Goal: Transaction & Acquisition: Book appointment/travel/reservation

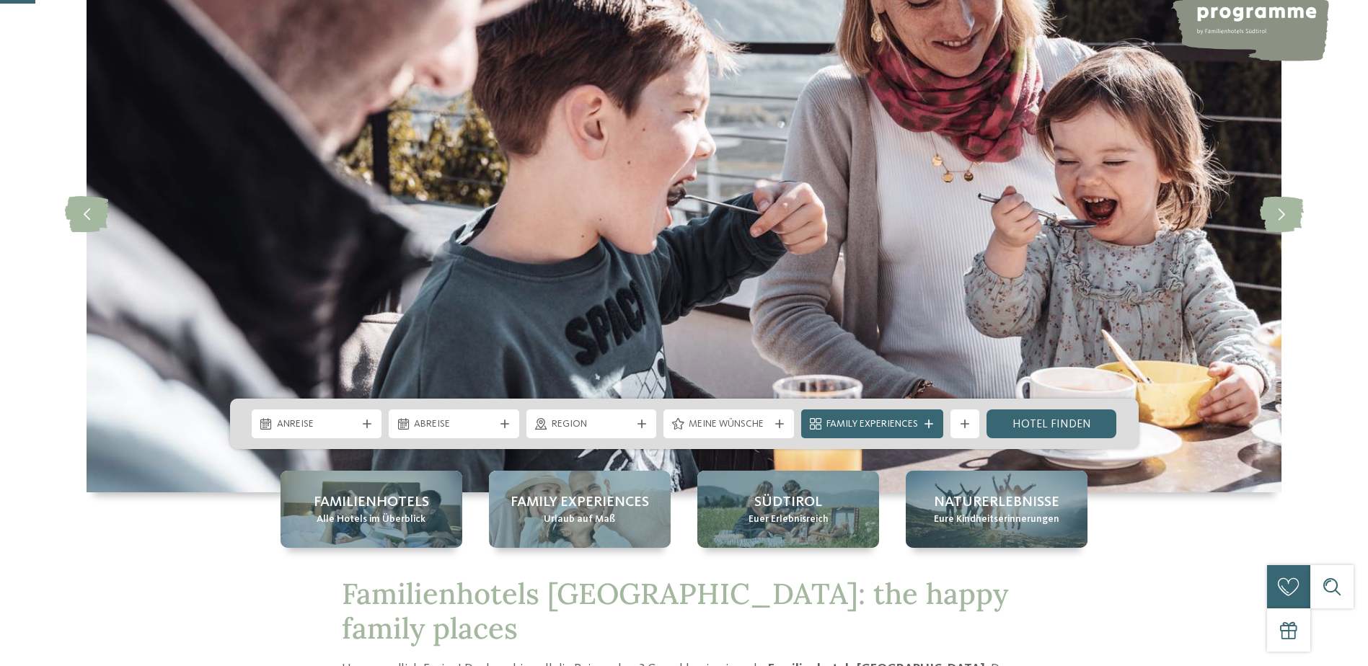
scroll to position [216, 0]
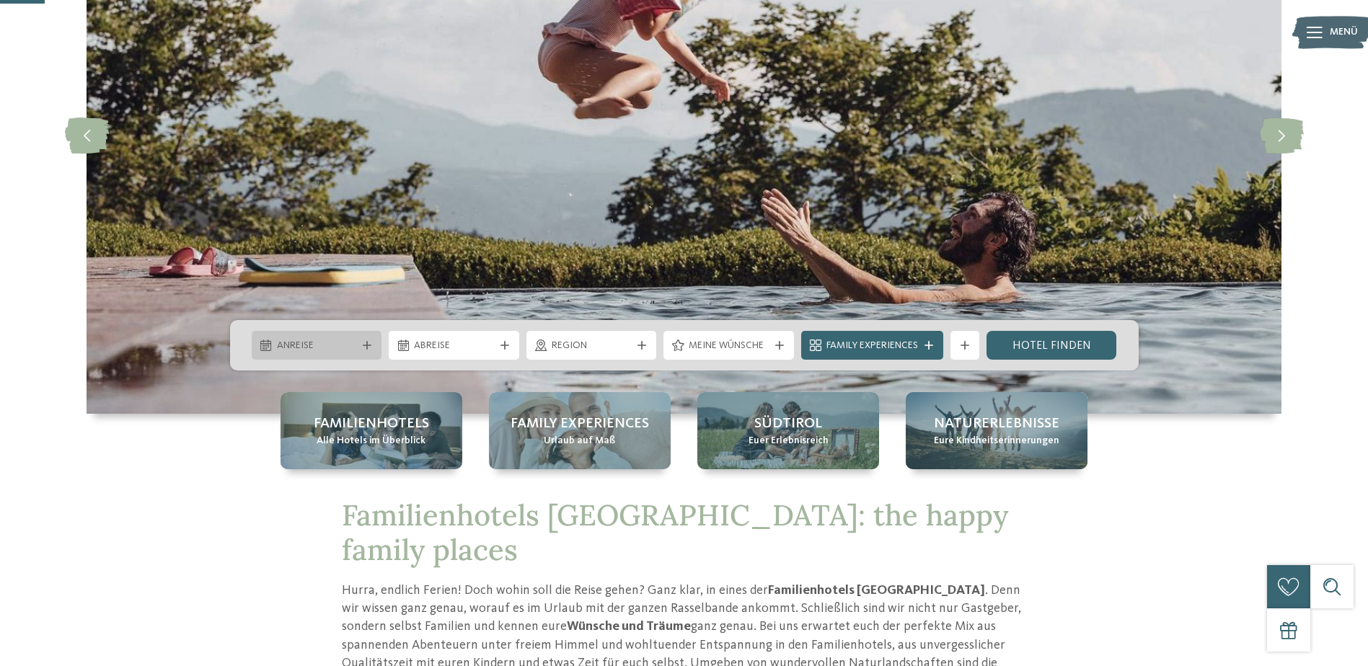
click at [366, 346] on icon at bounding box center [367, 345] width 9 height 9
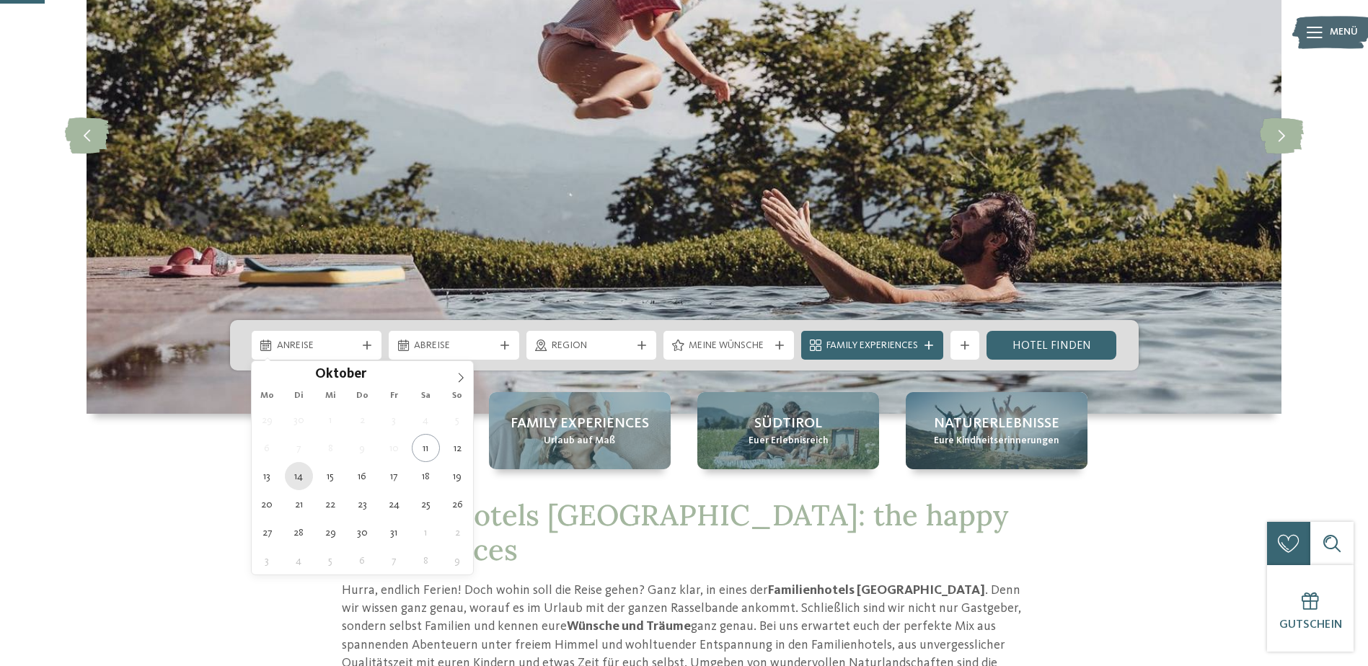
type div "14.10.2025"
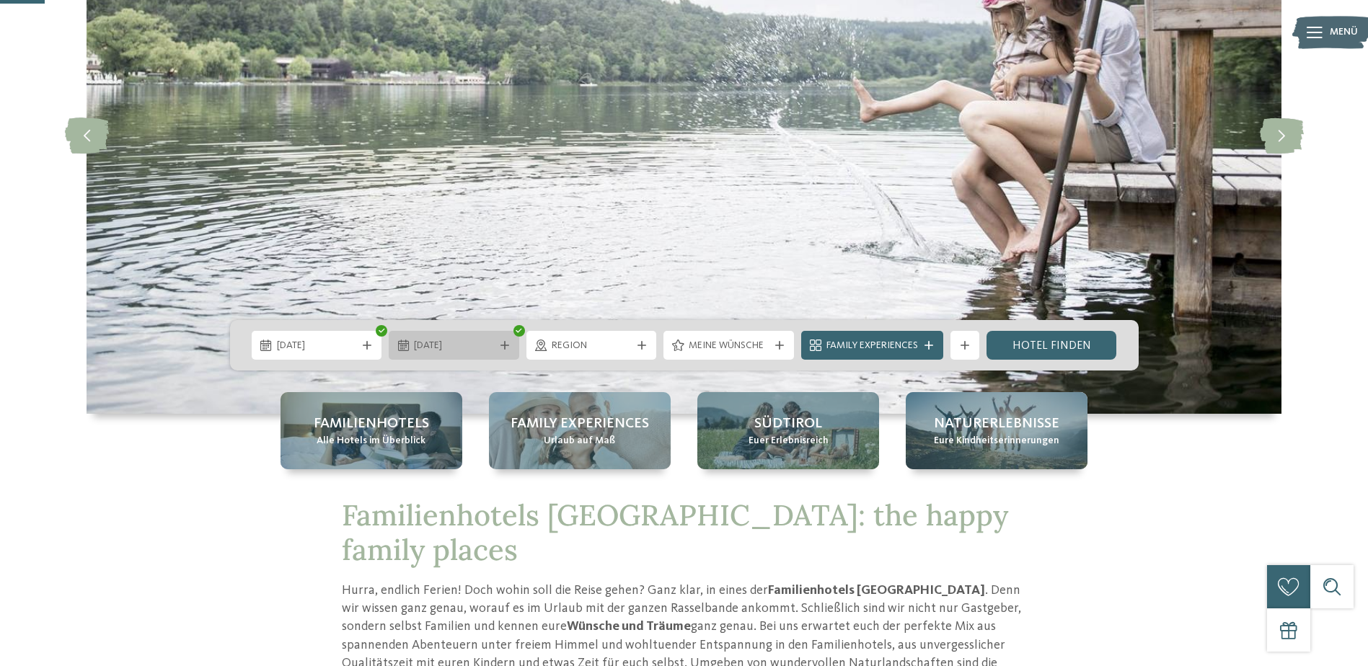
click at [498, 342] on div at bounding box center [504, 345] width 14 height 9
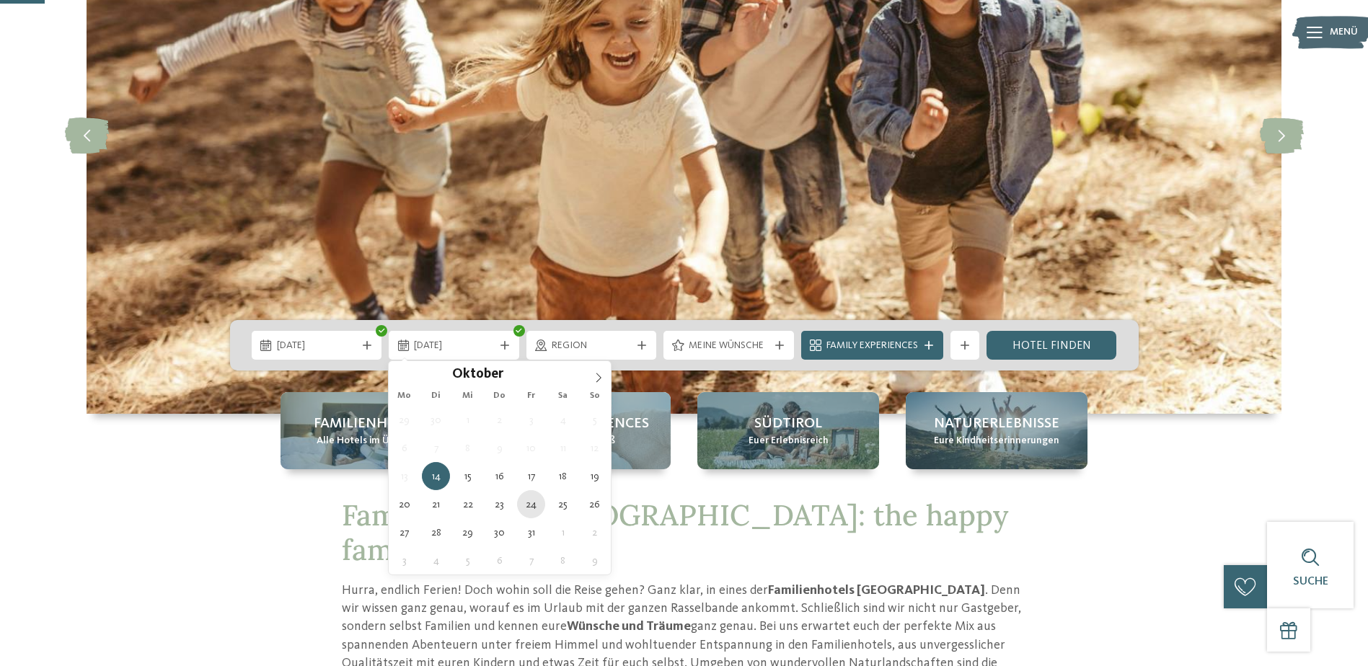
type div "24.10.2025"
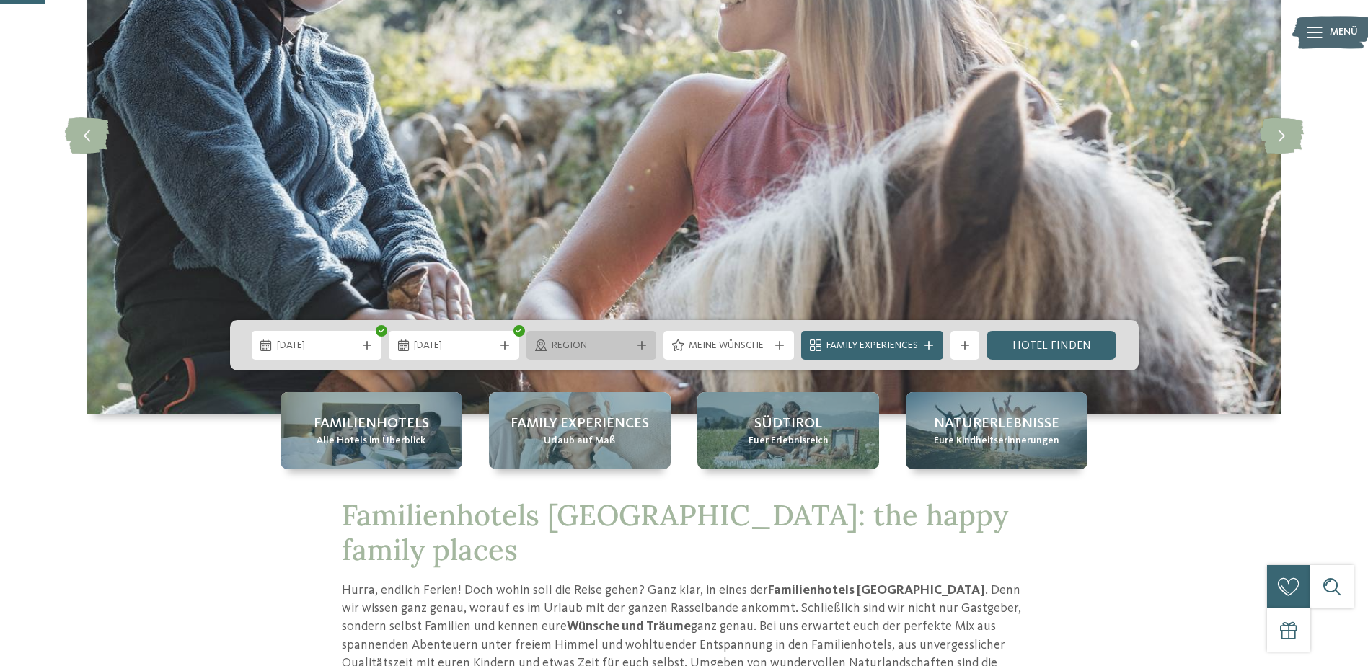
click at [639, 344] on icon at bounding box center [641, 345] width 9 height 9
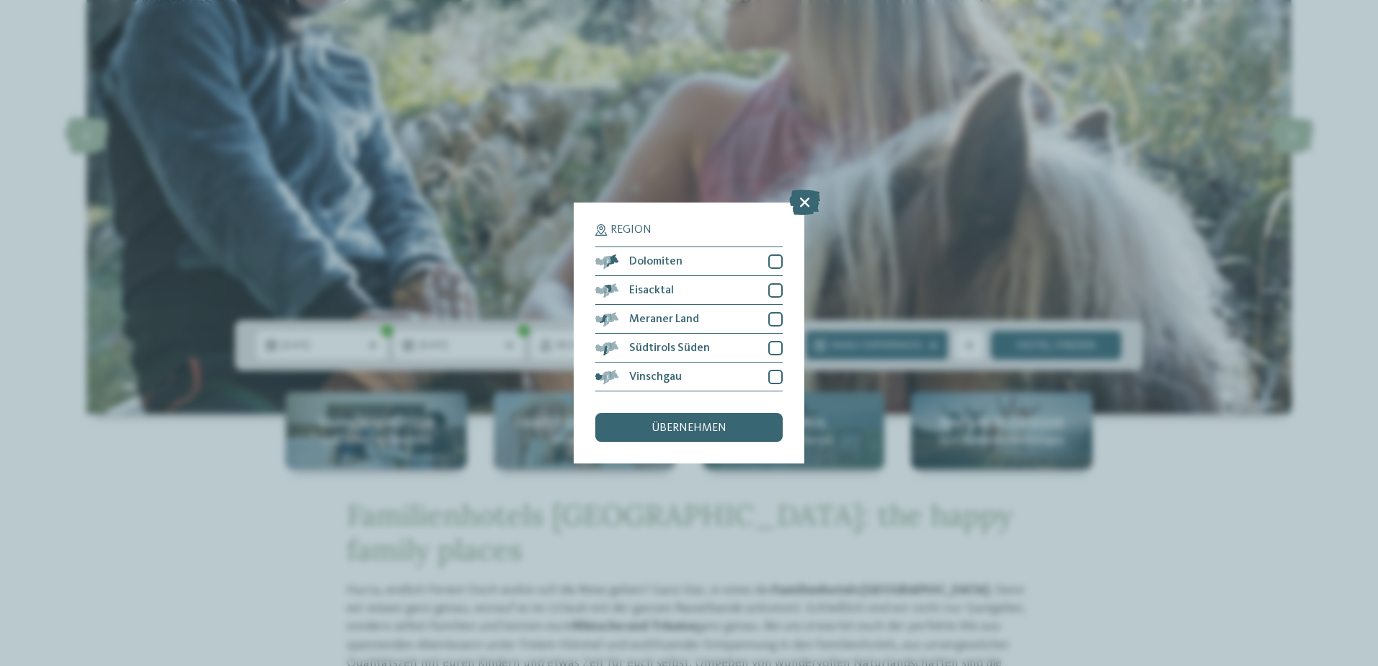
click at [710, 430] on span "übernehmen" at bounding box center [689, 428] width 75 height 12
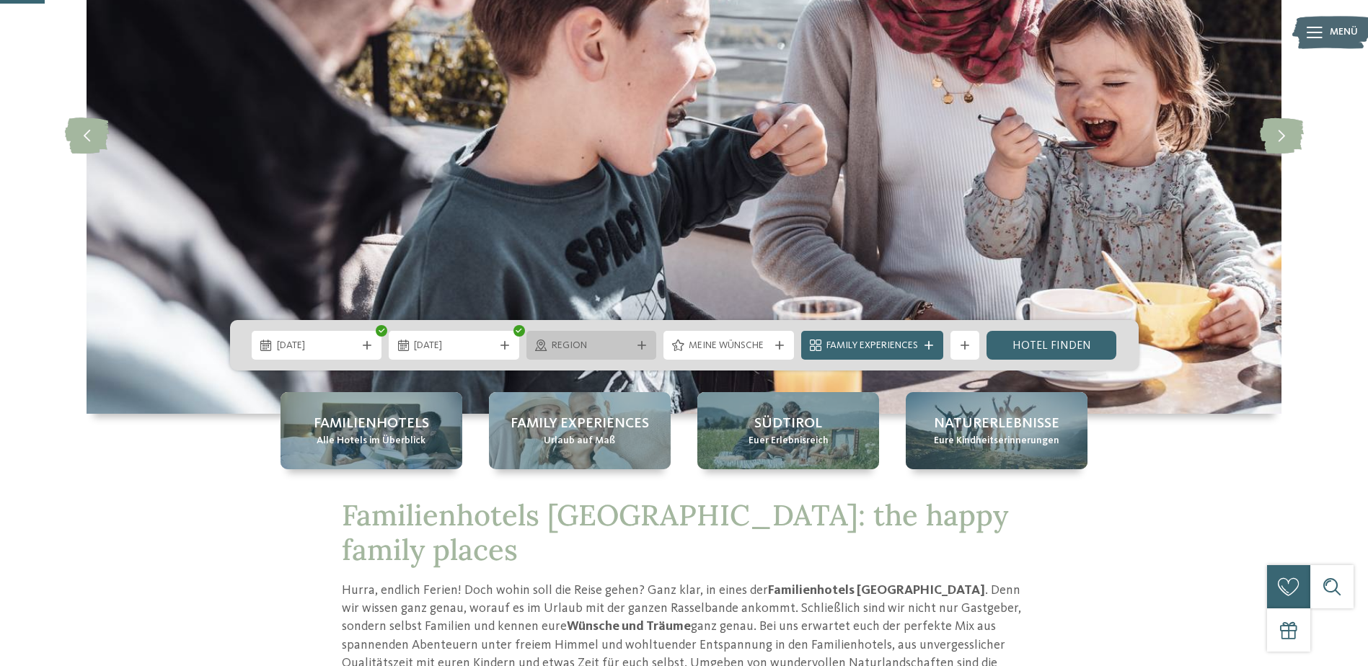
click at [607, 352] on span "Region" at bounding box center [592, 346] width 80 height 14
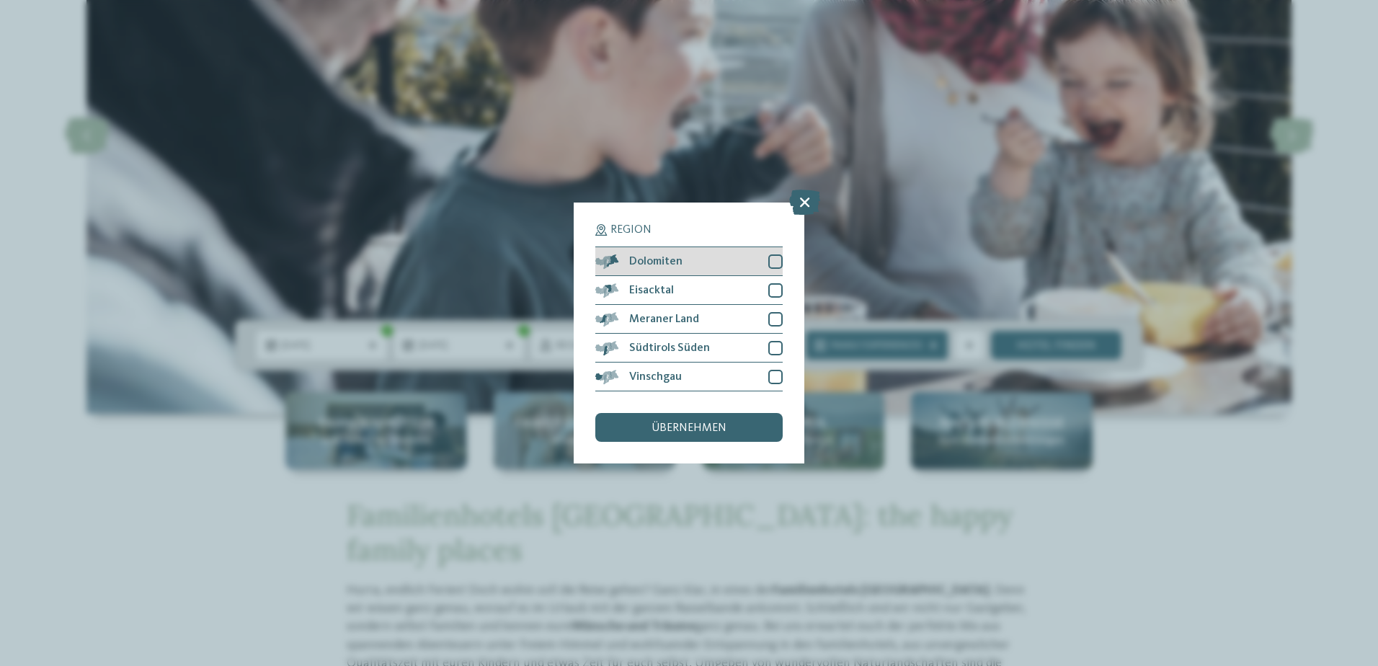
click at [777, 260] on div at bounding box center [776, 262] width 14 height 14
click at [771, 288] on div at bounding box center [776, 290] width 14 height 14
drag, startPoint x: 772, startPoint y: 311, endPoint x: 774, endPoint y: 320, distance: 9.6
click at [772, 313] on div "Meraner Land" at bounding box center [689, 319] width 187 height 29
drag, startPoint x: 776, startPoint y: 340, endPoint x: 777, endPoint y: 358, distance: 18.8
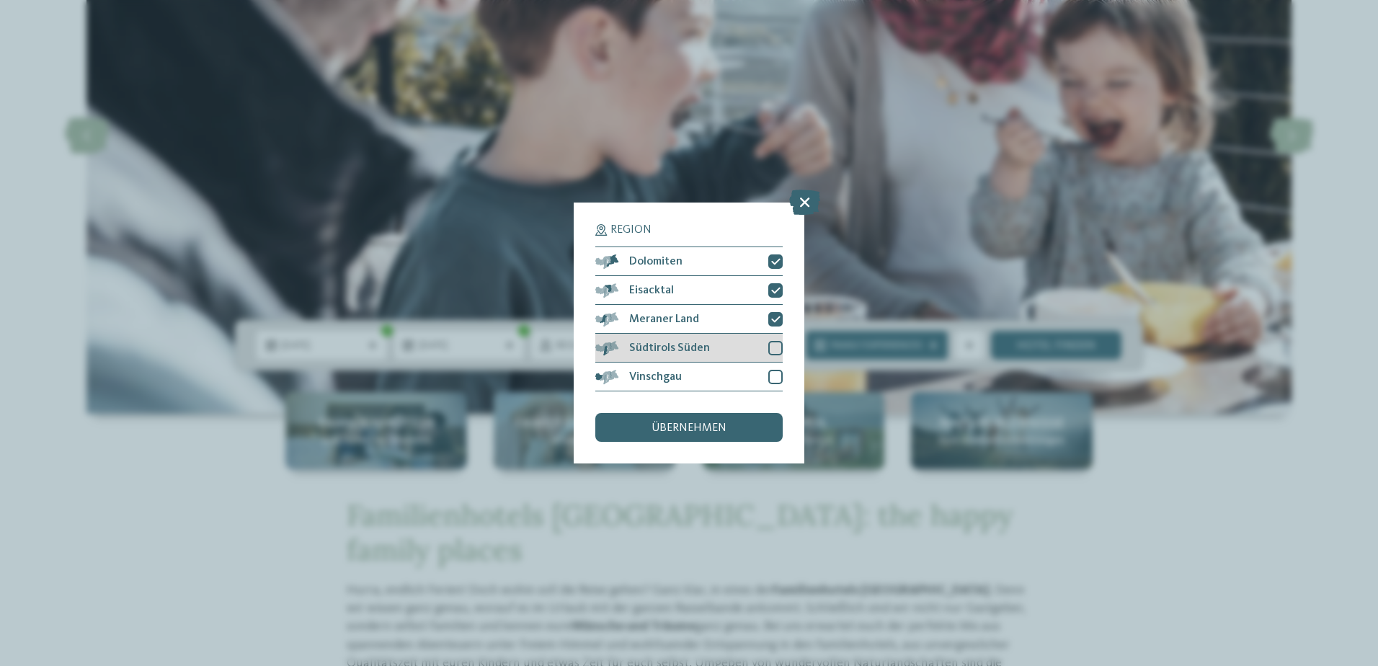
click at [776, 345] on div "Südtirols Süden" at bounding box center [689, 348] width 187 height 29
drag, startPoint x: 779, startPoint y: 373, endPoint x: 769, endPoint y: 403, distance: 31.9
click at [779, 376] on div at bounding box center [776, 377] width 14 height 14
click at [744, 428] on div "übernehmen" at bounding box center [689, 427] width 187 height 29
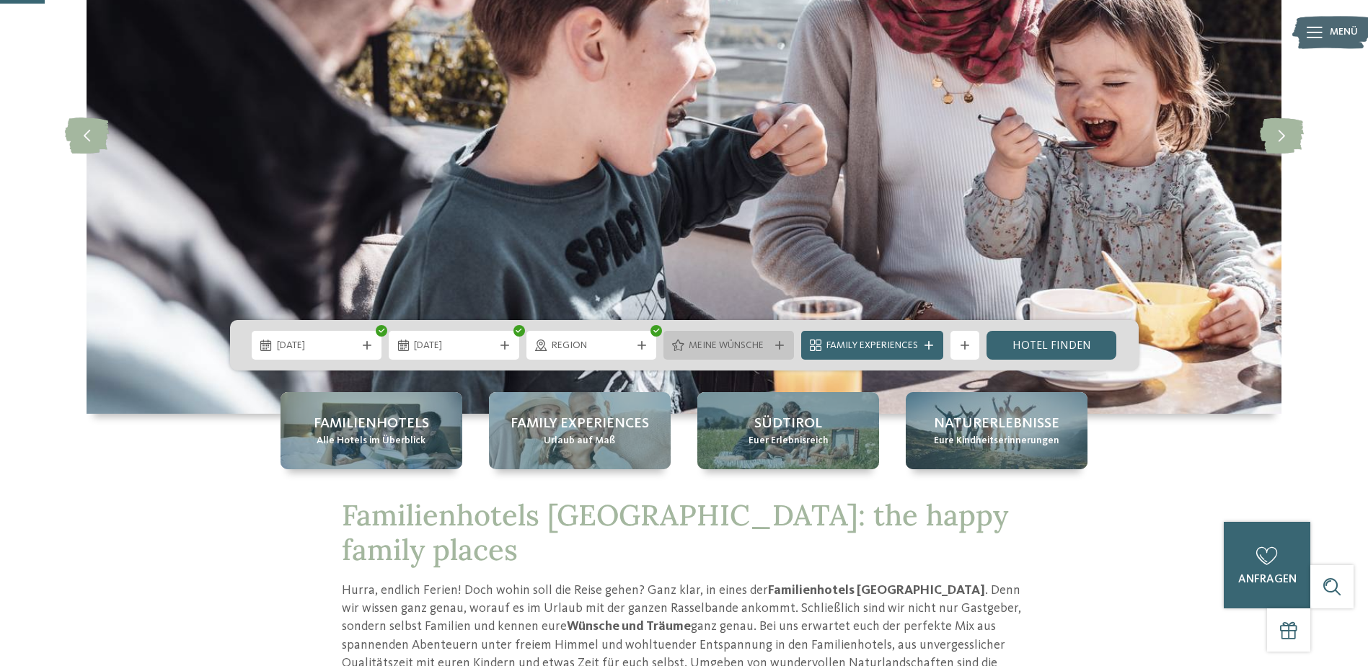
click at [762, 344] on span "Meine Wünsche" at bounding box center [729, 346] width 80 height 14
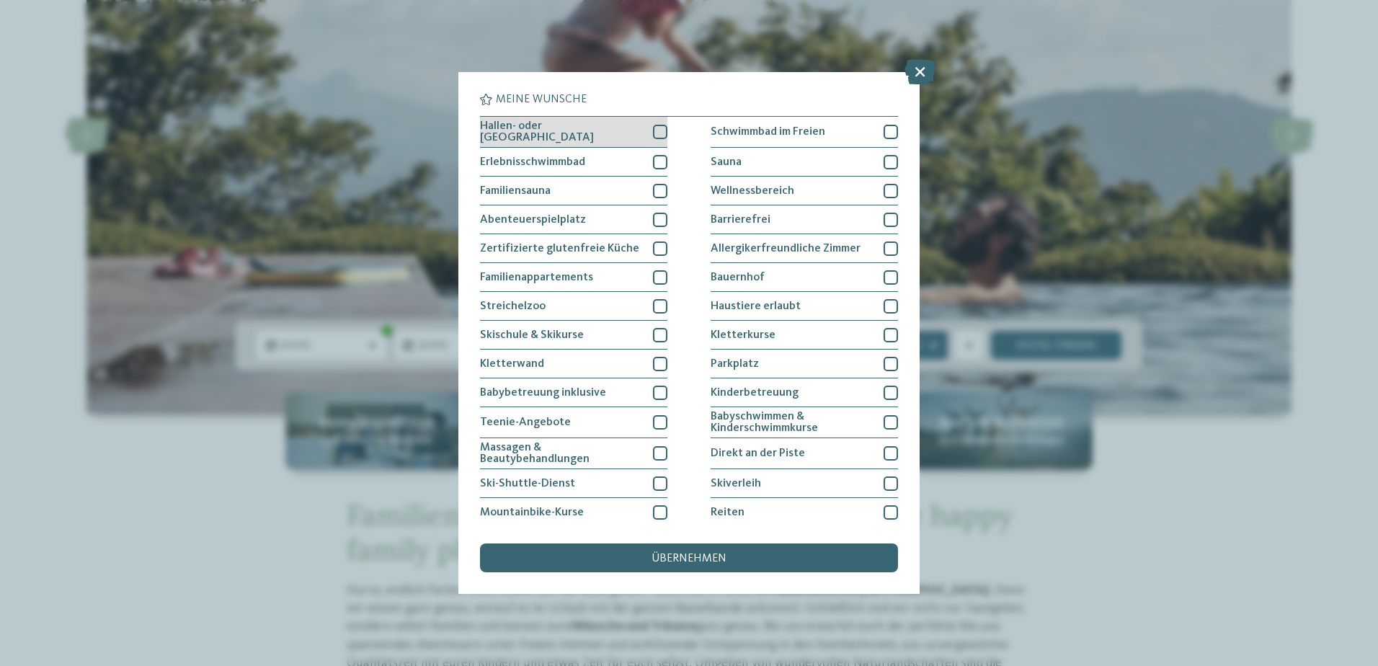
click at [612, 134] on div "Hallen- oder [GEOGRAPHIC_DATA]" at bounding box center [573, 132] width 187 height 31
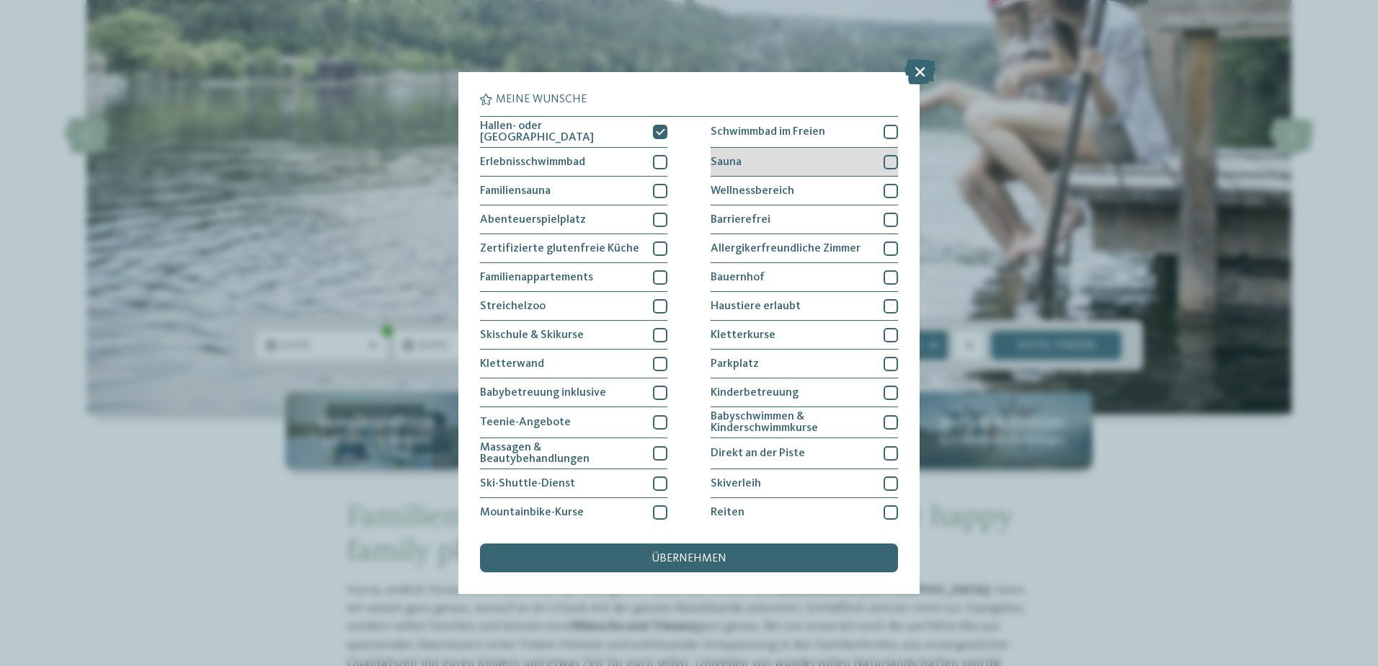
click at [751, 153] on div "Sauna" at bounding box center [804, 162] width 187 height 29
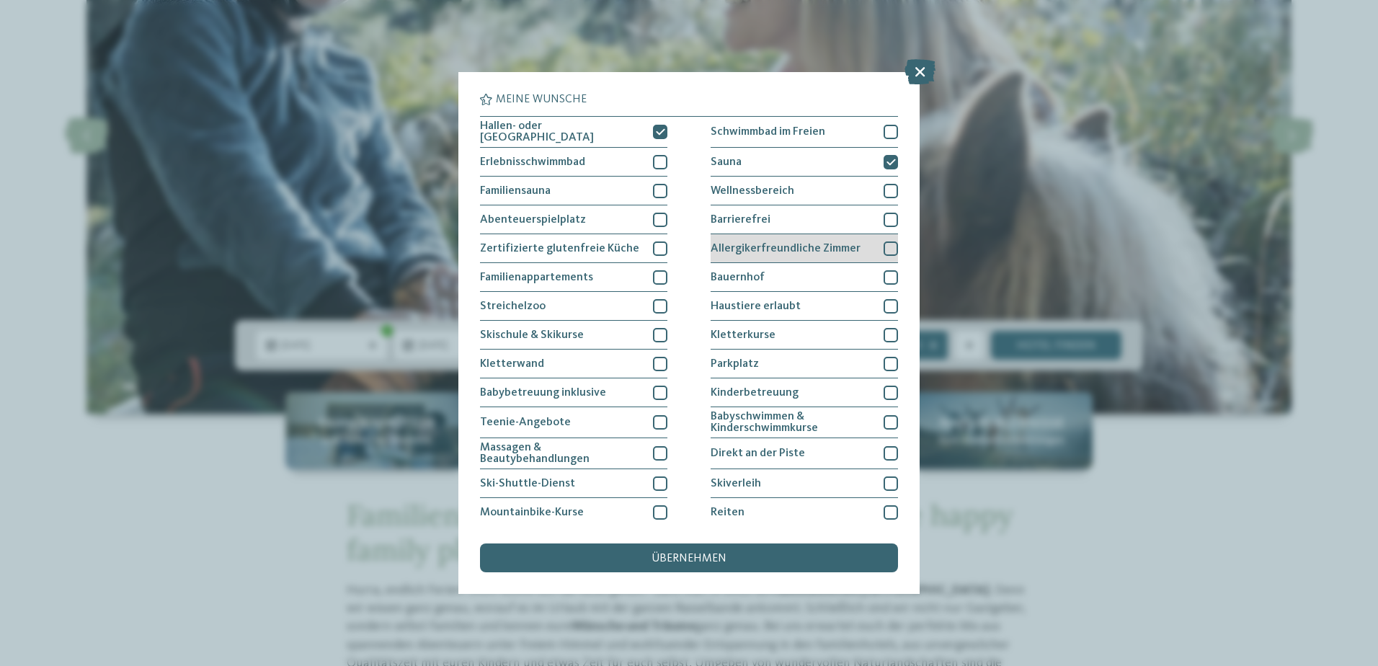
click at [818, 243] on span "Allergikerfreundliche Zimmer" at bounding box center [786, 249] width 150 height 12
click at [865, 249] on div "Allergikerfreundliche Zimmer" at bounding box center [804, 248] width 187 height 29
click at [660, 274] on div at bounding box center [660, 277] width 14 height 14
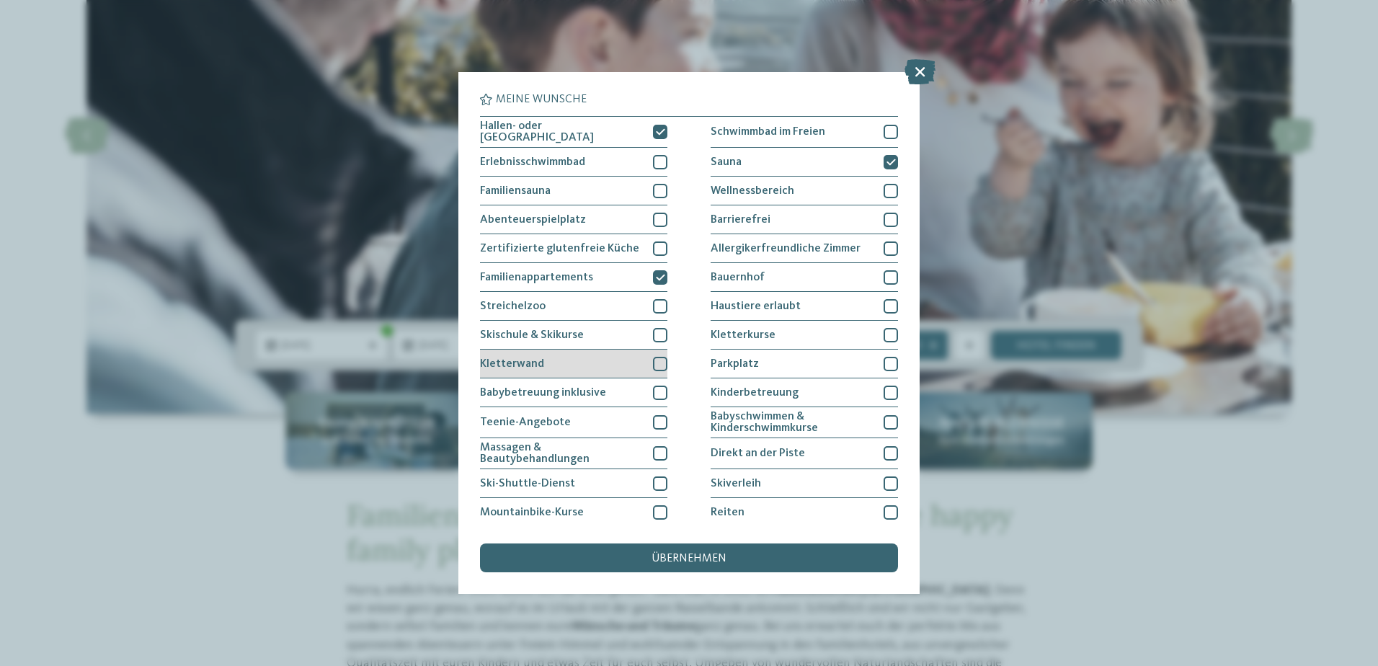
click at [571, 357] on div "Kletterwand" at bounding box center [573, 364] width 187 height 29
click at [566, 360] on div "Kletterwand" at bounding box center [573, 364] width 187 height 29
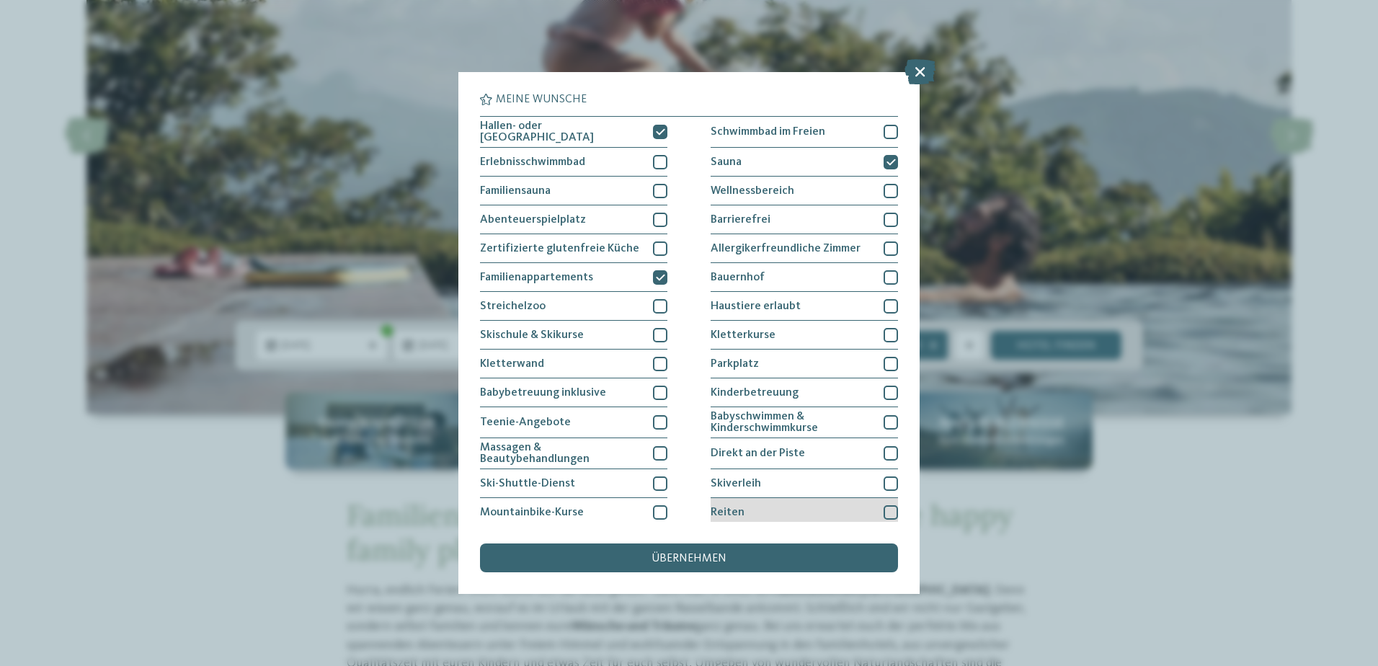
click at [816, 504] on div "Reiten" at bounding box center [804, 512] width 187 height 29
click at [675, 567] on div "übernehmen" at bounding box center [689, 558] width 418 height 29
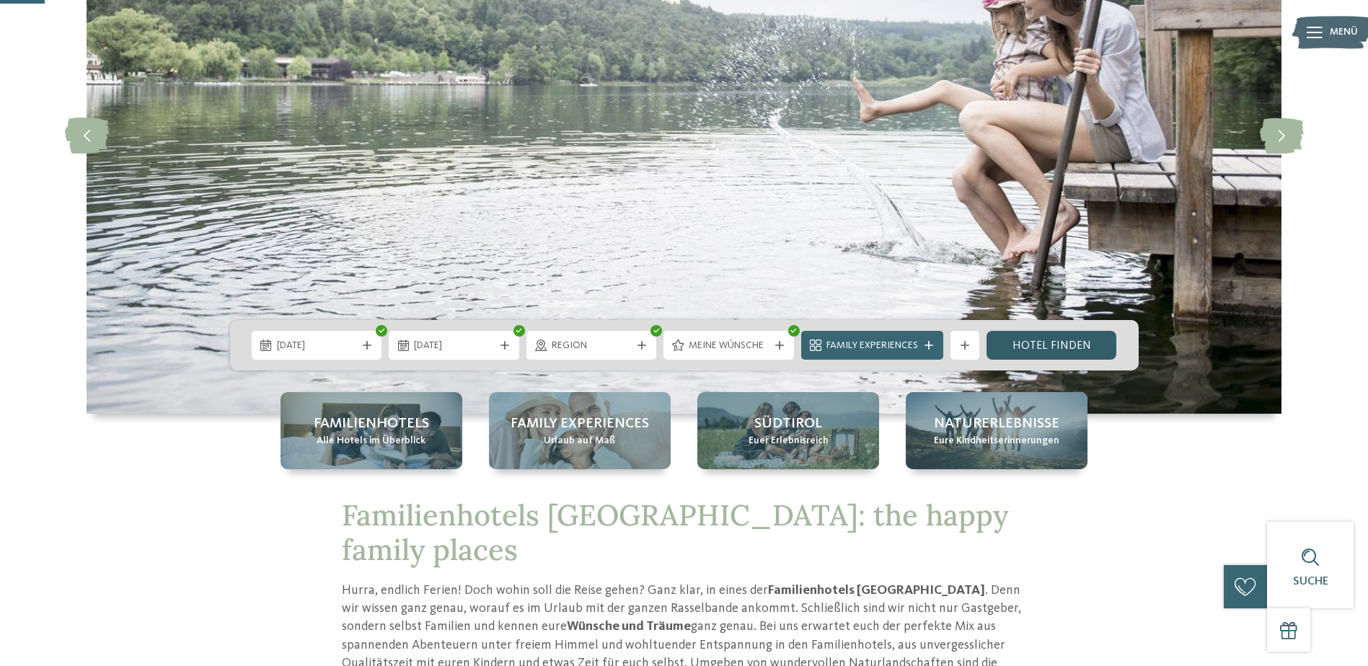
click at [1038, 338] on link "Hotel finden" at bounding box center [1051, 345] width 130 height 29
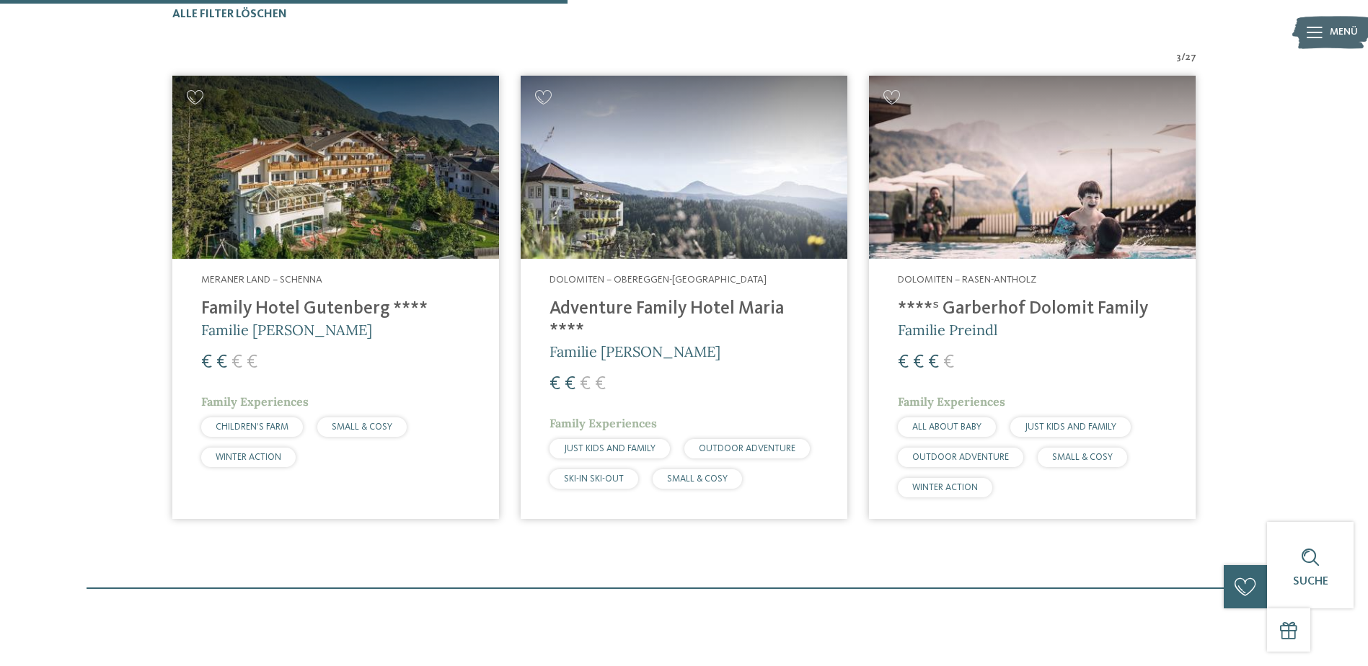
scroll to position [509, 0]
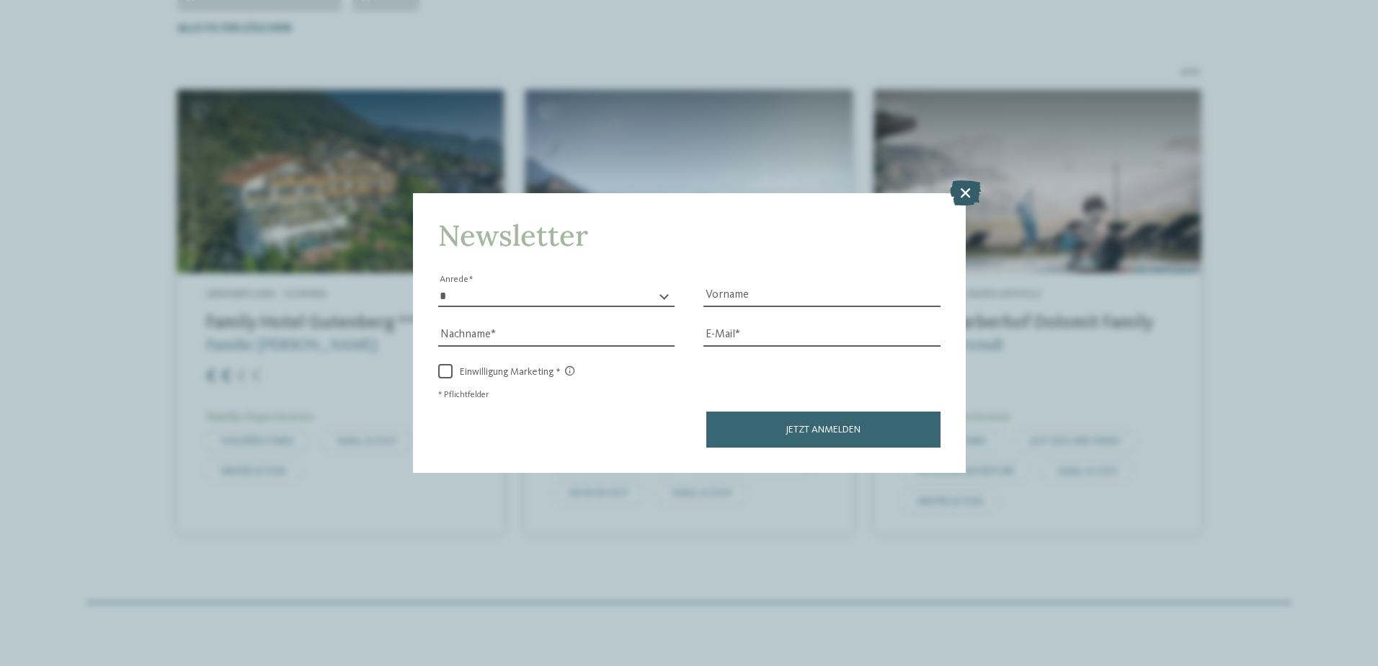
click at [967, 199] on icon at bounding box center [965, 192] width 31 height 25
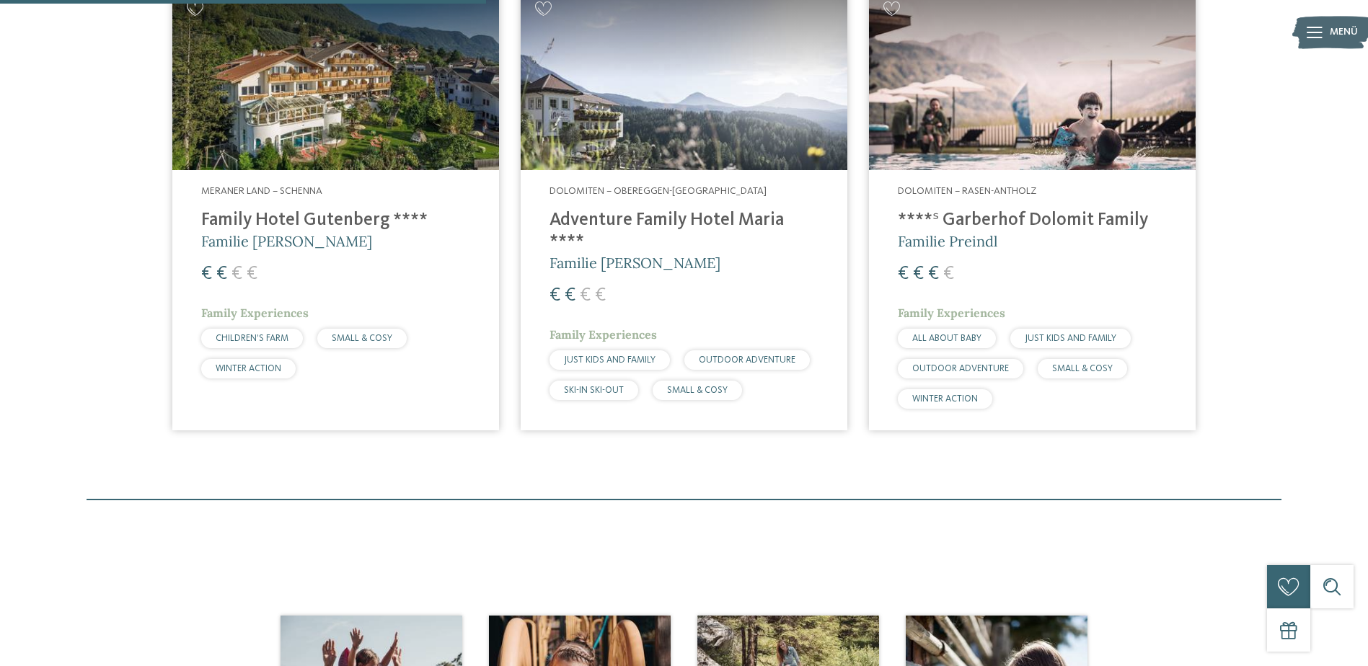
scroll to position [434, 0]
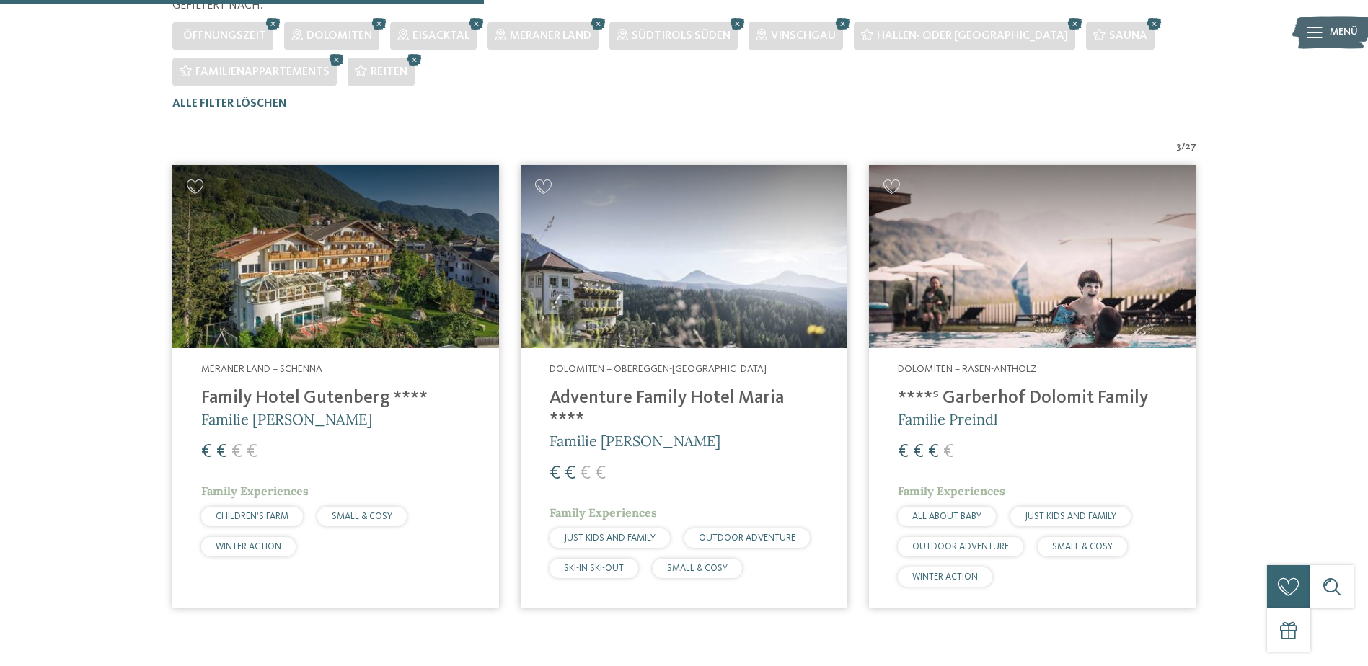
click at [1187, 150] on span "27" at bounding box center [1190, 147] width 11 height 14
click at [821, 257] on img at bounding box center [684, 257] width 327 height 184
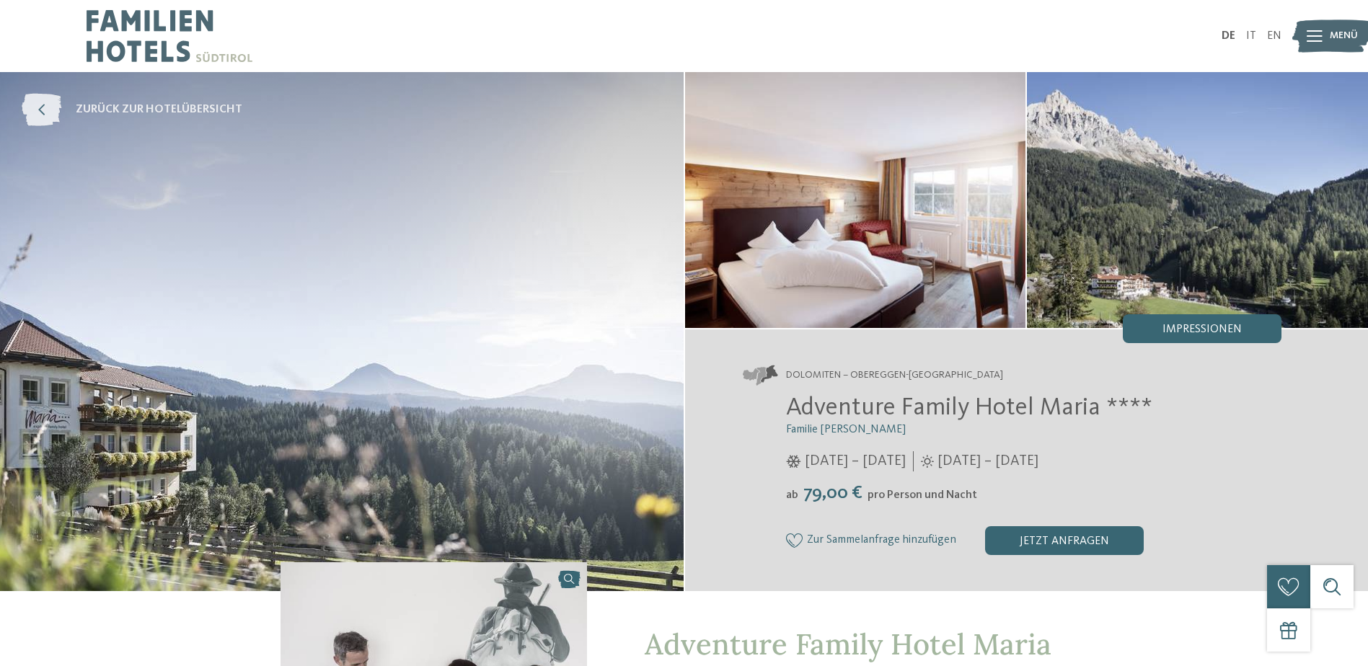
click at [152, 108] on span "zurück zur Hotelübersicht" at bounding box center [159, 110] width 167 height 16
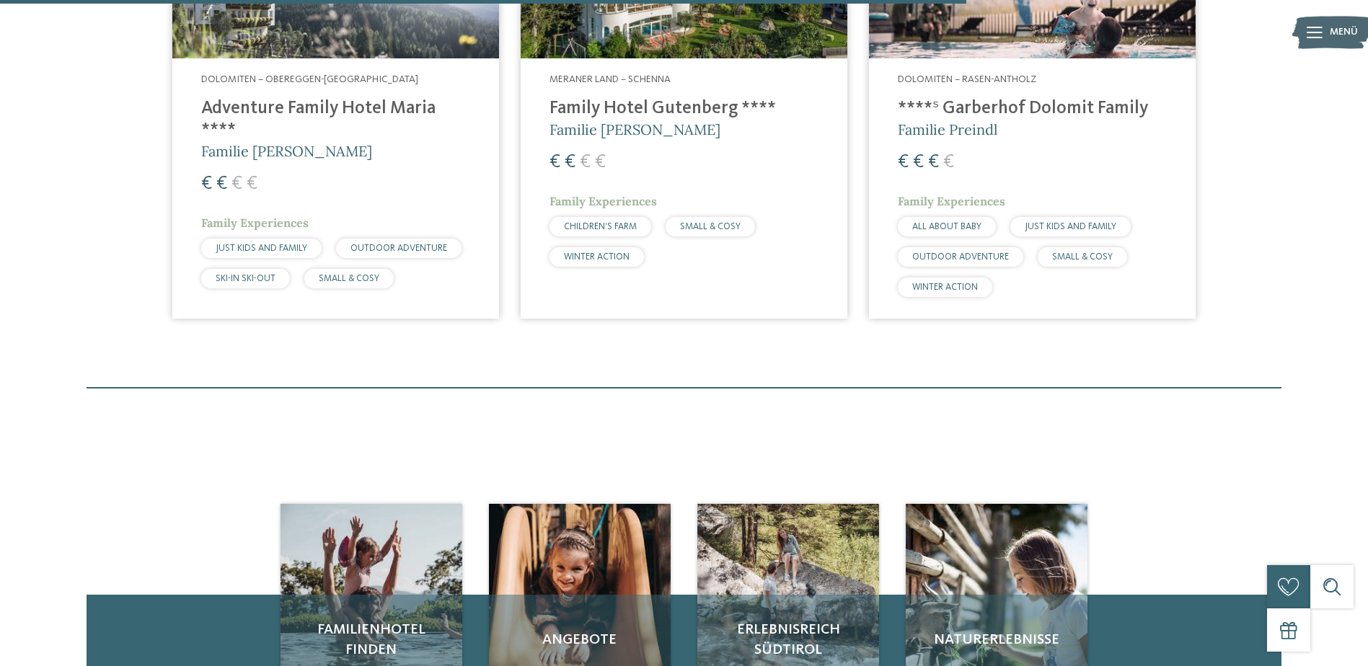
scroll to position [506, 0]
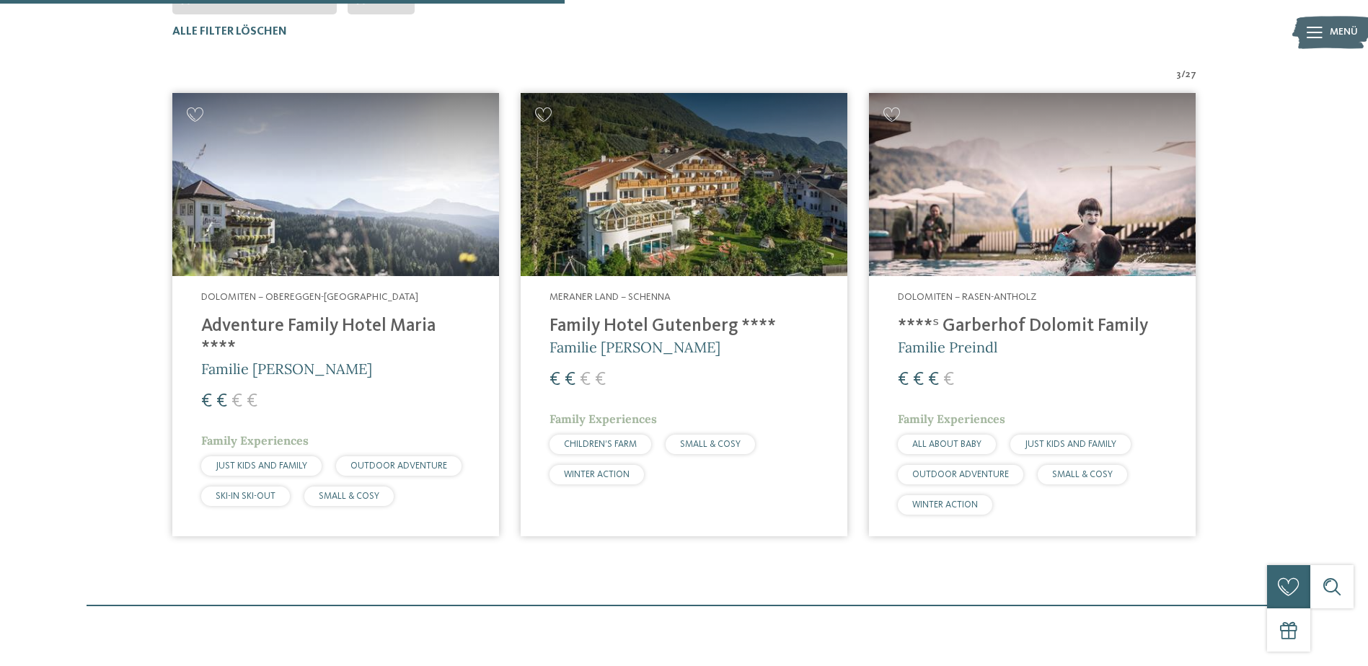
click at [1187, 74] on span "27" at bounding box center [1190, 75] width 11 height 14
click at [1347, 322] on div "Familienhotels Südtirol – von Familien für Familien Die Expertinnen und Experte…" at bounding box center [684, 101] width 1368 height 1012
click at [1352, 320] on div "Familienhotels Südtirol – von Familien für Familien Die Expertinnen und Experte…" at bounding box center [684, 101] width 1368 height 1012
click at [1350, 315] on div "Familienhotels Südtirol – von Familien für Familien Die Expertinnen und Experte…" at bounding box center [684, 101] width 1368 height 1012
click at [986, 182] on img at bounding box center [1032, 185] width 327 height 184
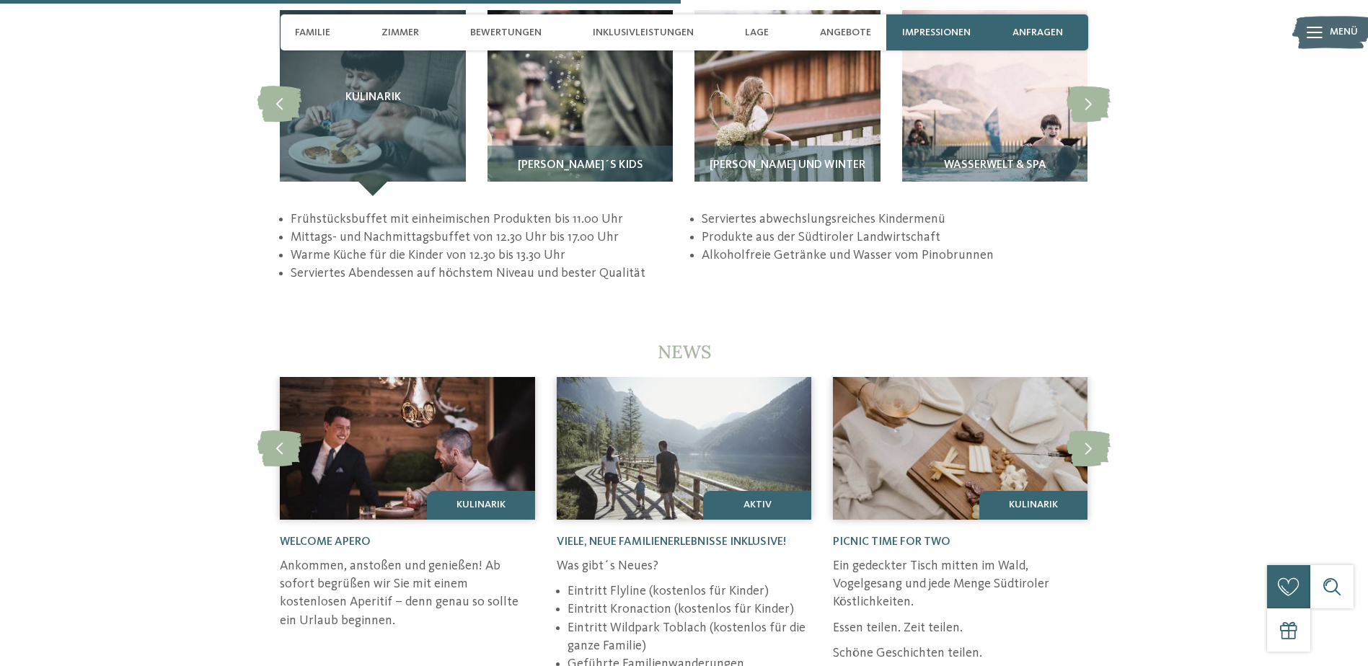
scroll to position [2812, 0]
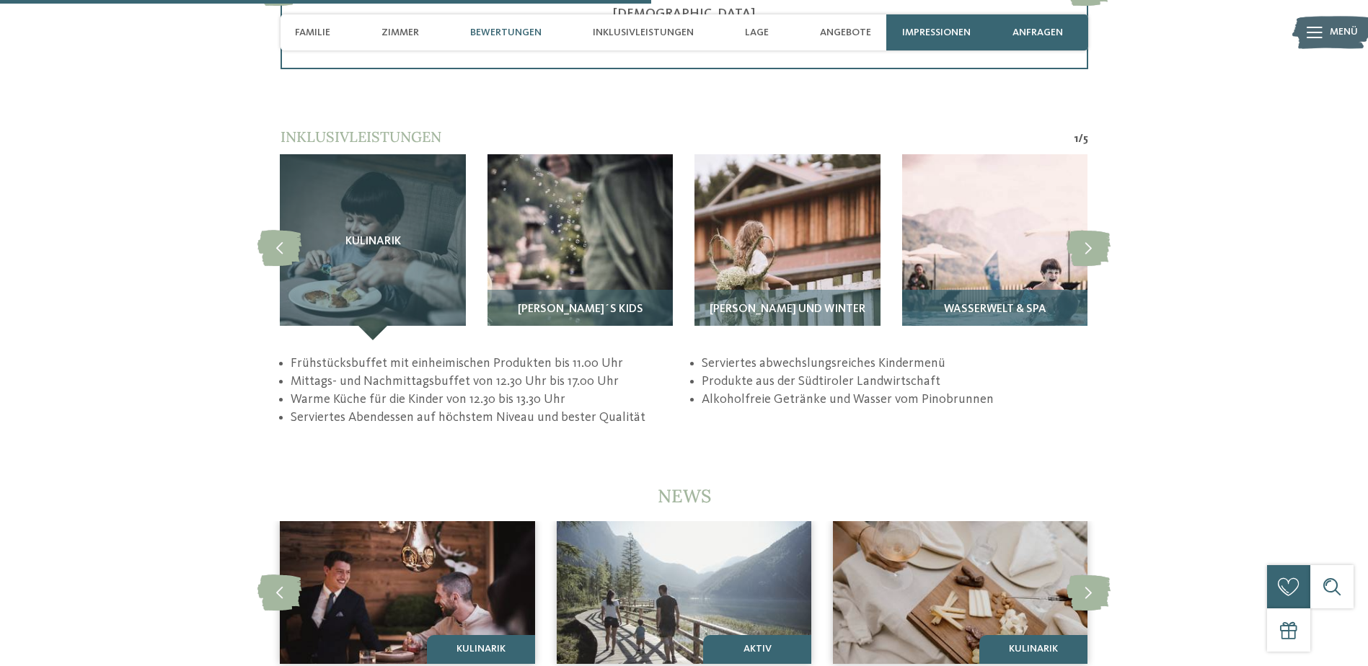
click at [1019, 231] on img at bounding box center [994, 246] width 185 height 185
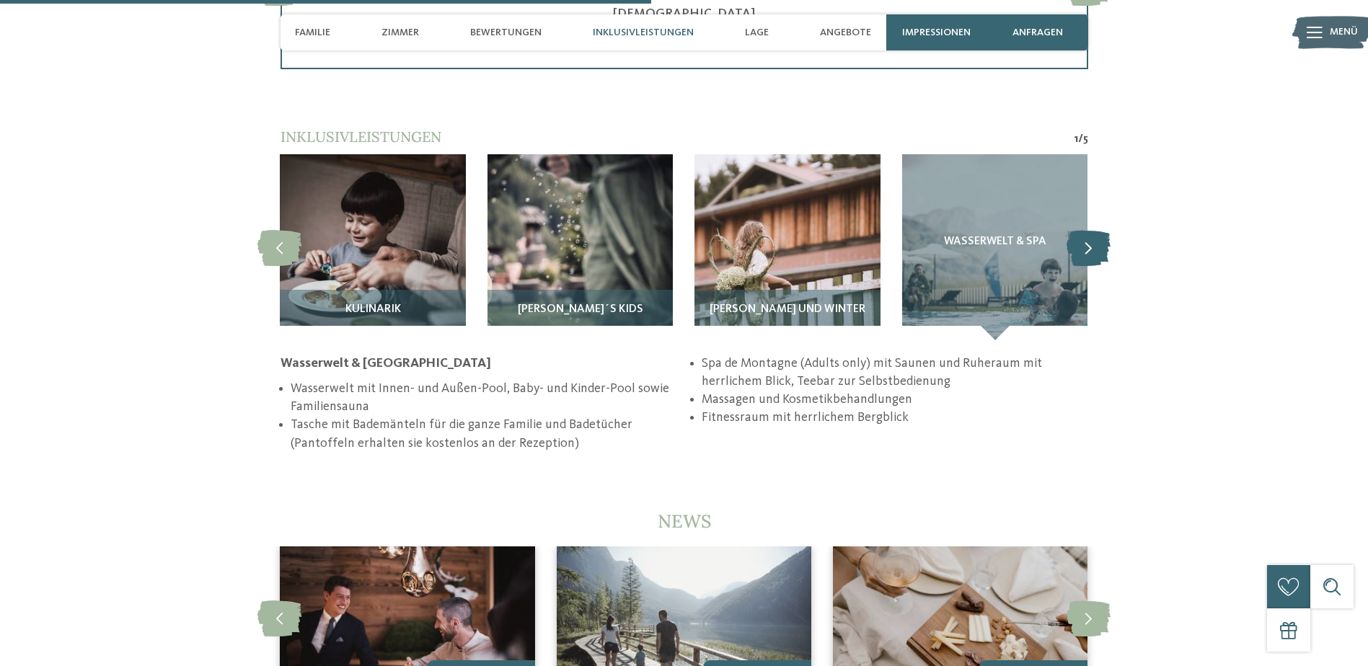
click at [1088, 231] on icon at bounding box center [1088, 247] width 44 height 36
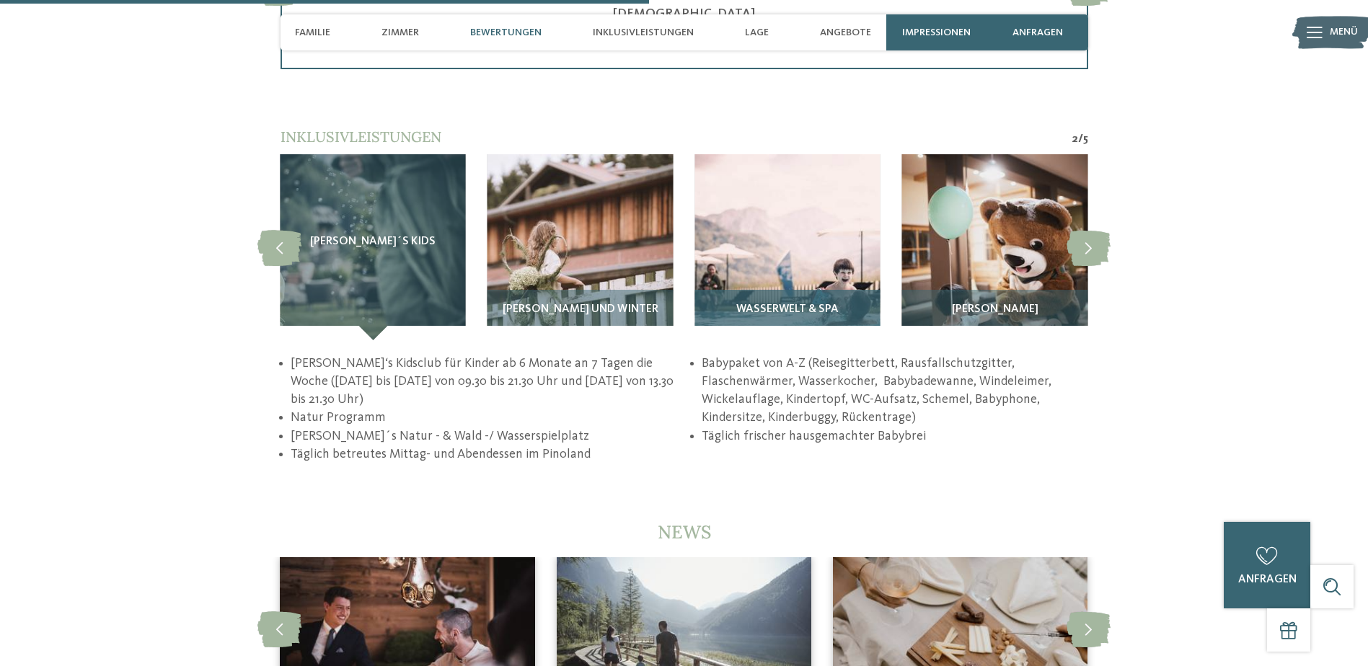
click at [796, 262] on img at bounding box center [786, 246] width 185 height 185
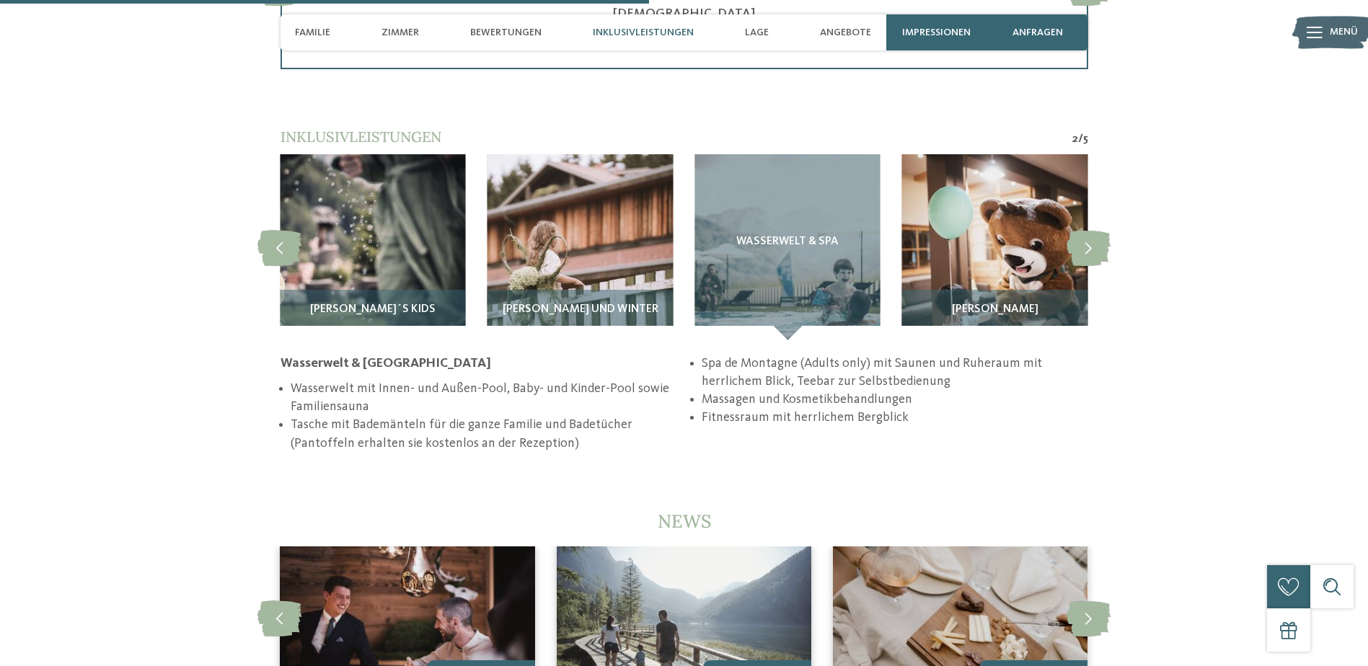
click at [757, 358] on li "Spa de Montagne (Adults only) mit Saunen und Ruheraum mit herrlichem Blick, Tee…" at bounding box center [894, 373] width 386 height 36
click at [439, 389] on li "Wasserwelt mit Innen- und Außen-Pool, Baby- und Kinder-Pool sowie Familiensauna" at bounding box center [484, 398] width 386 height 36
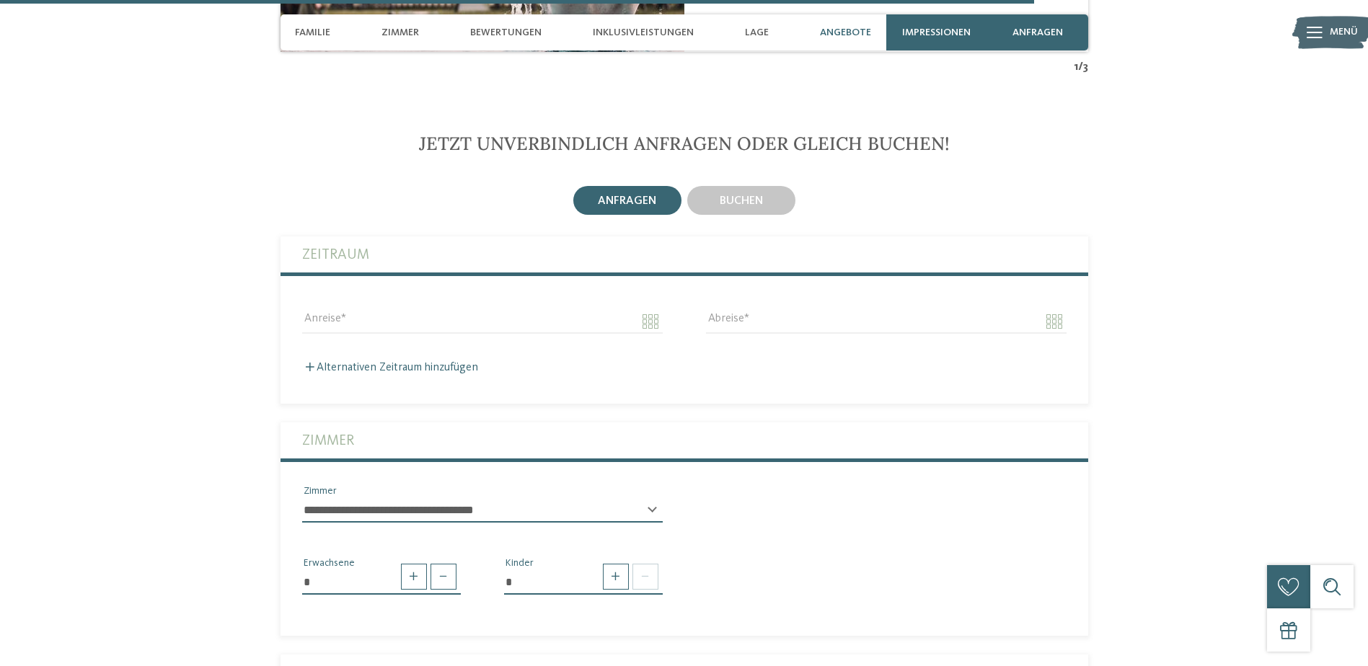
scroll to position [4614, 0]
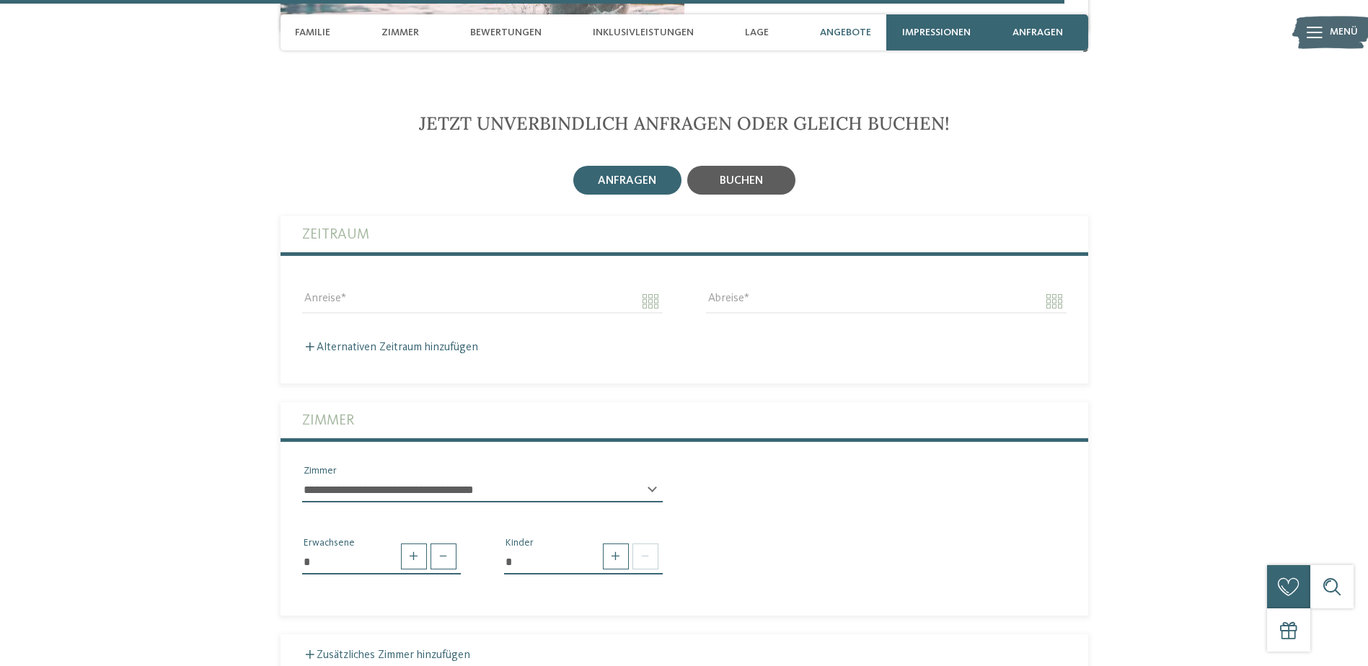
click at [748, 174] on div "buchen" at bounding box center [741, 180] width 108 height 29
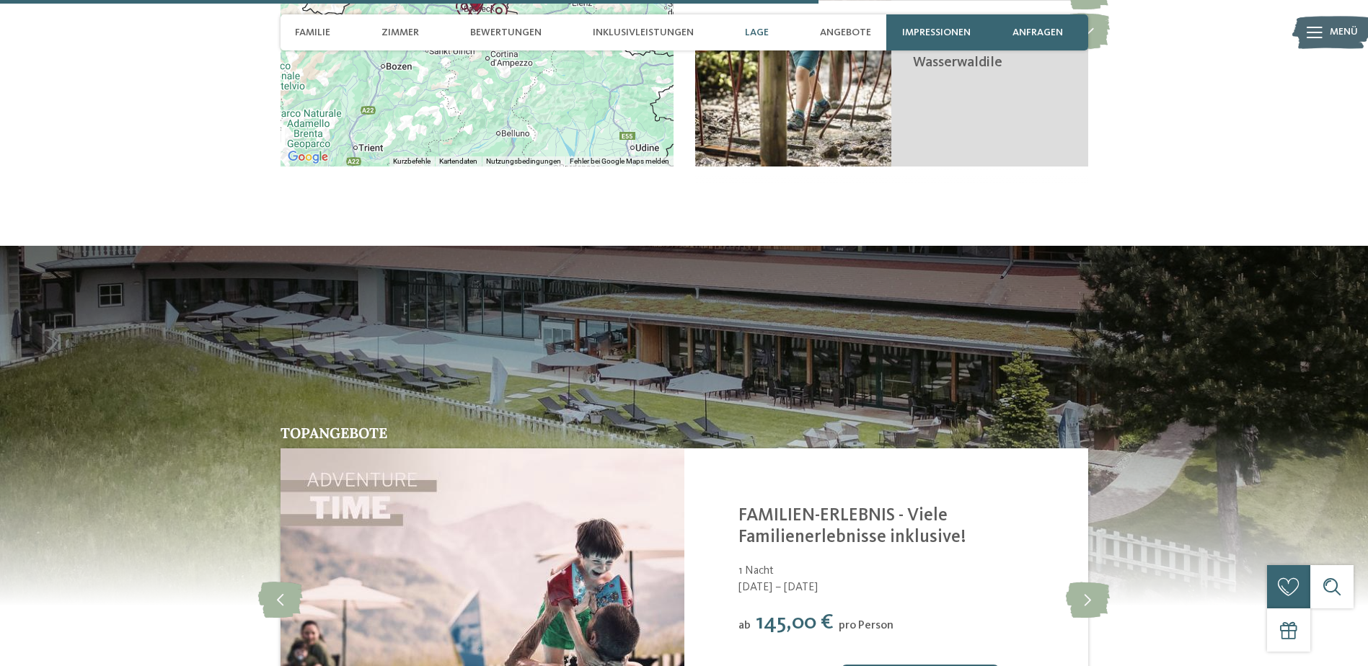
scroll to position [3893, 0]
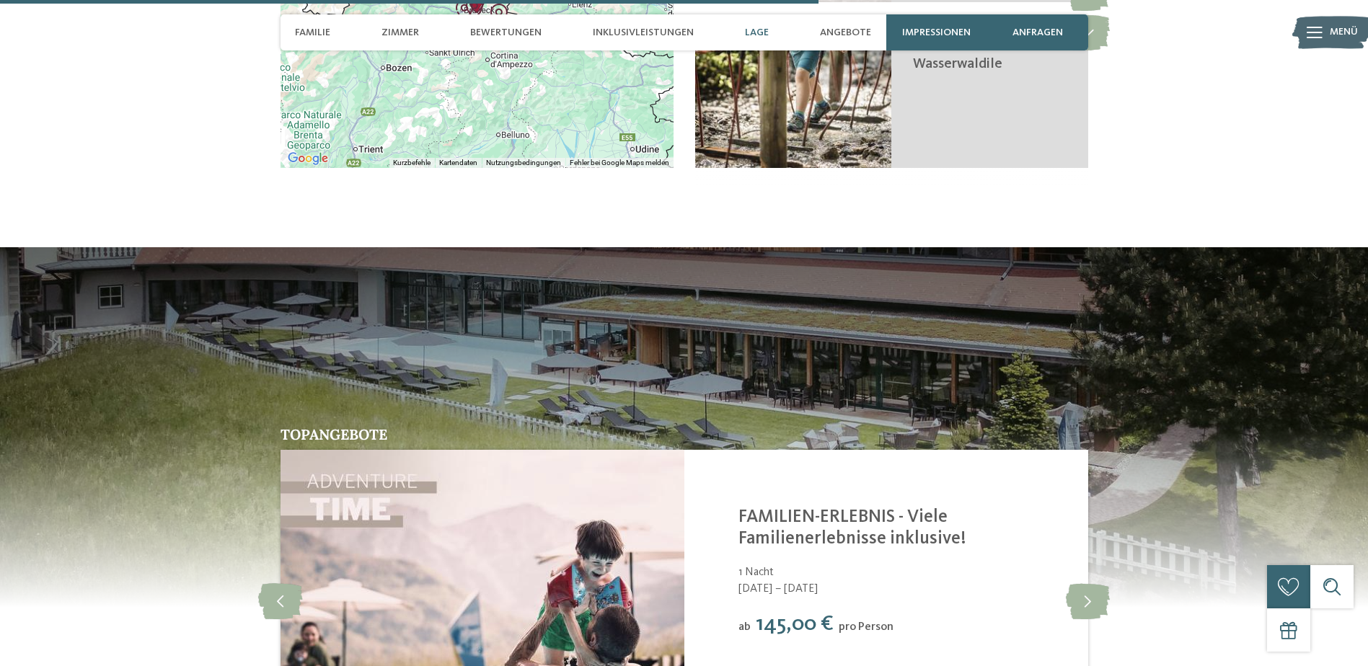
click at [623, 338] on img at bounding box center [684, 427] width 1368 height 360
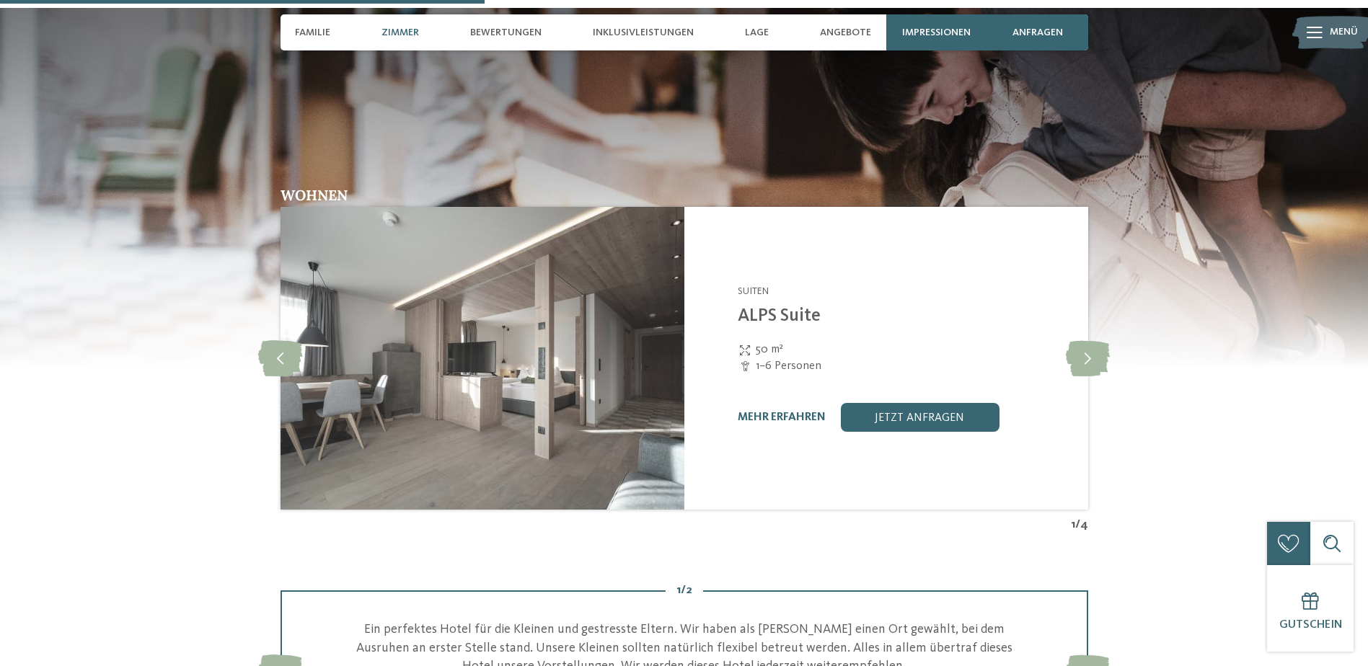
scroll to position [2019, 0]
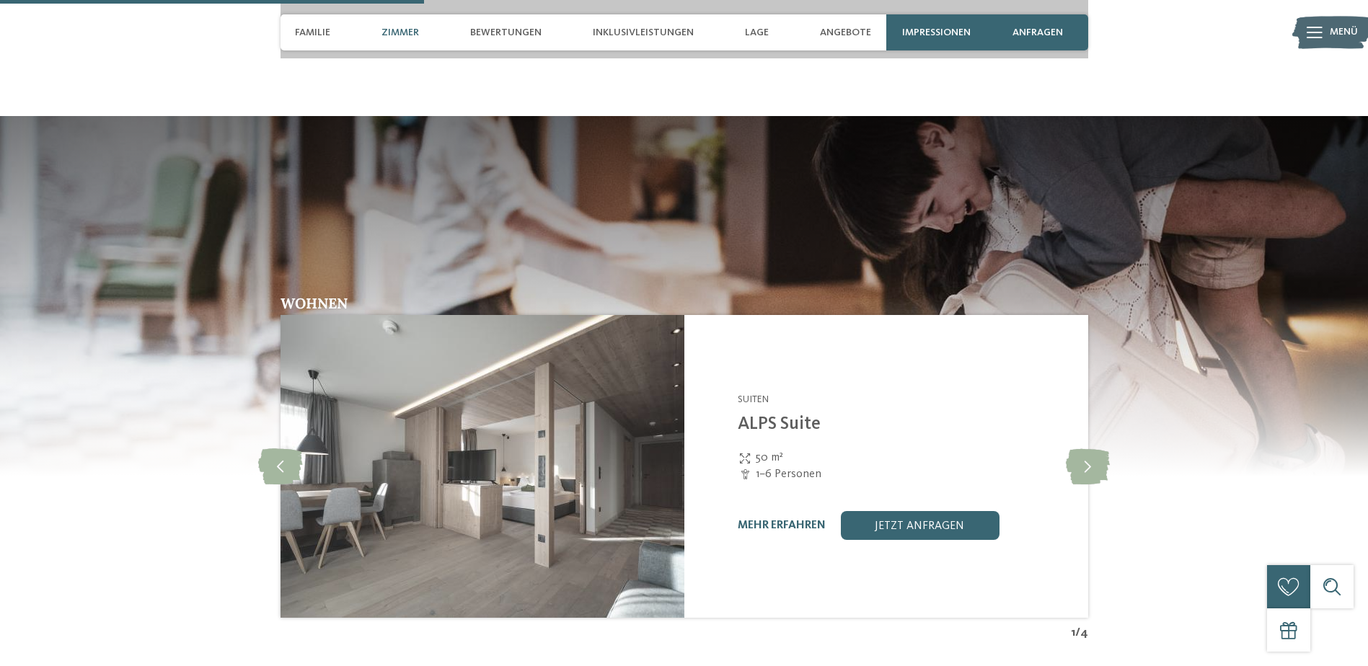
click at [505, 209] on img at bounding box center [684, 295] width 1368 height 360
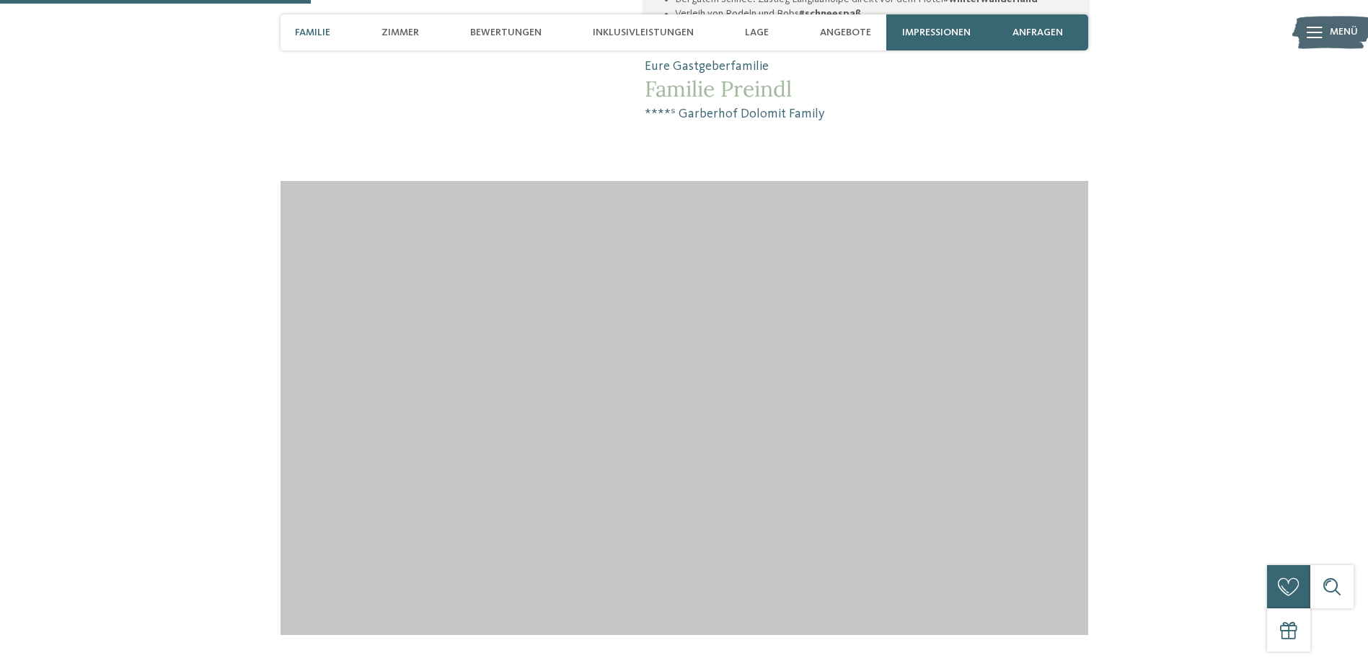
scroll to position [1514, 0]
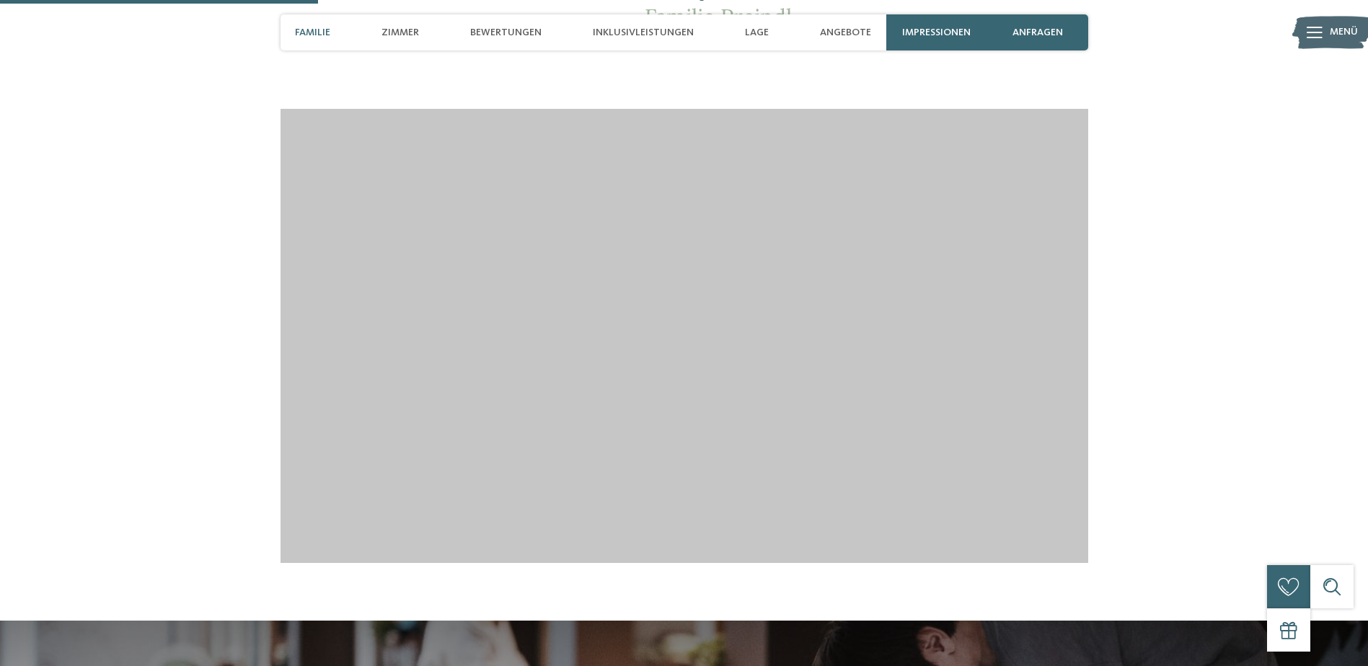
click at [1167, 109] on div at bounding box center [684, 336] width 981 height 454
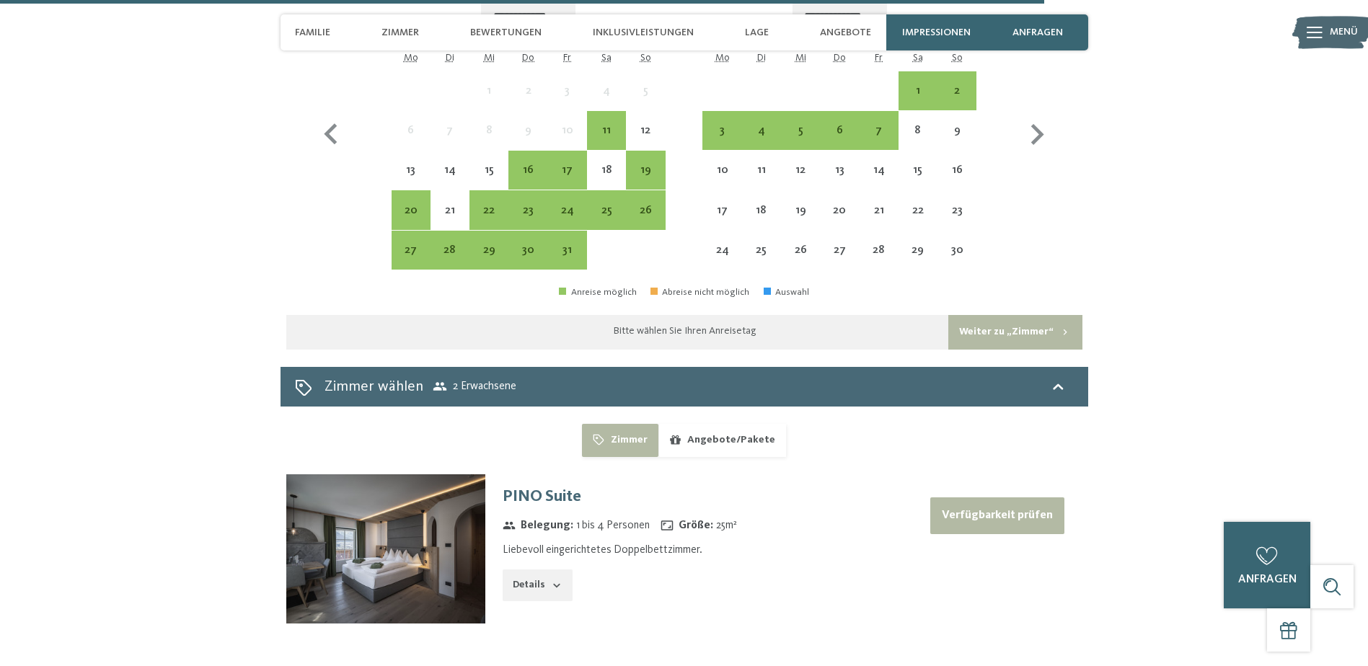
scroll to position [4686, 0]
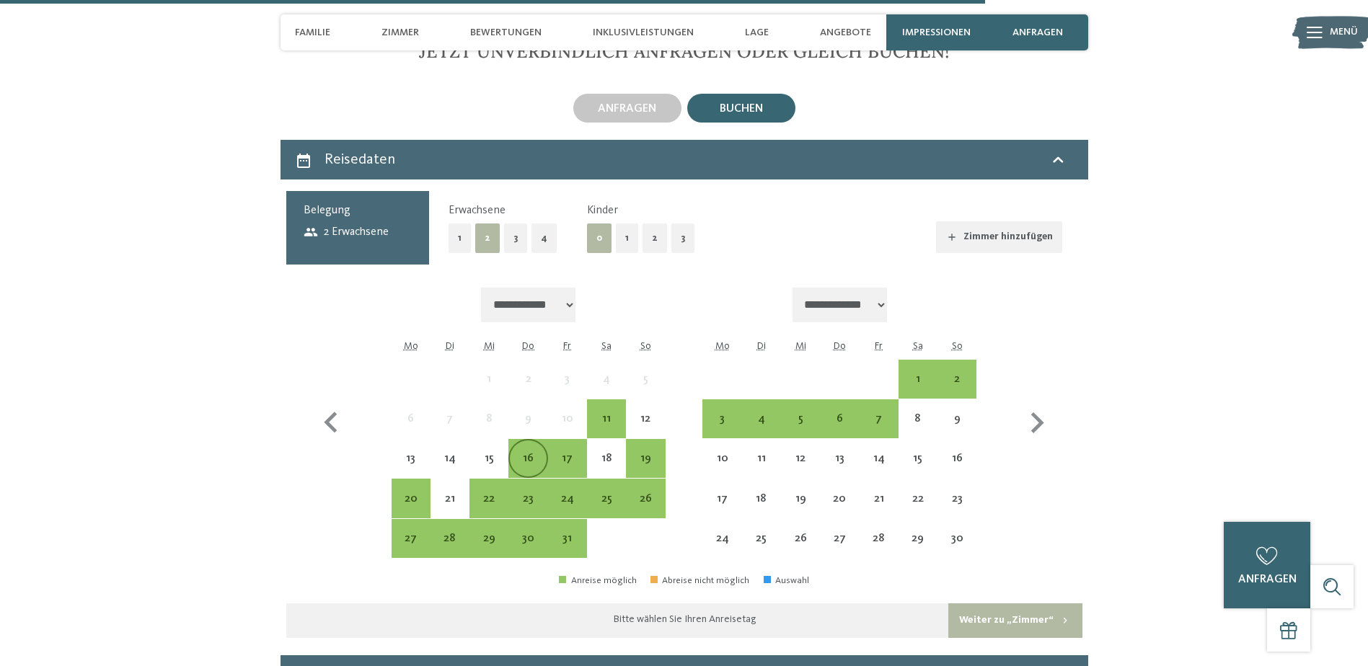
click at [527, 453] on div "16" at bounding box center [528, 471] width 36 height 36
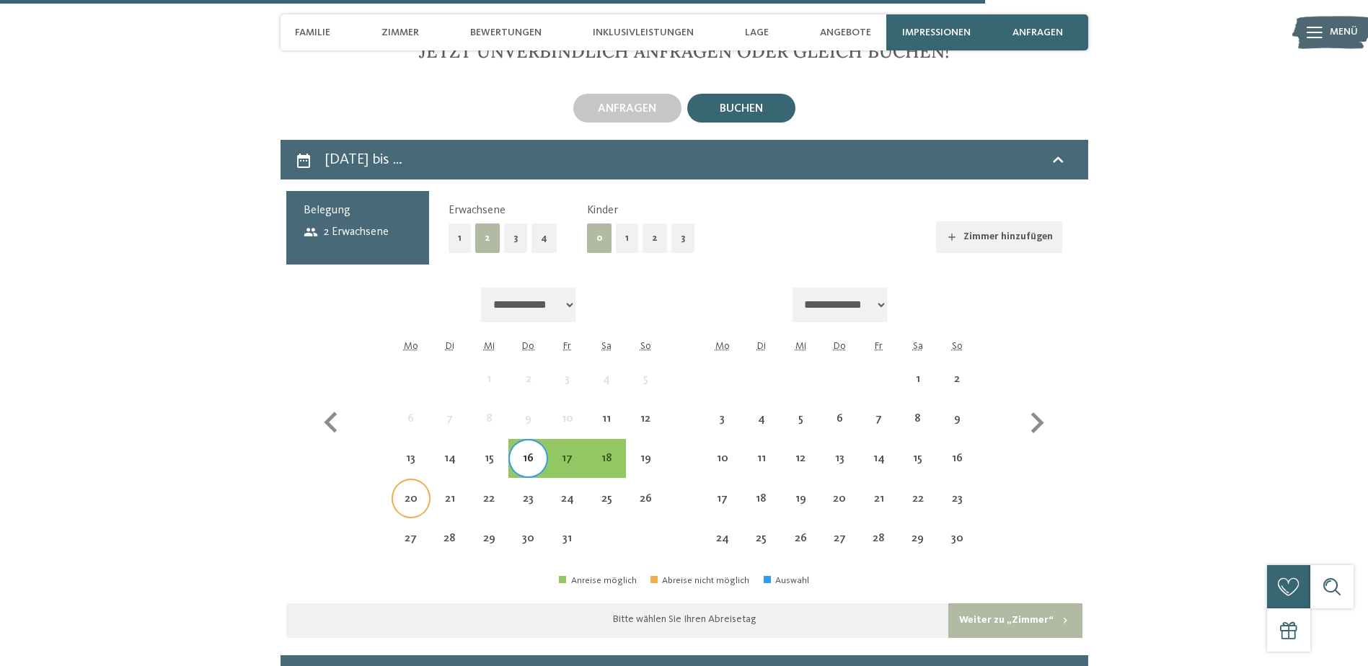
click at [413, 493] on div "20" at bounding box center [411, 511] width 36 height 36
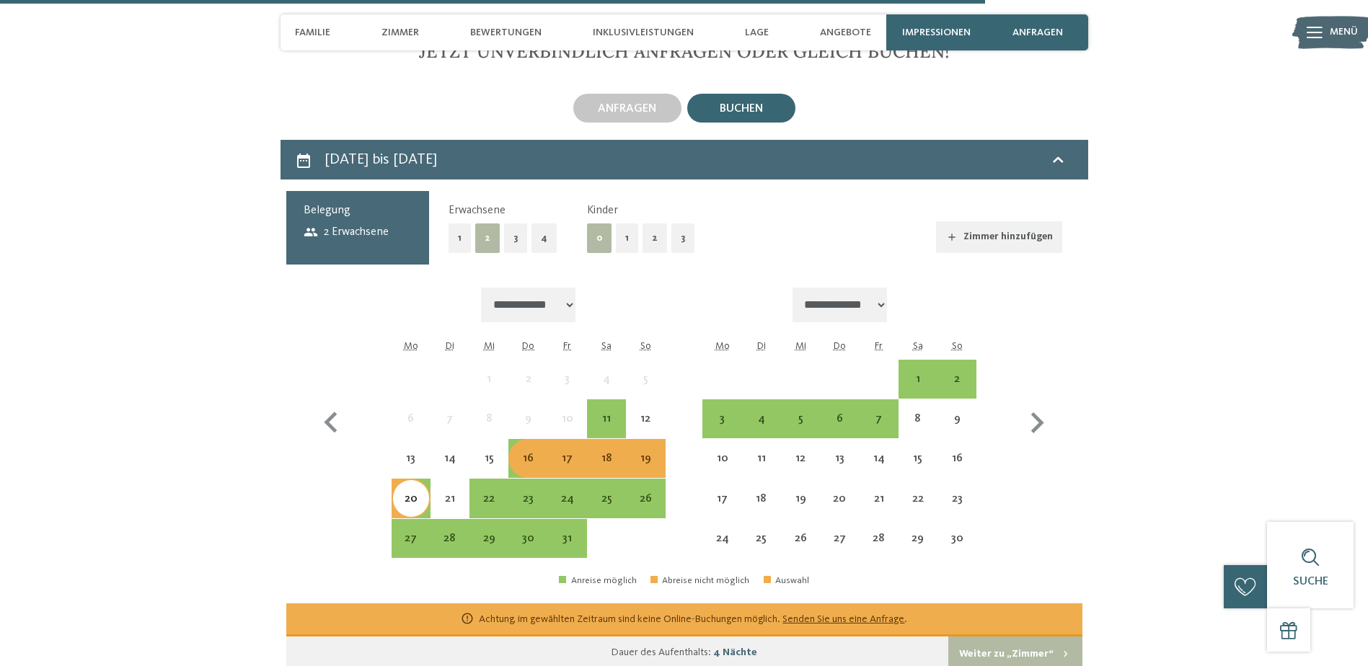
click at [650, 231] on button "2" at bounding box center [654, 238] width 25 height 30
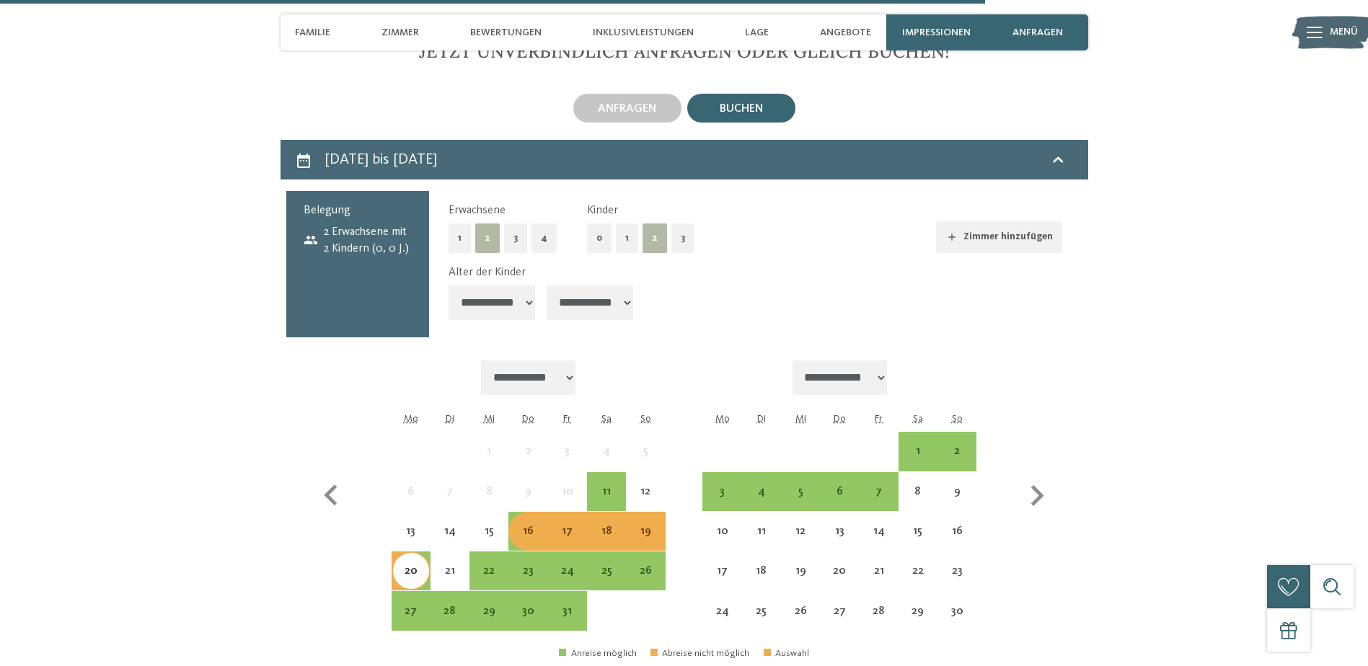
click at [523, 290] on select "**********" at bounding box center [491, 303] width 87 height 35
select select "*"
click at [448, 286] on select "**********" at bounding box center [491, 303] width 87 height 35
click at [608, 289] on select "**********" at bounding box center [589, 303] width 87 height 35
select select "**"
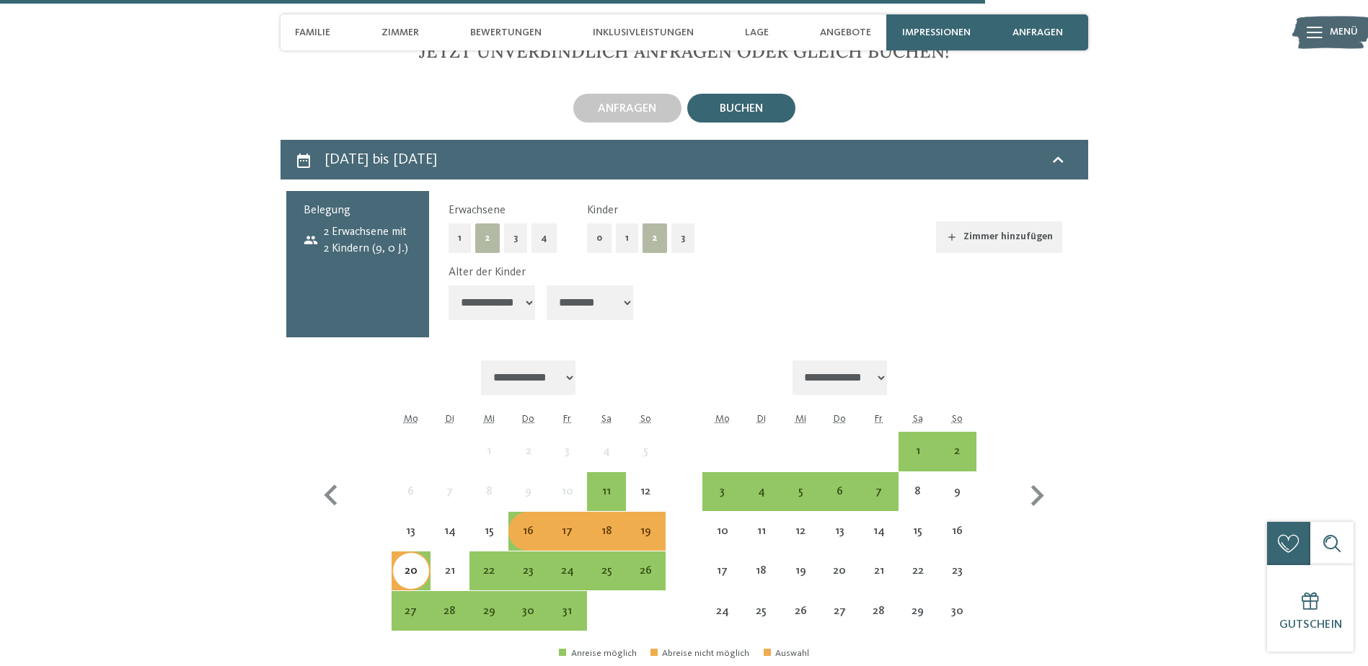
click at [548, 286] on select "**********" at bounding box center [589, 303] width 87 height 35
click at [602, 486] on div "11" at bounding box center [606, 504] width 36 height 36
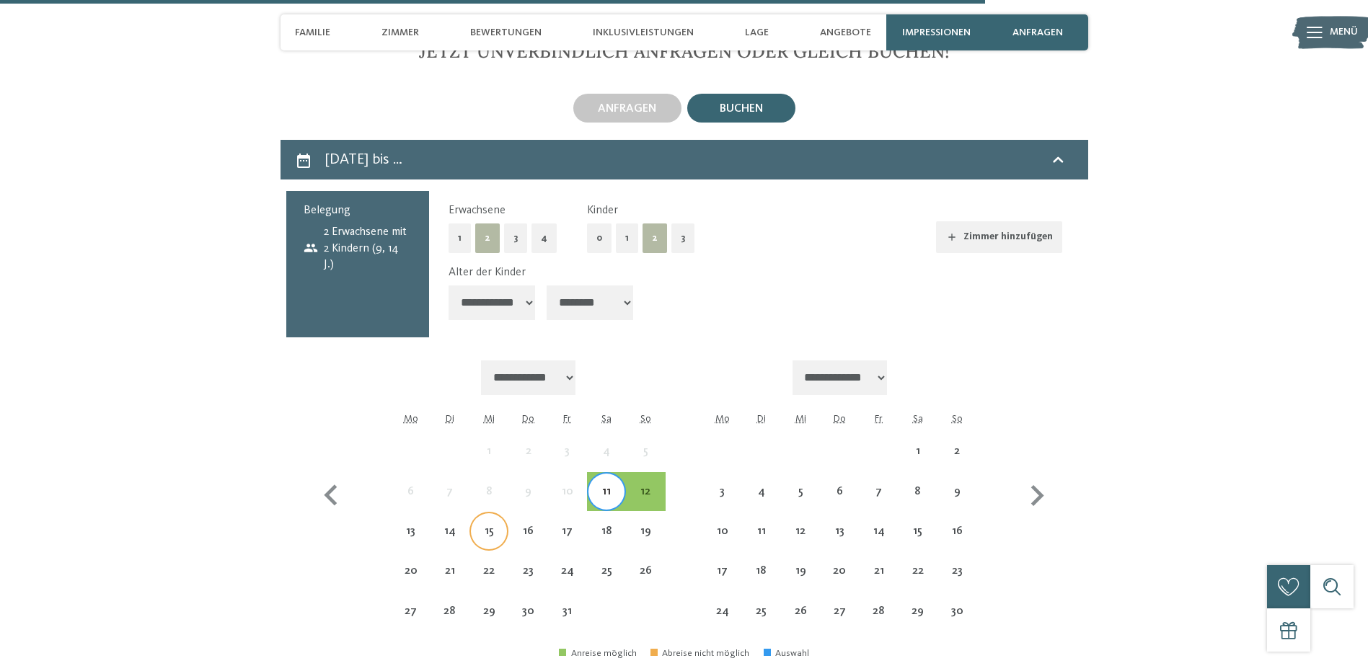
click at [493, 526] on div "15" at bounding box center [489, 544] width 36 height 36
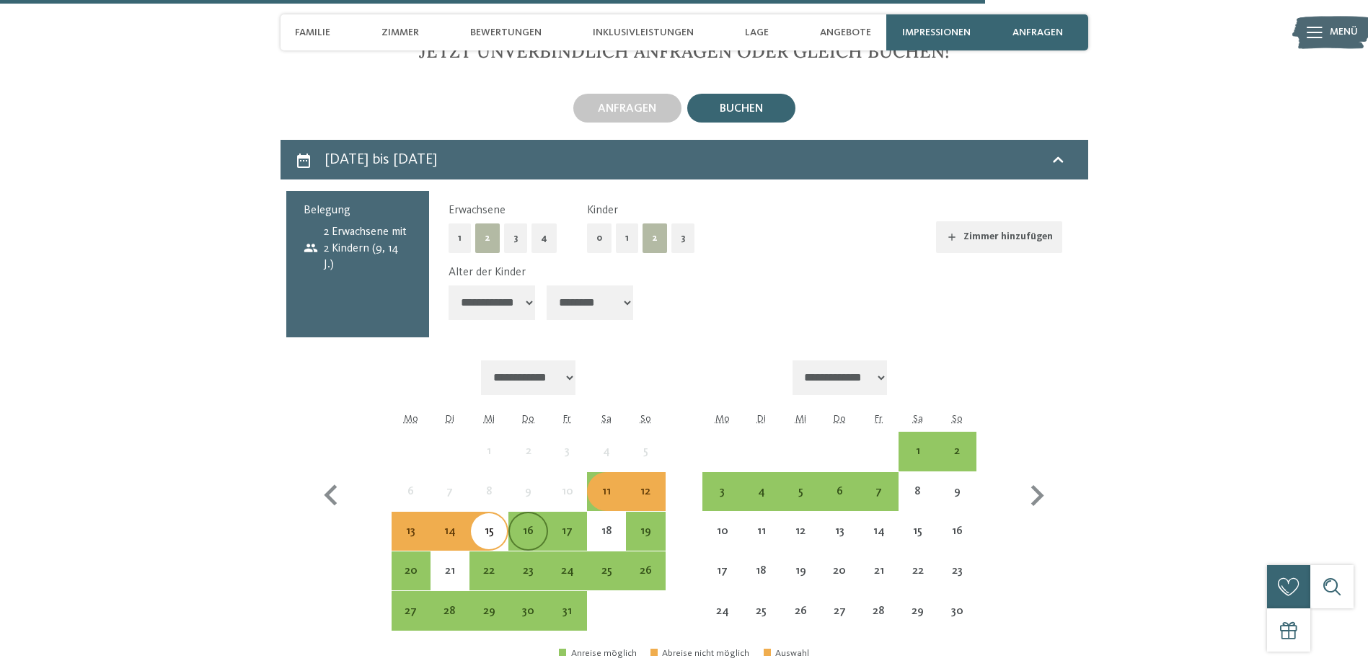
click at [539, 526] on div "16" at bounding box center [528, 544] width 36 height 36
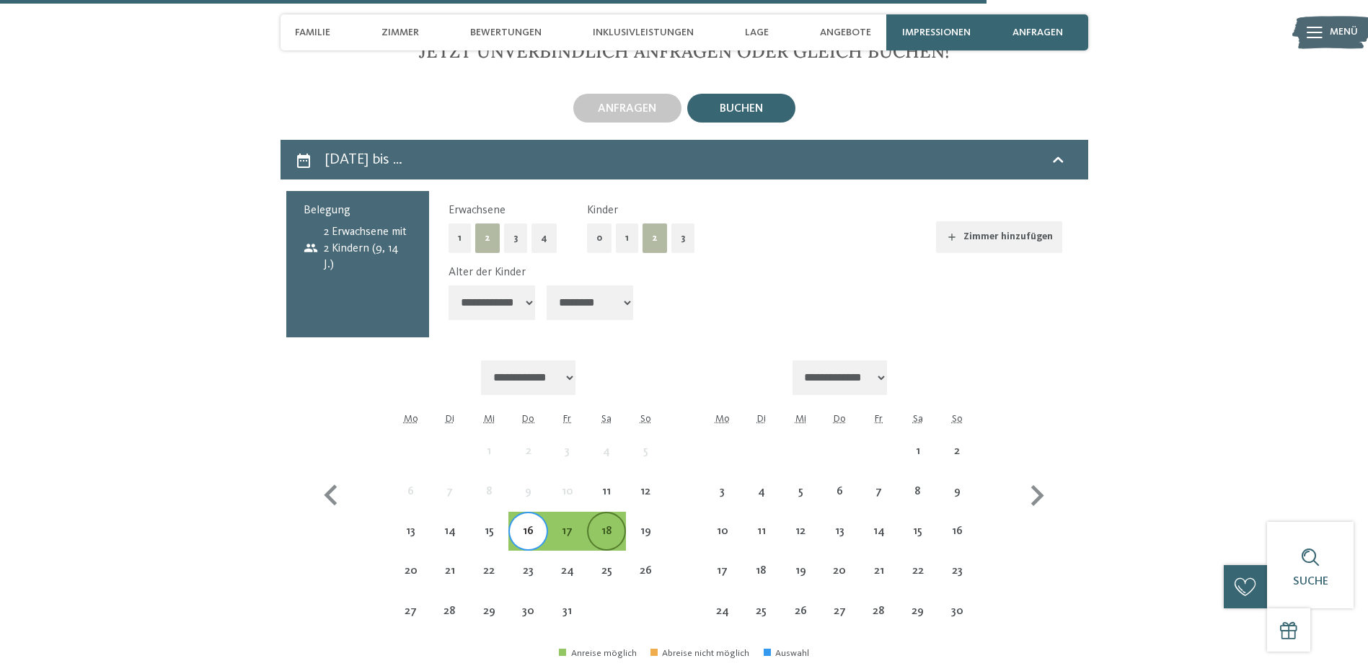
scroll to position [4830, 0]
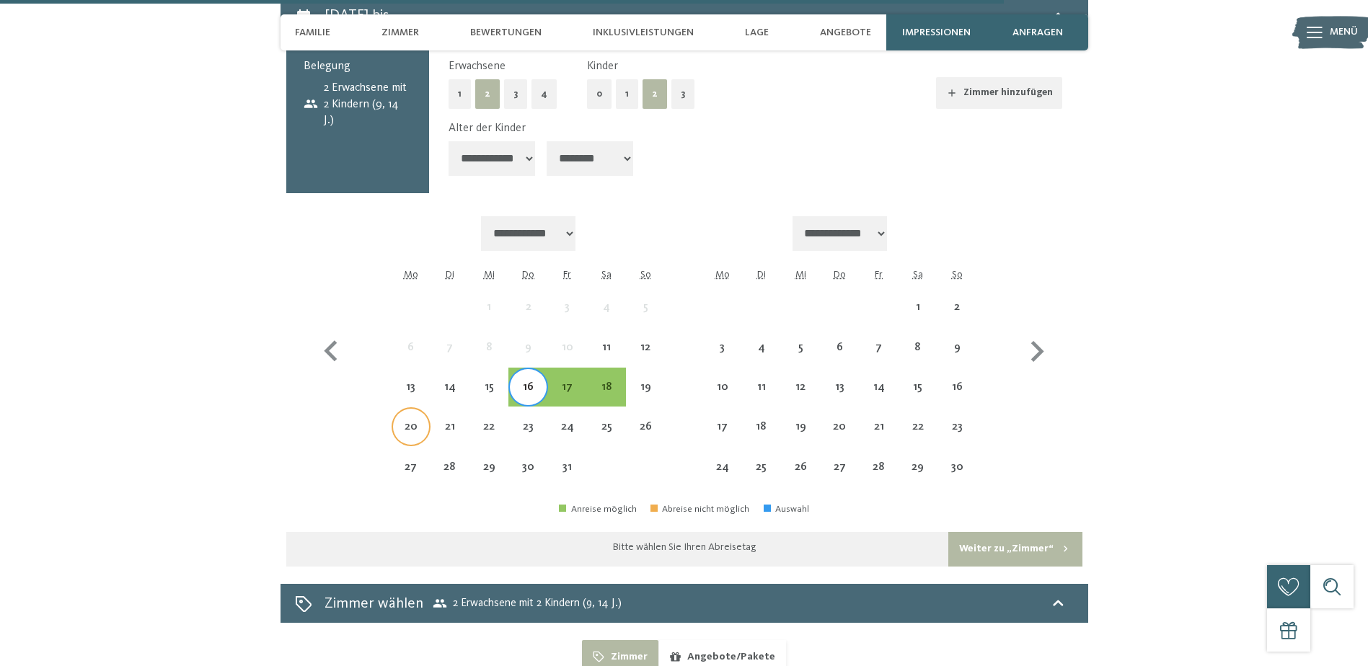
click at [415, 409] on div "20" at bounding box center [411, 427] width 36 height 36
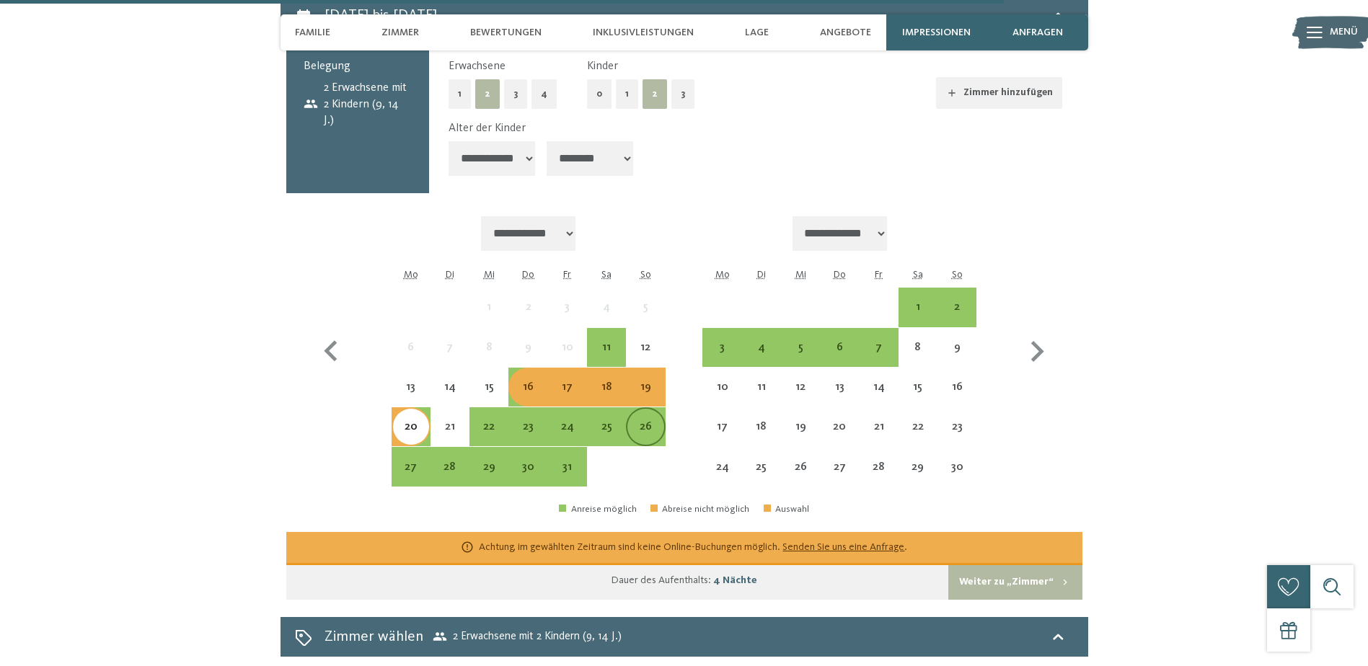
click at [639, 421] on div "26" at bounding box center [645, 439] width 36 height 36
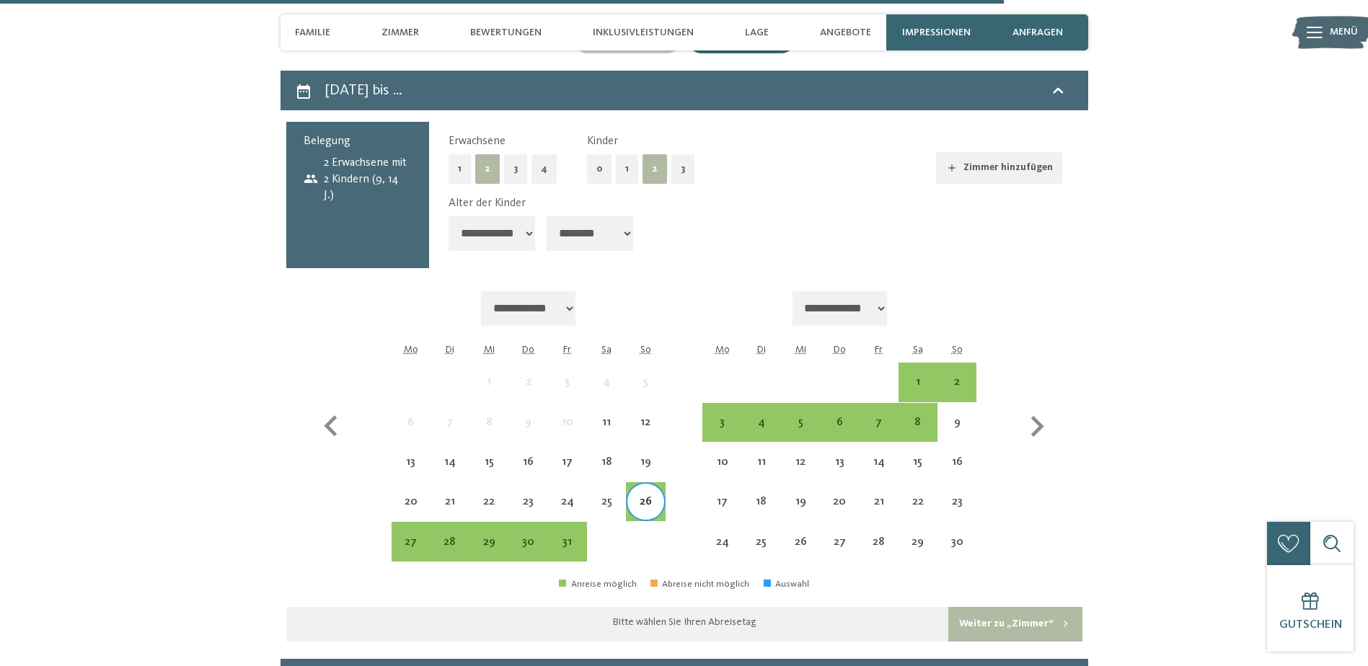
scroll to position [4686, 0]
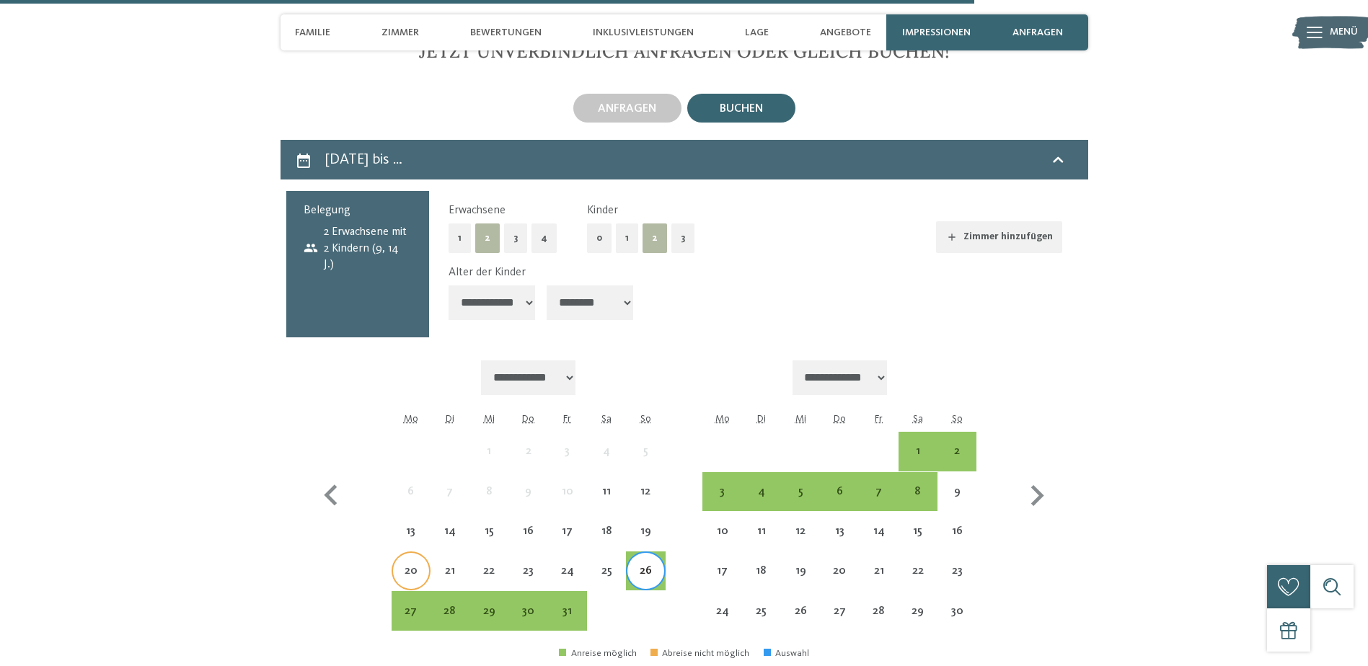
click at [410, 565] on div "20" at bounding box center [411, 583] width 36 height 36
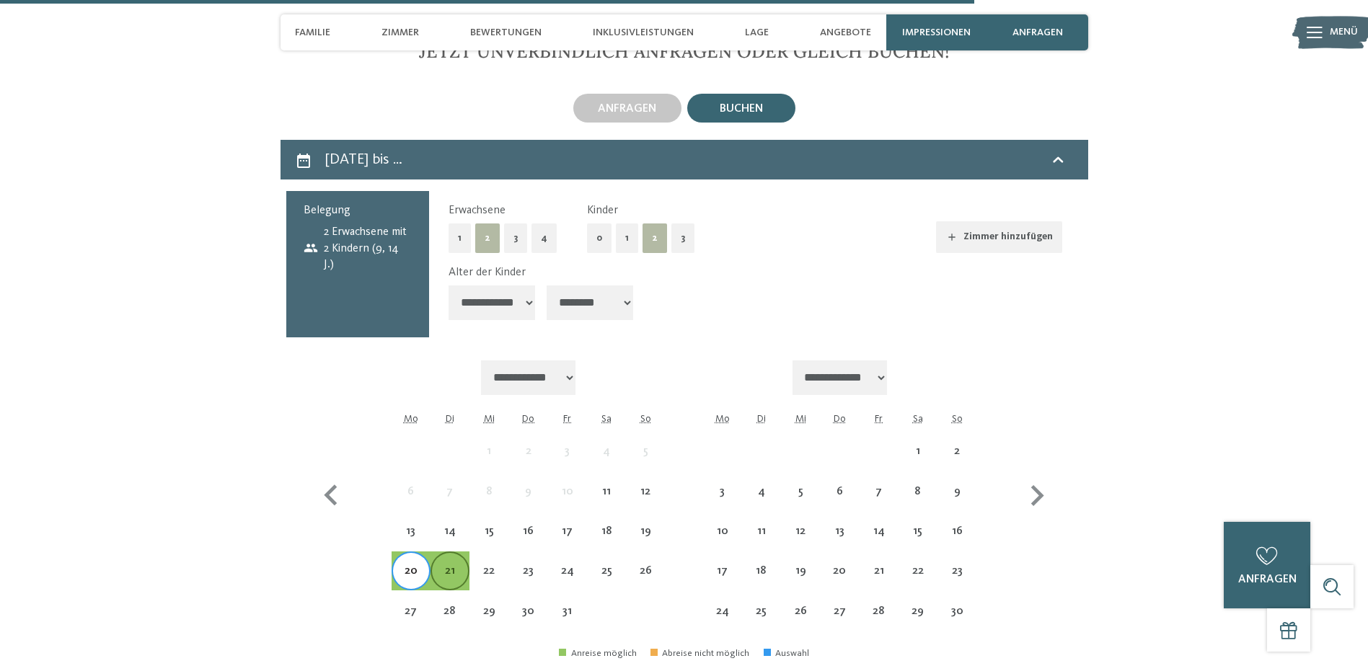
click at [451, 565] on div "21" at bounding box center [450, 583] width 36 height 36
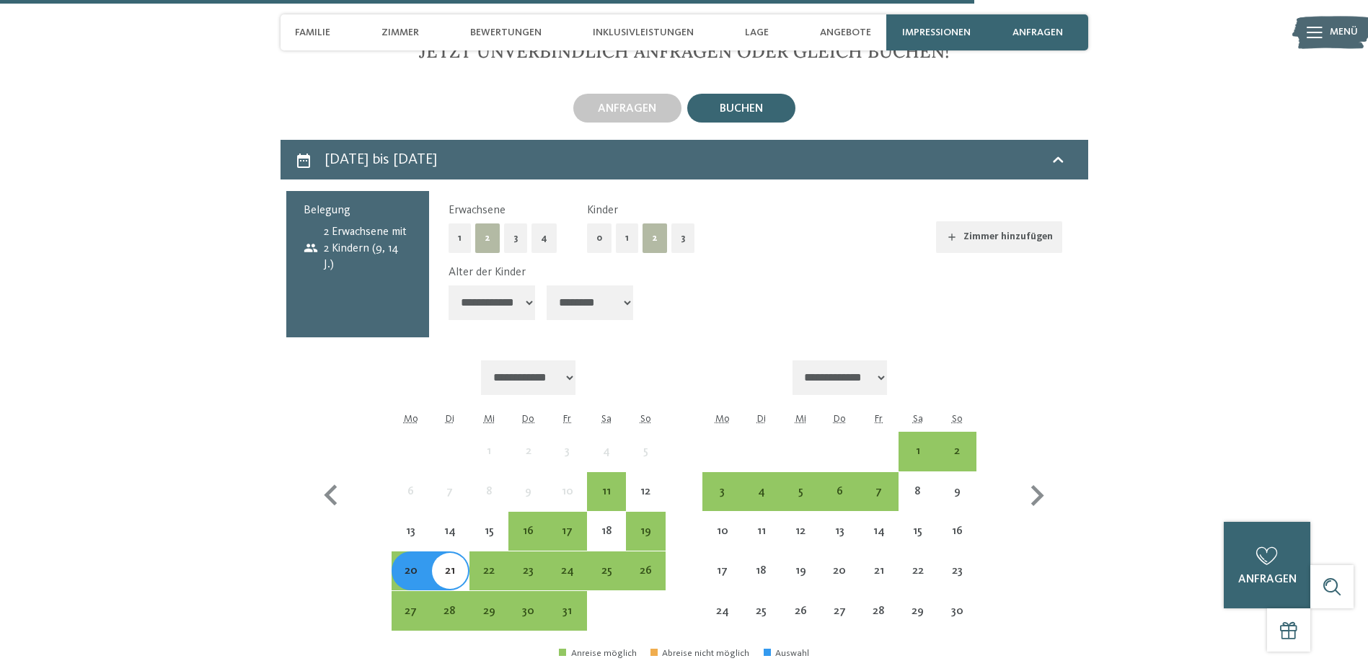
click at [408, 565] on div "20" at bounding box center [411, 583] width 36 height 36
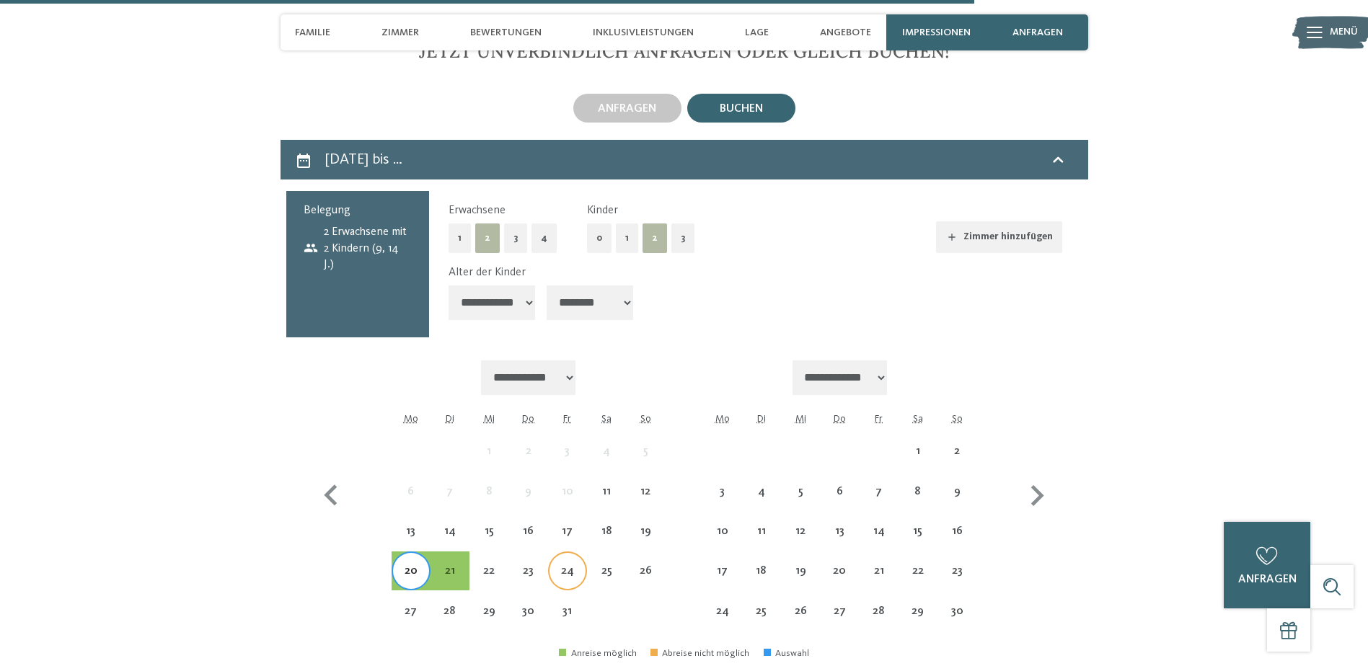
click at [570, 565] on div "24" at bounding box center [567, 583] width 36 height 36
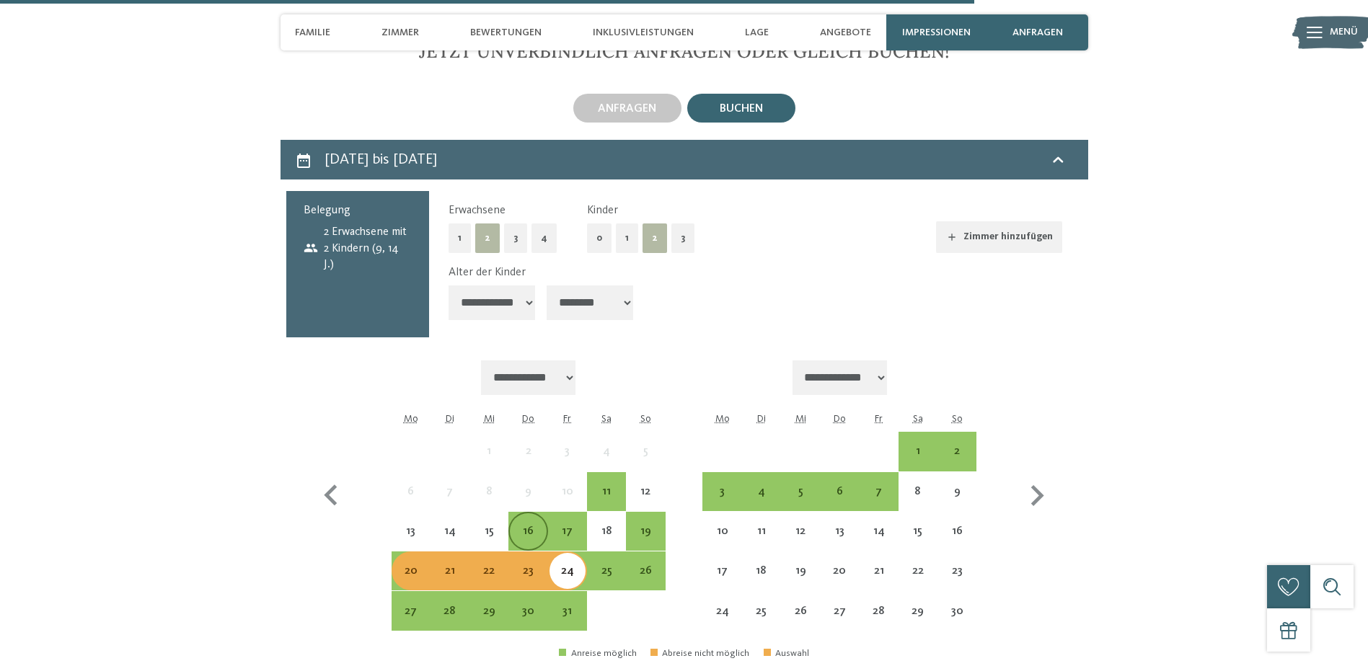
click at [513, 526] on div "16" at bounding box center [528, 544] width 36 height 36
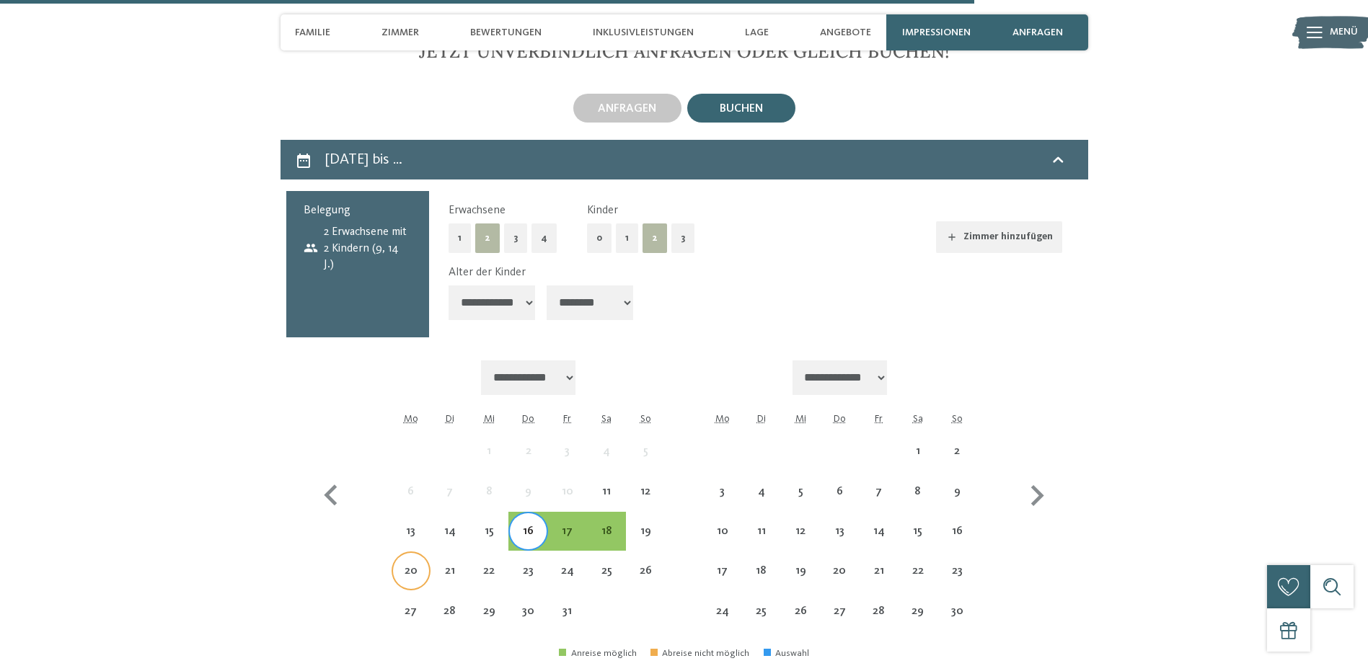
click at [410, 565] on div "20" at bounding box center [411, 583] width 36 height 36
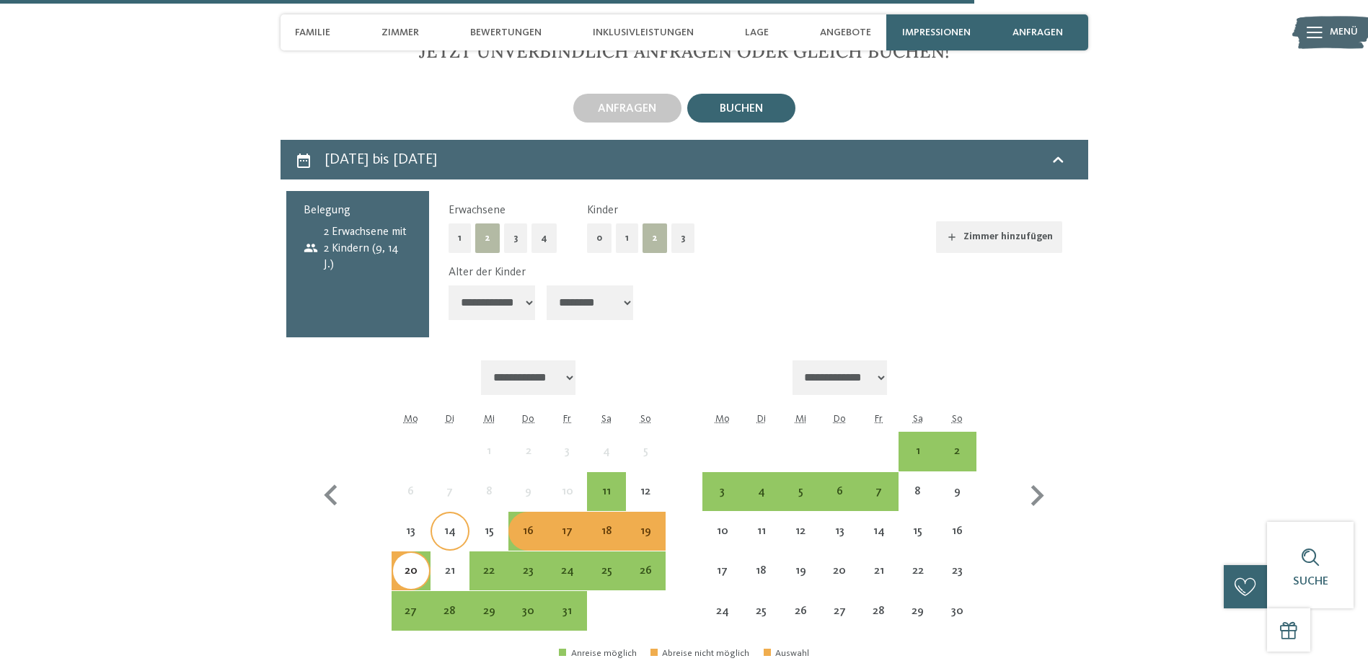
click at [459, 526] on div "14" at bounding box center [450, 544] width 36 height 36
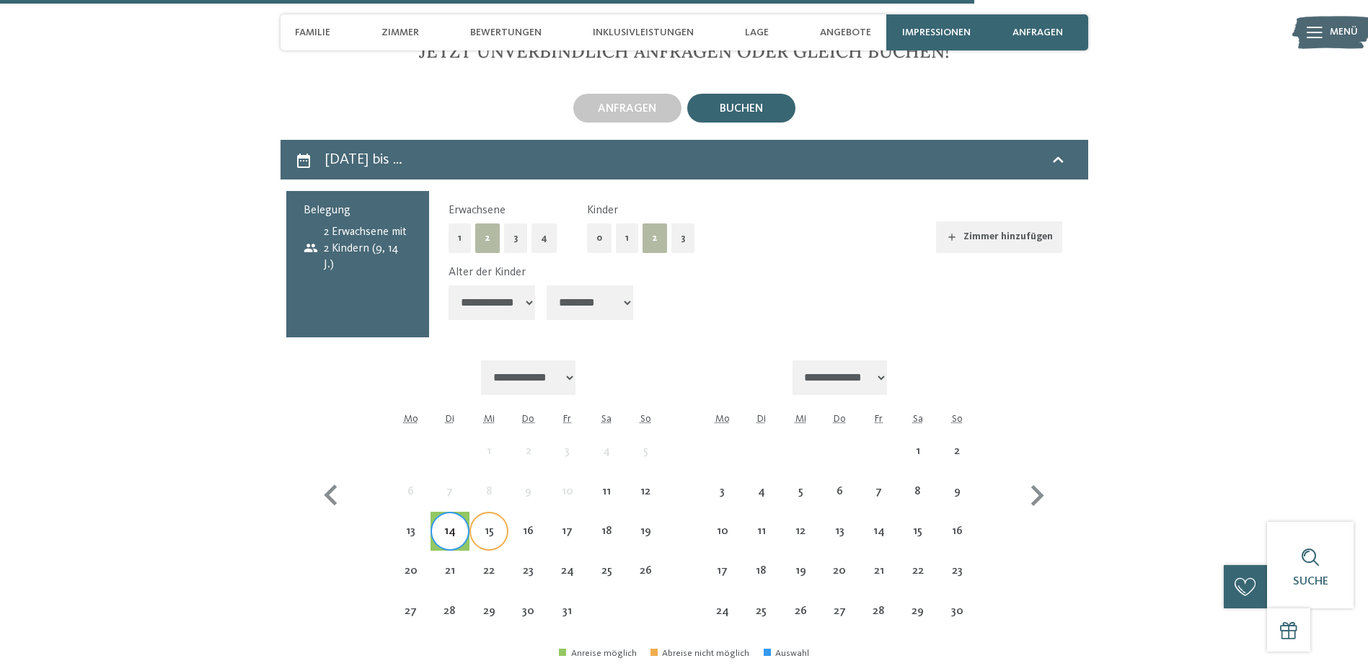
click at [496, 528] on div "15" at bounding box center [489, 544] width 36 height 36
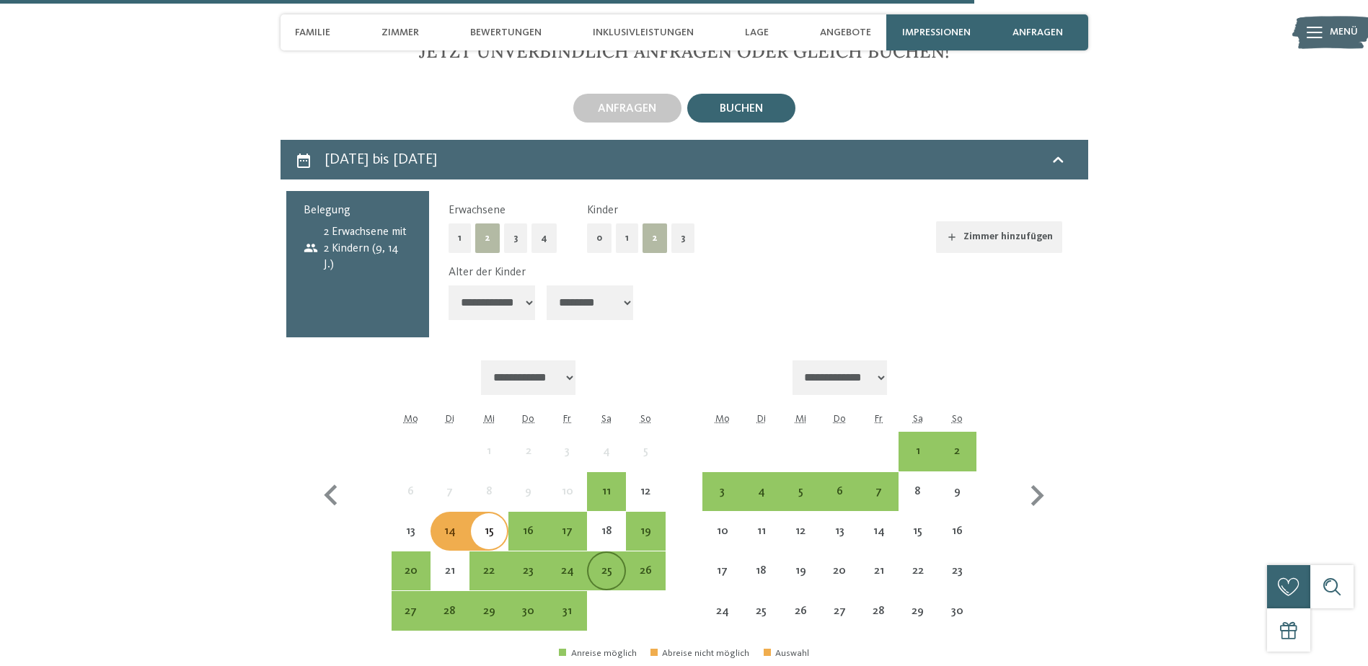
click at [599, 565] on div "25" at bounding box center [606, 583] width 36 height 36
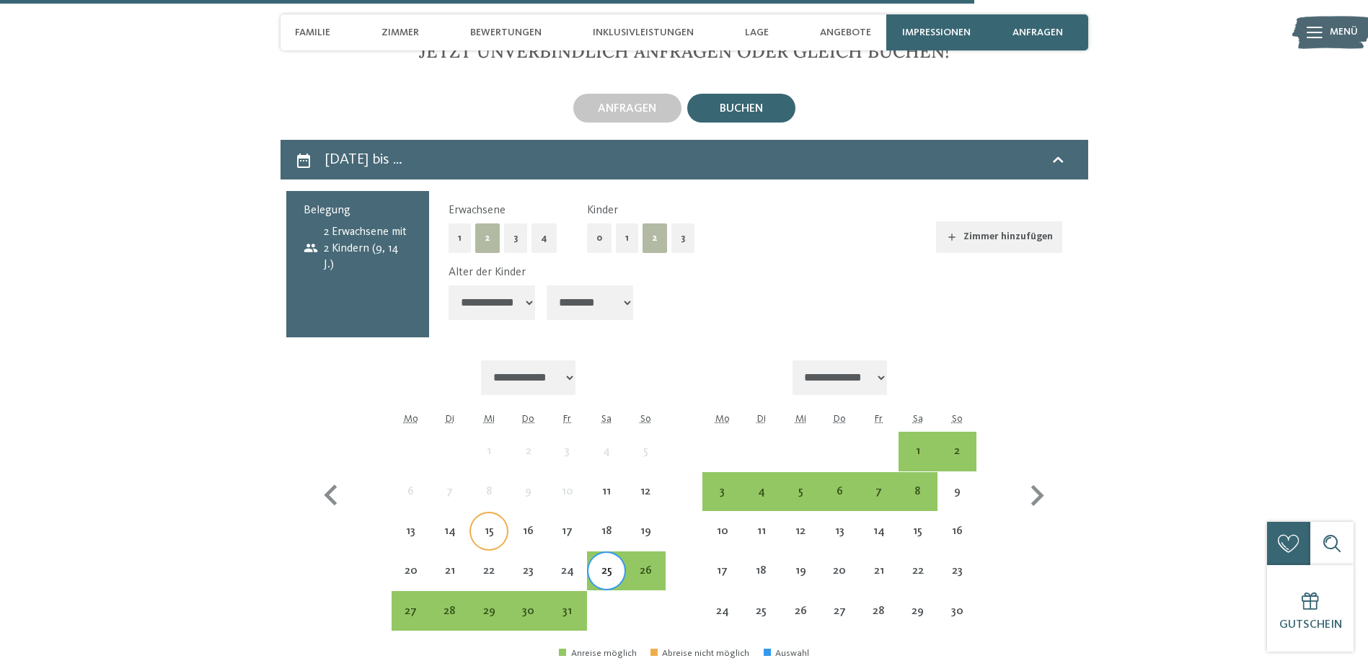
click at [484, 526] on div "15" at bounding box center [489, 544] width 36 height 36
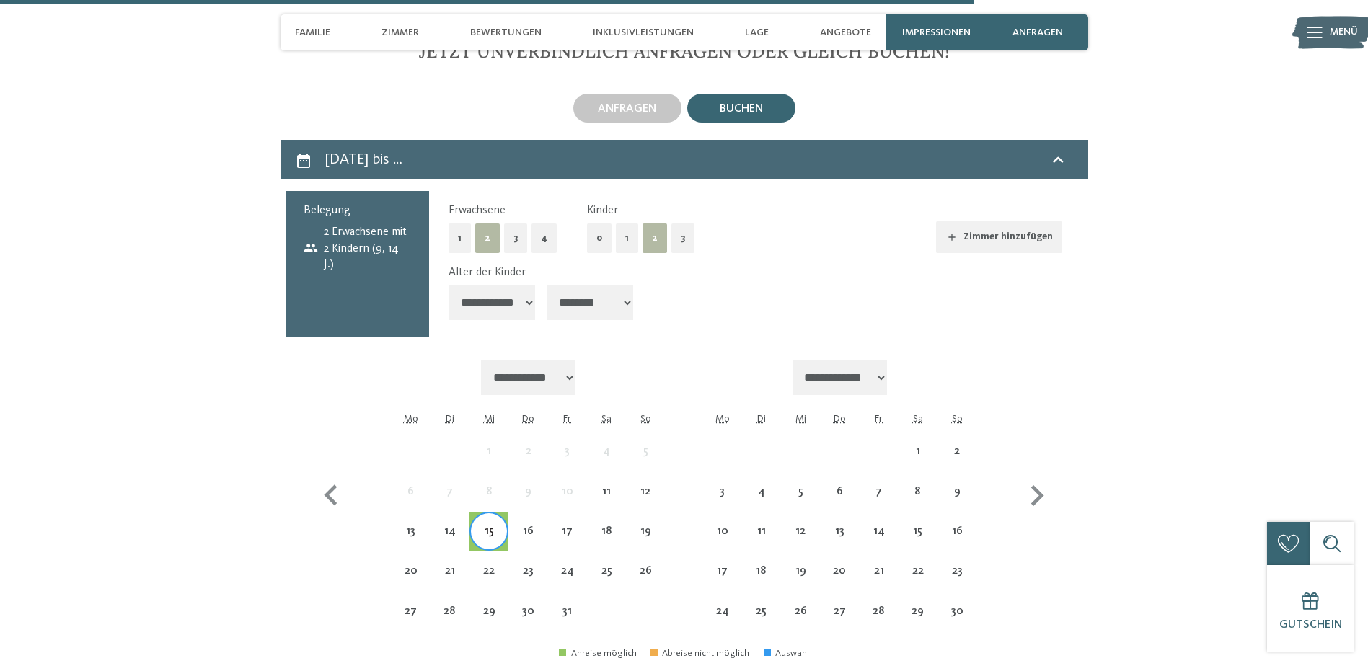
click at [475, 526] on div "15" at bounding box center [489, 544] width 36 height 36
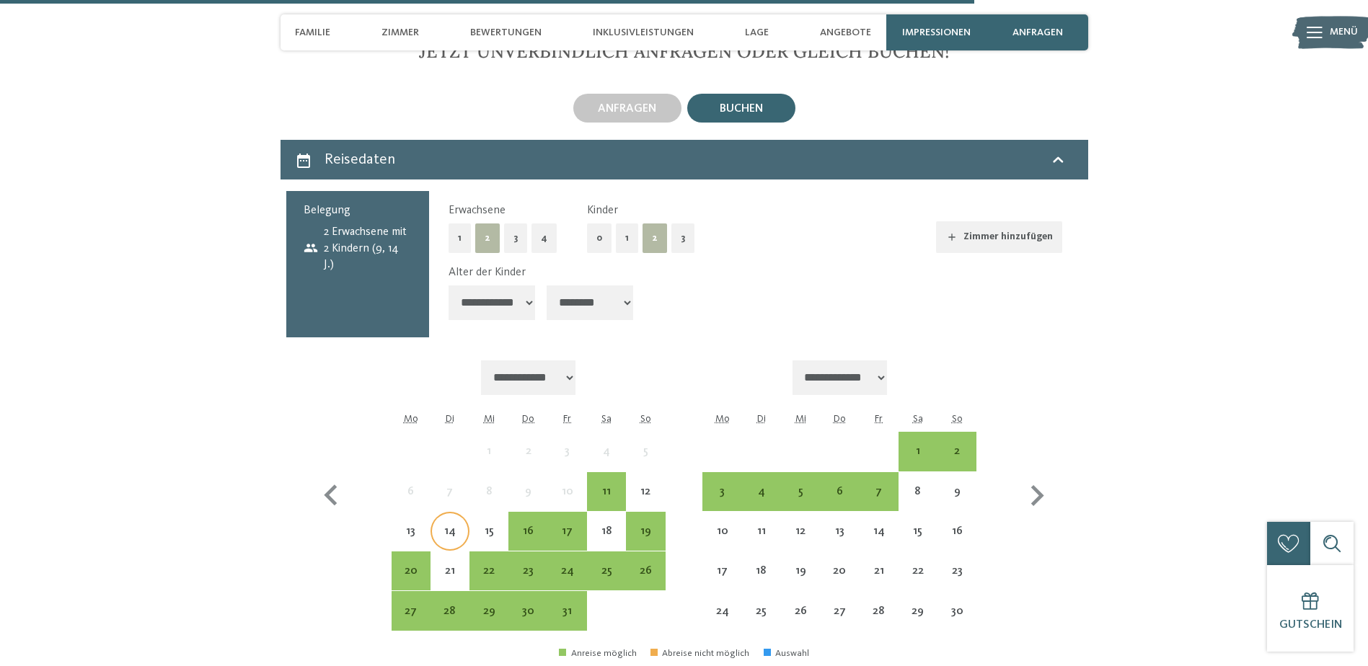
click at [462, 526] on div "14" at bounding box center [450, 544] width 36 height 36
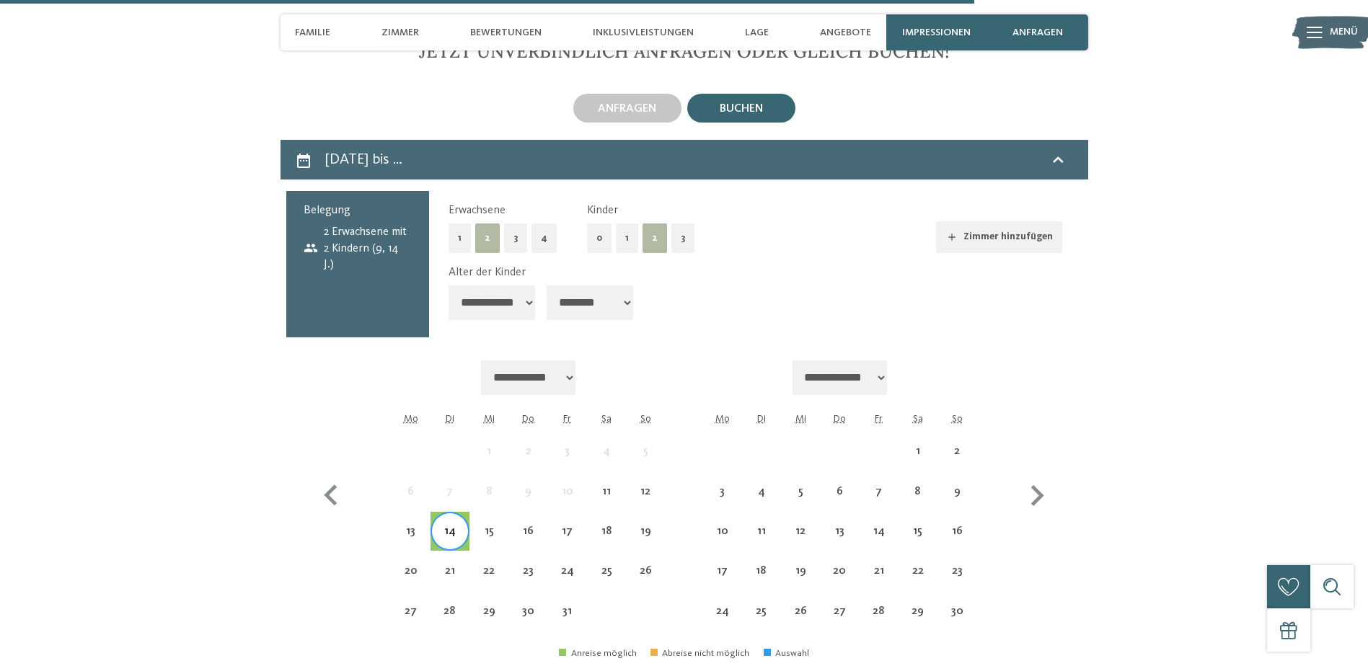
click at [429, 519] on div "13" at bounding box center [410, 531] width 39 height 39
click at [417, 526] on div "13" at bounding box center [411, 544] width 36 height 36
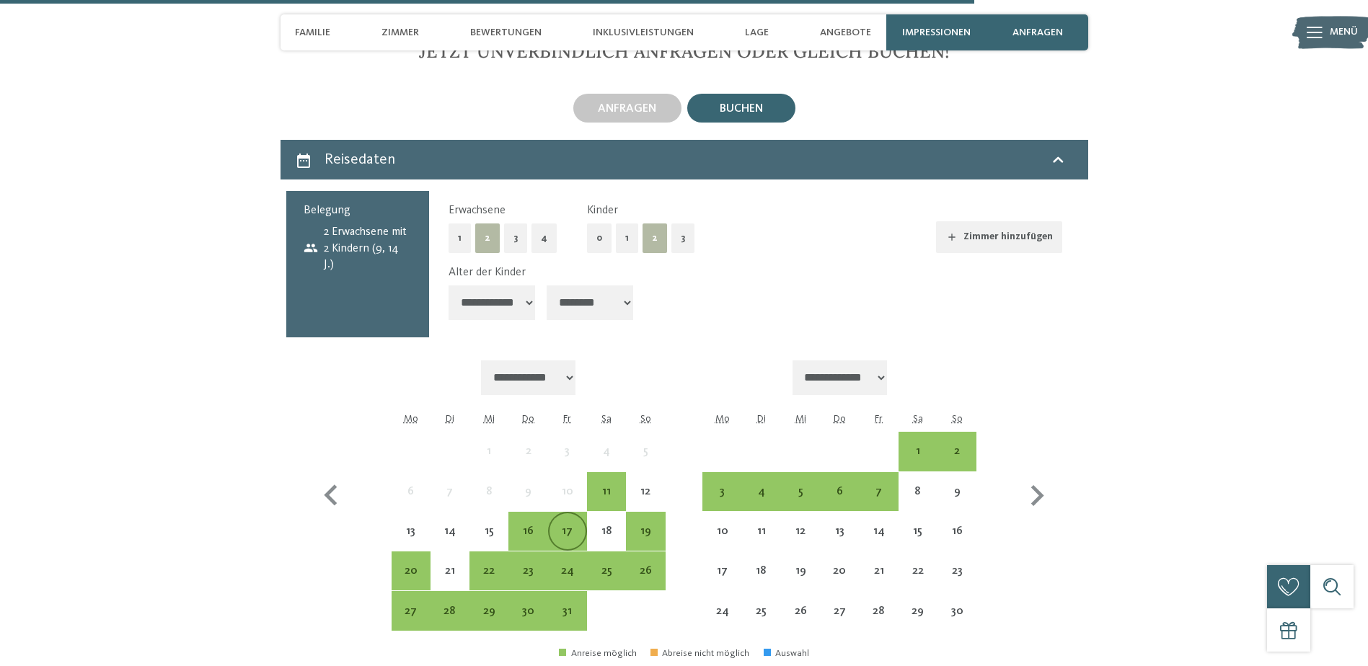
click at [572, 526] on div "17" at bounding box center [567, 544] width 36 height 36
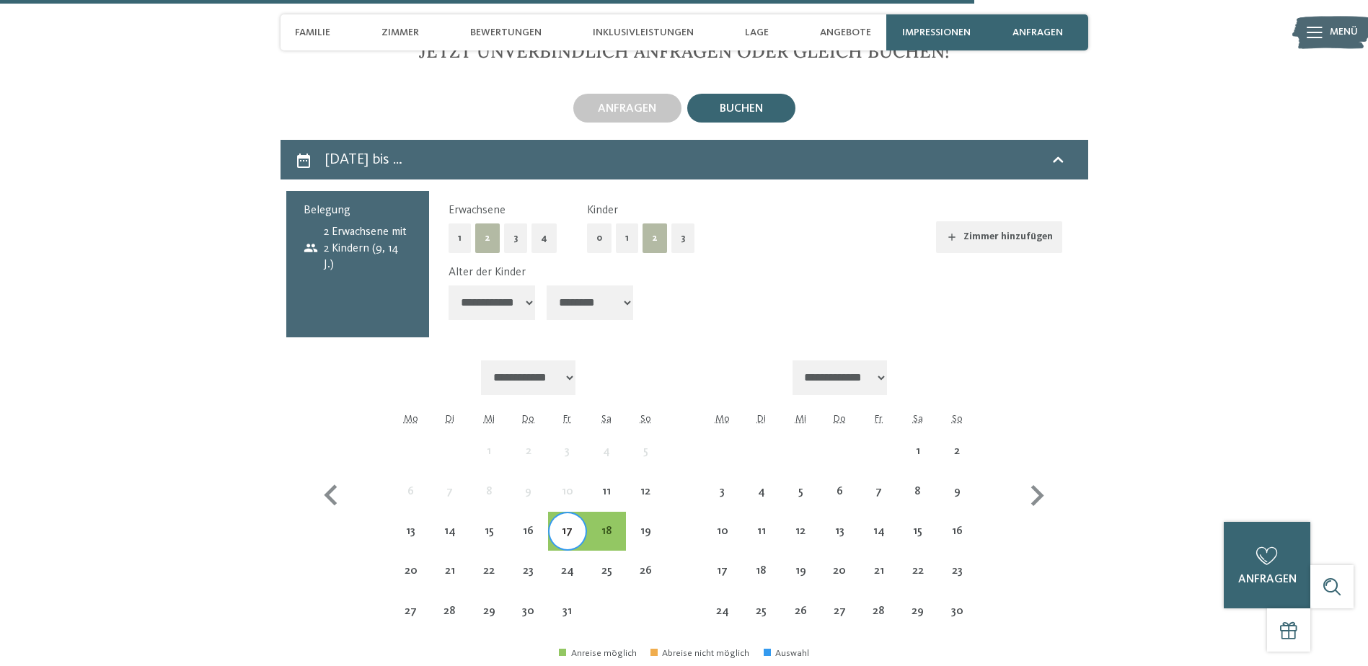
click at [508, 522] on div "16" at bounding box center [527, 531] width 39 height 39
click at [487, 526] on div "15" at bounding box center [489, 544] width 36 height 36
click at [611, 526] on div "18" at bounding box center [606, 544] width 36 height 36
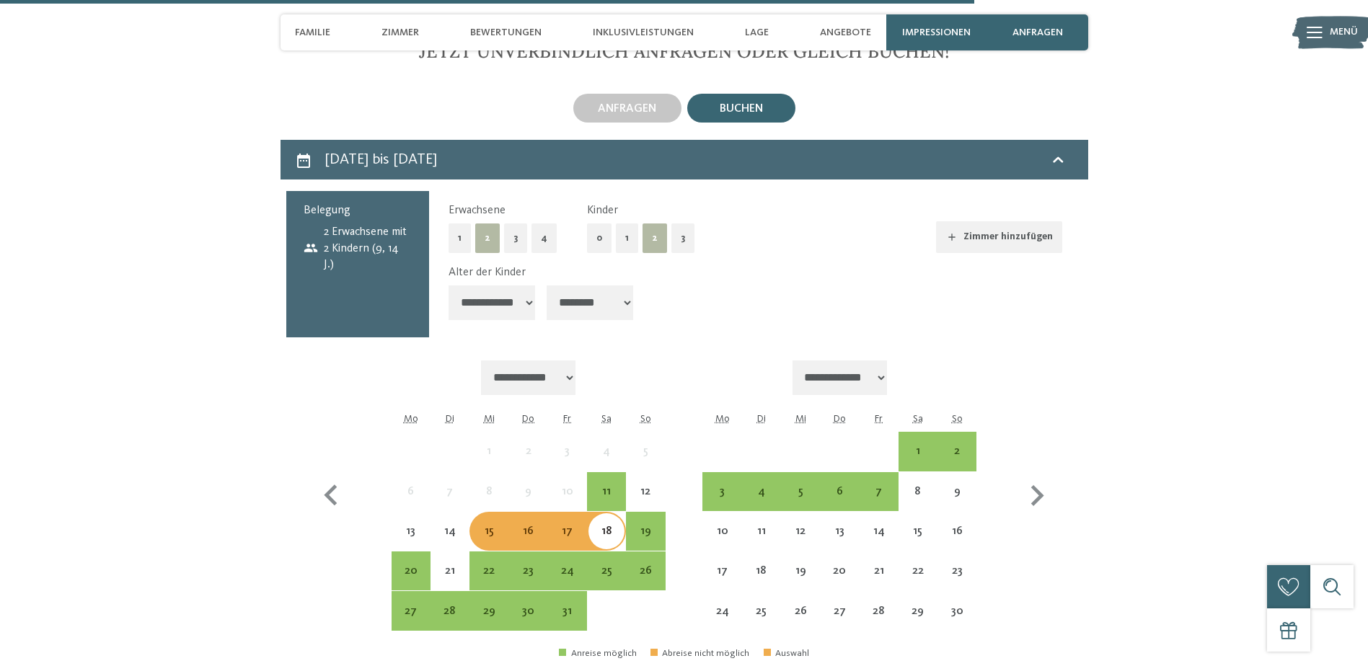
click at [489, 526] on div "15" at bounding box center [489, 544] width 36 height 36
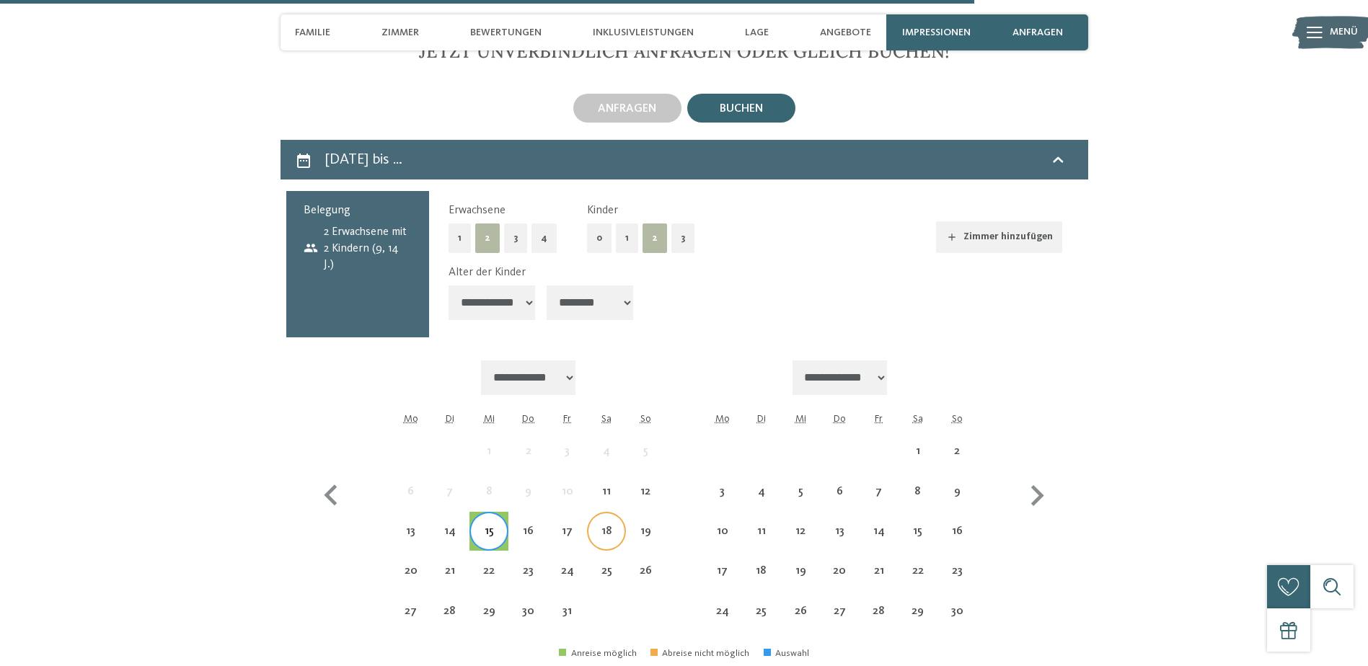
click at [608, 526] on div "18" at bounding box center [606, 544] width 36 height 36
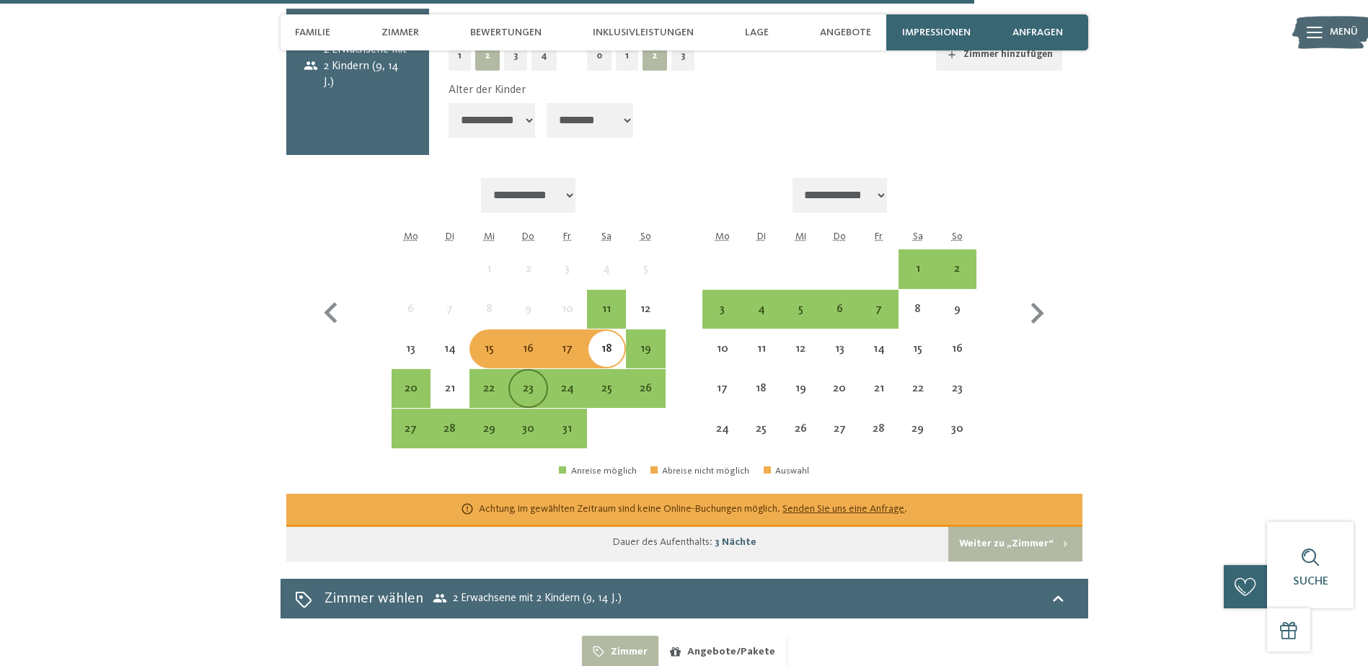
scroll to position [4975, 0]
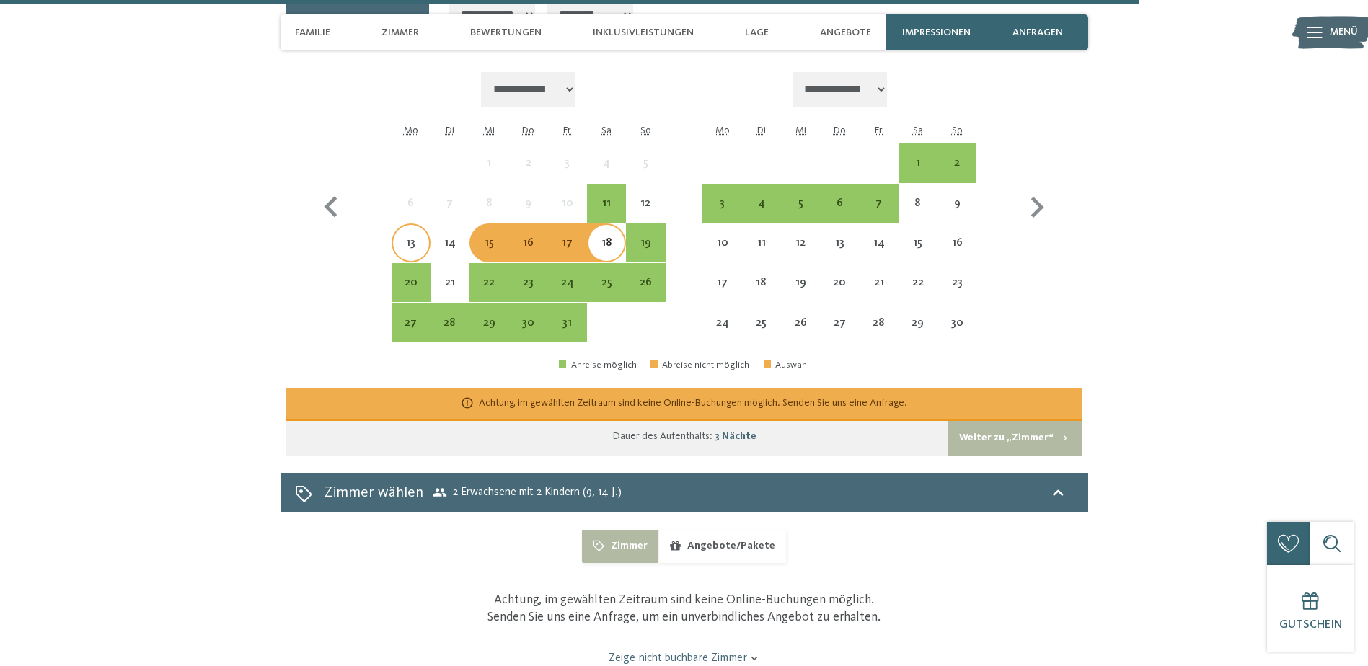
click at [410, 237] on div "13" at bounding box center [411, 255] width 36 height 36
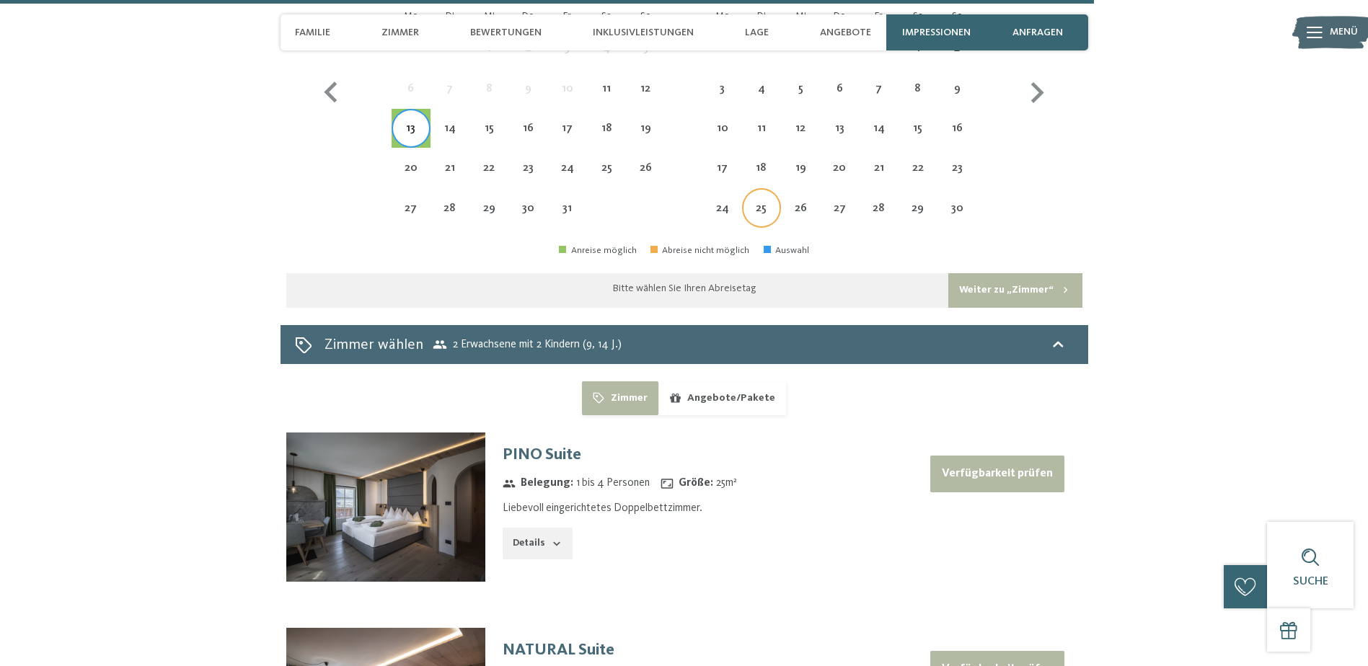
scroll to position [4903, 0]
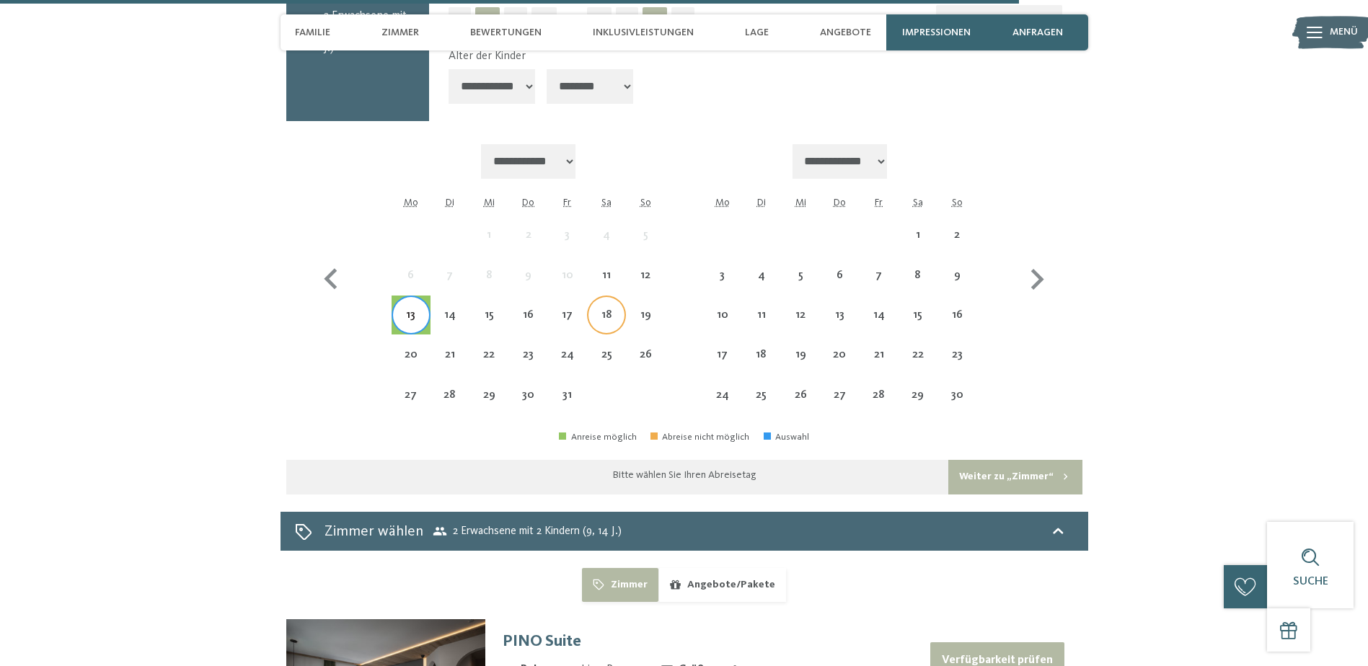
click at [600, 309] on div "18" at bounding box center [606, 327] width 36 height 36
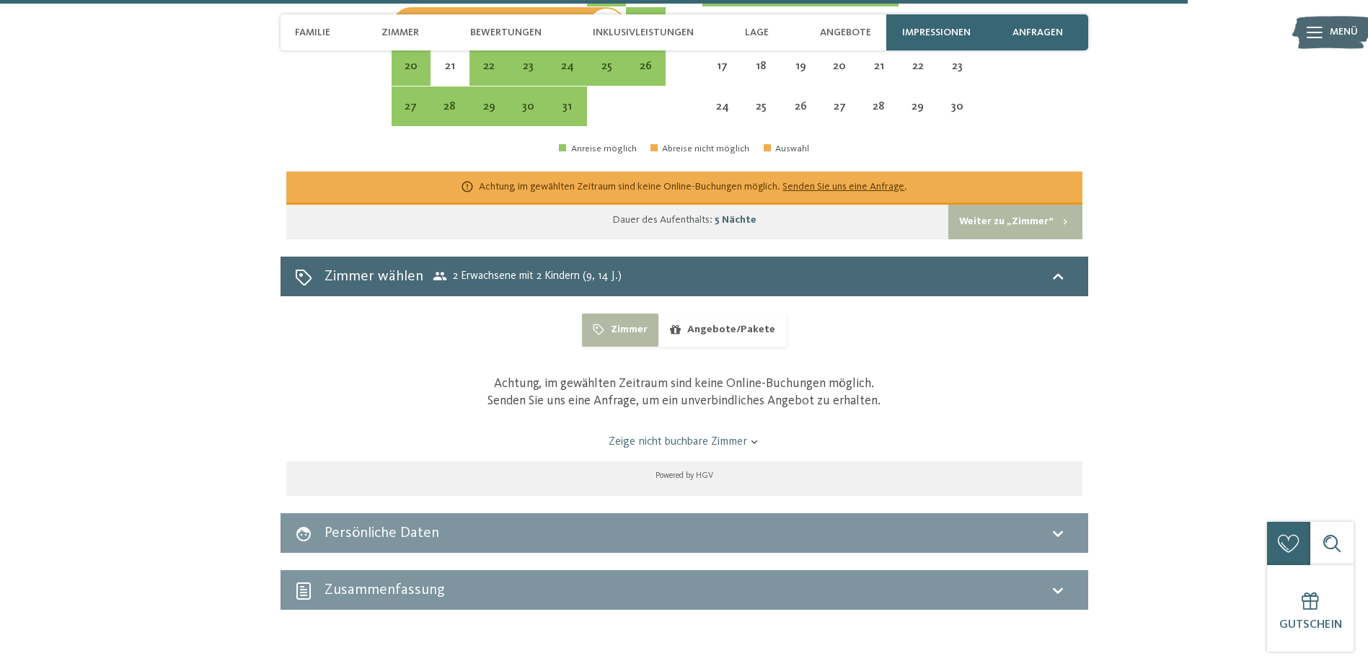
scroll to position [5047, 0]
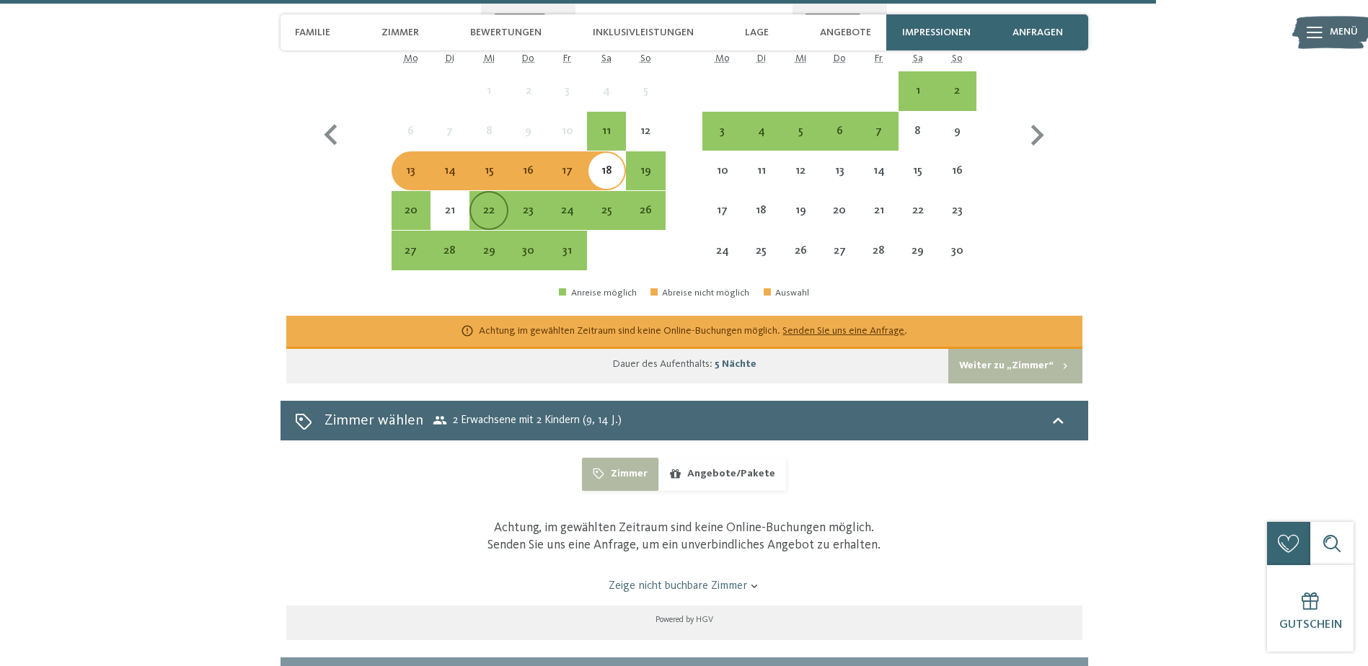
click at [491, 205] on div "22" at bounding box center [489, 223] width 36 height 36
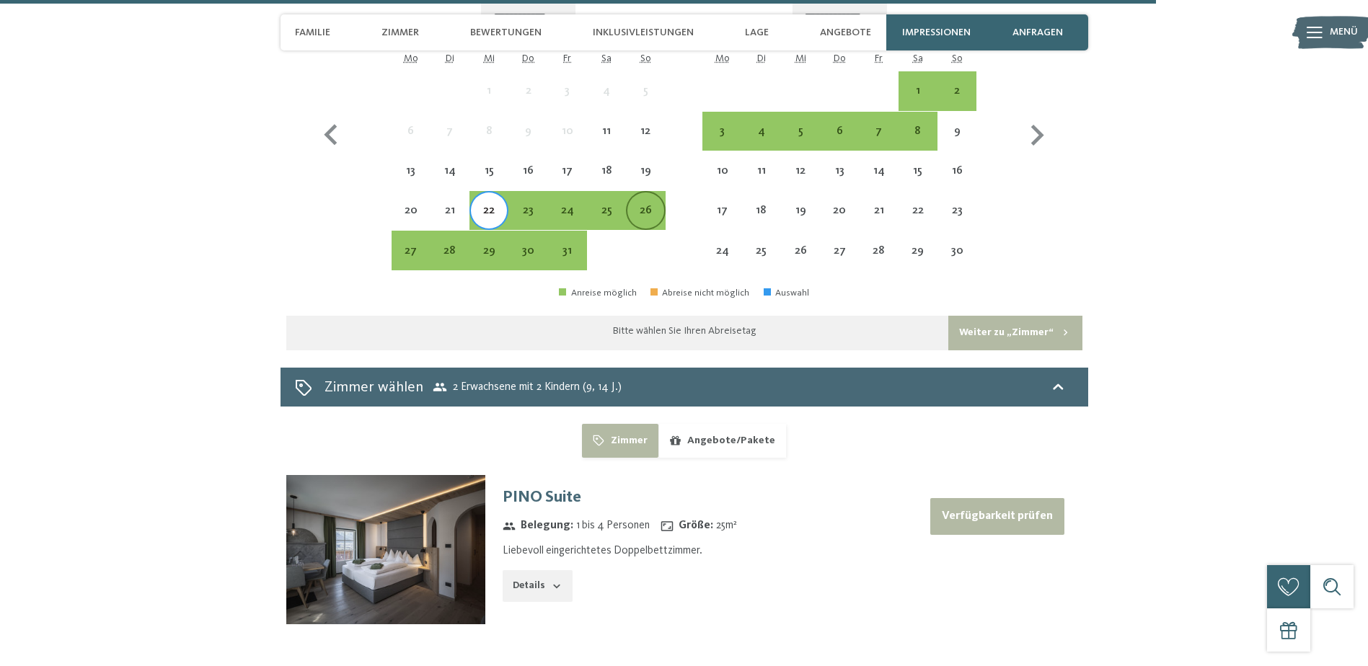
click at [642, 205] on div "26" at bounding box center [645, 223] width 36 height 36
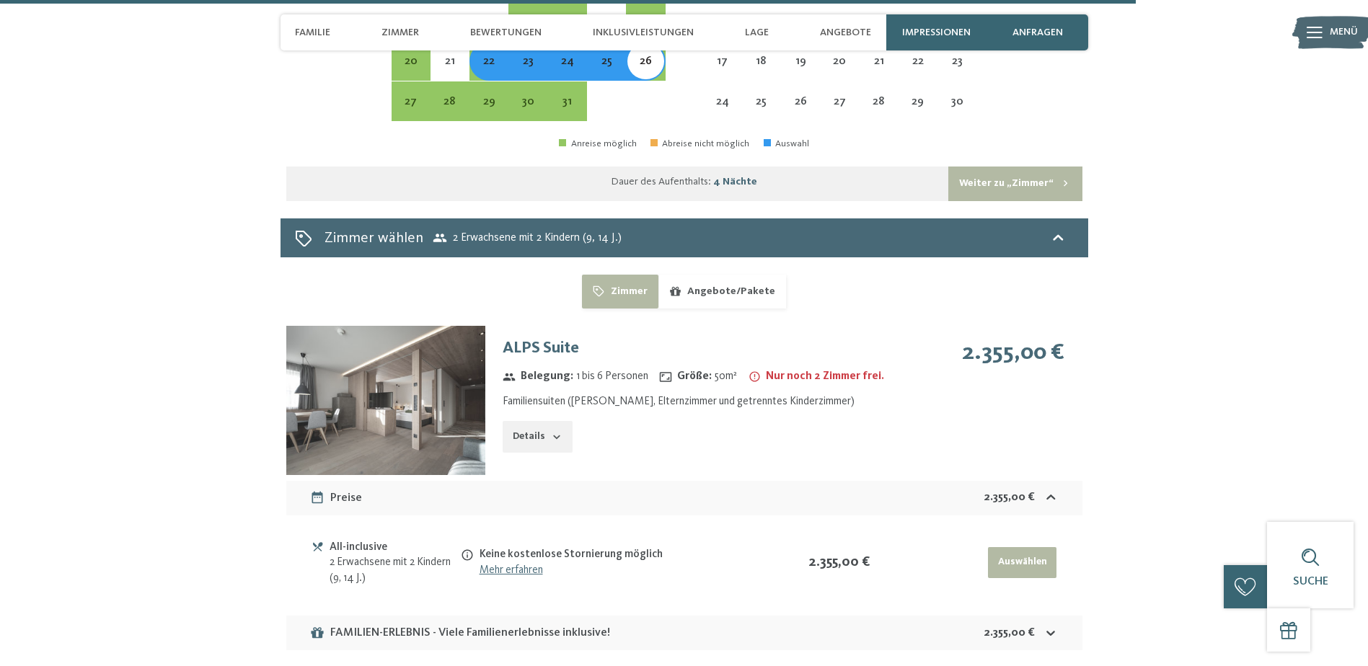
scroll to position [5191, 0]
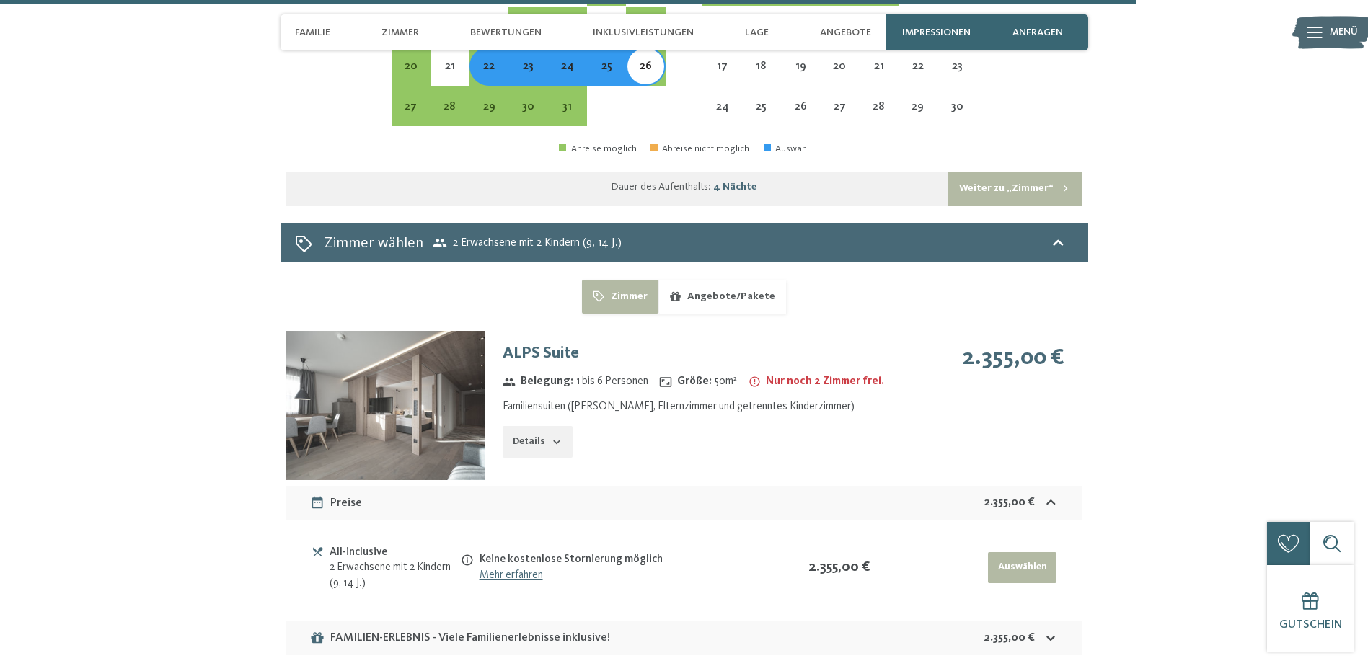
click at [1026, 552] on button "Auswählen" at bounding box center [1022, 568] width 68 height 32
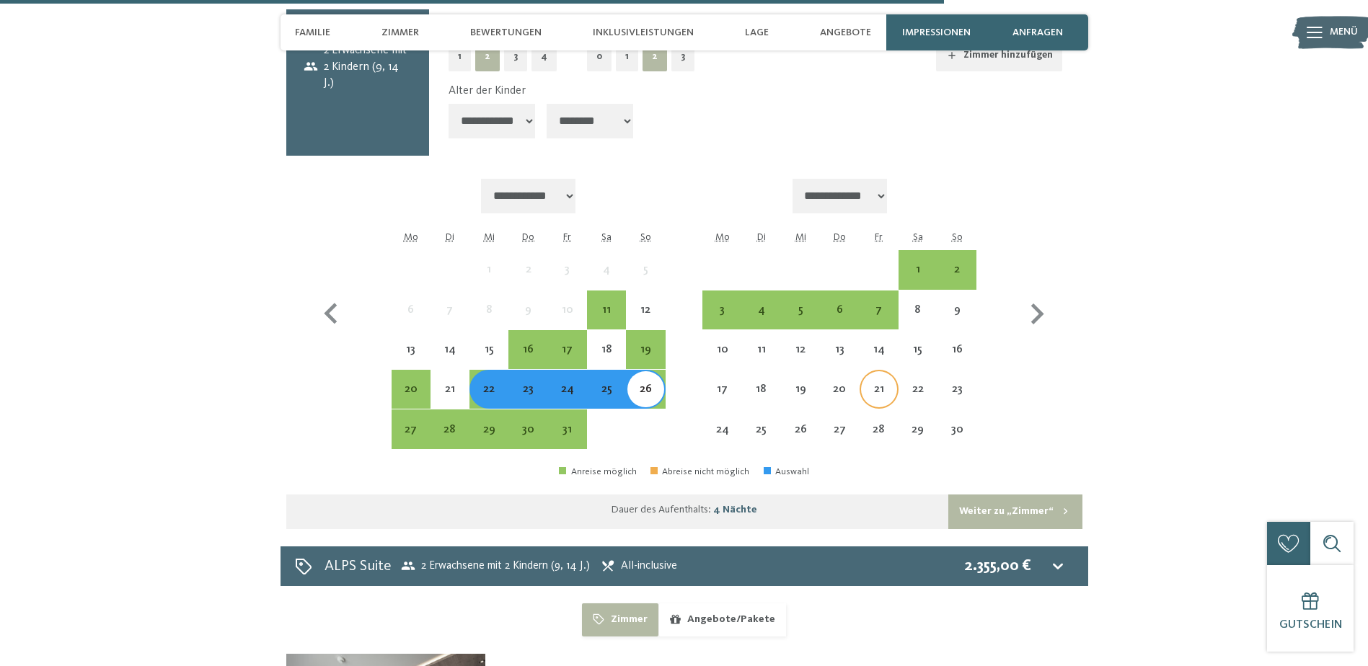
scroll to position [4956, 0]
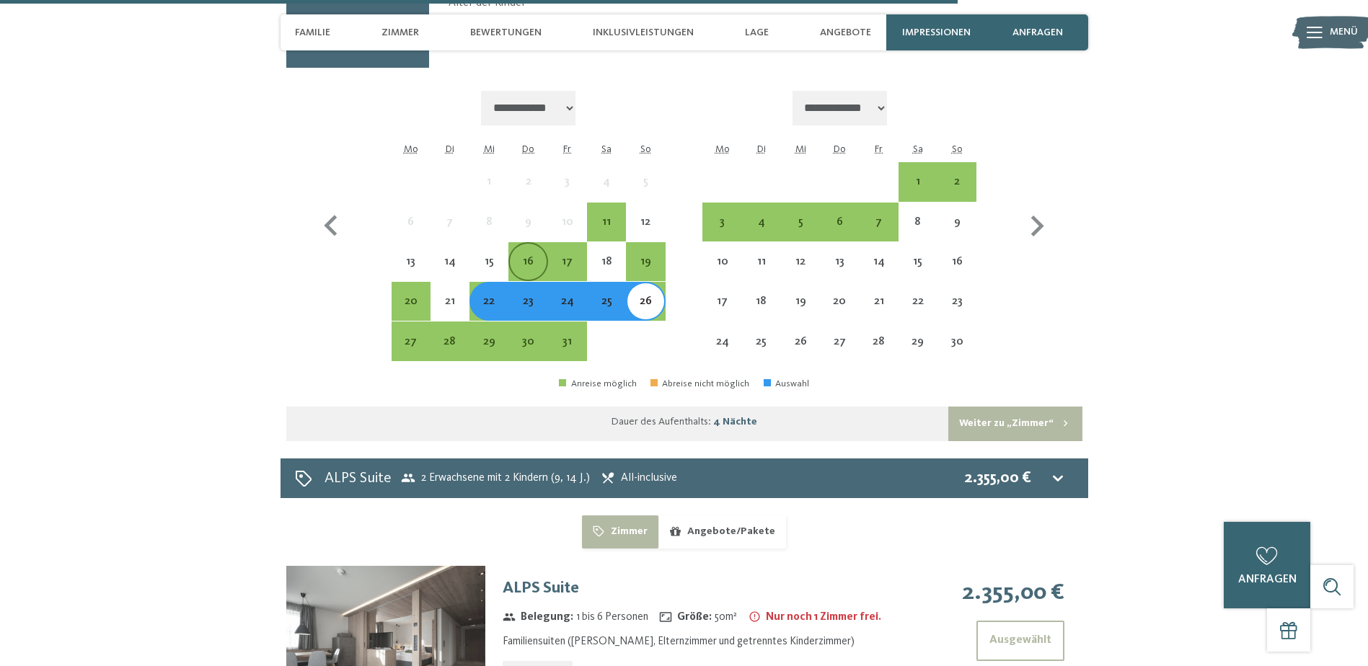
click at [521, 256] on div "16" at bounding box center [528, 274] width 36 height 36
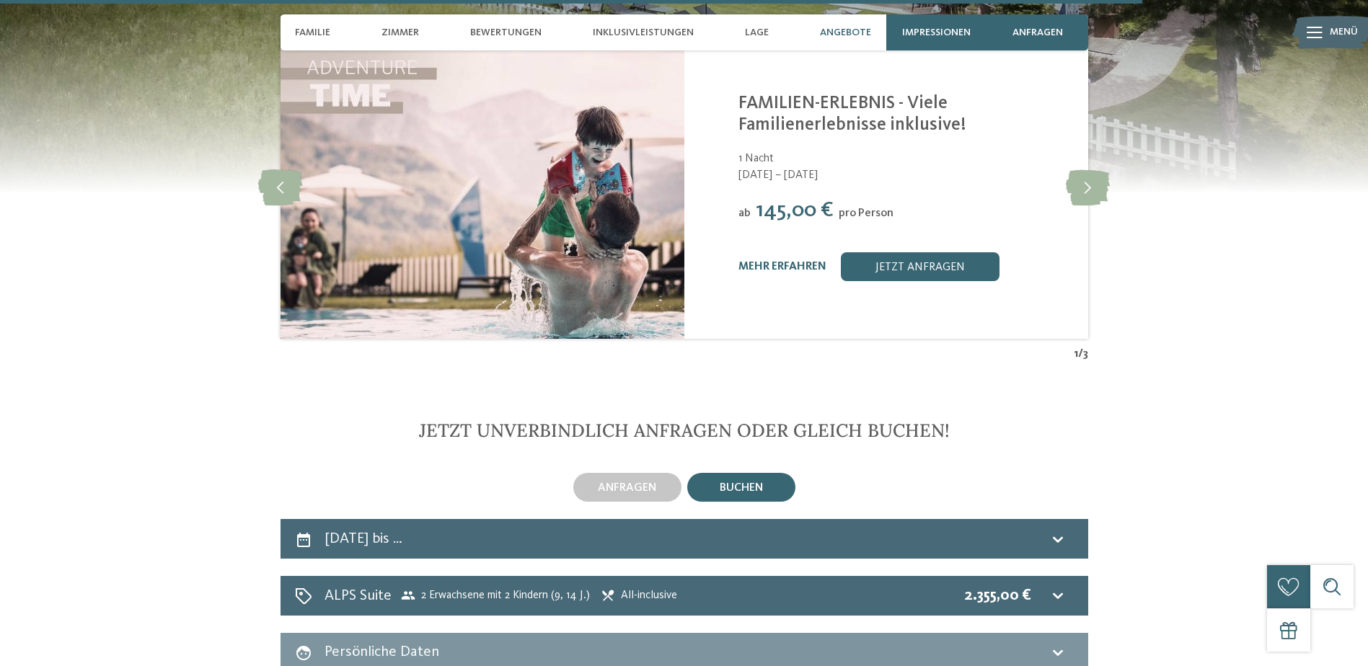
scroll to position [4451, 0]
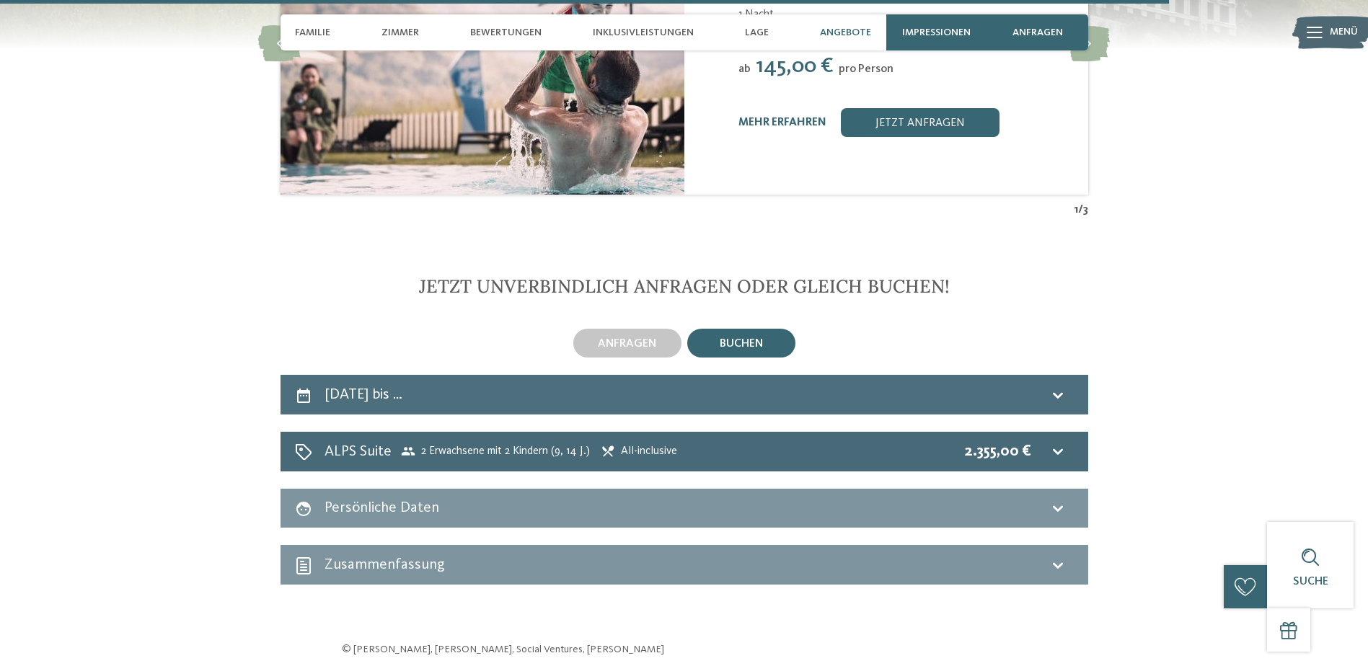
click at [1061, 386] on icon at bounding box center [1057, 394] width 17 height 17
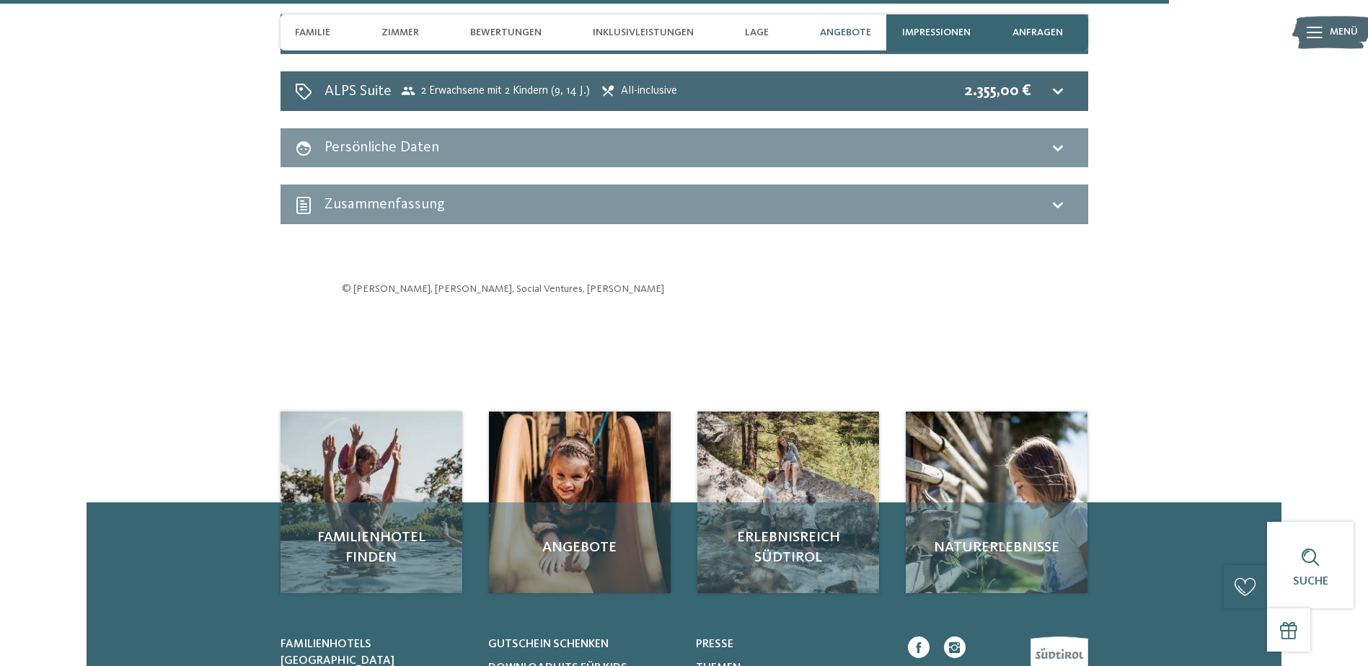
select select "*"
select select "**"
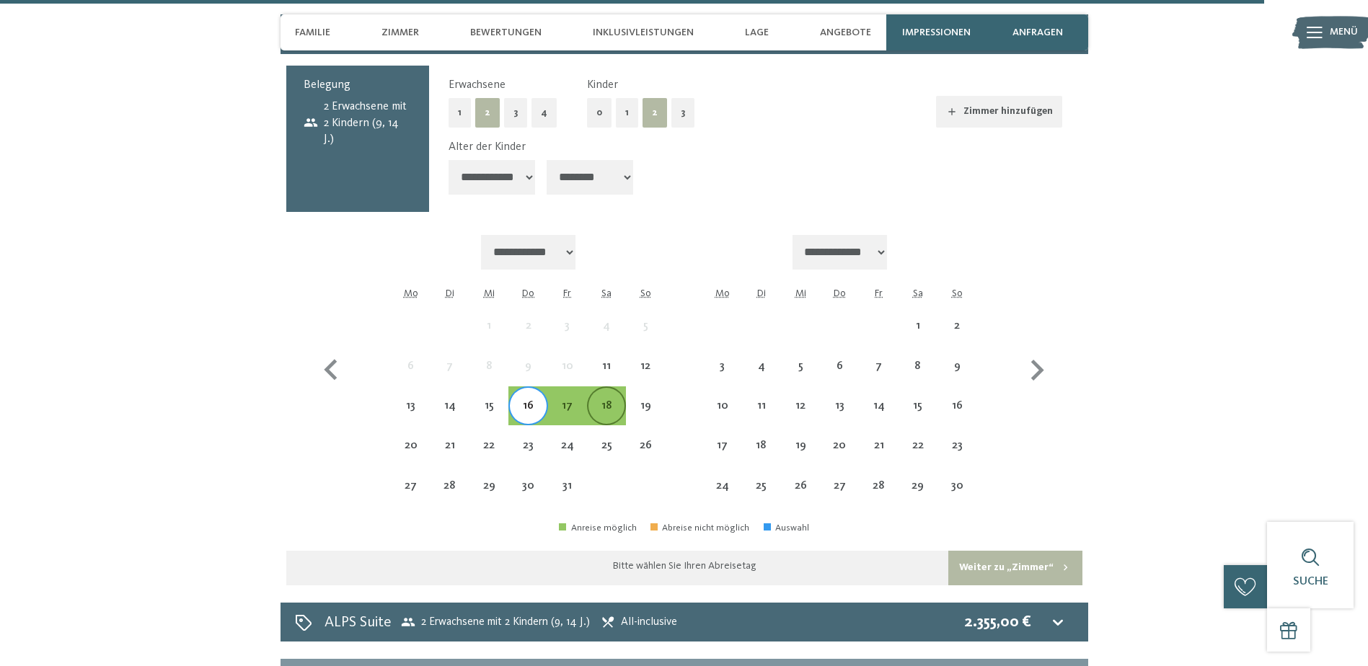
click at [616, 400] on div "18" at bounding box center [606, 418] width 36 height 36
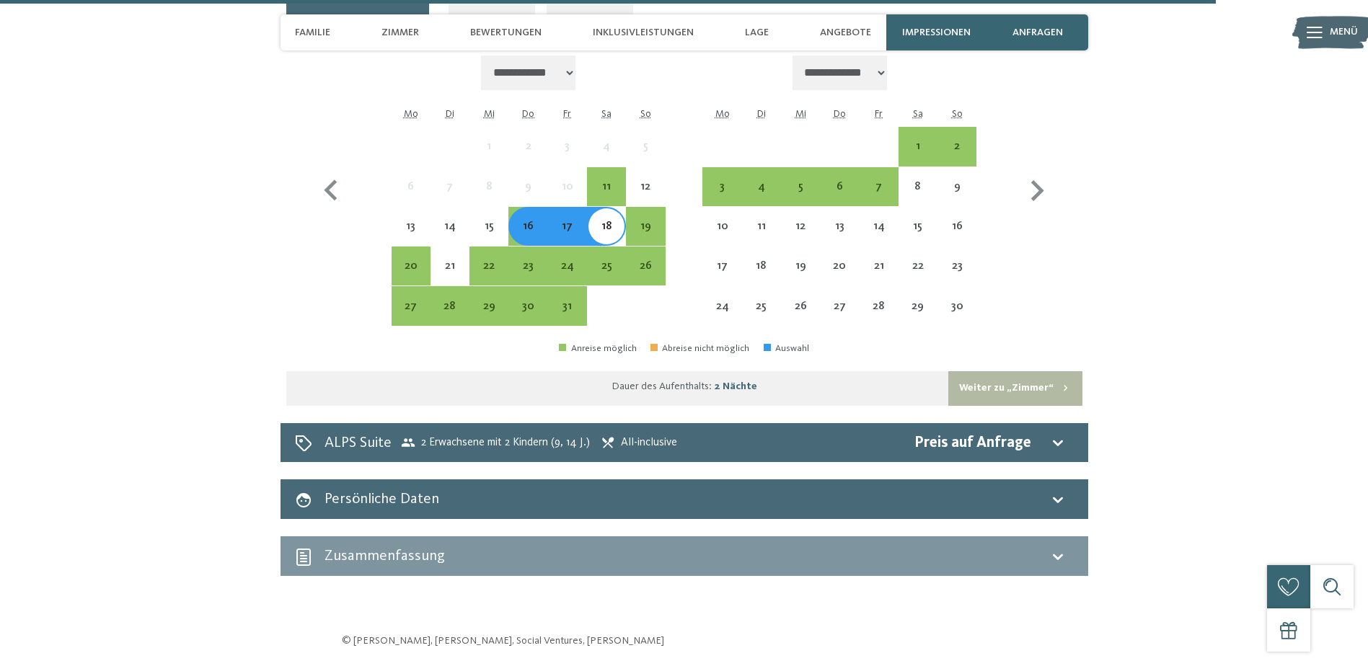
scroll to position [5100, 0]
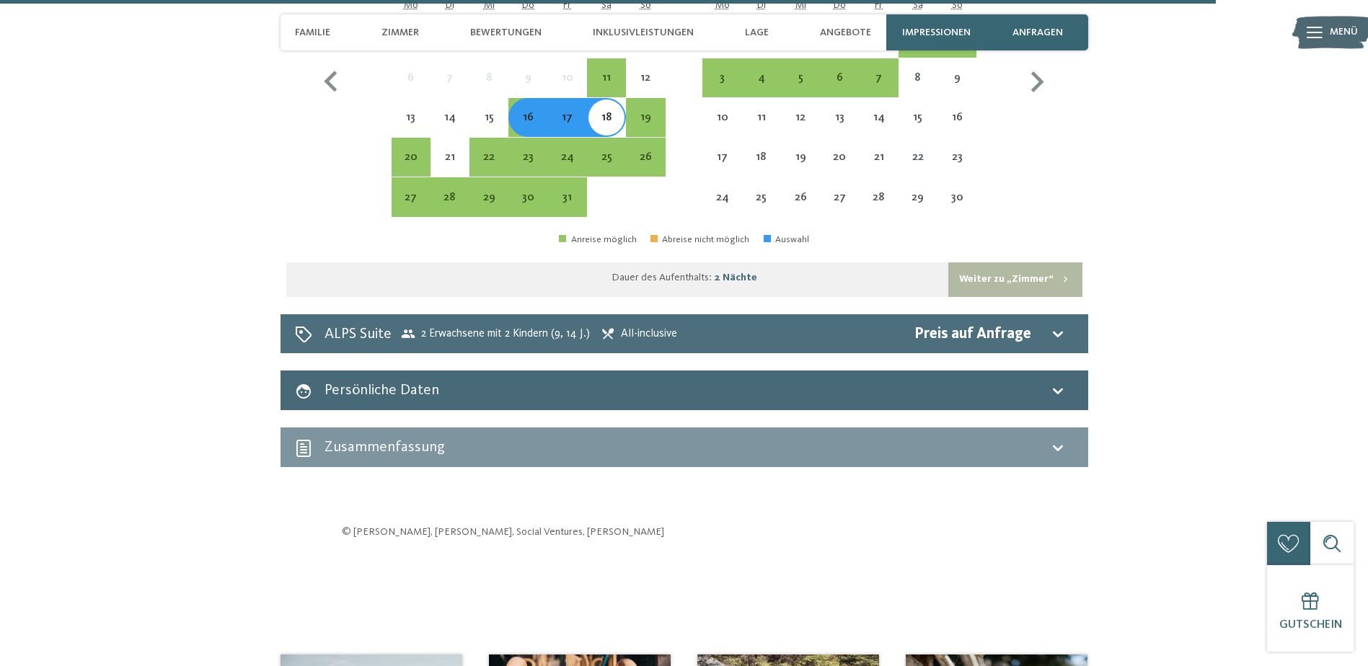
click at [1066, 325] on icon at bounding box center [1057, 333] width 17 height 17
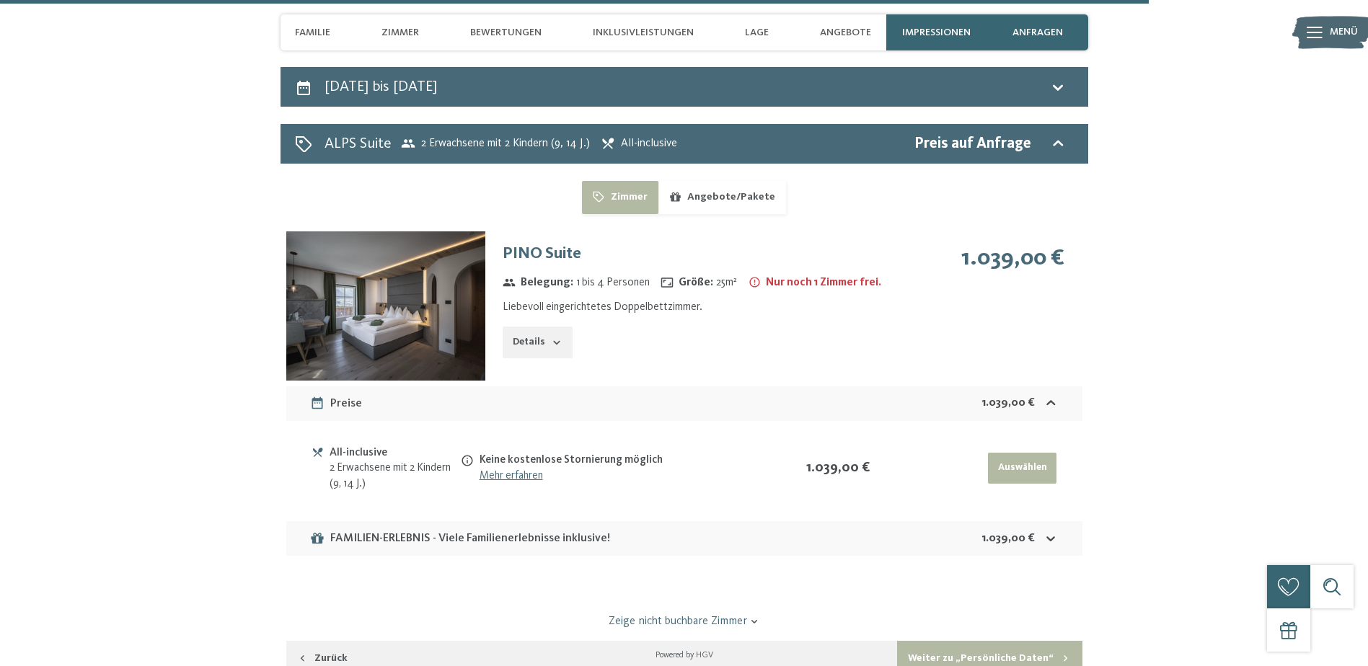
scroll to position [4812, 0]
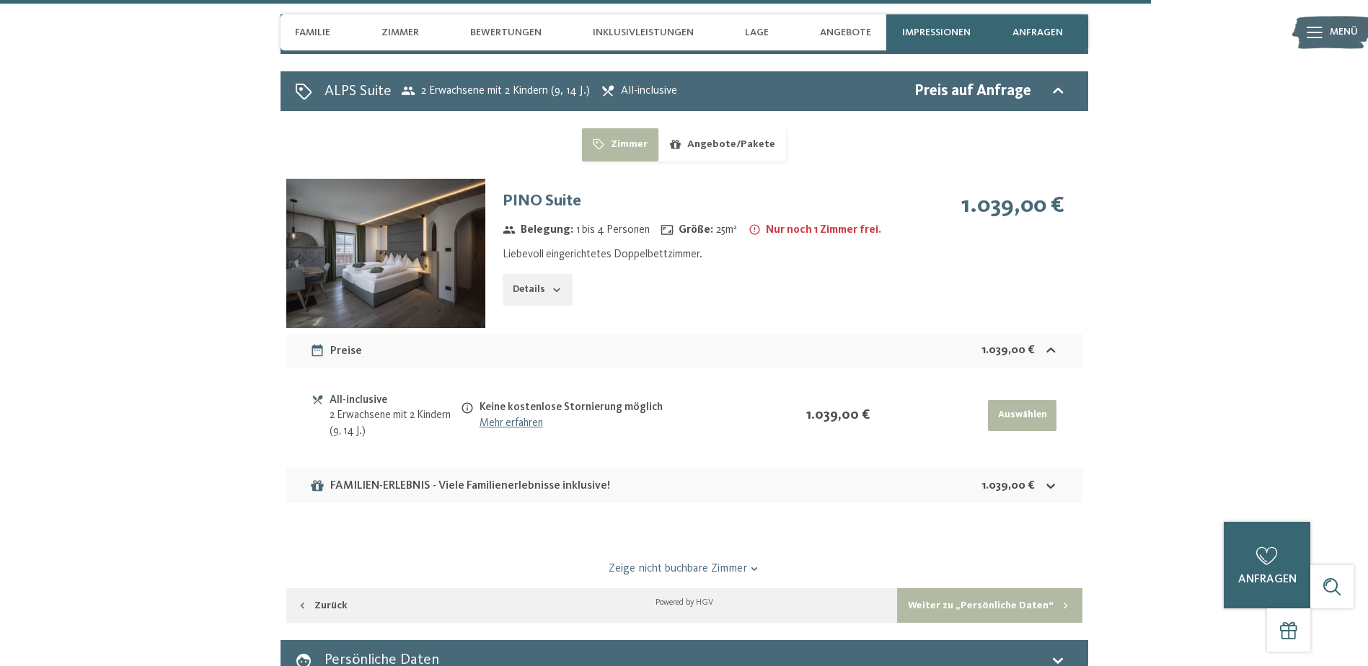
click at [1030, 400] on button "Auswählen" at bounding box center [1022, 416] width 68 height 32
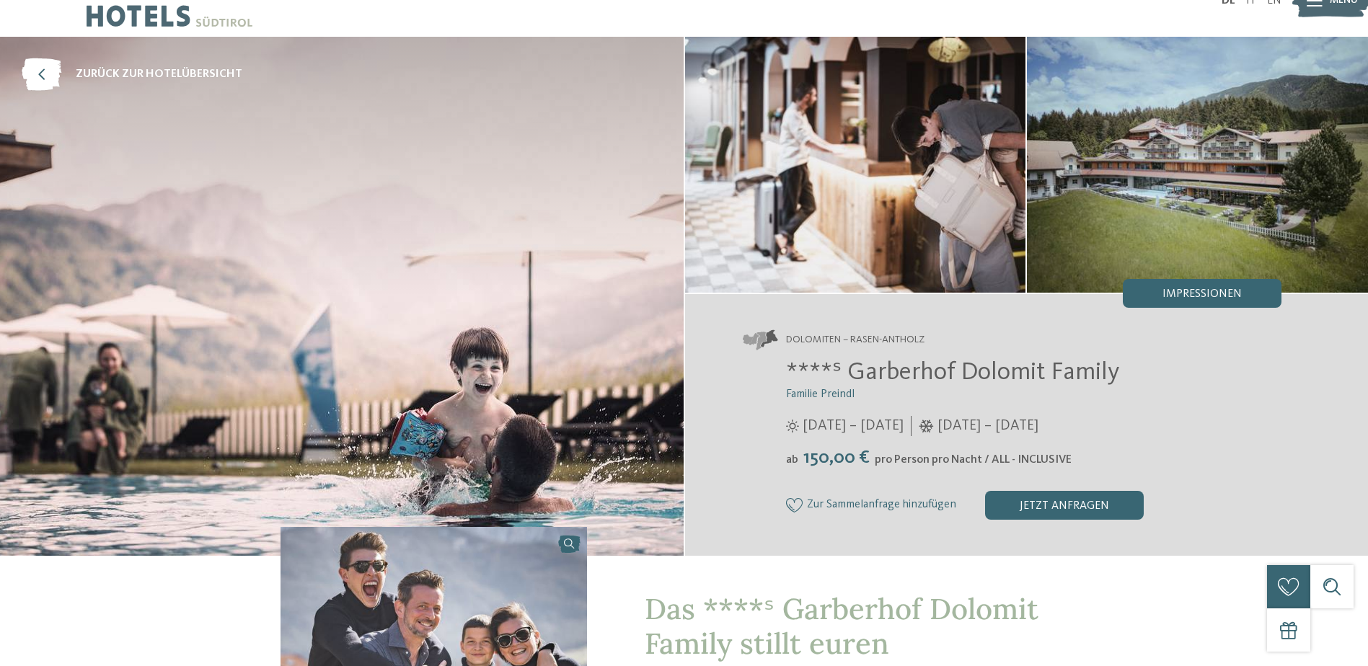
scroll to position [0, 0]
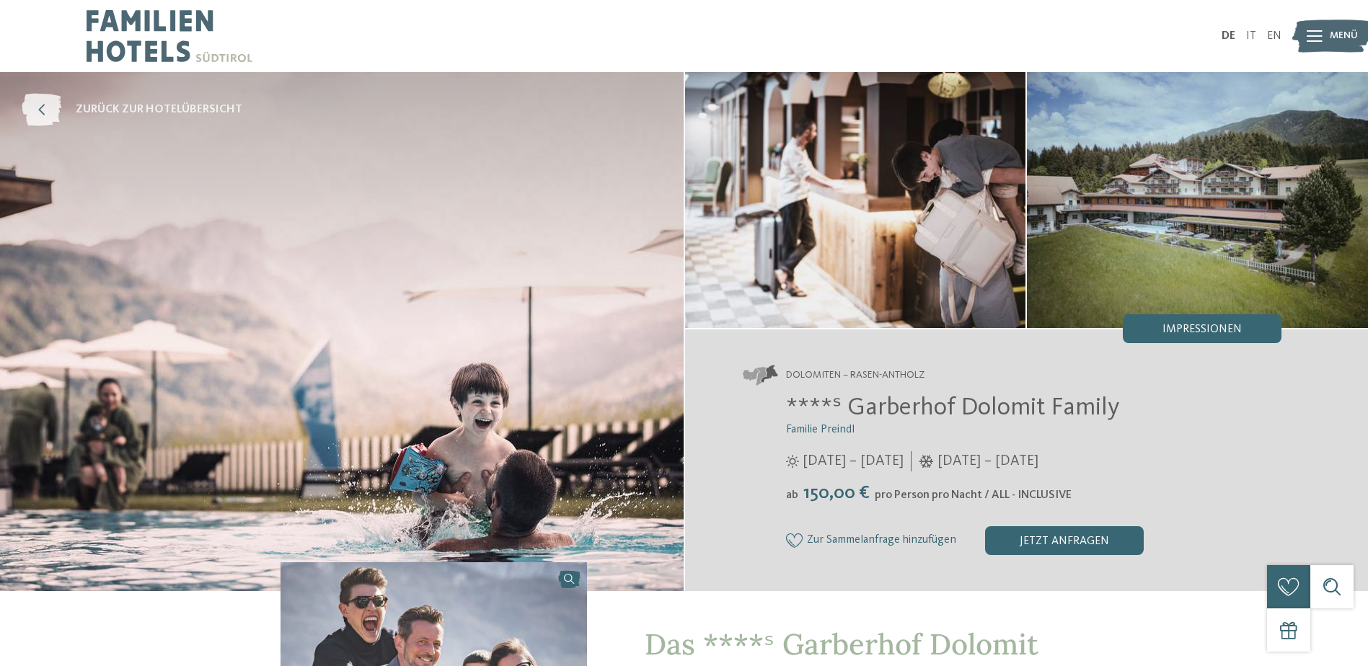
click at [134, 103] on span "zurück zur Hotelübersicht" at bounding box center [159, 110] width 167 height 16
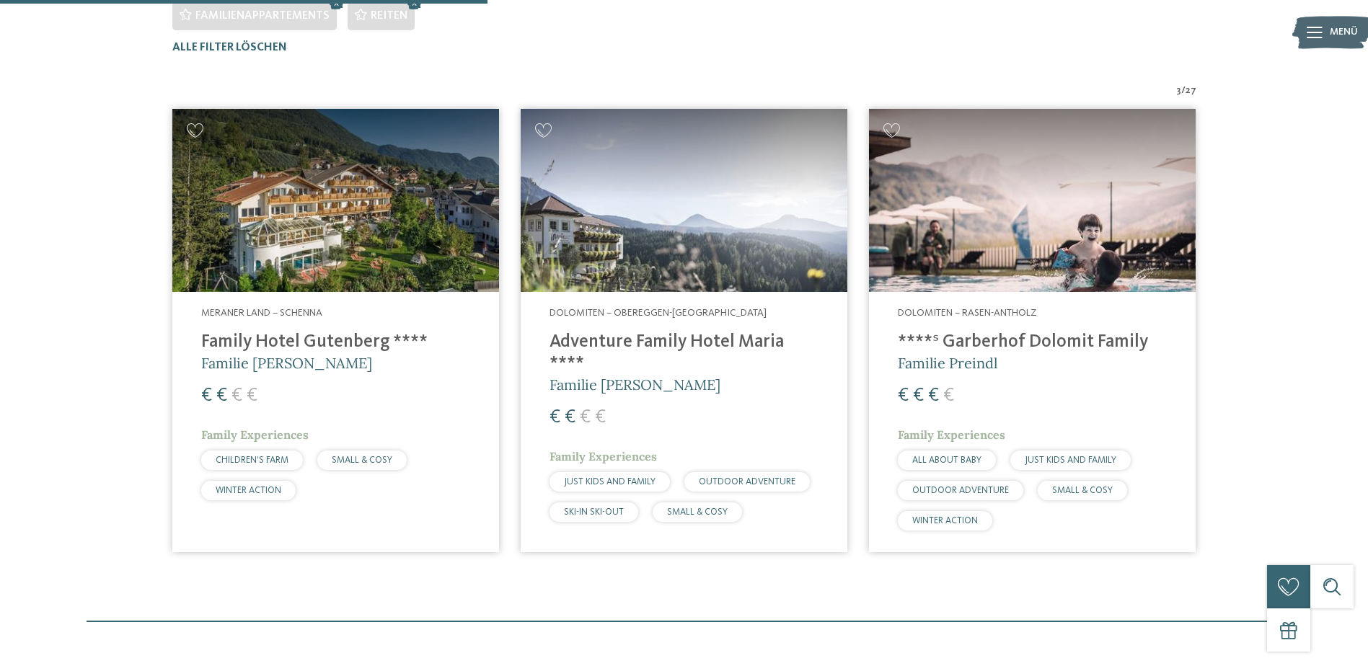
scroll to position [509, 0]
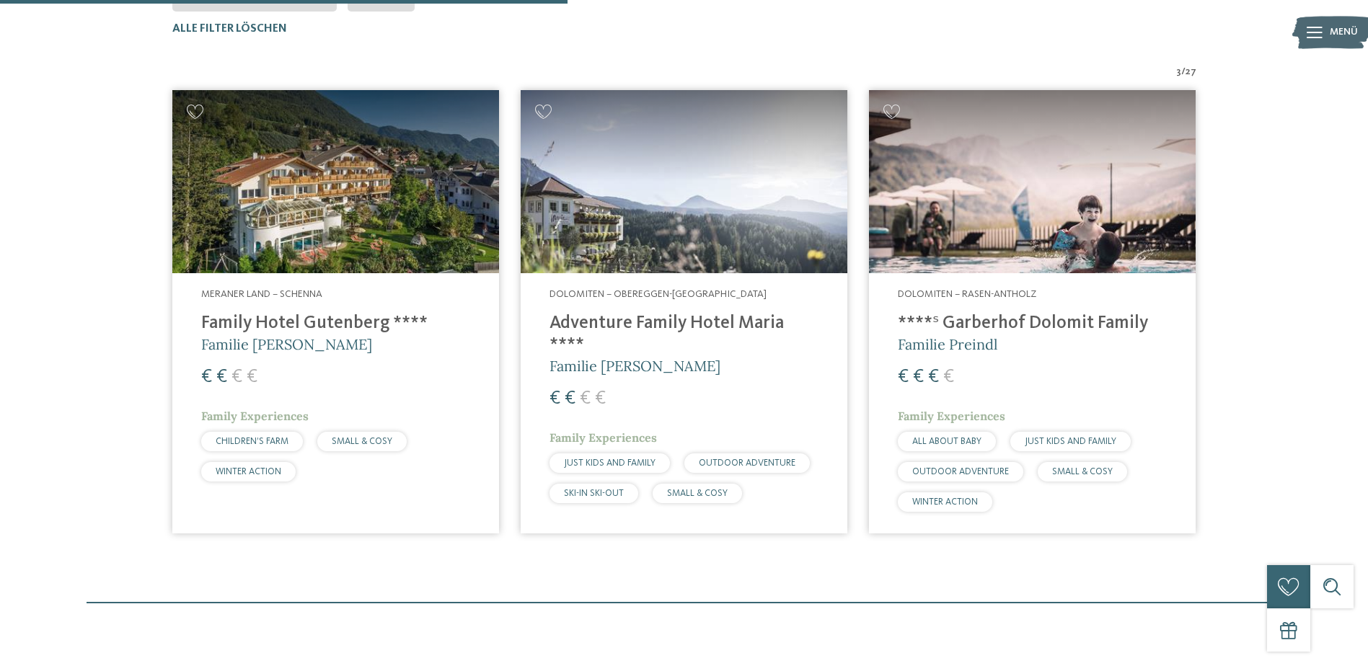
click at [603, 332] on h4 "Adventure Family Hotel Maria ****" at bounding box center [683, 334] width 269 height 43
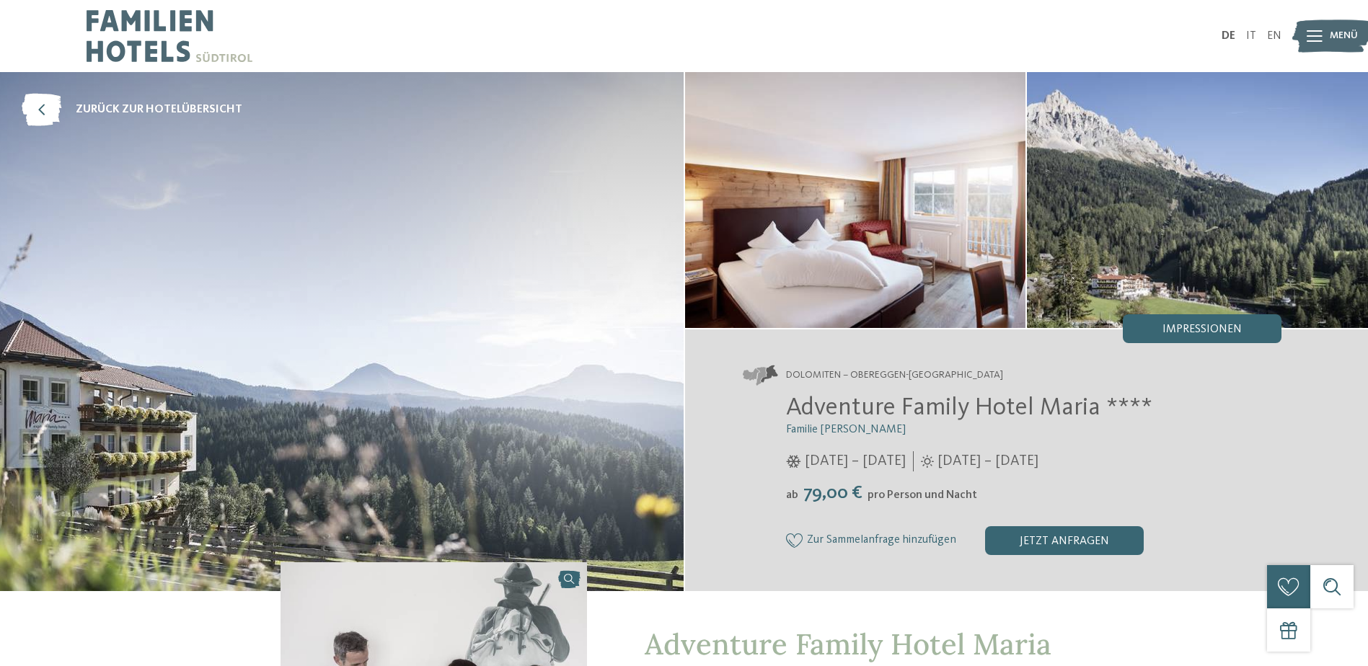
click at [1151, 184] on img at bounding box center [1197, 200] width 341 height 256
click at [812, 246] on img at bounding box center [855, 200] width 341 height 256
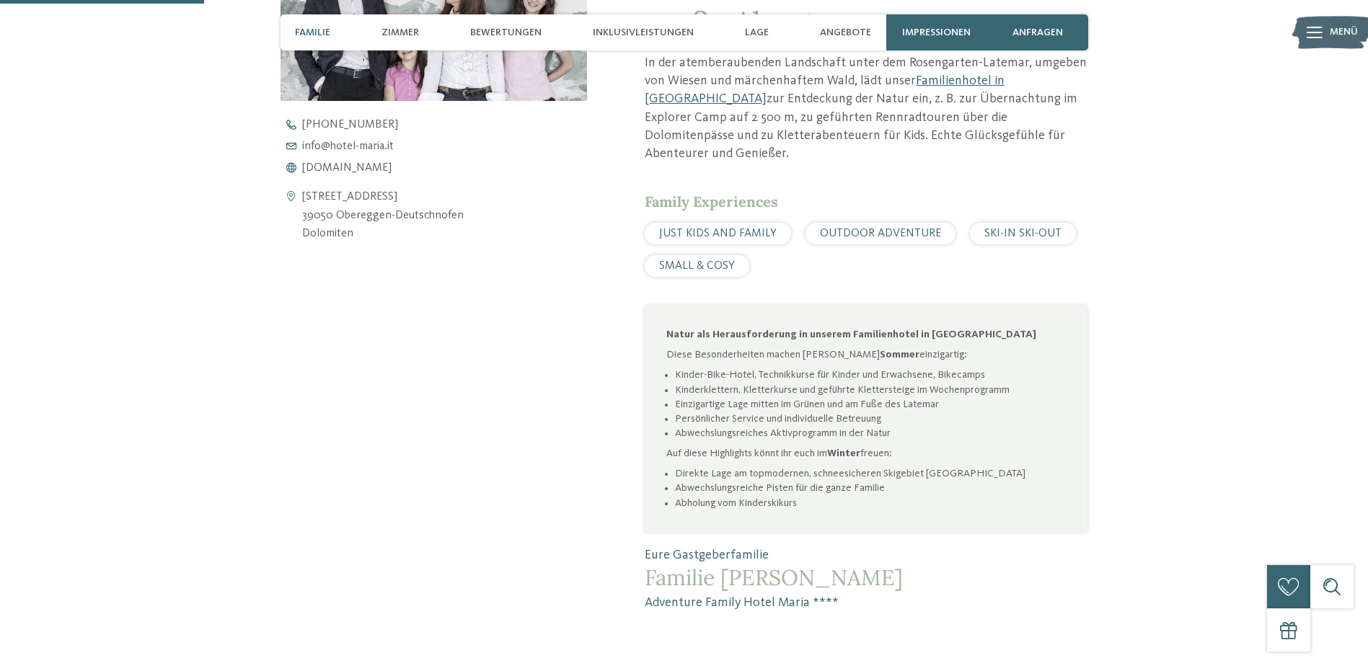
scroll to position [793, 0]
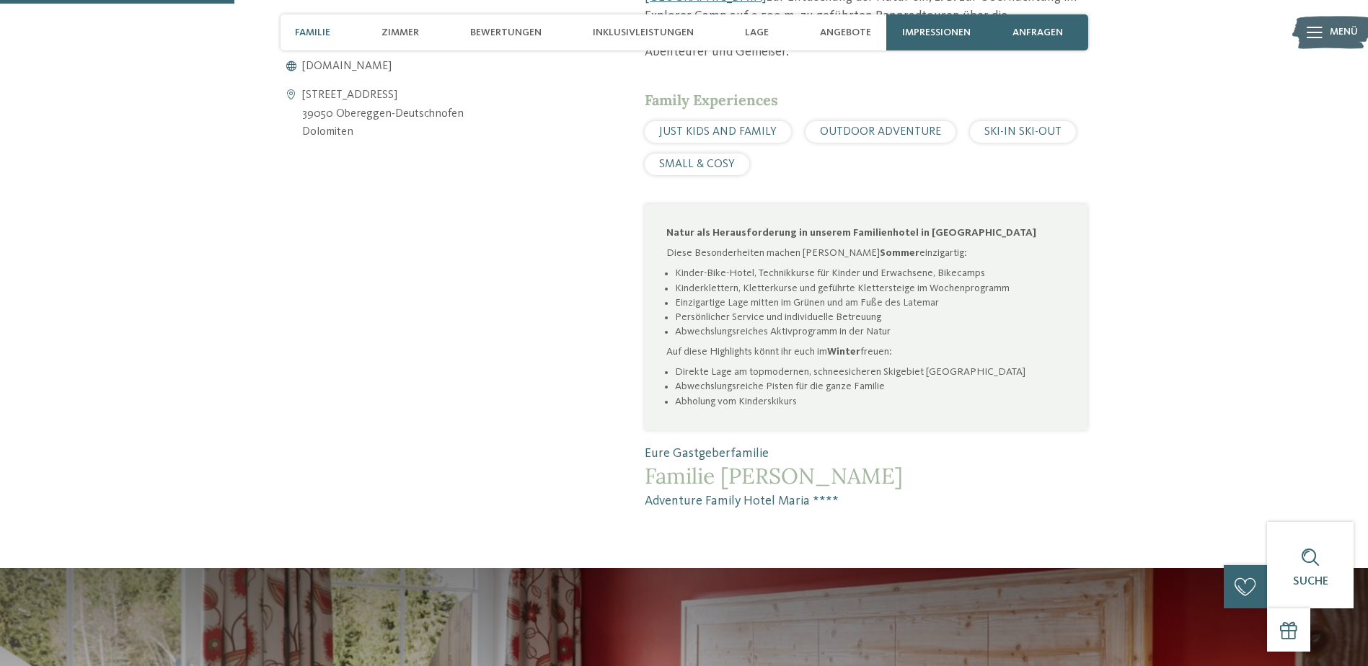
click at [997, 281] on li "Kinderklettern, Kletterkurse und geführte Klettersteige im Wochenprogramm" at bounding box center [870, 288] width 391 height 14
drag, startPoint x: 681, startPoint y: 287, endPoint x: 937, endPoint y: 277, distance: 256.1
click at [937, 296] on li "Einzigartige Lage mitten im Grünen und am Fuße des Latemar" at bounding box center [870, 303] width 391 height 14
drag, startPoint x: 937, startPoint y: 277, endPoint x: 733, endPoint y: 275, distance: 204.0
click at [733, 281] on li "Kinderklettern, Kletterkurse und geführte Klettersteige im Wochenprogramm" at bounding box center [870, 288] width 391 height 14
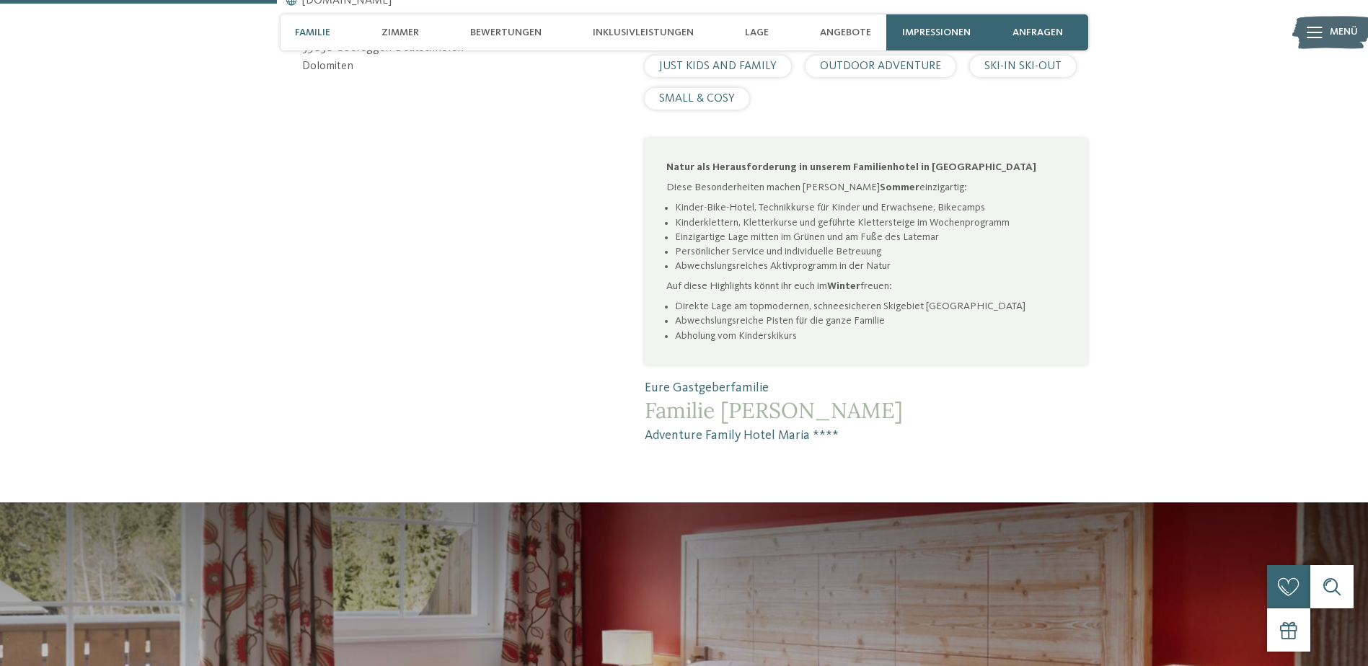
scroll to position [937, 0]
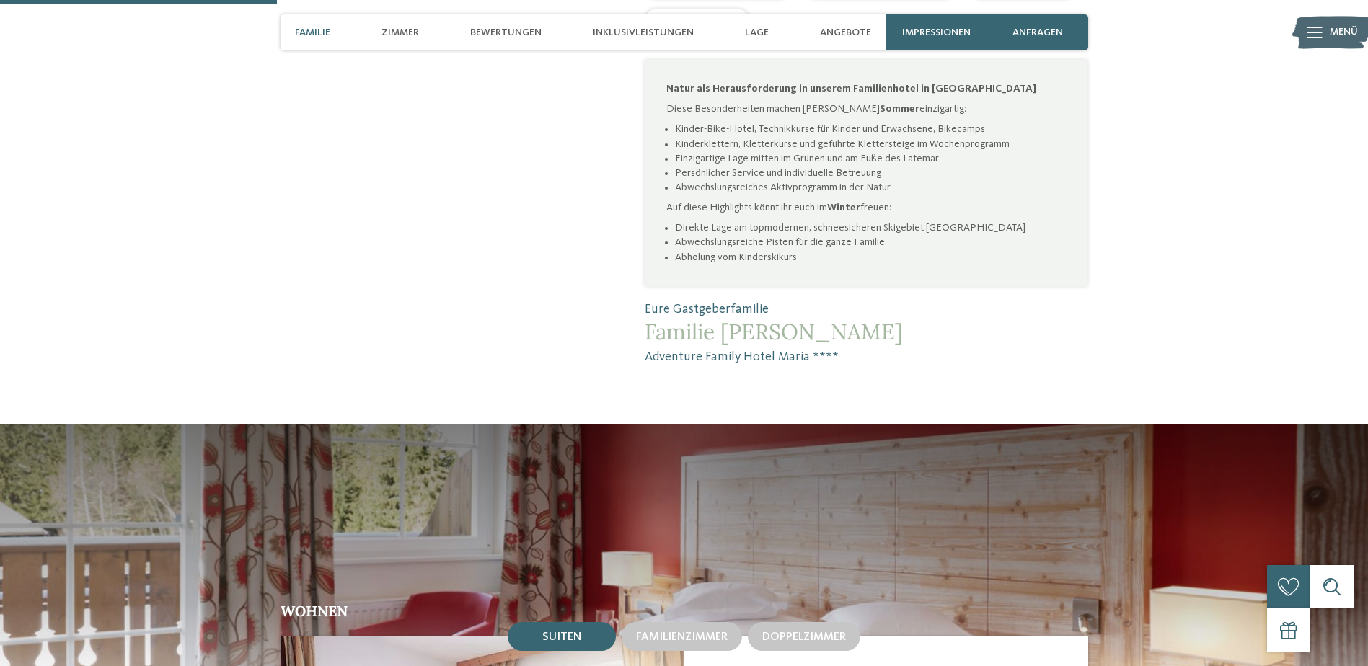
click at [709, 200] on p "Auf diese Highlights könnt ihr euch im Winter freuen:" at bounding box center [865, 207] width 399 height 14
click at [850, 203] on strong "Winter" at bounding box center [843, 208] width 33 height 10
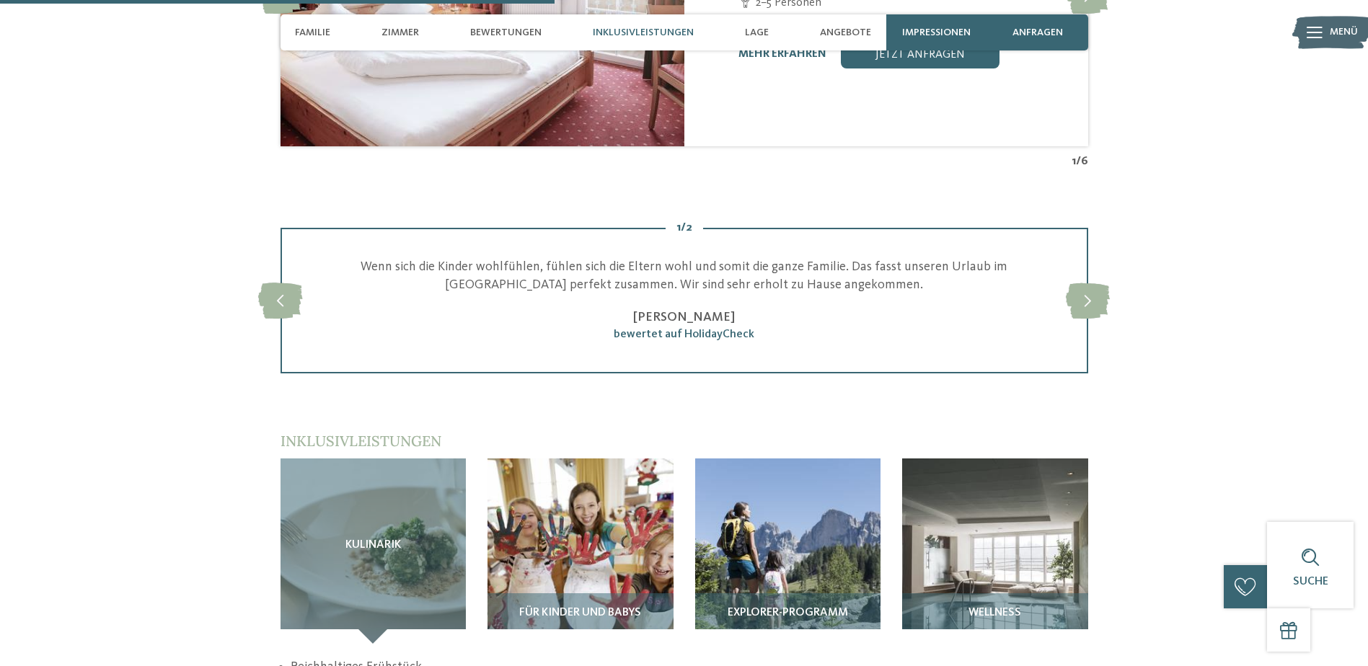
scroll to position [2091, 0]
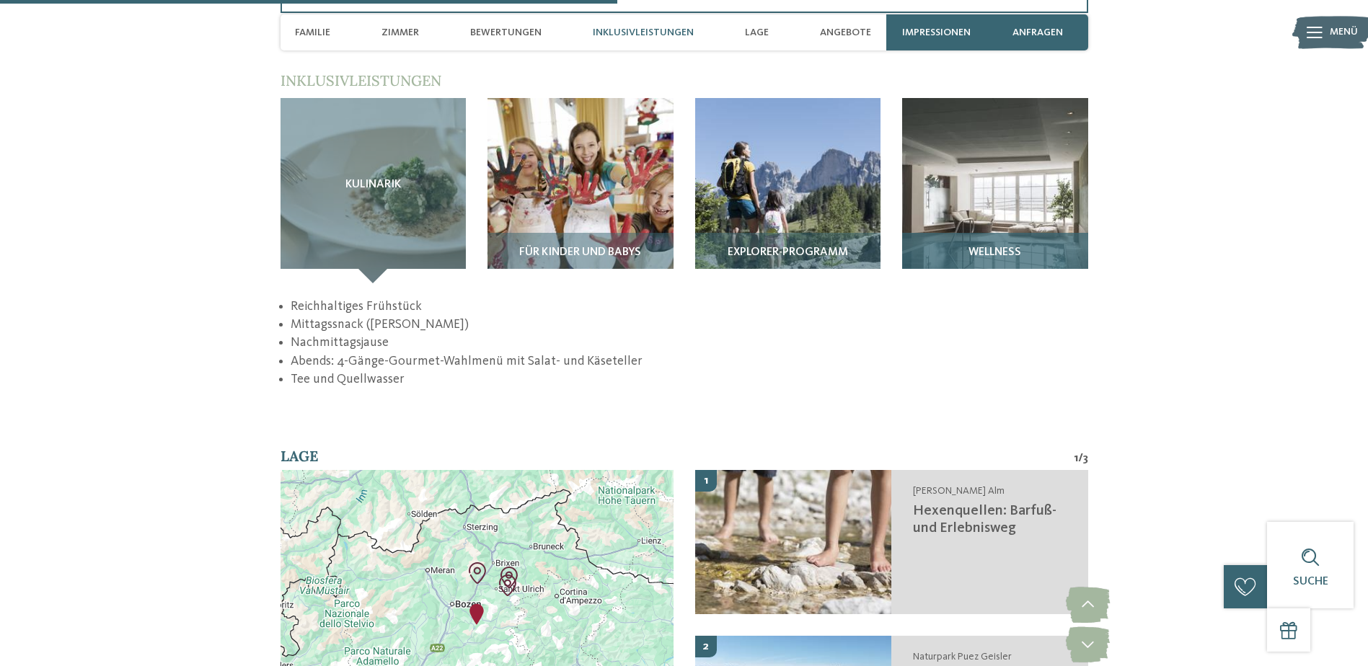
click at [986, 211] on img at bounding box center [995, 191] width 186 height 186
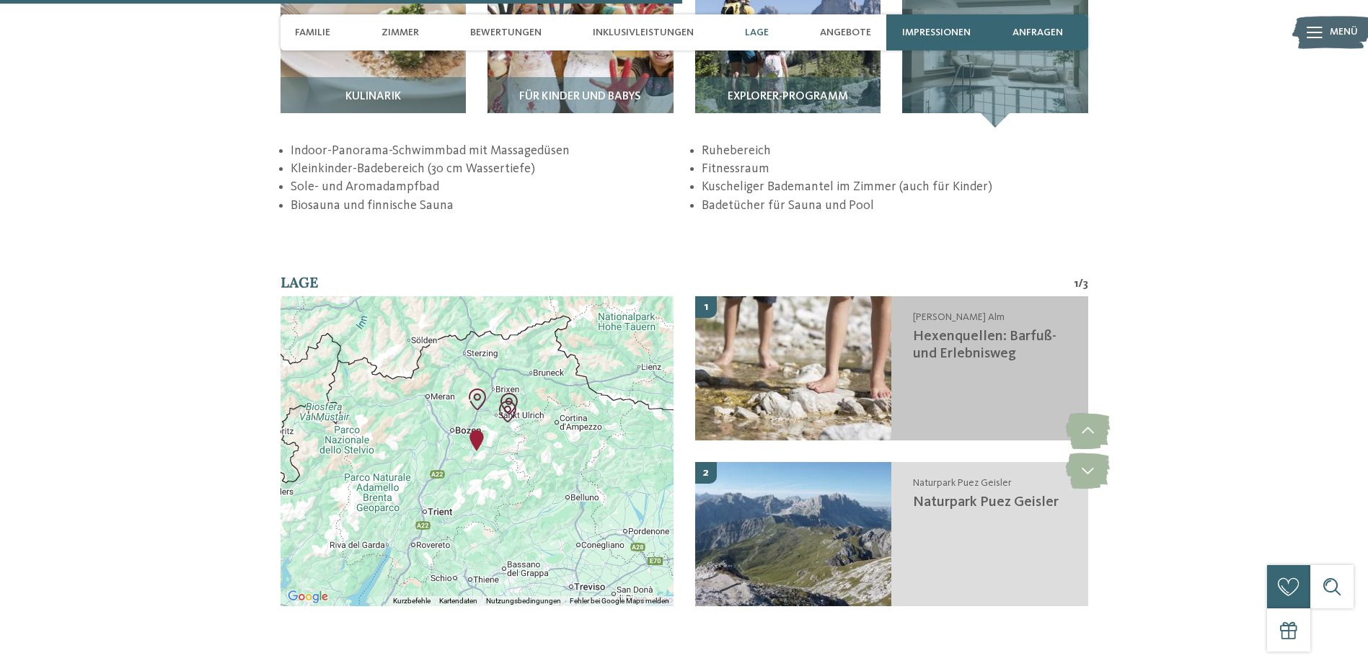
scroll to position [2019, 0]
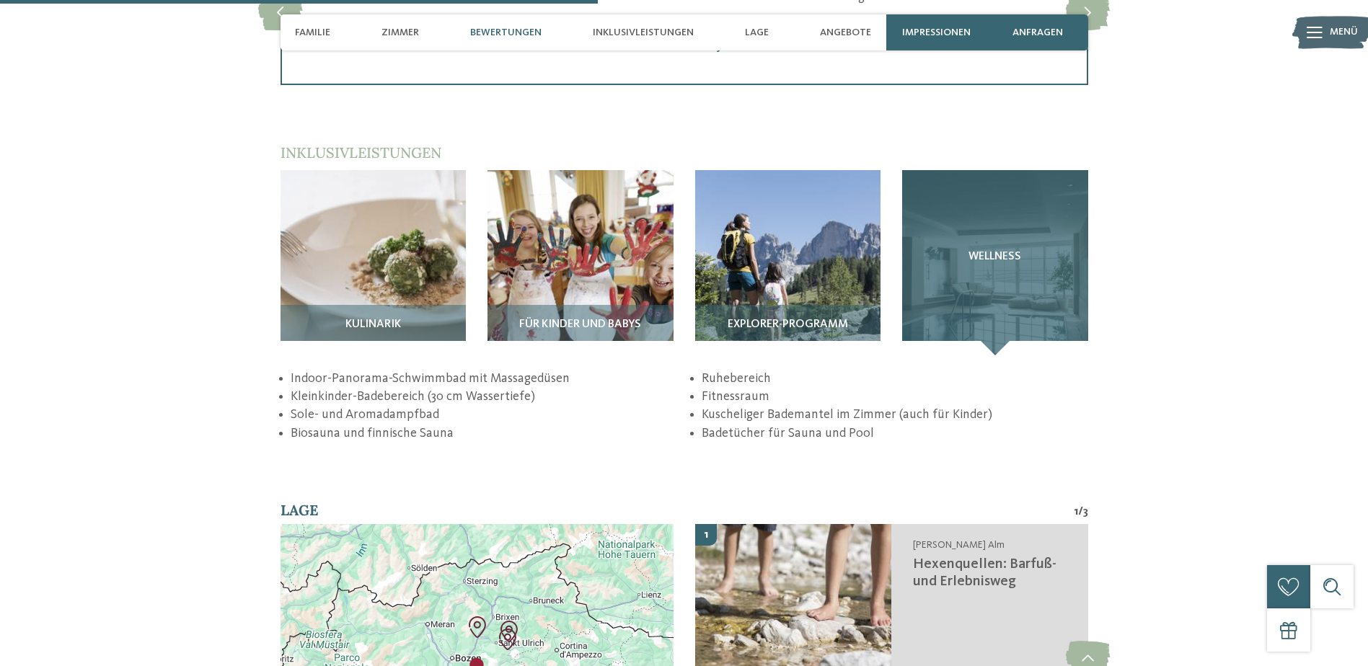
click at [993, 251] on span "Wellness" at bounding box center [994, 257] width 53 height 13
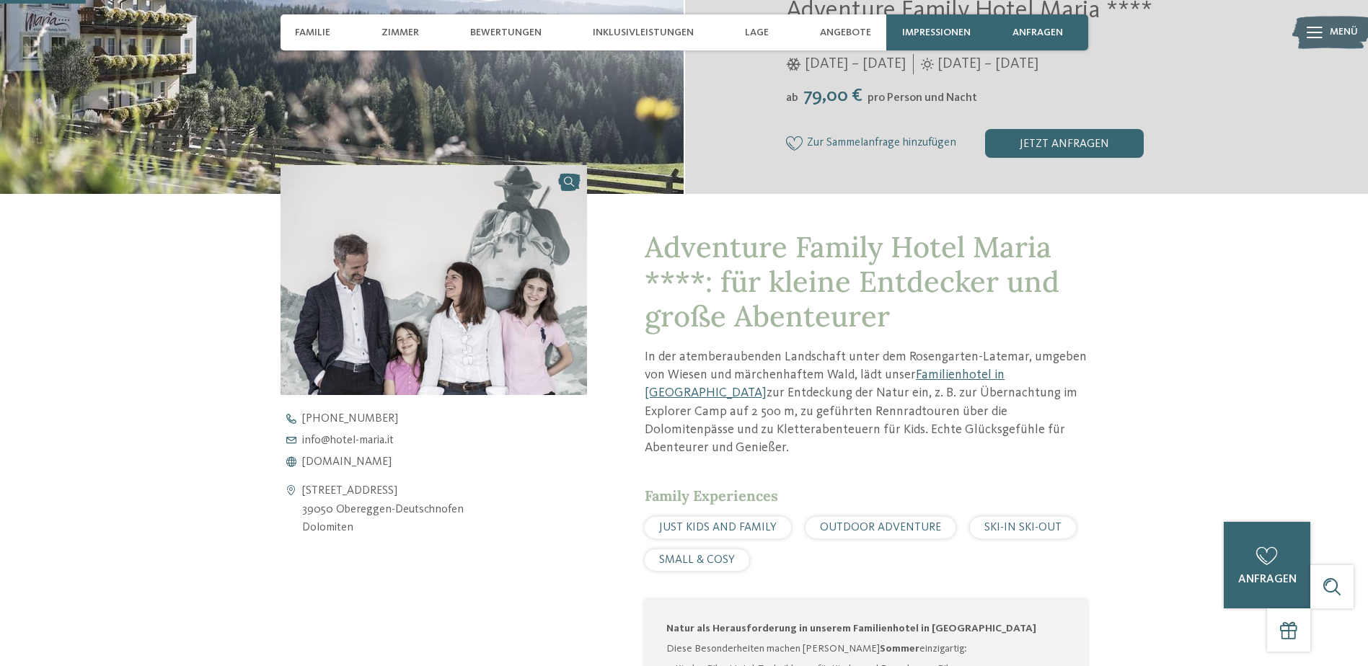
scroll to position [288, 0]
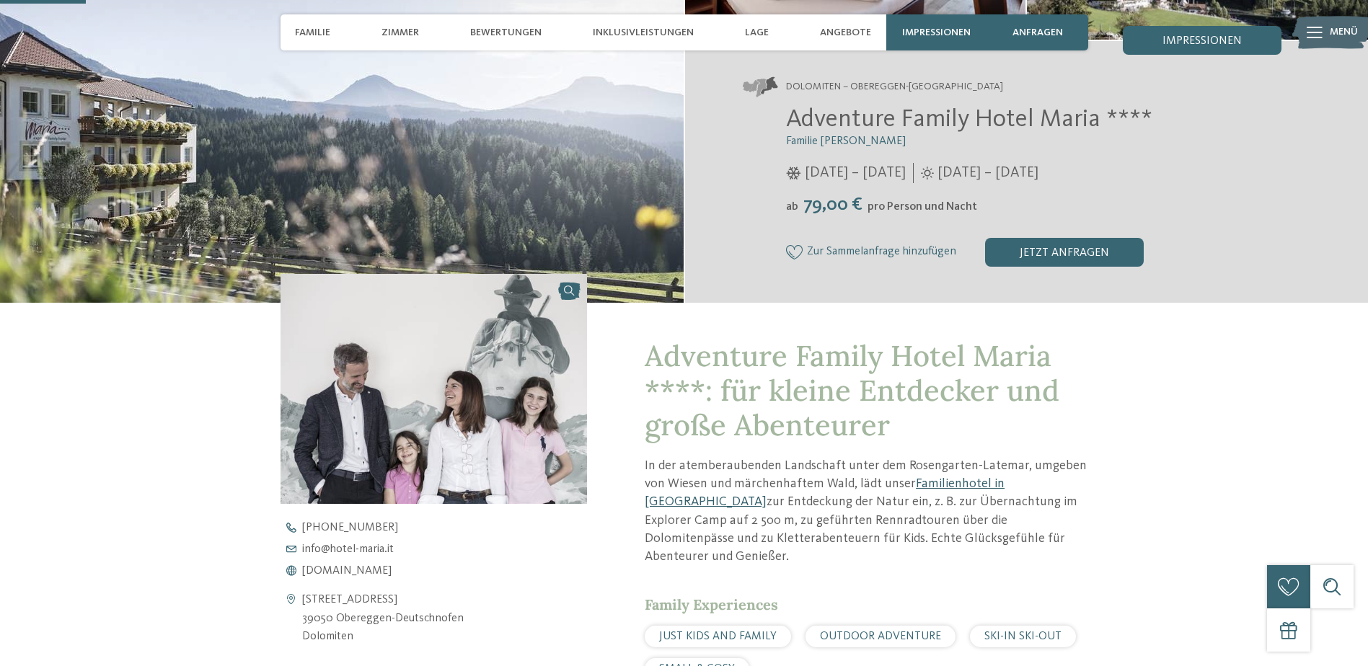
click at [943, 482] on link "Familienhotel in [GEOGRAPHIC_DATA]" at bounding box center [825, 492] width 360 height 31
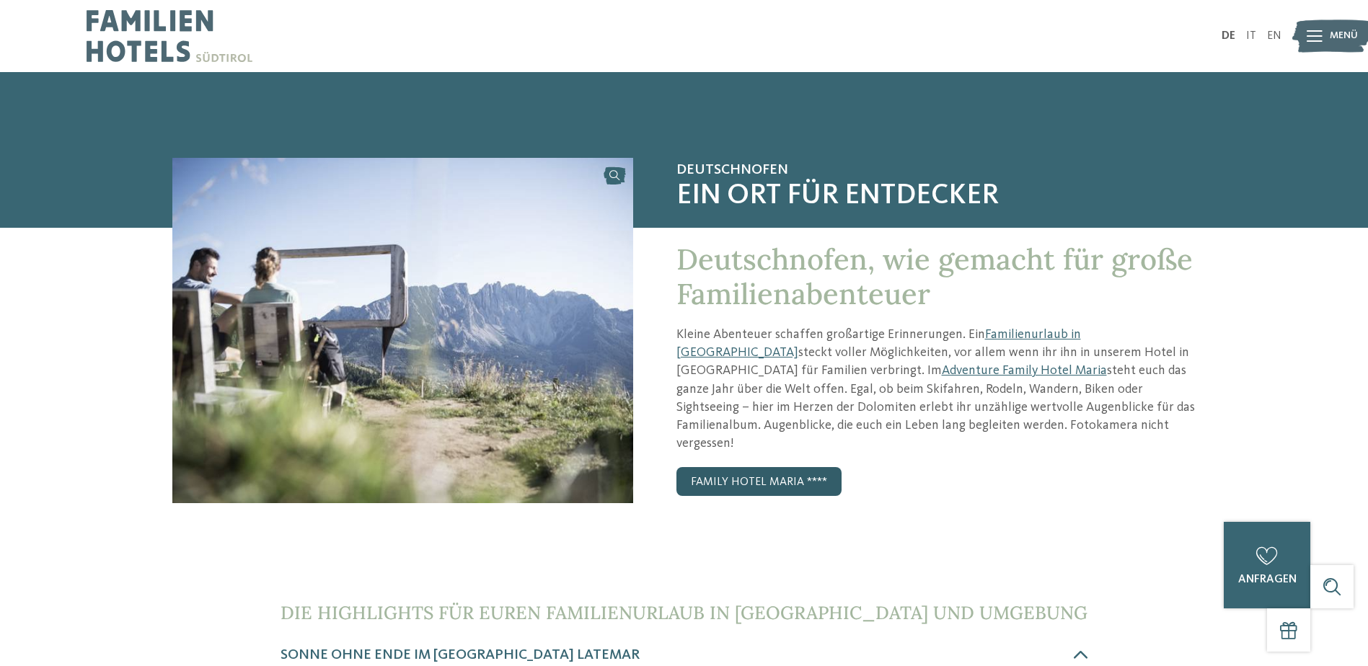
click at [751, 467] on link "Family Hotel Maria ****" at bounding box center [758, 481] width 165 height 29
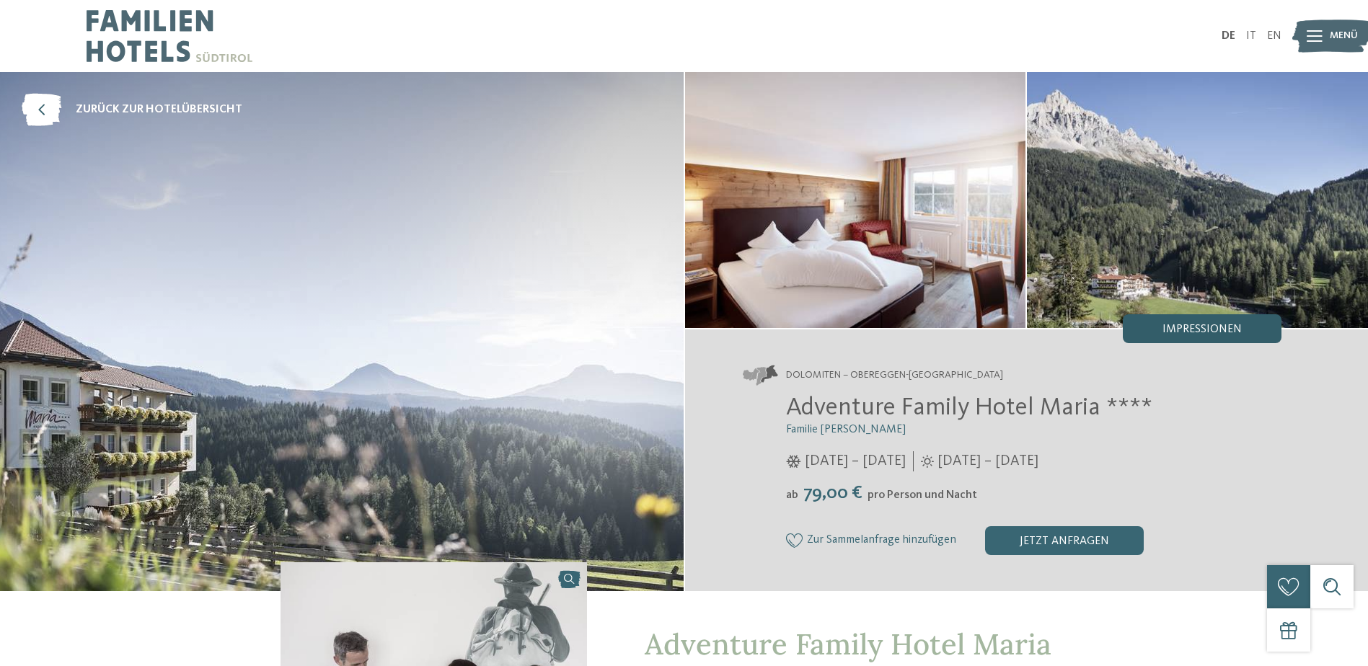
click at [1209, 321] on div "Impressionen" at bounding box center [1202, 328] width 159 height 29
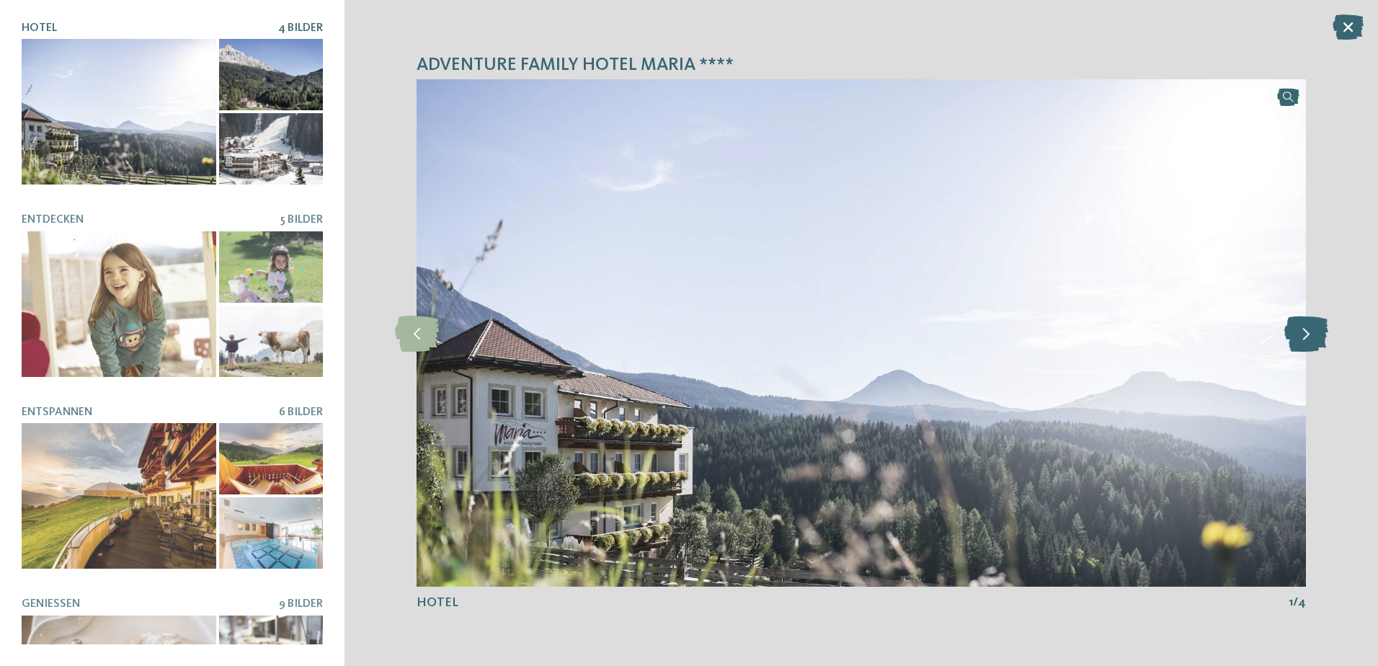
click at [1307, 340] on icon at bounding box center [1307, 333] width 44 height 36
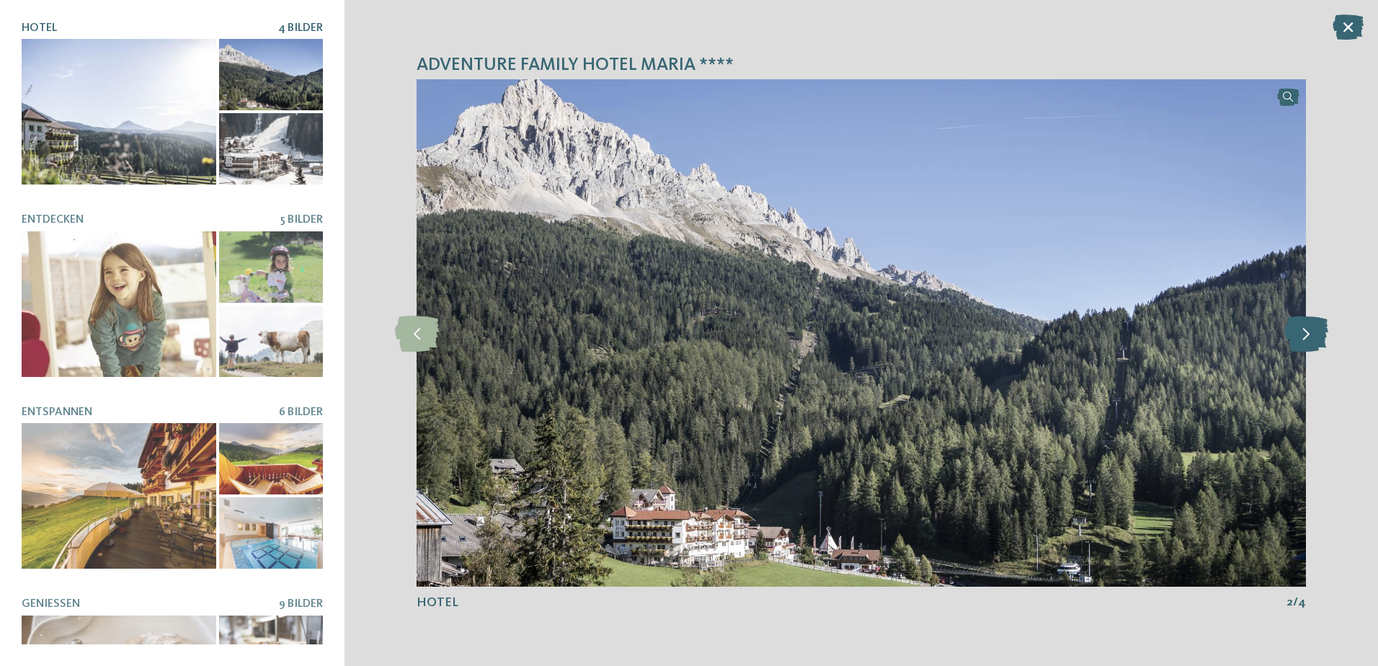
click at [1309, 340] on icon at bounding box center [1307, 333] width 44 height 36
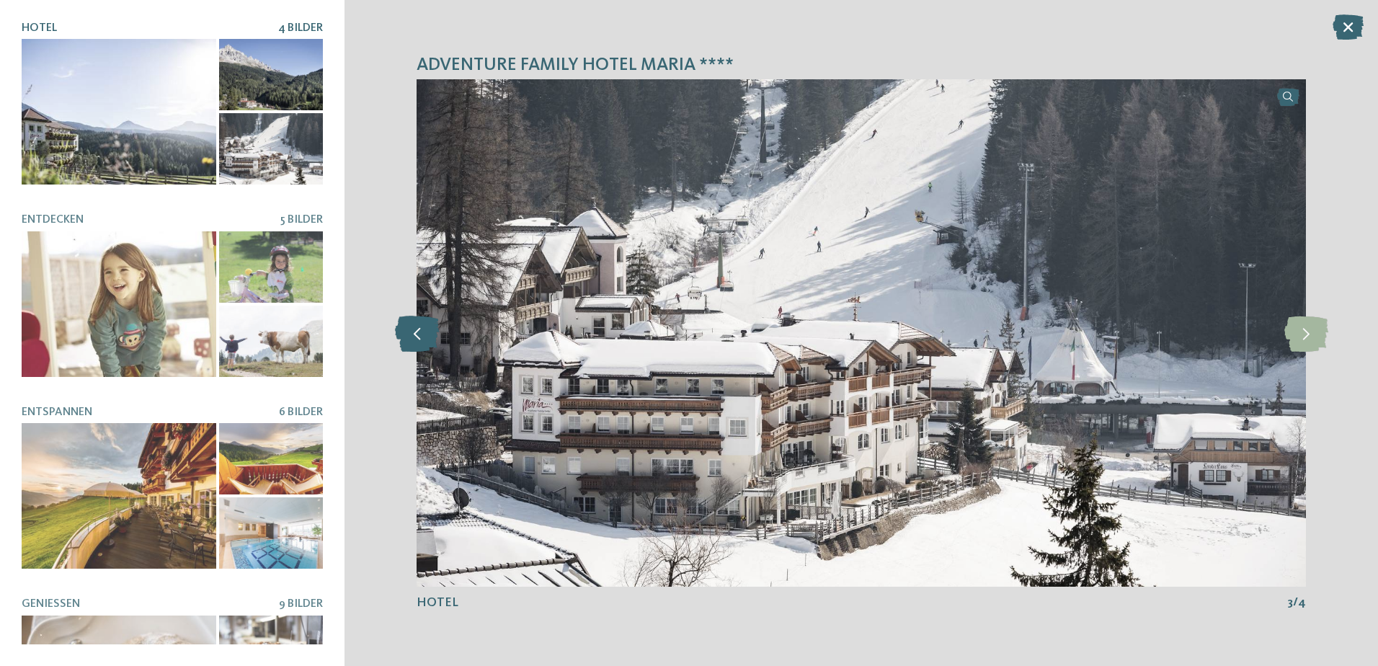
click at [425, 345] on icon at bounding box center [417, 333] width 44 height 36
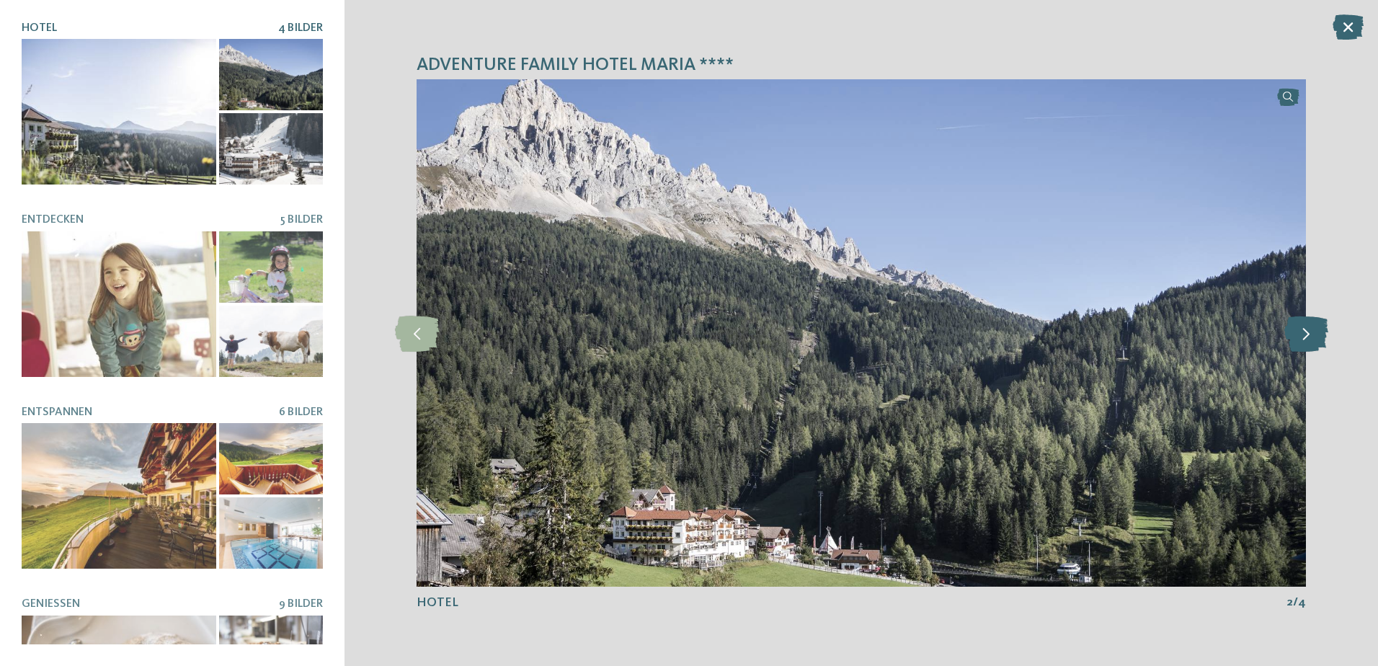
click at [1309, 329] on icon at bounding box center [1307, 333] width 44 height 36
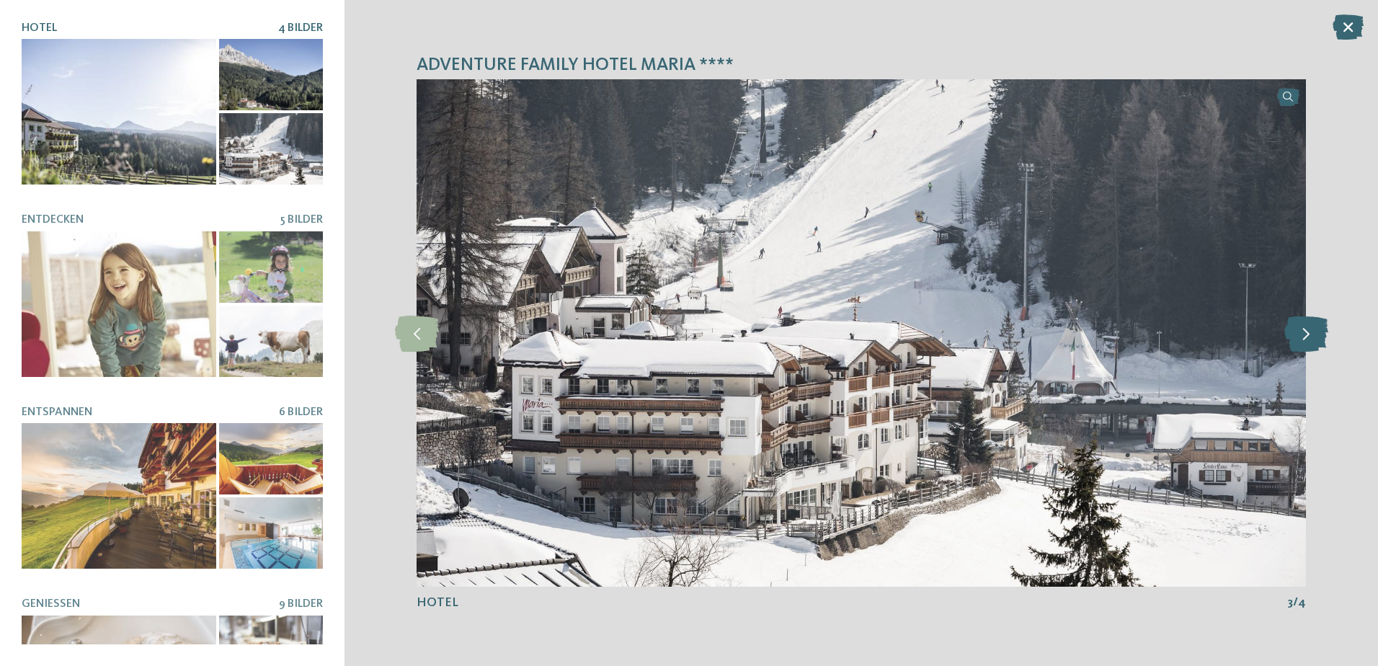
click at [1311, 332] on icon at bounding box center [1307, 333] width 44 height 36
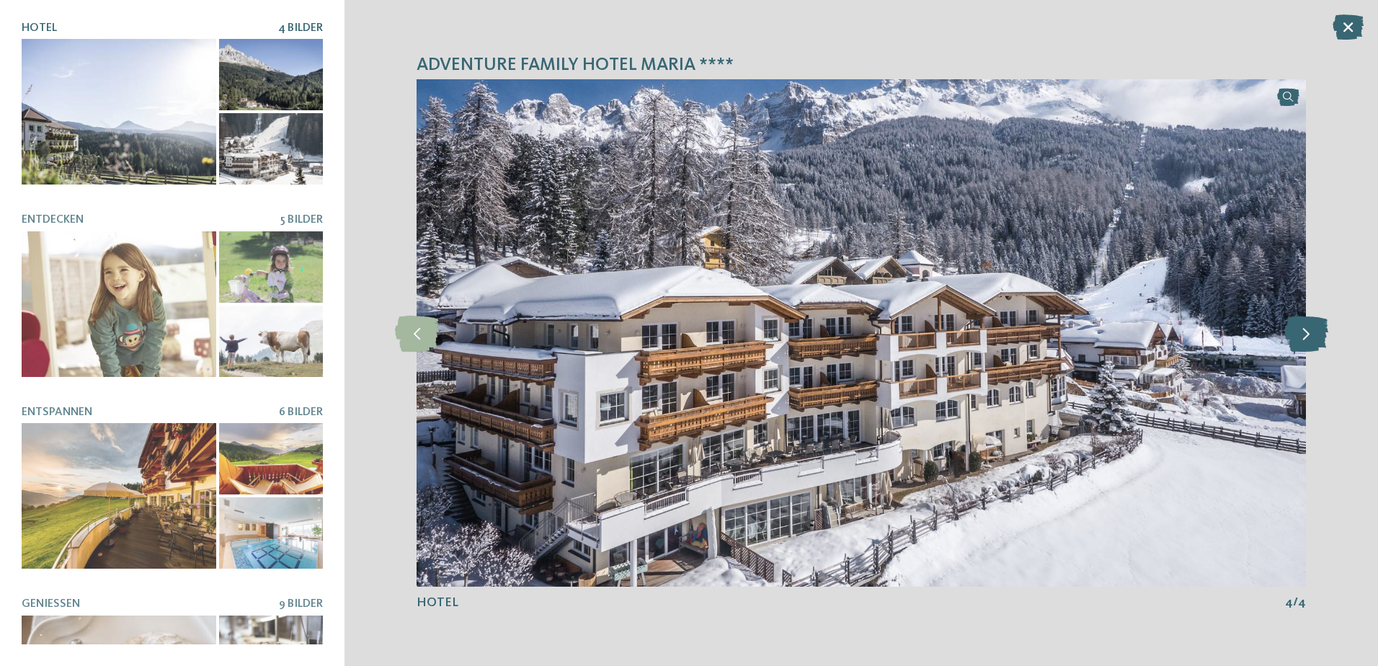
click at [1311, 332] on icon at bounding box center [1307, 333] width 44 height 36
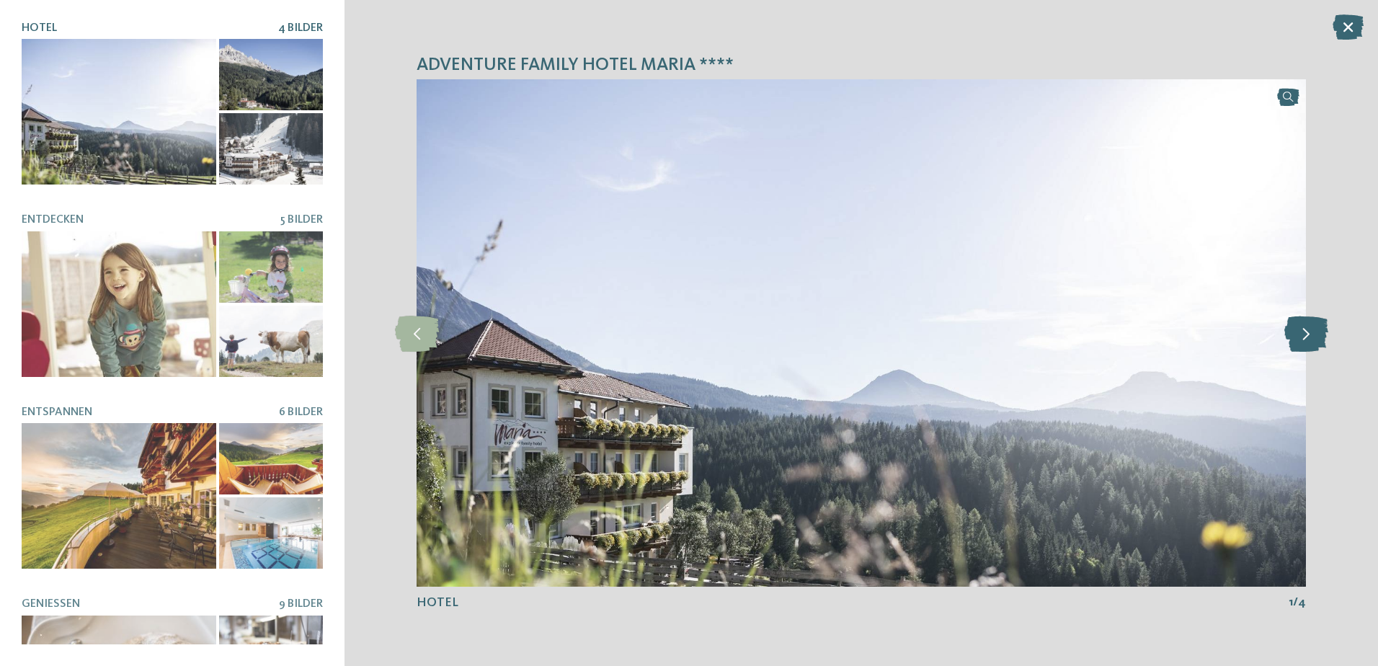
click at [1311, 332] on icon at bounding box center [1307, 333] width 44 height 36
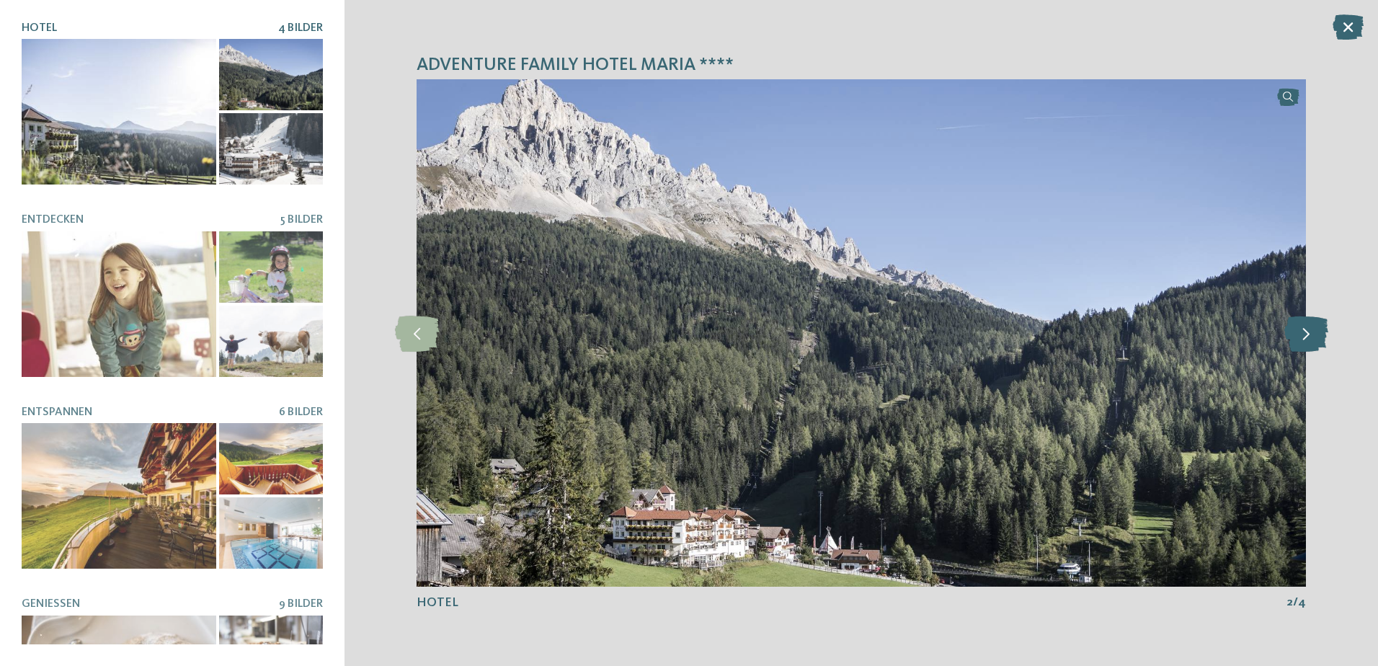
click at [1311, 332] on icon at bounding box center [1307, 333] width 44 height 36
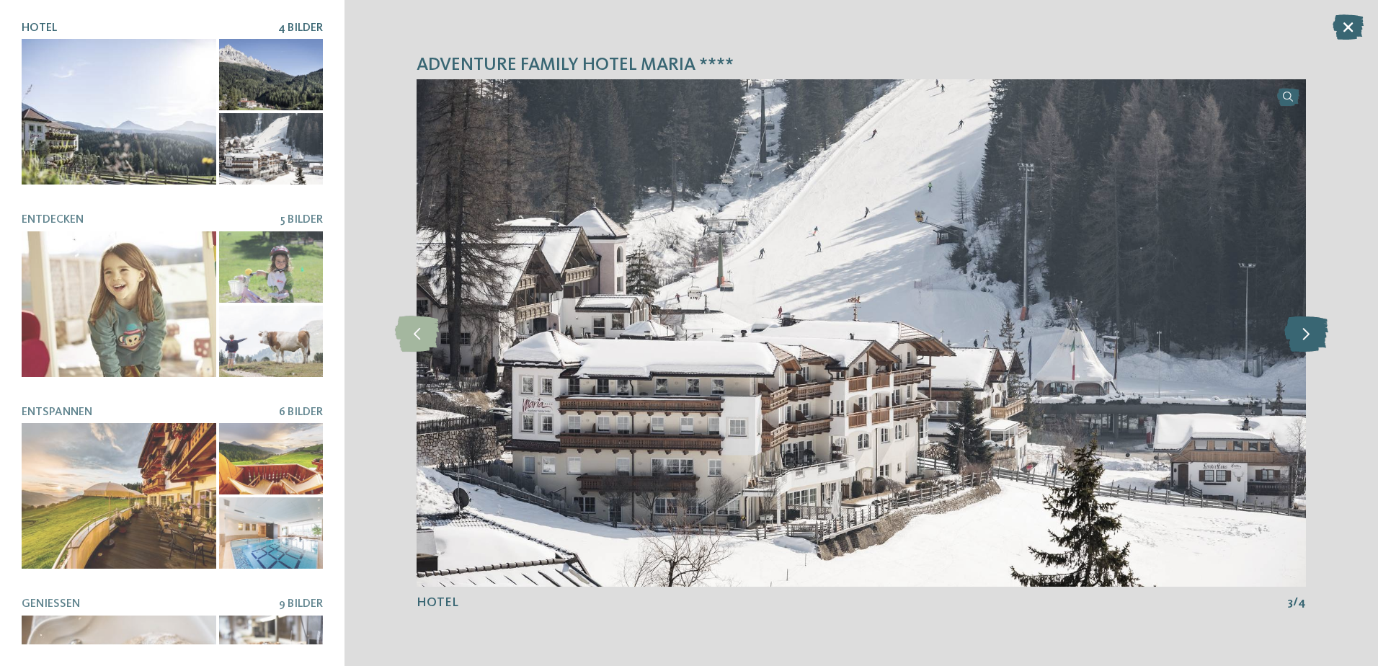
click at [1311, 332] on icon at bounding box center [1307, 333] width 44 height 36
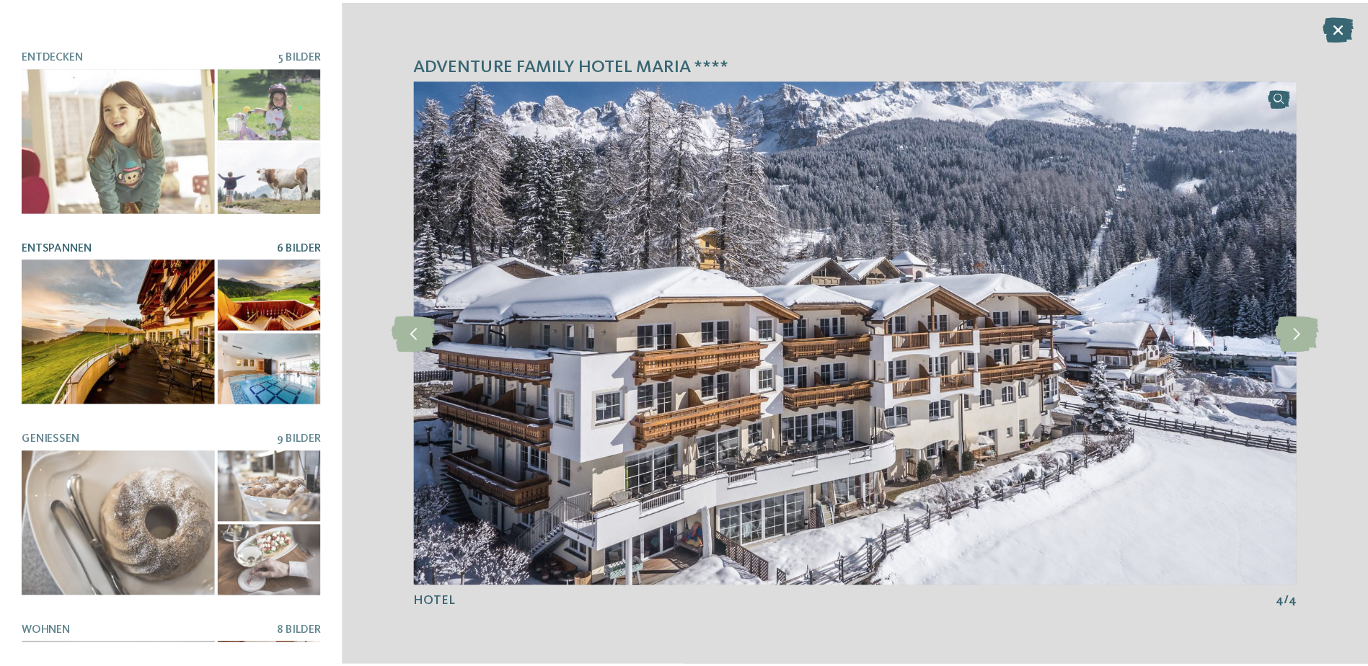
scroll to position [3, 0]
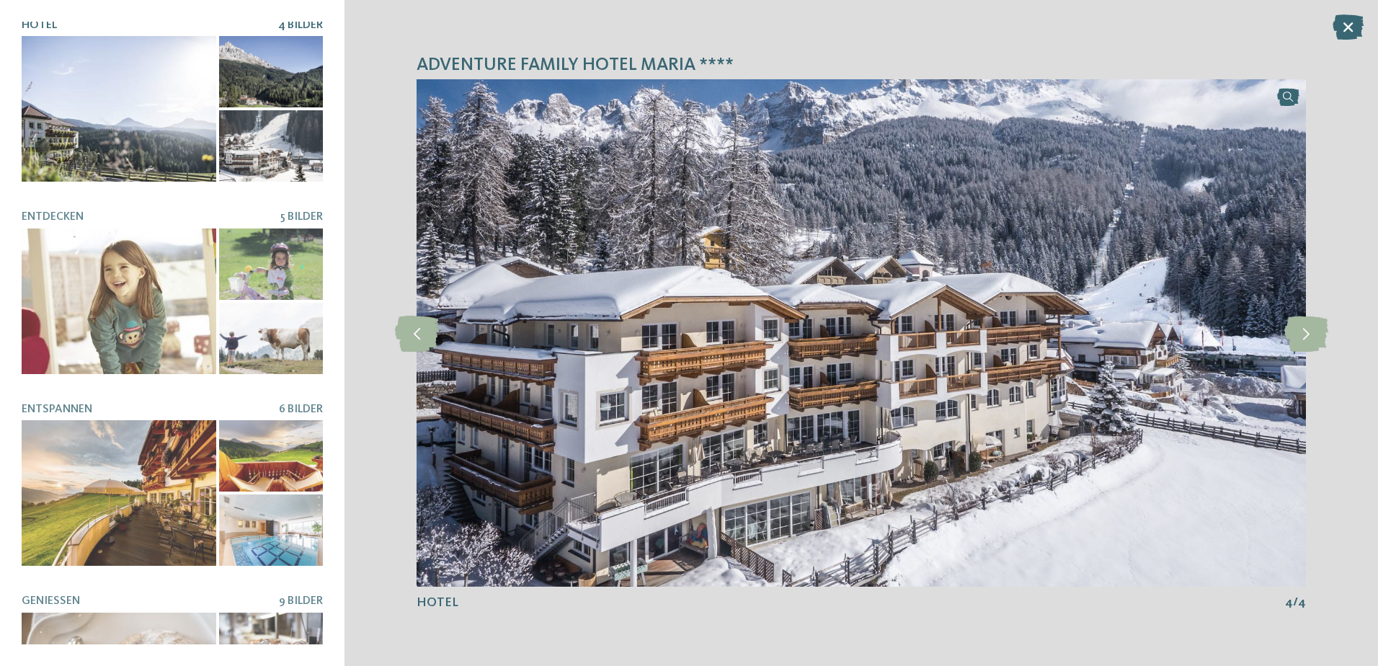
click at [135, 146] on div at bounding box center [119, 109] width 195 height 146
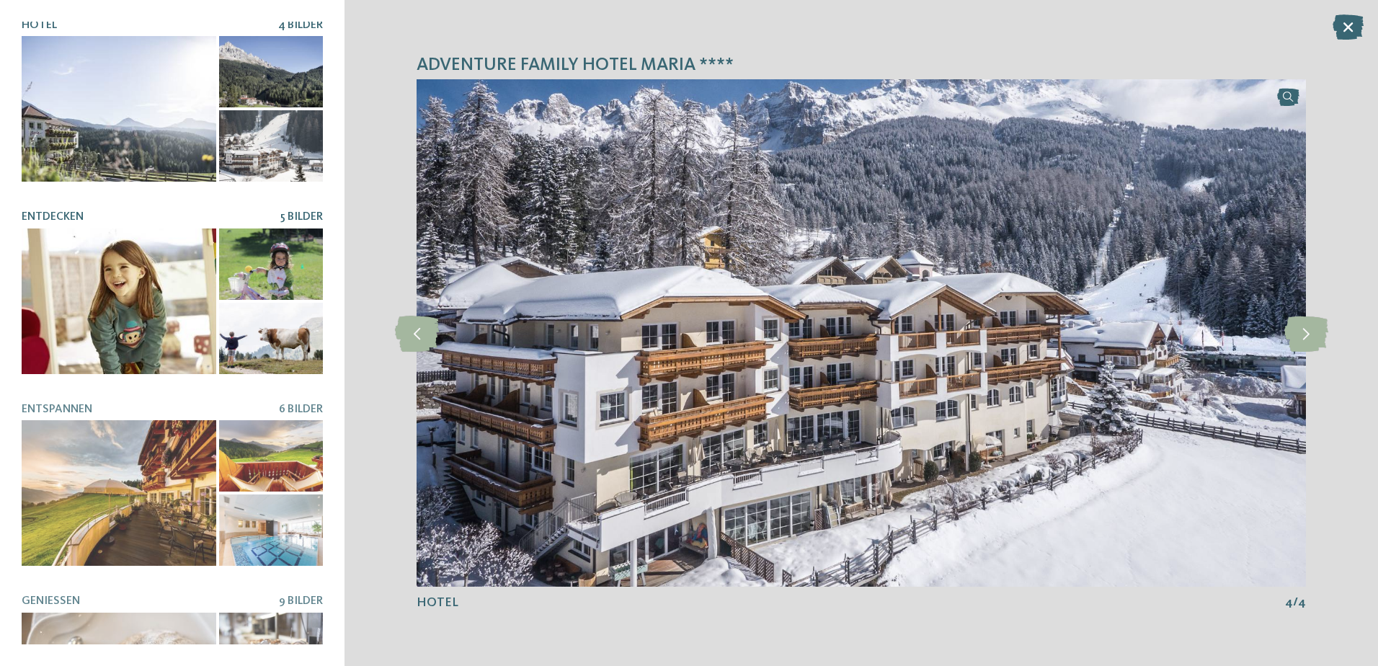
click at [82, 328] on div at bounding box center [119, 302] width 195 height 146
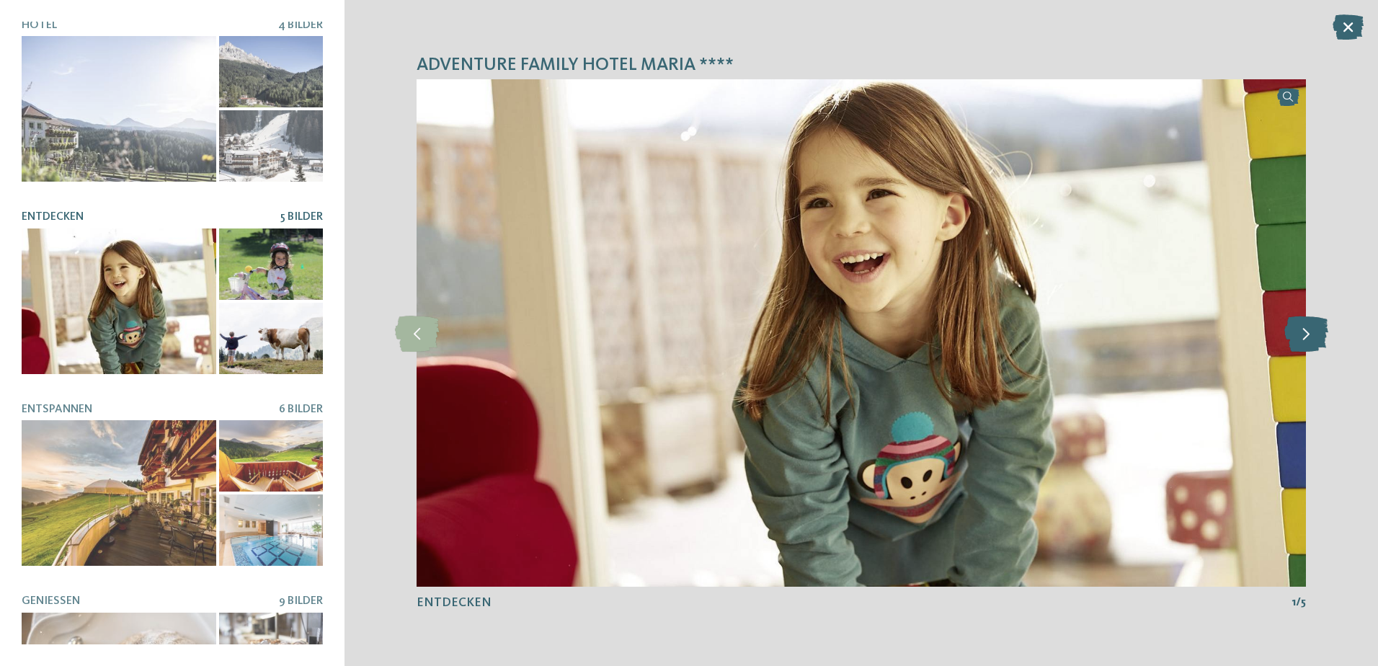
click at [1301, 339] on icon at bounding box center [1307, 333] width 44 height 36
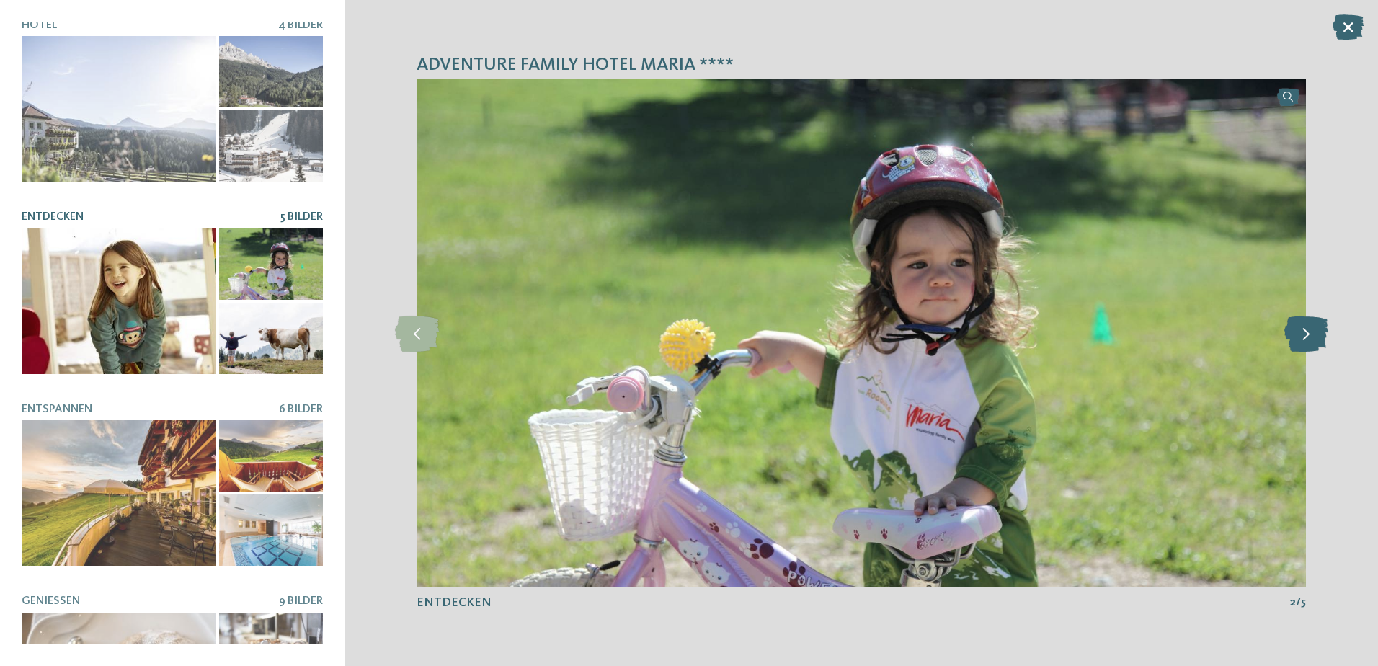
click at [1301, 339] on icon at bounding box center [1307, 333] width 44 height 36
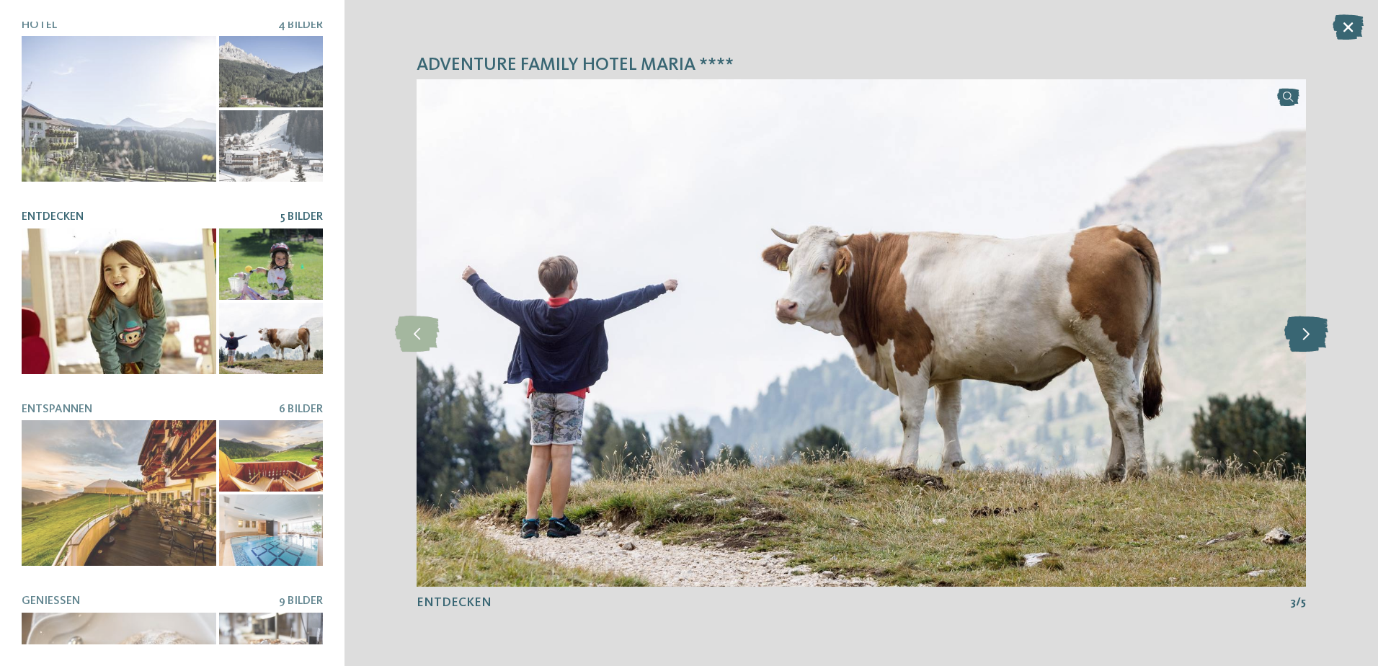
click at [1301, 339] on icon at bounding box center [1307, 333] width 44 height 36
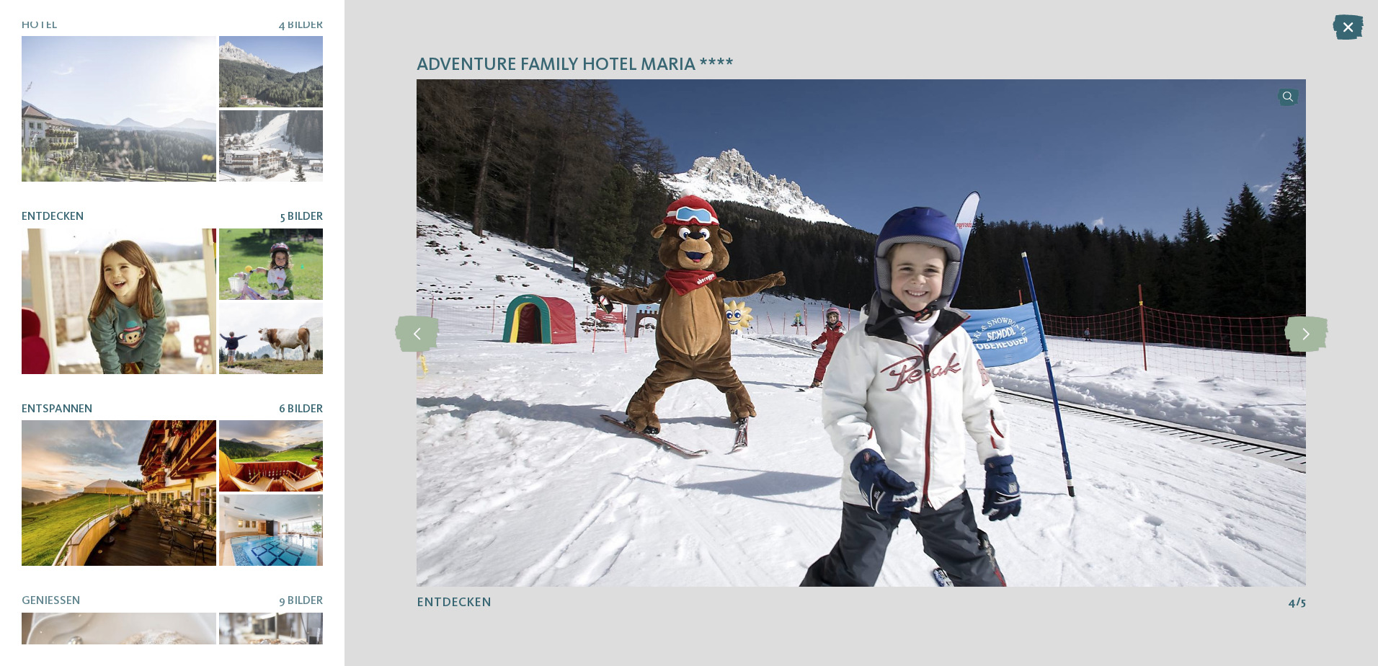
click at [144, 479] on div at bounding box center [119, 493] width 195 height 146
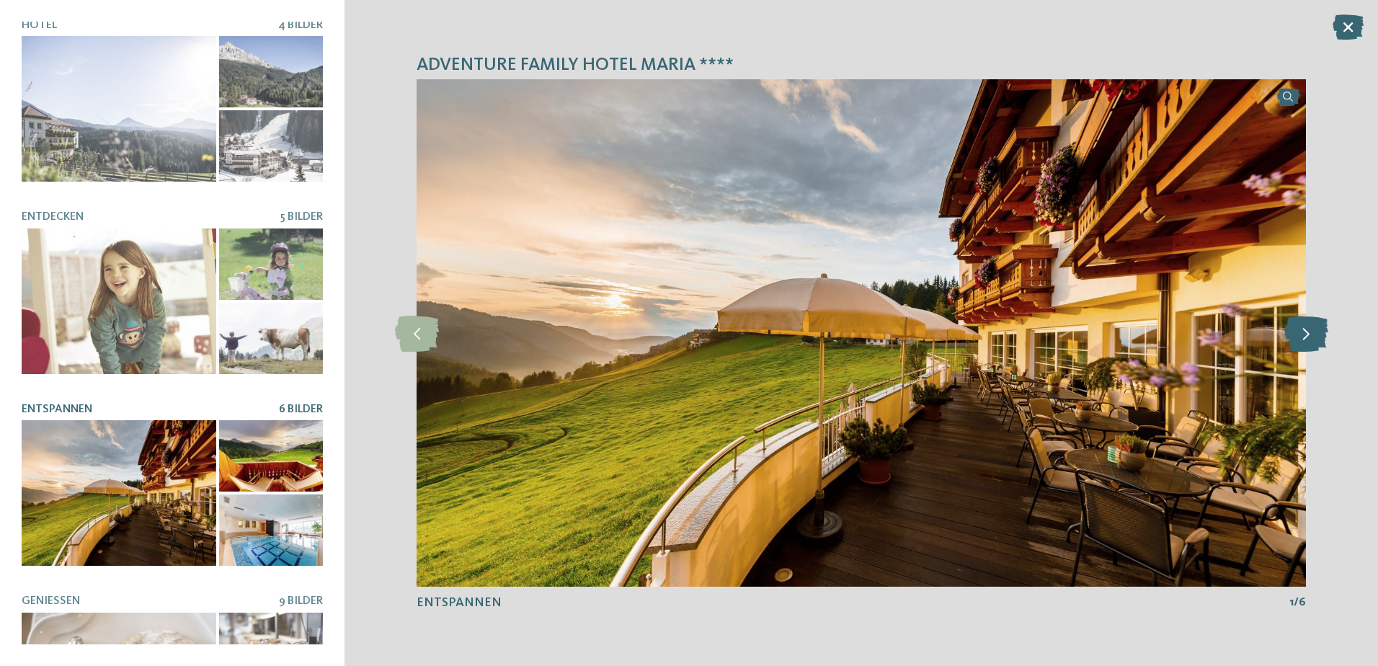
click at [1313, 335] on icon at bounding box center [1307, 333] width 44 height 36
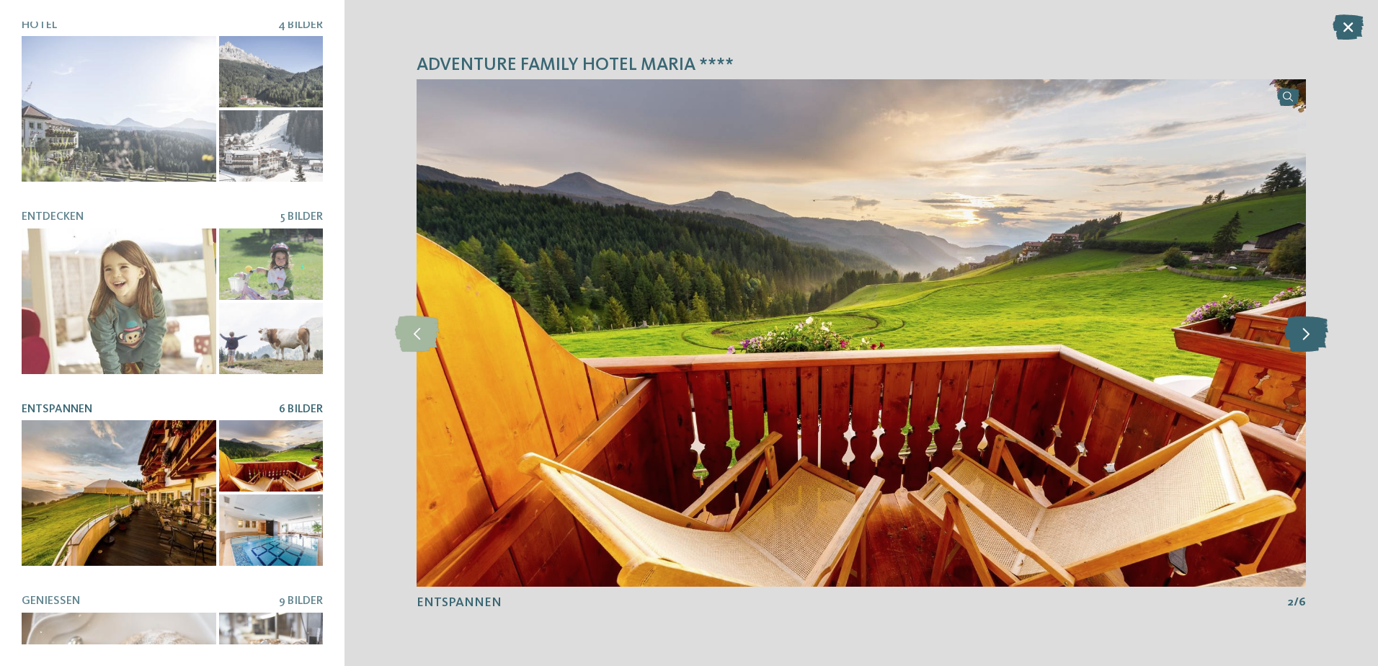
click at [1313, 335] on icon at bounding box center [1307, 333] width 44 height 36
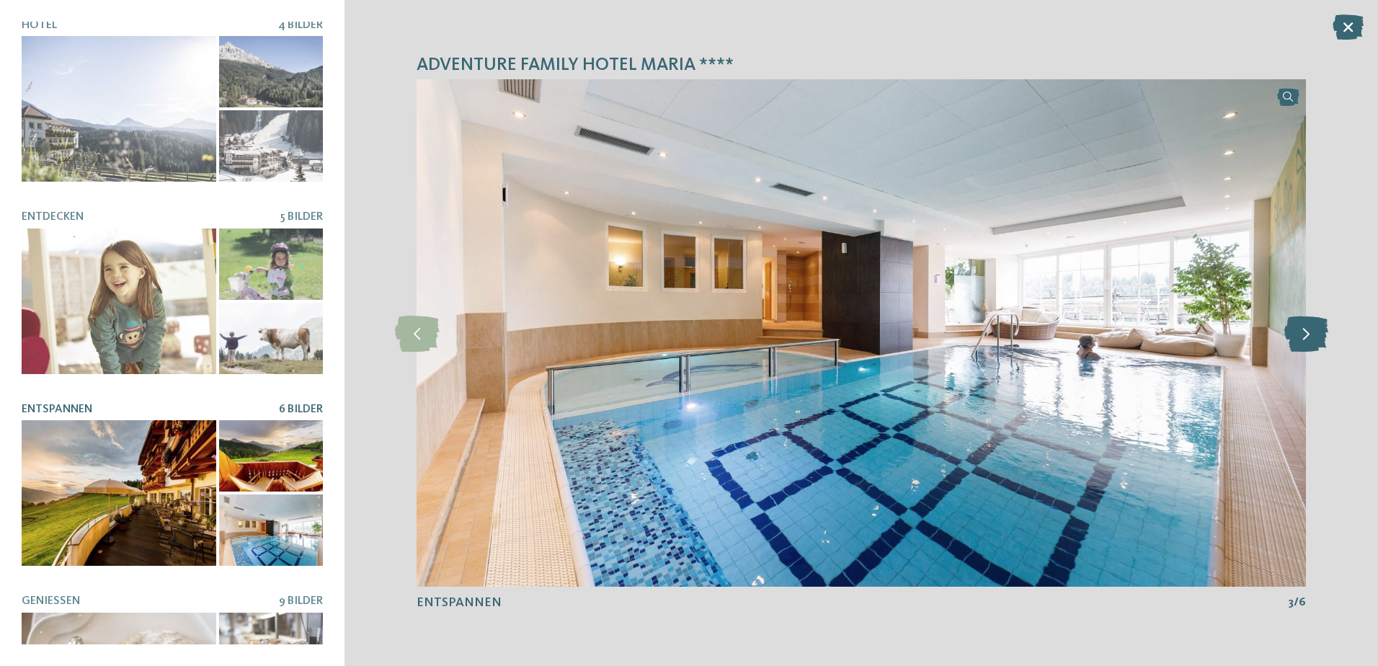
click at [1313, 335] on icon at bounding box center [1307, 333] width 44 height 36
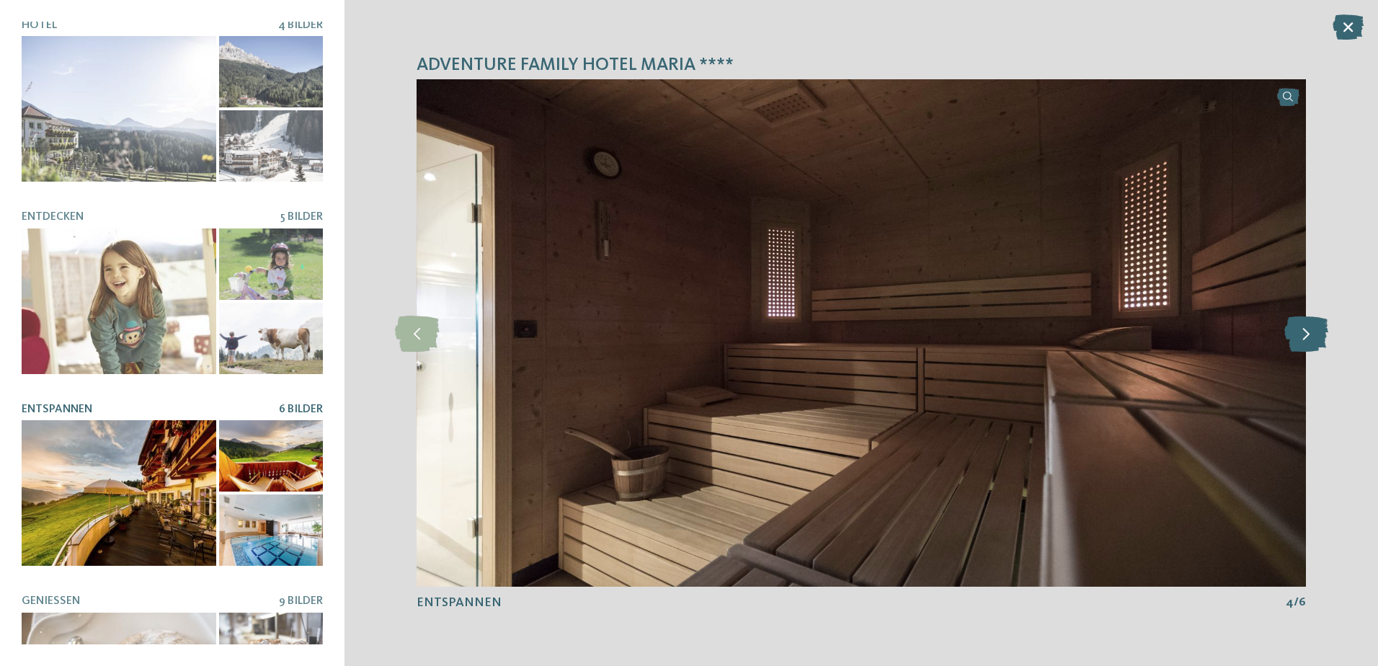
click at [1313, 335] on icon at bounding box center [1307, 333] width 44 height 36
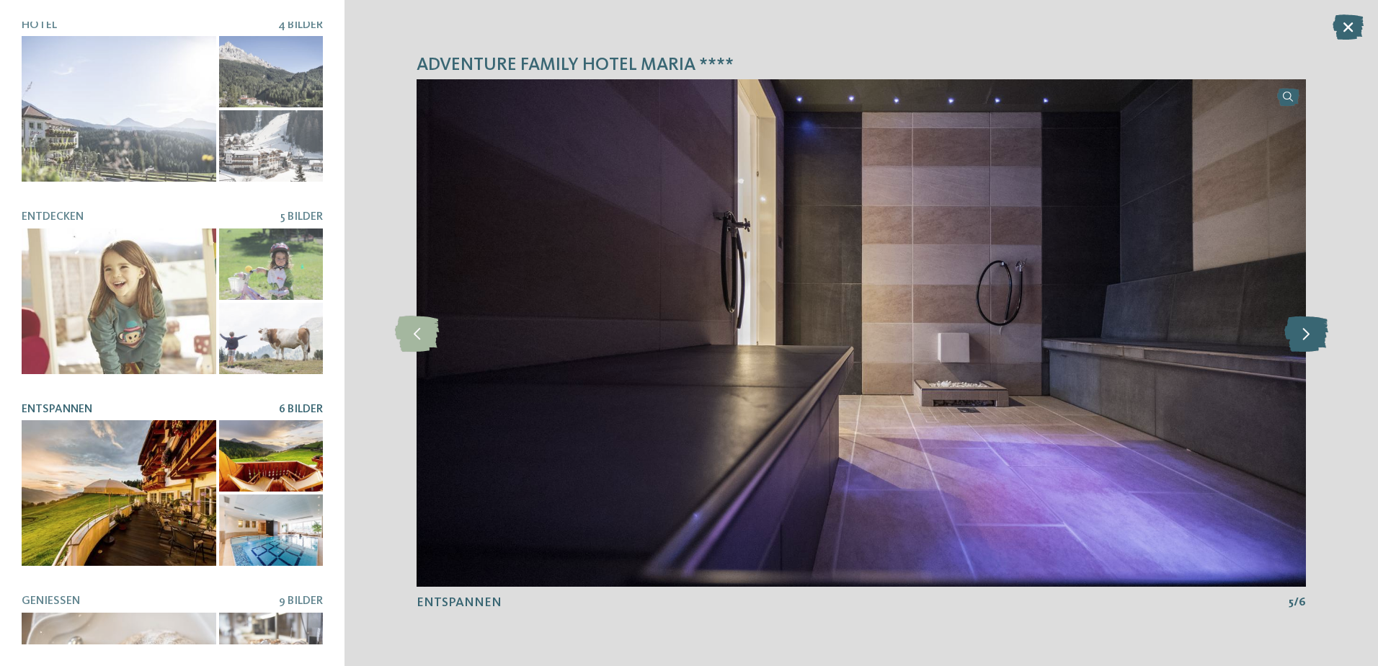
click at [1313, 335] on icon at bounding box center [1307, 333] width 44 height 36
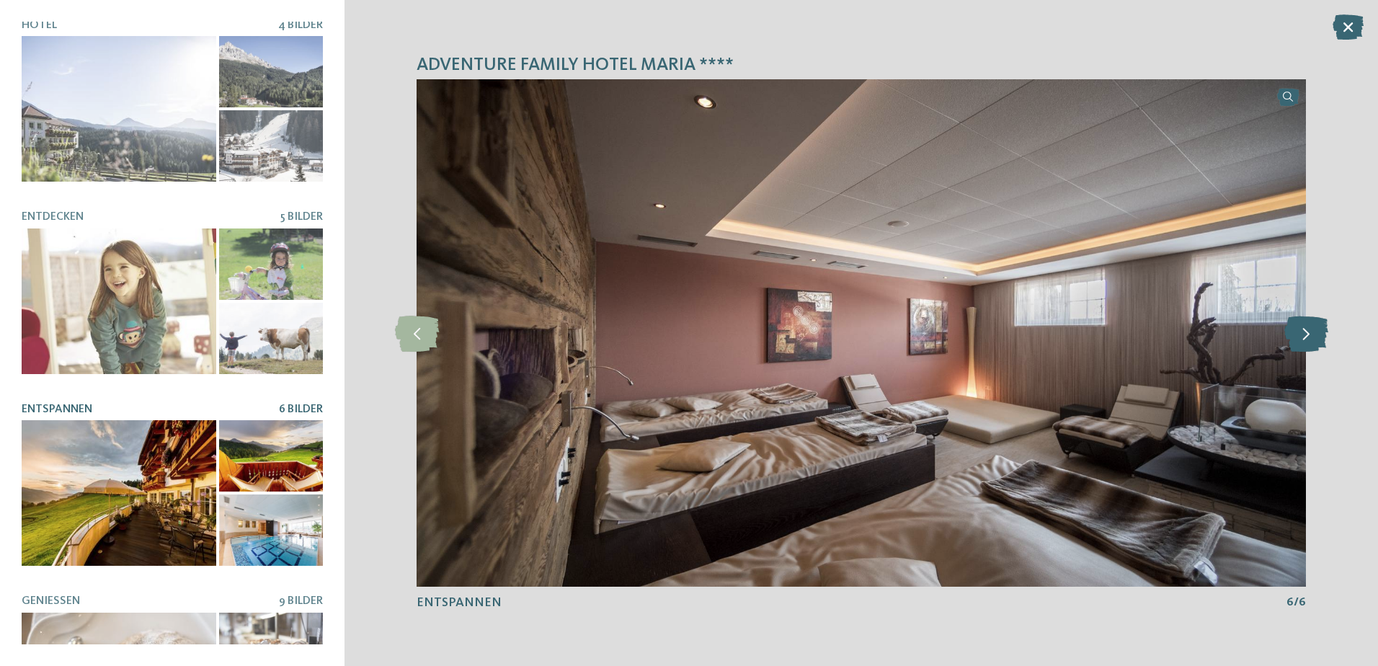
click at [1313, 335] on icon at bounding box center [1307, 333] width 44 height 36
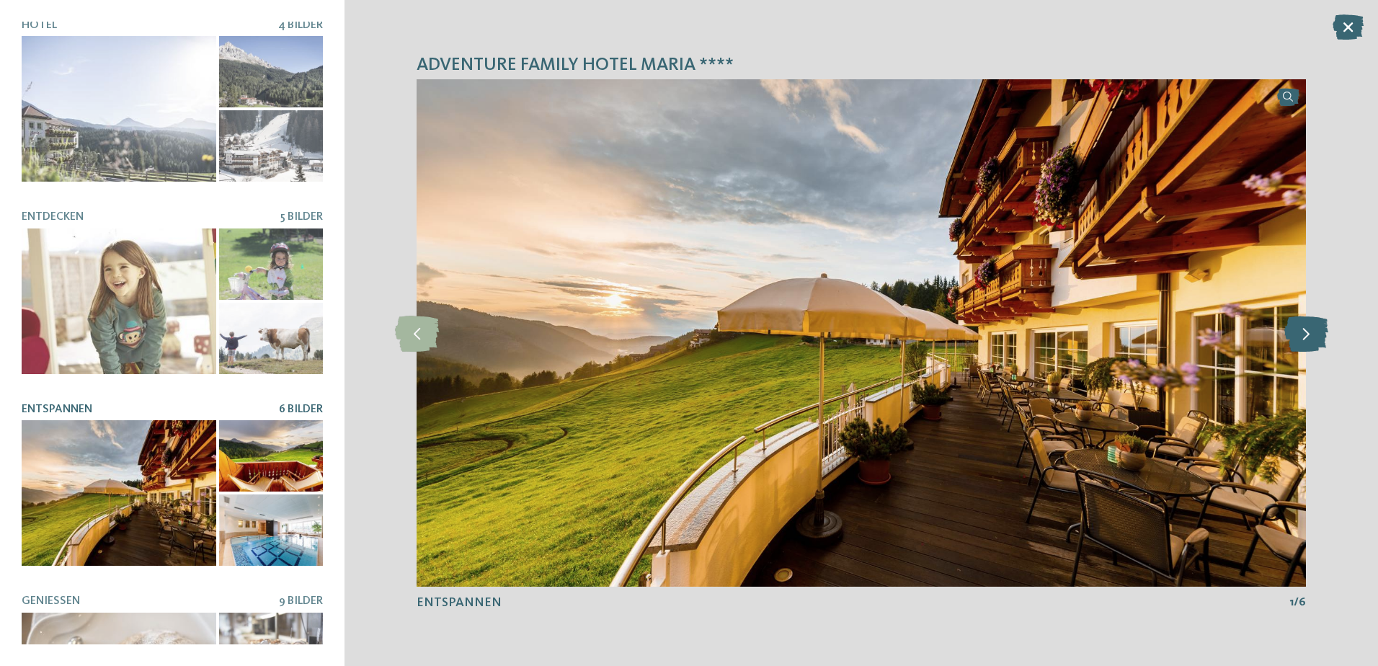
click at [1313, 335] on icon at bounding box center [1307, 333] width 44 height 36
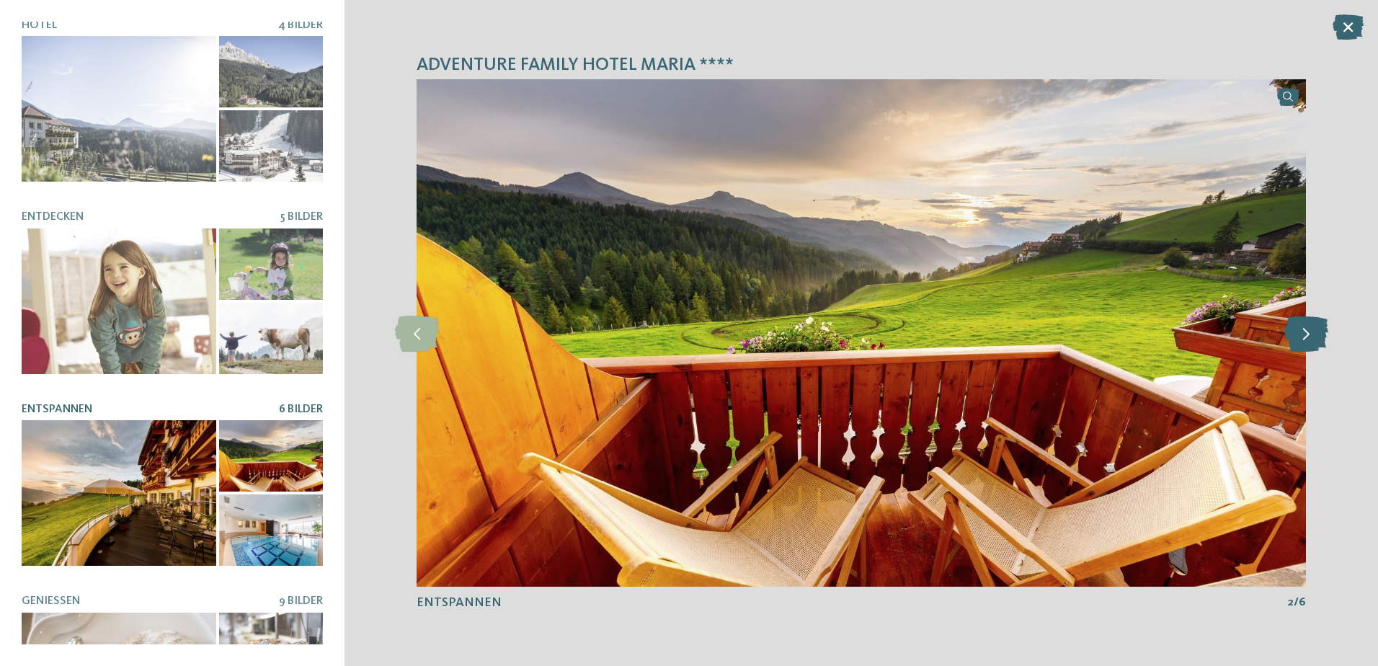
click at [1313, 335] on icon at bounding box center [1307, 333] width 44 height 36
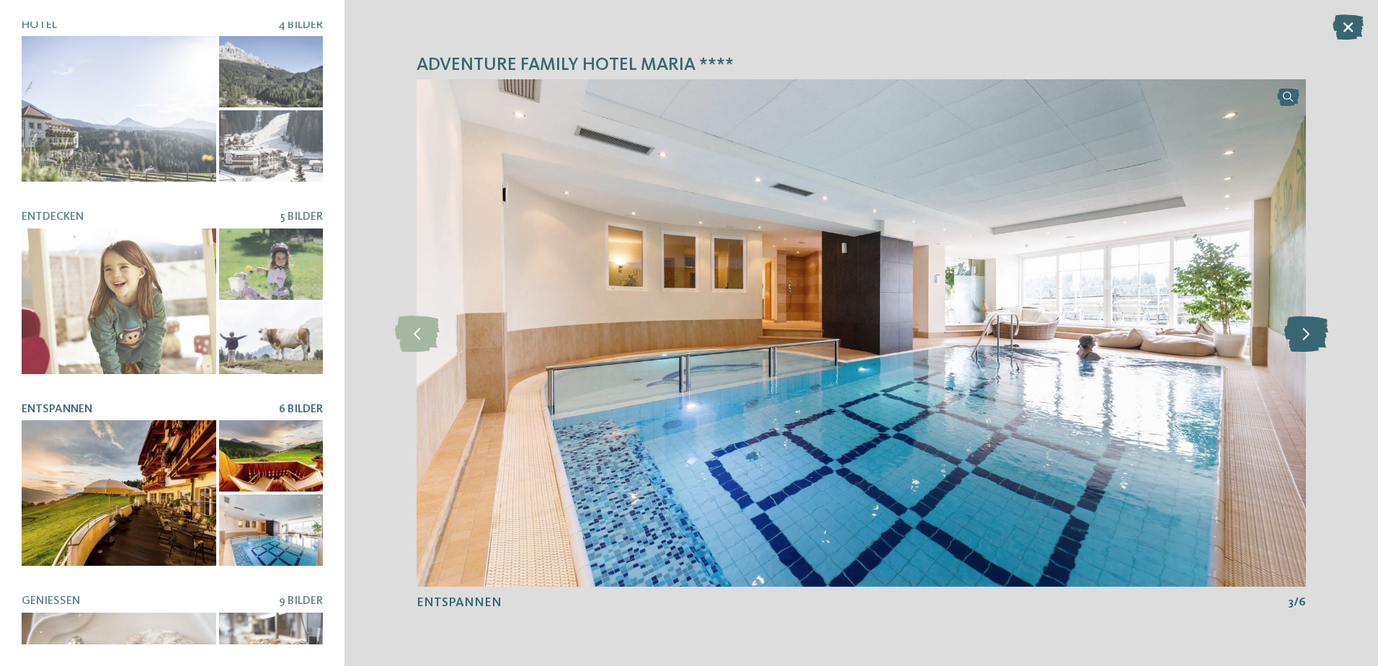
click at [1313, 335] on icon at bounding box center [1307, 333] width 44 height 36
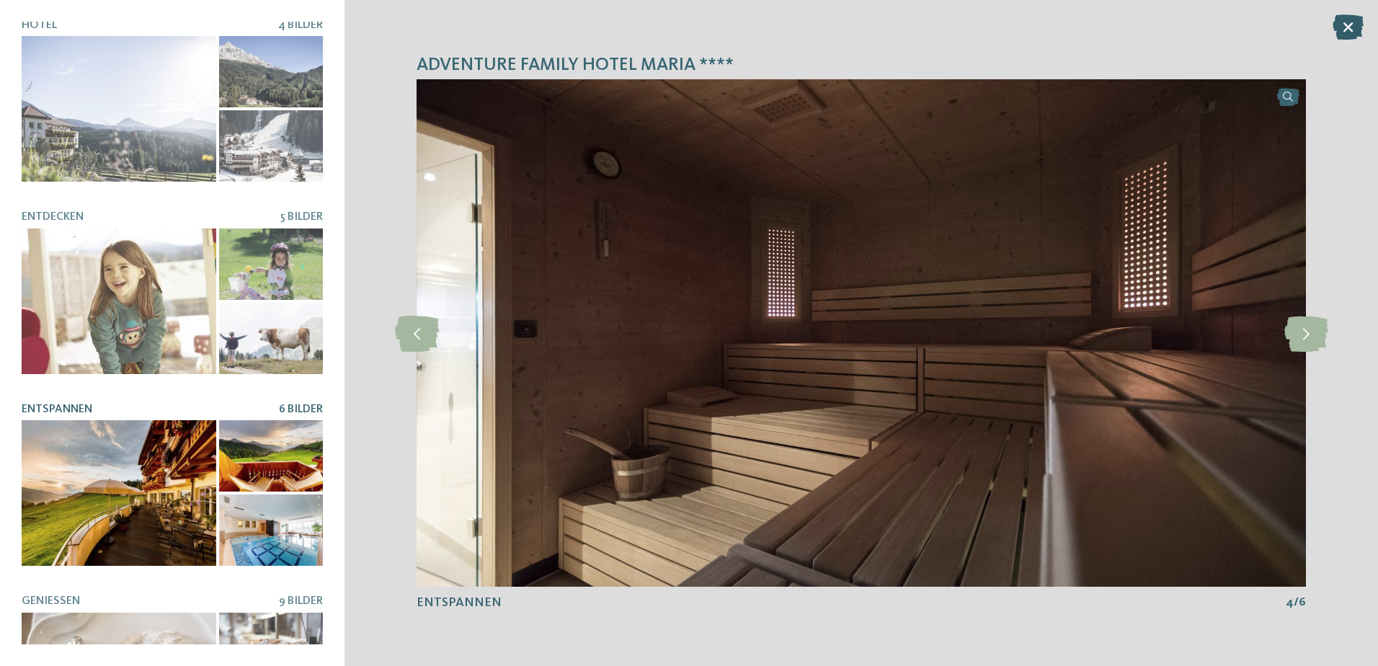
click at [1345, 24] on icon at bounding box center [1348, 26] width 31 height 25
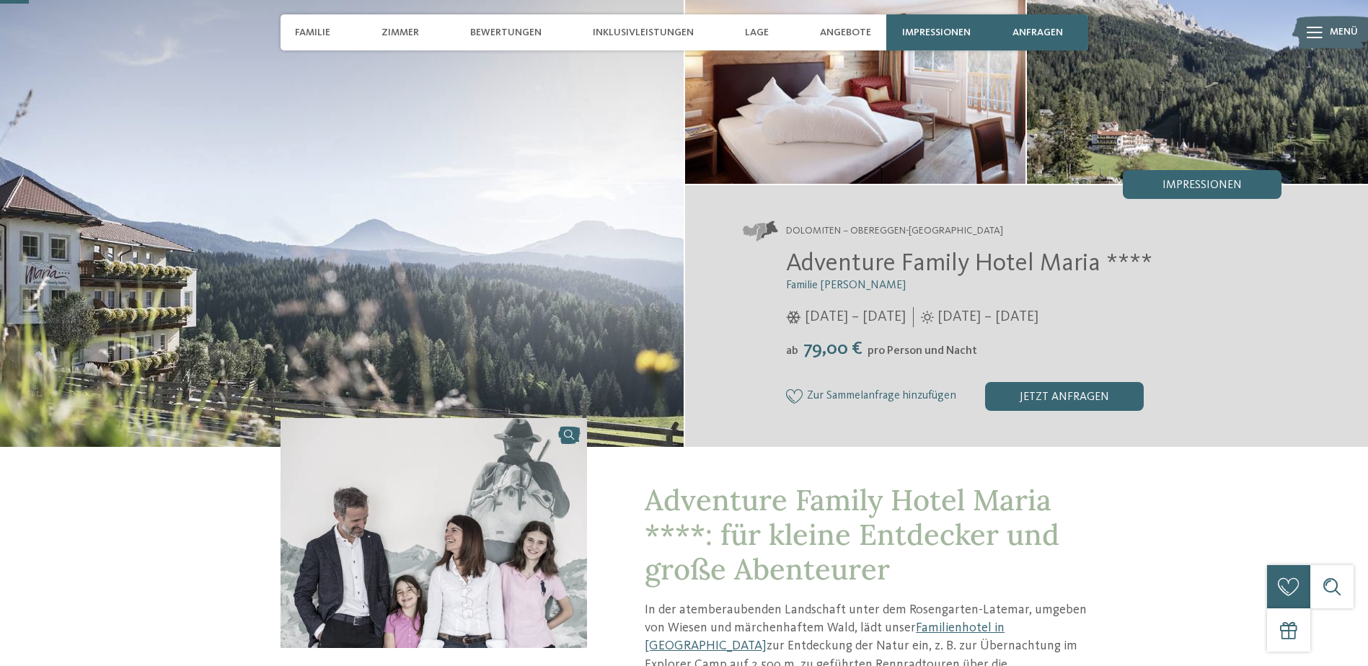
scroll to position [0, 0]
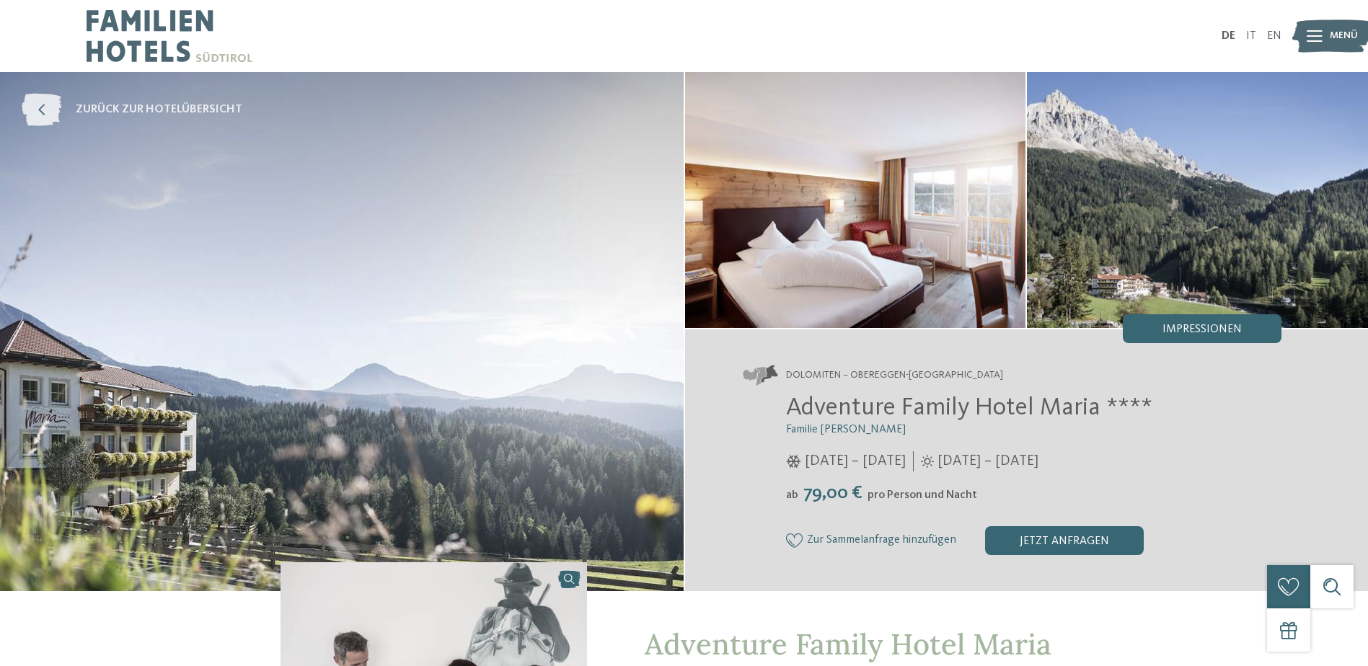
click at [50, 110] on icon at bounding box center [42, 110] width 40 height 32
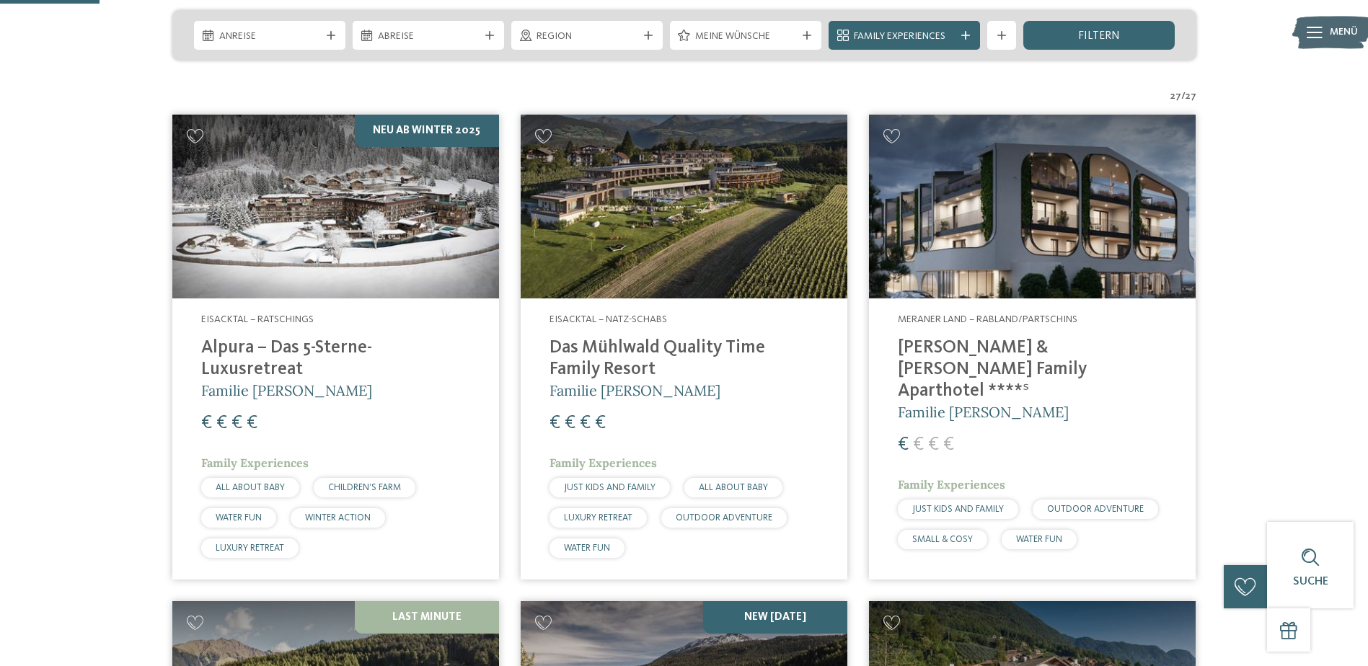
scroll to position [72, 0]
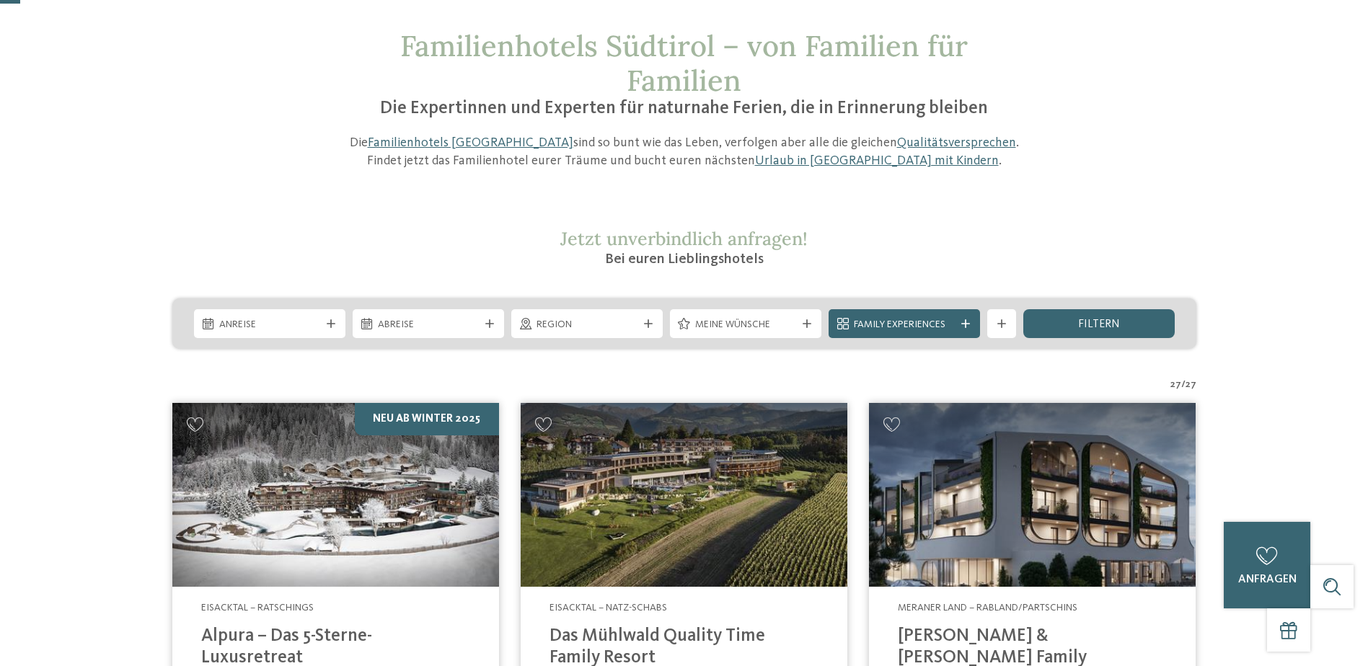
click at [1186, 386] on span "27" at bounding box center [1190, 385] width 11 height 14
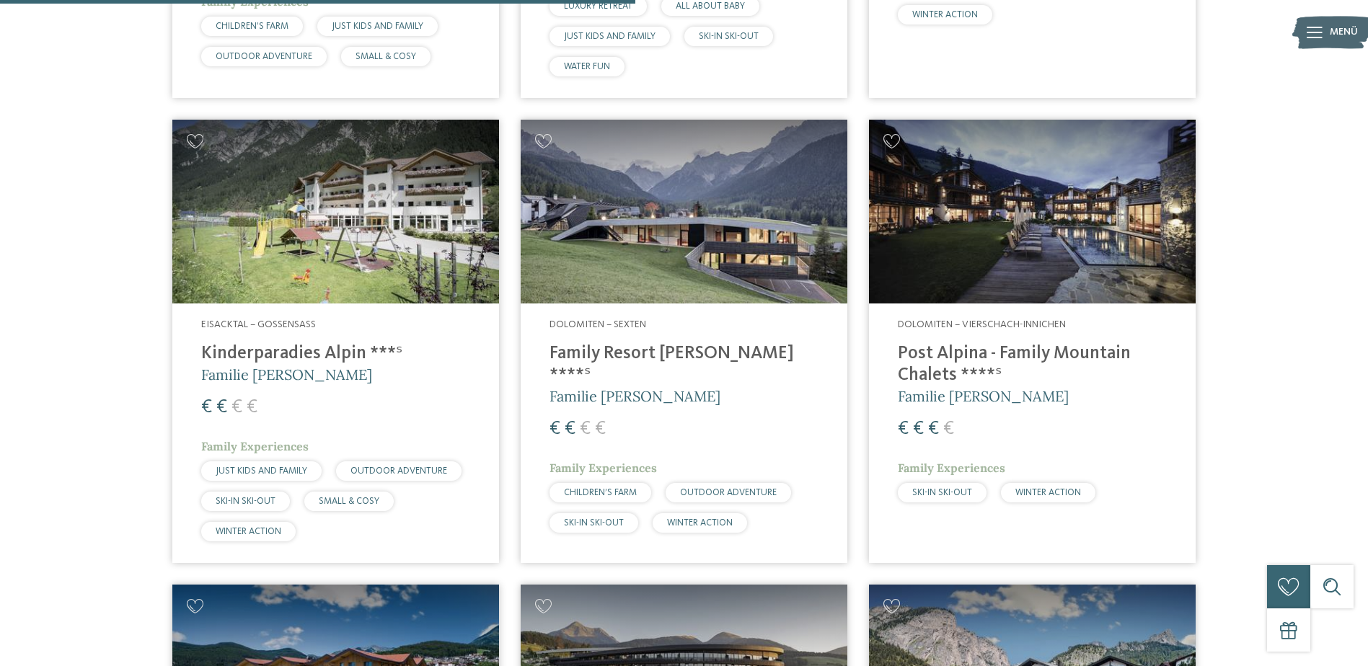
scroll to position [2379, 0]
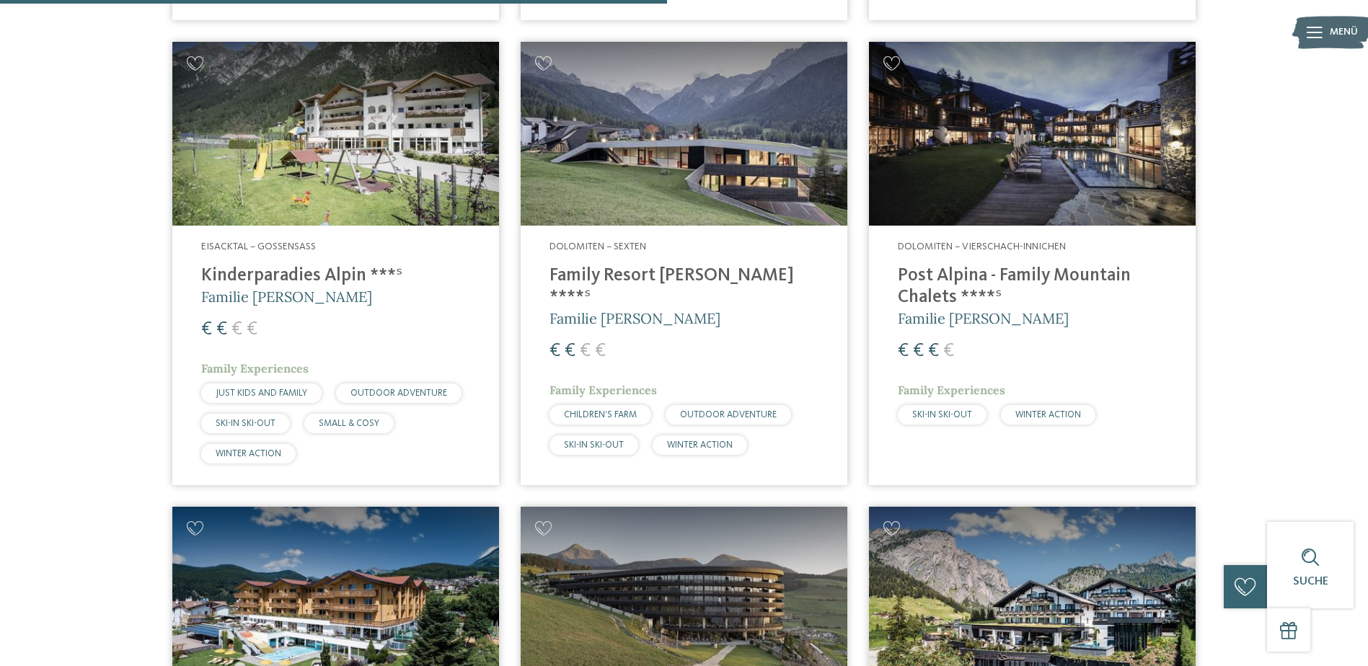
click at [676, 163] on img at bounding box center [684, 134] width 327 height 184
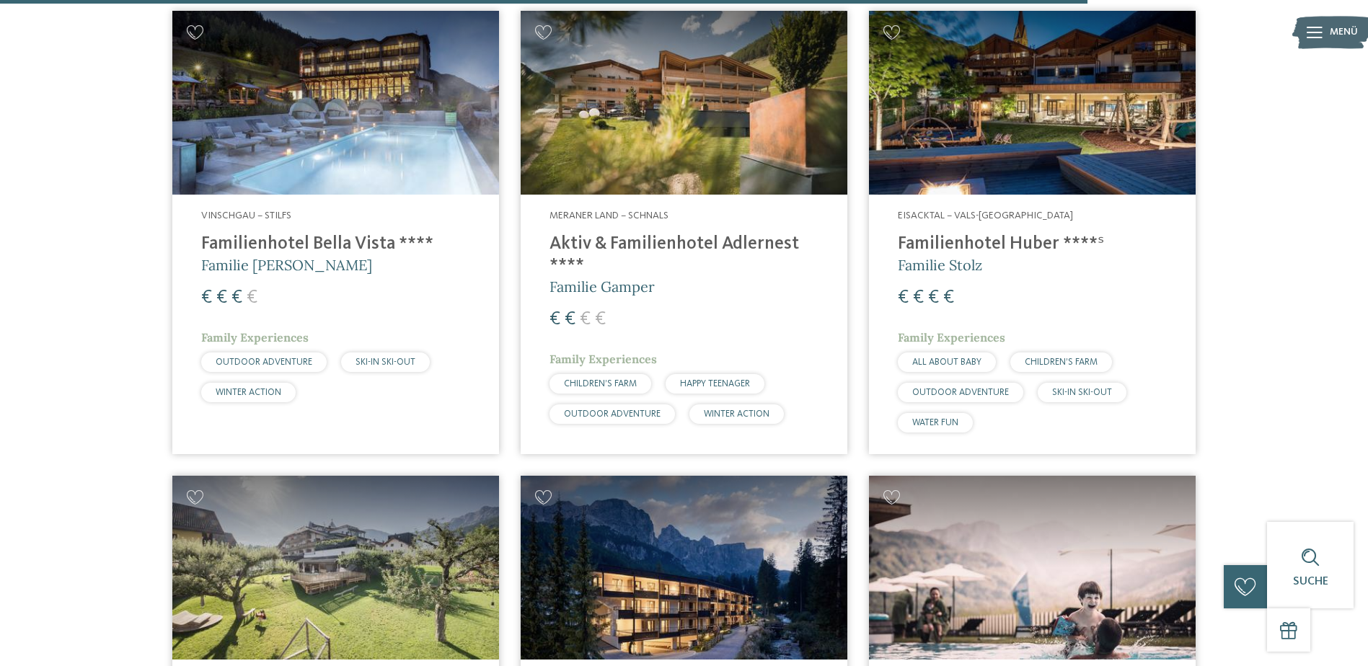
scroll to position [3893, 0]
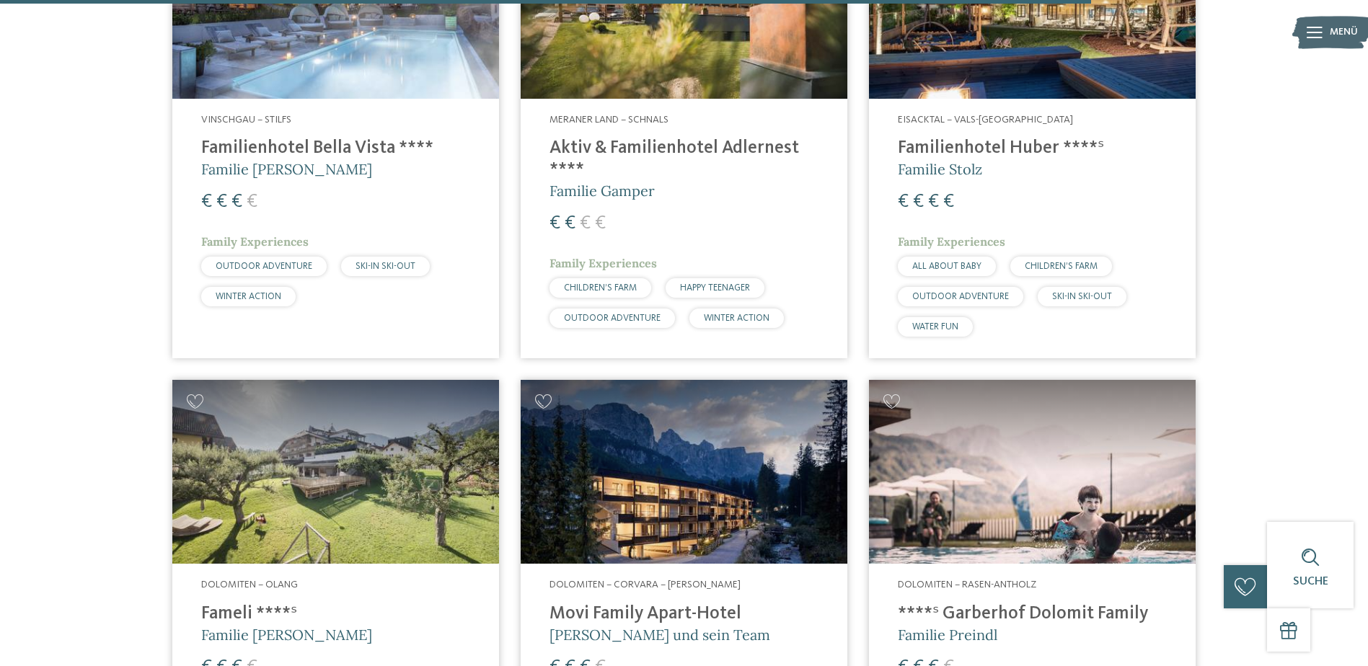
click at [644, 461] on img at bounding box center [684, 472] width 327 height 184
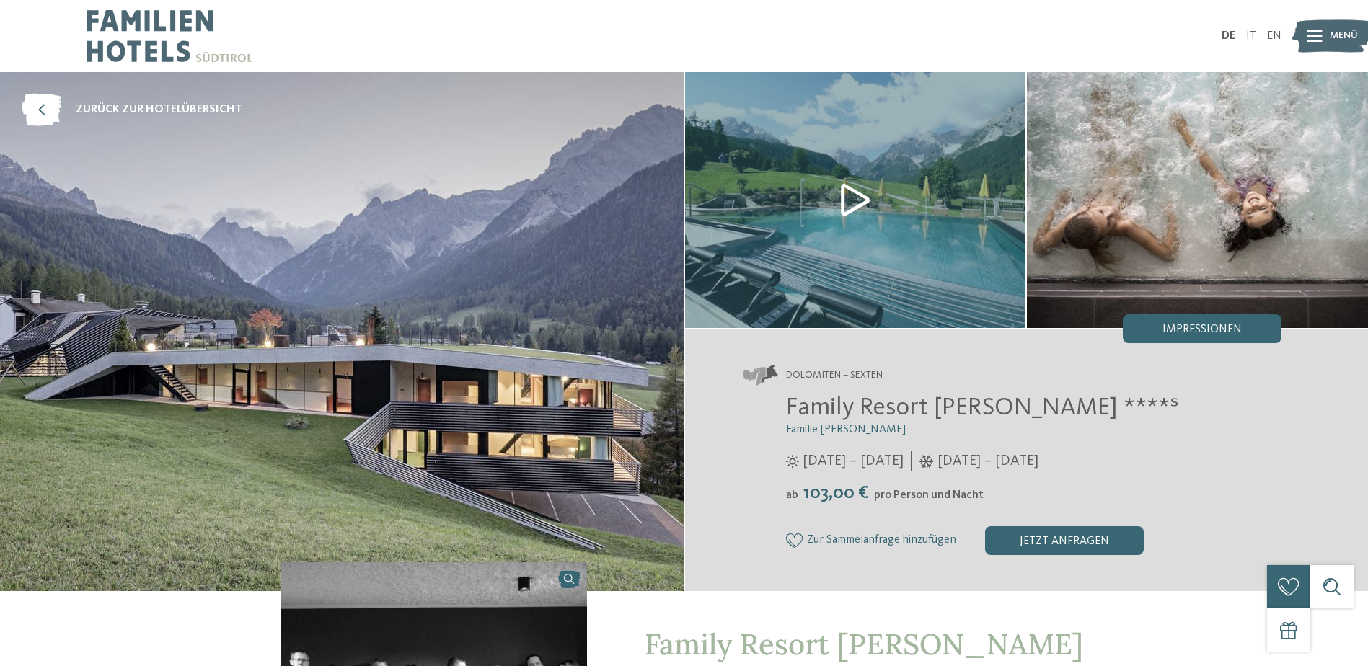
click at [849, 195] on img at bounding box center [855, 200] width 341 height 256
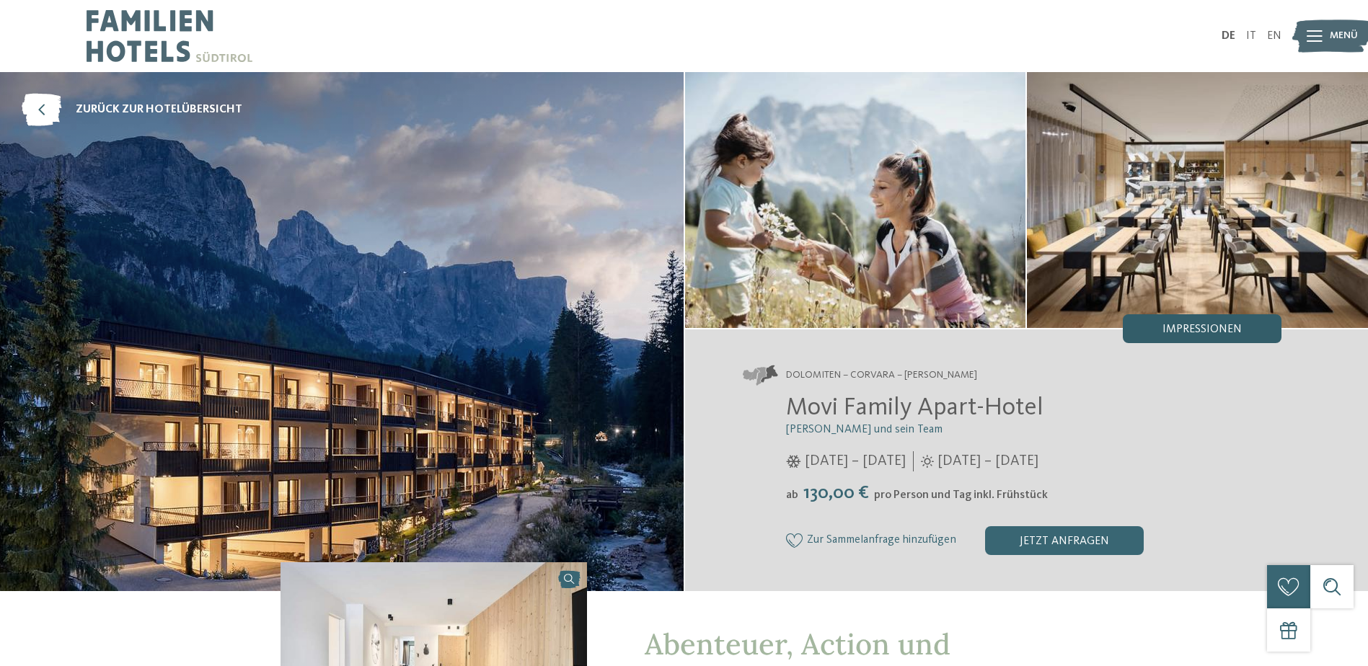
click at [1203, 333] on span "Impressionen" at bounding box center [1201, 330] width 79 height 12
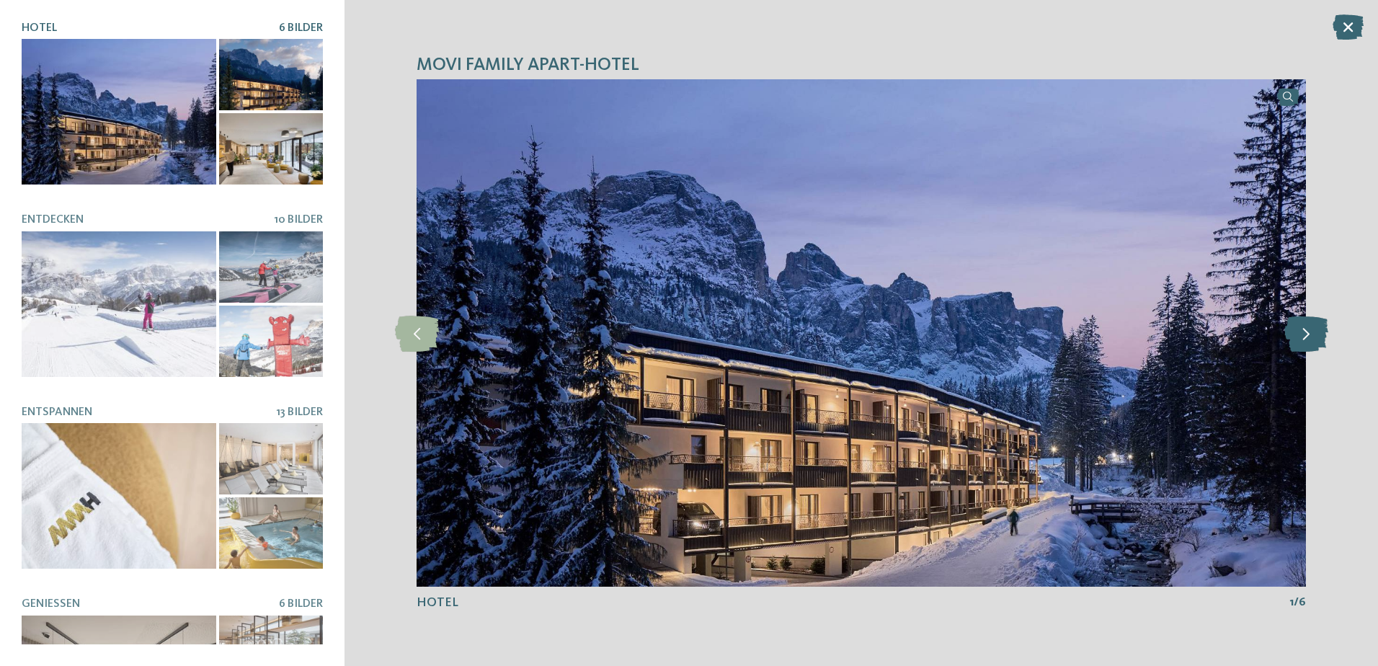
click at [1306, 333] on icon at bounding box center [1307, 333] width 44 height 36
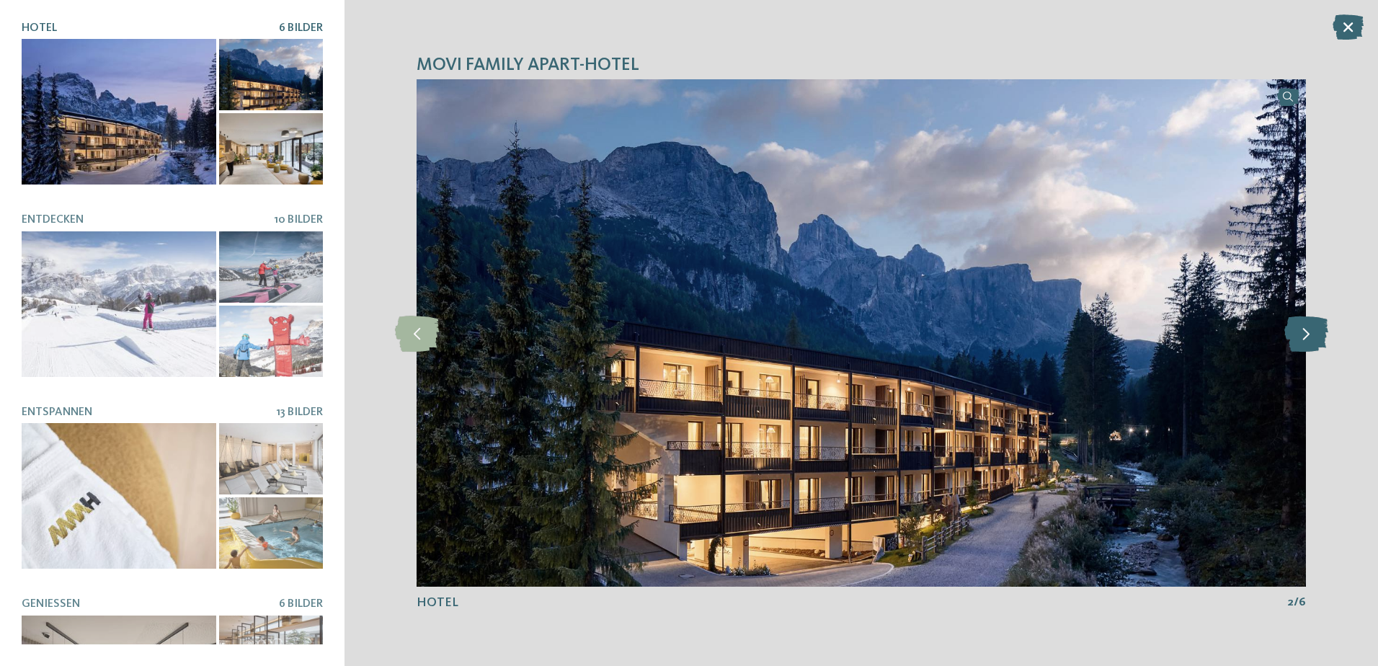
click at [1306, 332] on icon at bounding box center [1307, 333] width 44 height 36
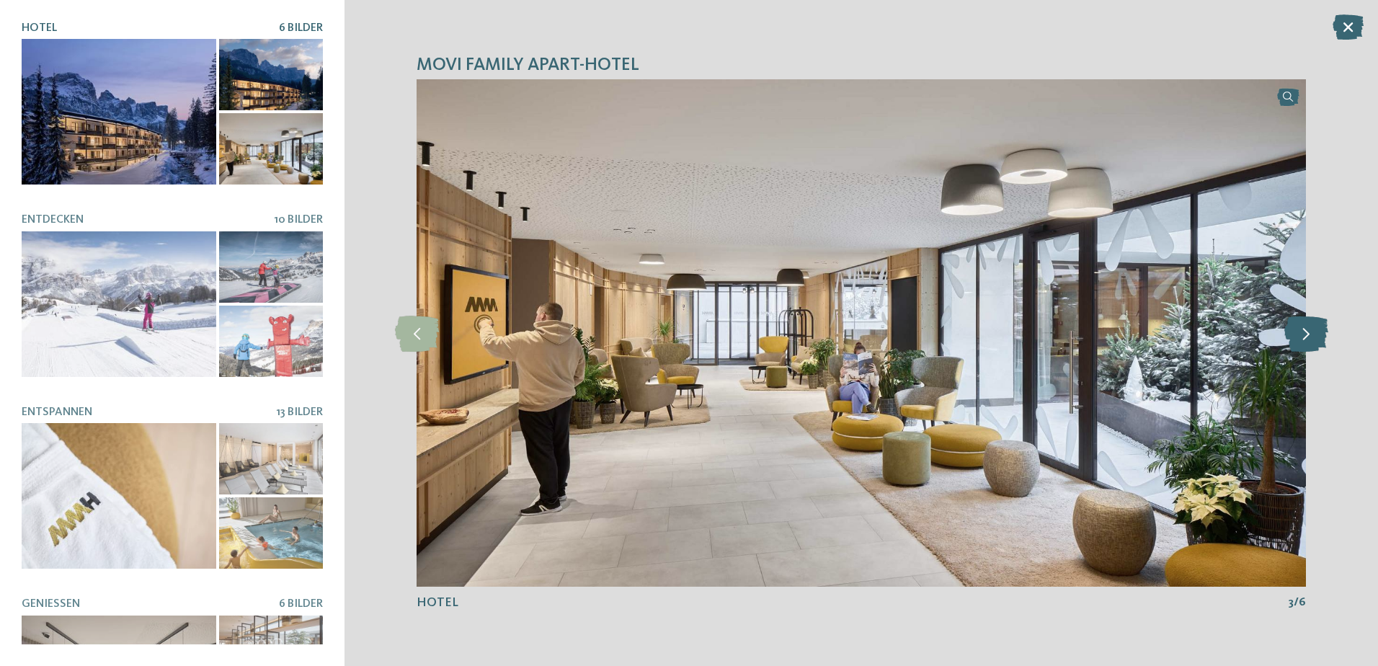
click at [1307, 332] on icon at bounding box center [1307, 333] width 44 height 36
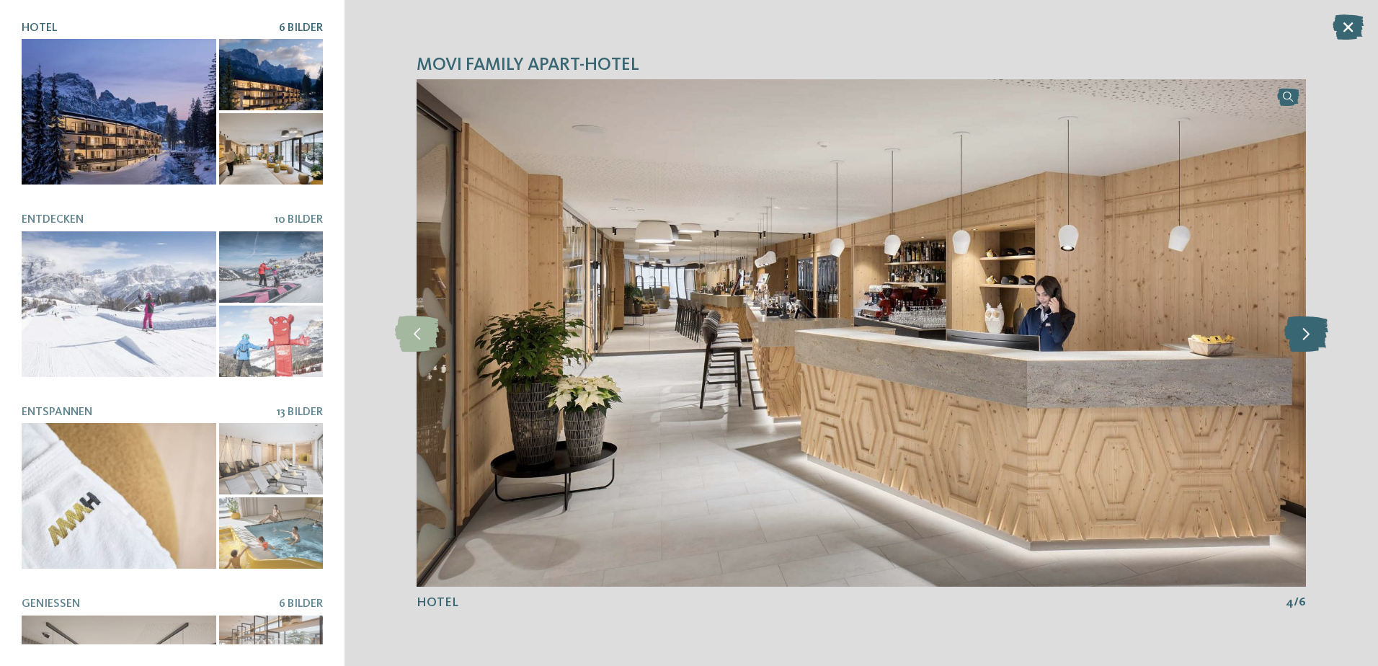
click at [1307, 332] on icon at bounding box center [1307, 333] width 44 height 36
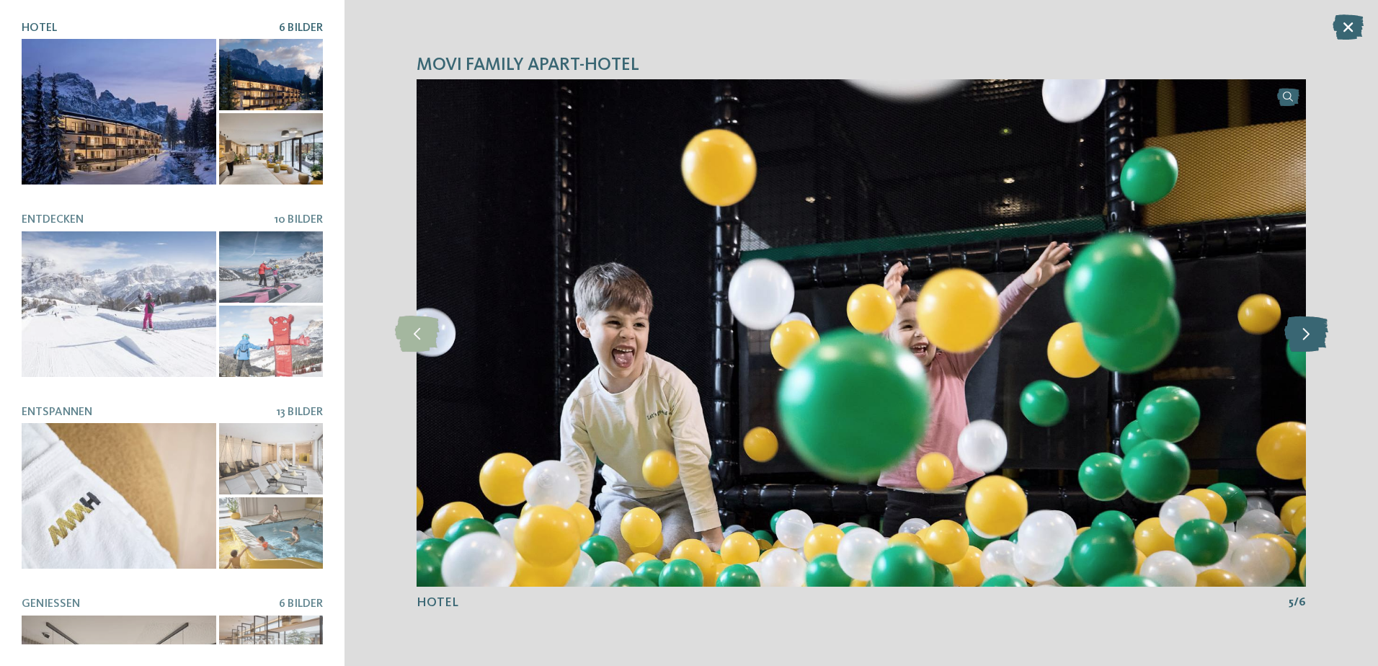
click at [1307, 332] on icon at bounding box center [1307, 333] width 44 height 36
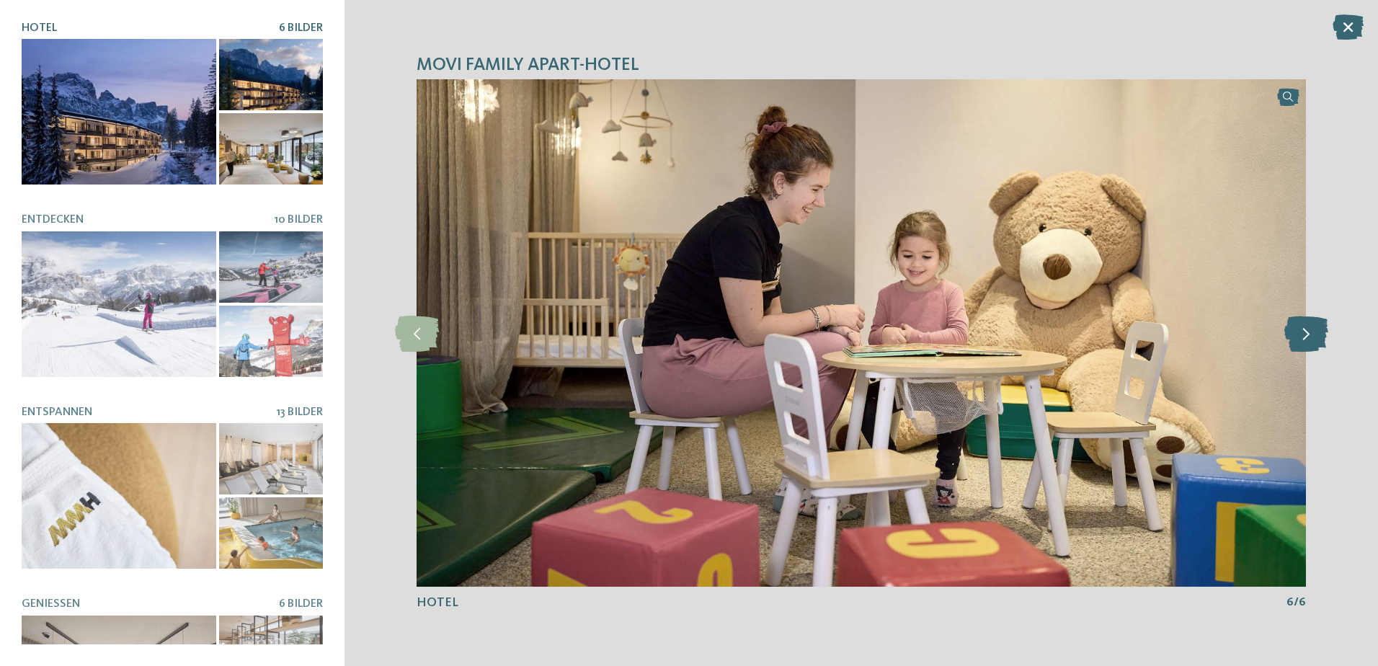
click at [1307, 332] on icon at bounding box center [1307, 333] width 44 height 36
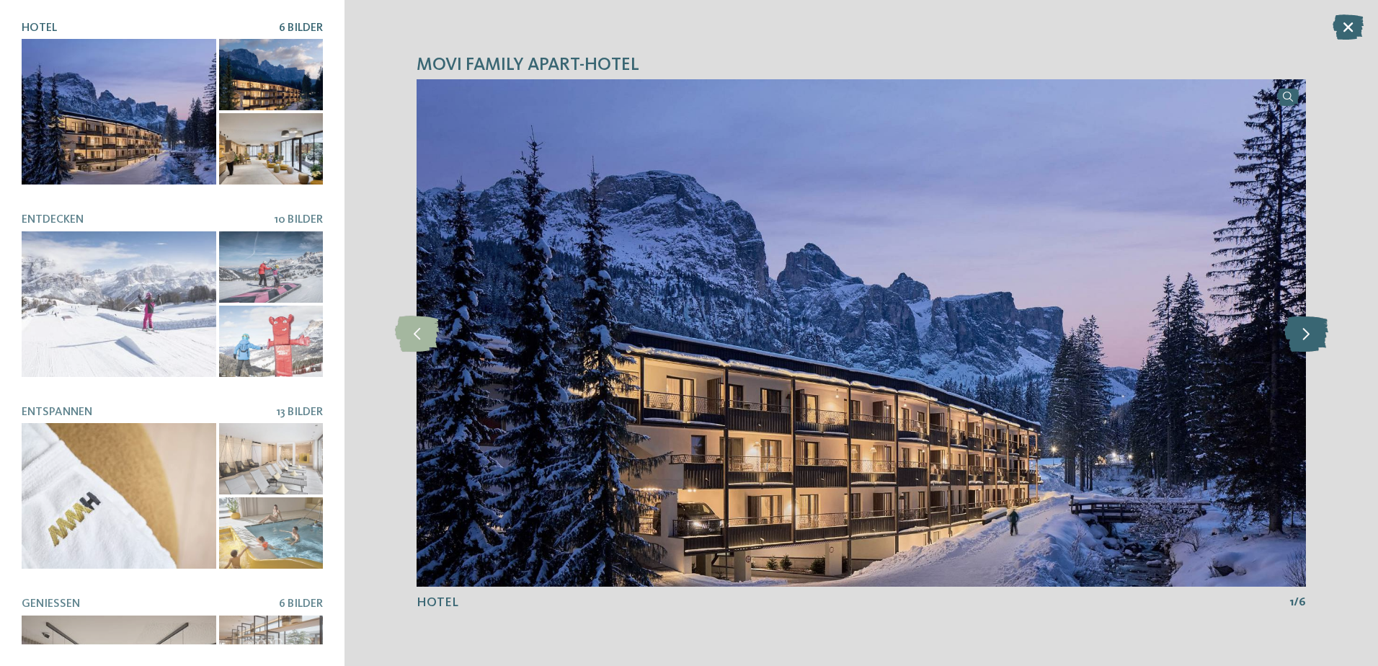
click at [1307, 332] on icon at bounding box center [1307, 333] width 44 height 36
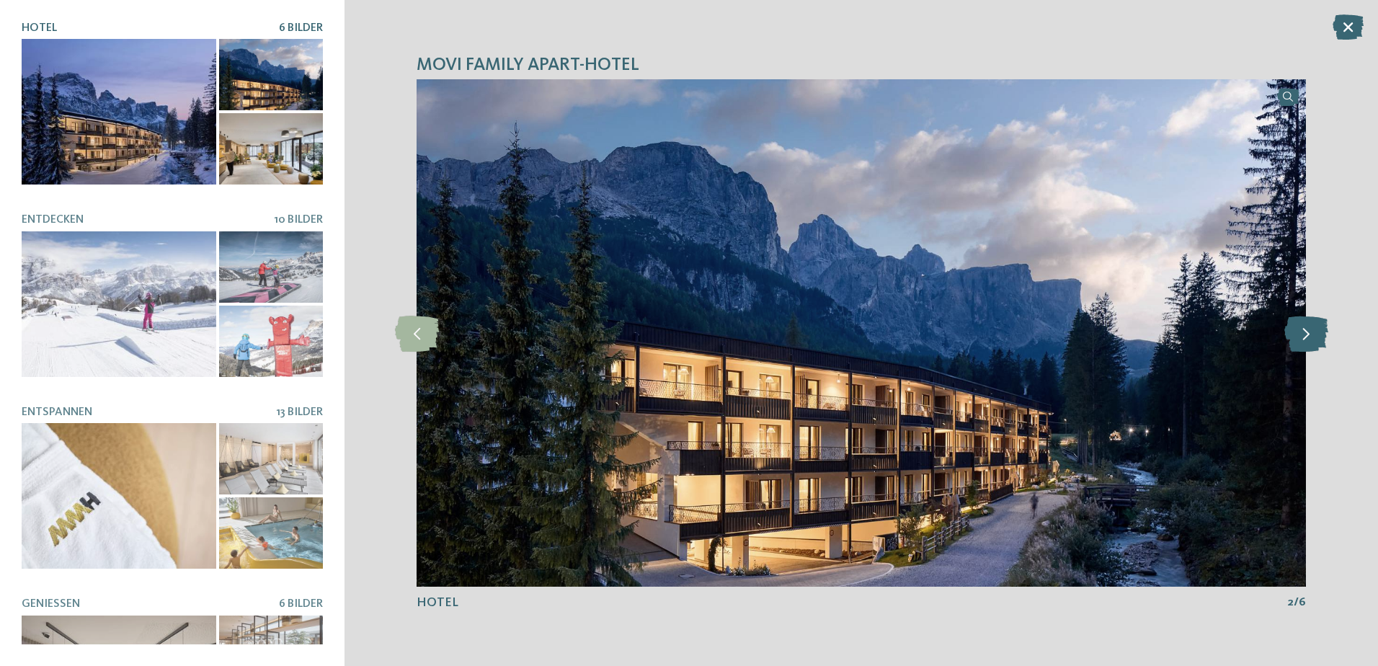
click at [1307, 332] on icon at bounding box center [1307, 333] width 44 height 36
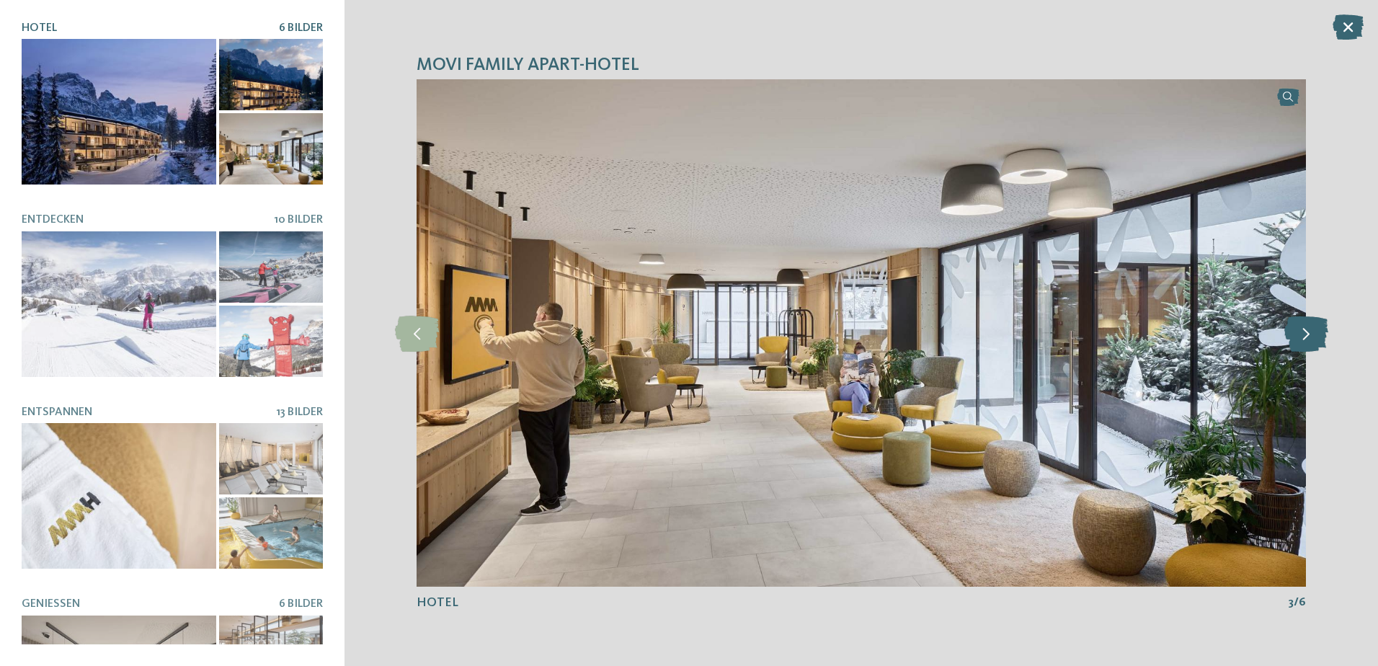
click at [1308, 332] on icon at bounding box center [1307, 333] width 44 height 36
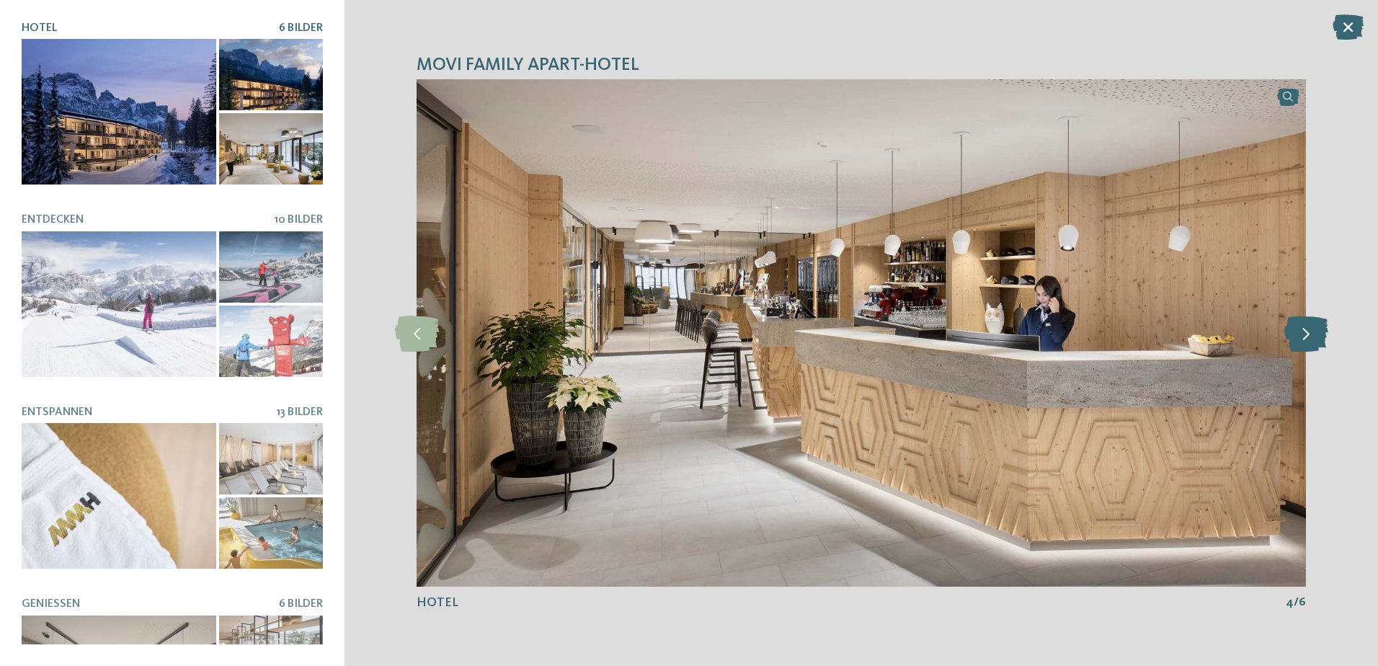
click at [1308, 332] on icon at bounding box center [1307, 333] width 44 height 36
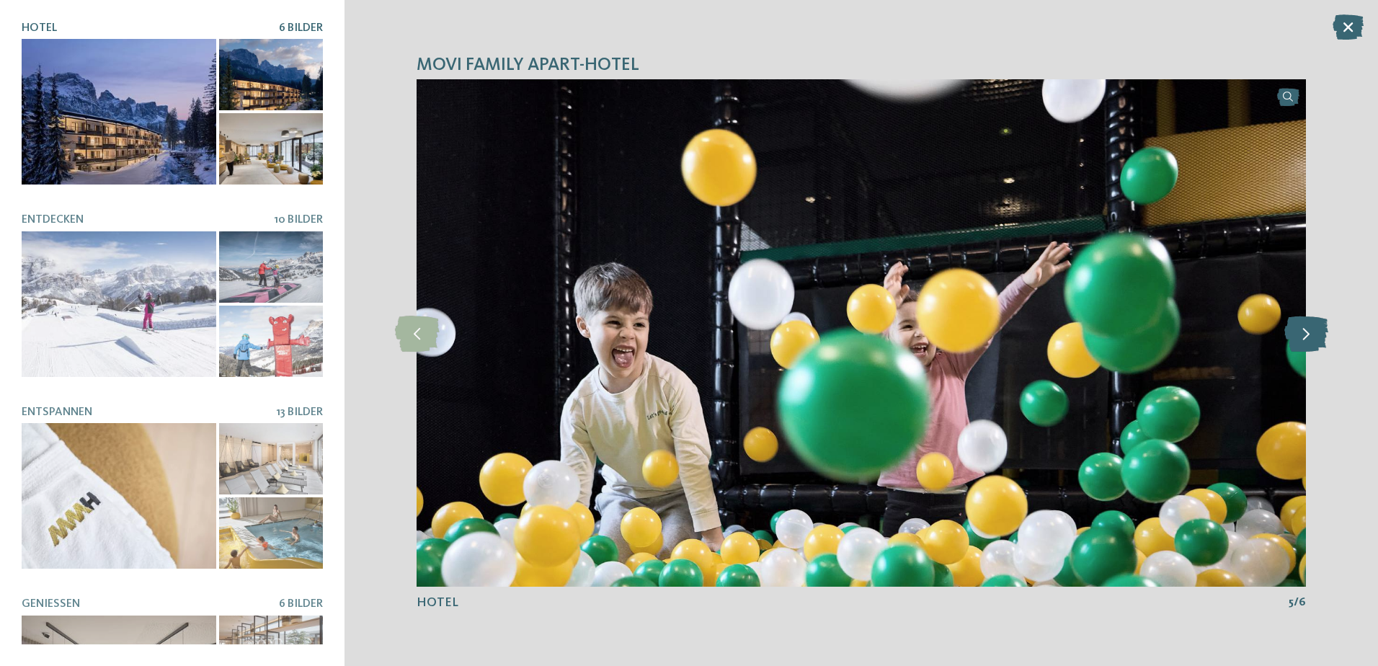
click at [1308, 332] on icon at bounding box center [1307, 333] width 44 height 36
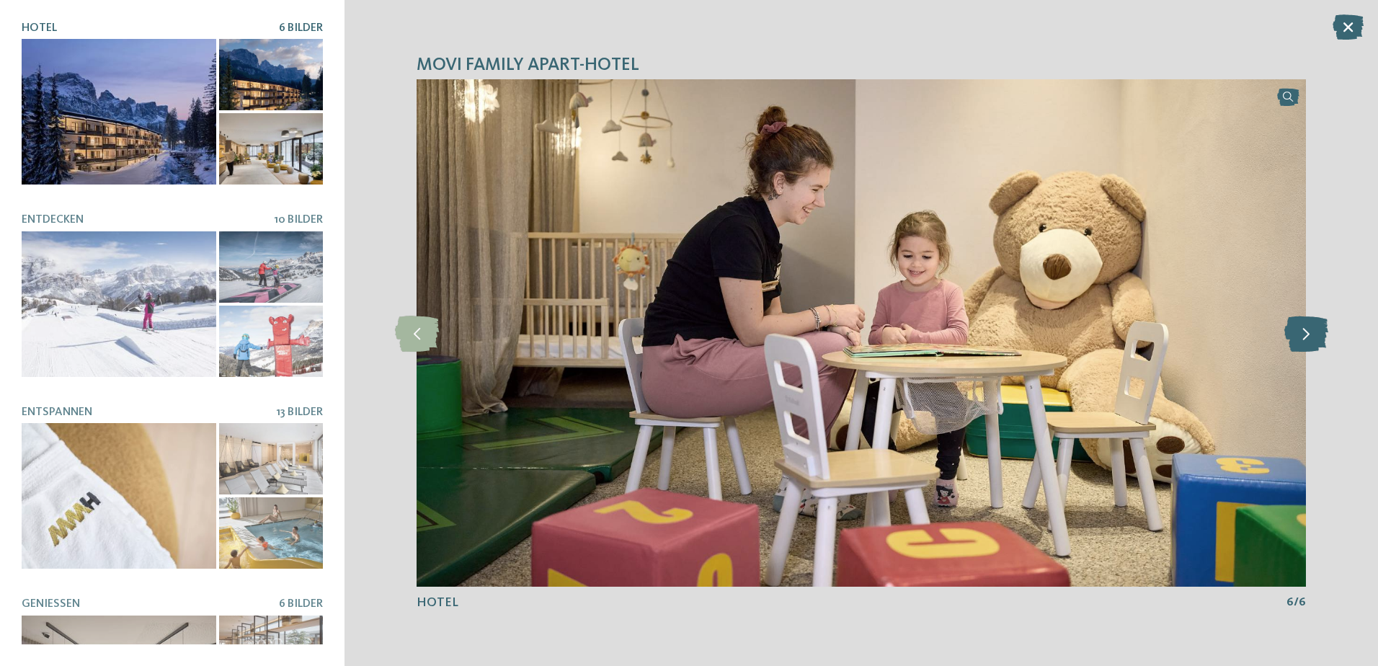
click at [1308, 332] on icon at bounding box center [1307, 333] width 44 height 36
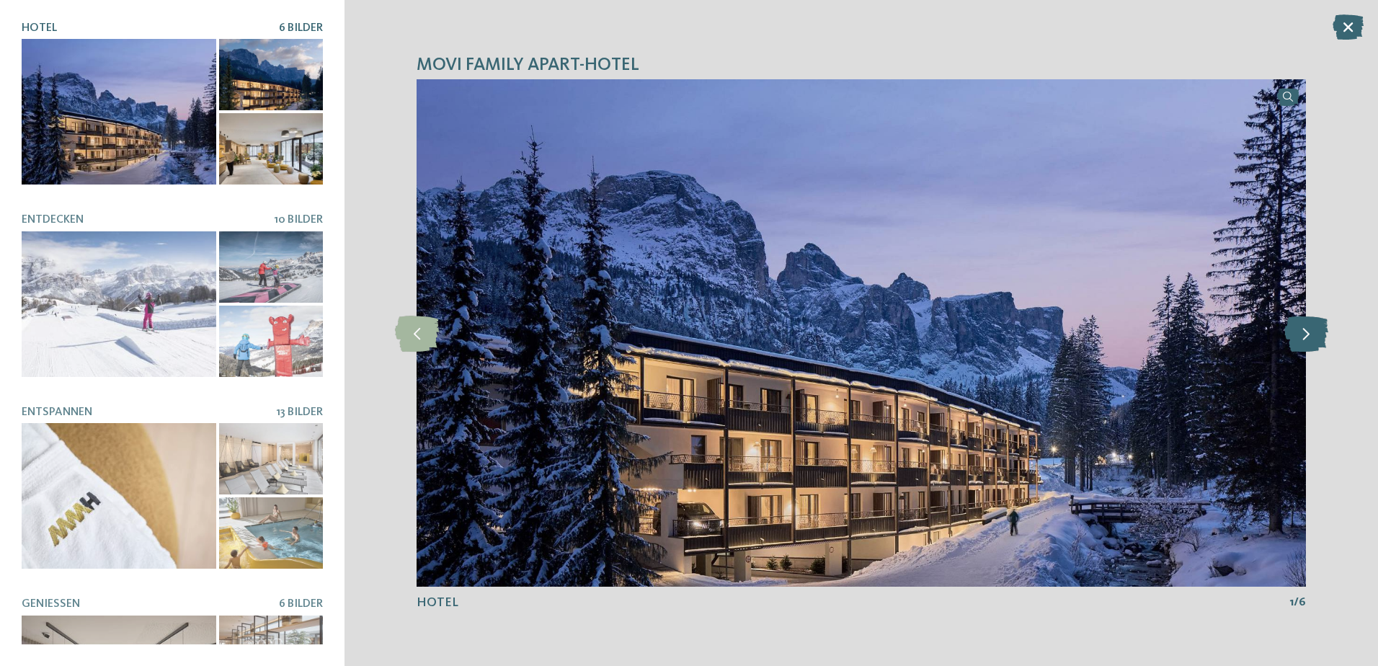
click at [1308, 332] on icon at bounding box center [1307, 333] width 44 height 36
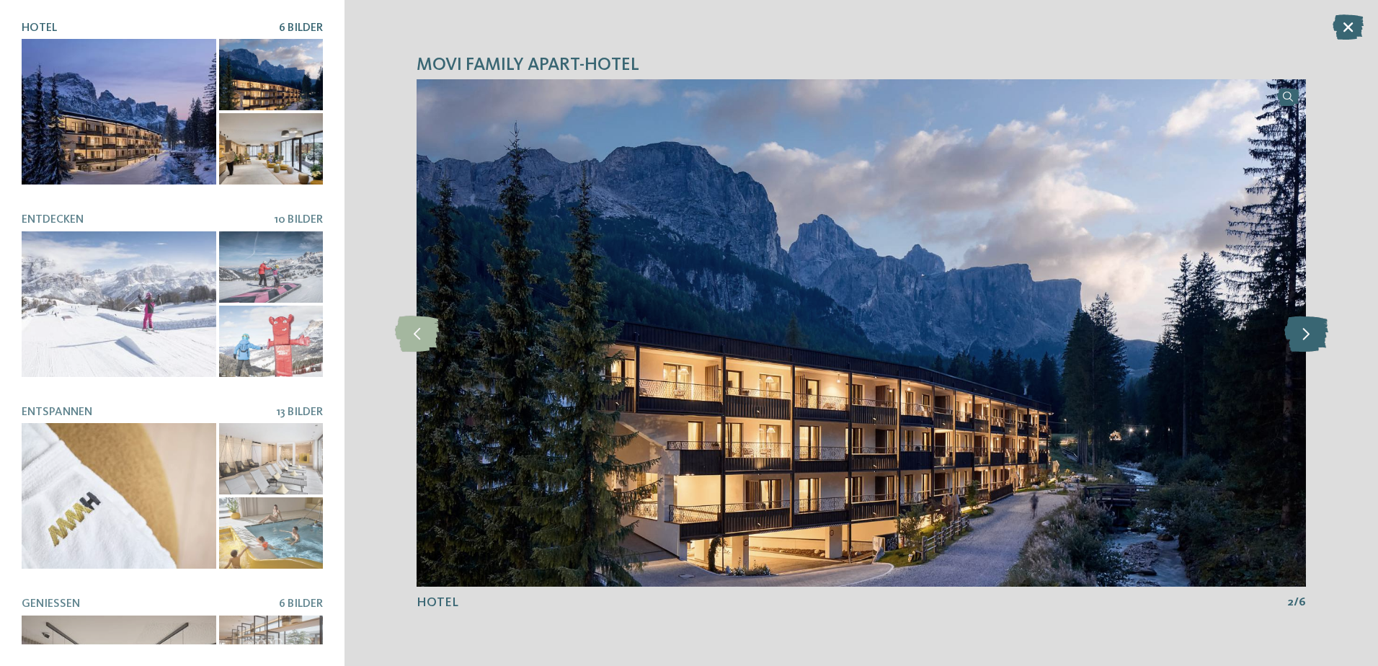
click at [1308, 332] on icon at bounding box center [1307, 333] width 44 height 36
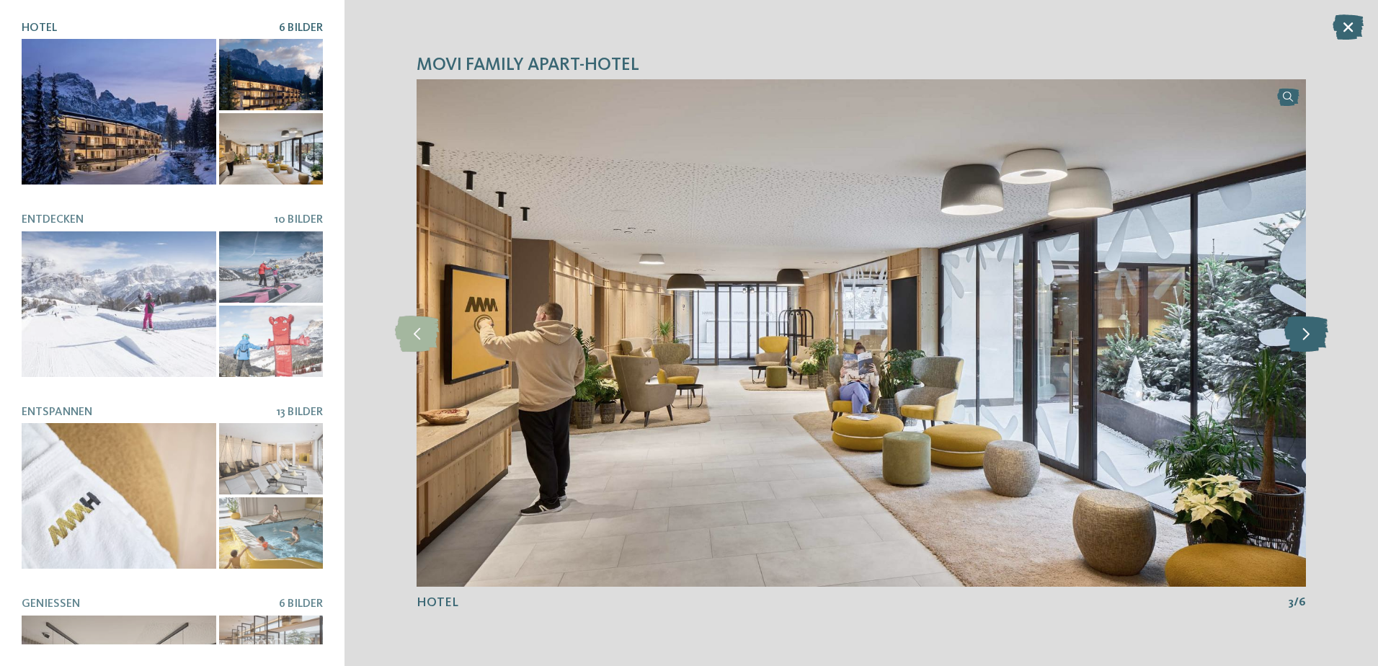
click at [1308, 332] on icon at bounding box center [1307, 333] width 44 height 36
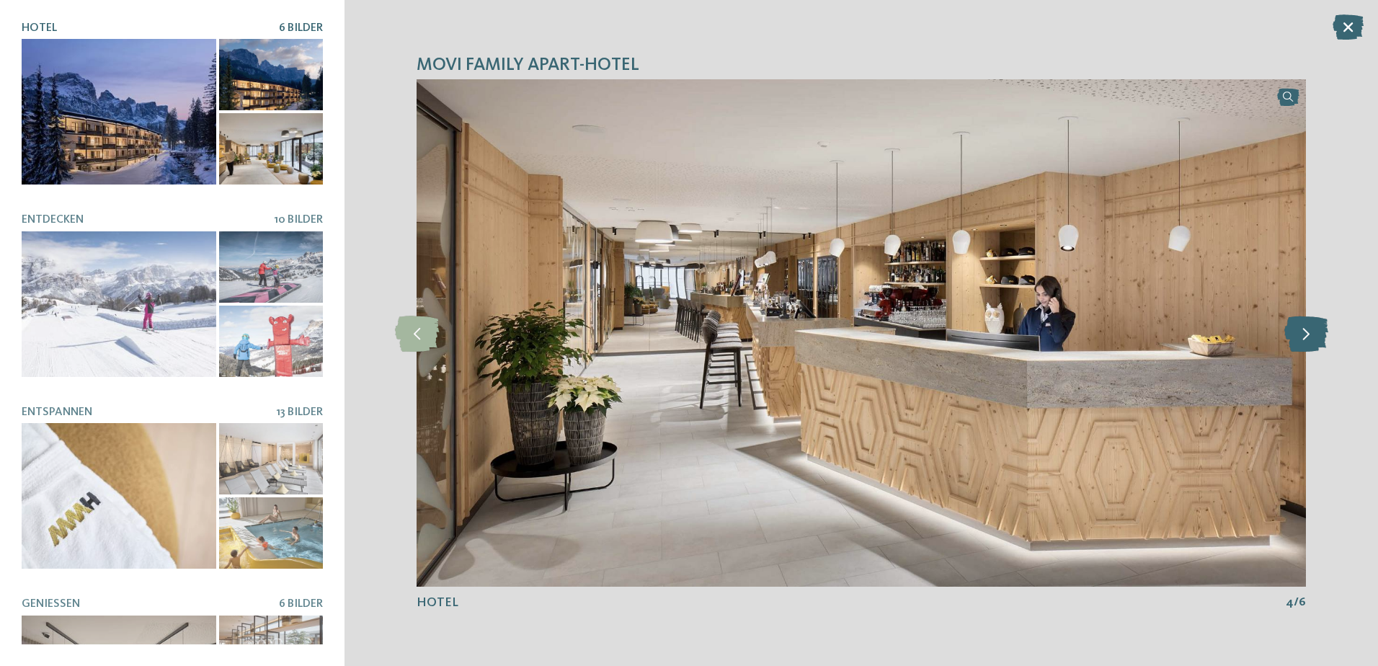
click at [1308, 332] on icon at bounding box center [1307, 333] width 44 height 36
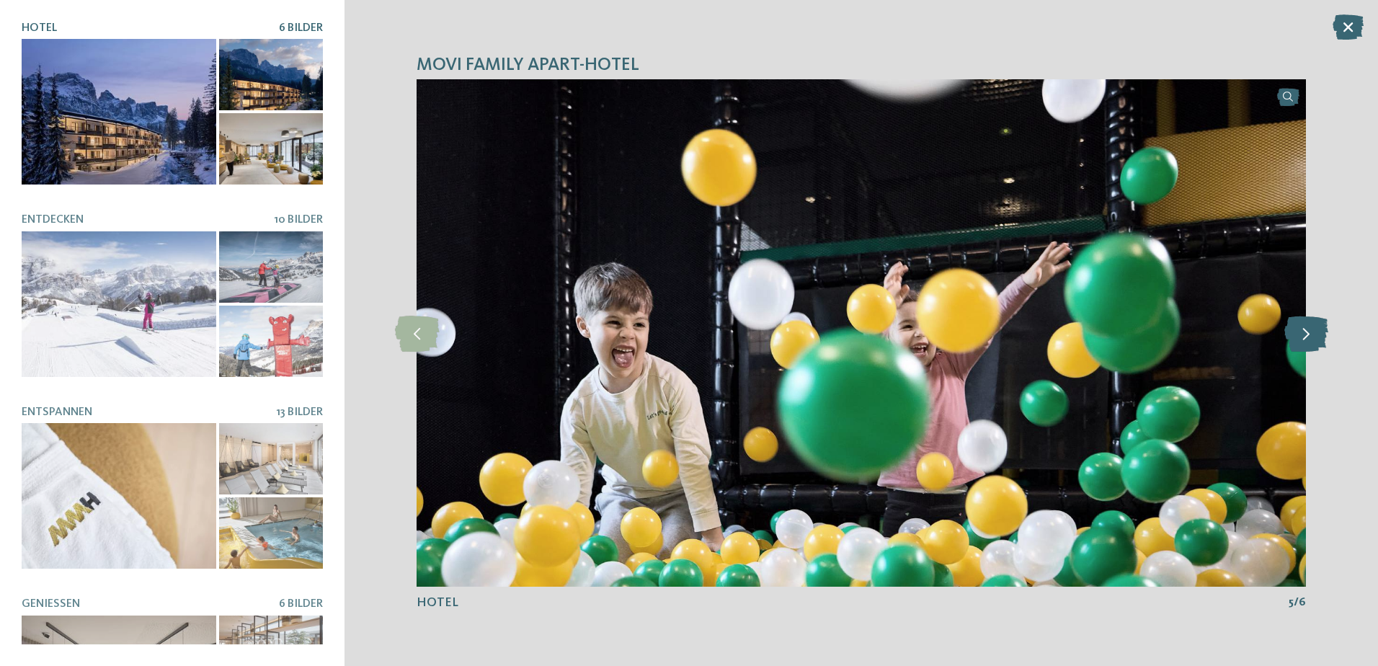
click at [1308, 332] on icon at bounding box center [1307, 333] width 44 height 36
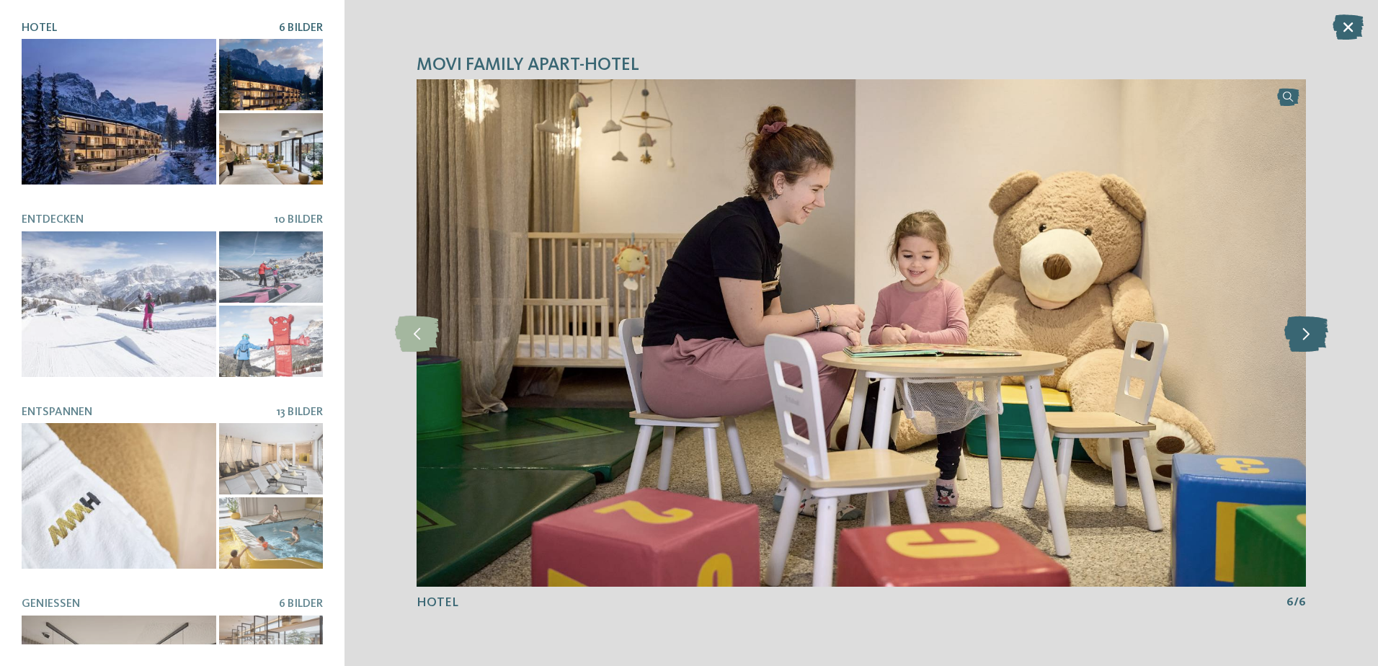
click at [1308, 332] on icon at bounding box center [1307, 333] width 44 height 36
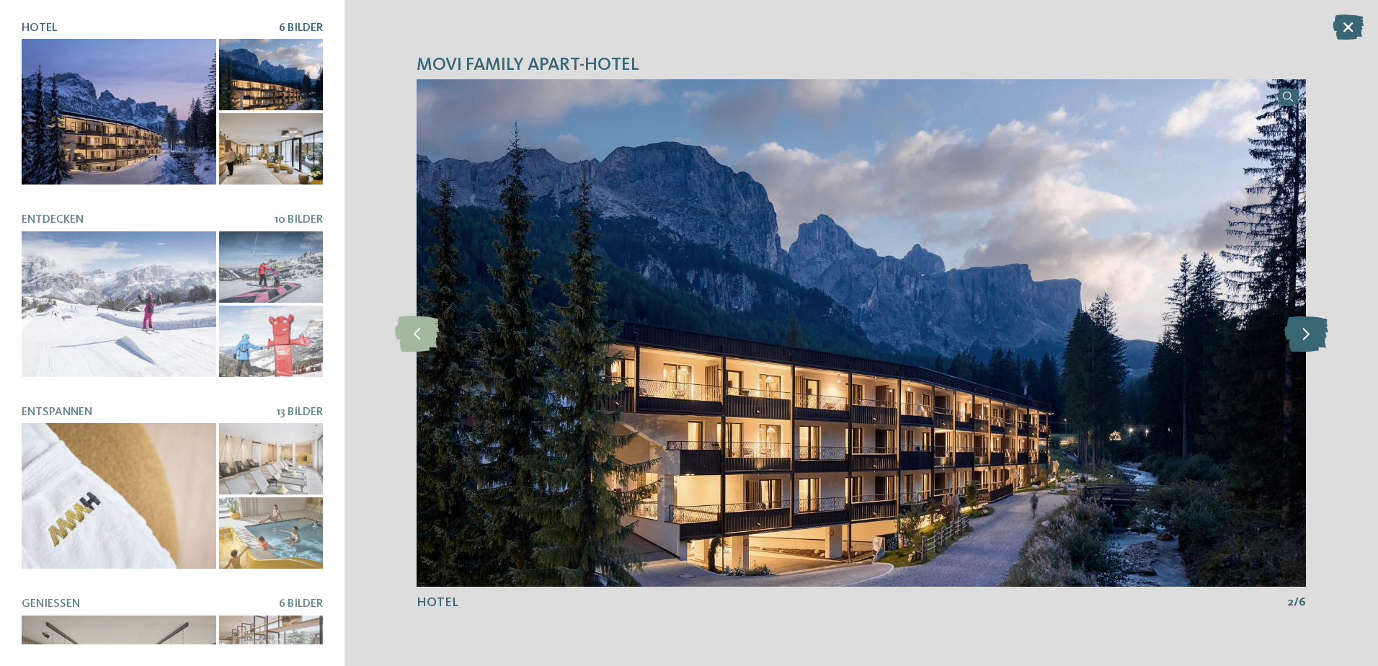
click at [1308, 332] on icon at bounding box center [1307, 333] width 44 height 36
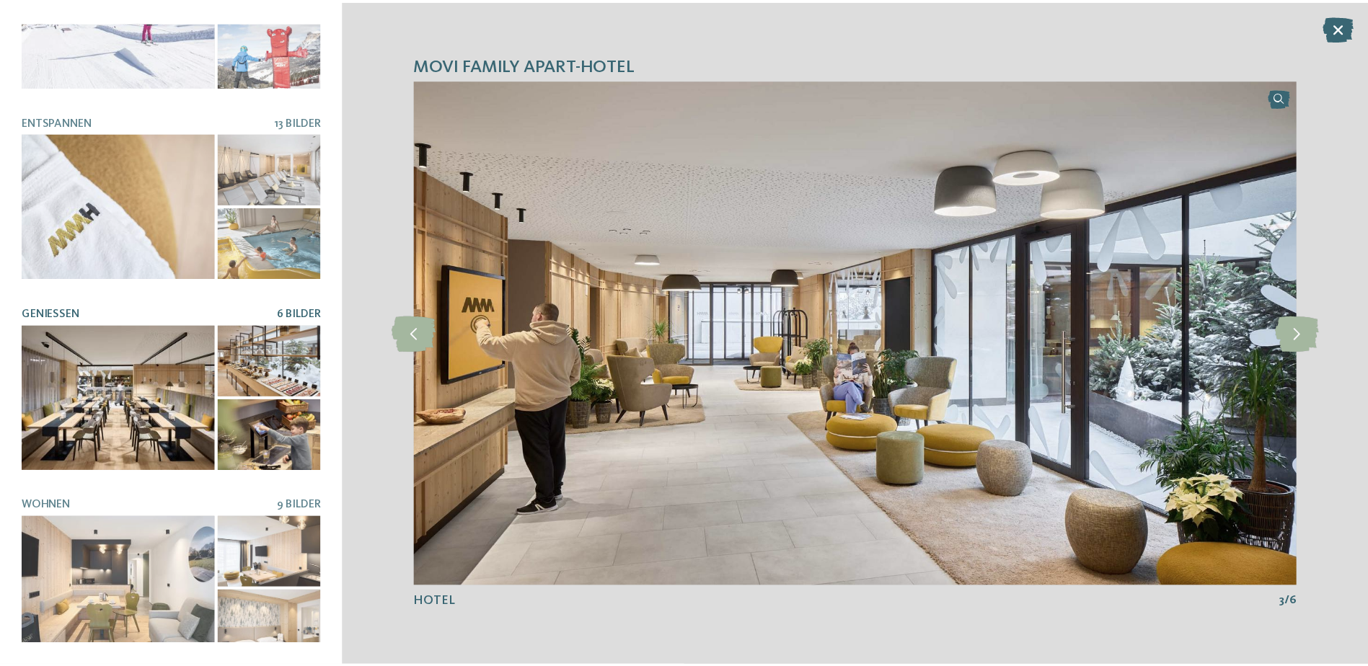
scroll to position [291, 0]
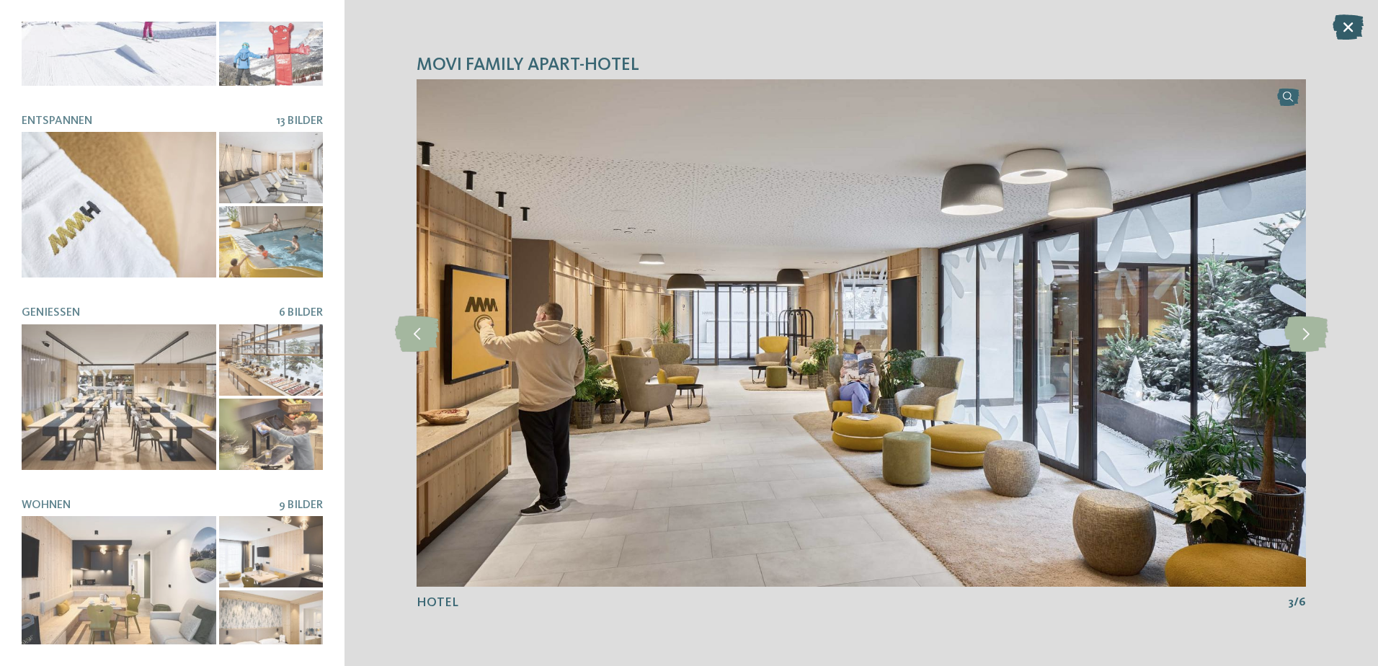
click at [1341, 27] on icon at bounding box center [1348, 26] width 31 height 25
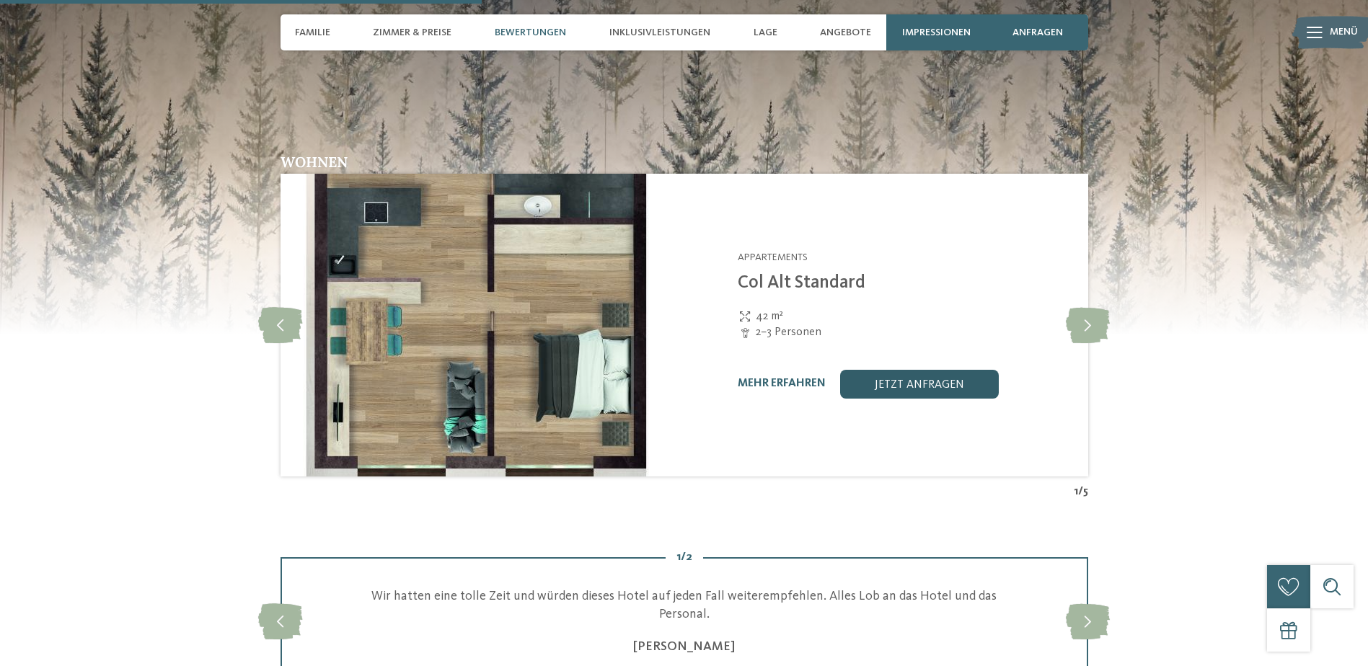
scroll to position [1730, 0]
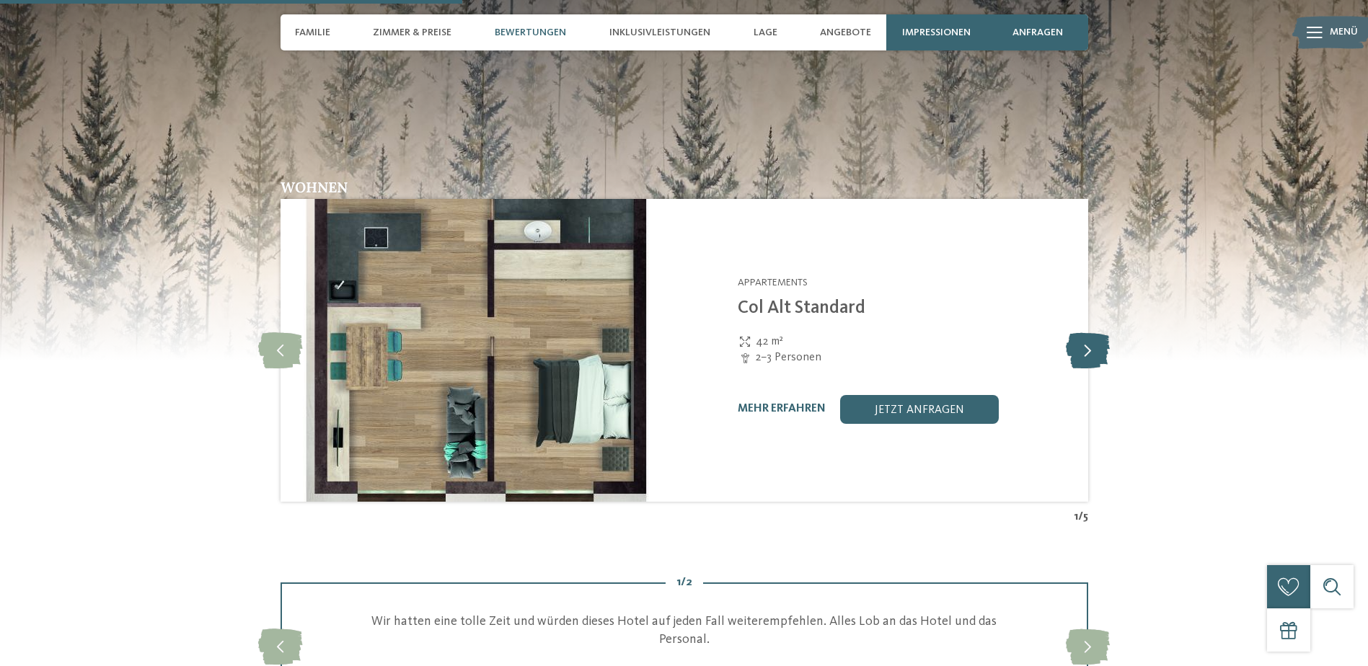
click at [1082, 332] on icon at bounding box center [1088, 350] width 44 height 36
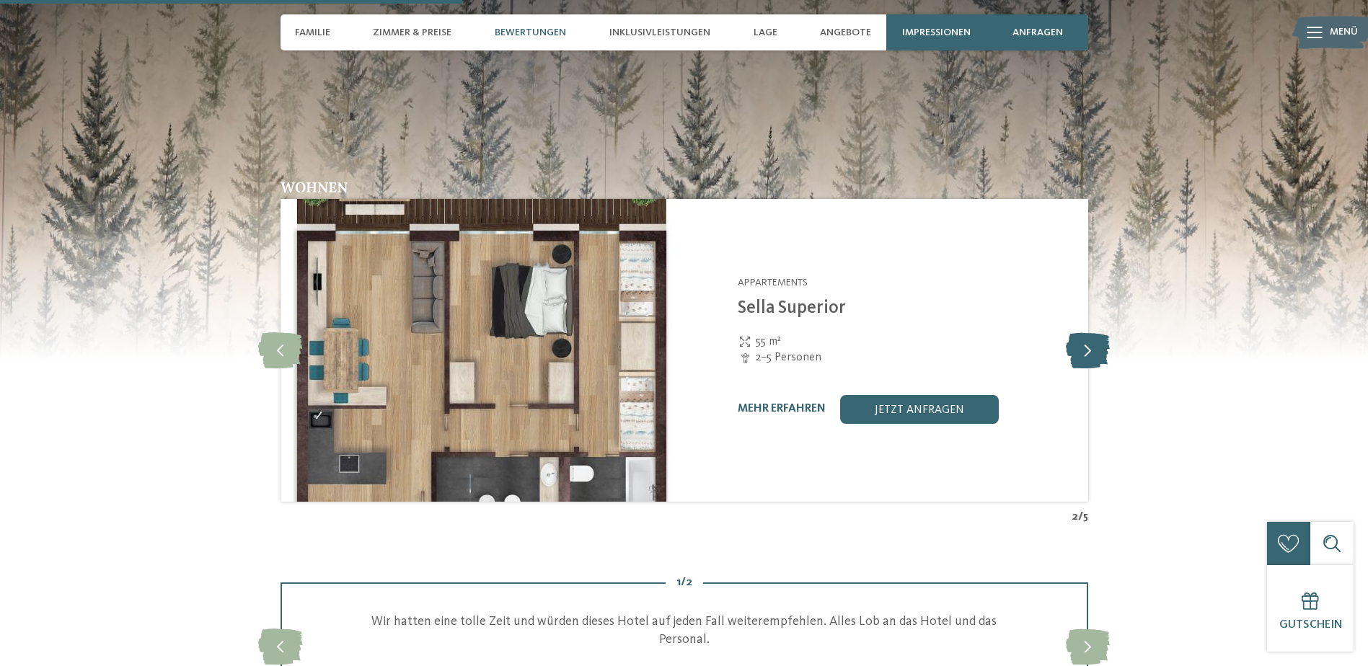
click at [1083, 332] on icon at bounding box center [1088, 350] width 44 height 36
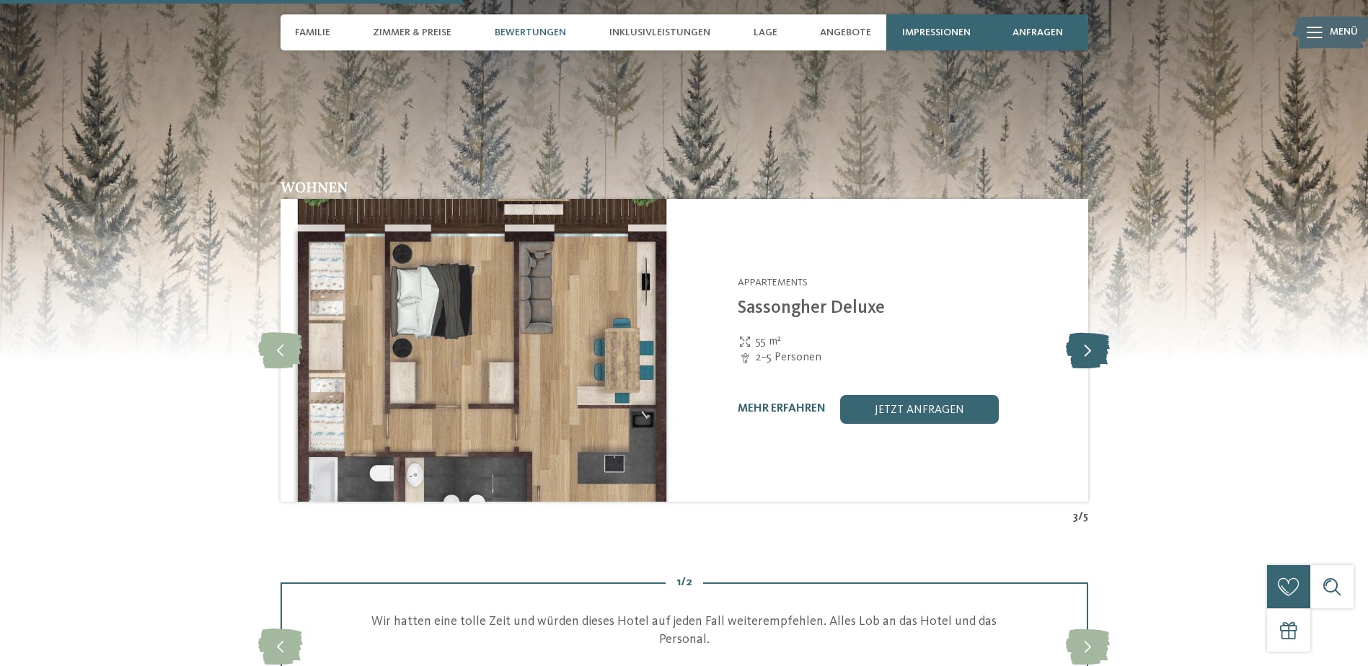
click at [1084, 332] on icon at bounding box center [1088, 350] width 44 height 36
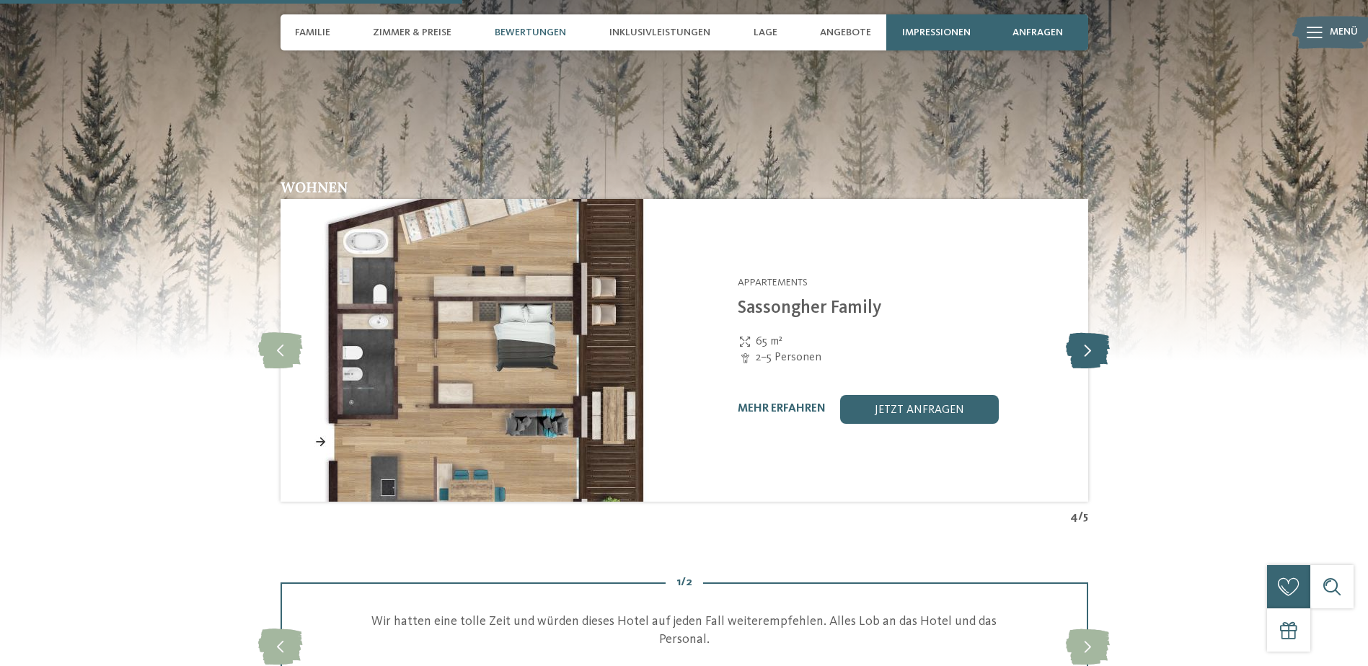
click at [1081, 332] on icon at bounding box center [1088, 350] width 44 height 36
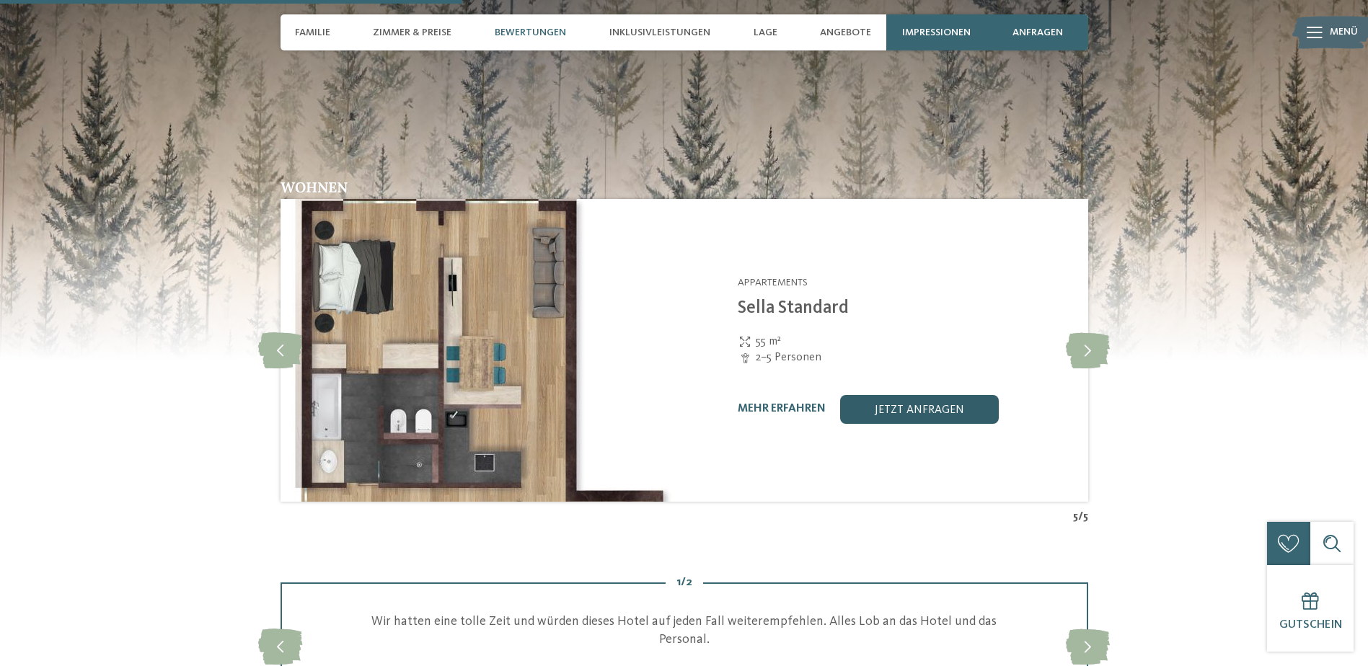
click at [936, 395] on link "jetzt anfragen" at bounding box center [919, 409] width 159 height 29
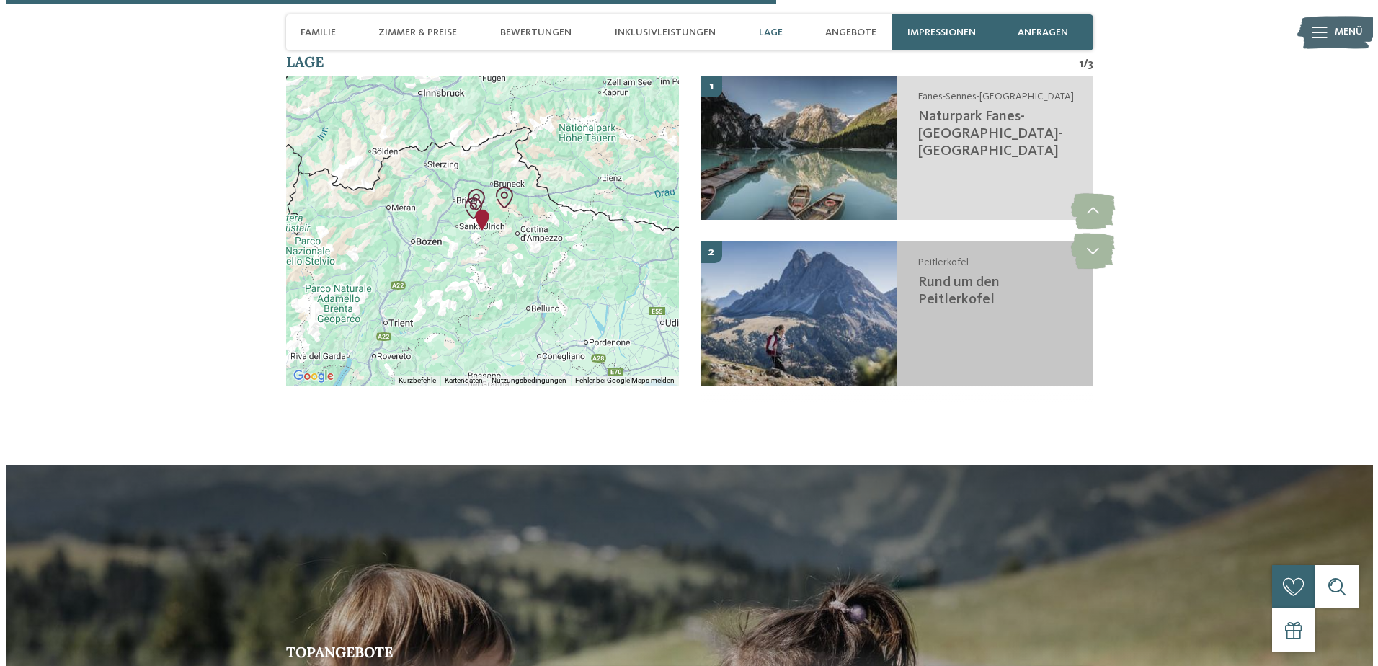
scroll to position [3346, 0]
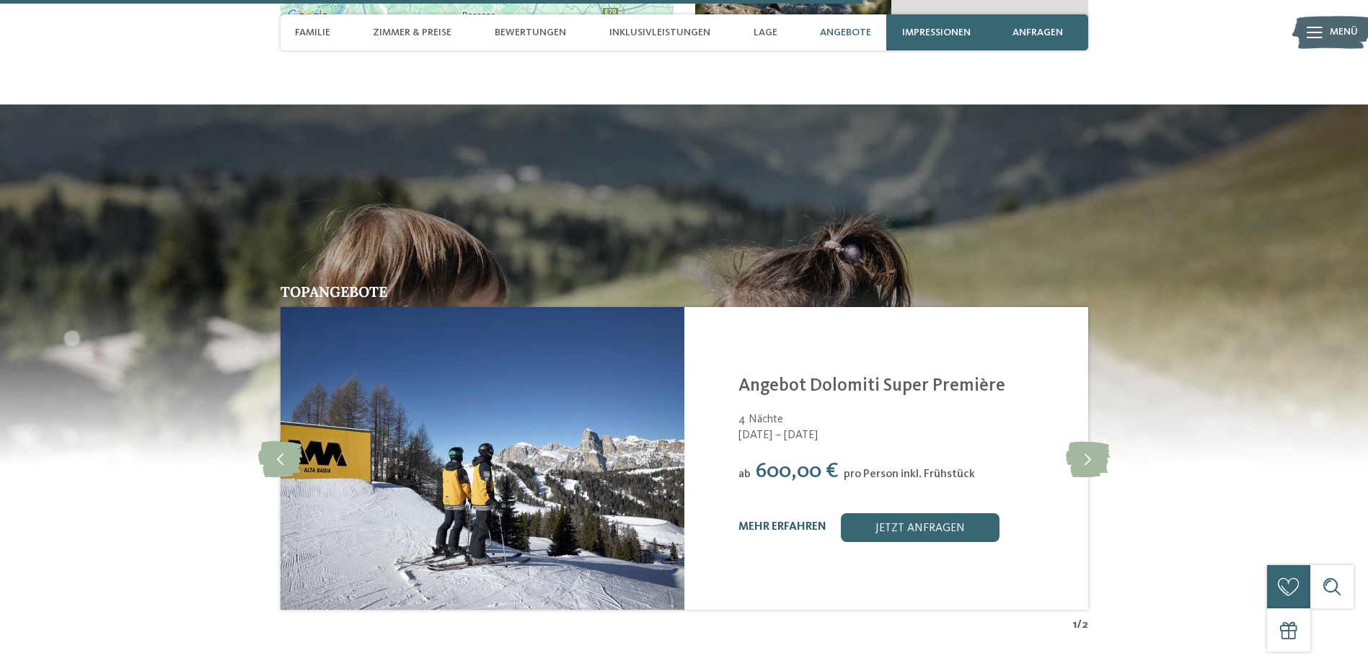
click at [748, 521] on link "mehr erfahren" at bounding box center [782, 527] width 88 height 12
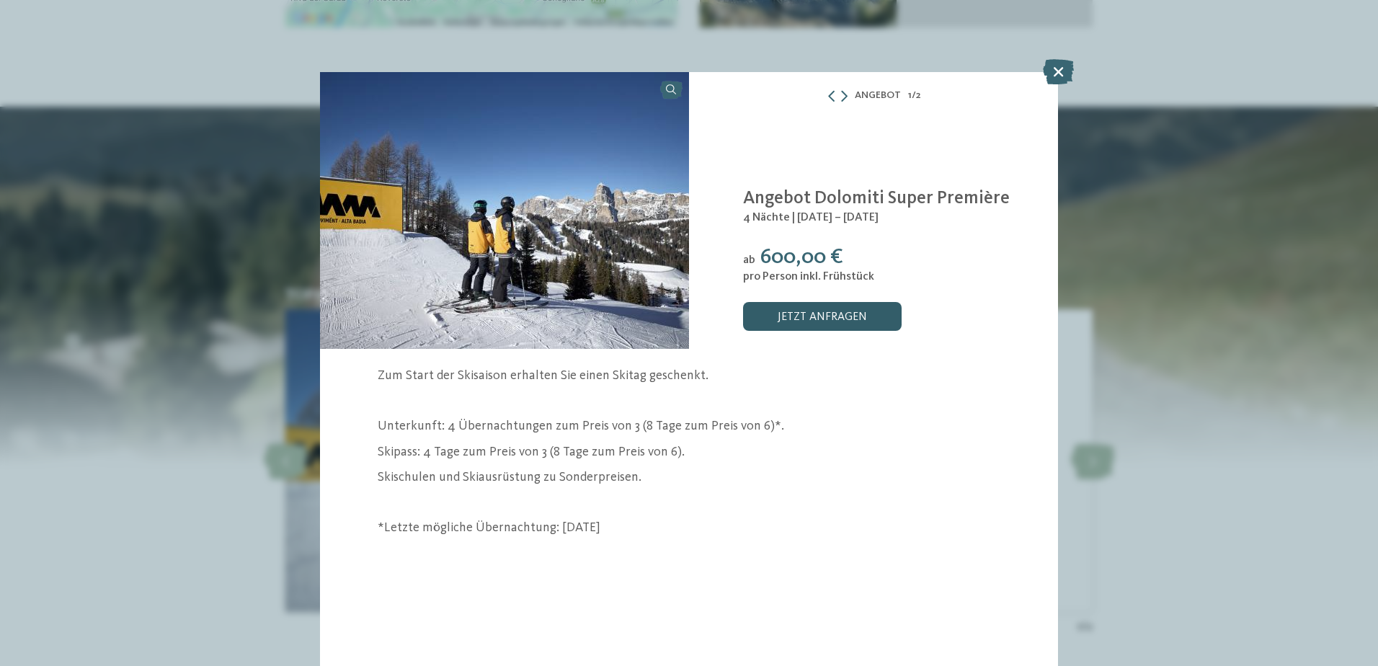
click at [805, 320] on link "jetzt anfragen" at bounding box center [822, 316] width 159 height 29
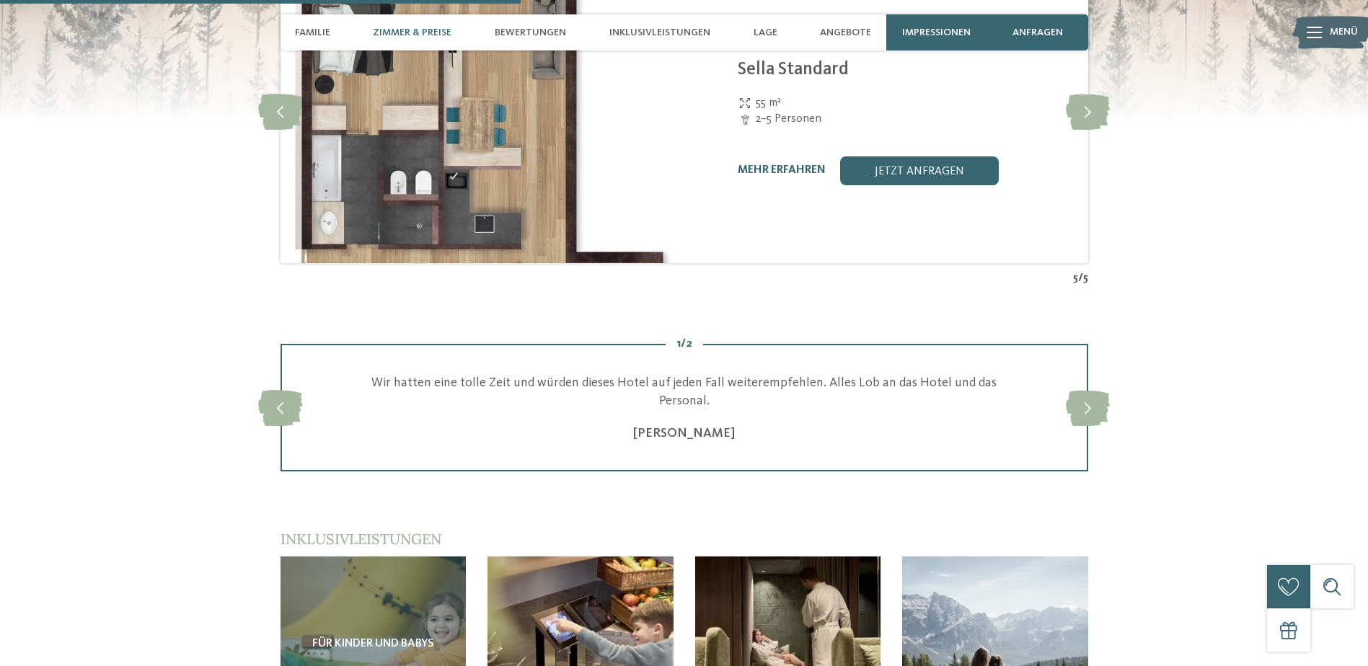
scroll to position [2048, 0]
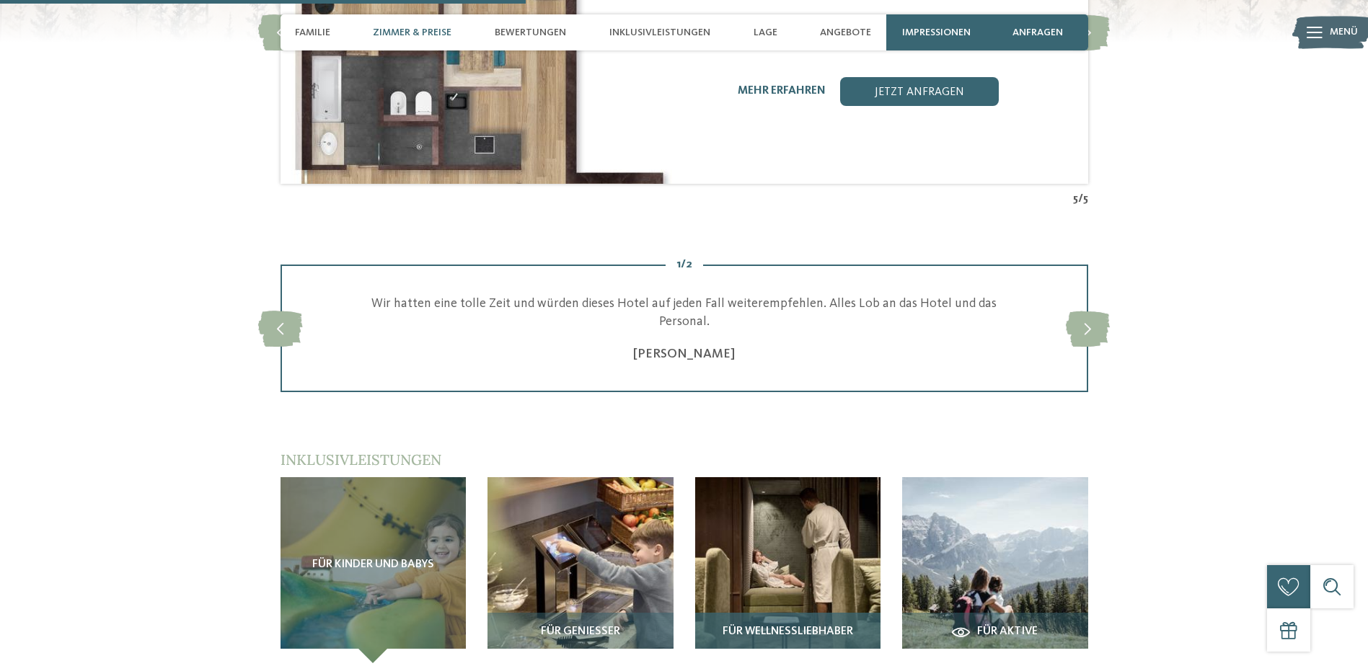
click at [820, 493] on img at bounding box center [788, 570] width 186 height 186
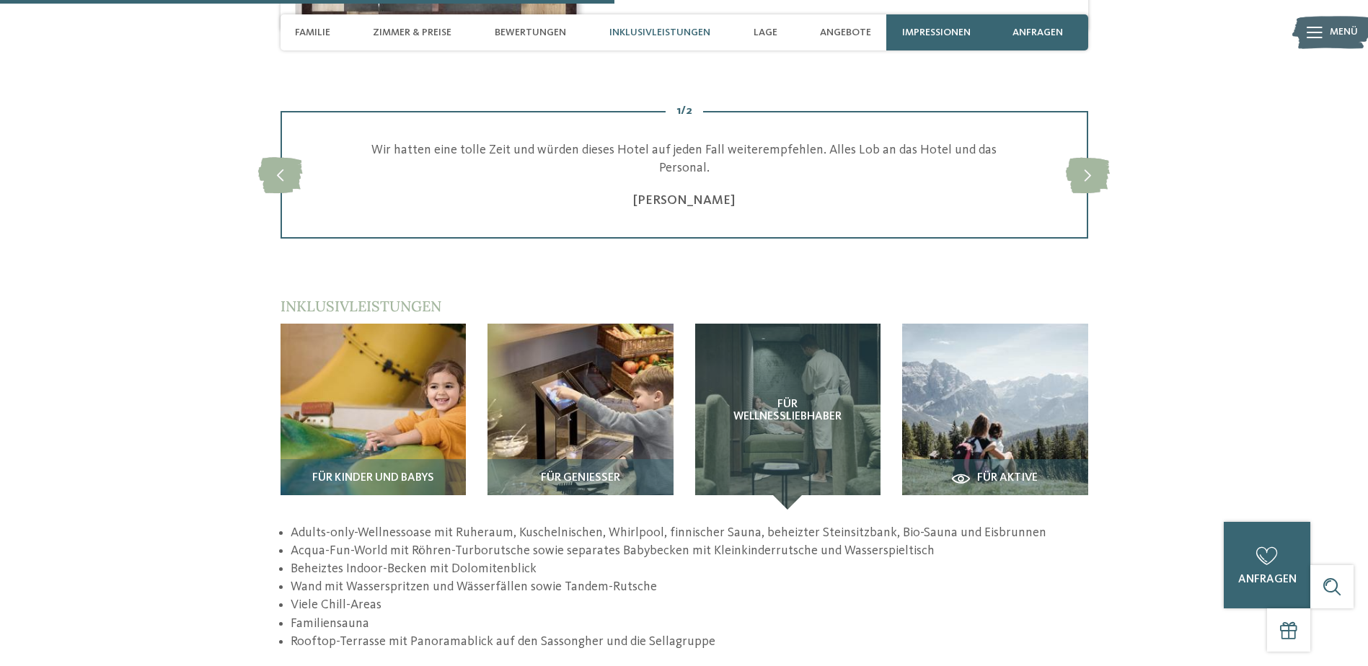
scroll to position [2337, 0]
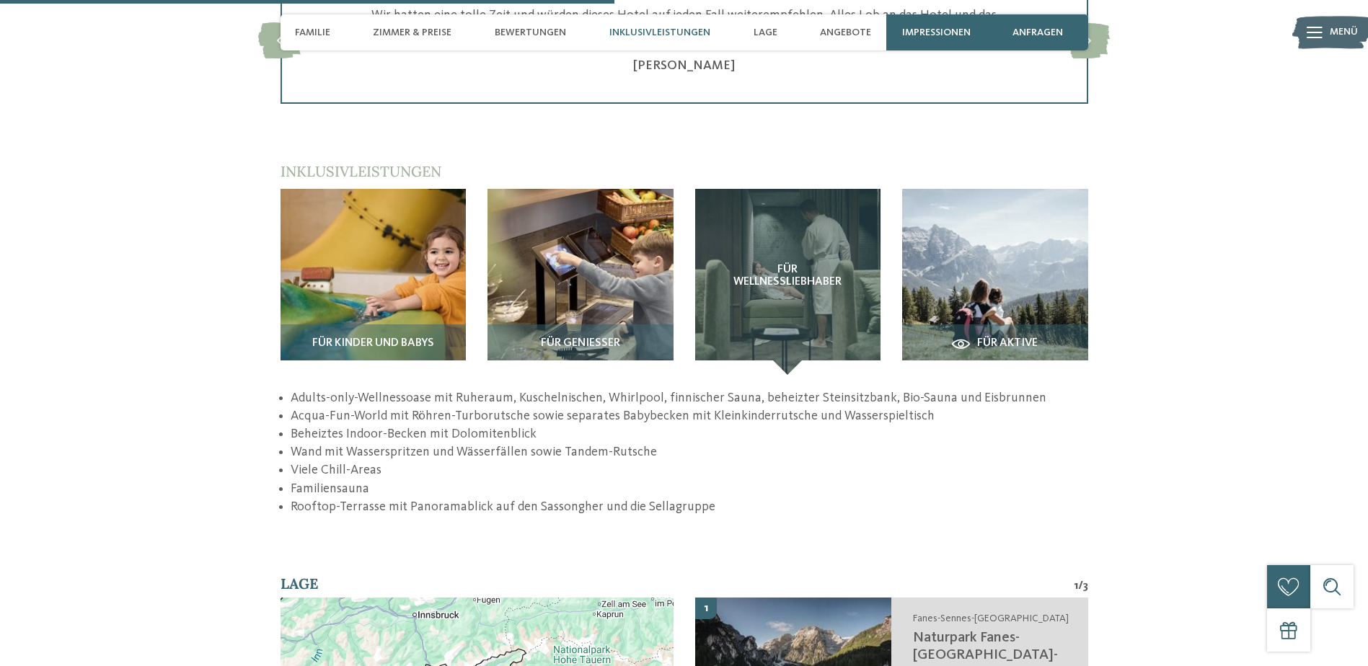
click at [846, 407] on li "Acqua-Fun-World mit Röhren-Turborutsche sowie separates Babybecken mit Kleinkin…" at bounding box center [689, 416] width 797 height 18
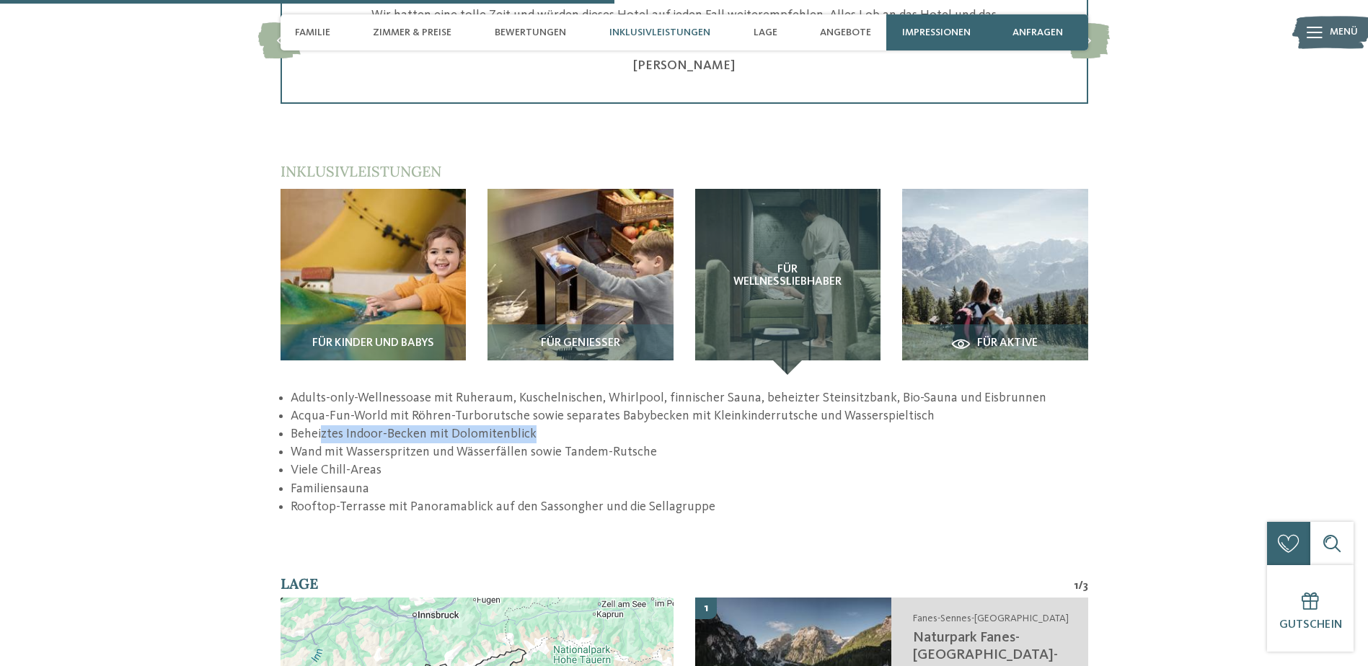
drag, startPoint x: 322, startPoint y: 341, endPoint x: 581, endPoint y: 353, distance: 259.8
click at [581, 425] on li "Beheiztes Indoor-Becken mit Dolomitenblick" at bounding box center [689, 434] width 797 height 18
click at [334, 425] on li "Beheiztes Indoor-Becken mit Dolomitenblick" at bounding box center [689, 434] width 797 height 18
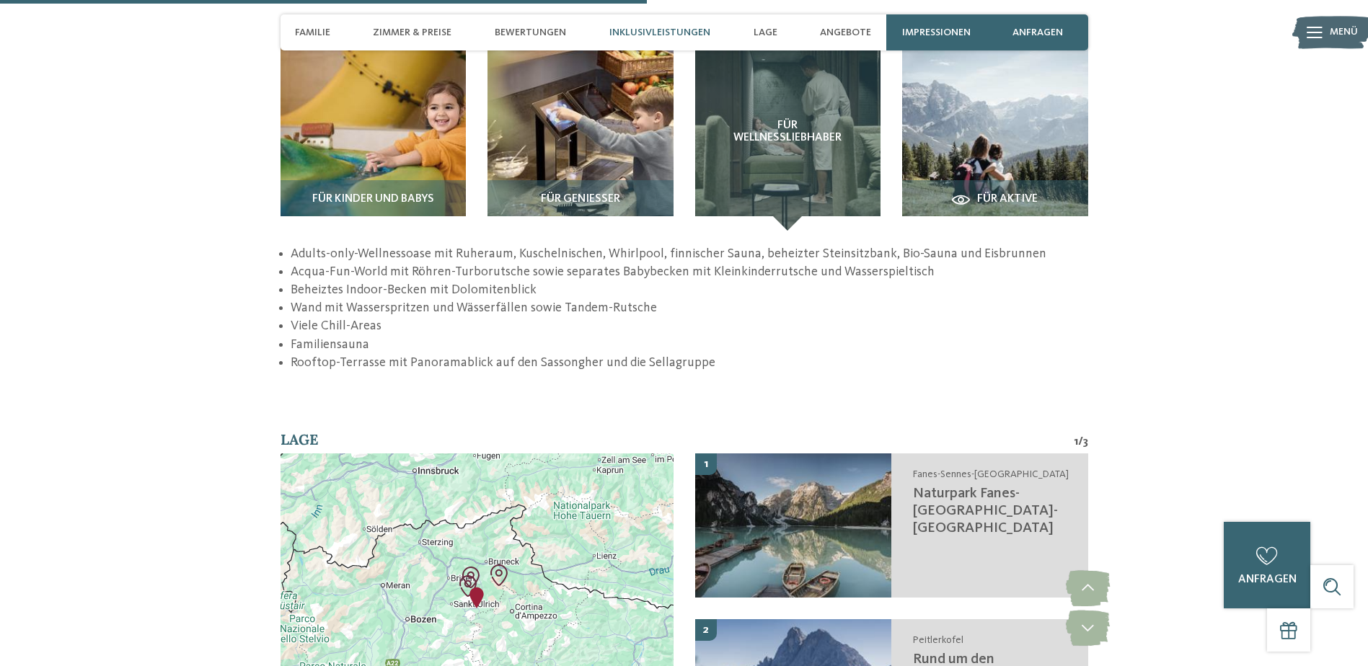
scroll to position [2265, 0]
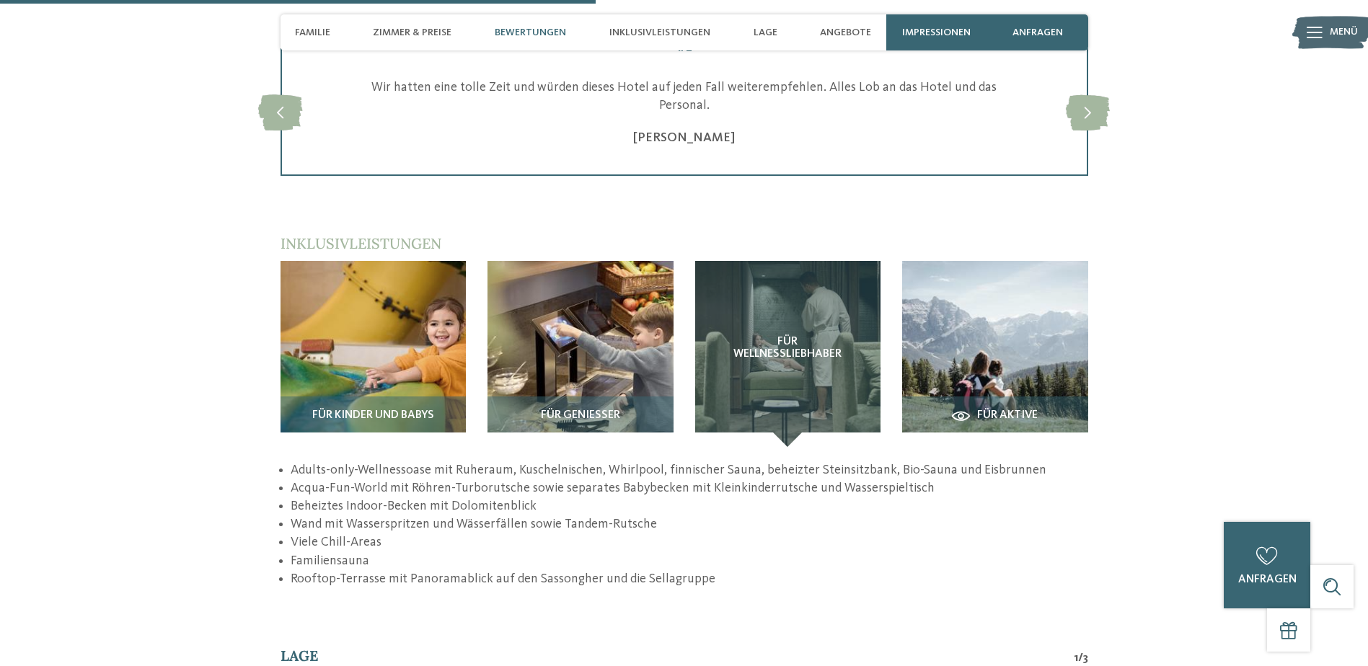
click at [459, 515] on li "Wand mit Wasserspritzen und Wässerfällen sowie Tandem-Rutsche" at bounding box center [689, 524] width 797 height 18
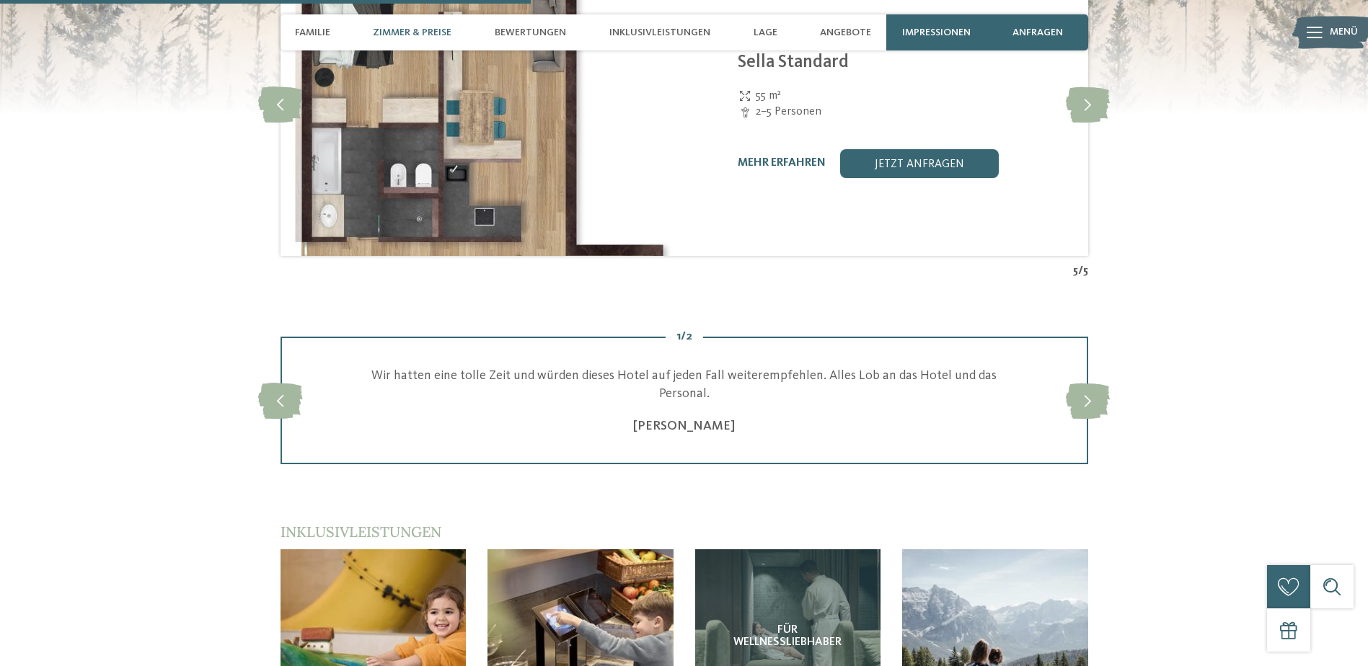
scroll to position [2337, 0]
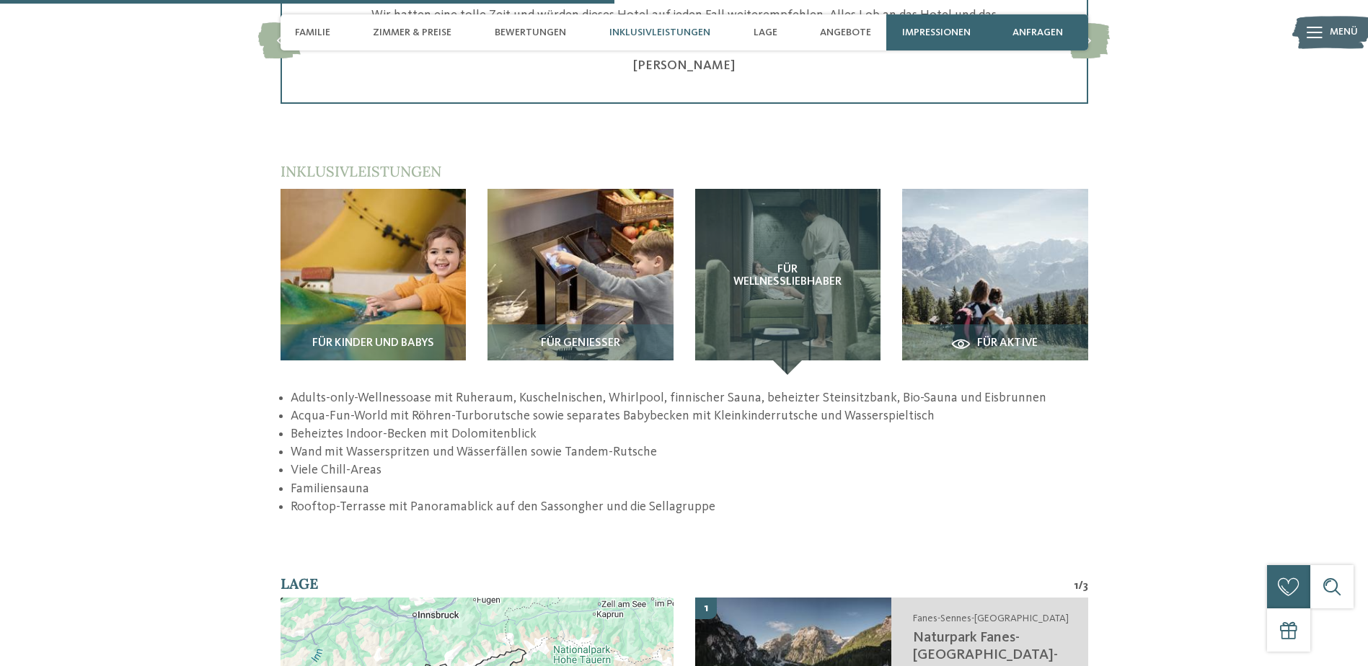
click at [382, 389] on li "Adults-only-Wellnessoase mit Ruheraum, Kuschelnischen, Whirlpool, finnischer Sa…" at bounding box center [689, 398] width 797 height 18
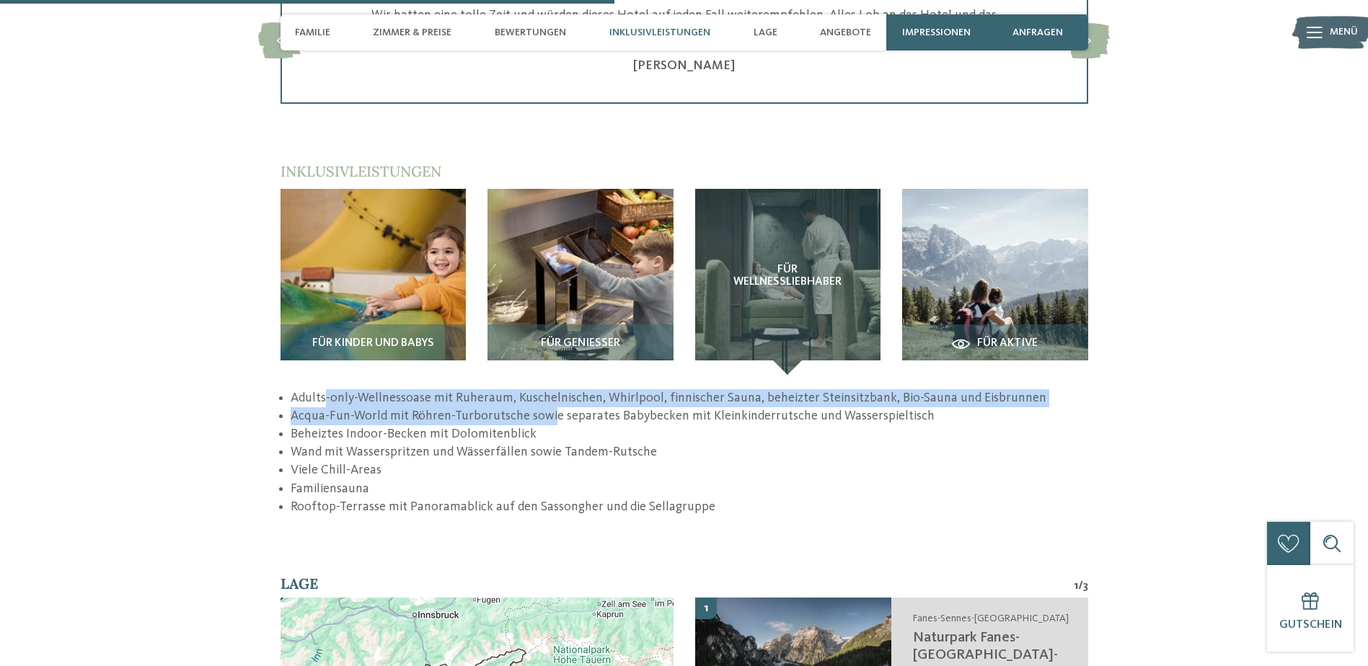
drag, startPoint x: 323, startPoint y: 319, endPoint x: 549, endPoint y: 332, distance: 226.0
click at [549, 389] on ul "Adults-only-Wellnessoase mit Ruheraum, Kuschelnischen, Whirlpool, finnischer Sa…" at bounding box center [683, 452] width 807 height 127
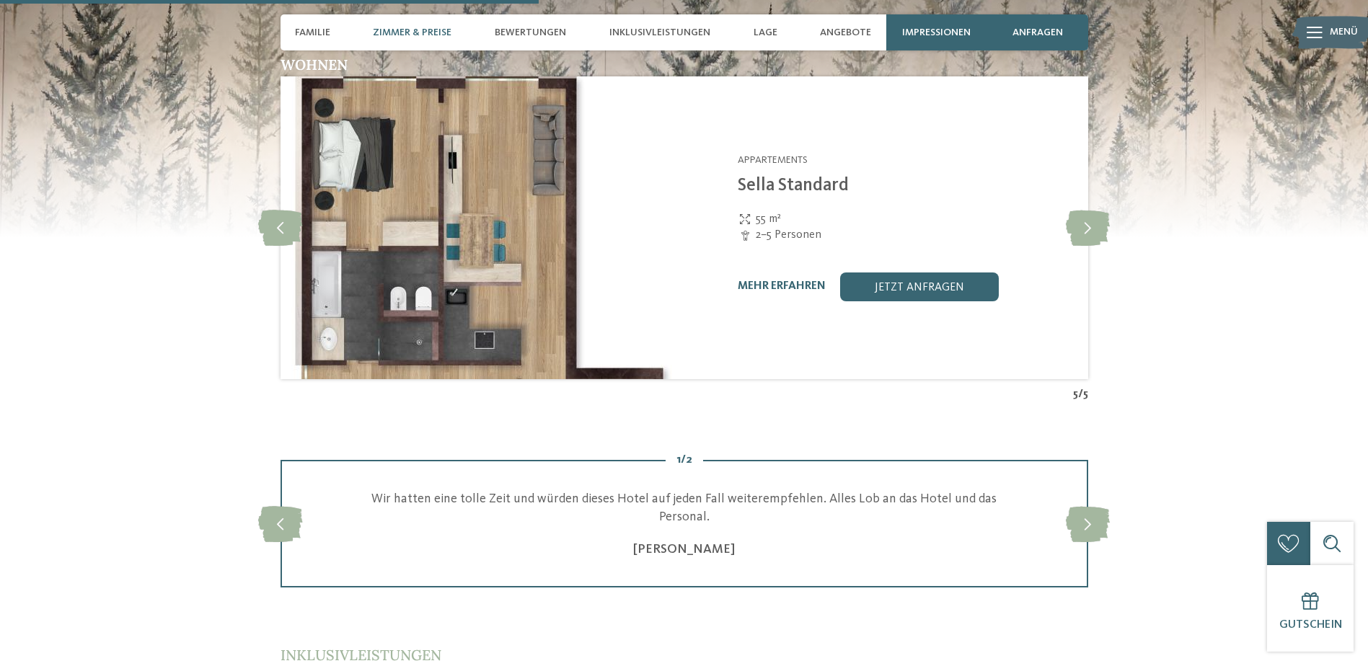
scroll to position [1760, 0]
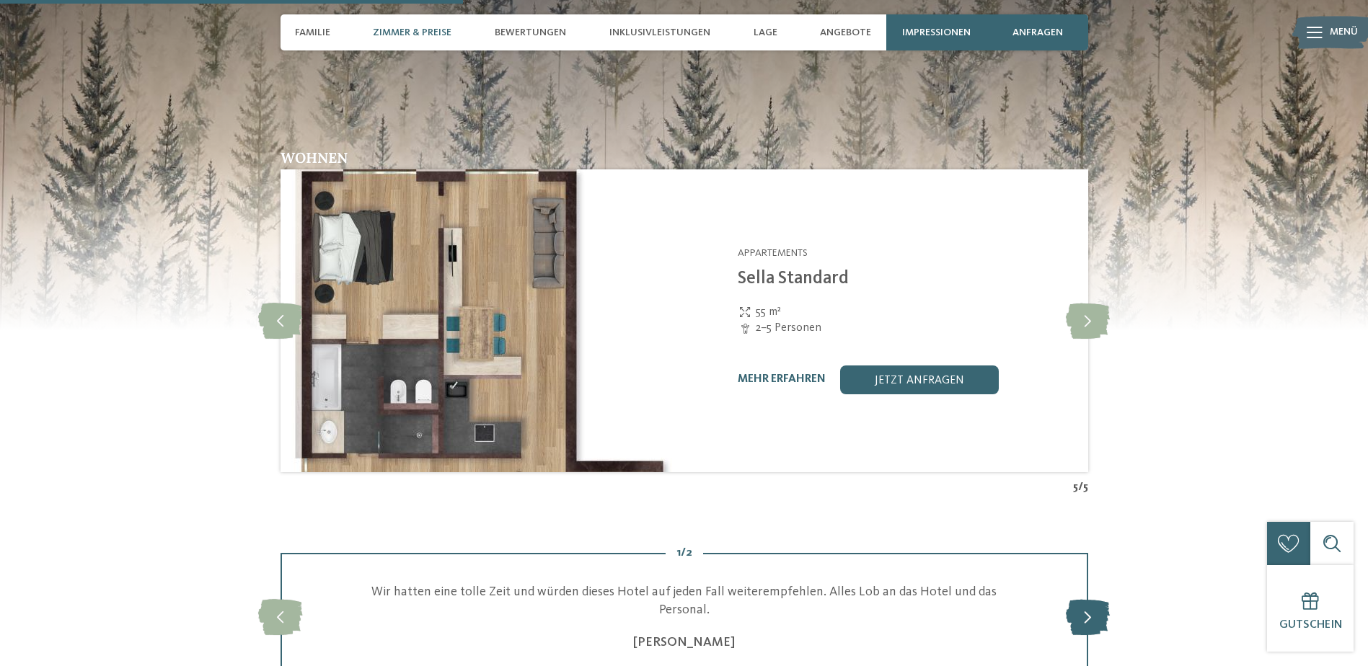
click at [1093, 599] on icon at bounding box center [1088, 617] width 44 height 36
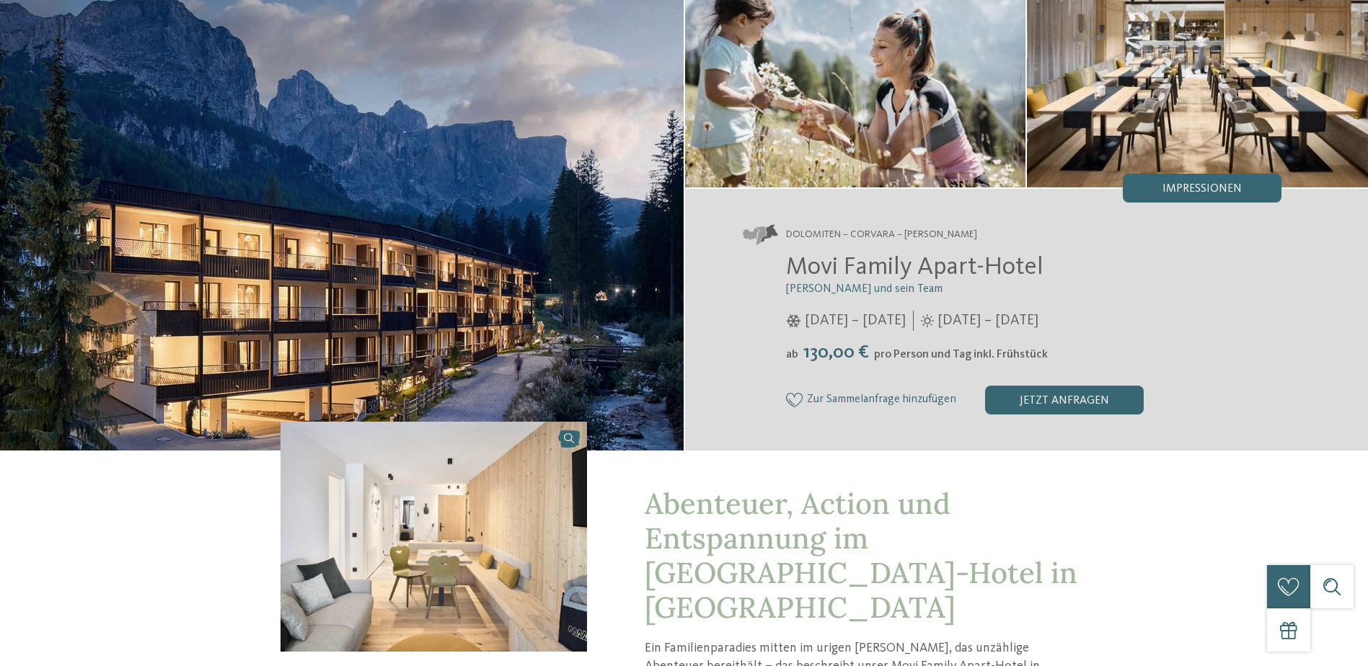
scroll to position [0, 0]
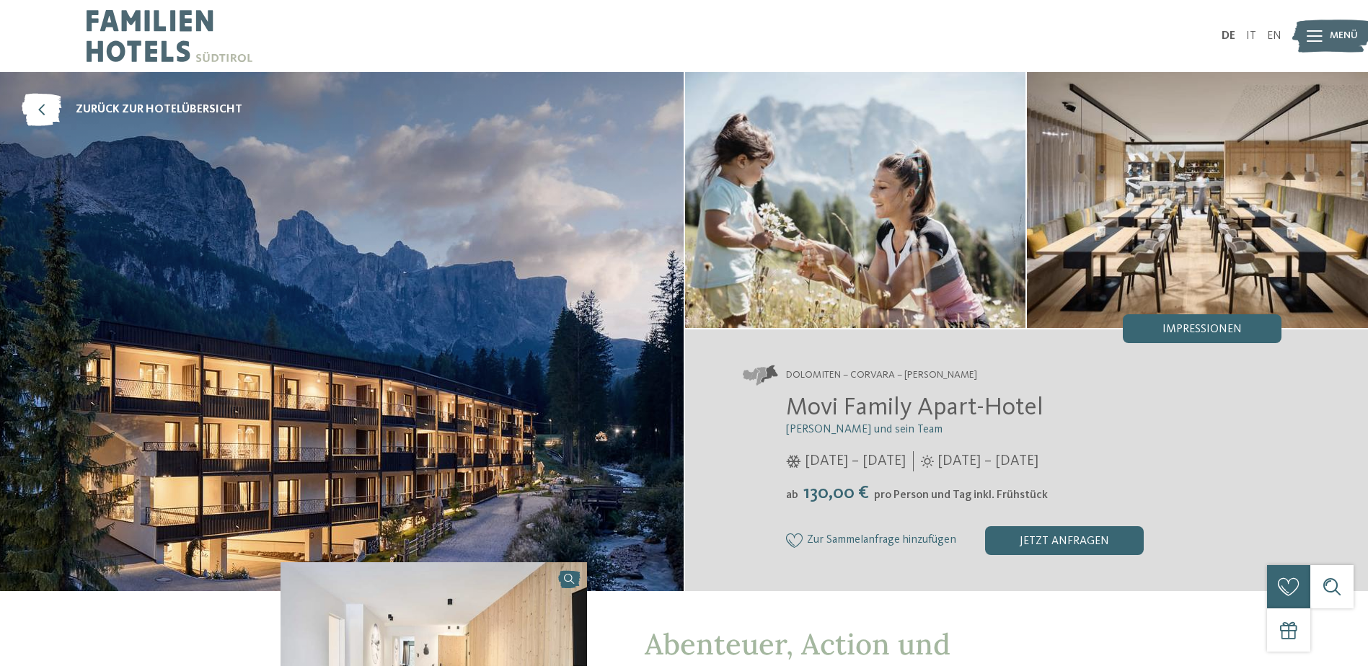
click at [601, 386] on img at bounding box center [341, 331] width 683 height 519
click at [902, 262] on img at bounding box center [855, 200] width 341 height 256
click at [1066, 253] on img at bounding box center [1197, 200] width 341 height 256
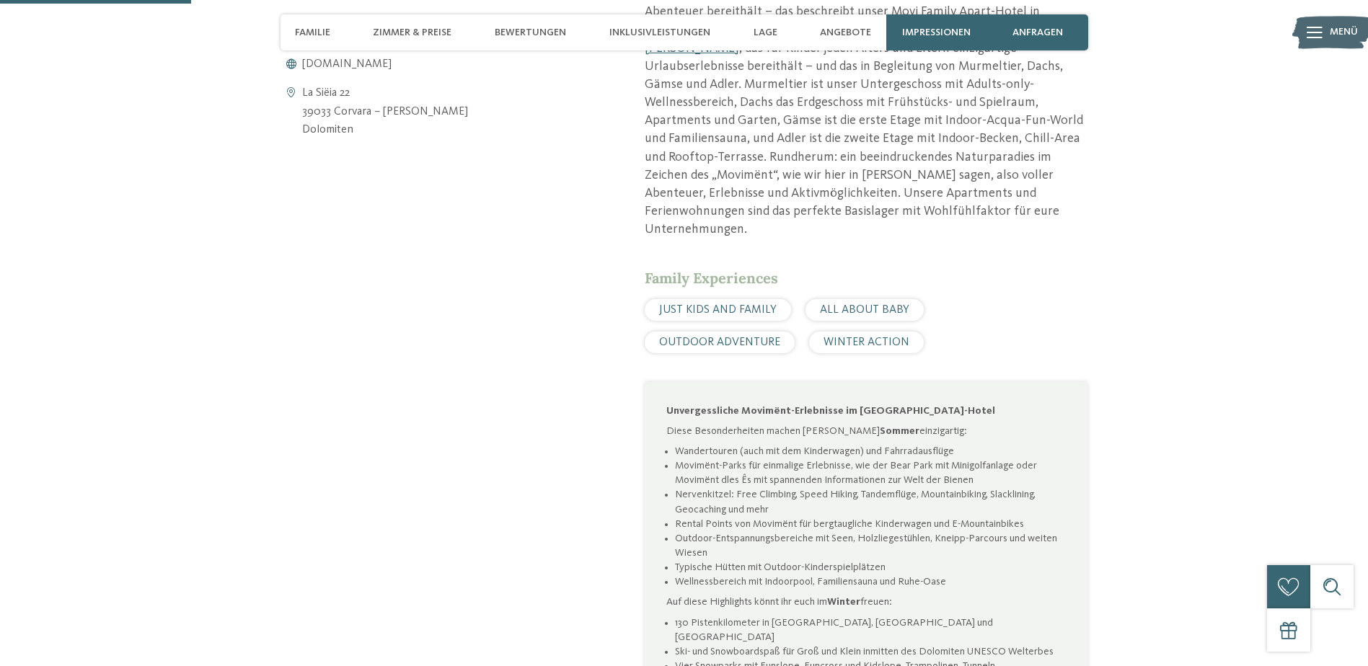
scroll to position [721, 0]
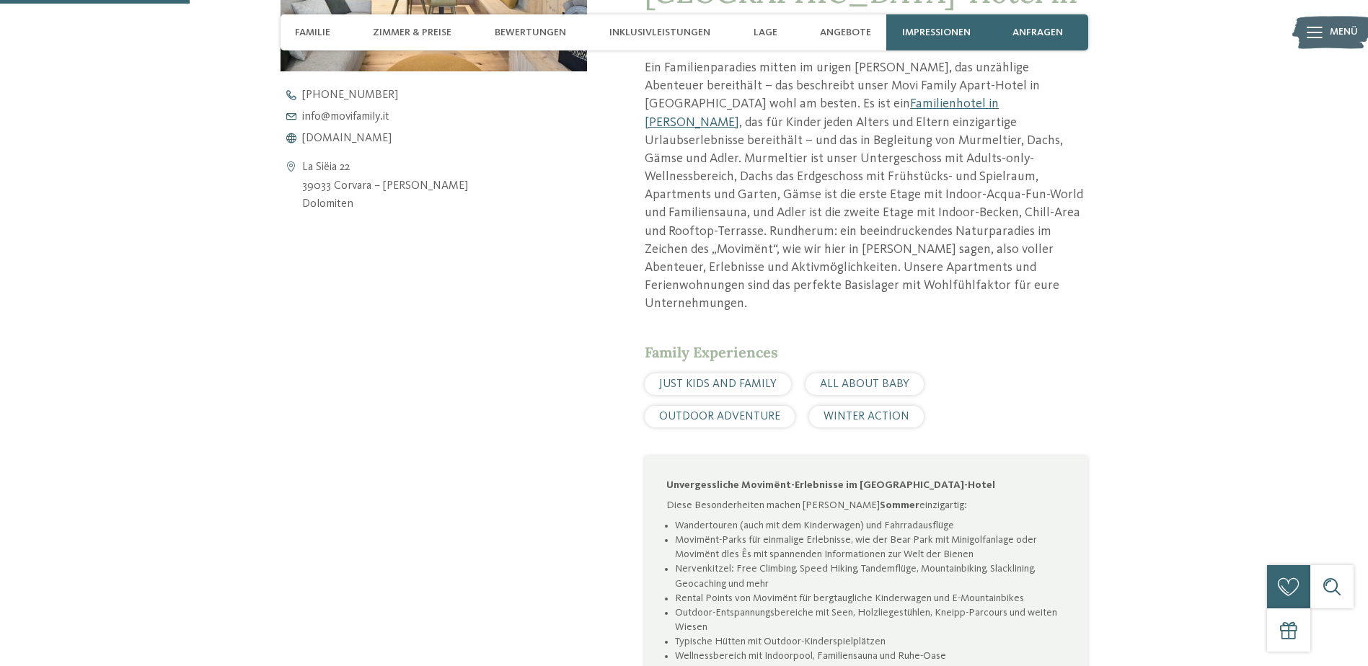
click at [828, 379] on span "ALL ABOUT BABY" at bounding box center [864, 385] width 89 height 12
click at [823, 411] on span "WINTER ACTION" at bounding box center [866, 417] width 86 height 12
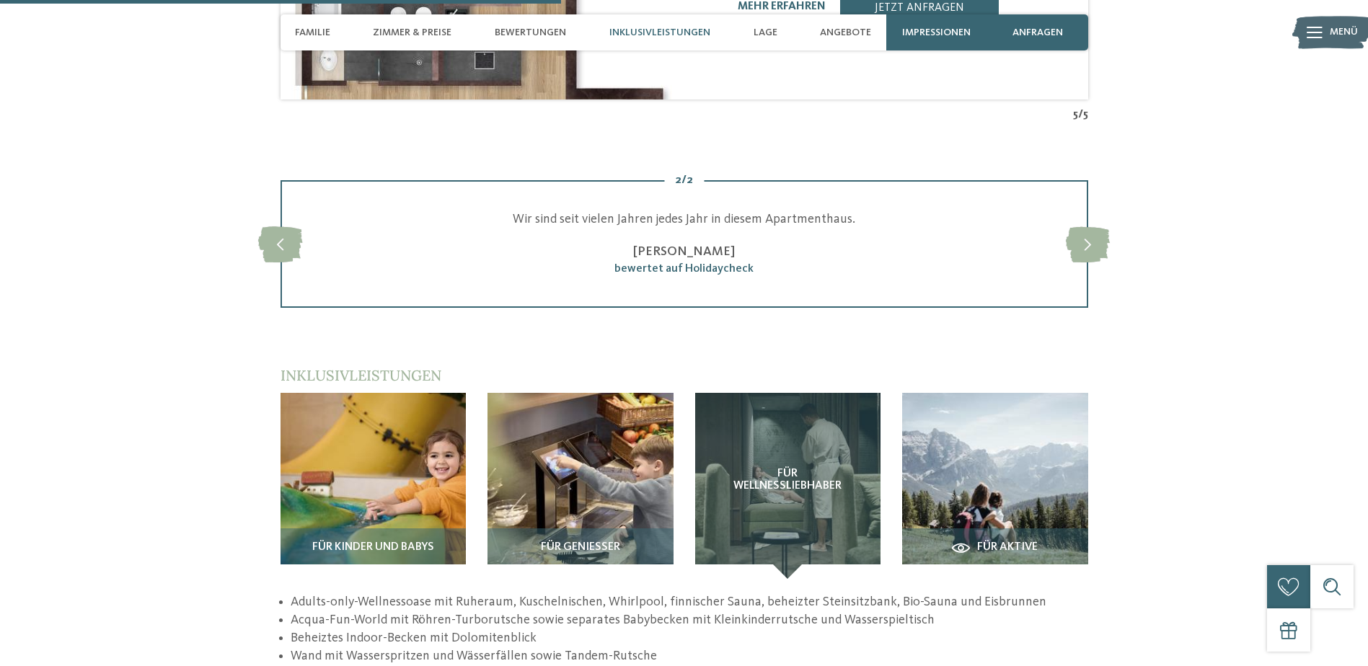
scroll to position [2235, 0]
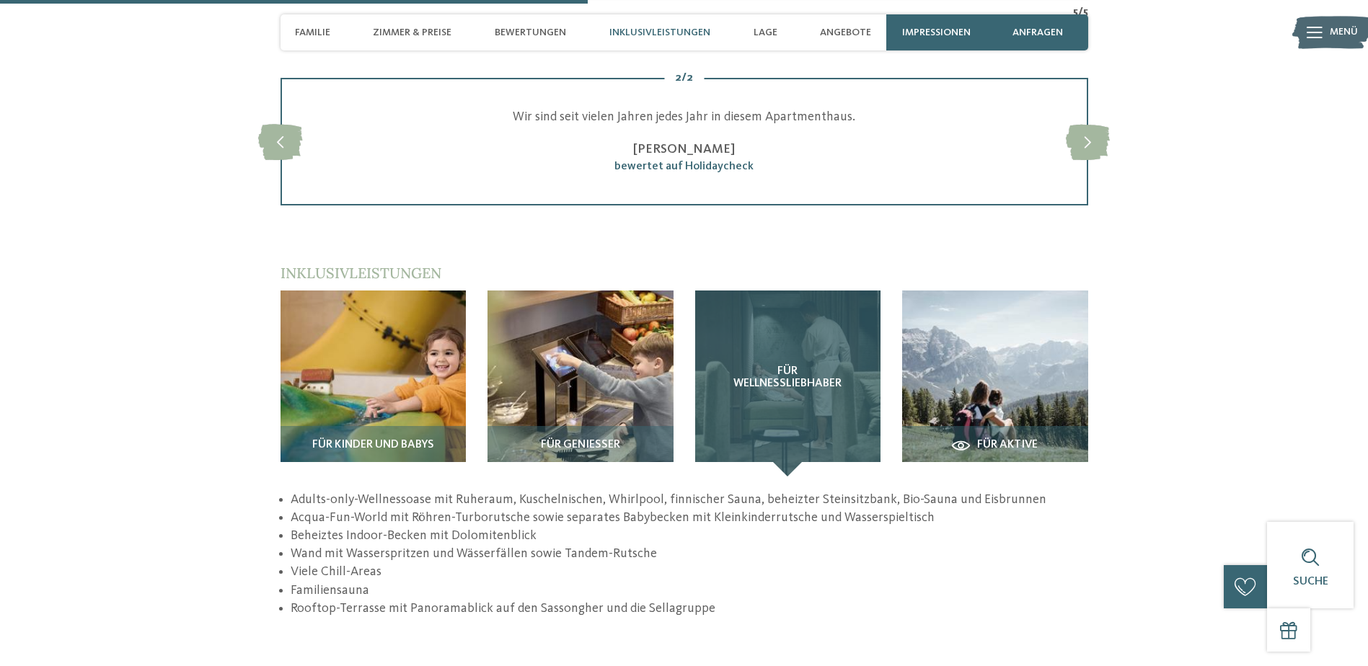
click at [757, 322] on div "Für Wellnessliebhaber" at bounding box center [788, 384] width 186 height 186
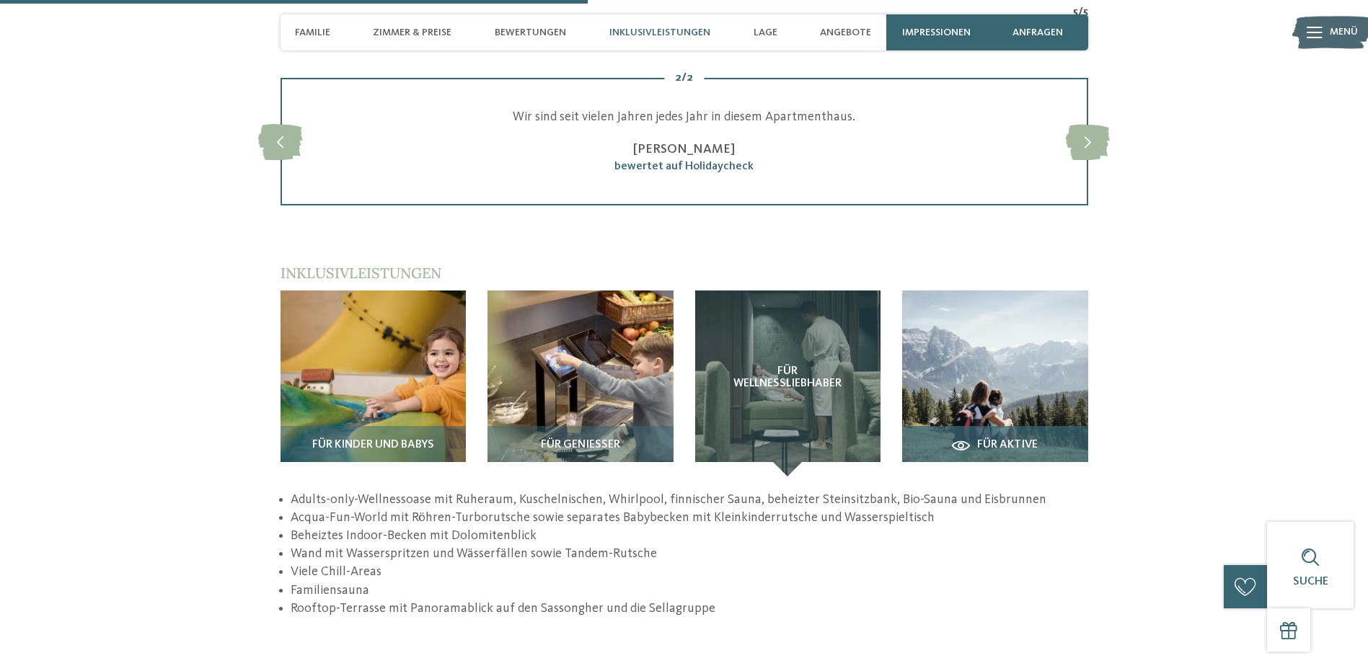
click at [906, 318] on img at bounding box center [995, 384] width 186 height 186
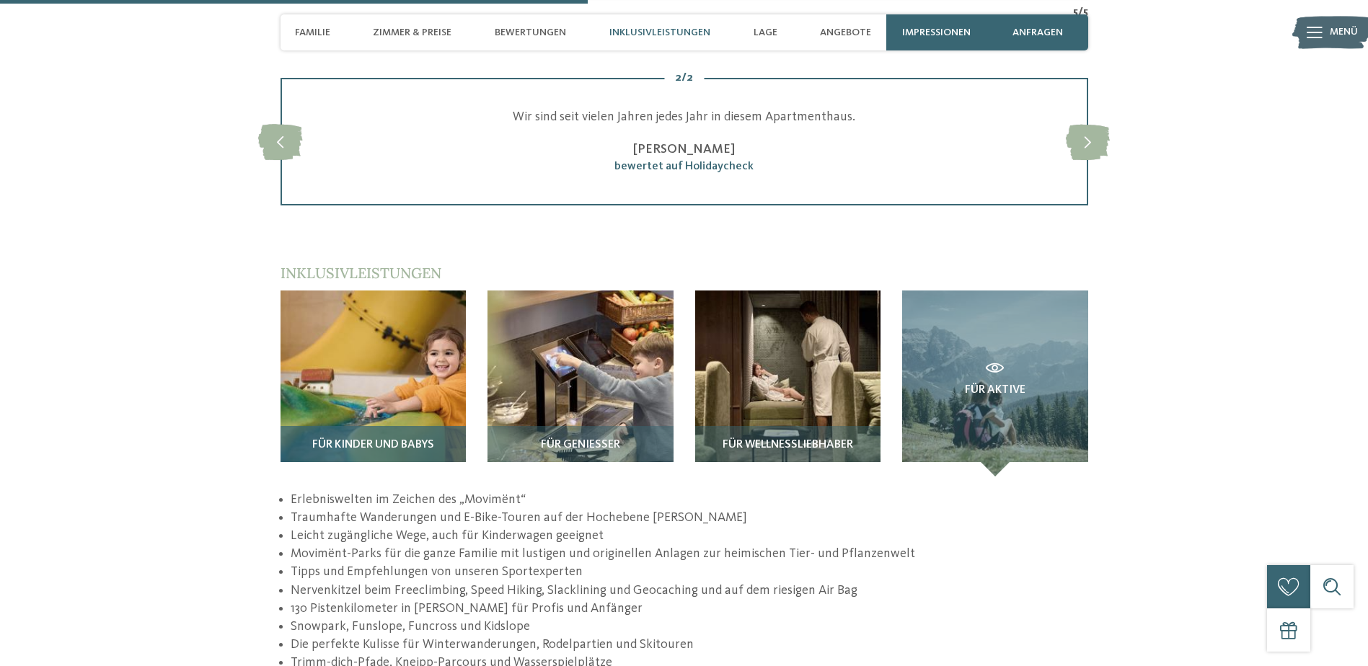
click at [439, 291] on img at bounding box center [373, 384] width 186 height 186
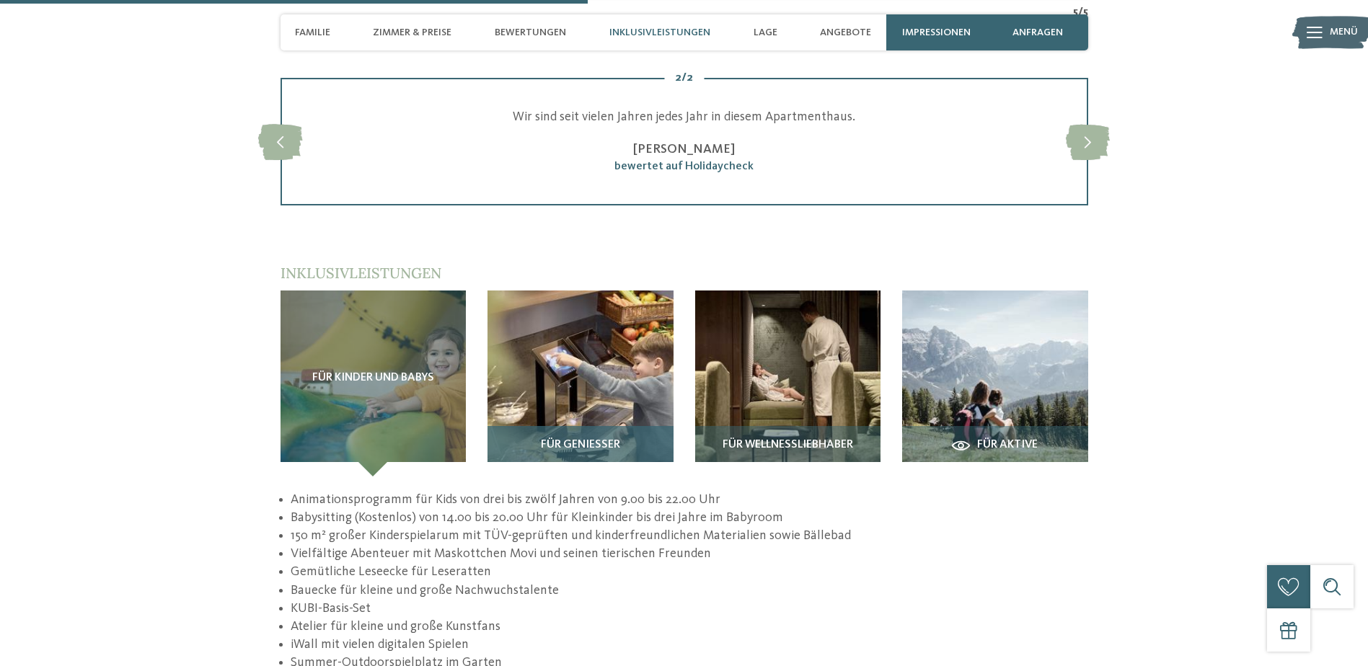
click at [556, 291] on img at bounding box center [580, 384] width 186 height 186
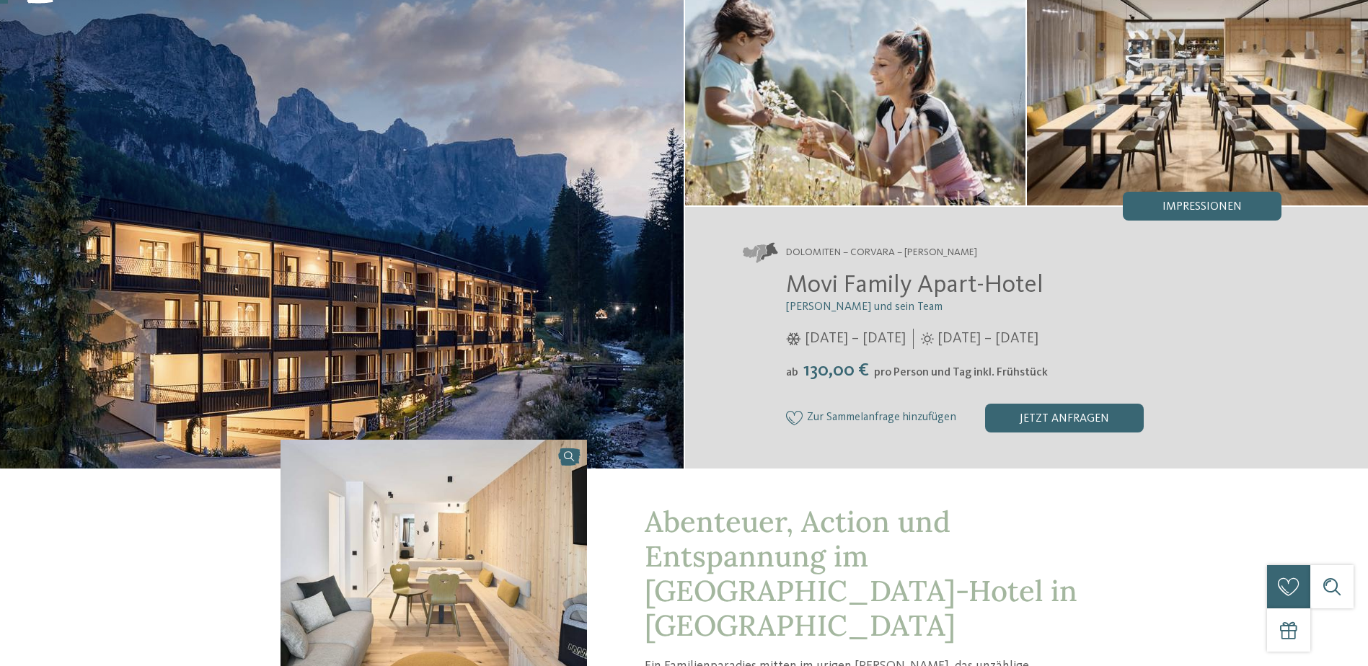
scroll to position [0, 0]
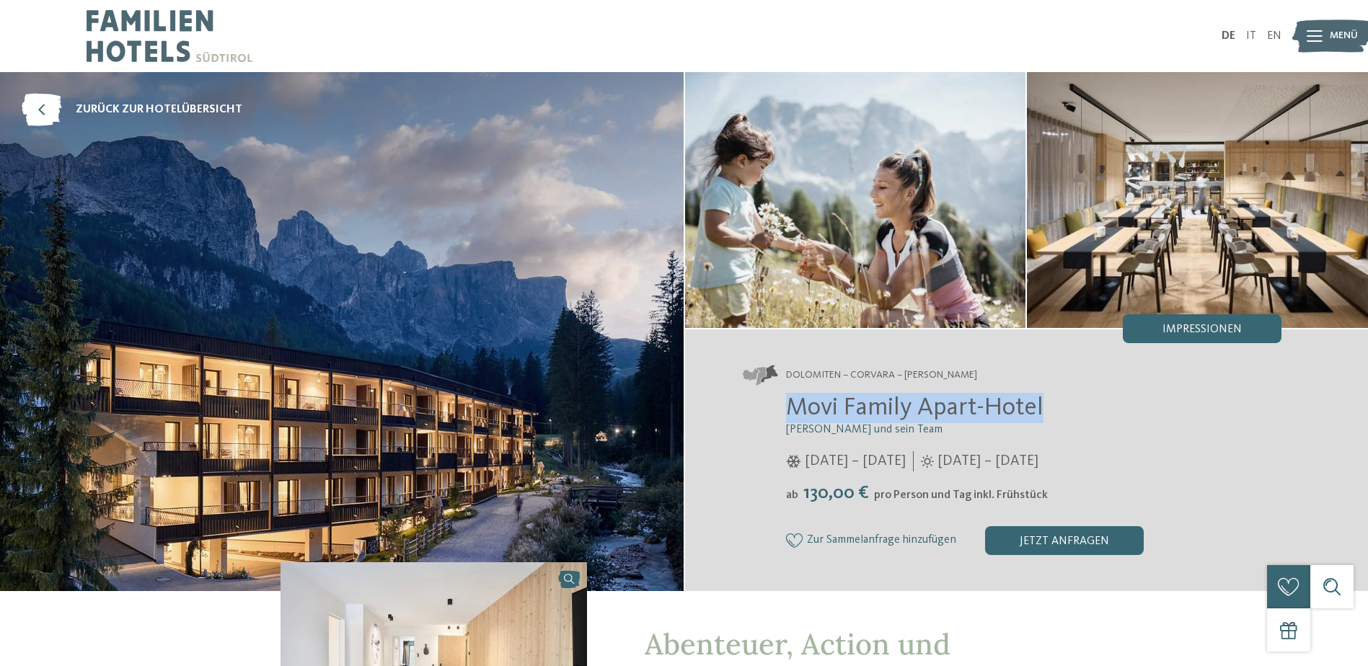
drag, startPoint x: 789, startPoint y: 402, endPoint x: 1043, endPoint y: 406, distance: 254.5
click at [1043, 406] on h2 "Movi Family Apart-Hotel" at bounding box center [1034, 408] width 496 height 30
drag, startPoint x: 1043, startPoint y: 406, endPoint x: 1012, endPoint y: 407, distance: 31.7
copy span "Movi Family Apart-Hotel"
click at [48, 120] on icon at bounding box center [42, 110] width 40 height 32
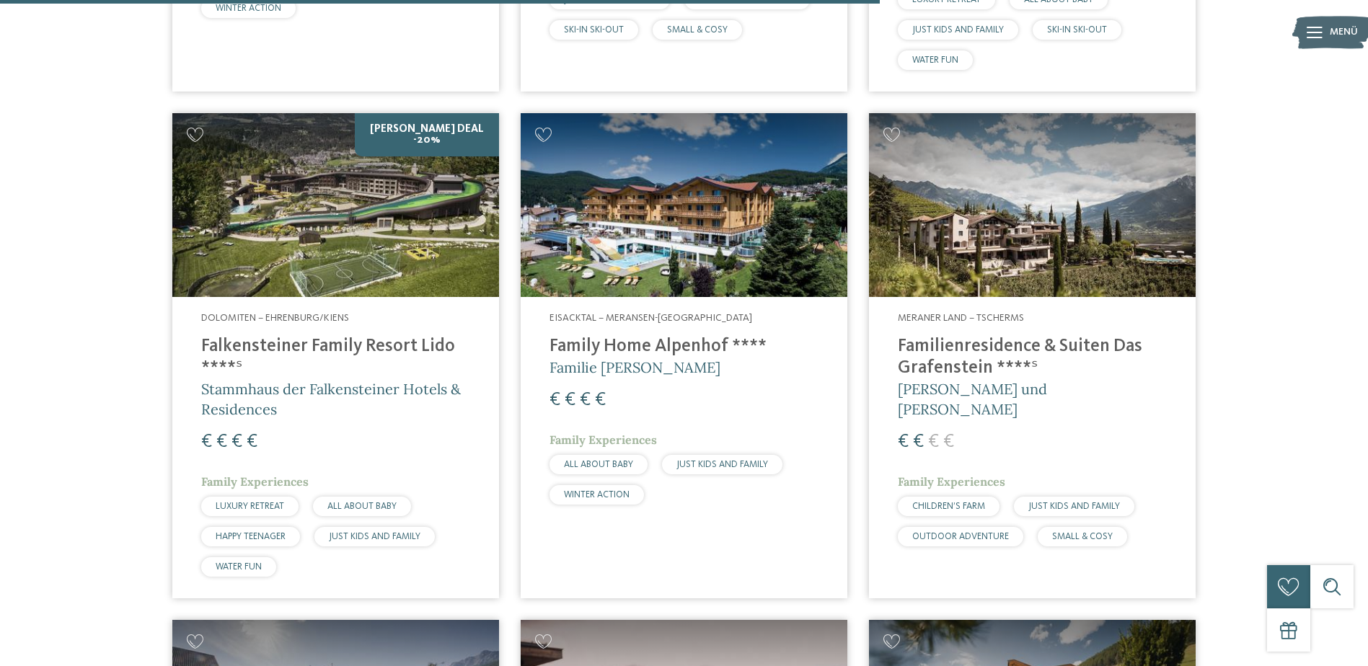
scroll to position [3244, 0]
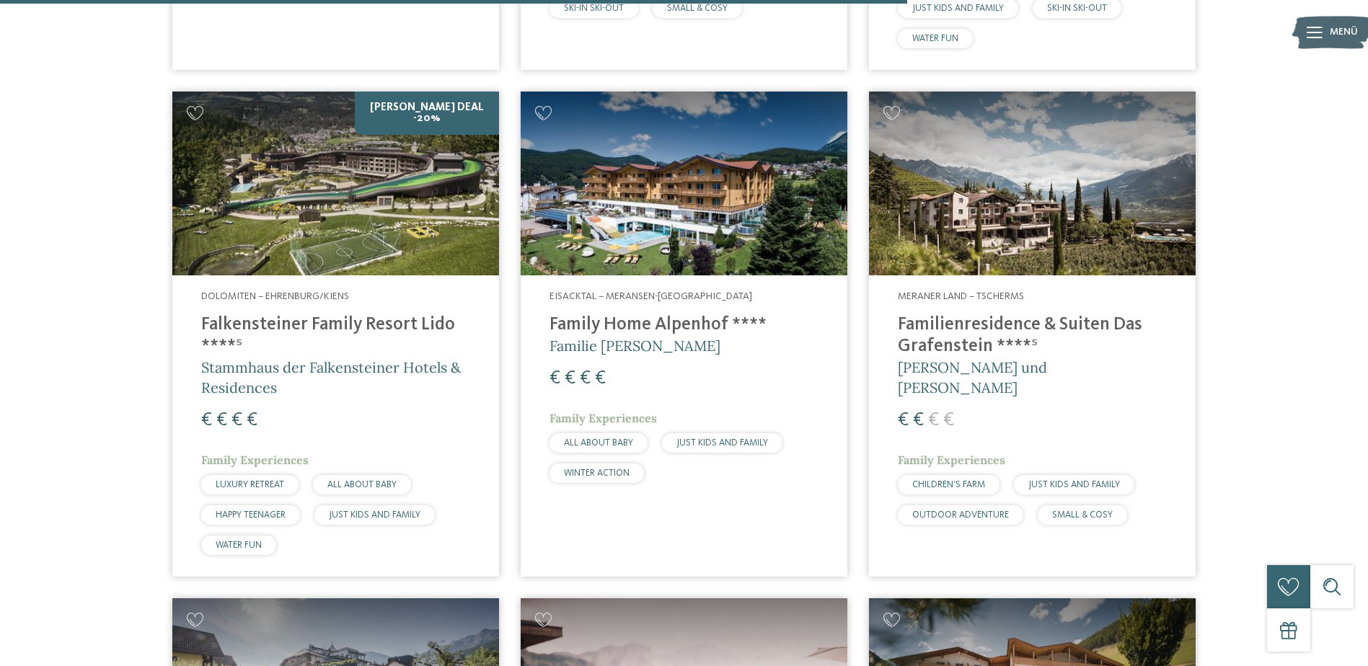
click at [999, 216] on img at bounding box center [1032, 184] width 327 height 184
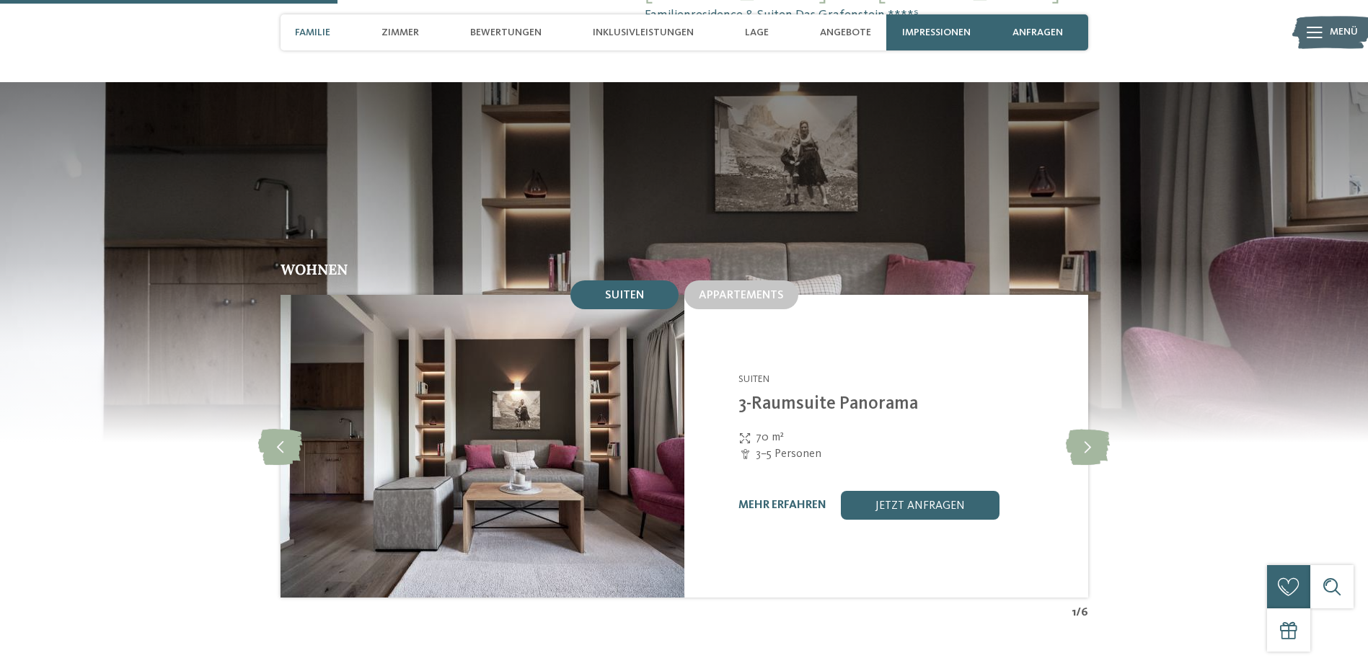
scroll to position [1370, 0]
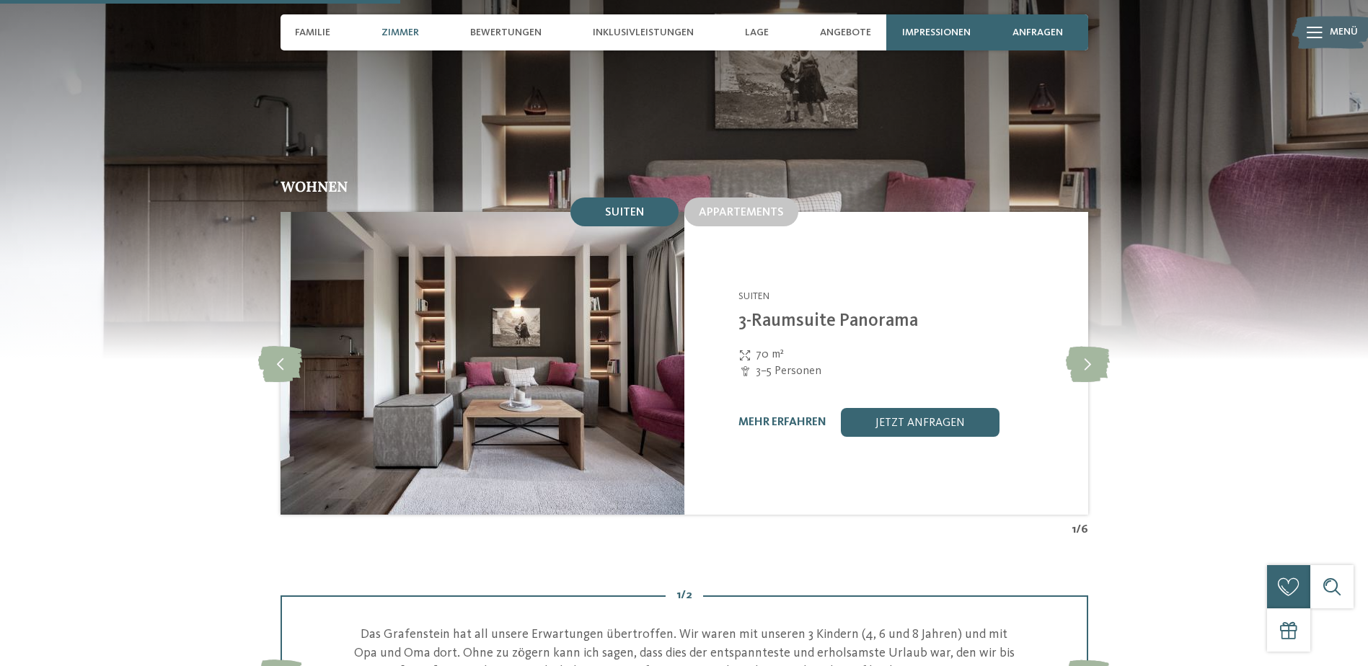
click at [619, 207] on span "Suiten" at bounding box center [624, 213] width 39 height 12
click at [737, 207] on span "Appartements" at bounding box center [741, 213] width 85 height 12
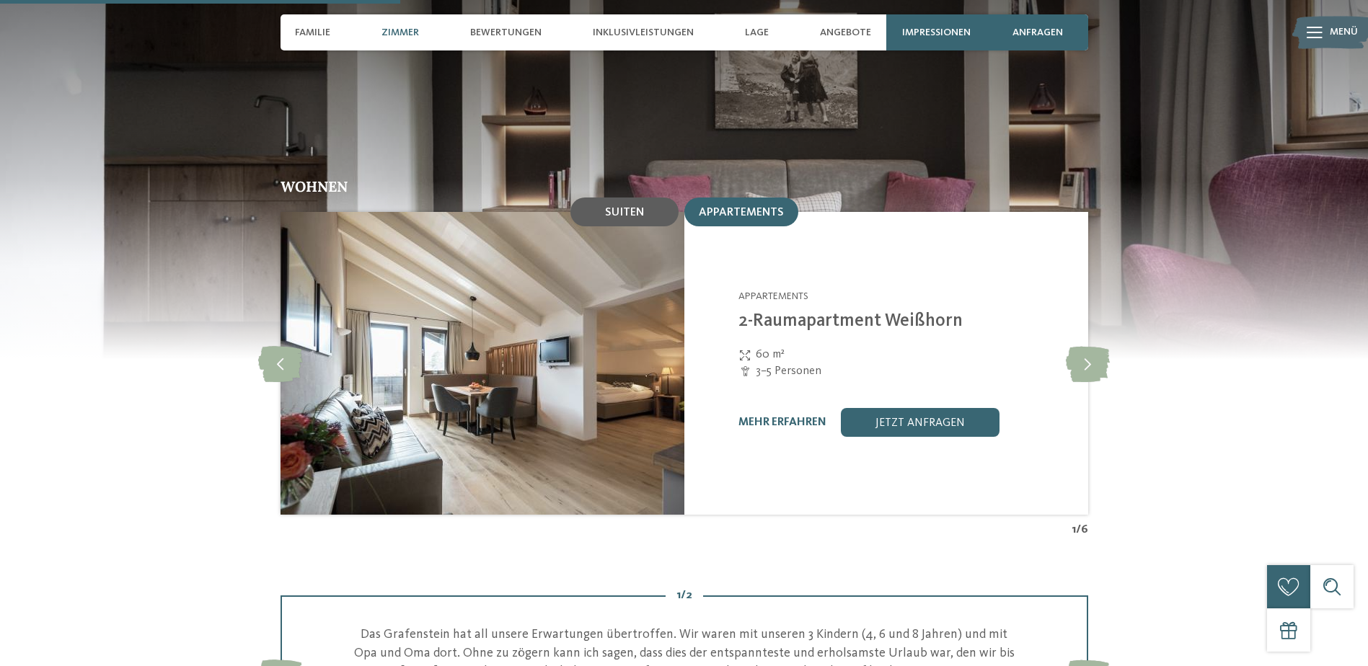
drag, startPoint x: 737, startPoint y: 177, endPoint x: 652, endPoint y: 180, distance: 85.2
click at [652, 198] on div "Suiten" at bounding box center [624, 212] width 108 height 29
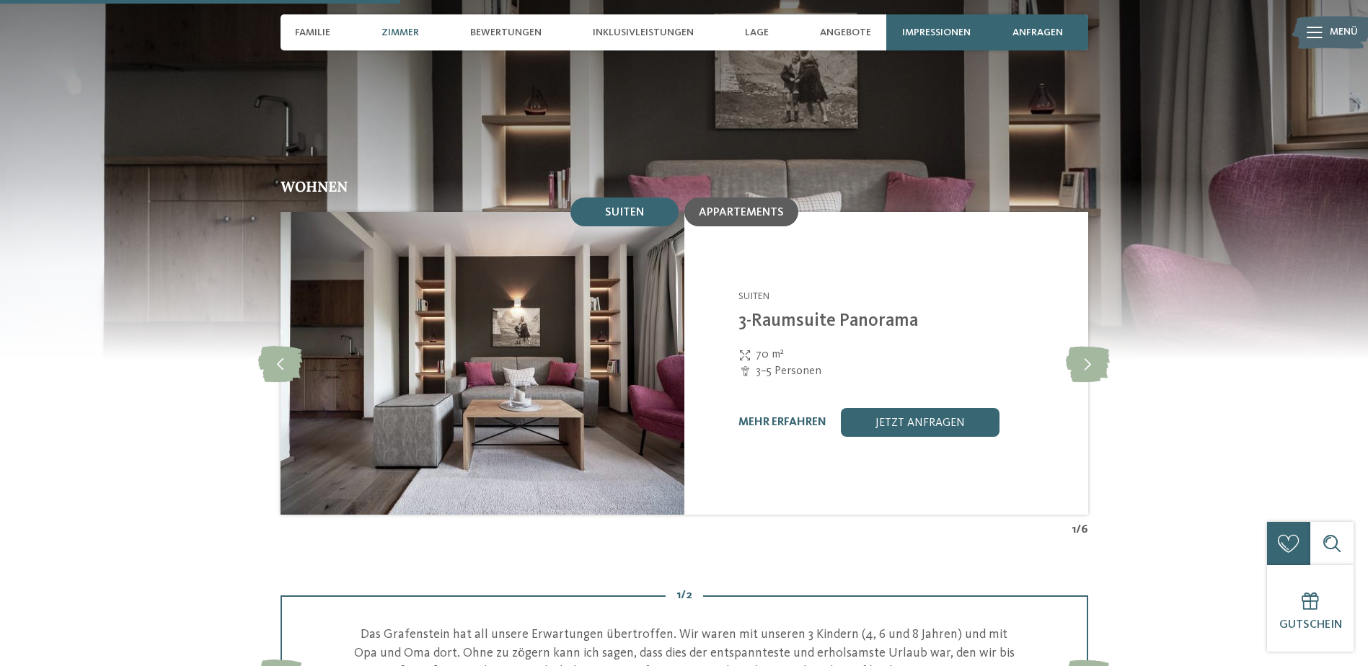
click at [738, 205] on div "Appartements" at bounding box center [741, 211] width 85 height 13
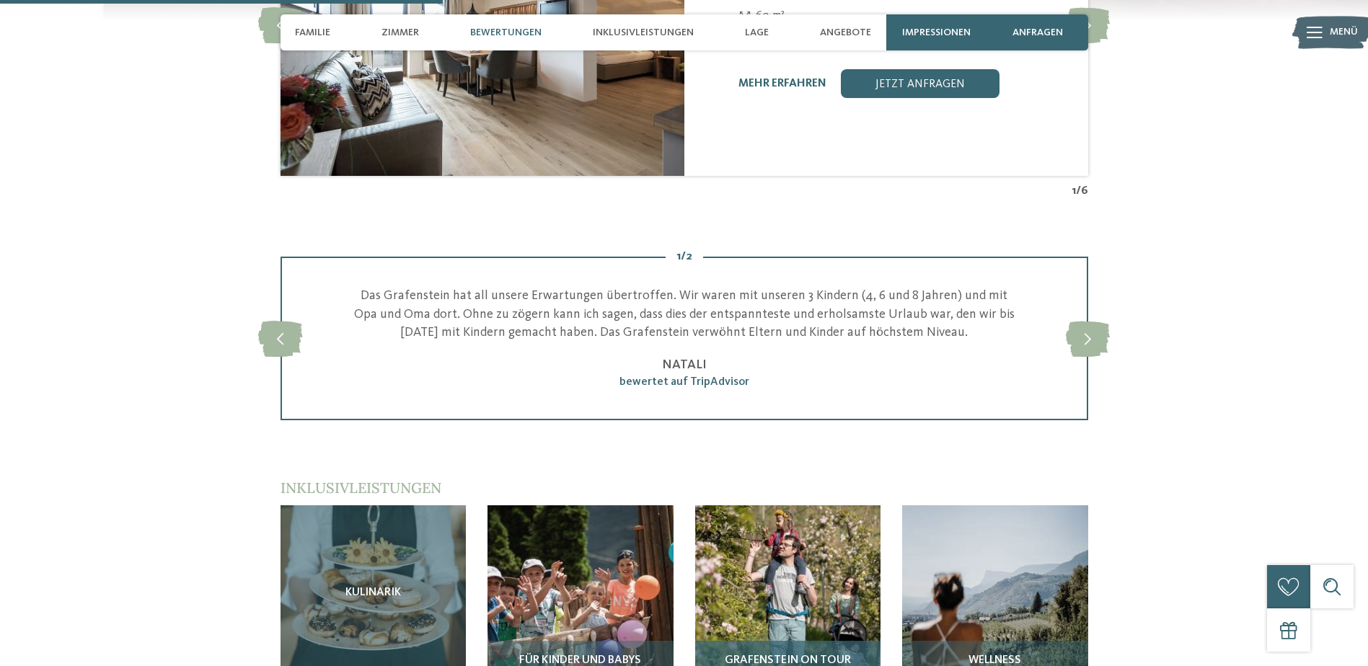
scroll to position [1875, 0]
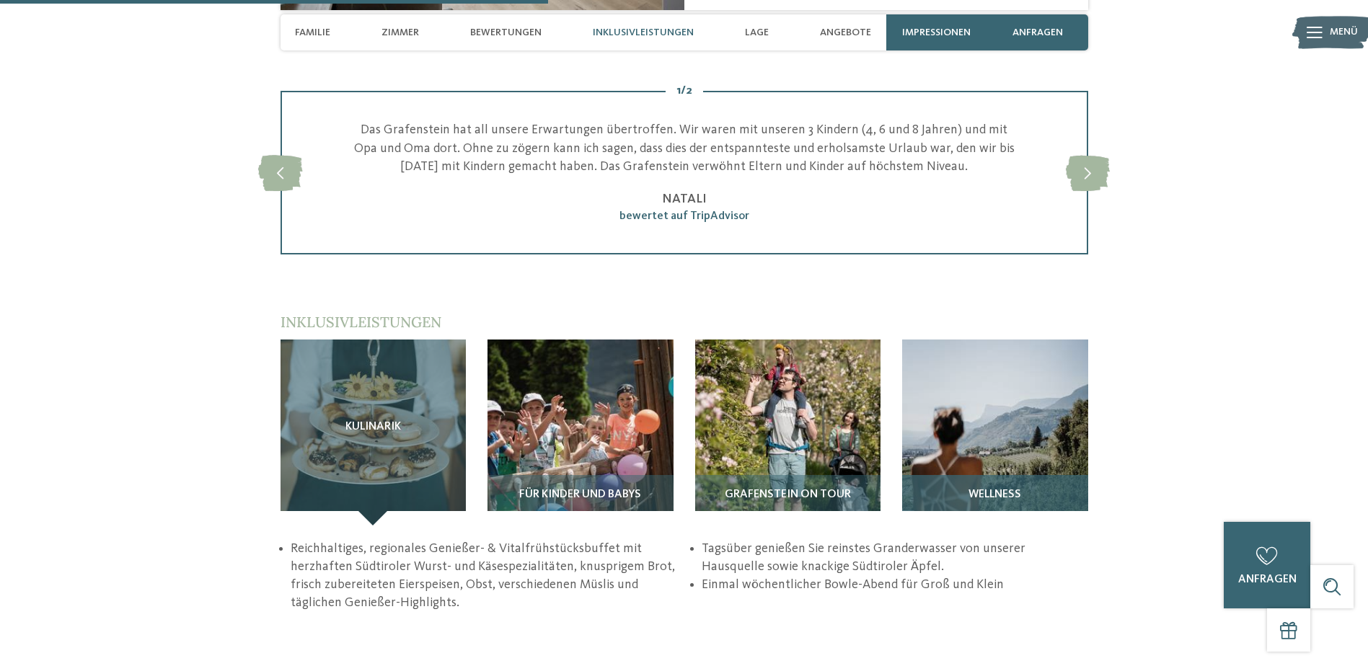
click at [966, 365] on img at bounding box center [995, 433] width 186 height 186
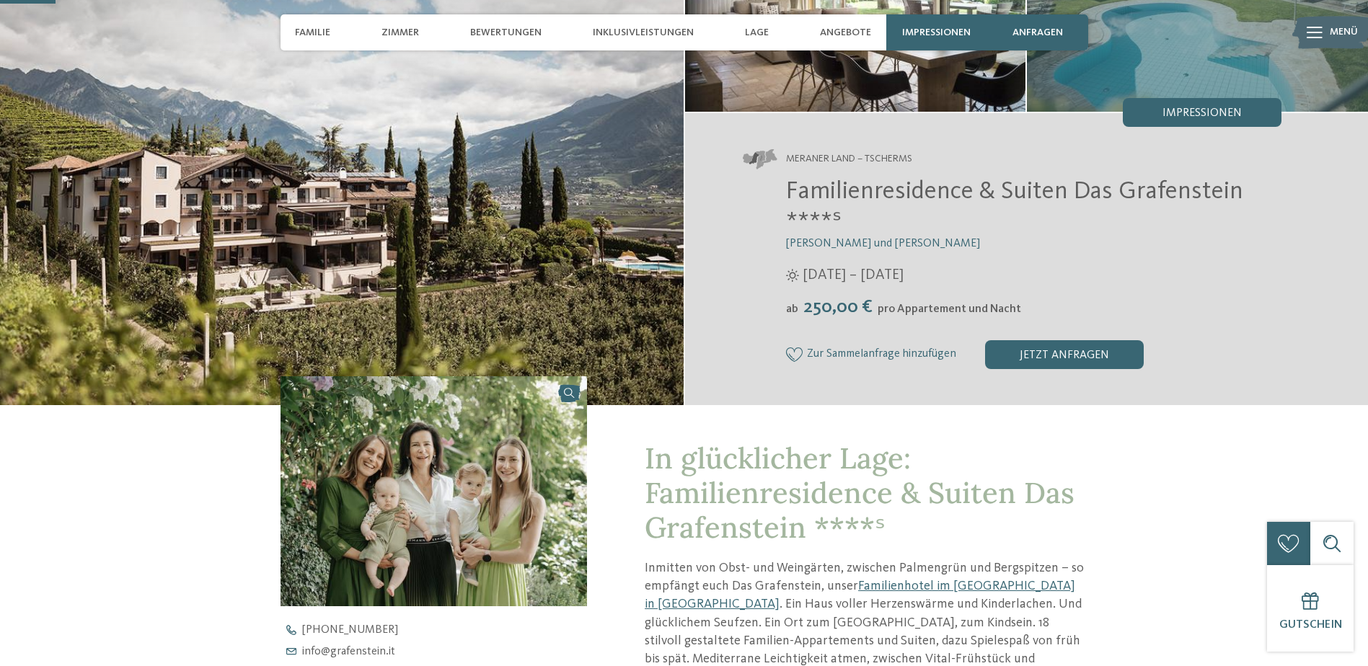
scroll to position [0, 0]
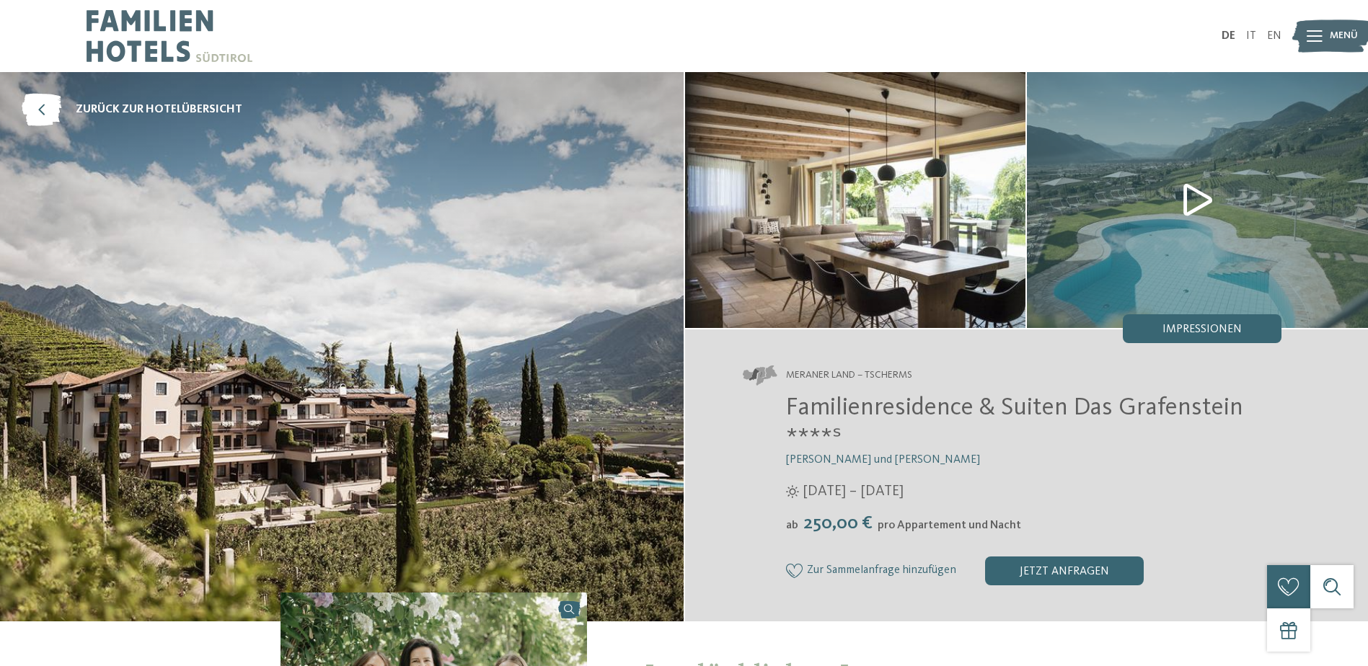
click at [1198, 201] on img at bounding box center [1197, 200] width 341 height 256
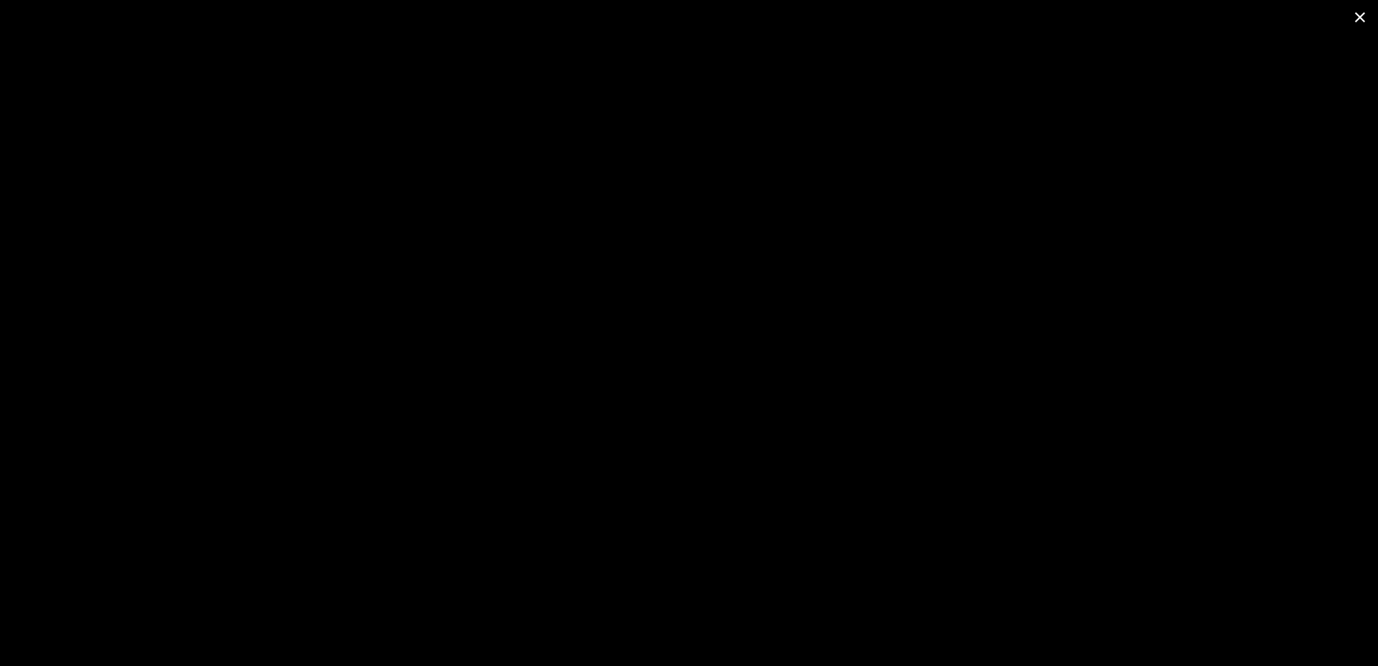
click at [1356, 18] on span at bounding box center [1360, 17] width 36 height 34
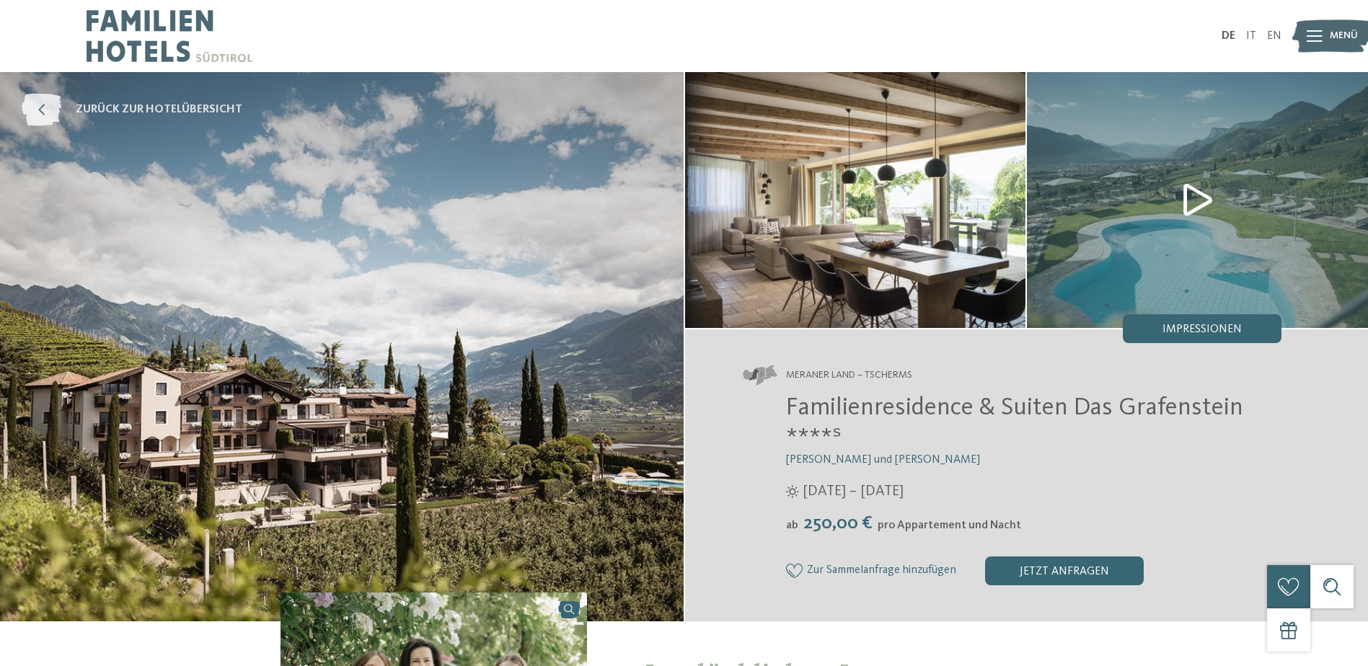
click at [40, 116] on icon at bounding box center [42, 110] width 40 height 32
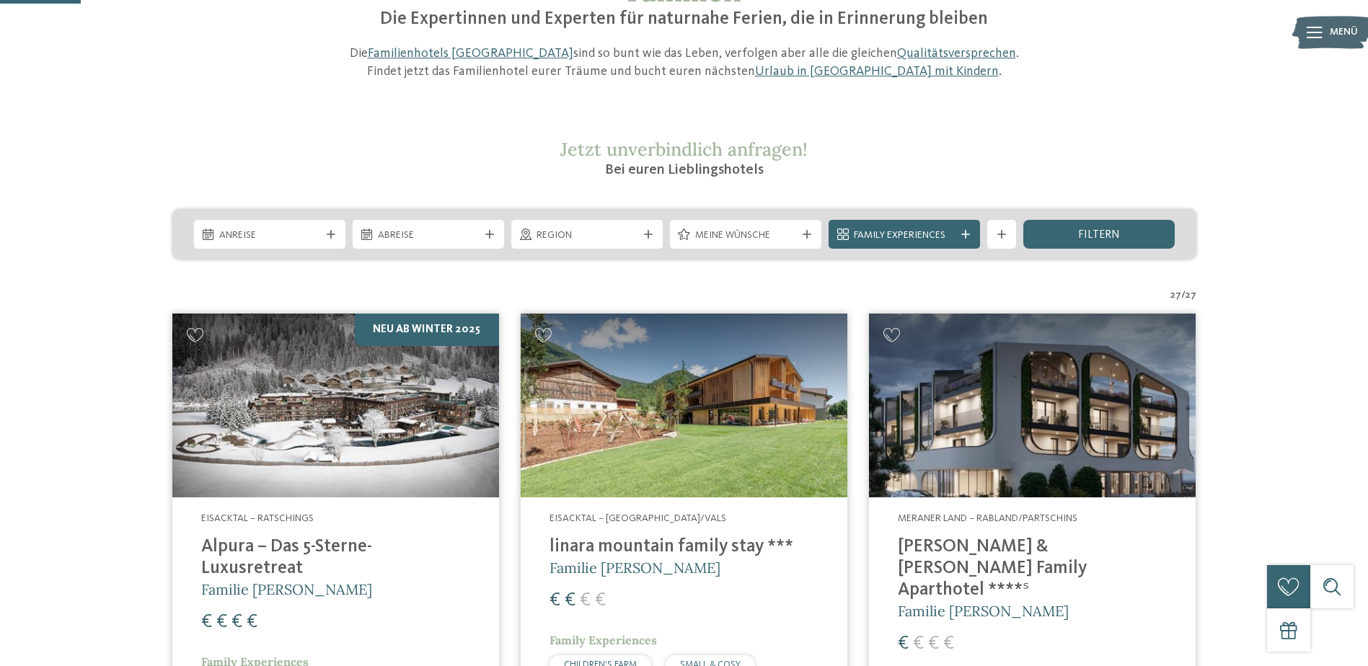
scroll to position [288, 0]
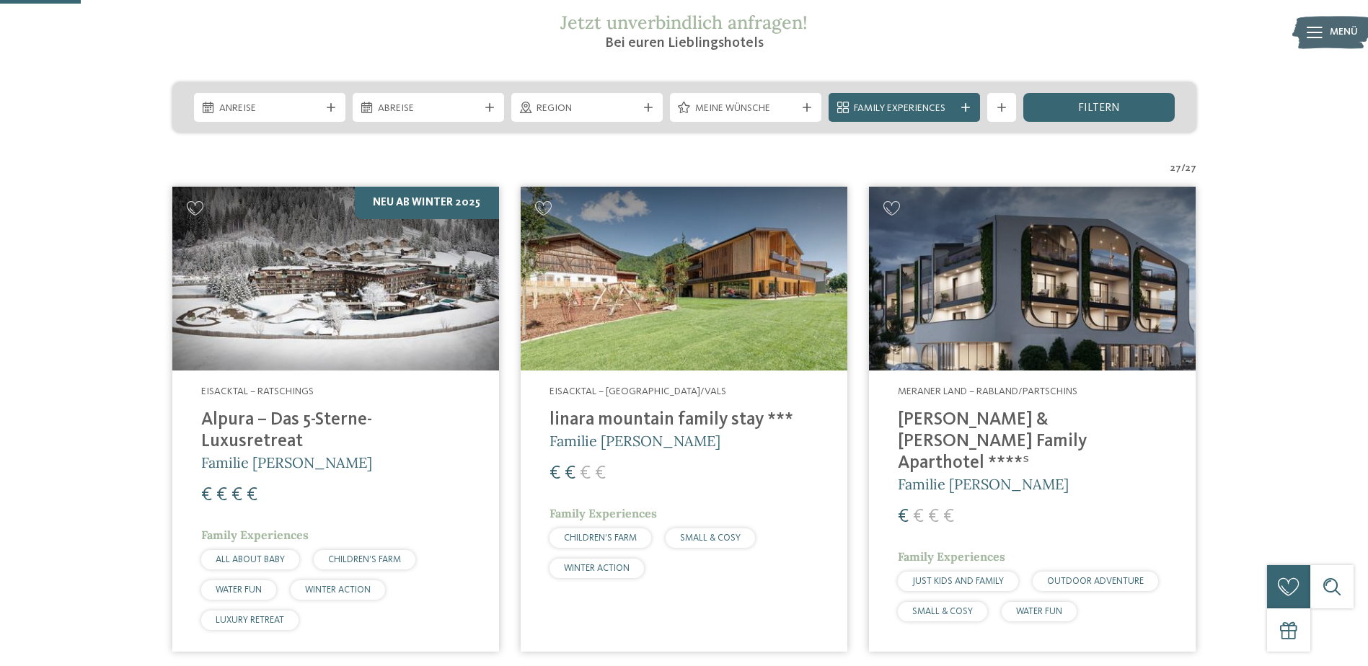
click at [304, 419] on h4 "Alpura – Das 5-Sterne-Luxusretreat" at bounding box center [335, 431] width 269 height 43
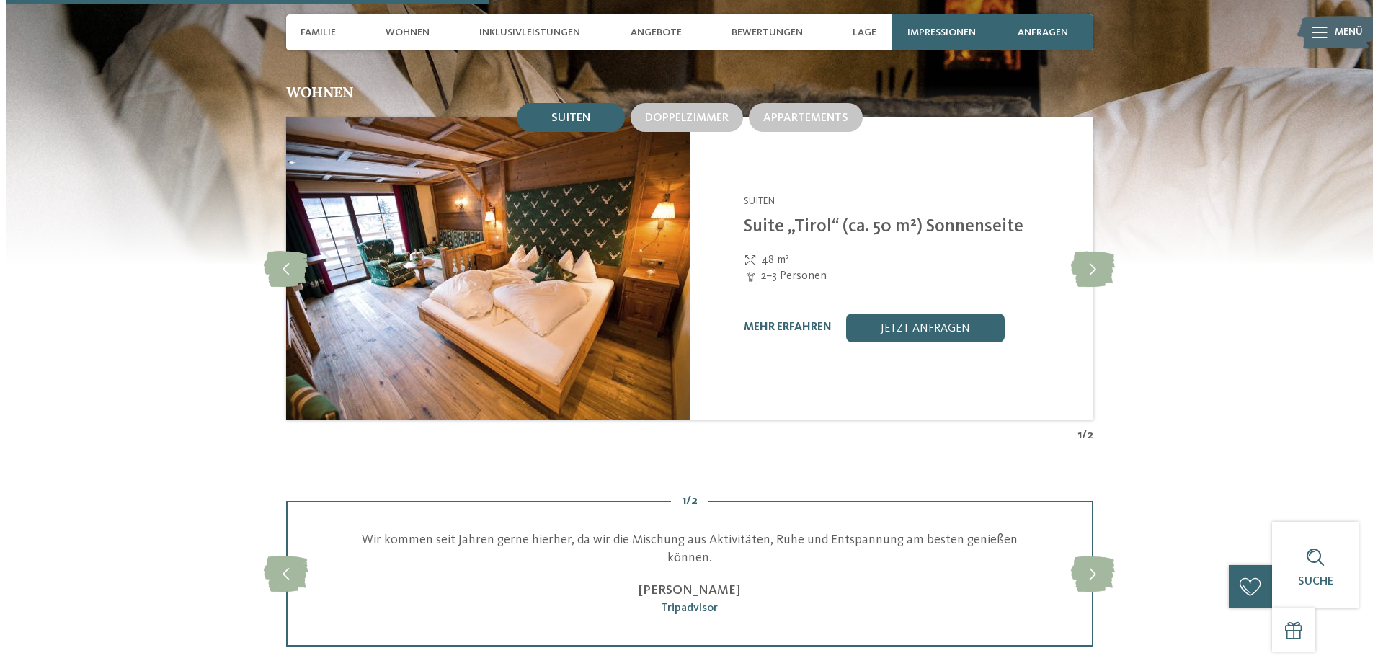
scroll to position [1947, 0]
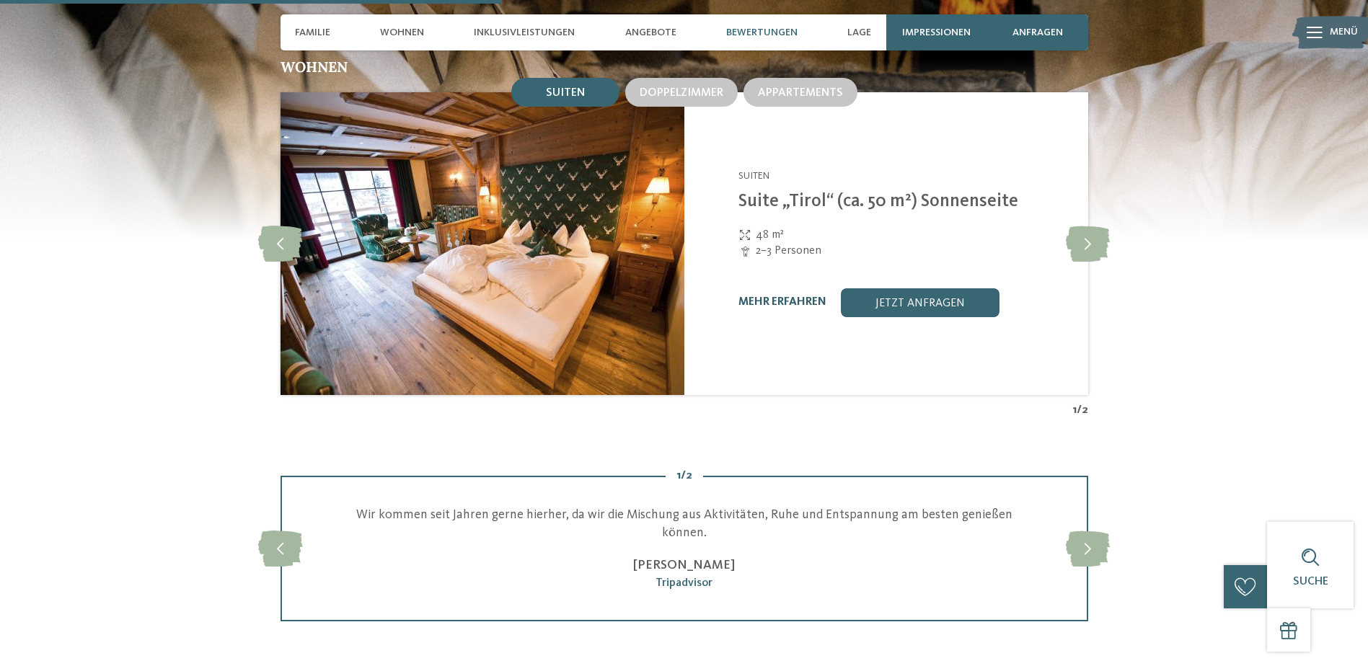
click at [777, 296] on link "mehr erfahren" at bounding box center [782, 302] width 88 height 12
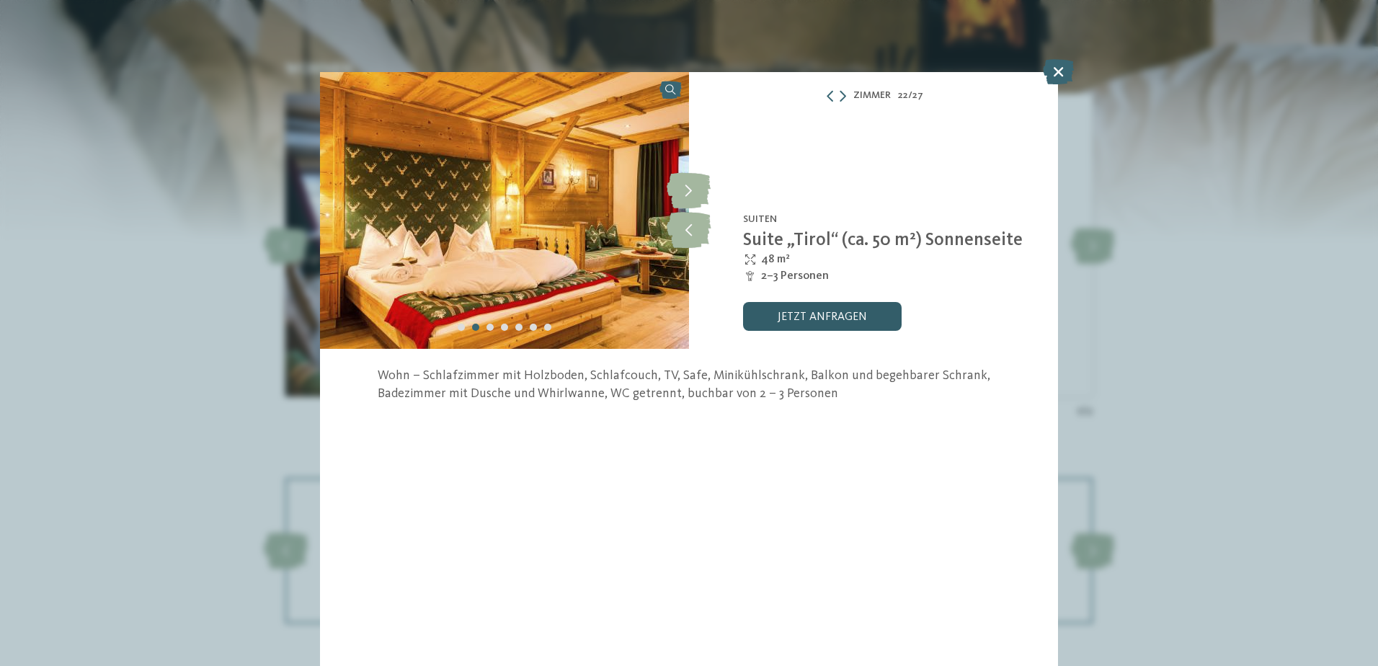
click at [830, 312] on link "jetzt anfragen" at bounding box center [822, 316] width 159 height 29
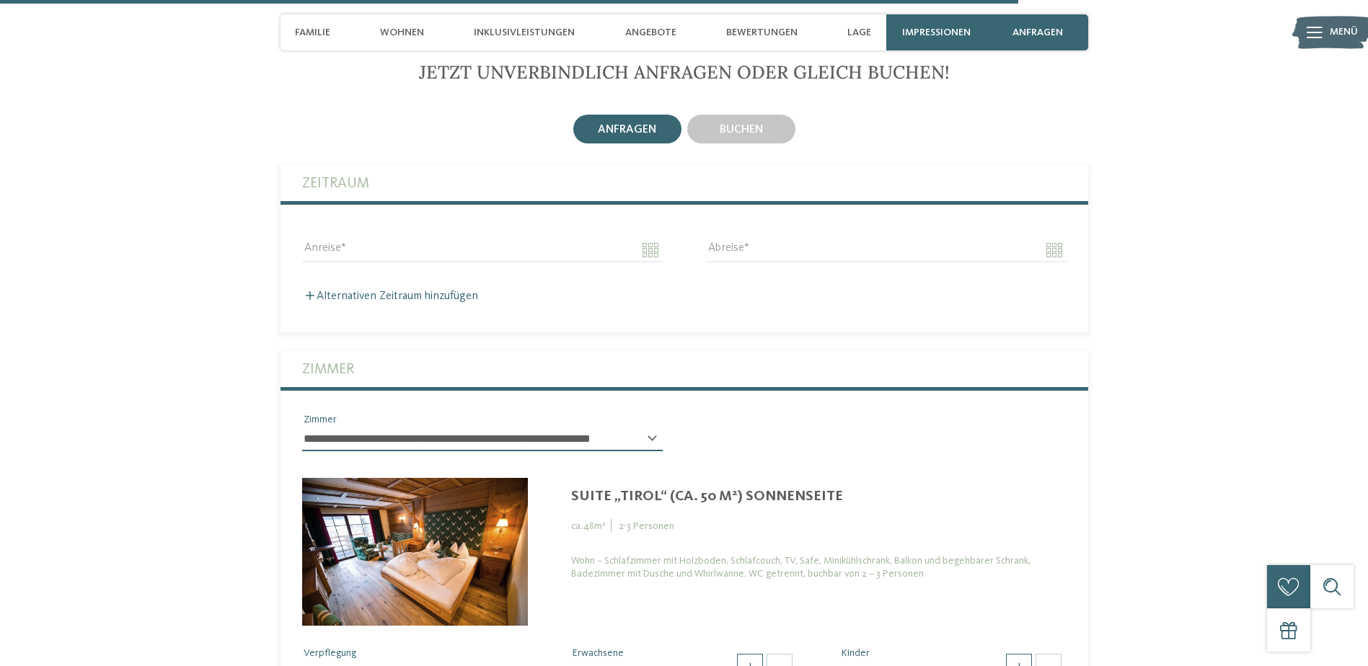
scroll to position [4146, 0]
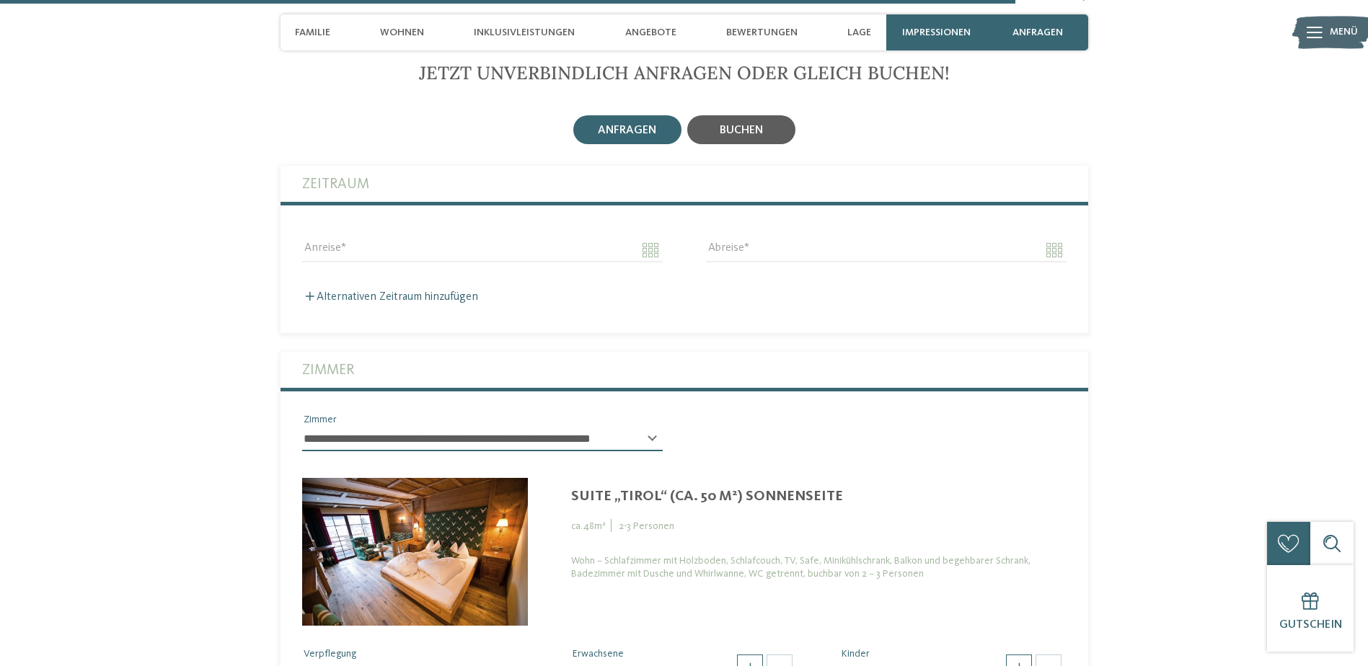
click at [733, 125] on span "buchen" at bounding box center [741, 131] width 43 height 12
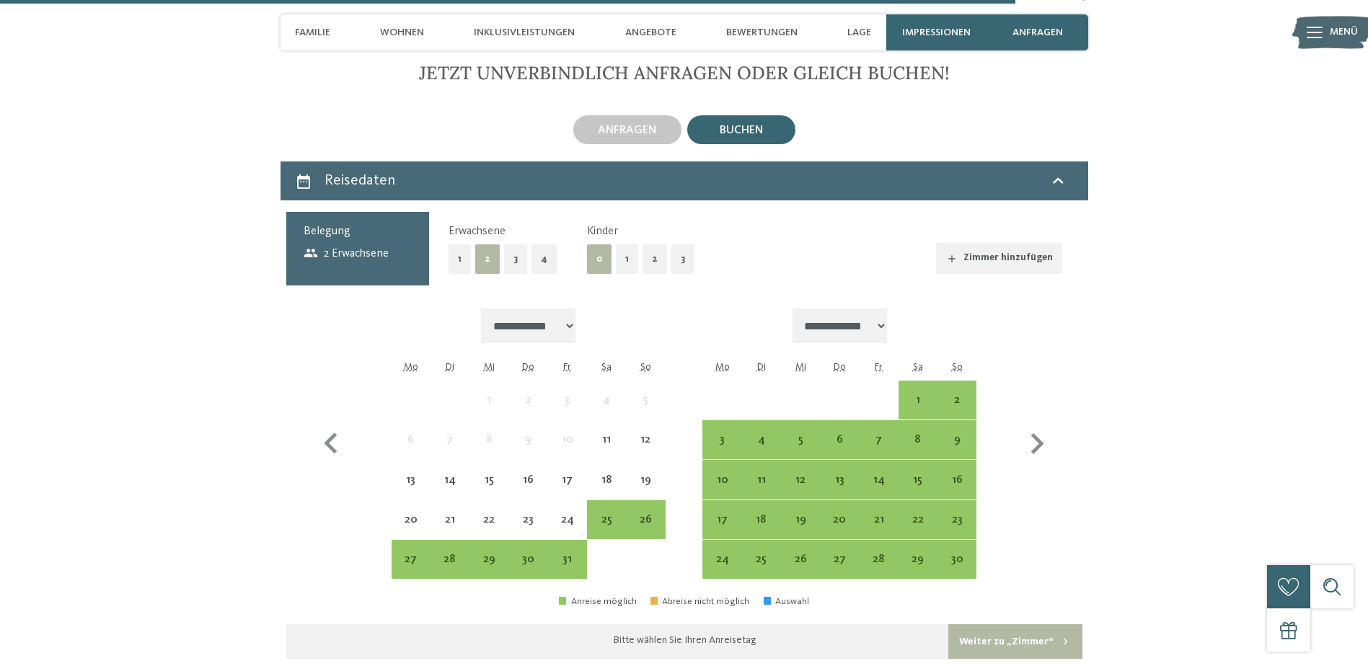
click at [649, 244] on button "2" at bounding box center [654, 259] width 25 height 30
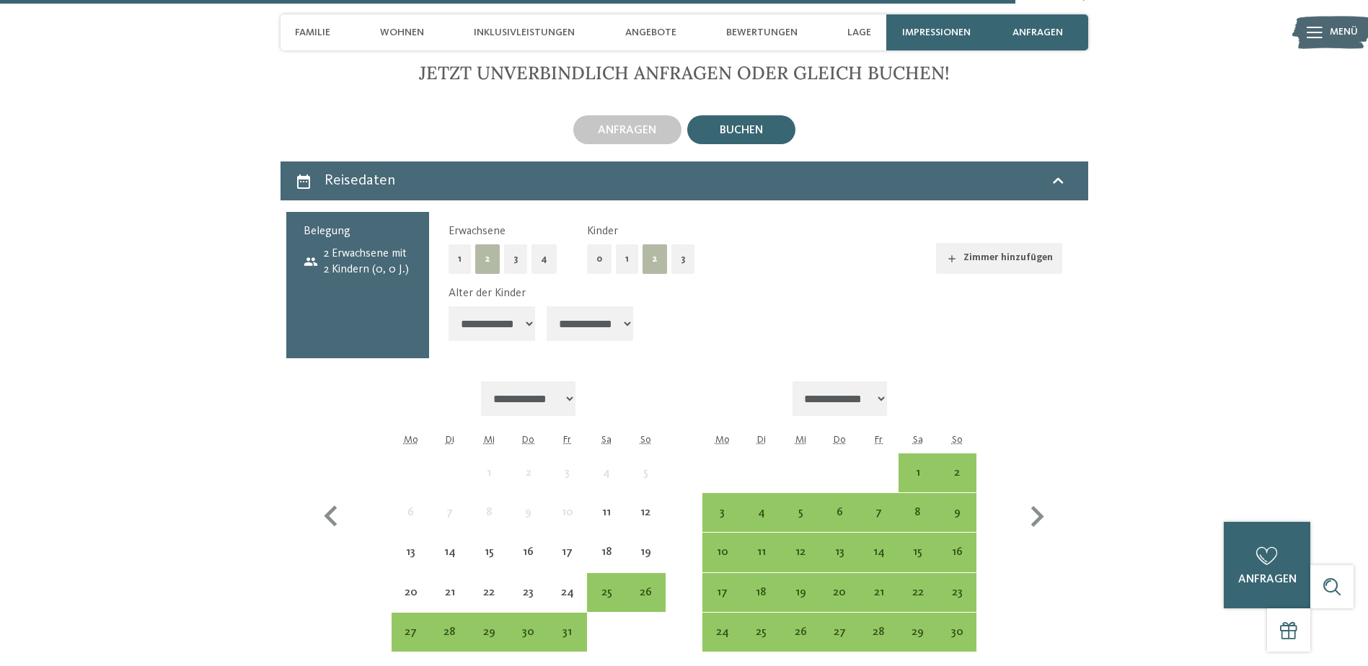
click at [517, 306] on select "**********" at bounding box center [491, 323] width 87 height 35
select select "*"
click at [448, 306] on select "**********" at bounding box center [491, 323] width 87 height 35
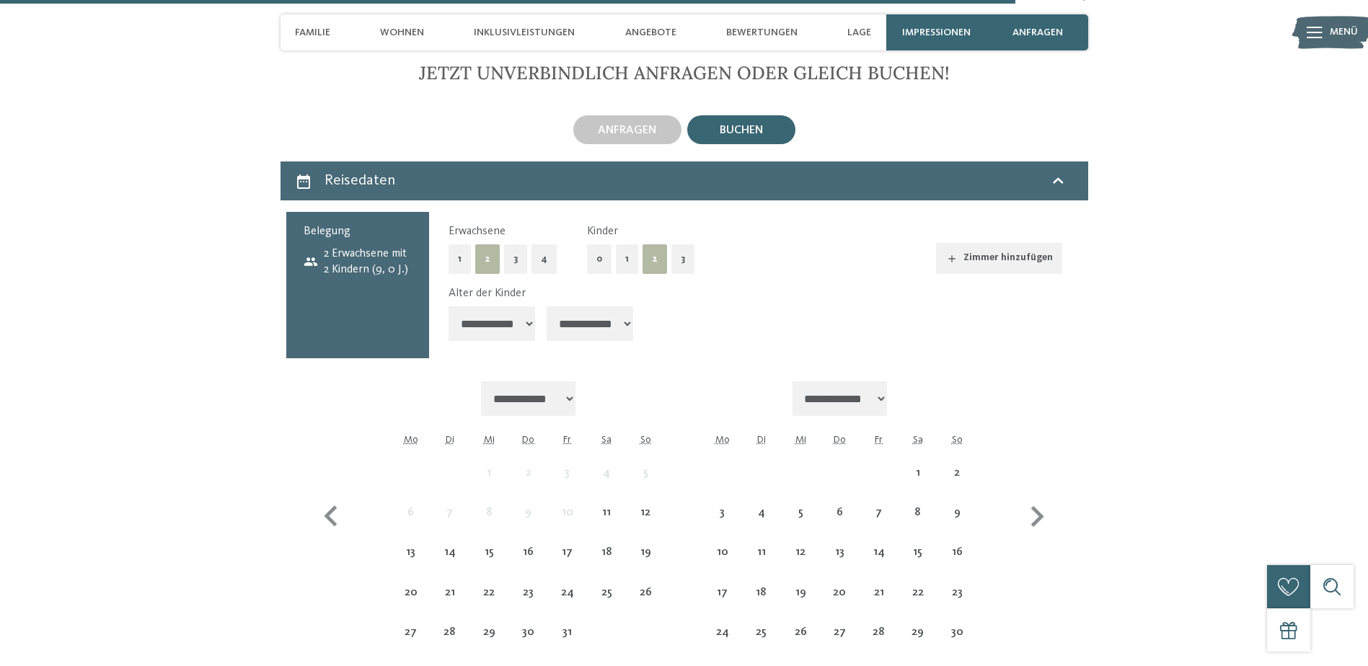
drag, startPoint x: 617, startPoint y: 296, endPoint x: 615, endPoint y: 305, distance: 9.6
click at [617, 306] on select "**********" at bounding box center [589, 323] width 87 height 35
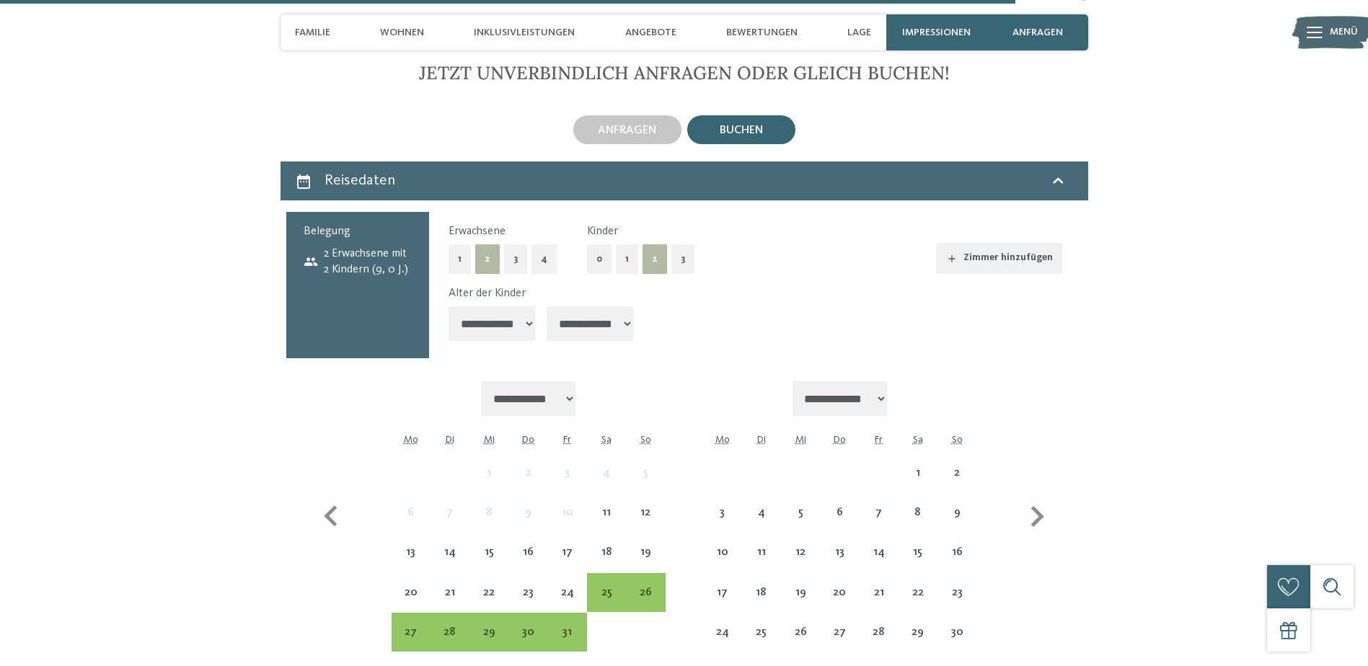
select select "**"
click at [548, 306] on select "**********" at bounding box center [589, 323] width 87 height 35
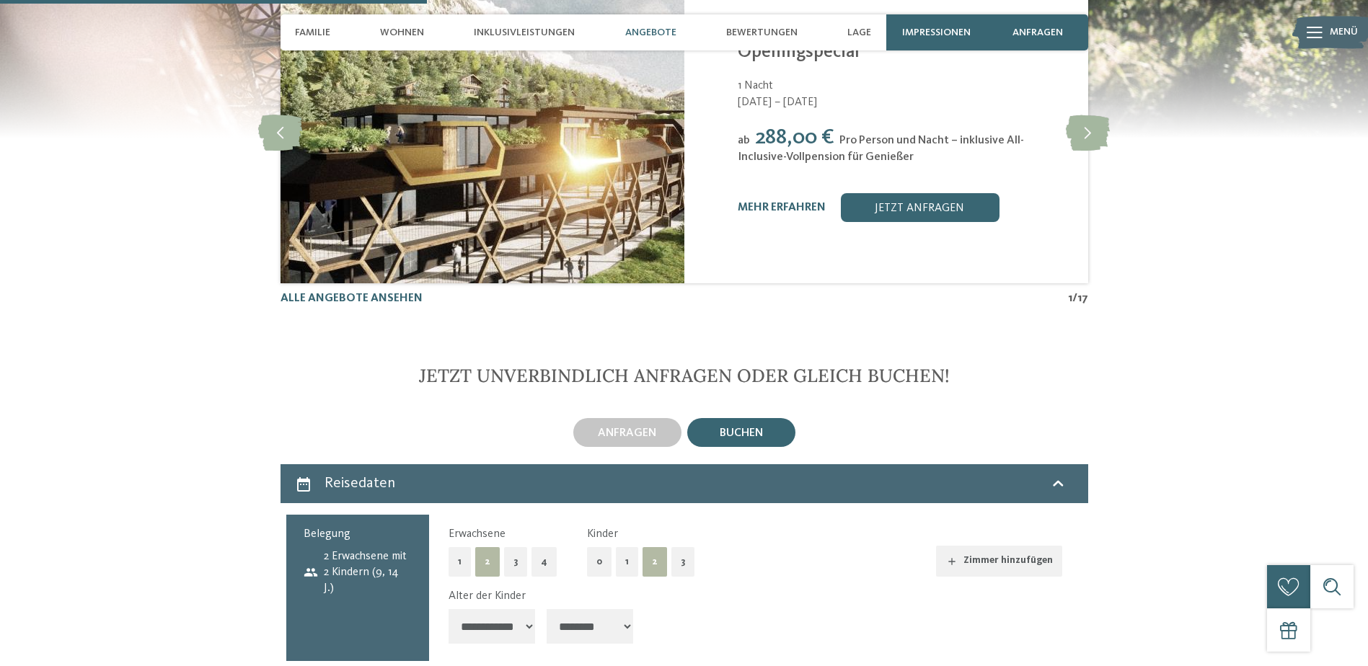
scroll to position [3569, 0]
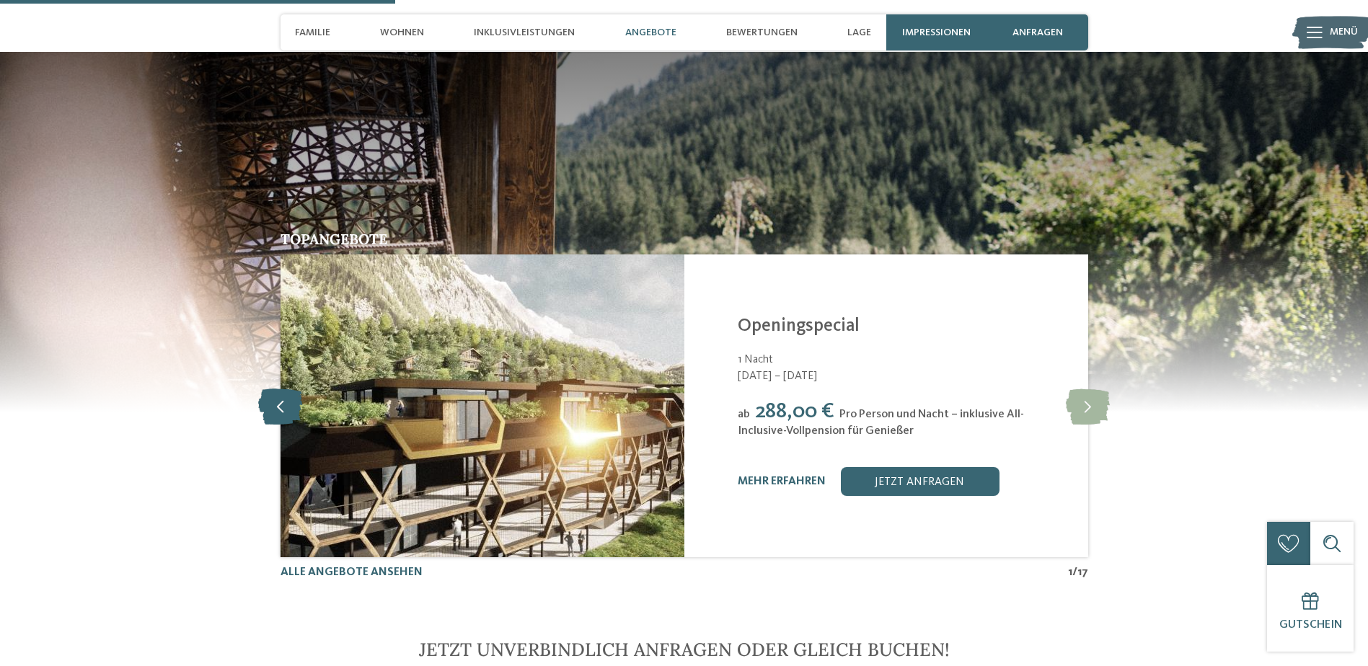
click at [281, 388] on icon at bounding box center [280, 406] width 44 height 36
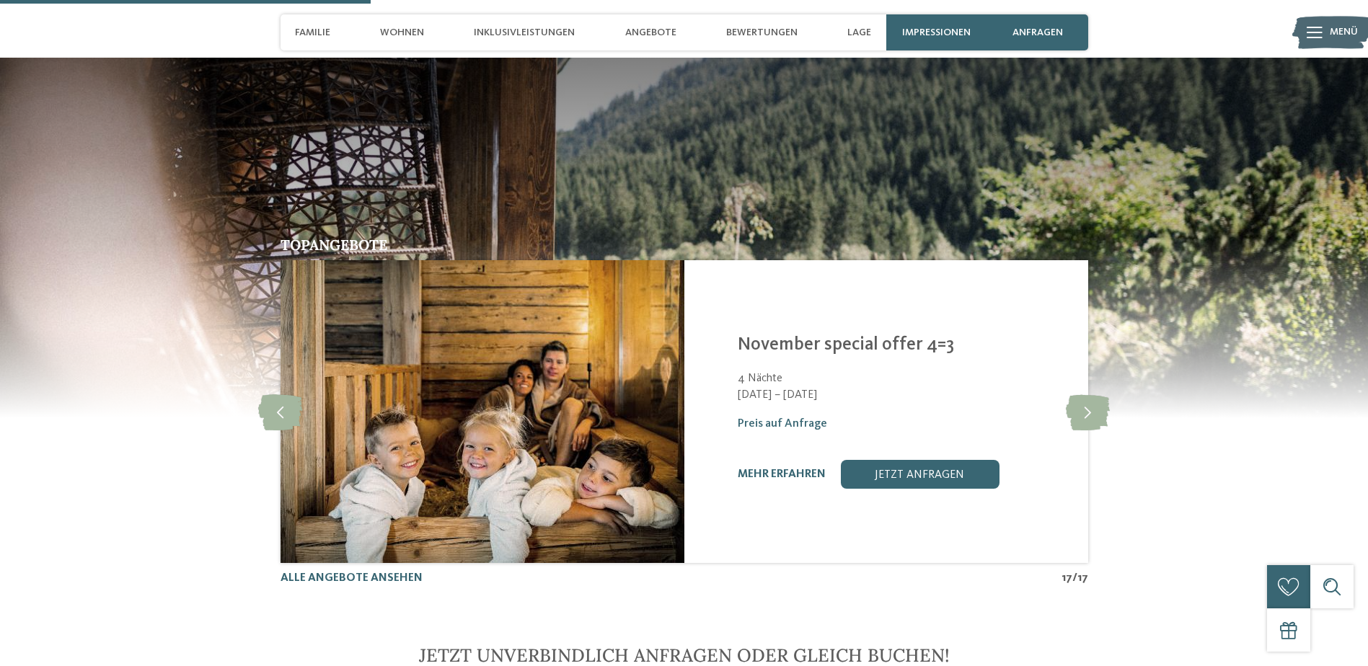
scroll to position [3642, 0]
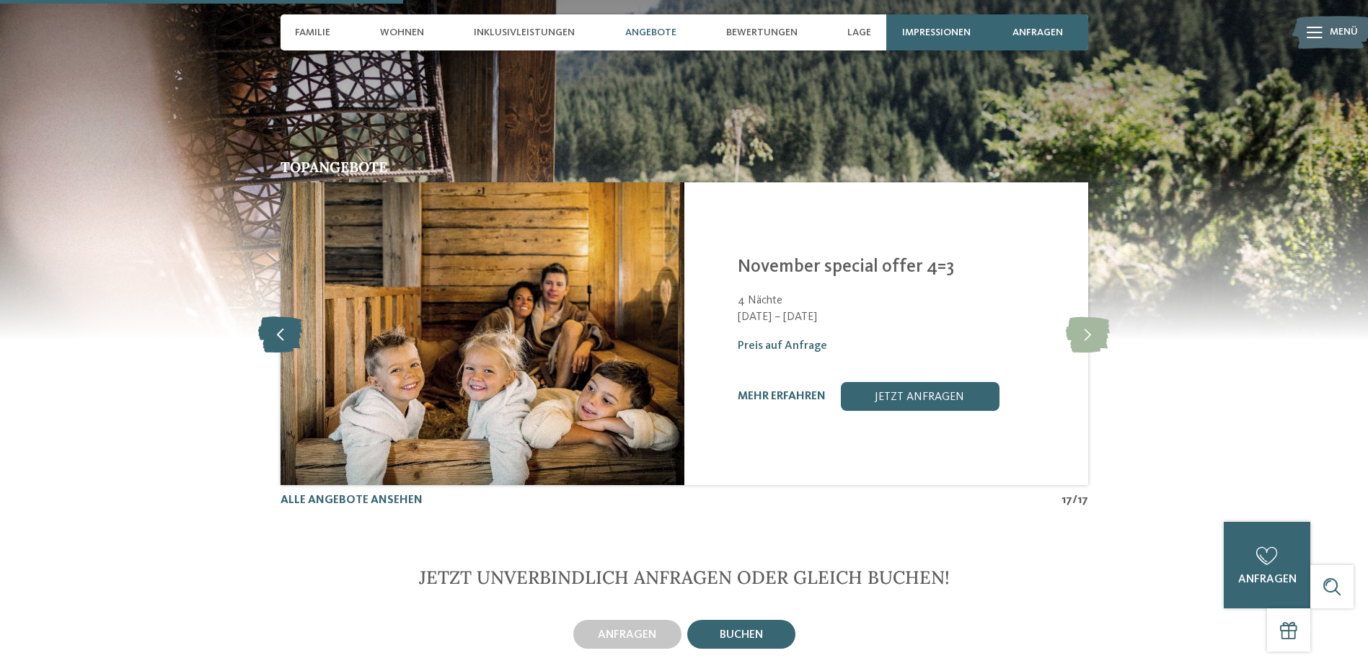
click at [289, 316] on icon at bounding box center [280, 334] width 44 height 36
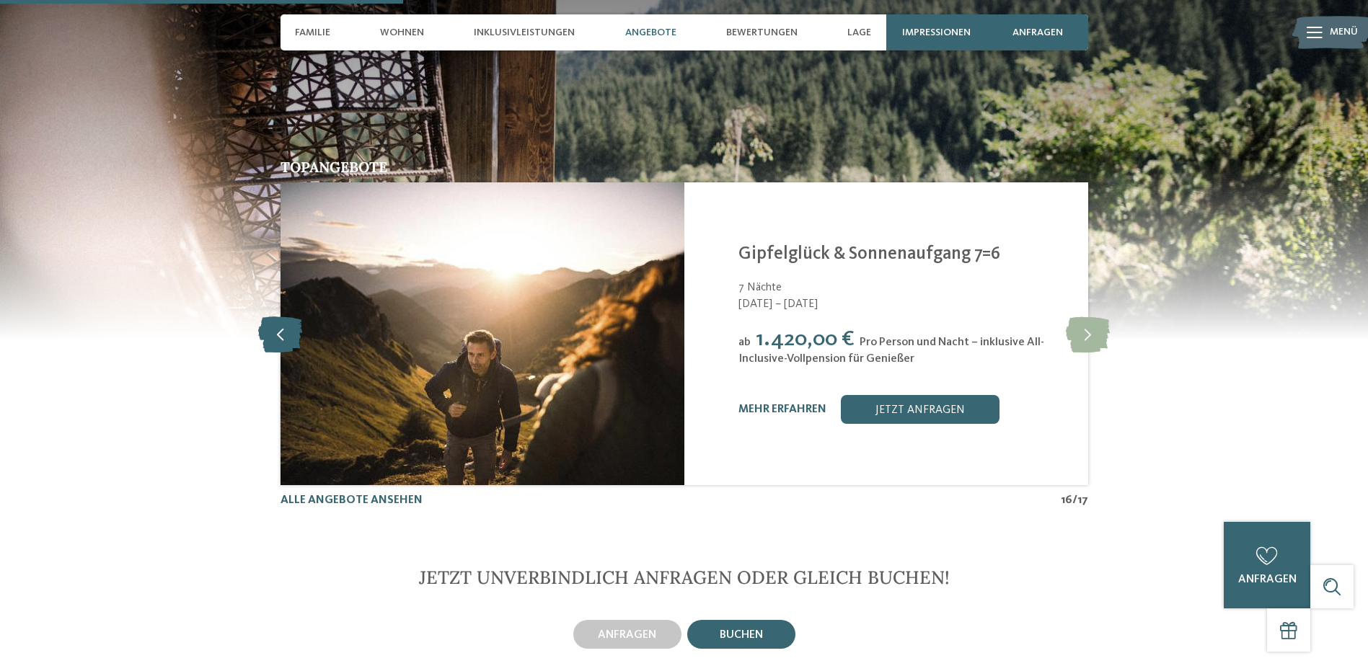
click at [286, 316] on icon at bounding box center [280, 334] width 44 height 36
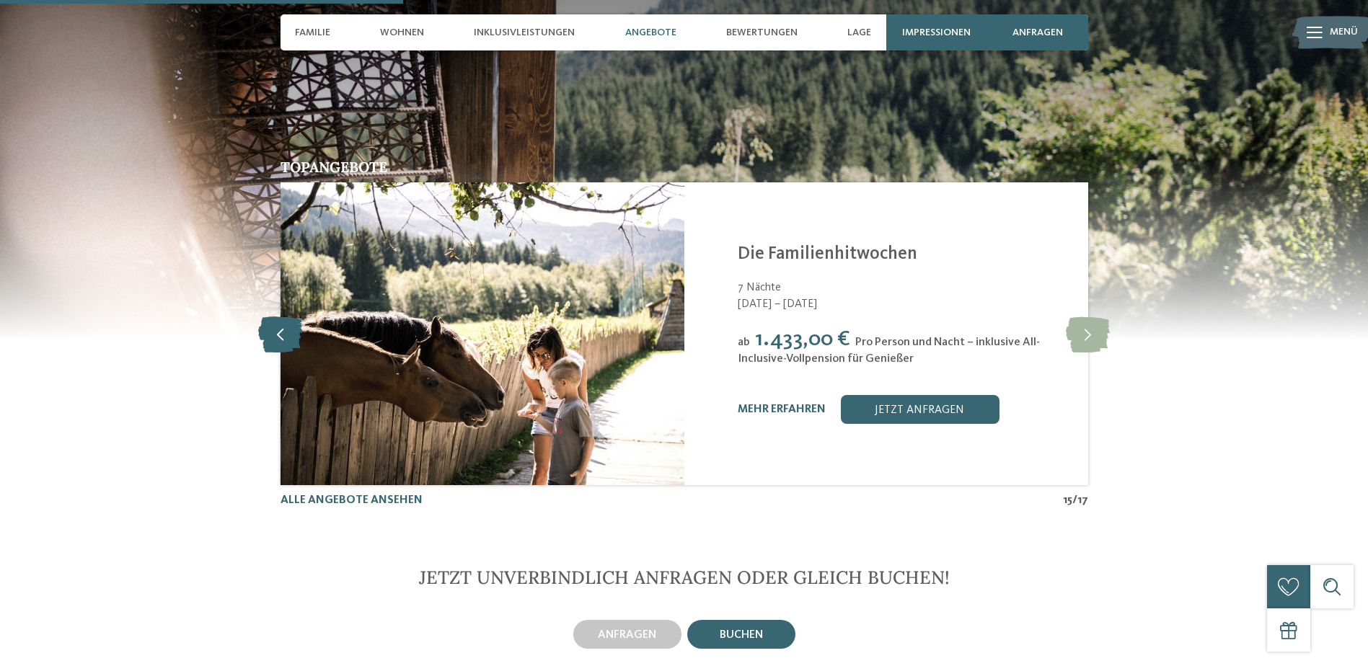
click at [286, 316] on icon at bounding box center [280, 334] width 44 height 36
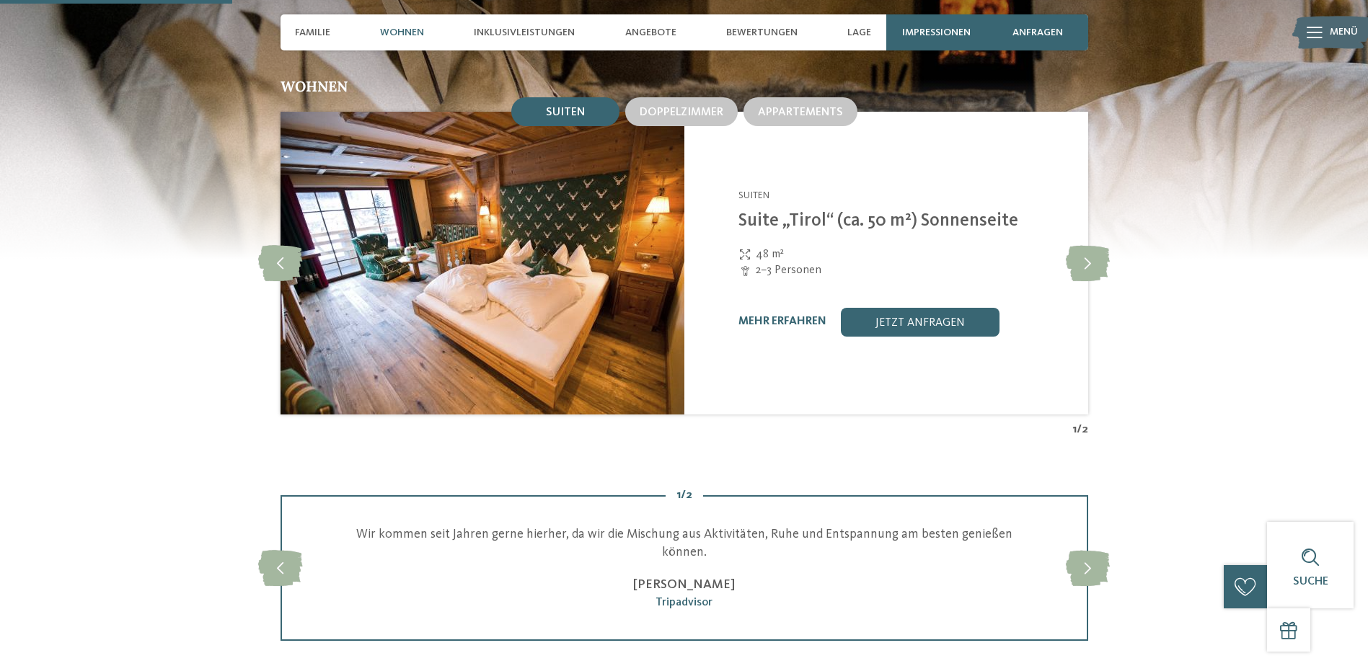
scroll to position [1767, 0]
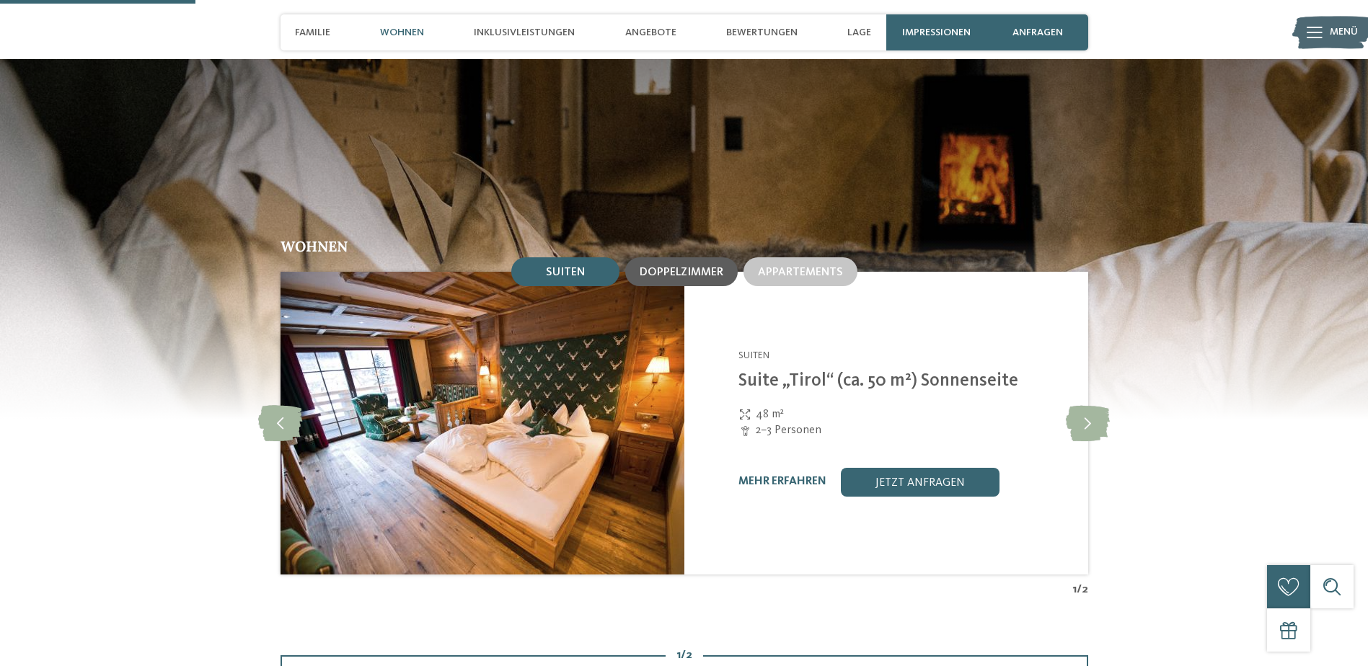
click at [665, 267] on span "Doppelzimmer" at bounding box center [681, 273] width 84 height 12
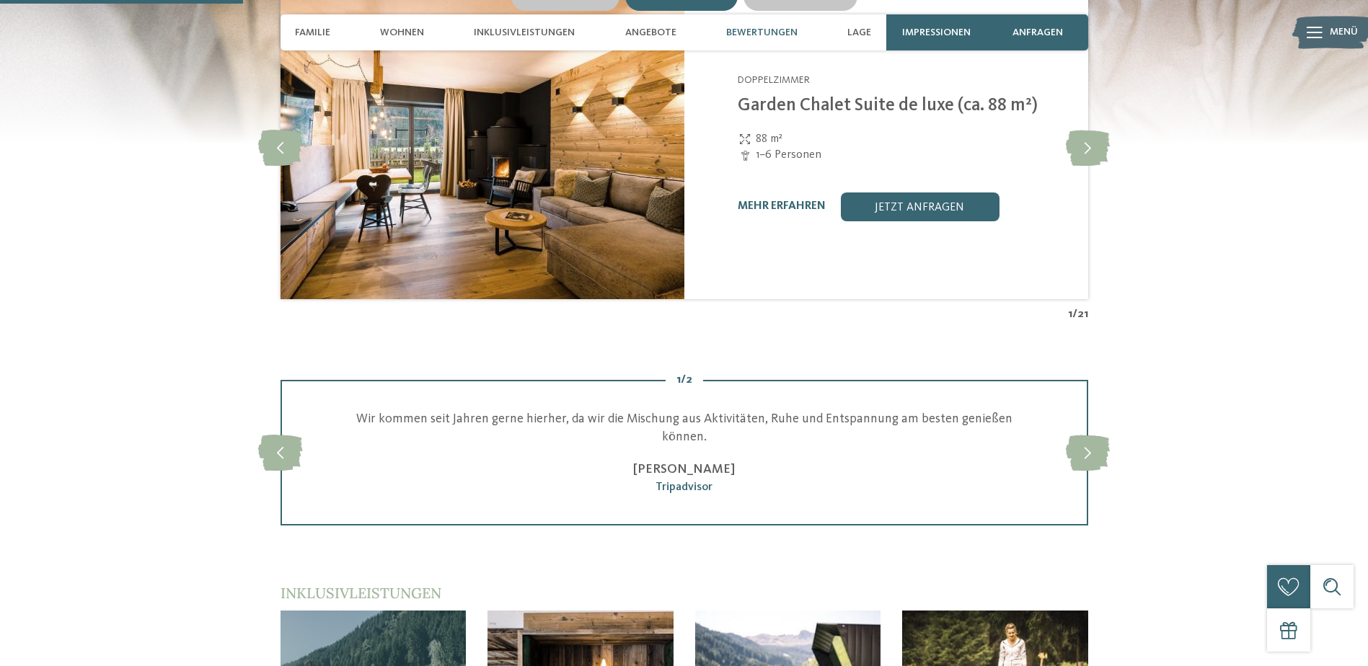
scroll to position [1839, 0]
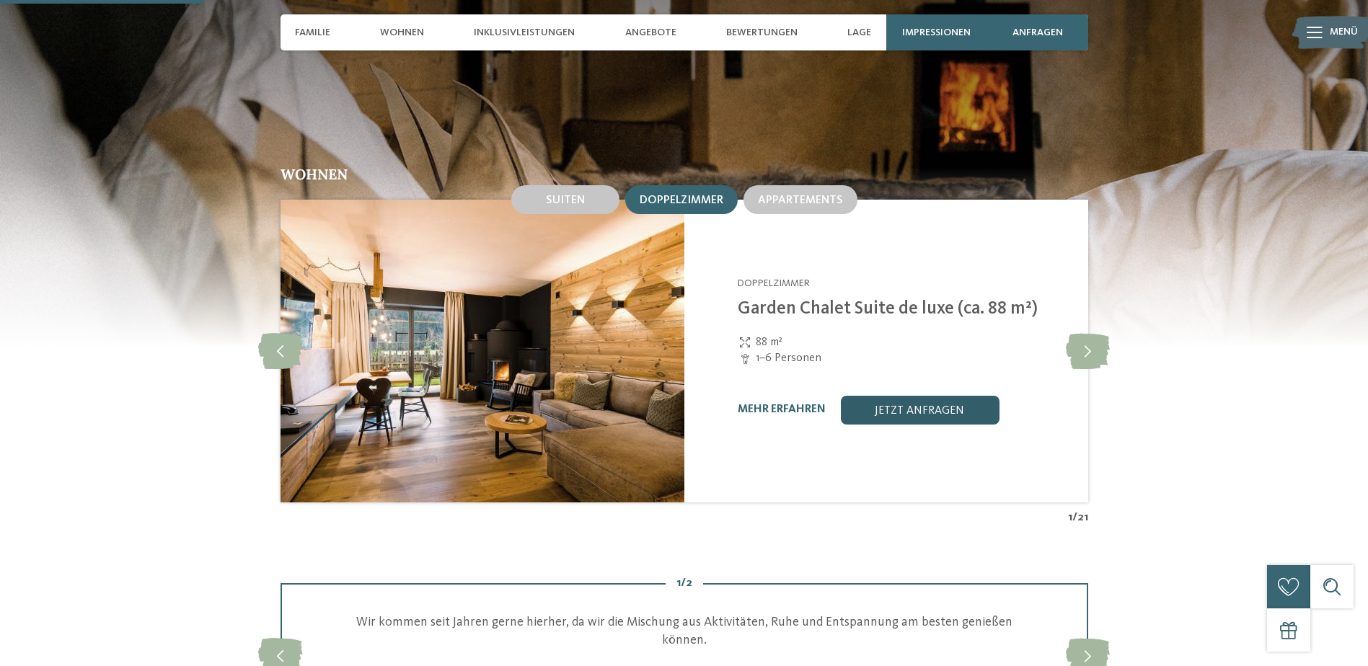
click at [917, 397] on link "jetzt anfragen" at bounding box center [919, 410] width 159 height 29
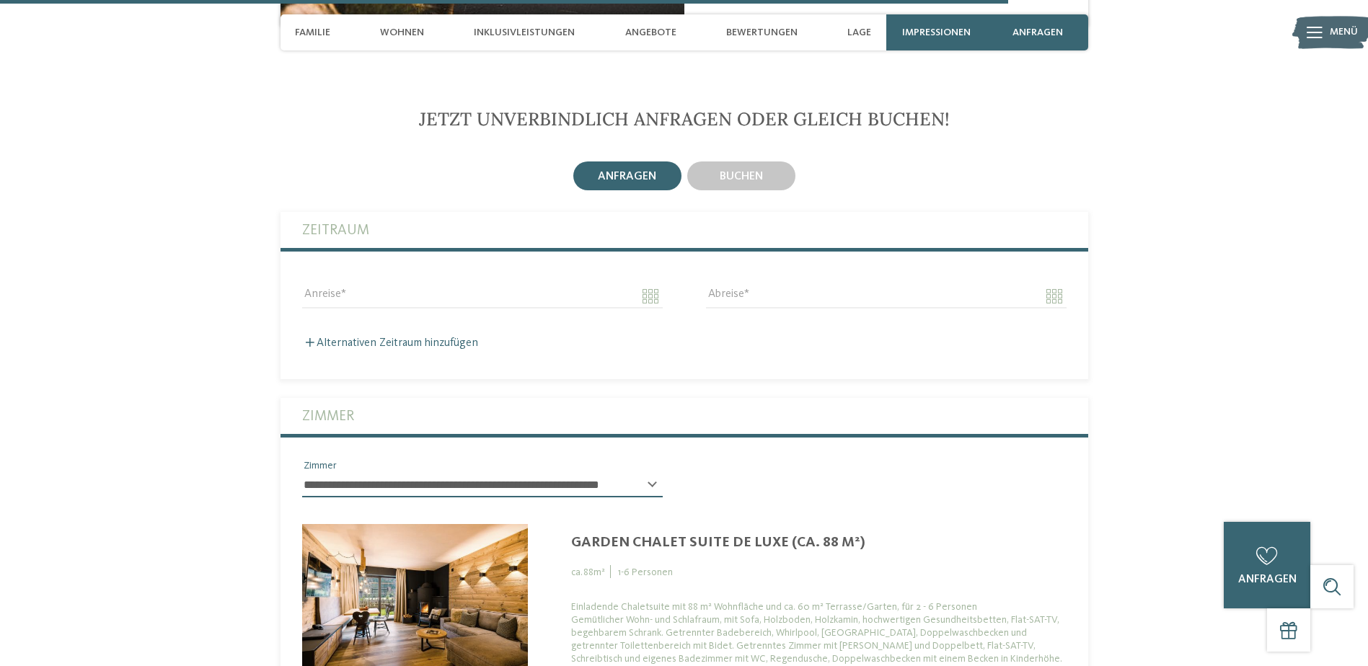
scroll to position [4074, 0]
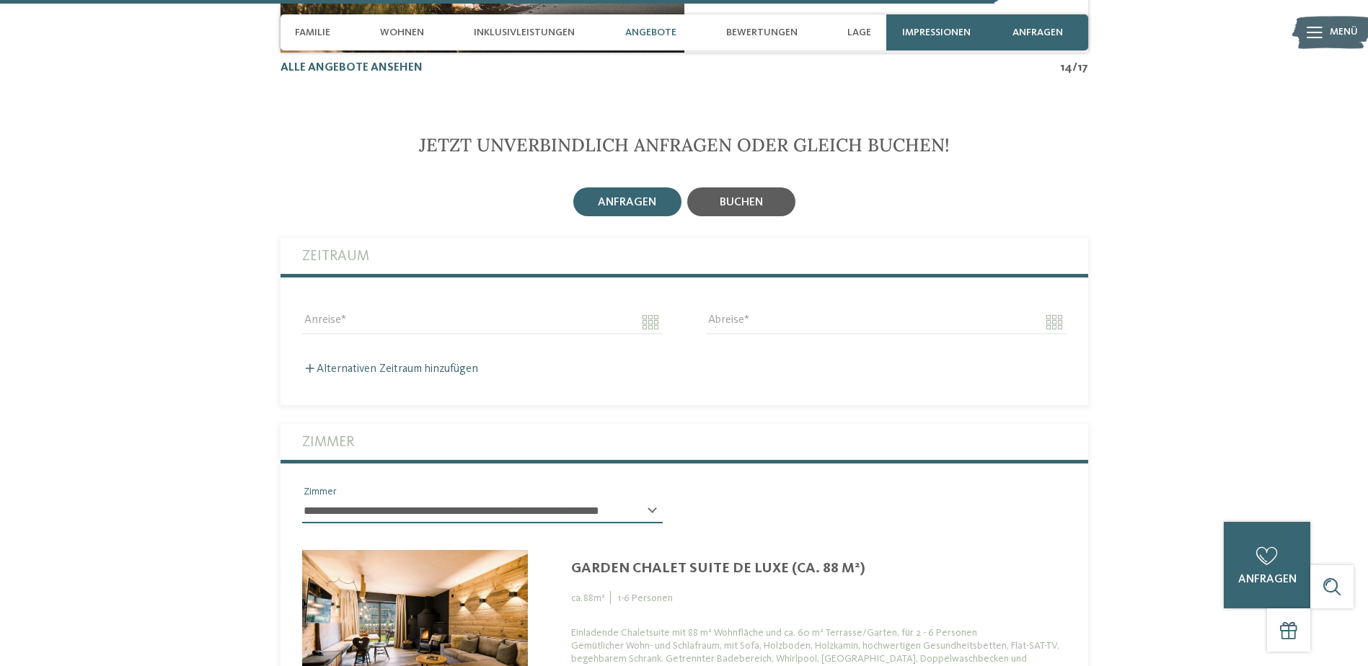
click at [735, 195] on div "buchen" at bounding box center [741, 201] width 43 height 13
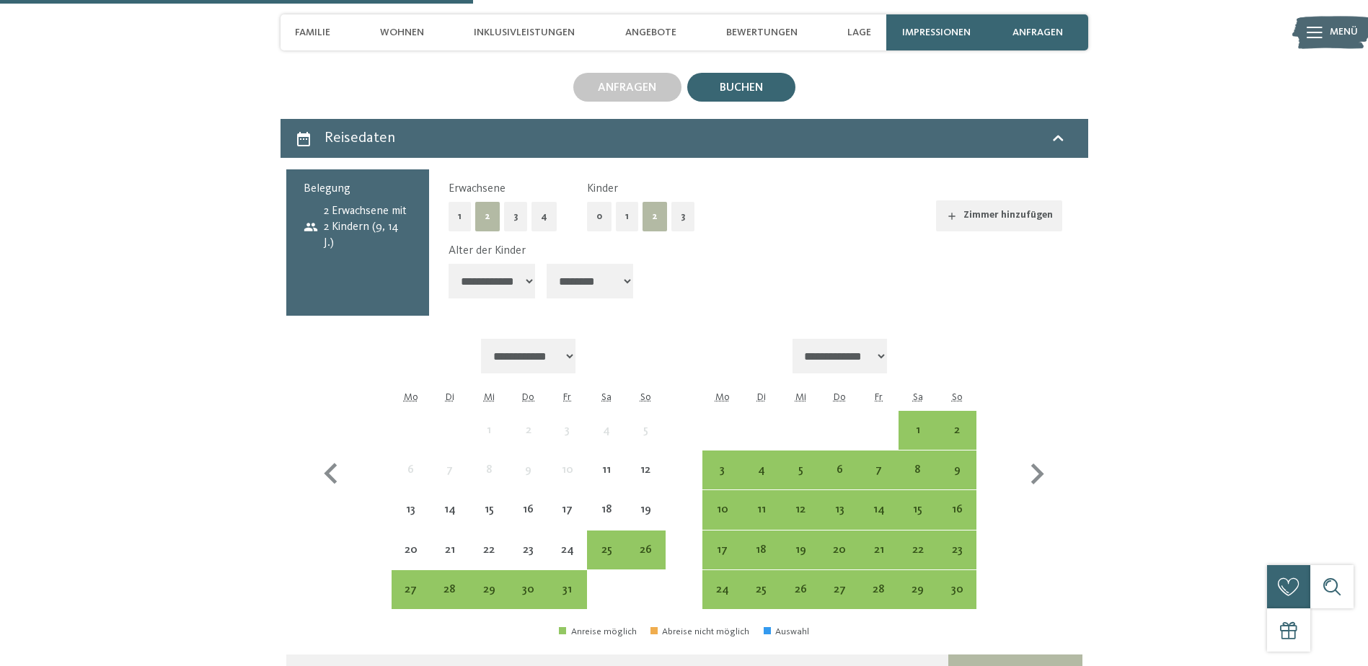
scroll to position [4290, 0]
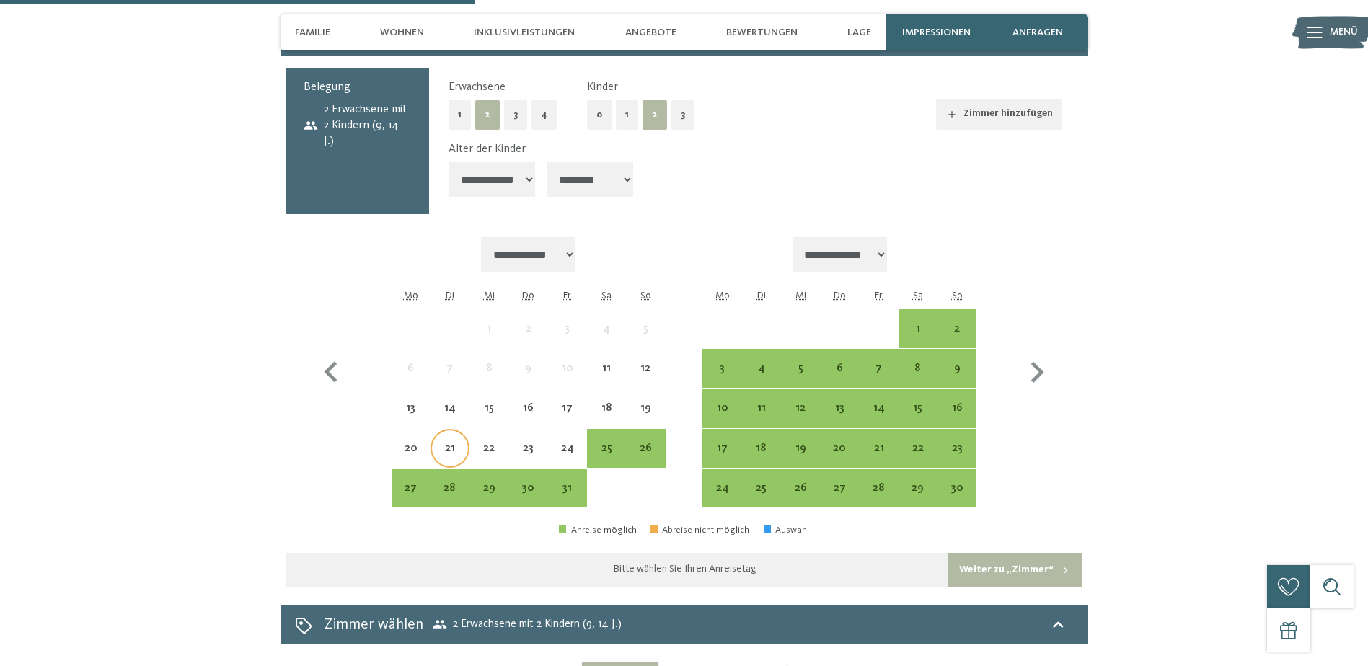
click at [433, 443] on div "21" at bounding box center [450, 461] width 36 height 36
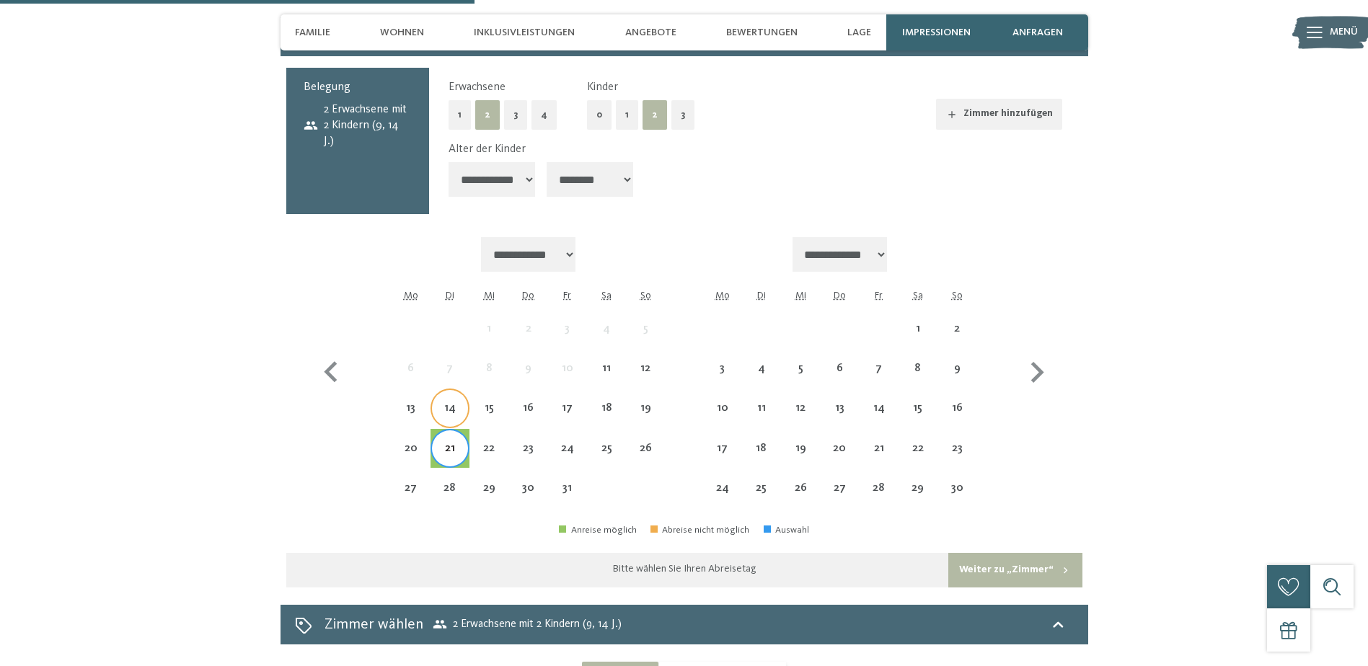
click at [444, 402] on div "14" at bounding box center [450, 420] width 36 height 36
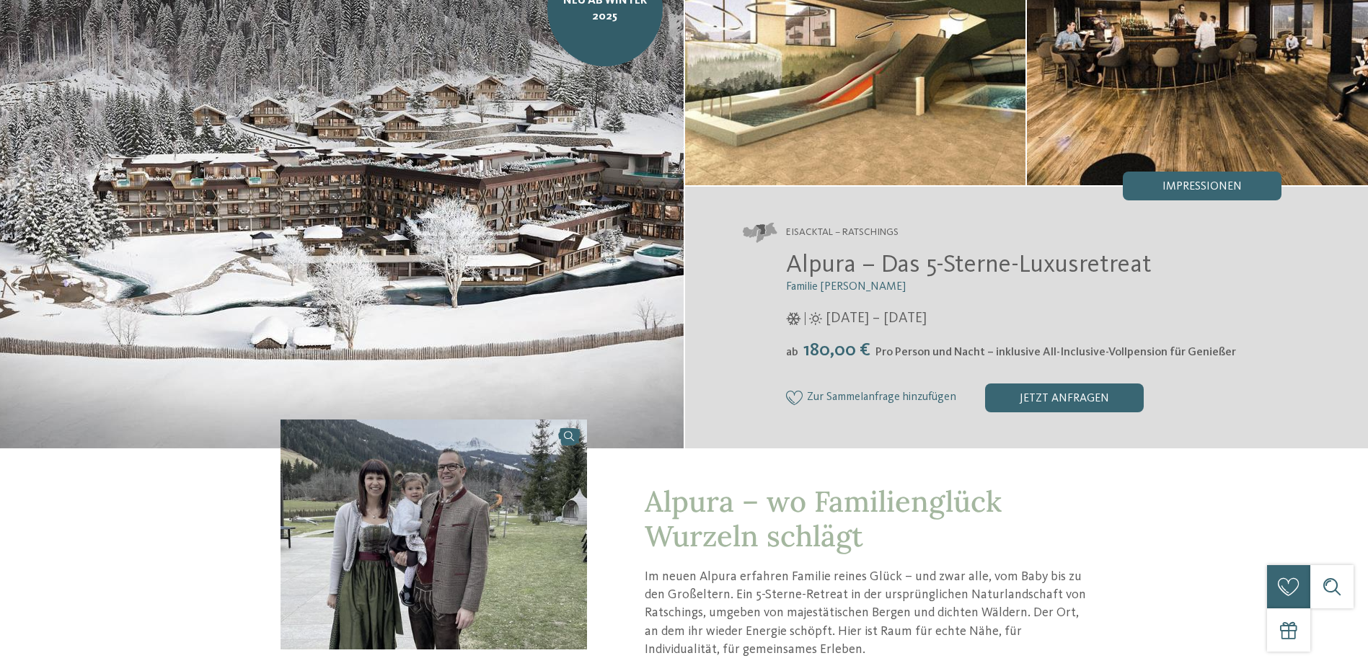
scroll to position [0, 0]
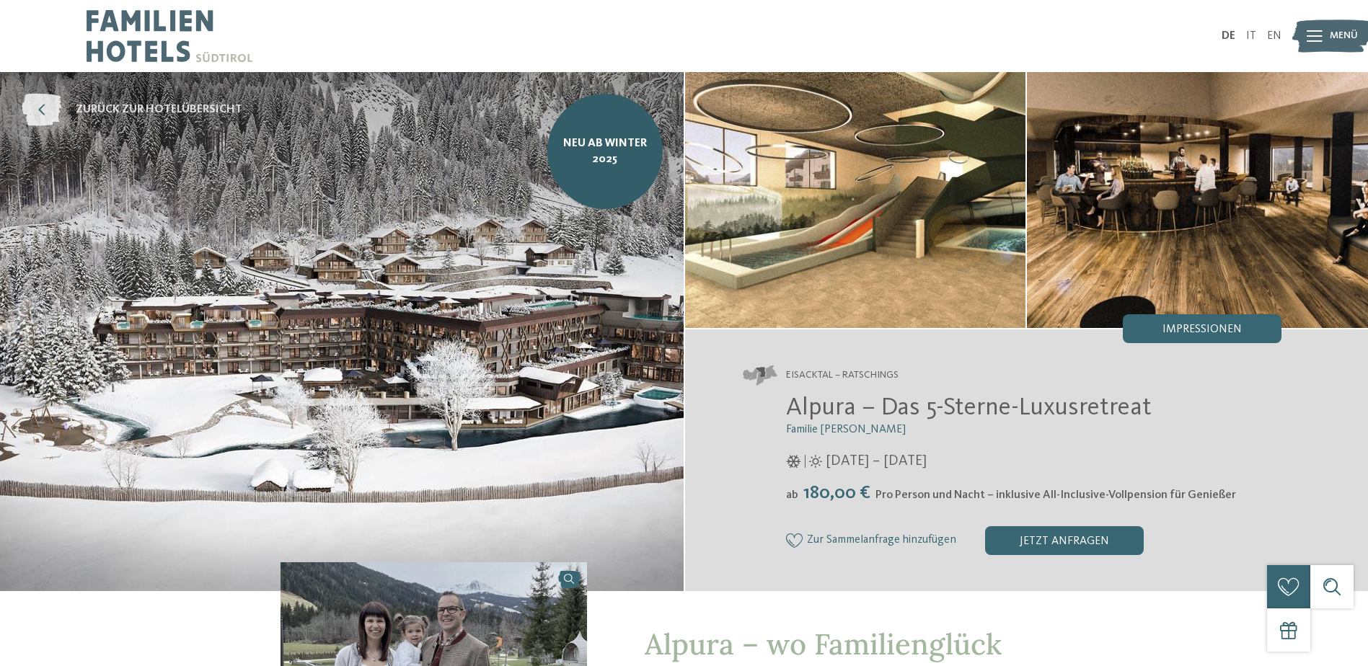
click at [32, 109] on icon at bounding box center [42, 110] width 40 height 32
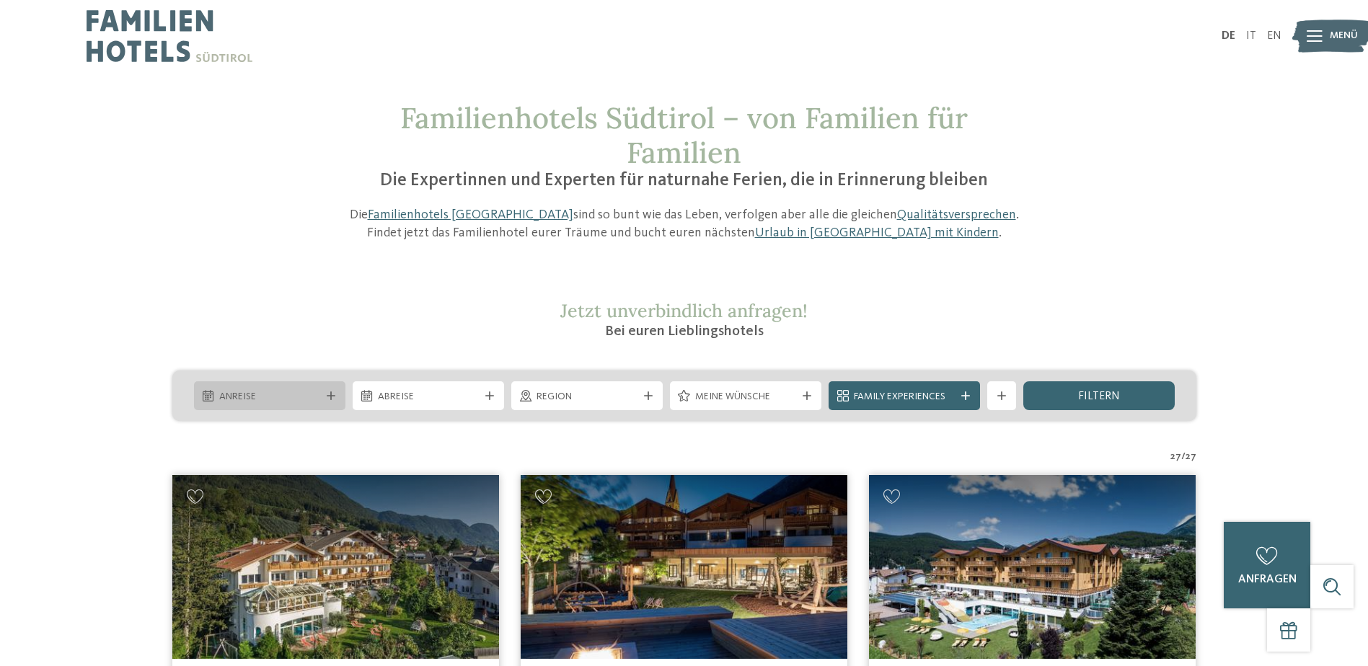
click at [327, 395] on icon at bounding box center [331, 395] width 9 height 9
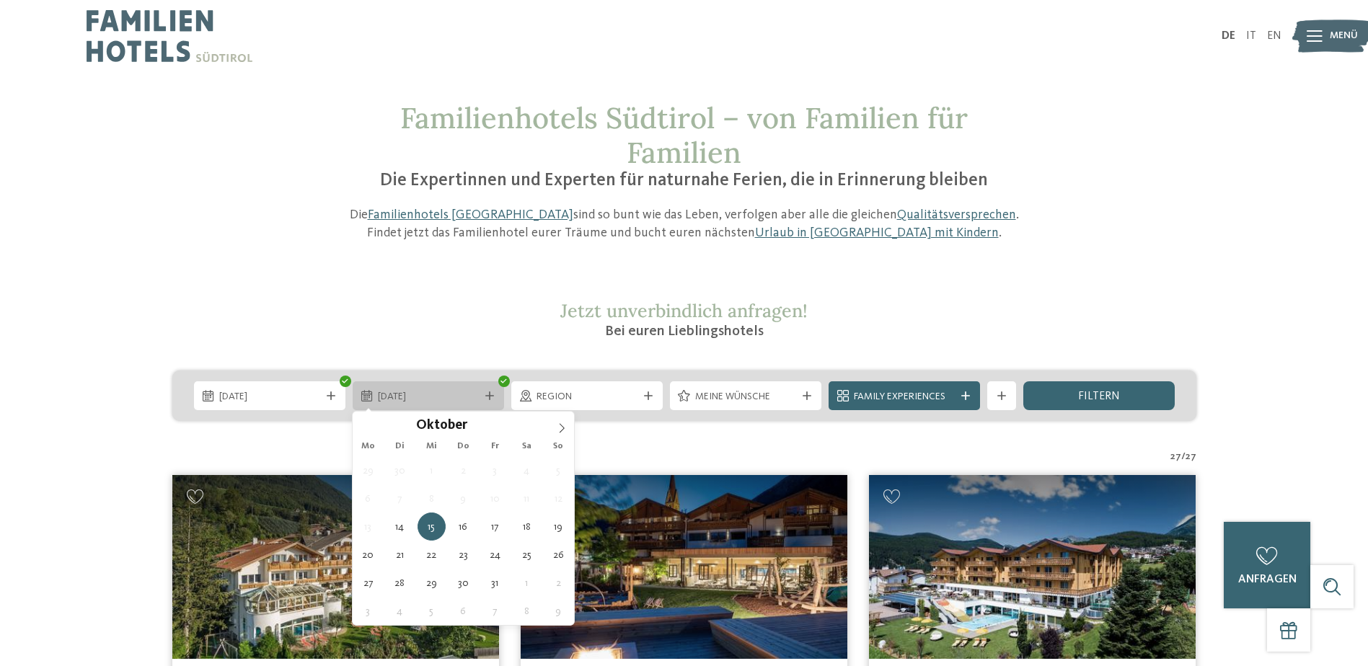
click at [494, 398] on div at bounding box center [489, 395] width 14 height 9
click at [333, 404] on div "[DATE]" at bounding box center [269, 395] width 151 height 29
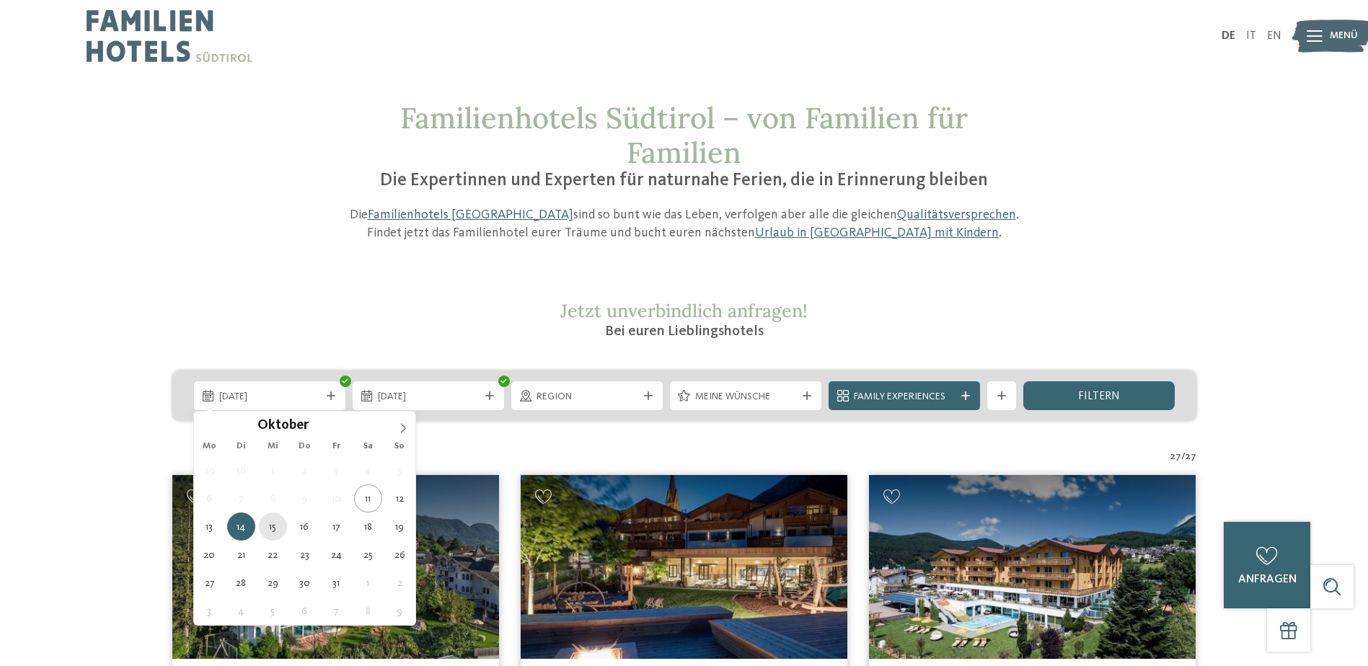
type div "[DATE]"
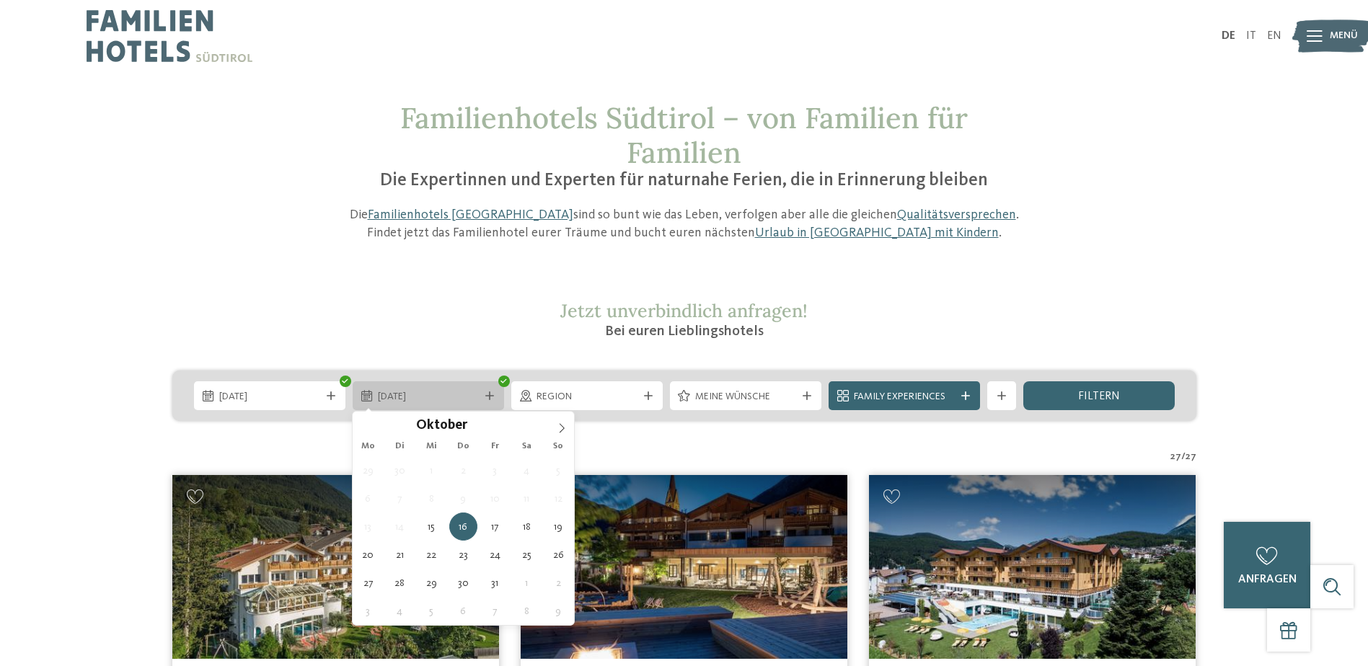
click at [497, 399] on div "[DATE]" at bounding box center [428, 395] width 151 height 29
type div "[DATE]"
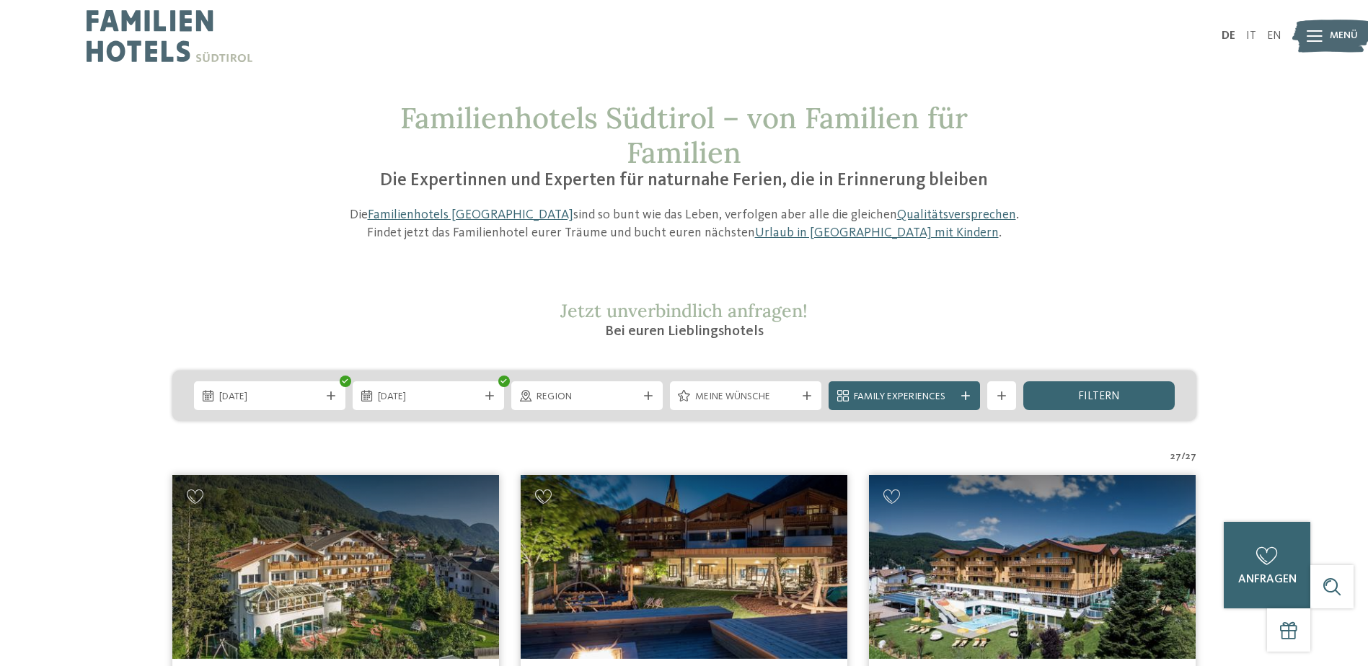
click at [652, 397] on div at bounding box center [648, 395] width 14 height 9
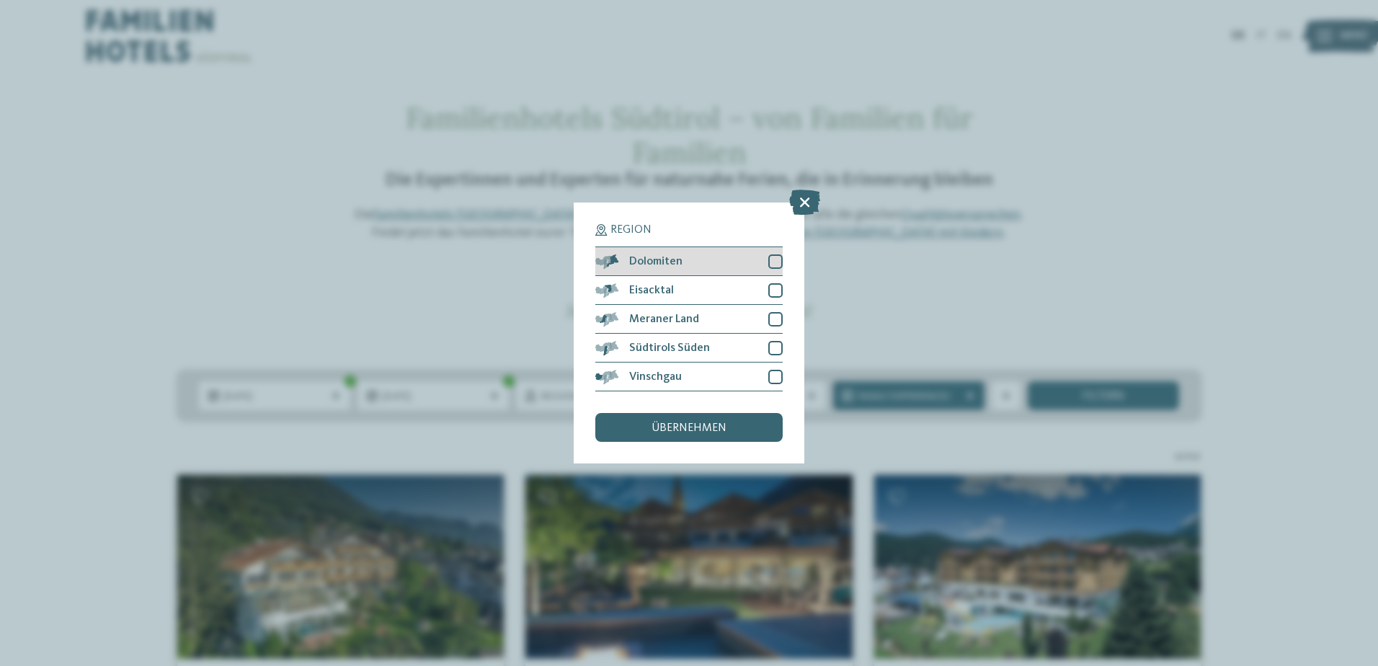
click at [778, 264] on div at bounding box center [776, 262] width 14 height 14
drag, startPoint x: 774, startPoint y: 288, endPoint x: 774, endPoint y: 300, distance: 12.3
click at [774, 288] on div at bounding box center [776, 290] width 14 height 14
click at [774, 314] on div at bounding box center [776, 319] width 14 height 14
click at [775, 341] on div "Südtirols Süden" at bounding box center [689, 348] width 187 height 29
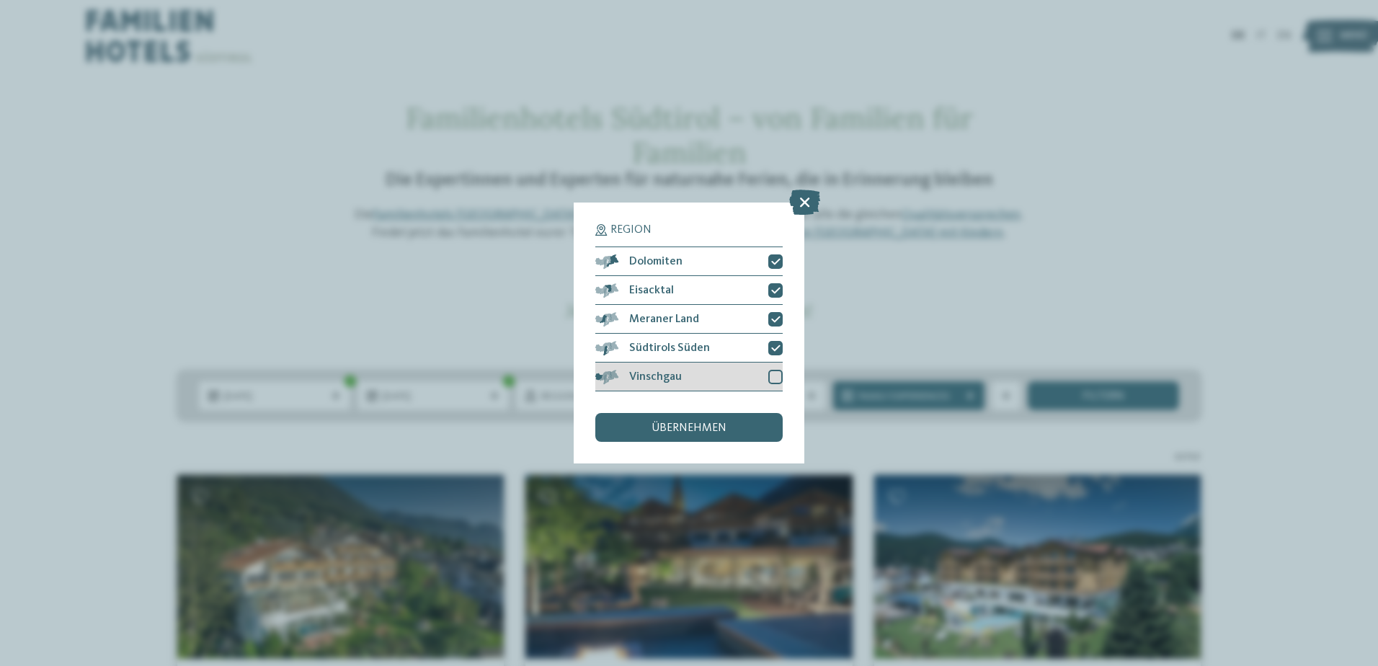
click at [776, 371] on div at bounding box center [776, 377] width 14 height 14
click at [728, 429] on div "übernehmen" at bounding box center [689, 427] width 187 height 29
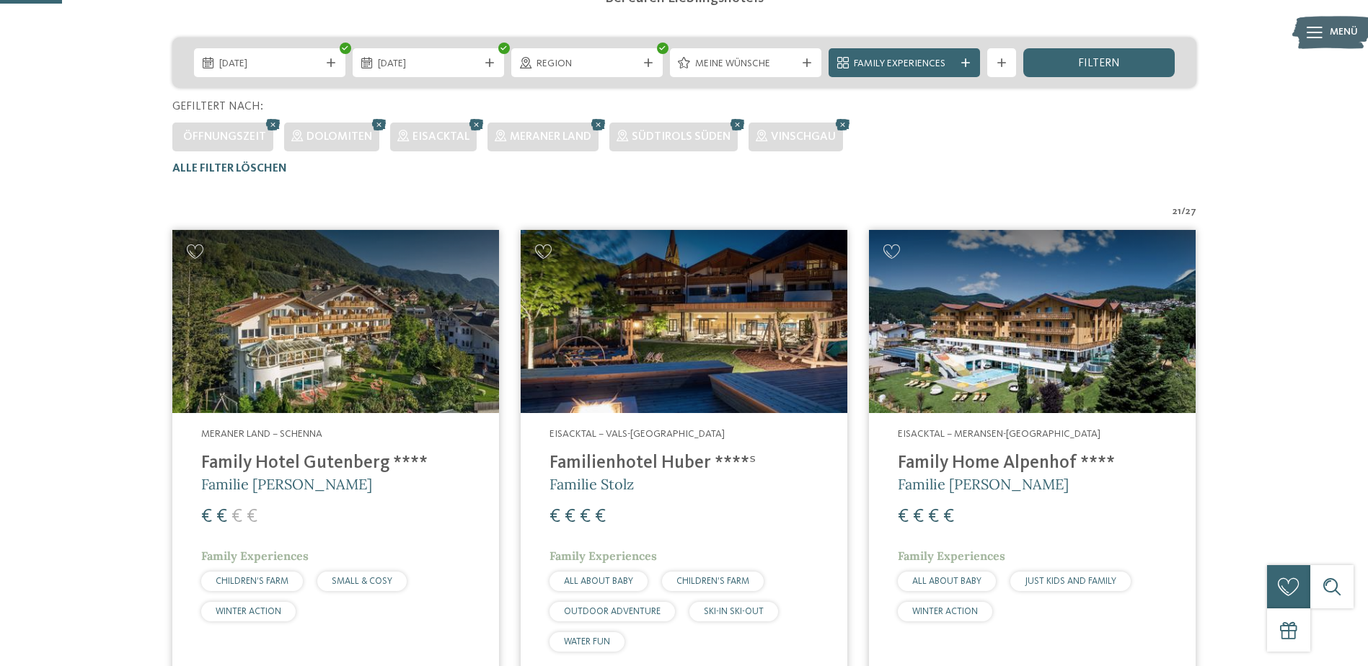
scroll to position [185, 0]
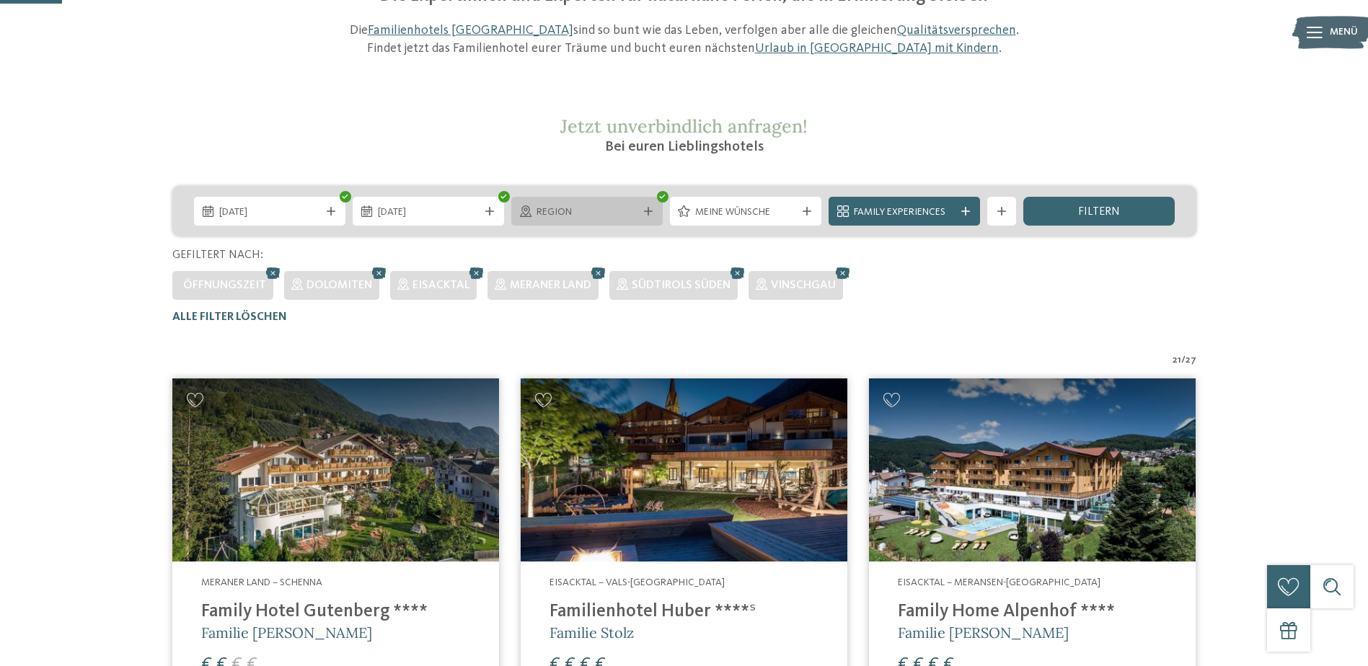
click at [596, 213] on span "Region" at bounding box center [586, 212] width 101 height 14
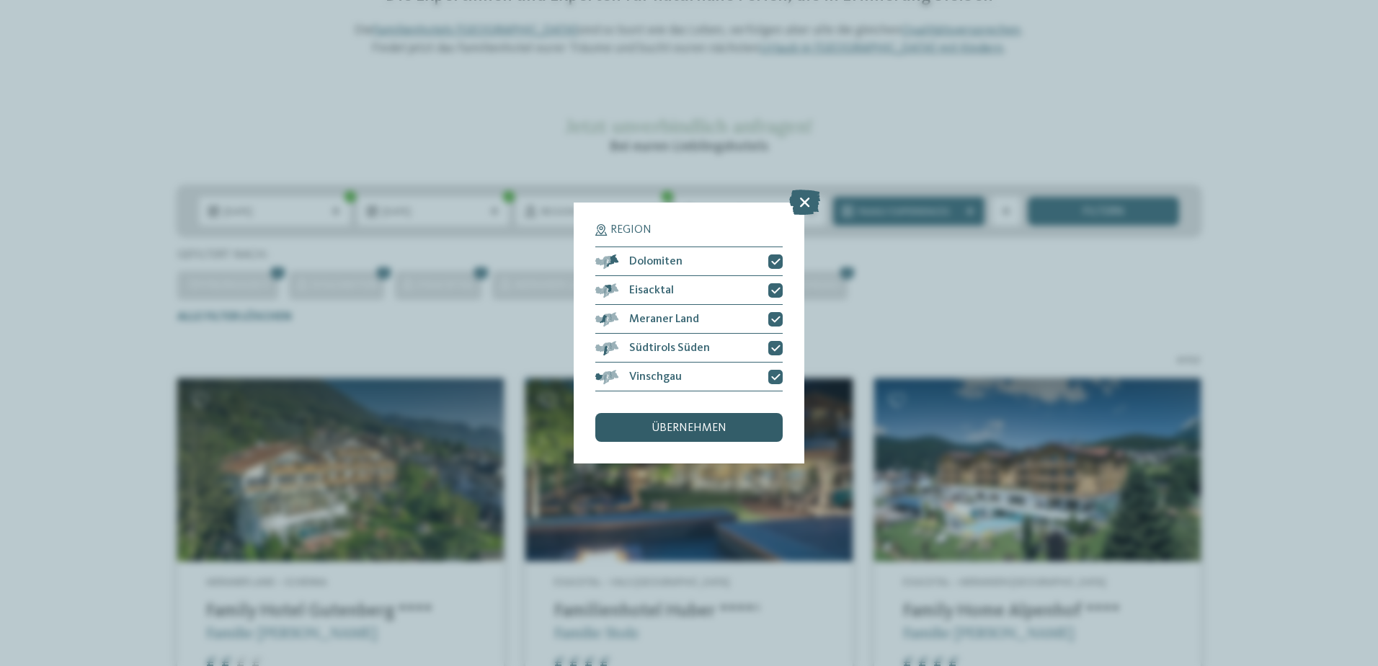
click at [729, 428] on div "übernehmen" at bounding box center [689, 427] width 187 height 29
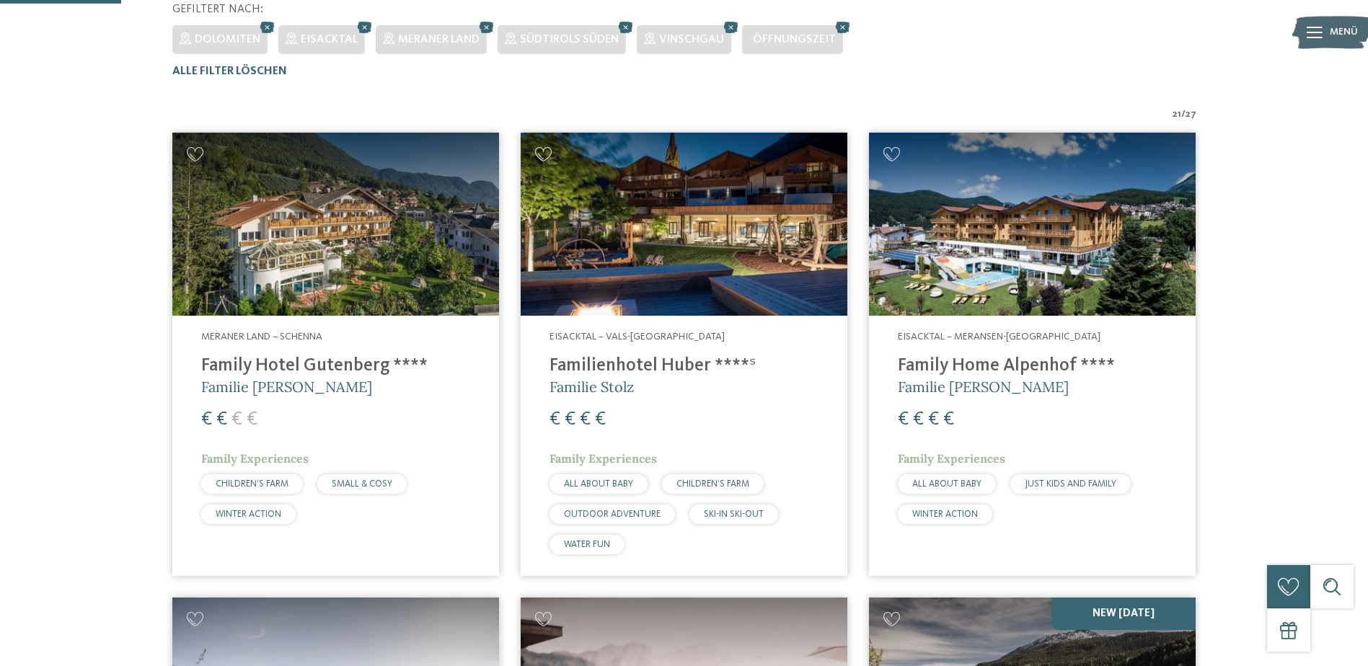
scroll to position [467, 0]
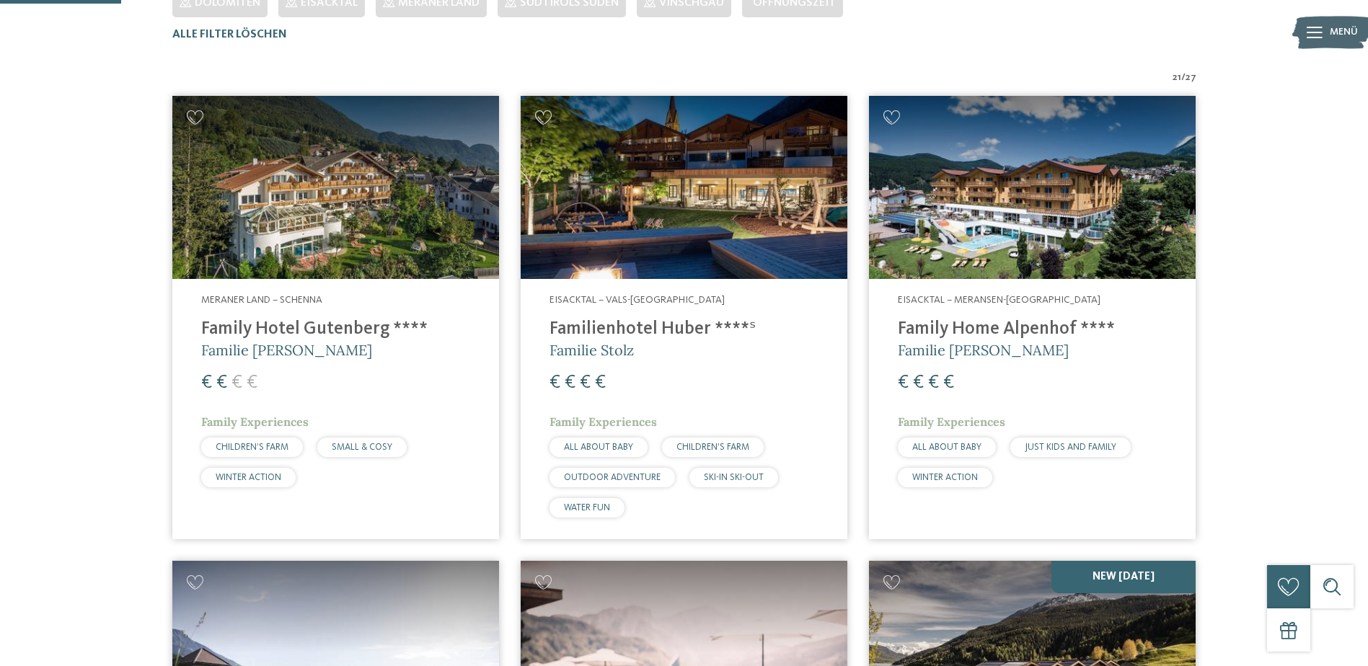
click at [762, 208] on img at bounding box center [684, 188] width 327 height 184
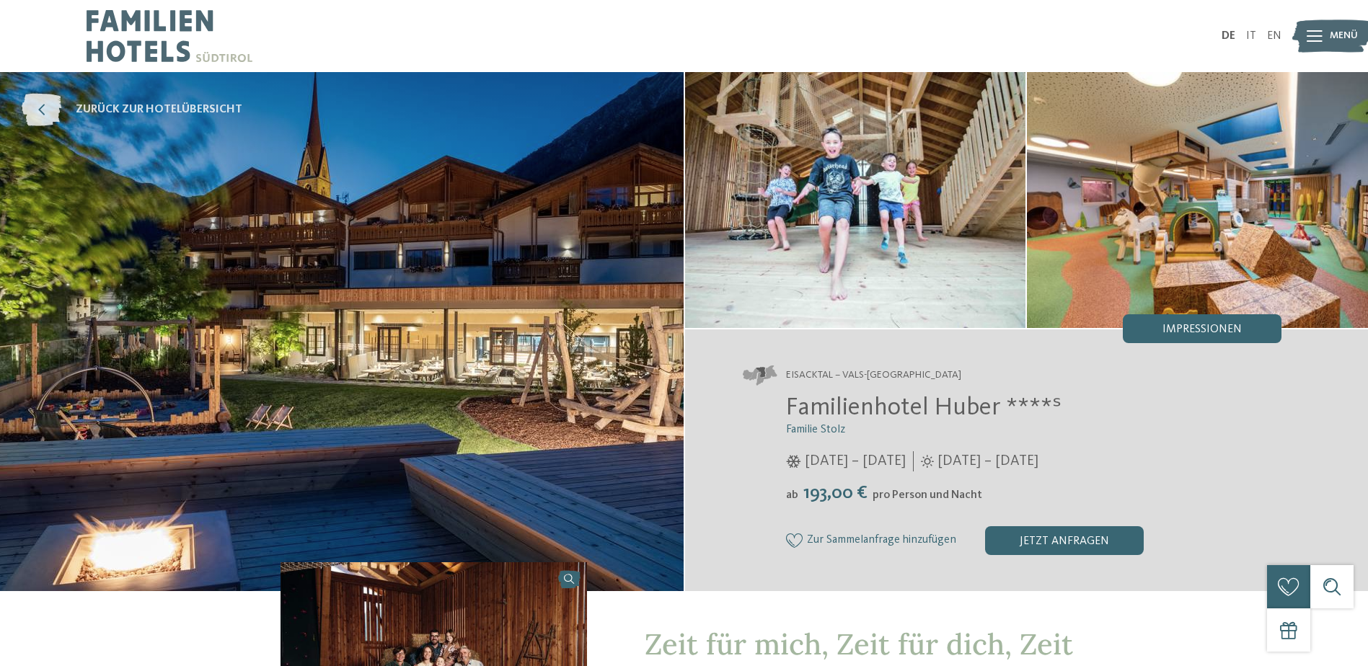
click at [40, 117] on icon at bounding box center [42, 110] width 40 height 32
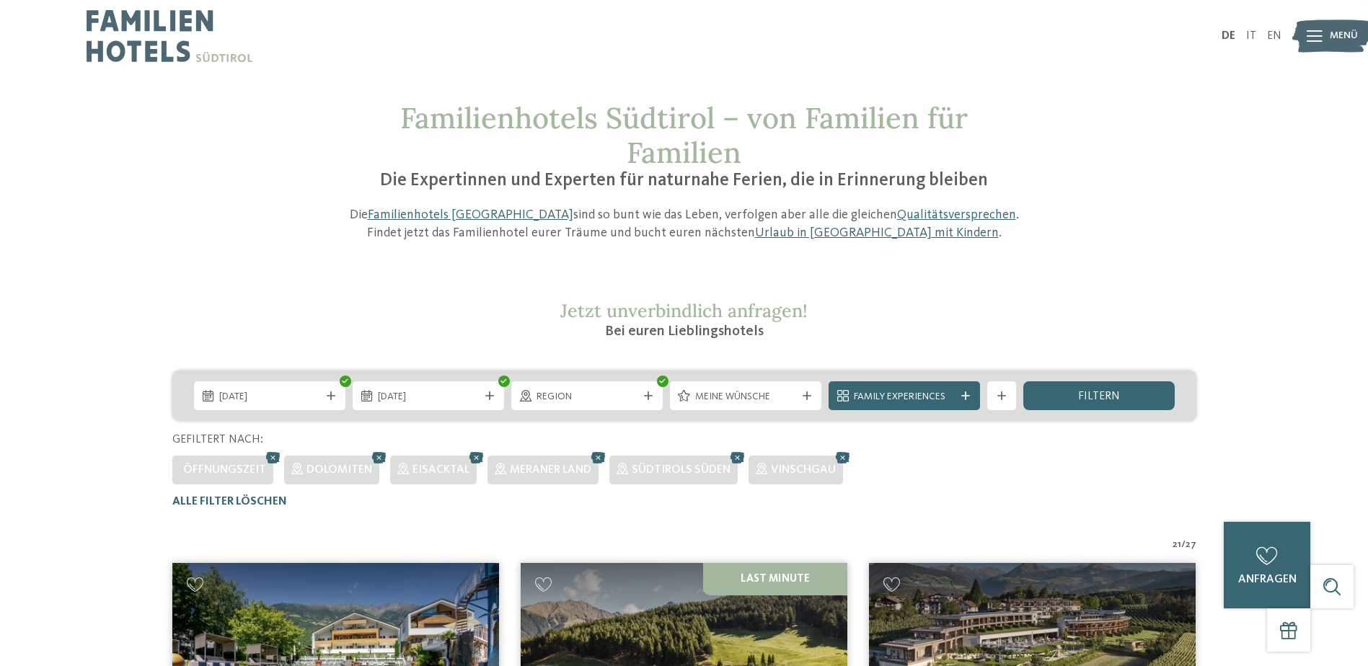
click at [743, 393] on span "Meine Wünsche" at bounding box center [745, 397] width 101 height 14
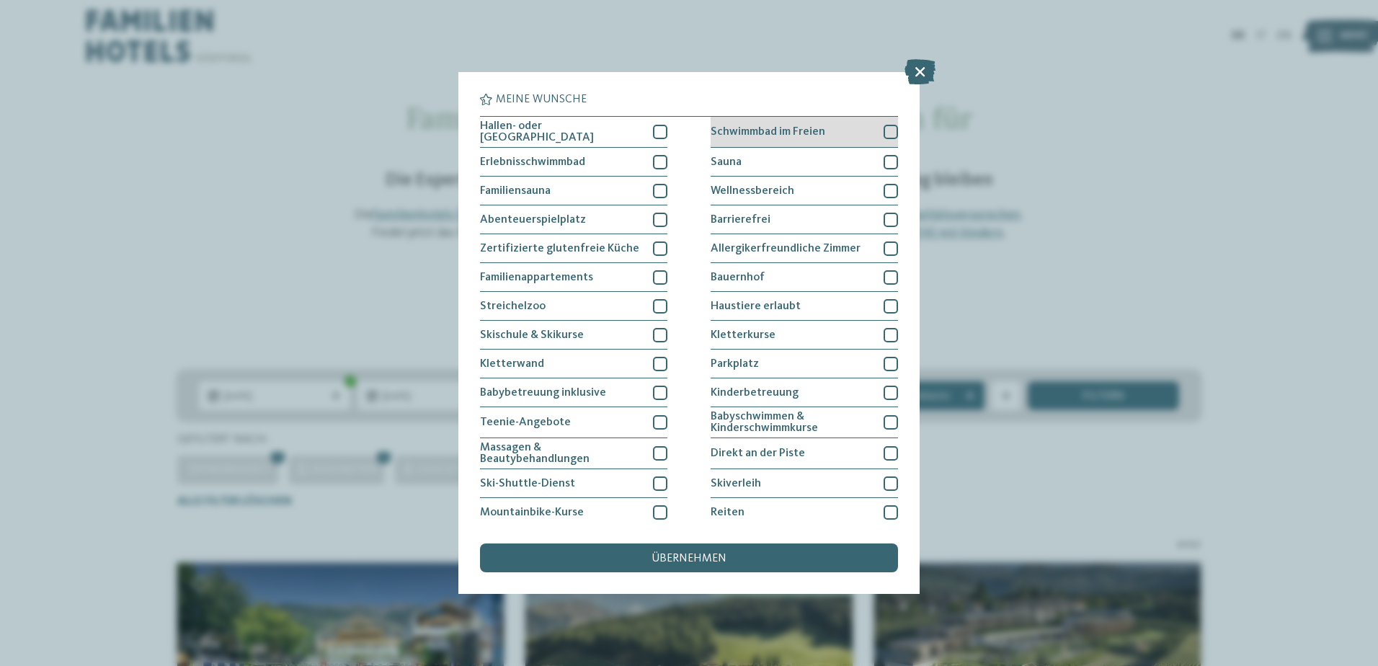
click at [885, 135] on div at bounding box center [891, 132] width 14 height 14
click at [885, 159] on div at bounding box center [891, 162] width 14 height 14
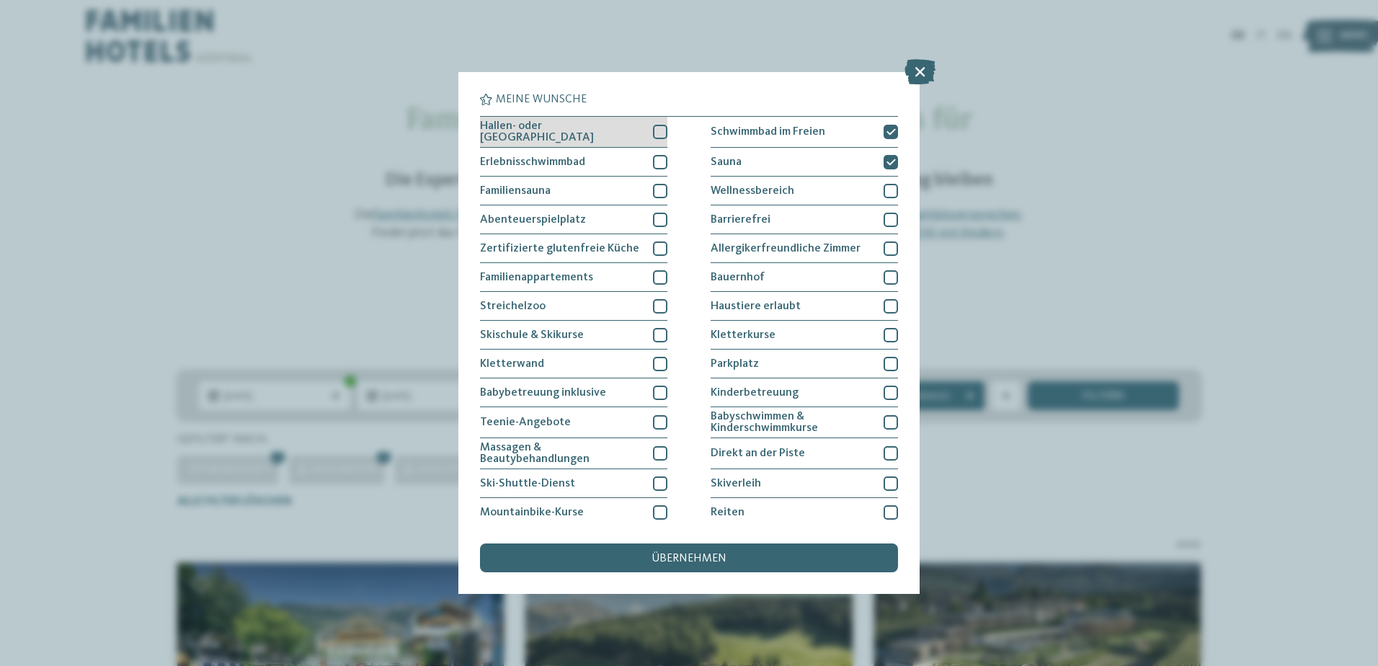
click at [654, 131] on div at bounding box center [660, 132] width 14 height 14
click at [656, 275] on div at bounding box center [660, 277] width 14 height 14
click at [687, 554] on span "übernehmen" at bounding box center [689, 559] width 75 height 12
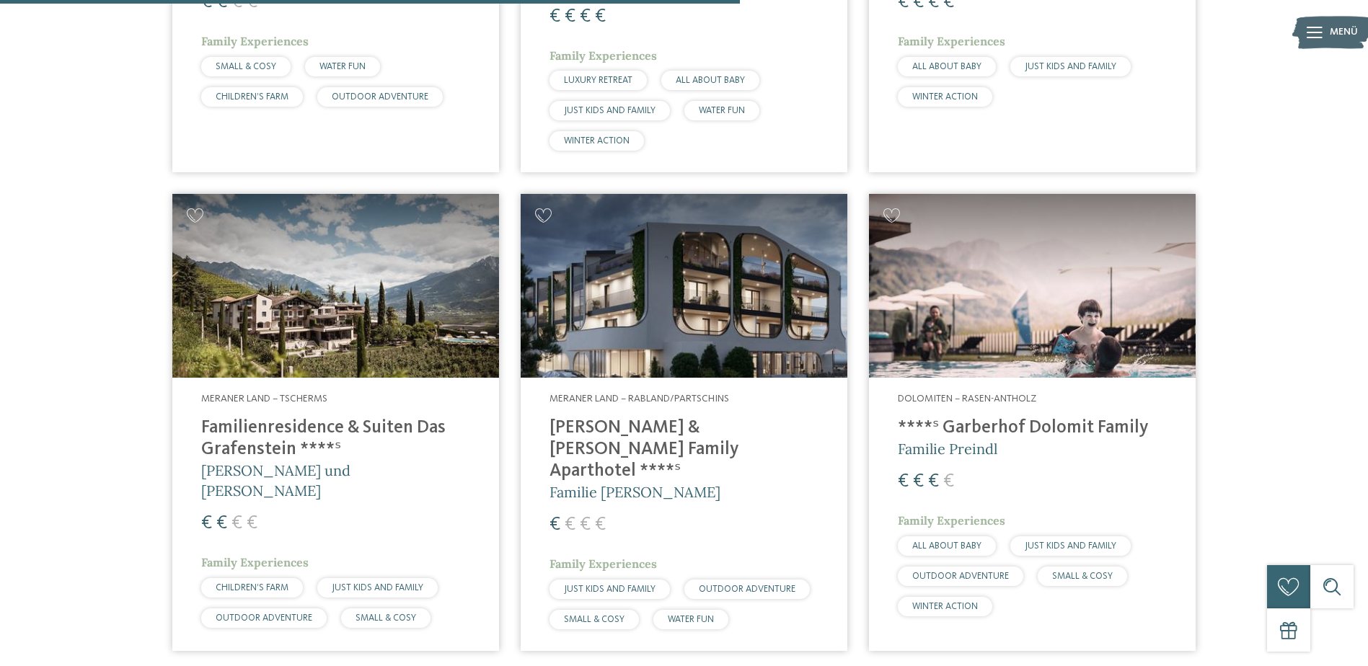
scroll to position [1014, 0]
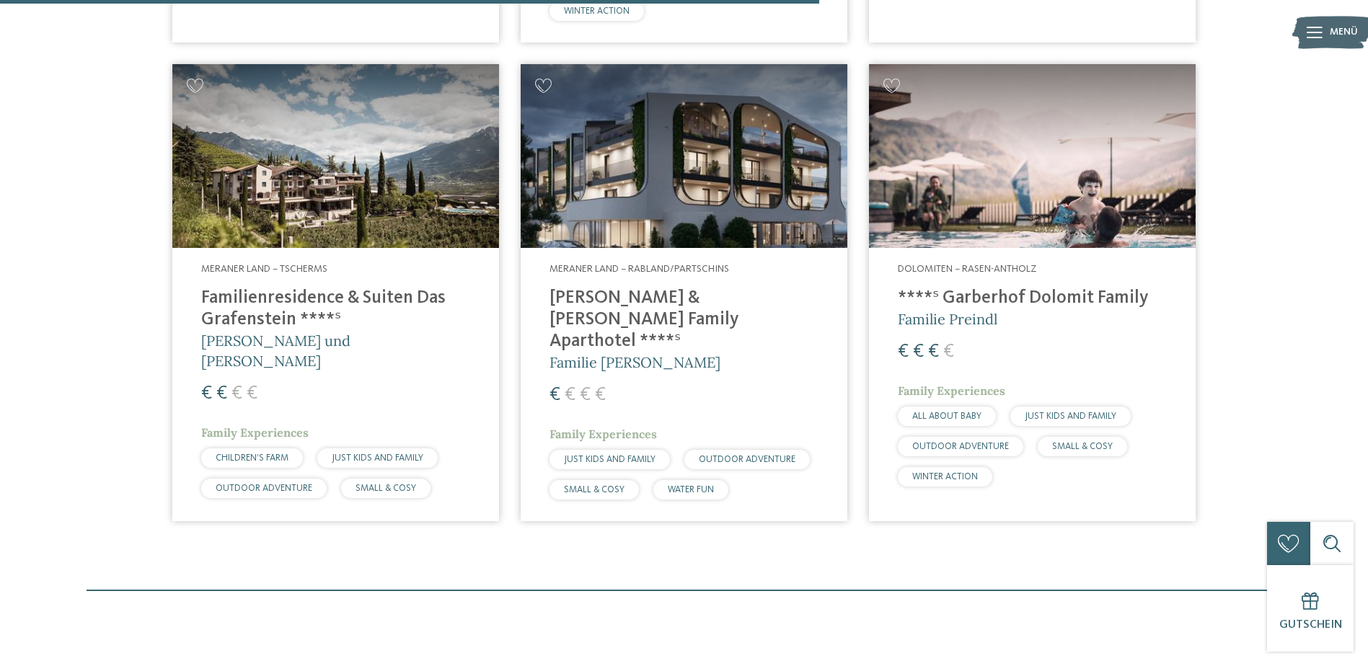
click at [1055, 154] on img at bounding box center [1032, 156] width 327 height 184
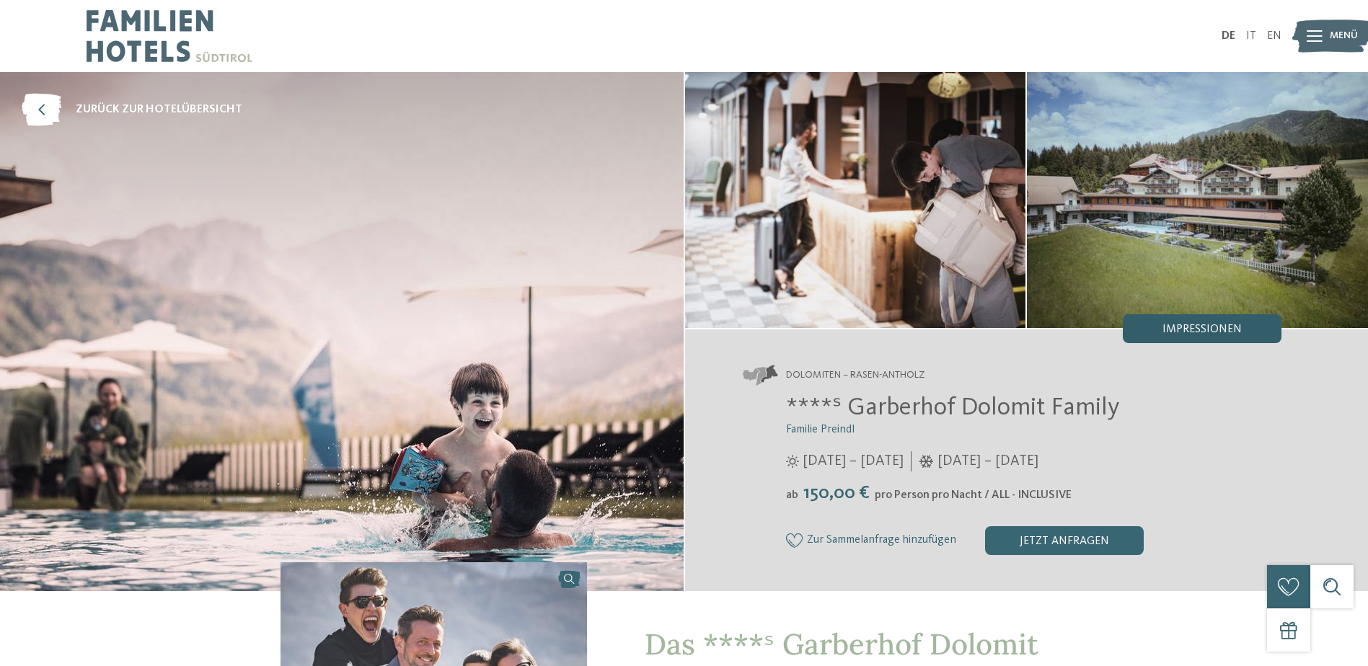
click at [1190, 327] on span "Impressionen" at bounding box center [1201, 330] width 79 height 12
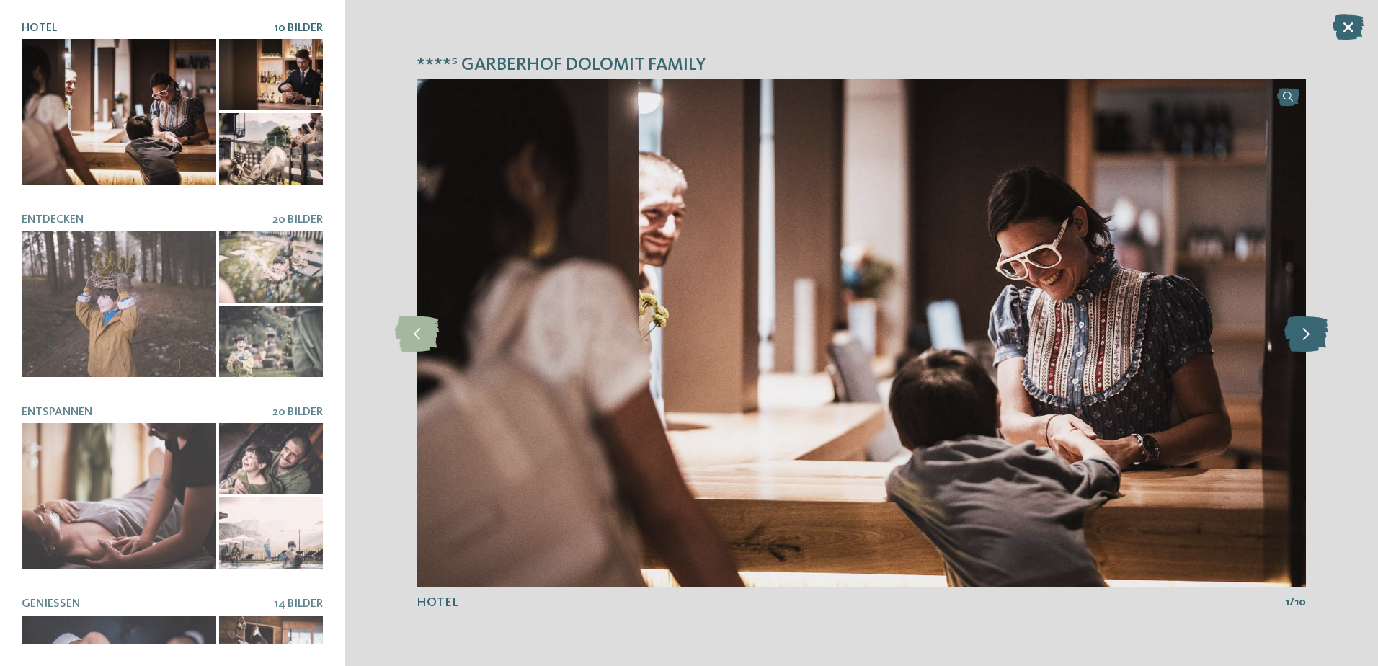
click at [1314, 329] on icon at bounding box center [1307, 333] width 44 height 36
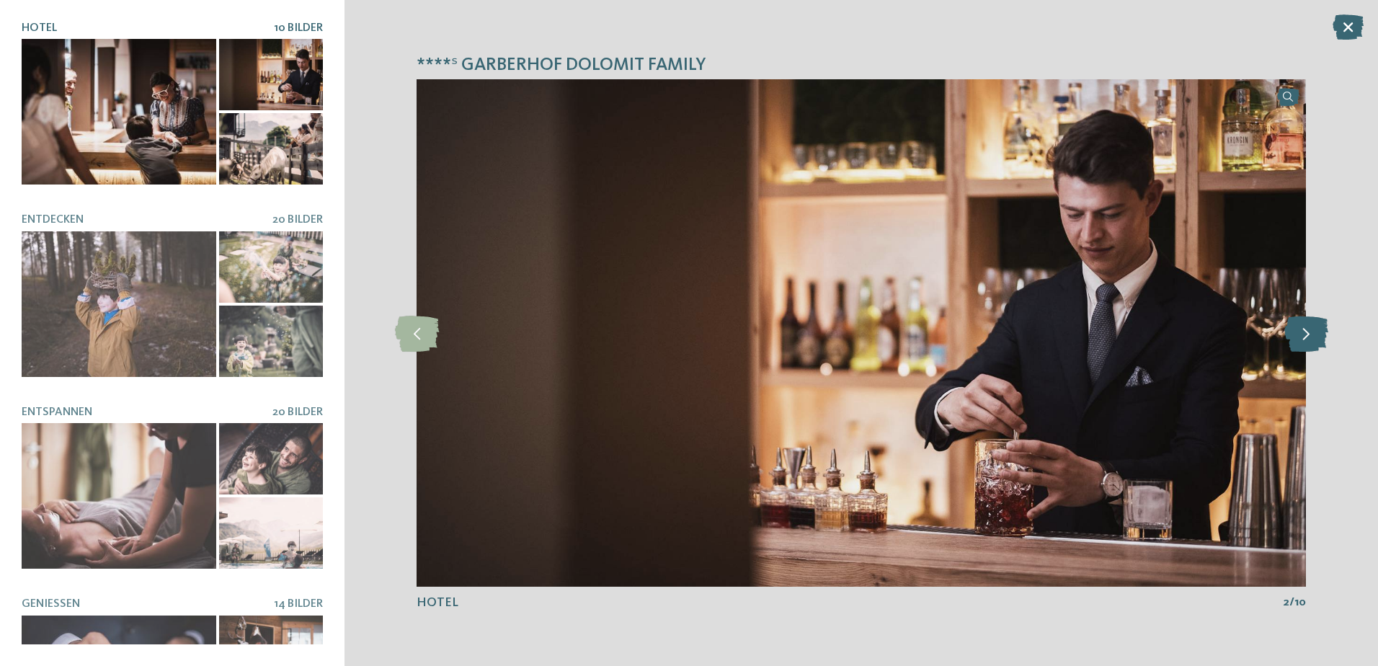
click at [1314, 329] on icon at bounding box center [1307, 333] width 44 height 36
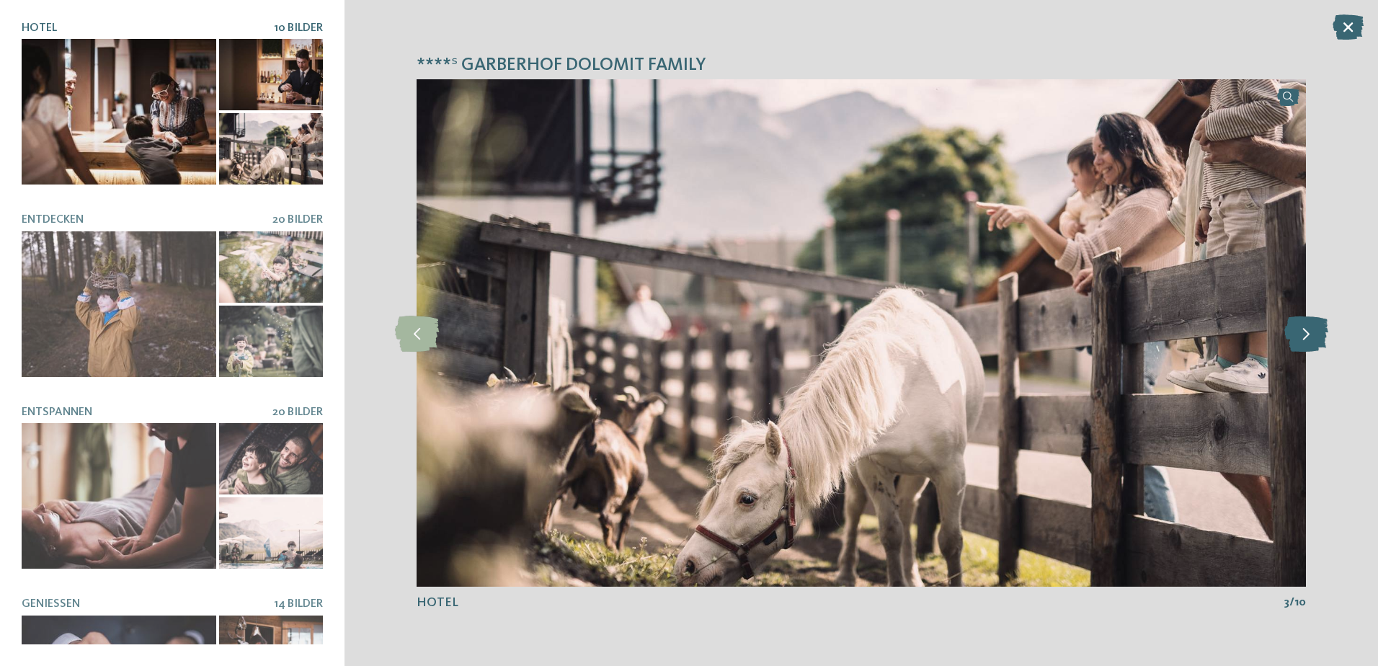
click at [1314, 329] on icon at bounding box center [1307, 333] width 44 height 36
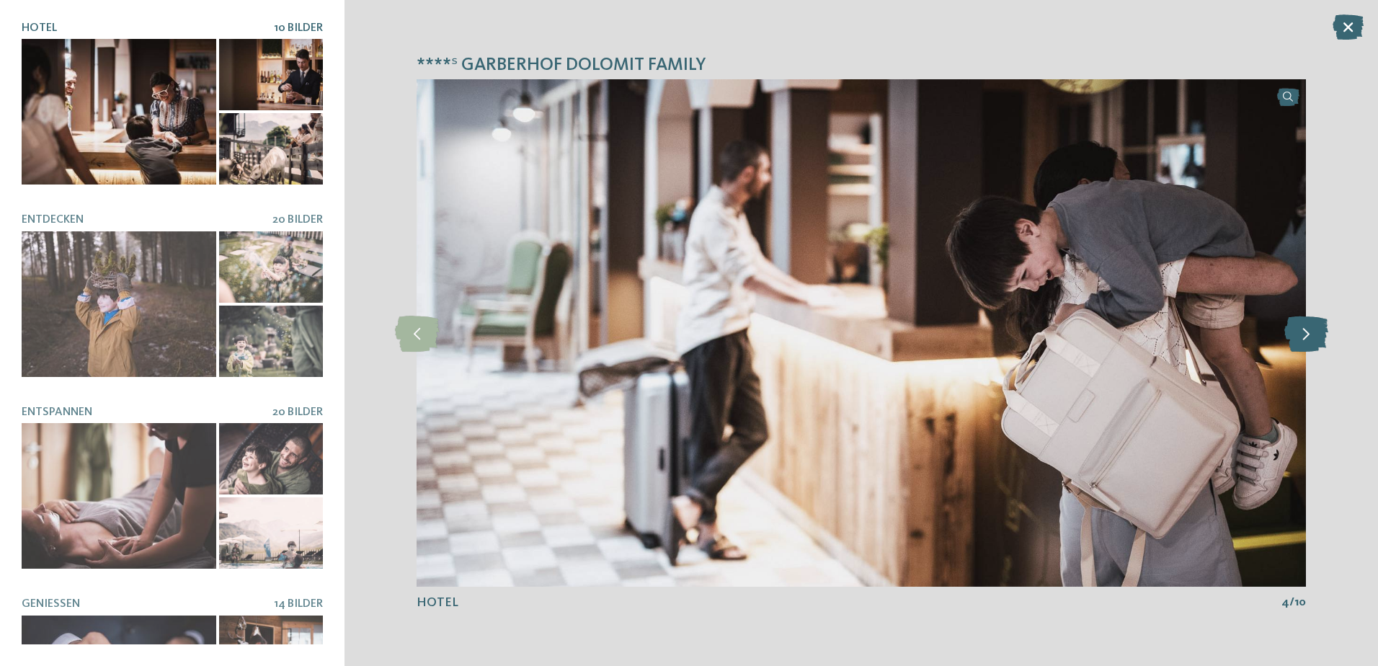
click at [1314, 329] on icon at bounding box center [1307, 333] width 44 height 36
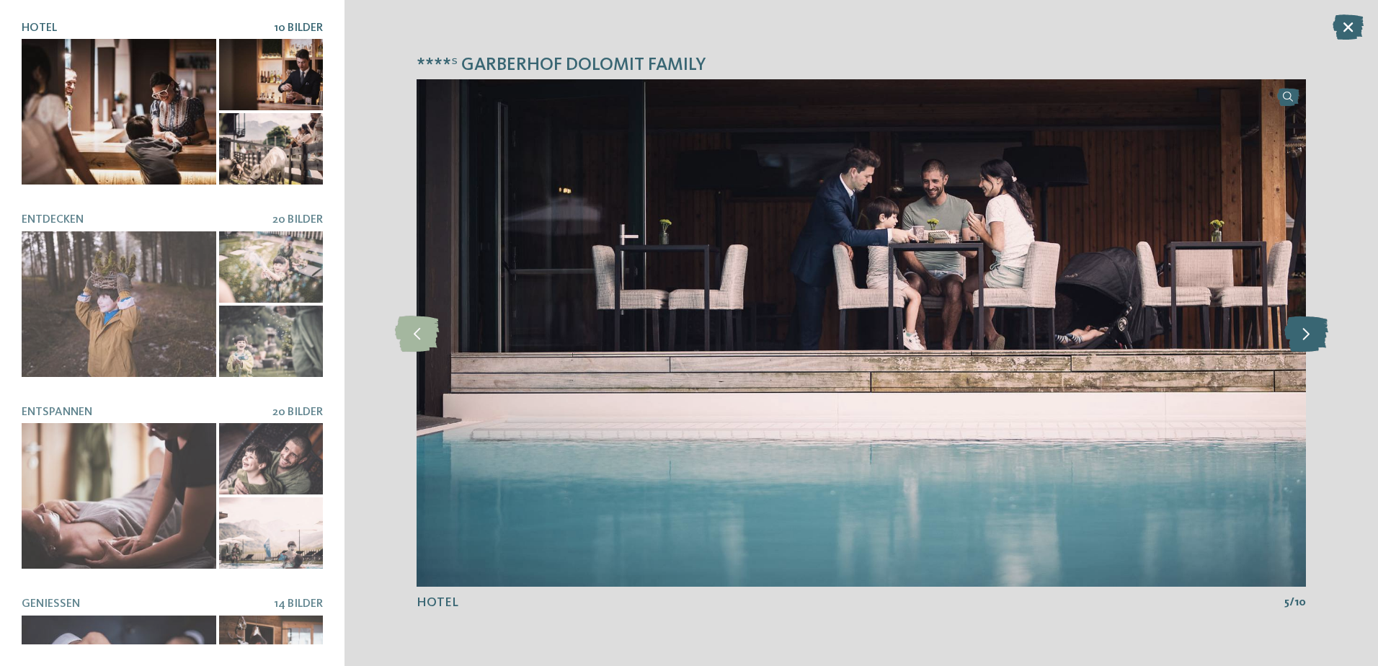
click at [1314, 329] on icon at bounding box center [1307, 333] width 44 height 36
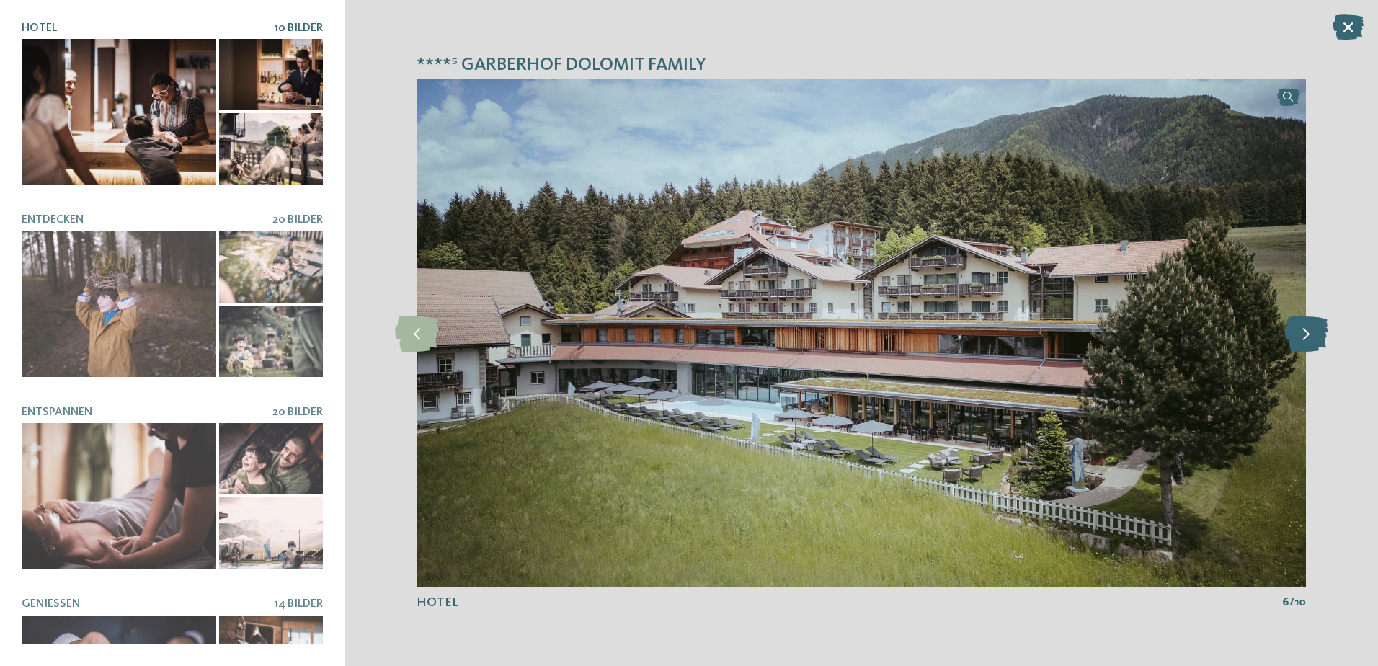
click at [1314, 329] on icon at bounding box center [1307, 333] width 44 height 36
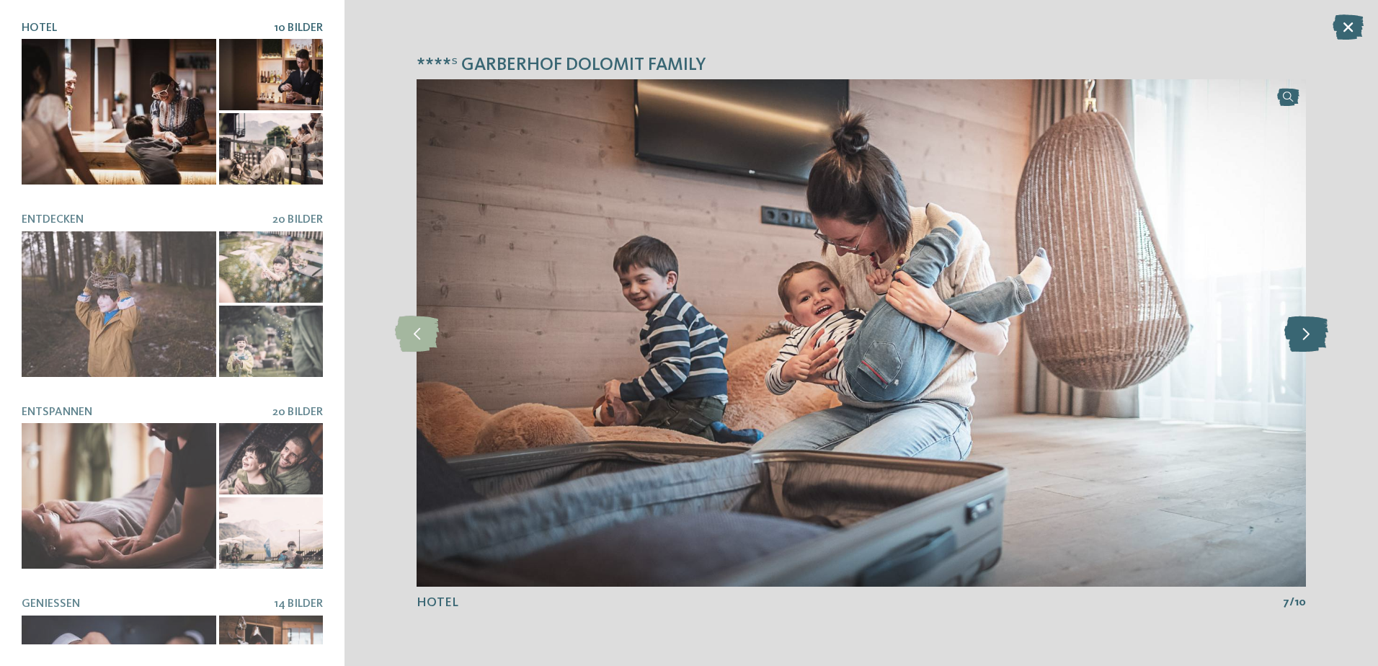
click at [1314, 329] on icon at bounding box center [1307, 333] width 44 height 36
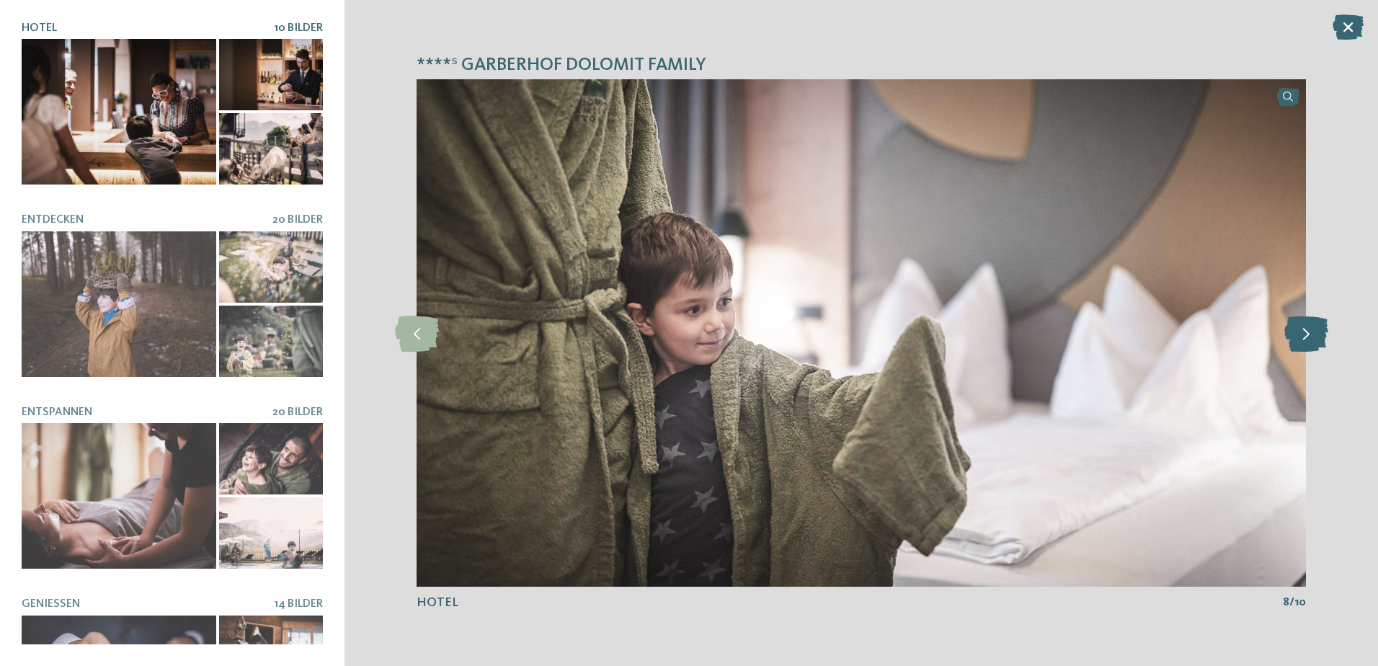
click at [1314, 329] on icon at bounding box center [1307, 333] width 44 height 36
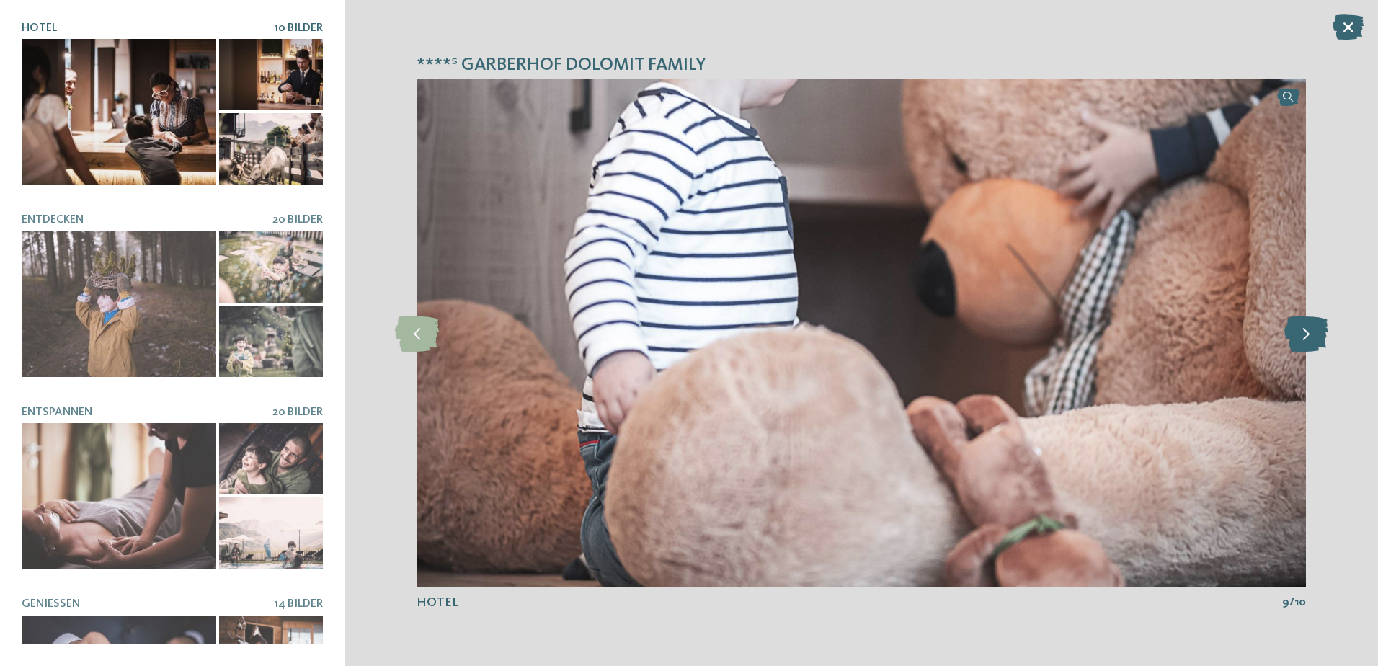
click at [1314, 329] on icon at bounding box center [1307, 333] width 44 height 36
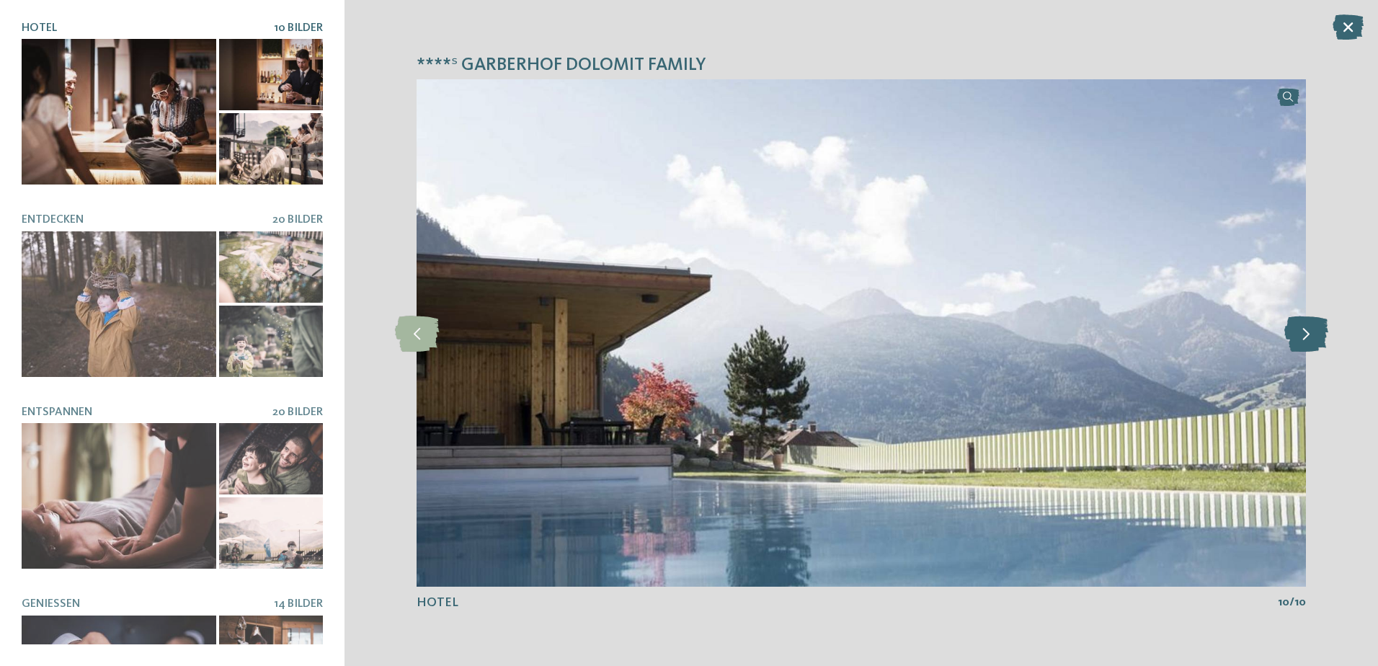
click at [1314, 329] on icon at bounding box center [1307, 333] width 44 height 36
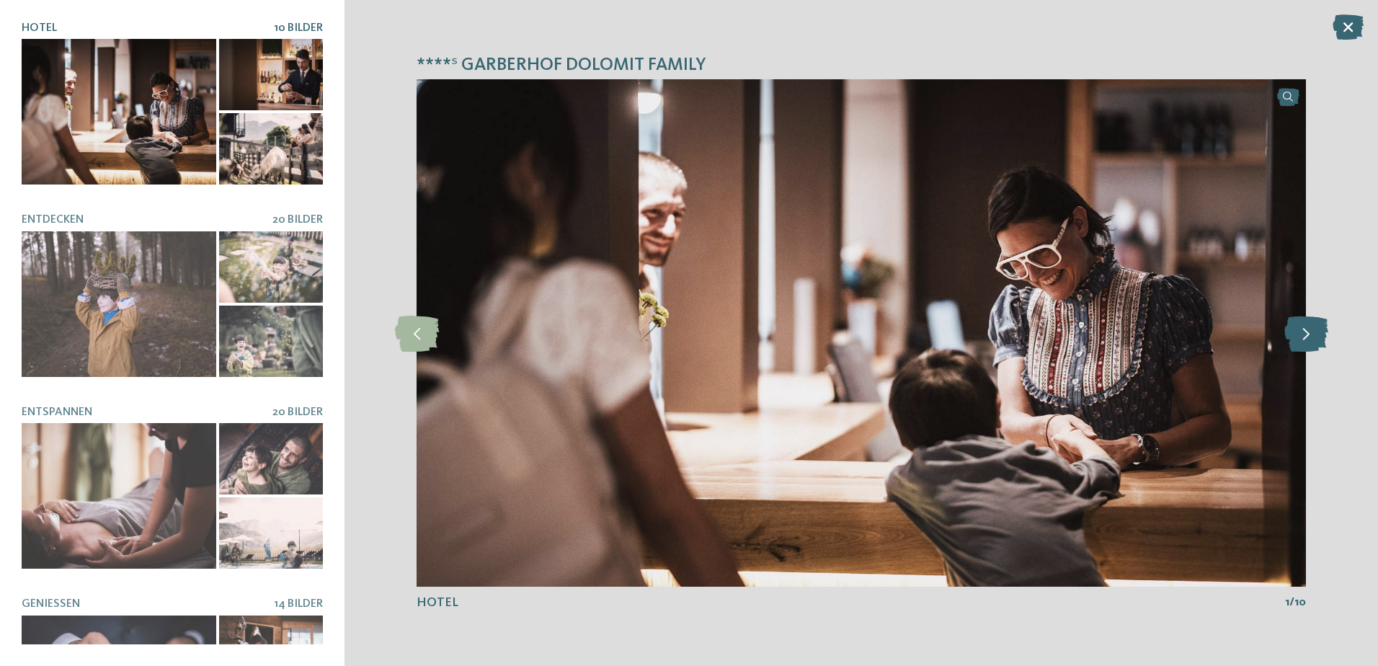
click at [1314, 329] on icon at bounding box center [1307, 333] width 44 height 36
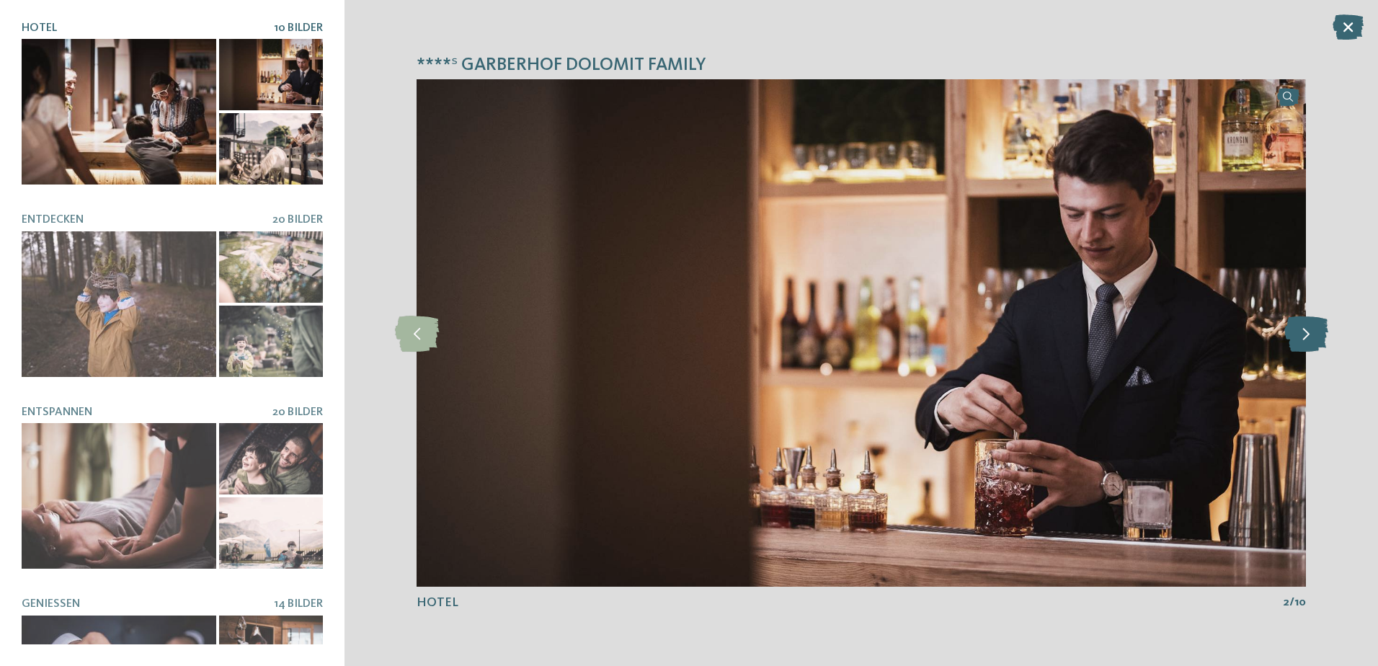
click at [1314, 329] on icon at bounding box center [1307, 333] width 44 height 36
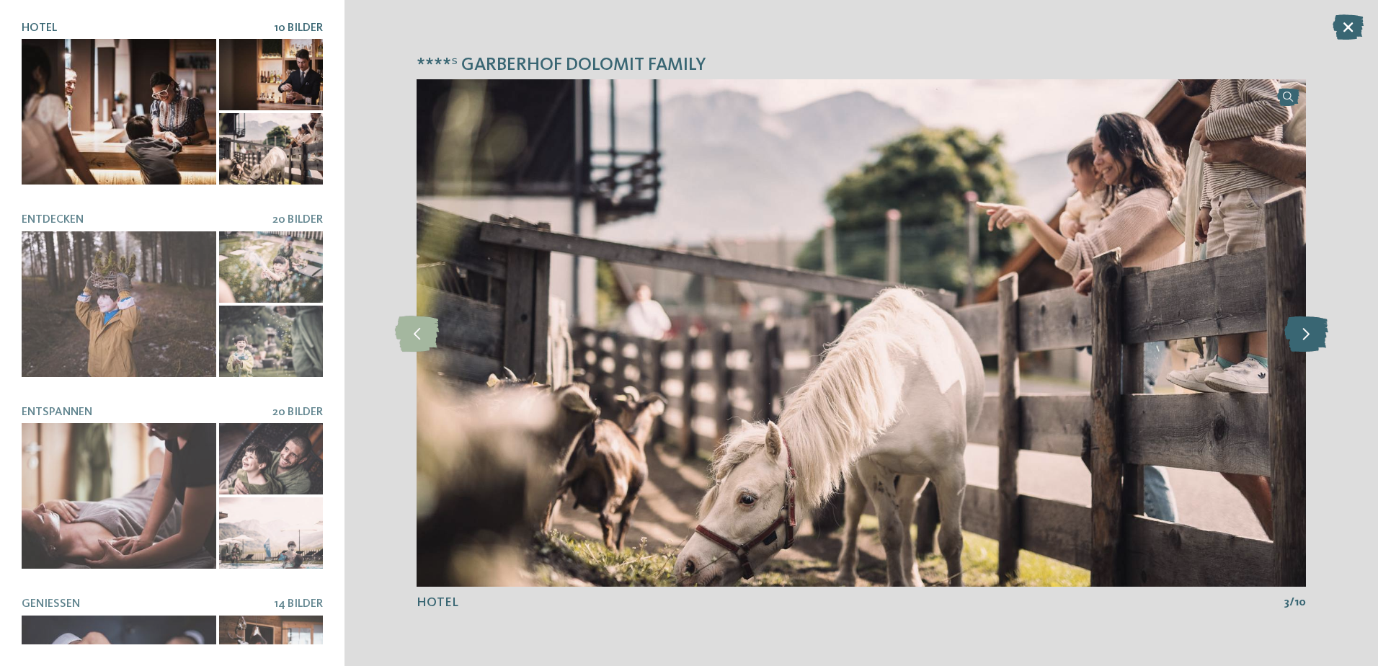
click at [1314, 329] on icon at bounding box center [1307, 333] width 44 height 36
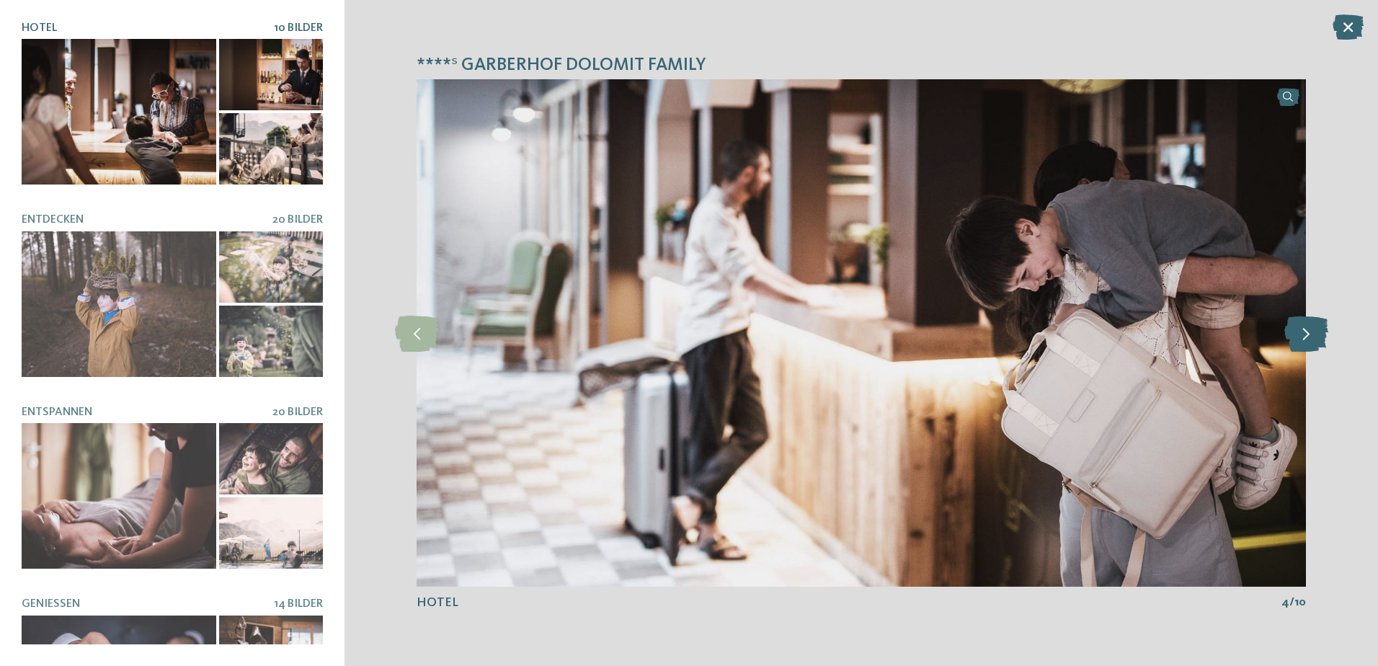
click at [1314, 329] on icon at bounding box center [1307, 333] width 44 height 36
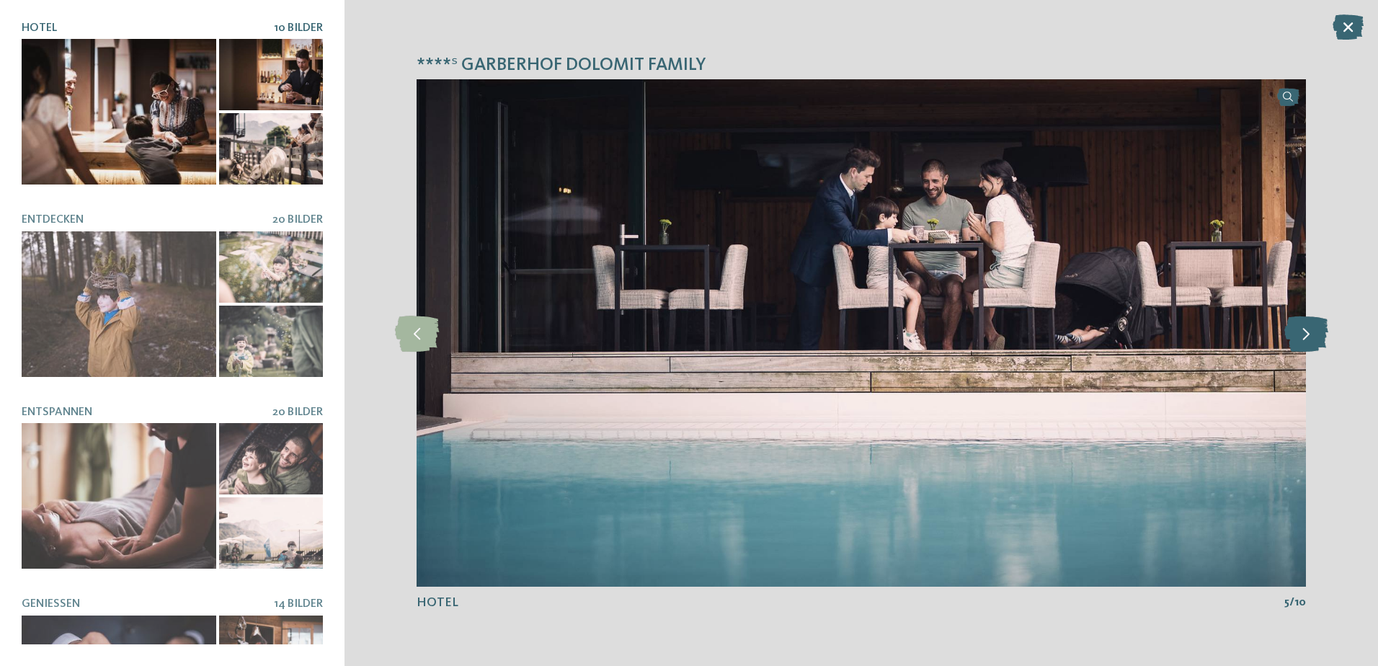
click at [1314, 329] on icon at bounding box center [1307, 333] width 44 height 36
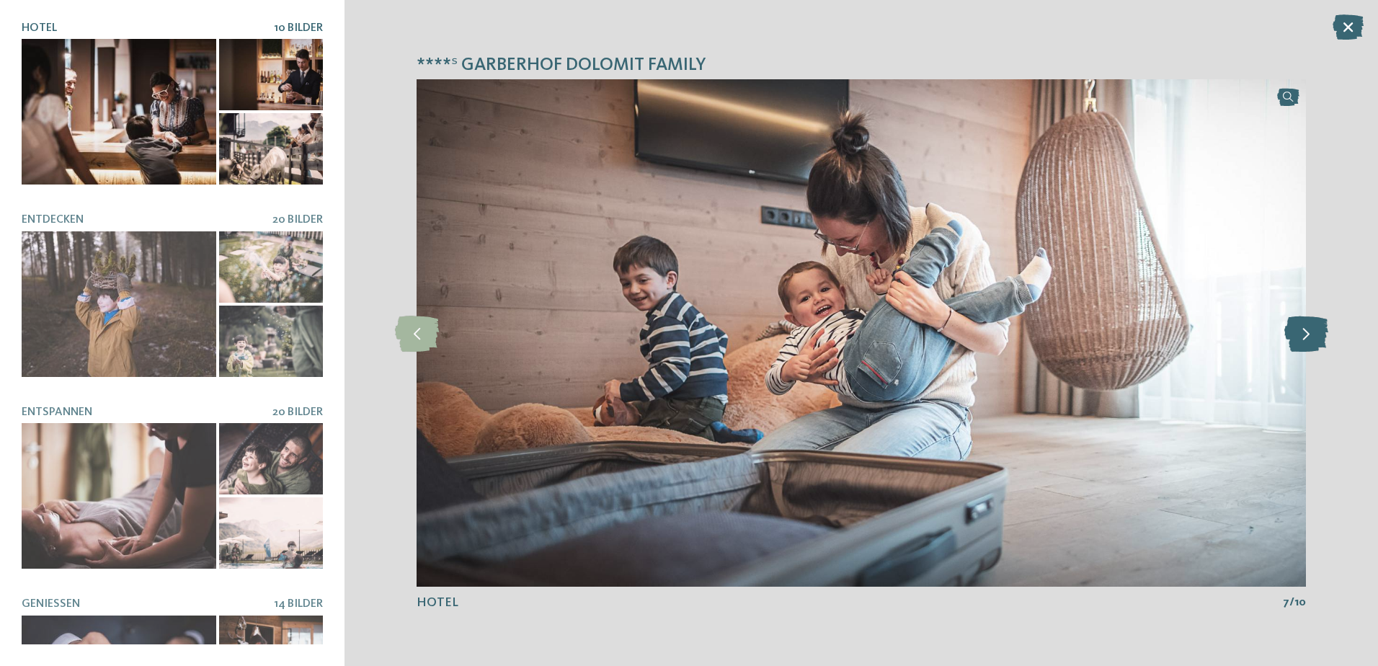
click at [1314, 329] on icon at bounding box center [1307, 333] width 44 height 36
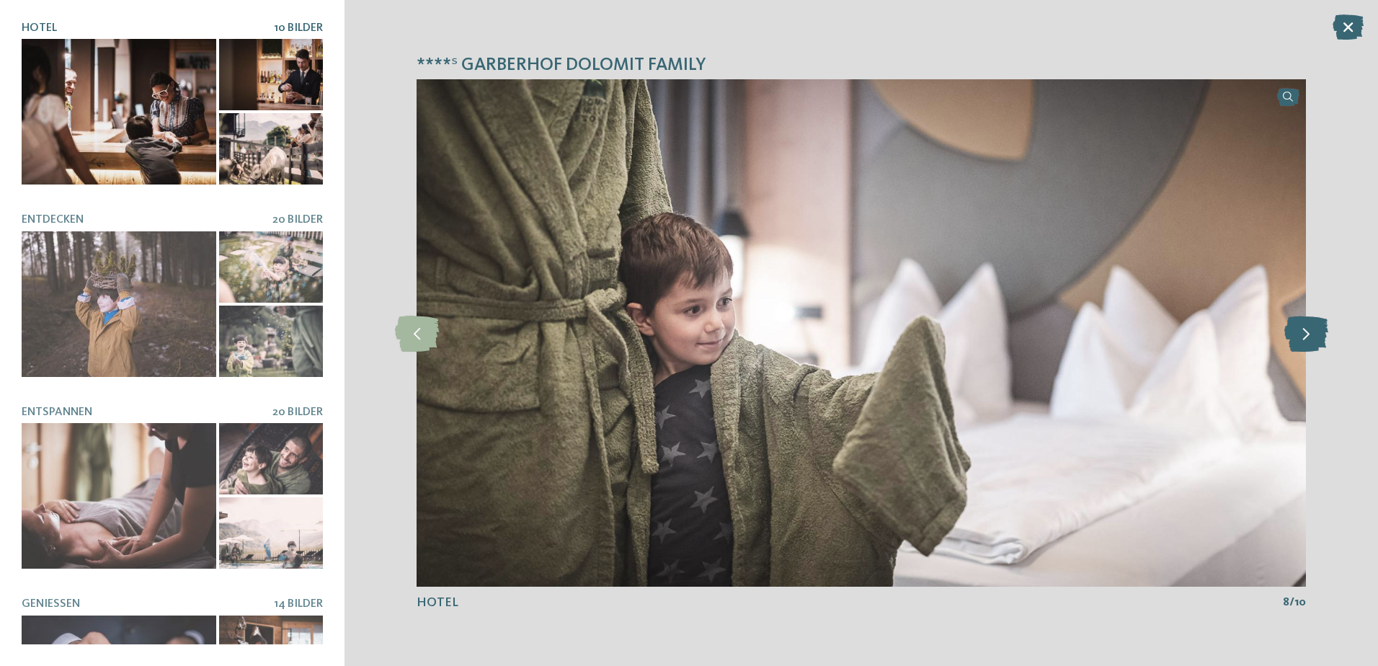
click at [1314, 329] on icon at bounding box center [1307, 333] width 44 height 36
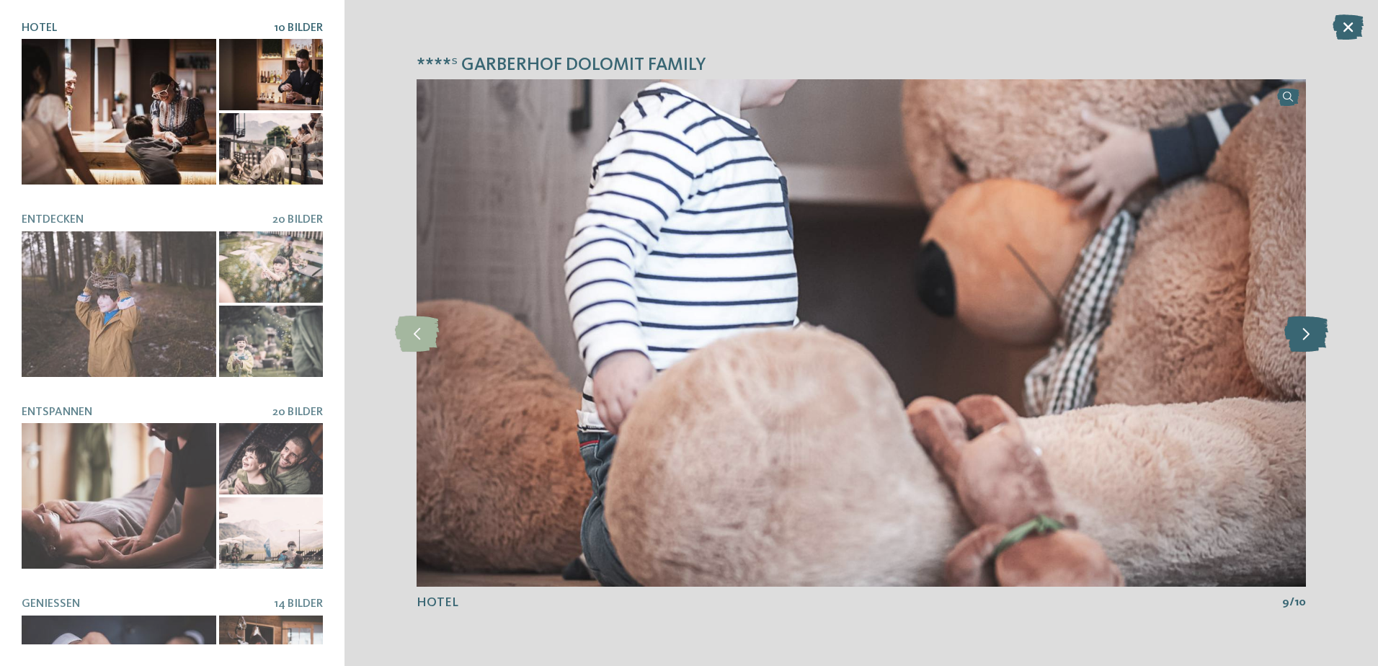
click at [1314, 329] on icon at bounding box center [1307, 333] width 44 height 36
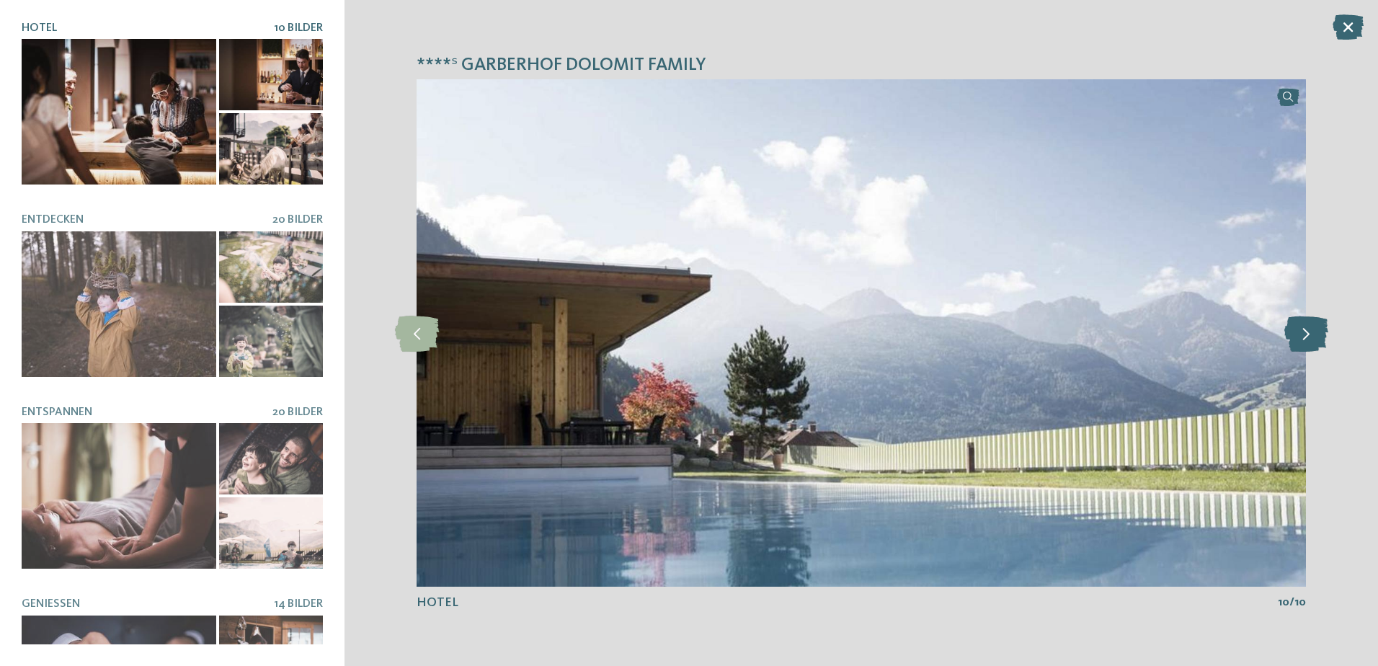
click at [1314, 329] on icon at bounding box center [1307, 333] width 44 height 36
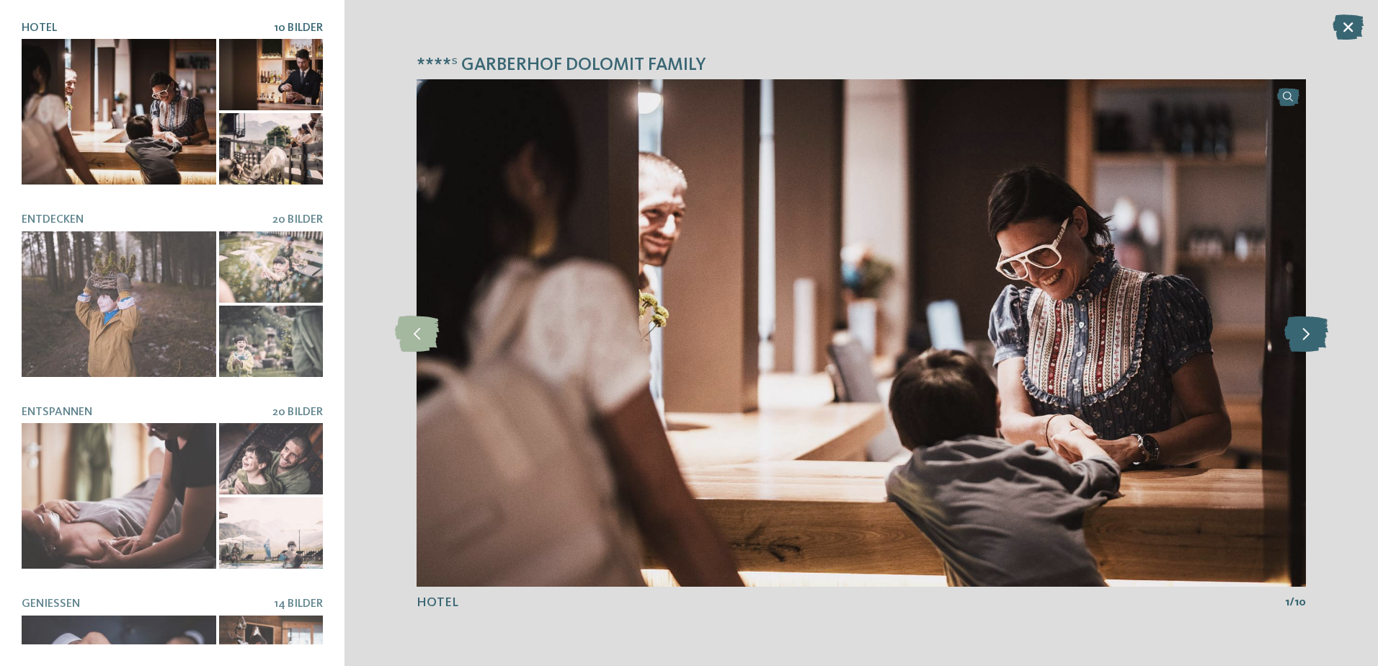
click at [1314, 329] on icon at bounding box center [1307, 333] width 44 height 36
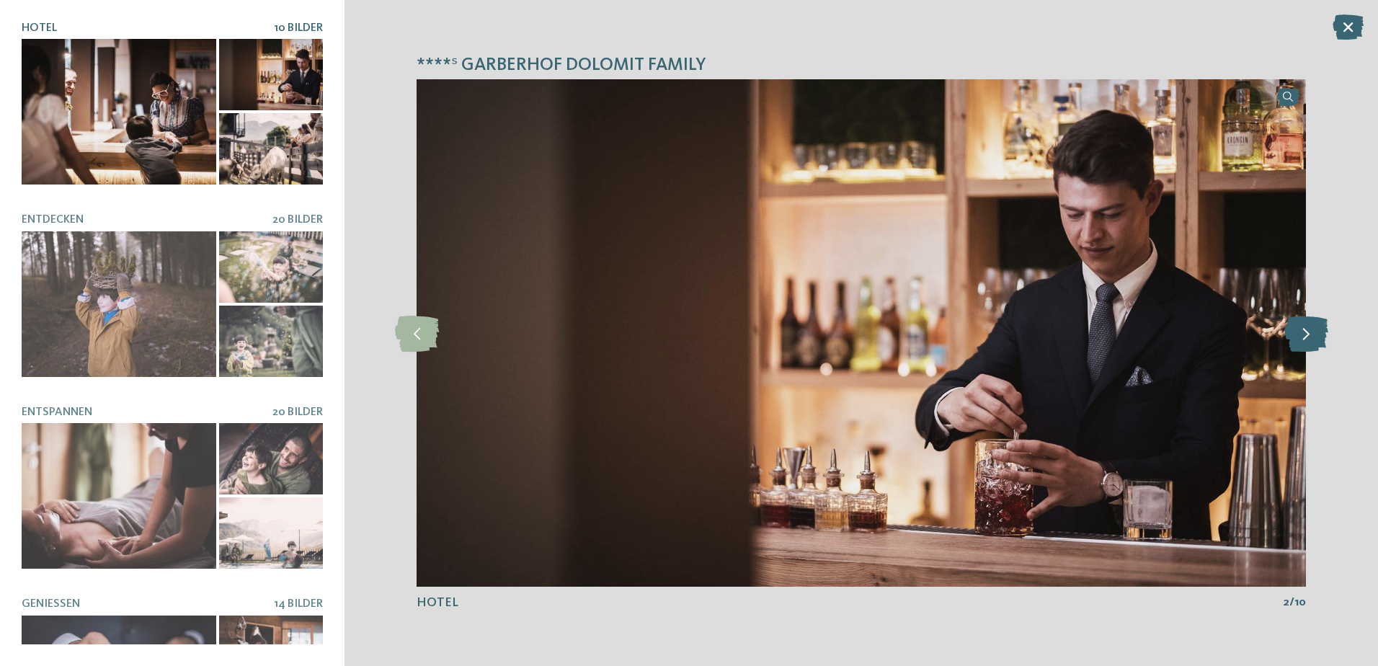
click at [1314, 329] on icon at bounding box center [1307, 333] width 44 height 36
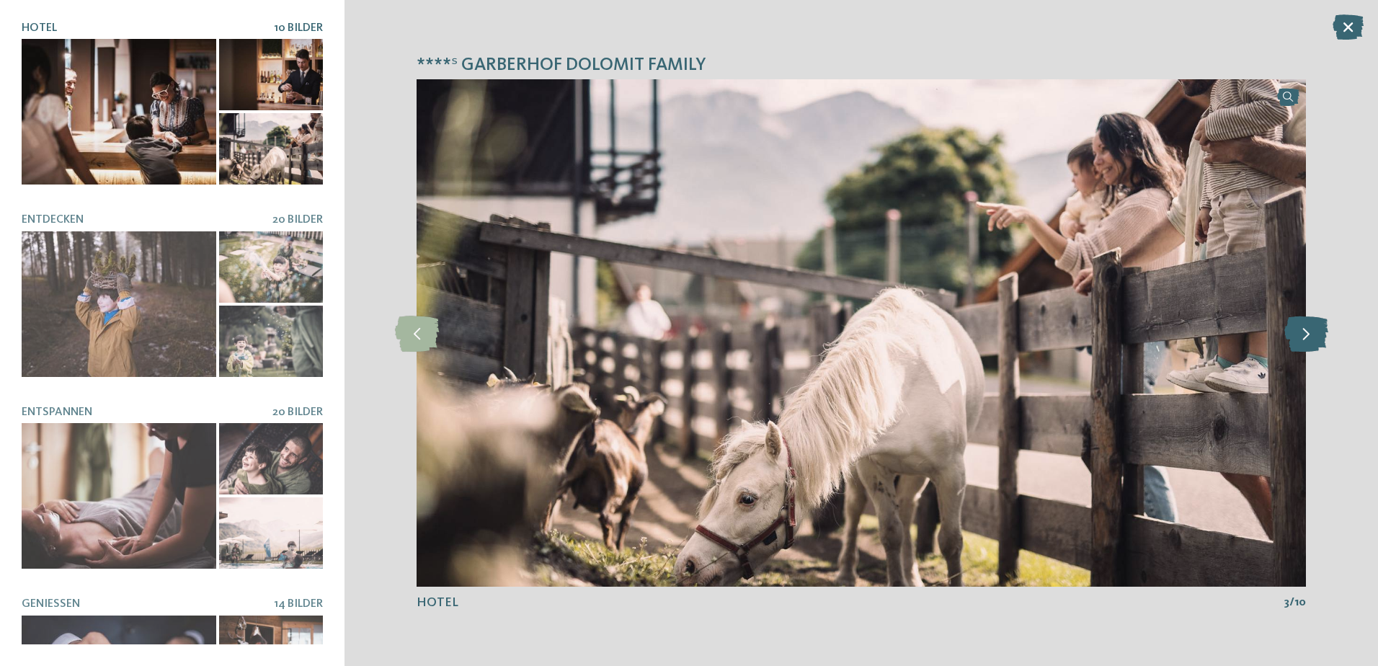
click at [1314, 329] on icon at bounding box center [1307, 333] width 44 height 36
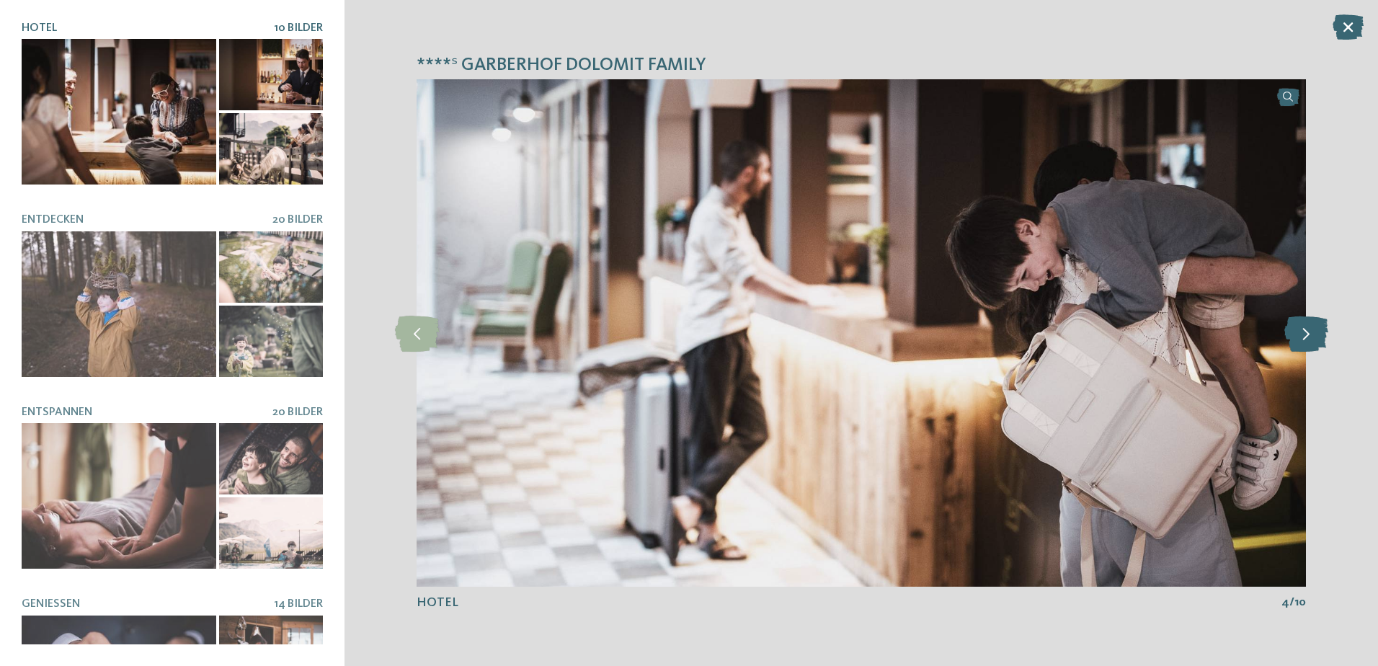
click at [1314, 329] on icon at bounding box center [1307, 333] width 44 height 36
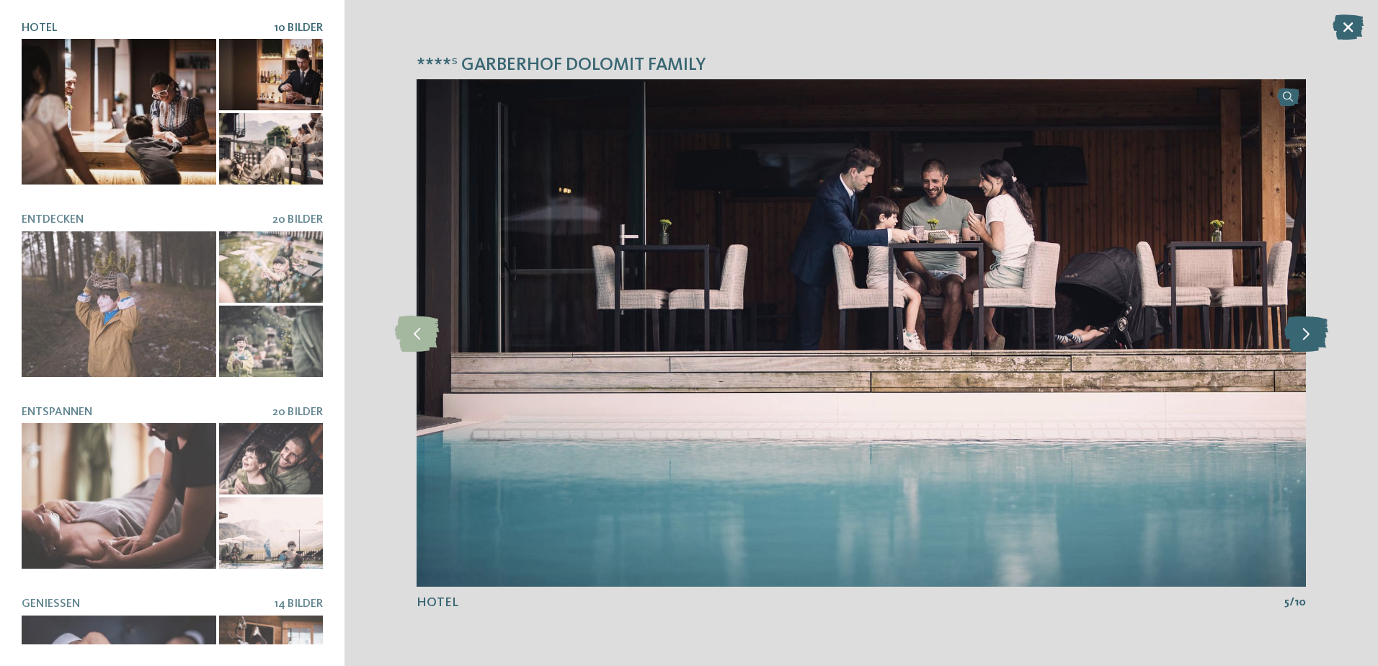
click at [1314, 329] on icon at bounding box center [1307, 333] width 44 height 36
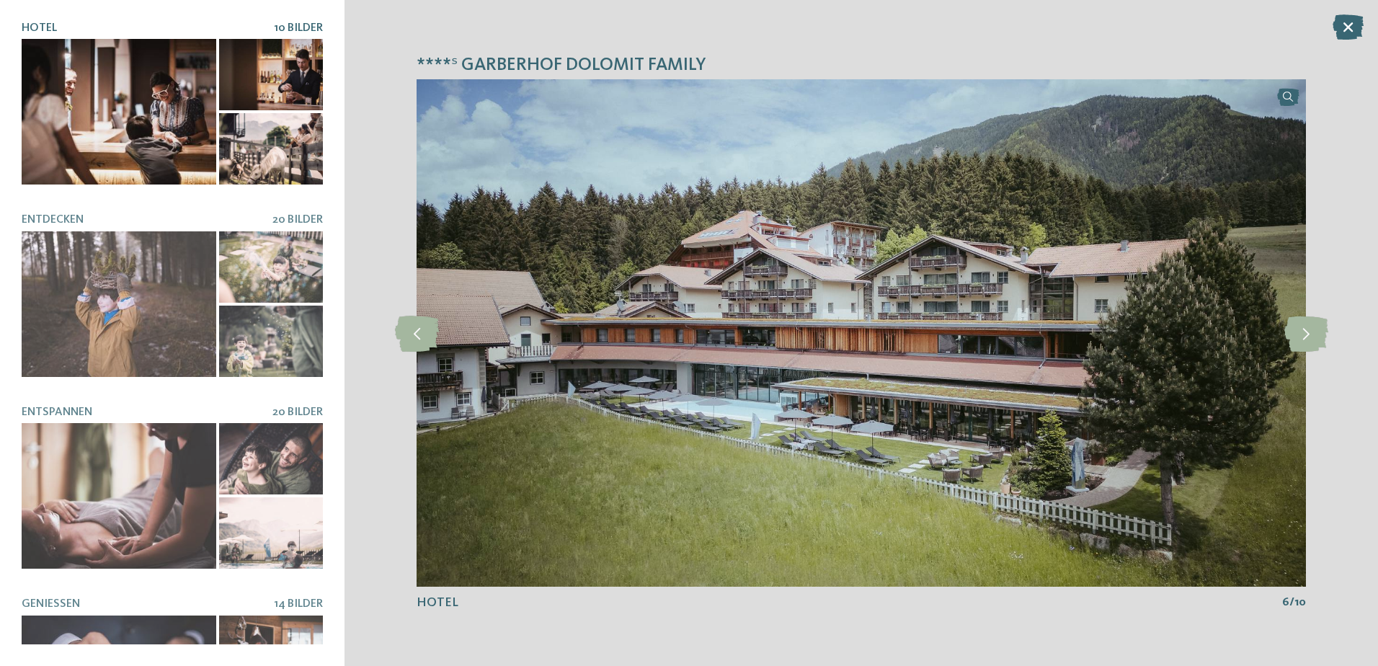
click at [1345, 21] on icon at bounding box center [1348, 26] width 31 height 25
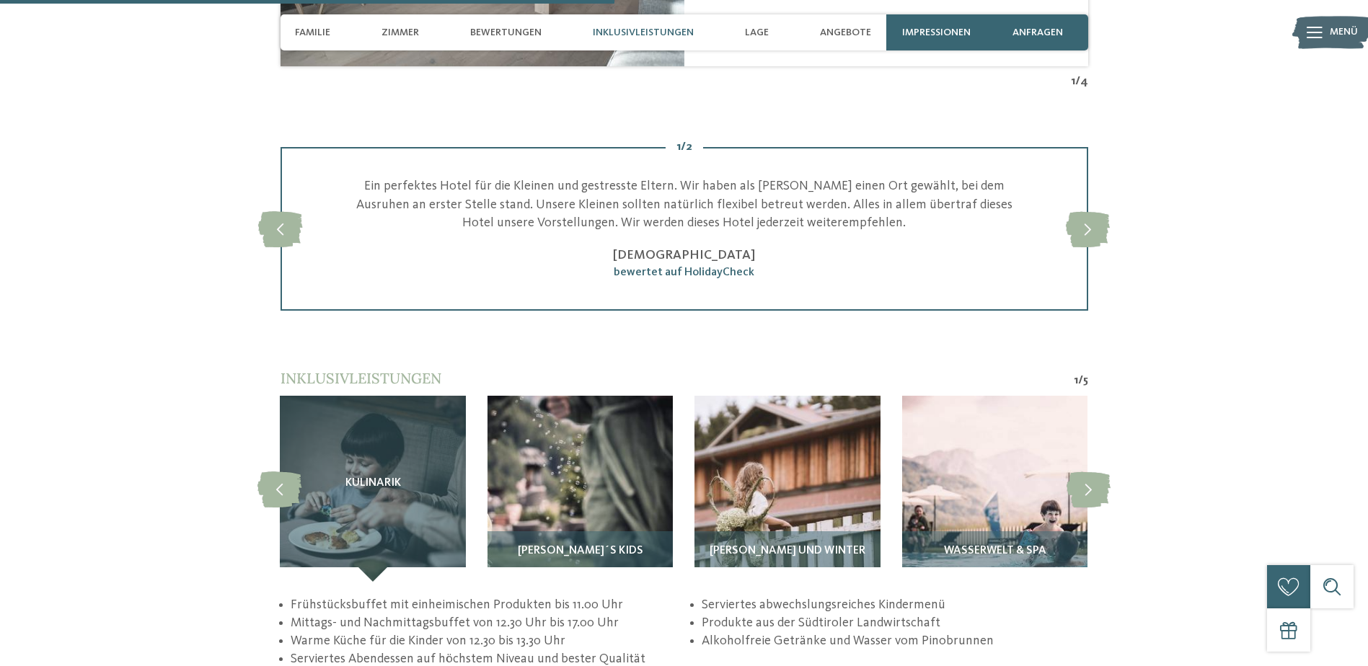
scroll to position [2668, 0]
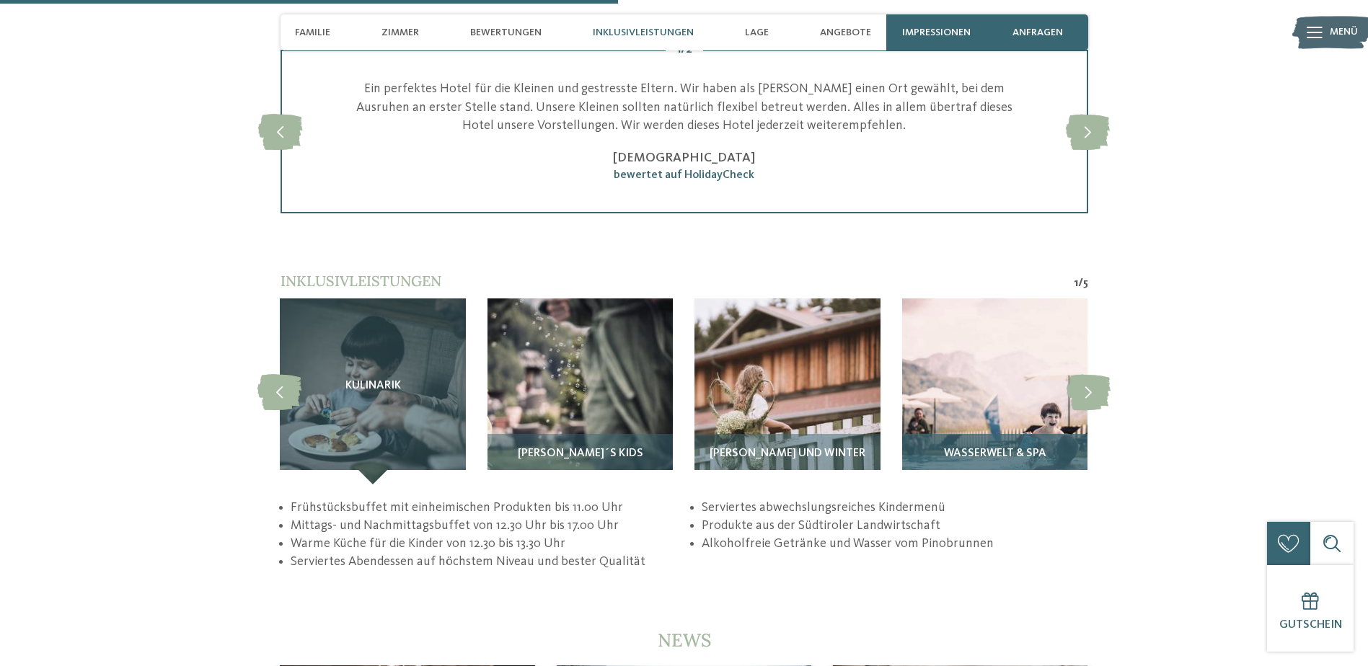
click at [979, 377] on img at bounding box center [994, 390] width 185 height 185
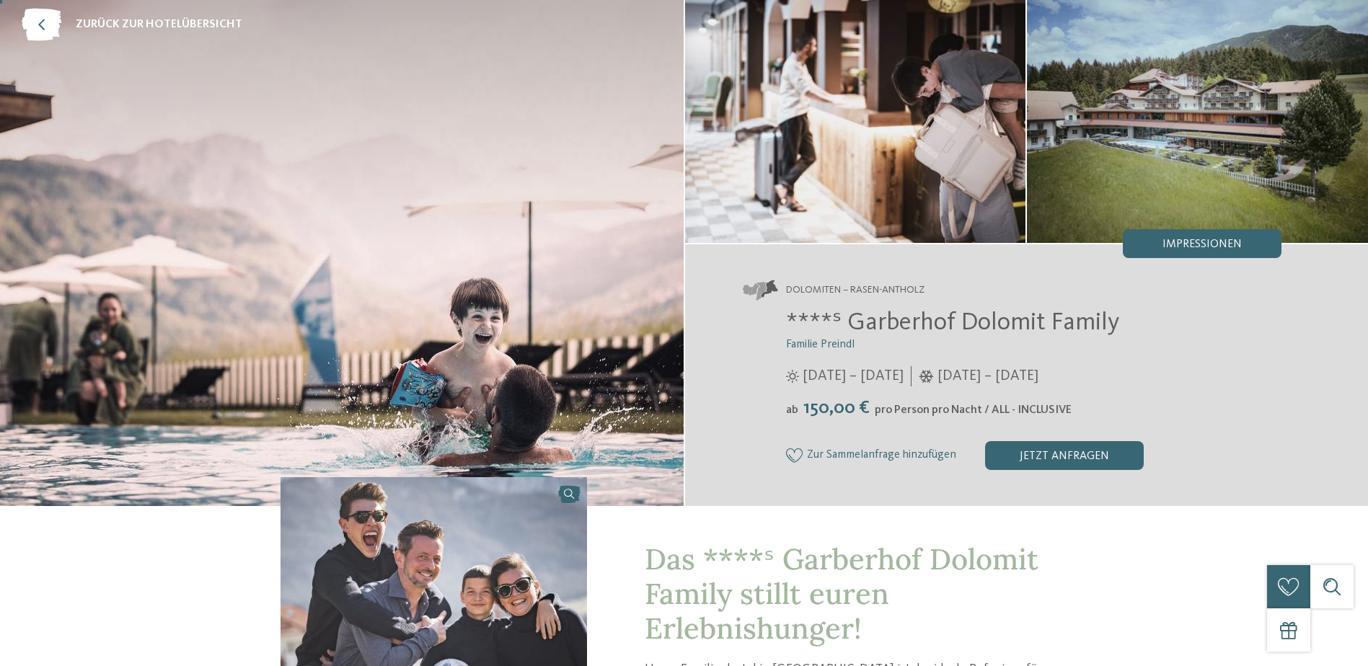
scroll to position [0, 0]
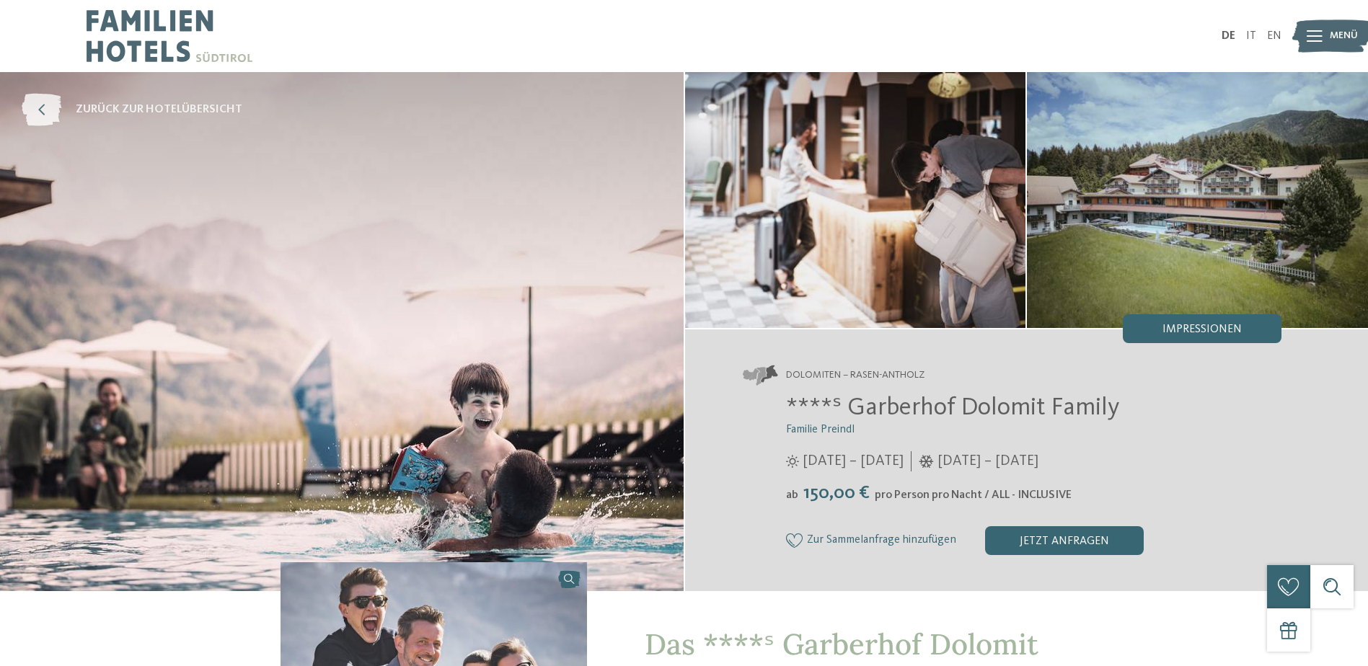
click at [48, 107] on icon at bounding box center [42, 110] width 40 height 32
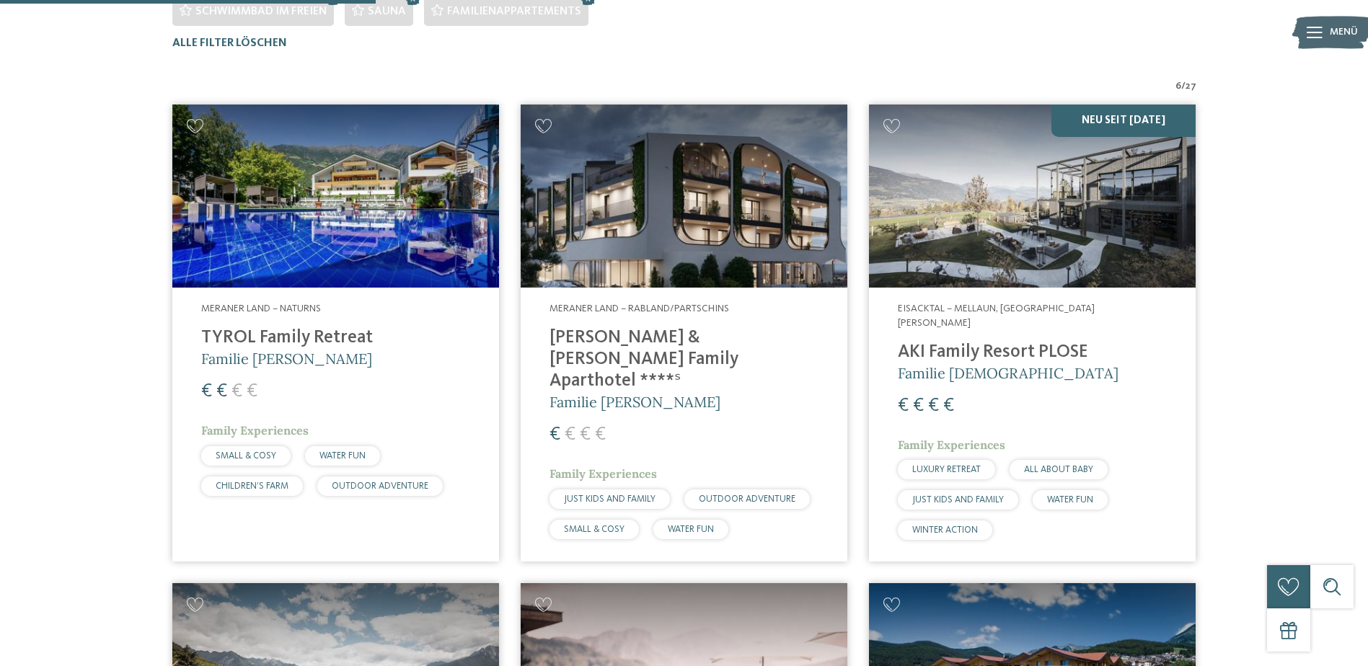
scroll to position [509, 0]
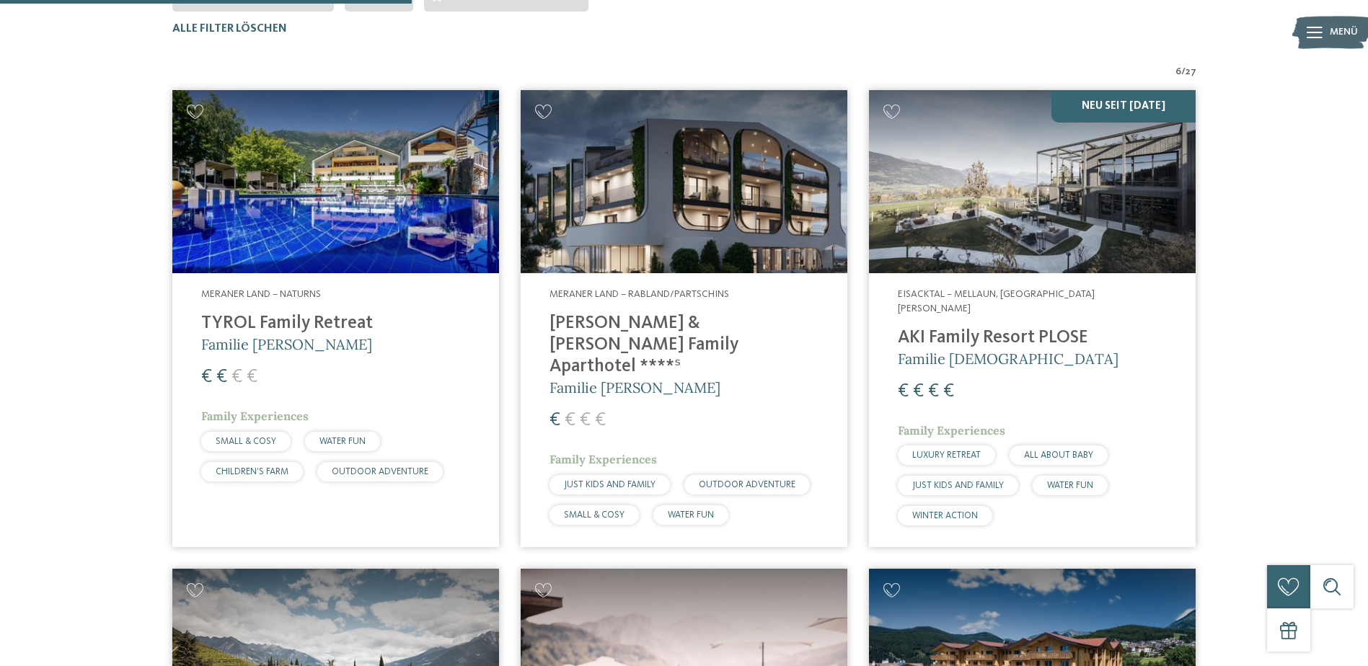
click at [269, 325] on h4 "TYROL Family Retreat" at bounding box center [335, 324] width 269 height 22
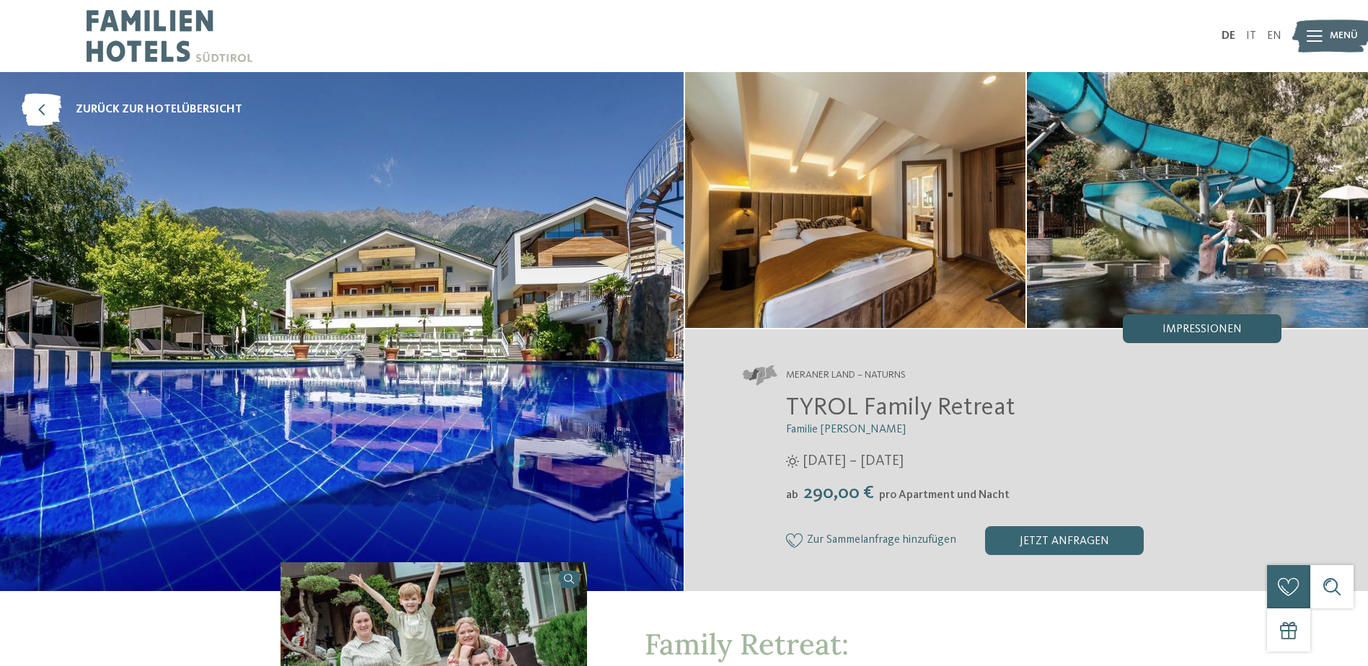
click at [1217, 332] on span "Impressionen" at bounding box center [1201, 330] width 79 height 12
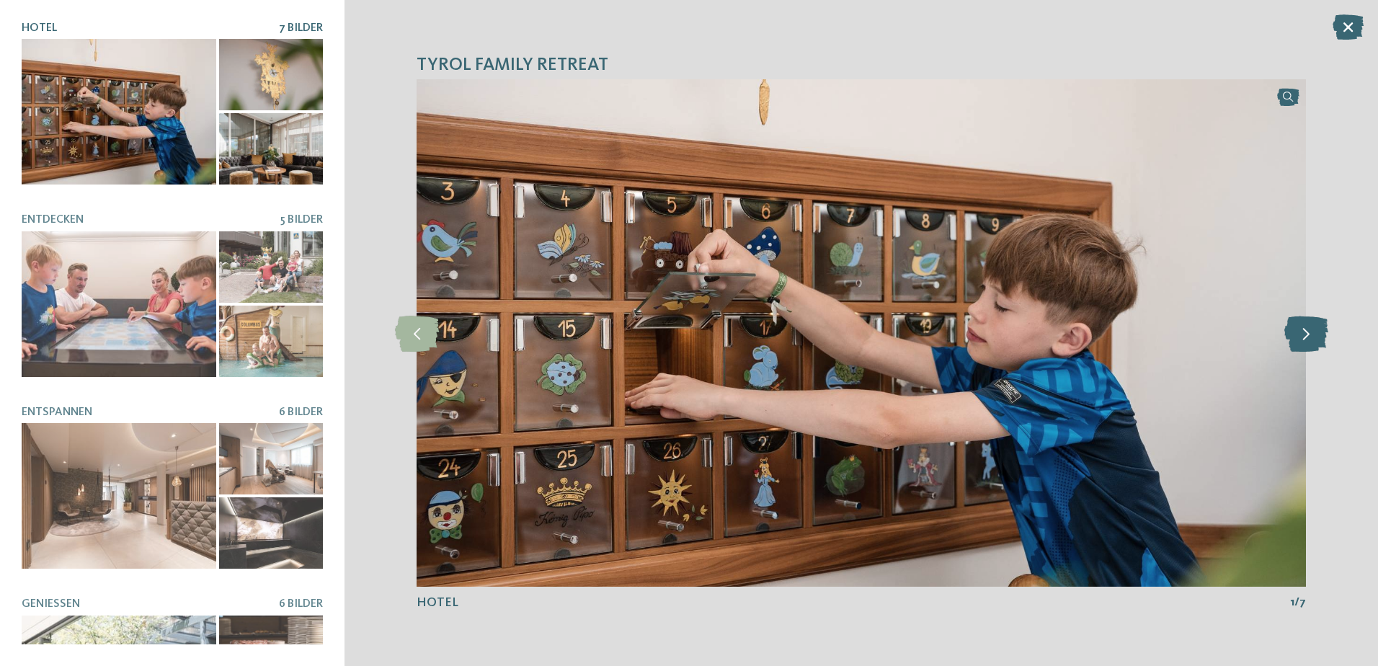
click at [1306, 328] on icon at bounding box center [1307, 333] width 44 height 36
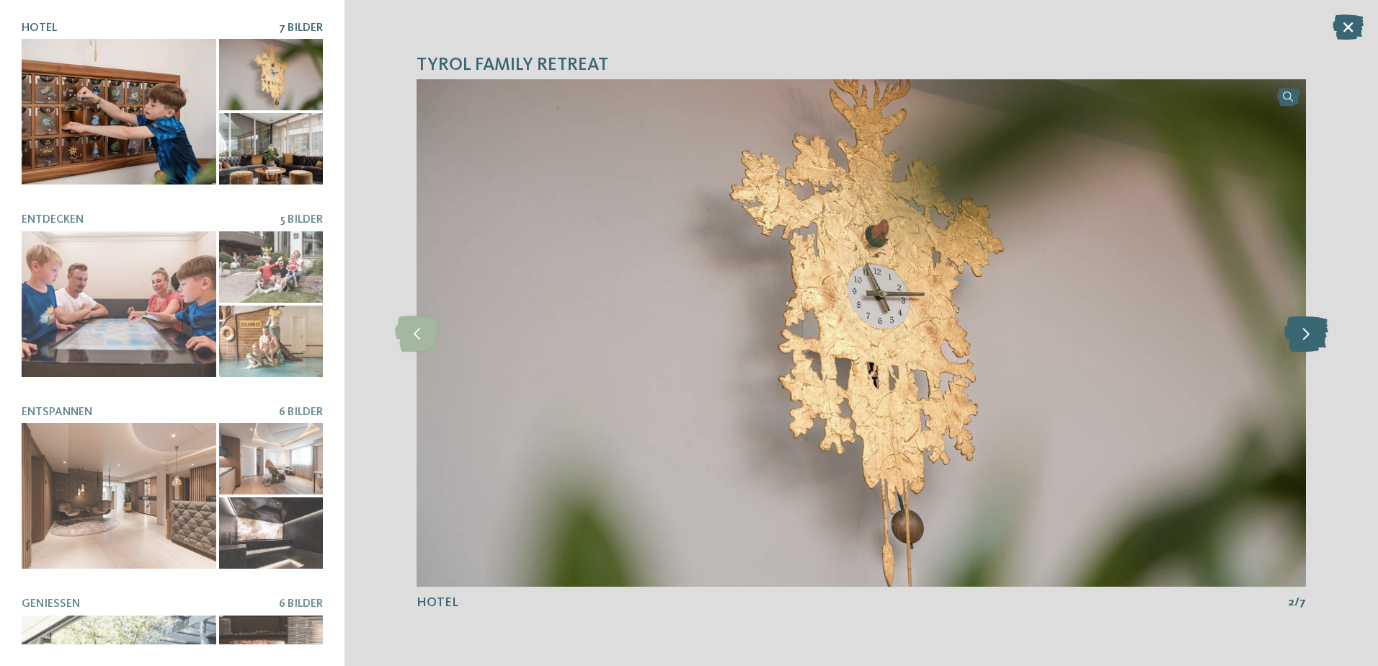
click at [1306, 328] on icon at bounding box center [1307, 333] width 44 height 36
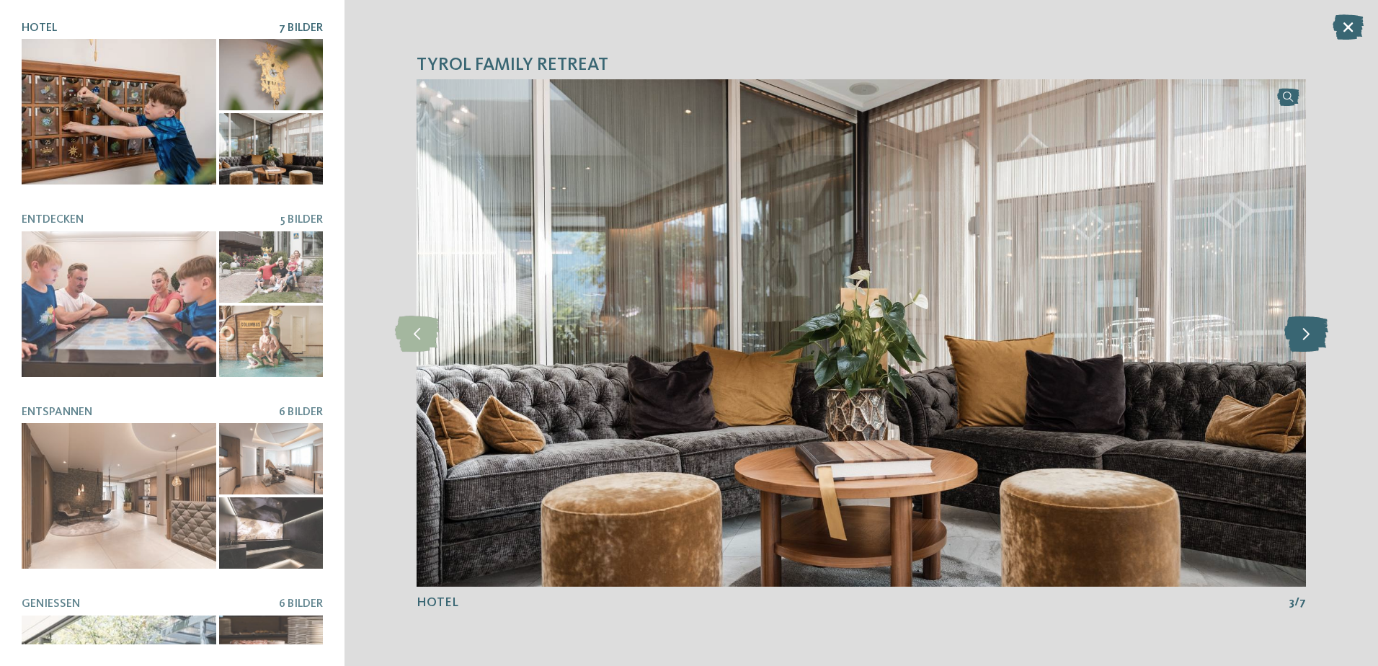
click at [1306, 328] on icon at bounding box center [1307, 333] width 44 height 36
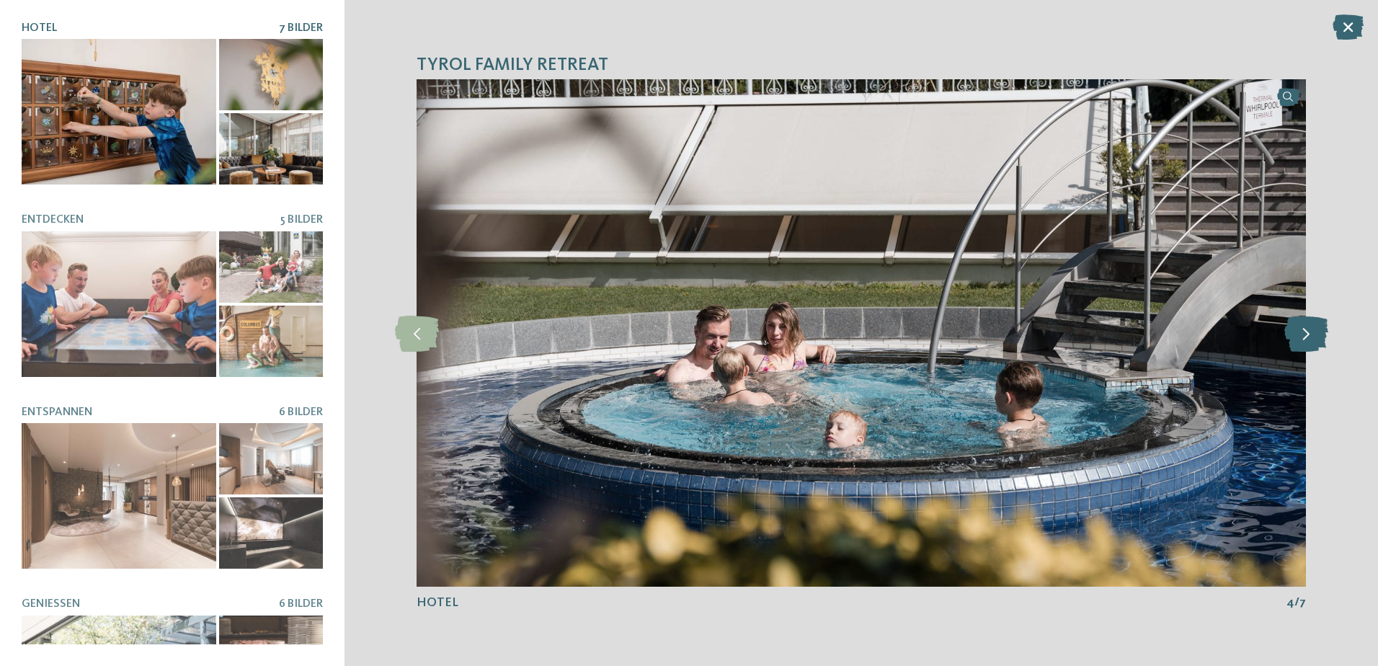
click at [1306, 328] on icon at bounding box center [1307, 333] width 44 height 36
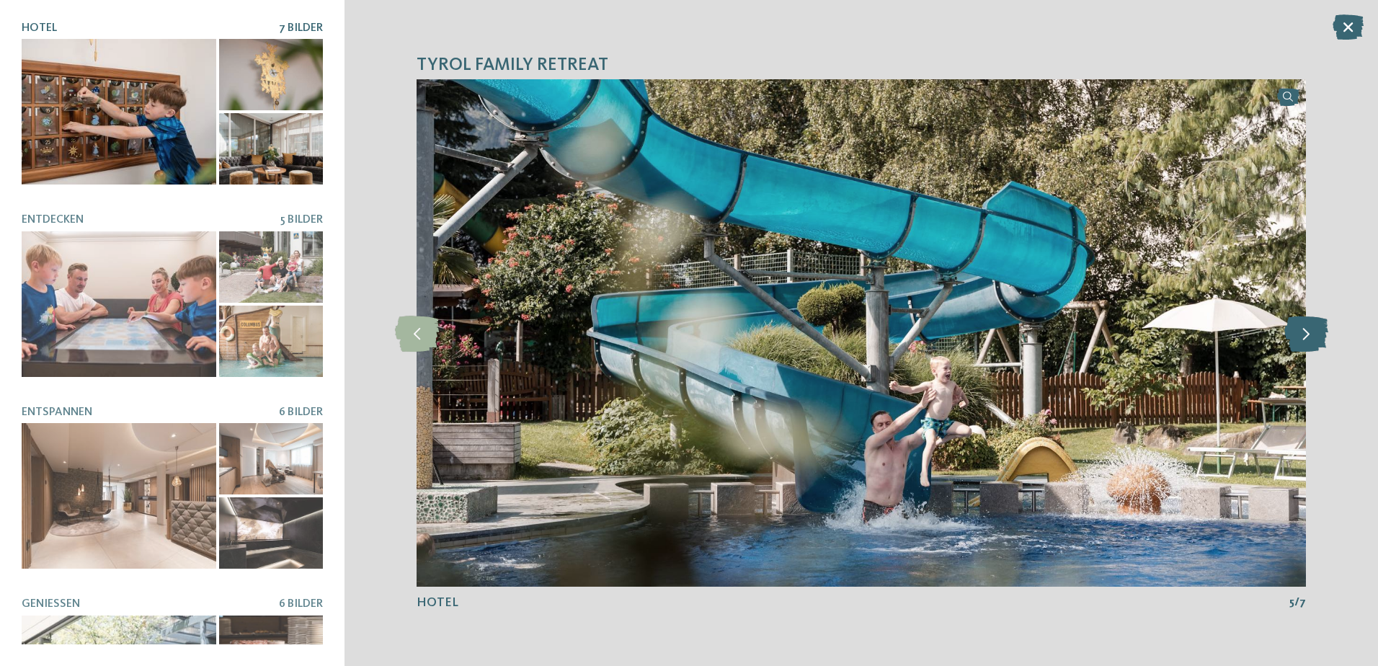
click at [1306, 328] on icon at bounding box center [1307, 333] width 44 height 36
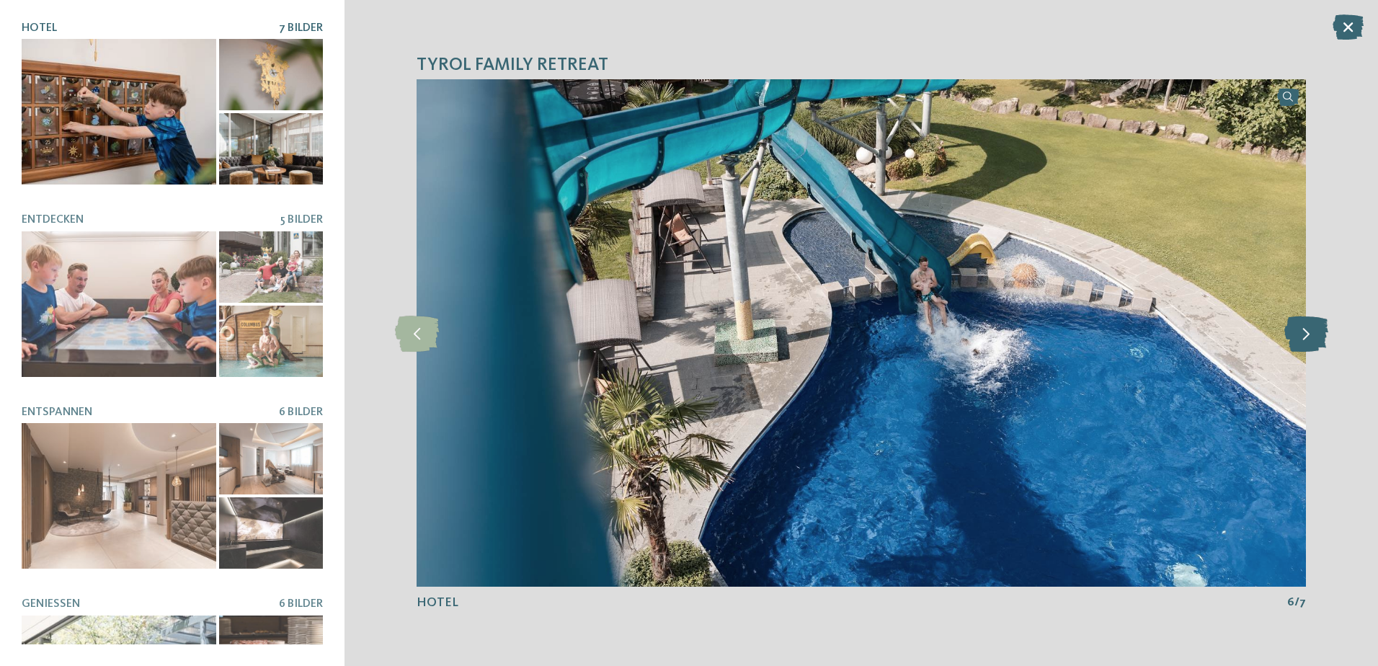
click at [1306, 328] on icon at bounding box center [1307, 333] width 44 height 36
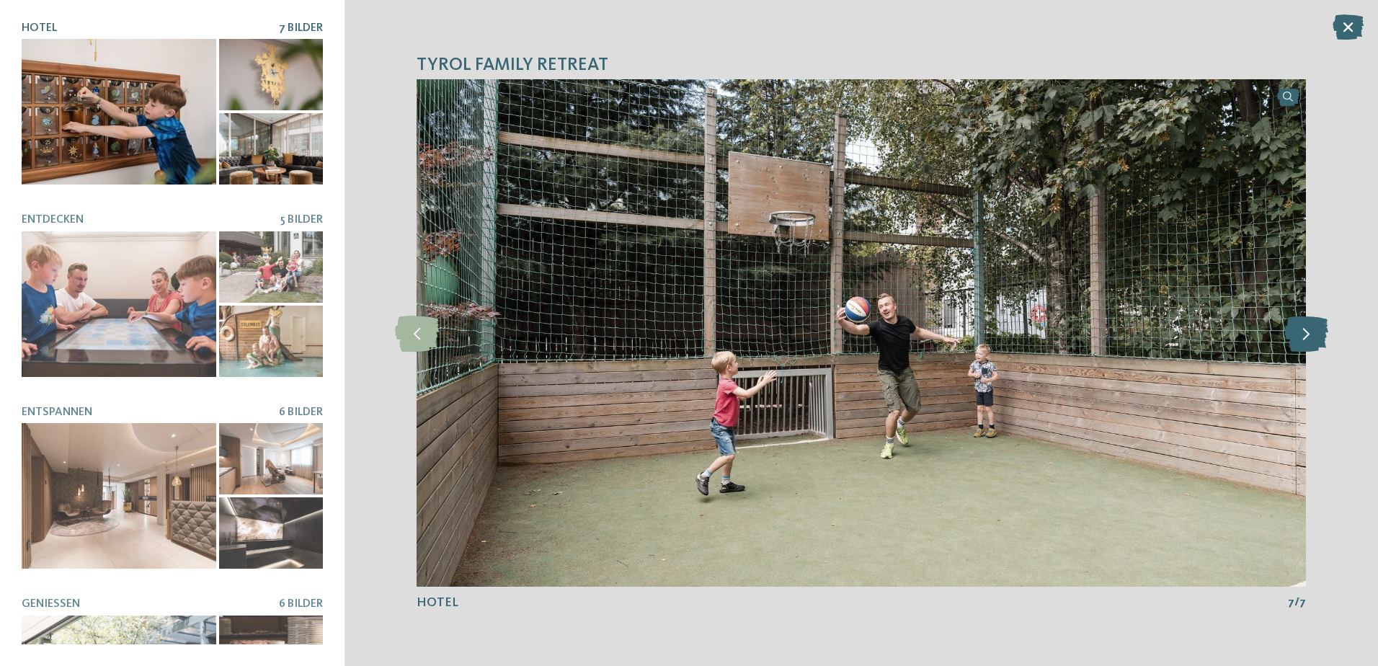
click at [1306, 328] on icon at bounding box center [1307, 333] width 44 height 36
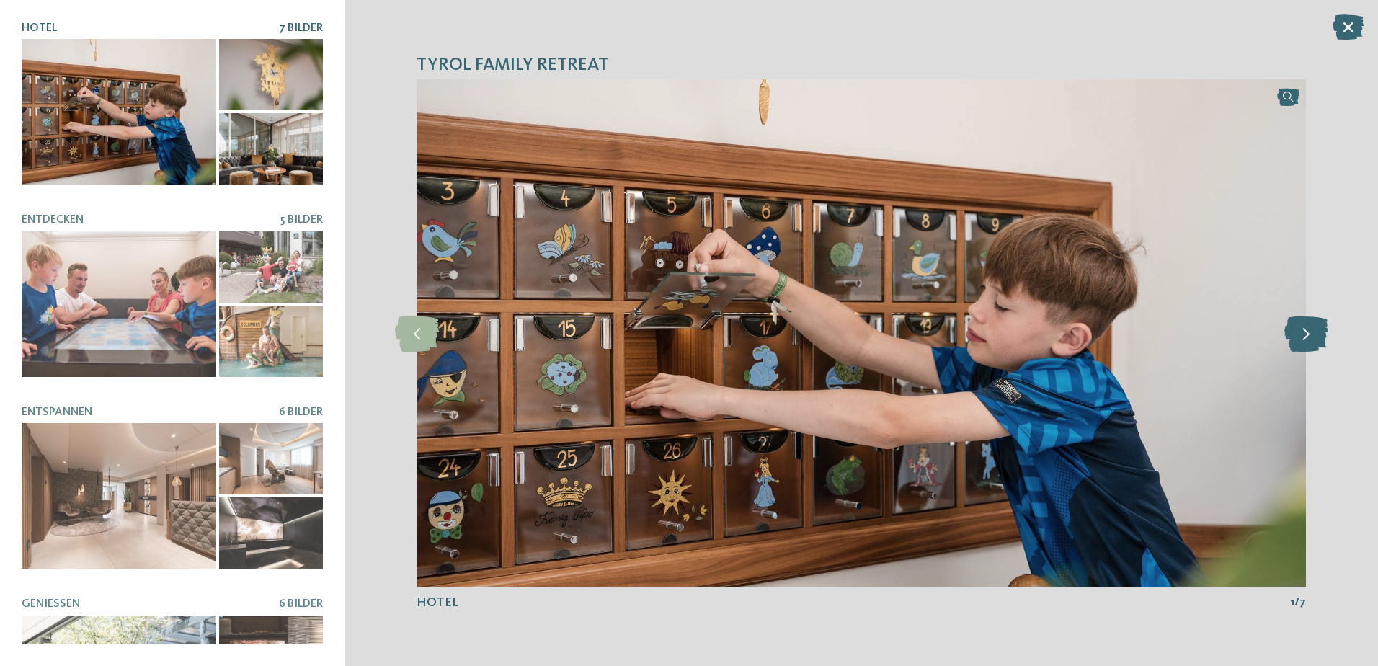
click at [1306, 328] on icon at bounding box center [1307, 333] width 44 height 36
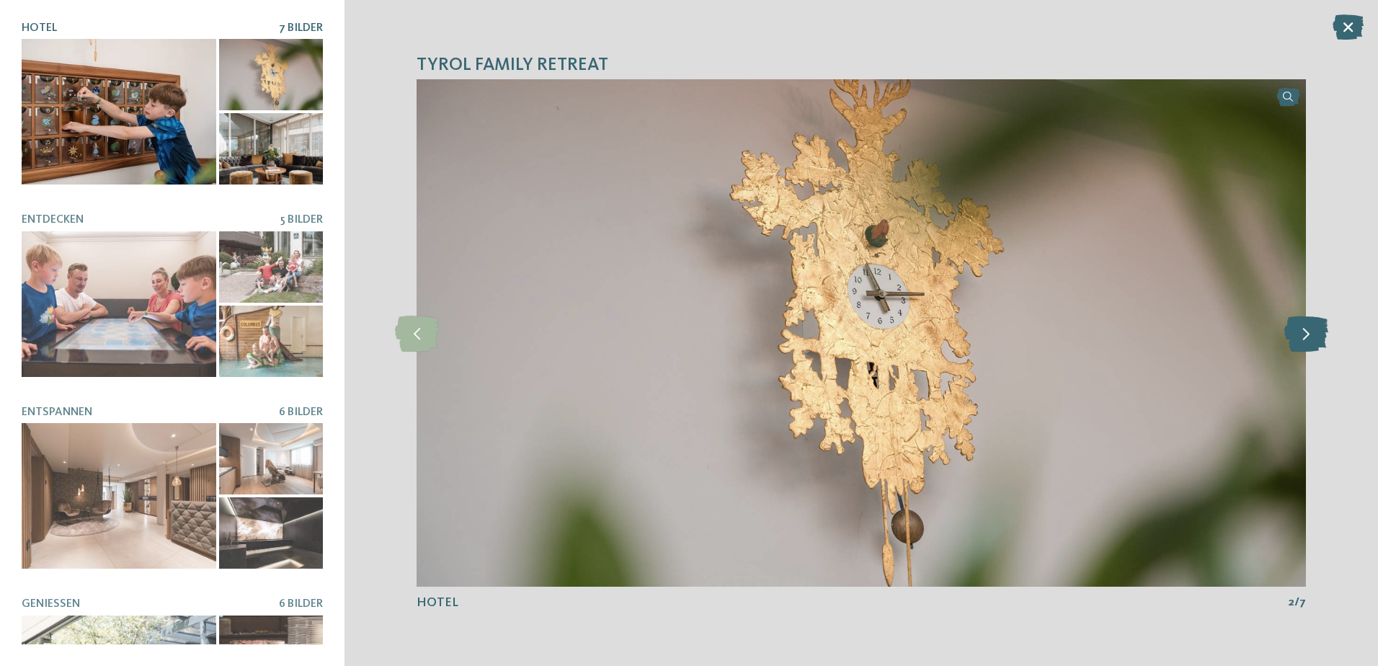
click at [1306, 328] on icon at bounding box center [1307, 333] width 44 height 36
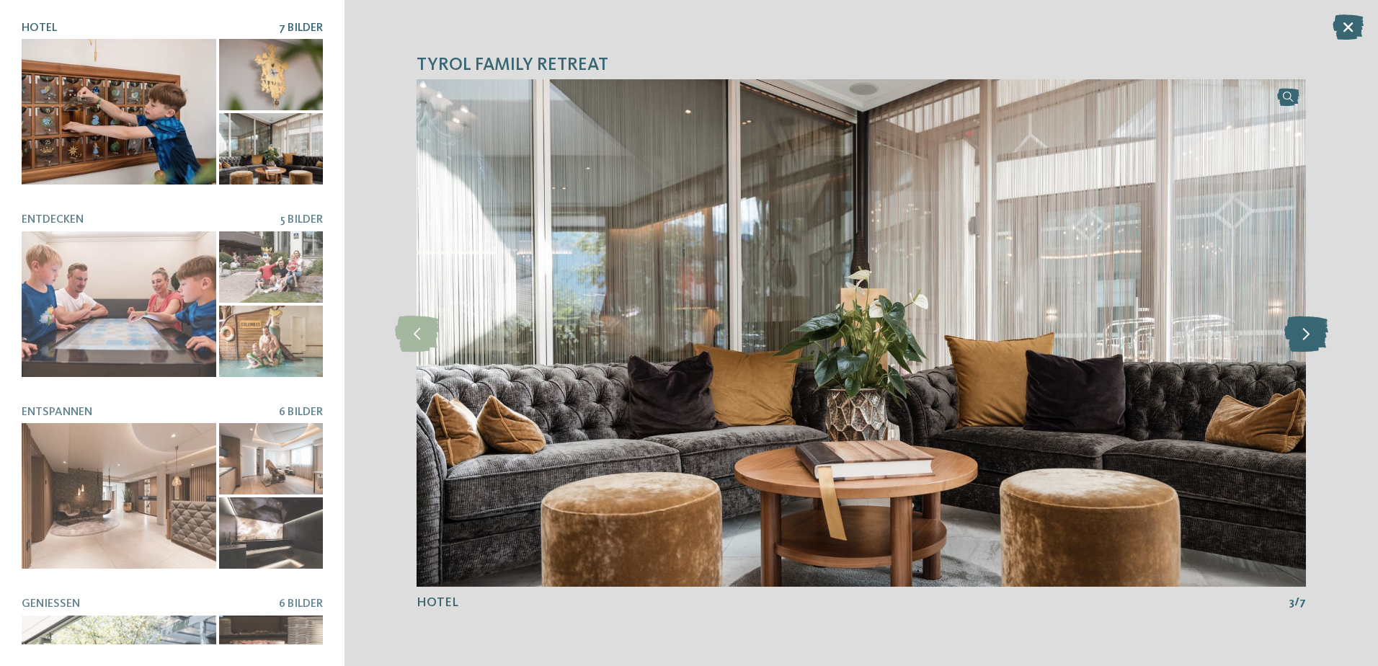
click at [1306, 328] on icon at bounding box center [1307, 333] width 44 height 36
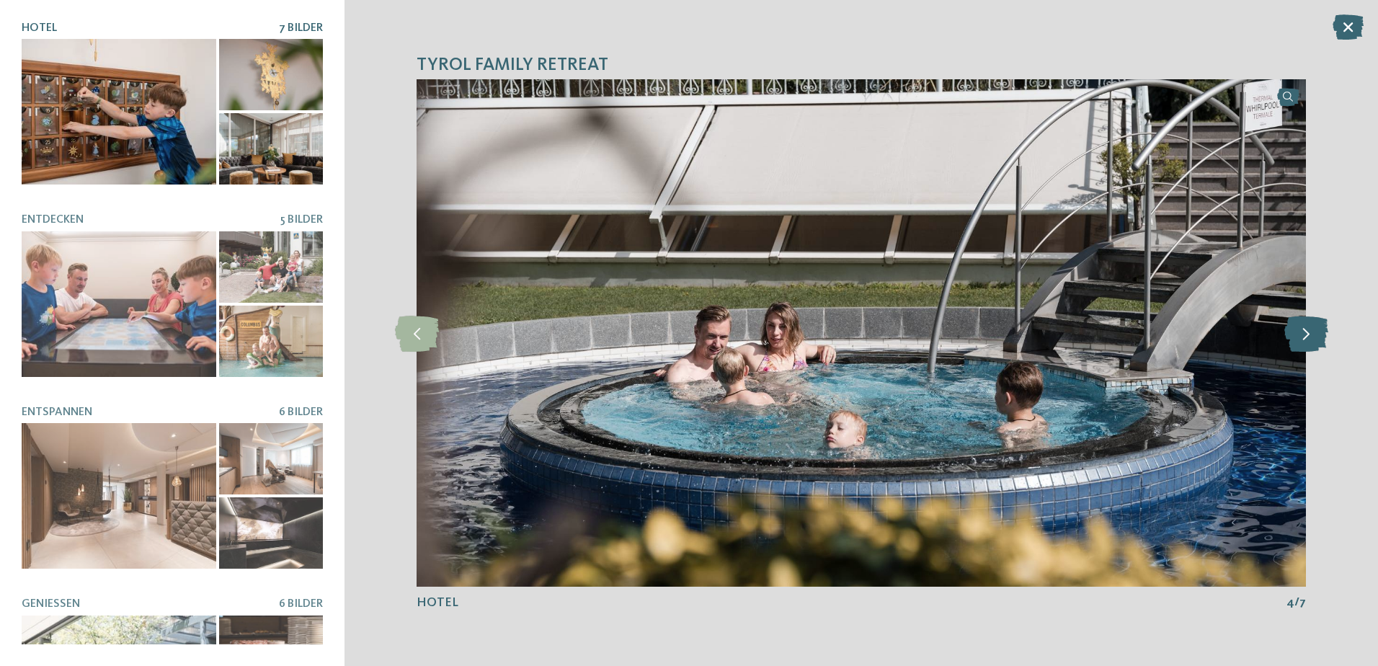
click at [1306, 328] on icon at bounding box center [1307, 333] width 44 height 36
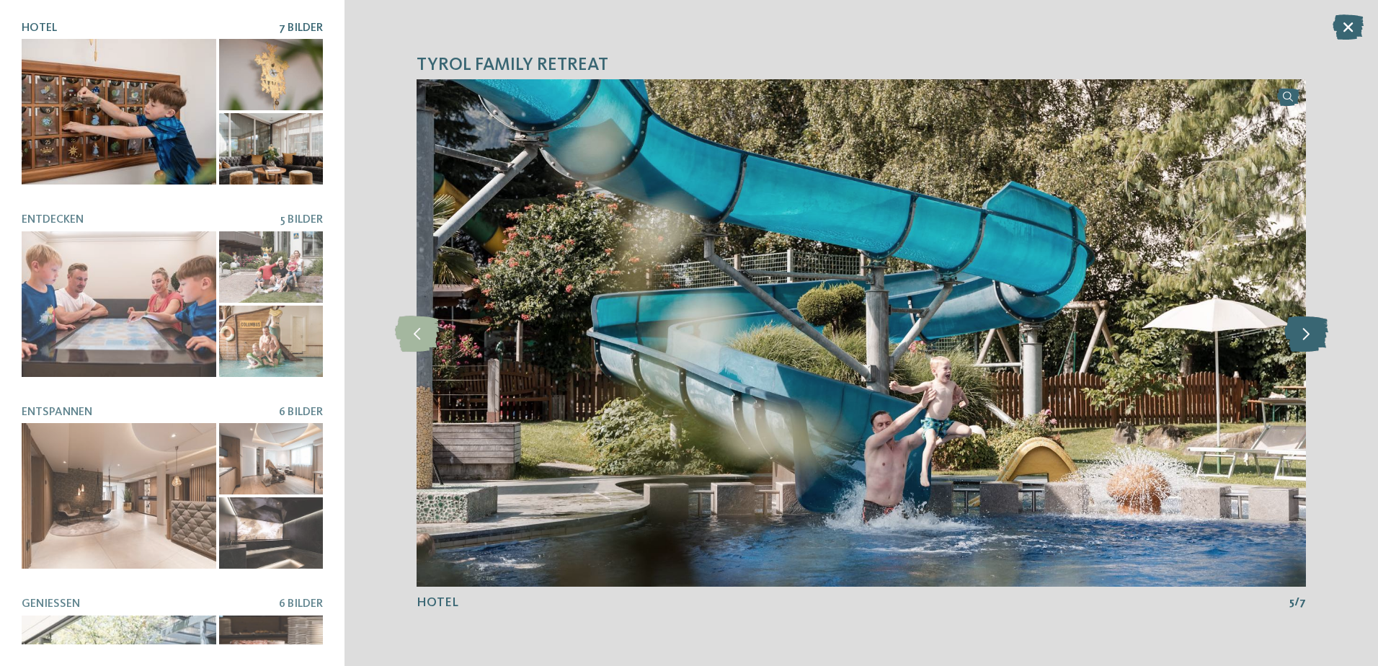
click at [1306, 328] on icon at bounding box center [1307, 333] width 44 height 36
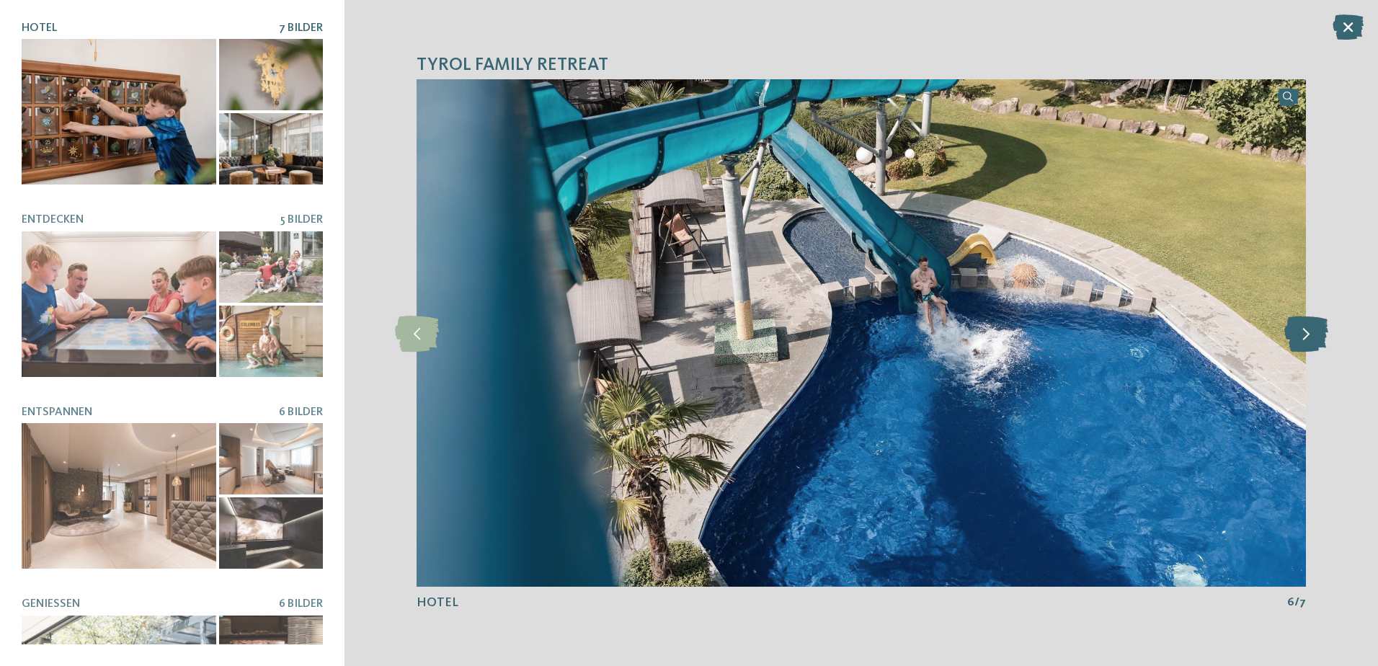
click at [1306, 328] on icon at bounding box center [1307, 333] width 44 height 36
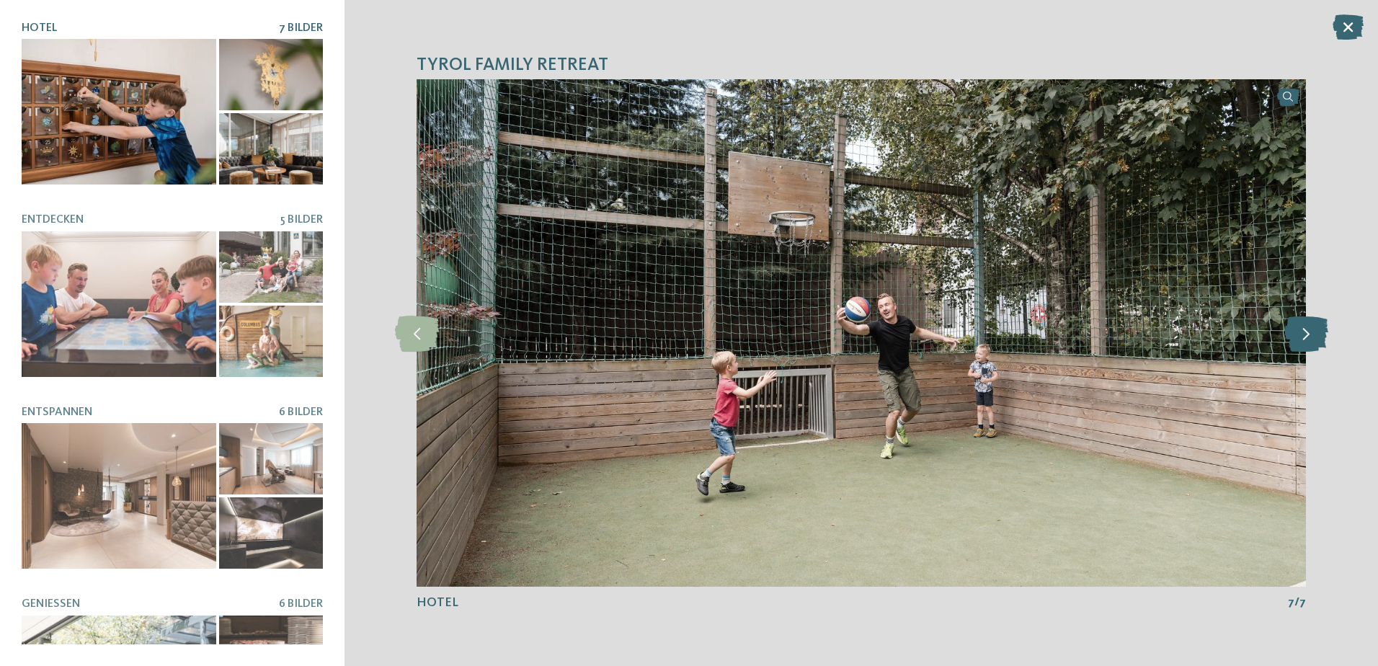
click at [1306, 328] on icon at bounding box center [1307, 333] width 44 height 36
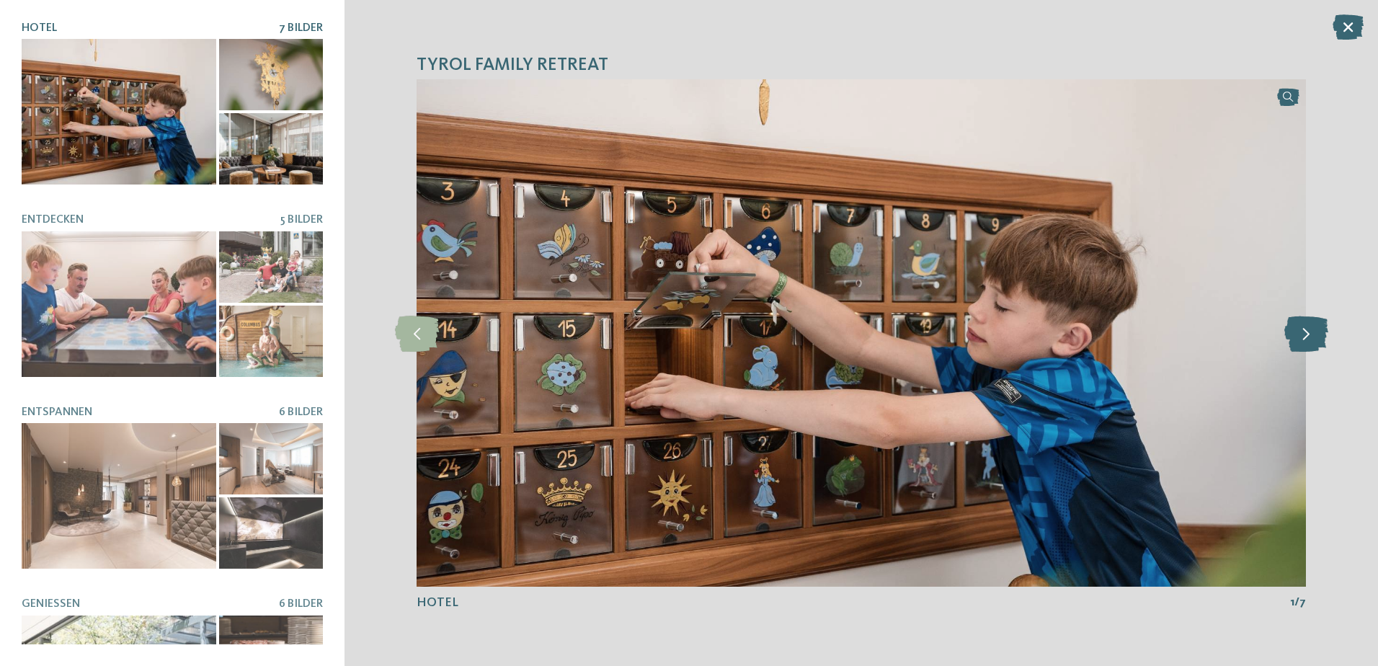
click at [1306, 328] on icon at bounding box center [1307, 333] width 44 height 36
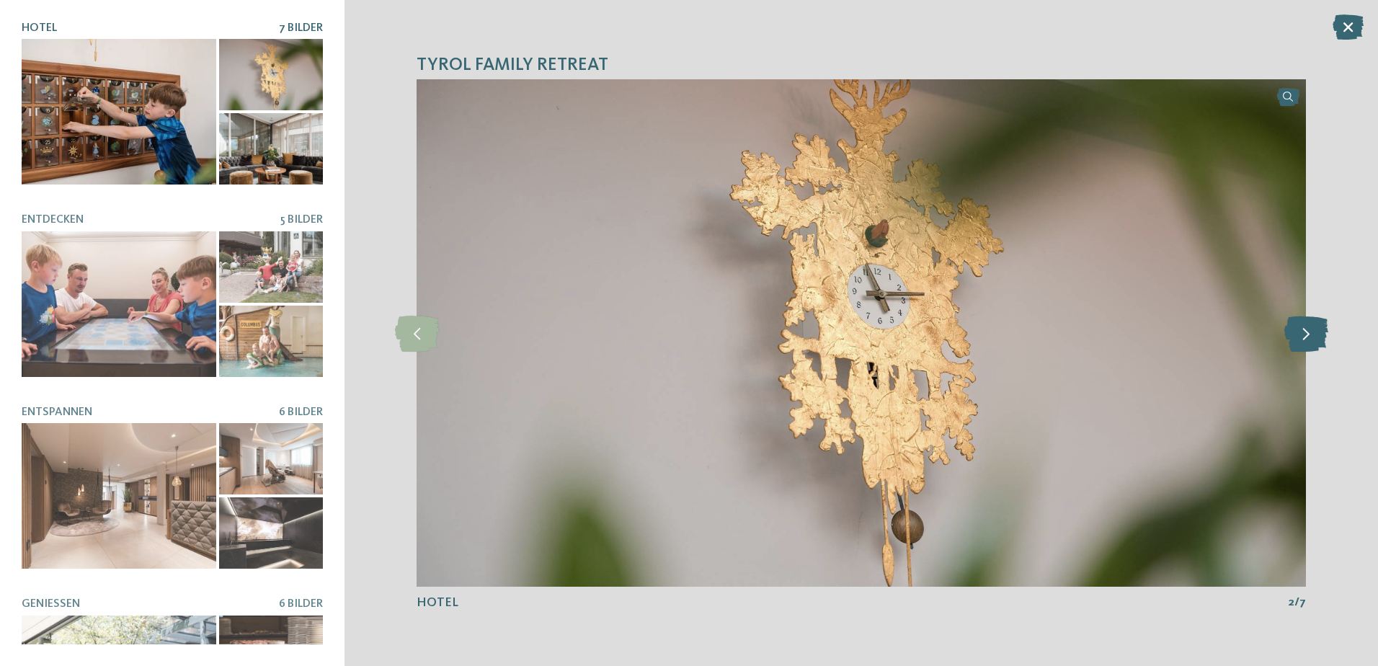
click at [1306, 328] on icon at bounding box center [1307, 333] width 44 height 36
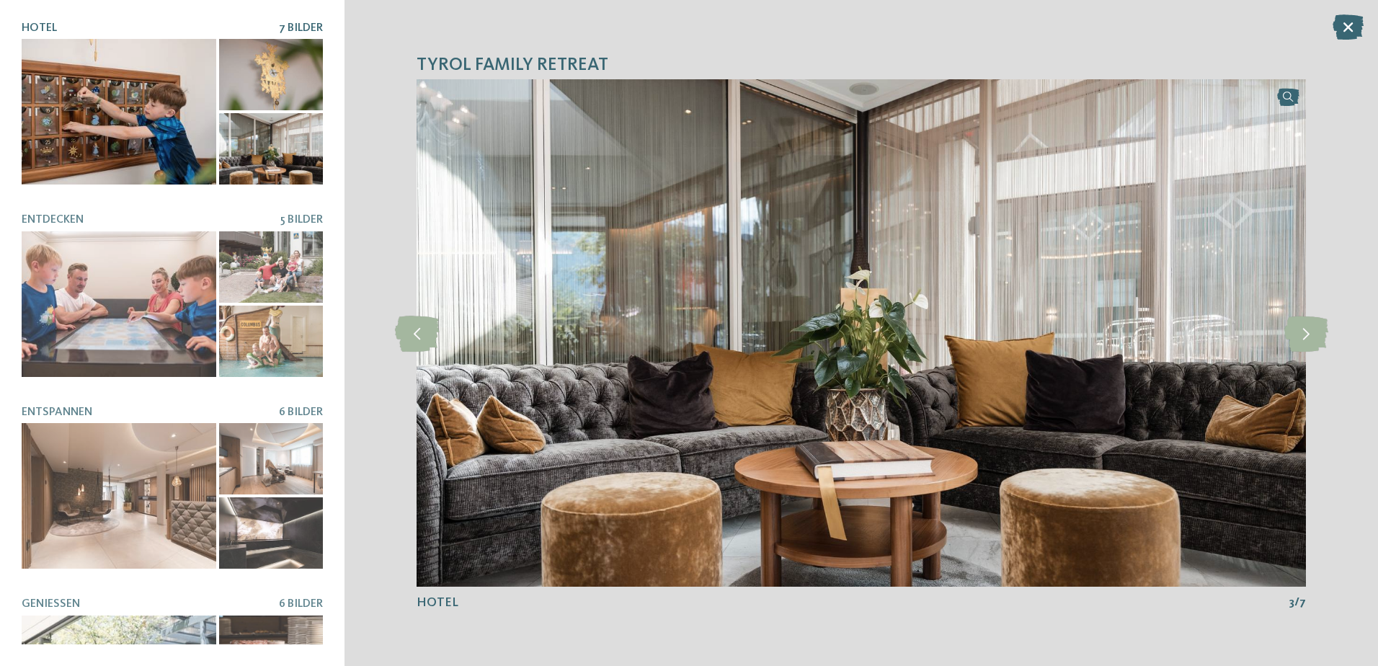
click at [1345, 22] on icon at bounding box center [1348, 26] width 31 height 25
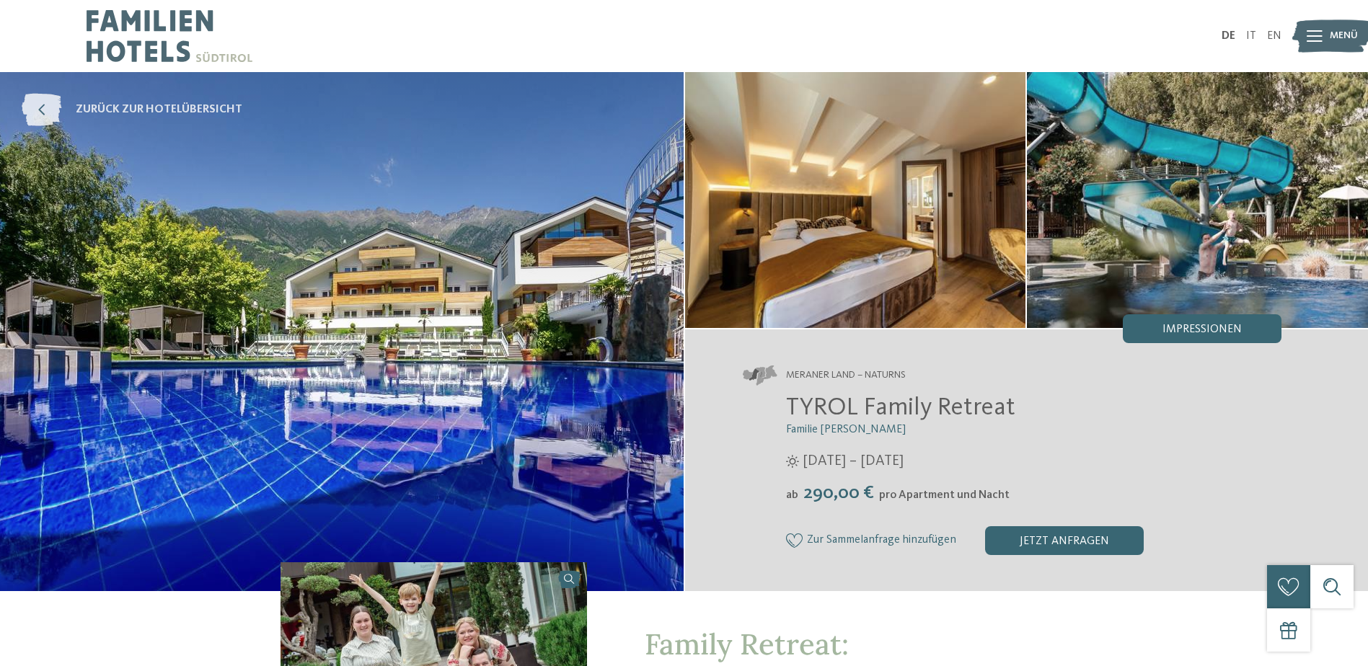
click at [39, 104] on icon at bounding box center [42, 110] width 40 height 32
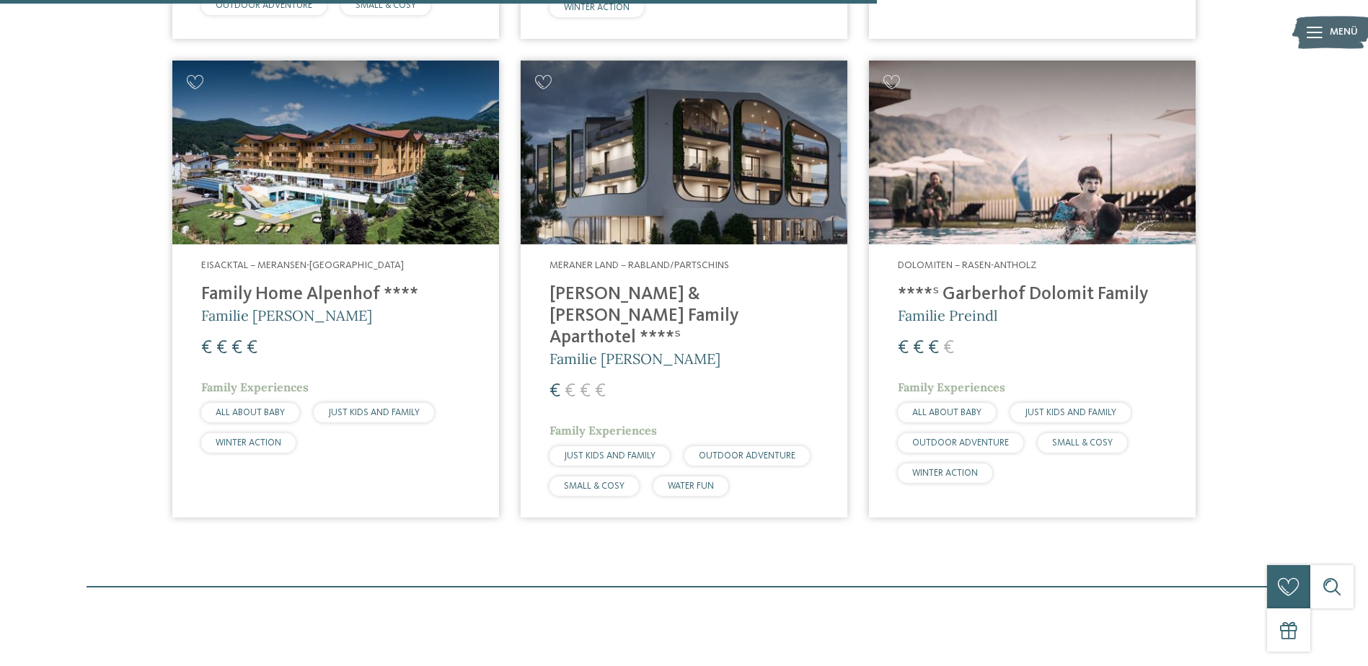
scroll to position [1014, 0]
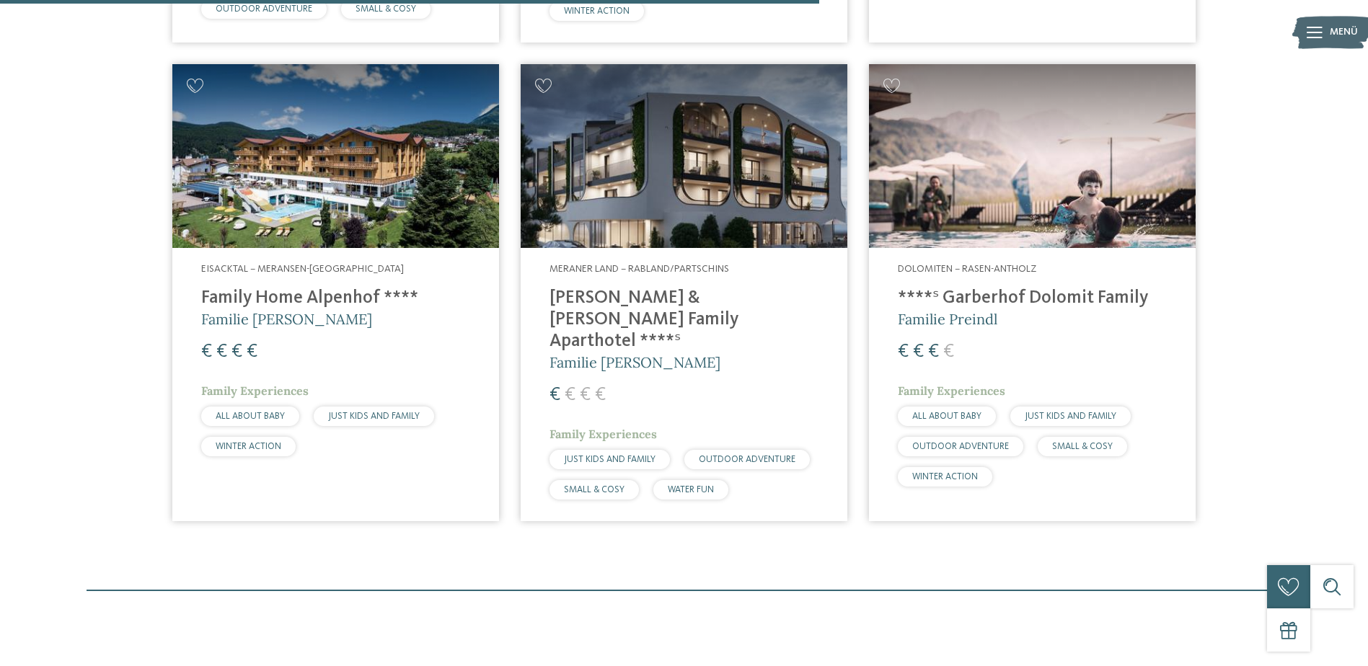
click at [321, 288] on h4 "Family Home Alpenhof ****" at bounding box center [335, 299] width 269 height 22
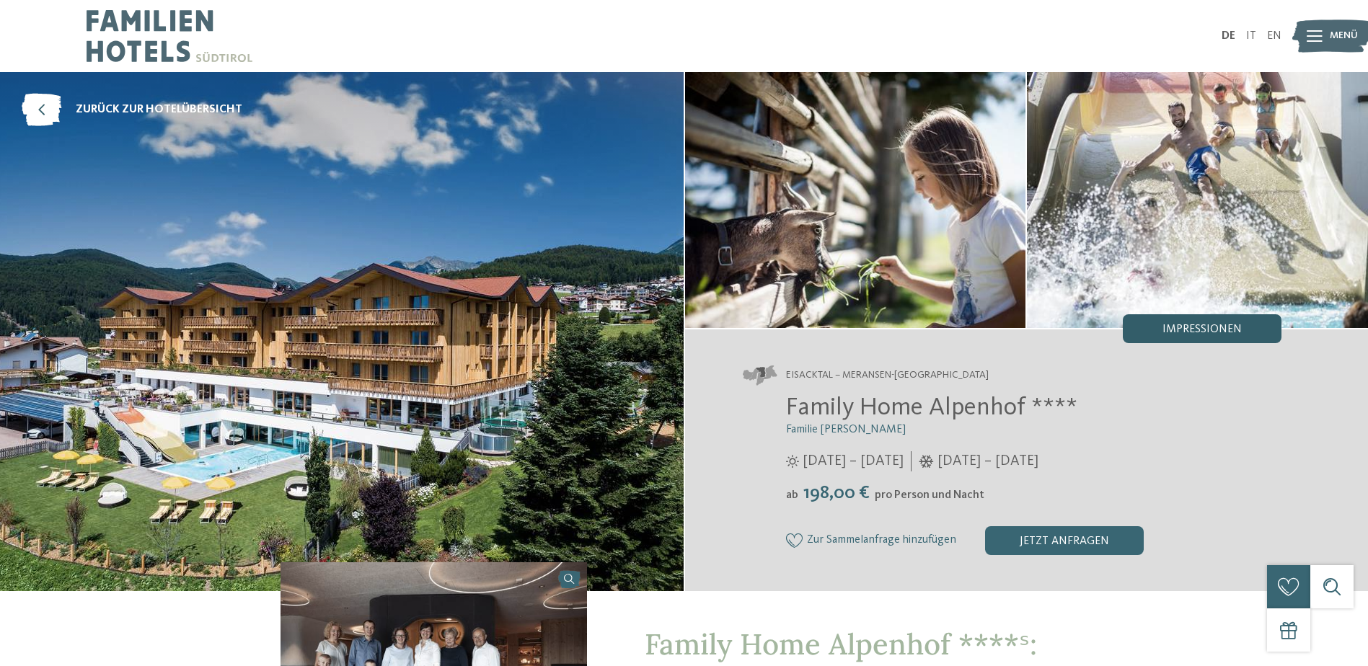
click at [1226, 326] on span "Impressionen" at bounding box center [1201, 330] width 79 height 12
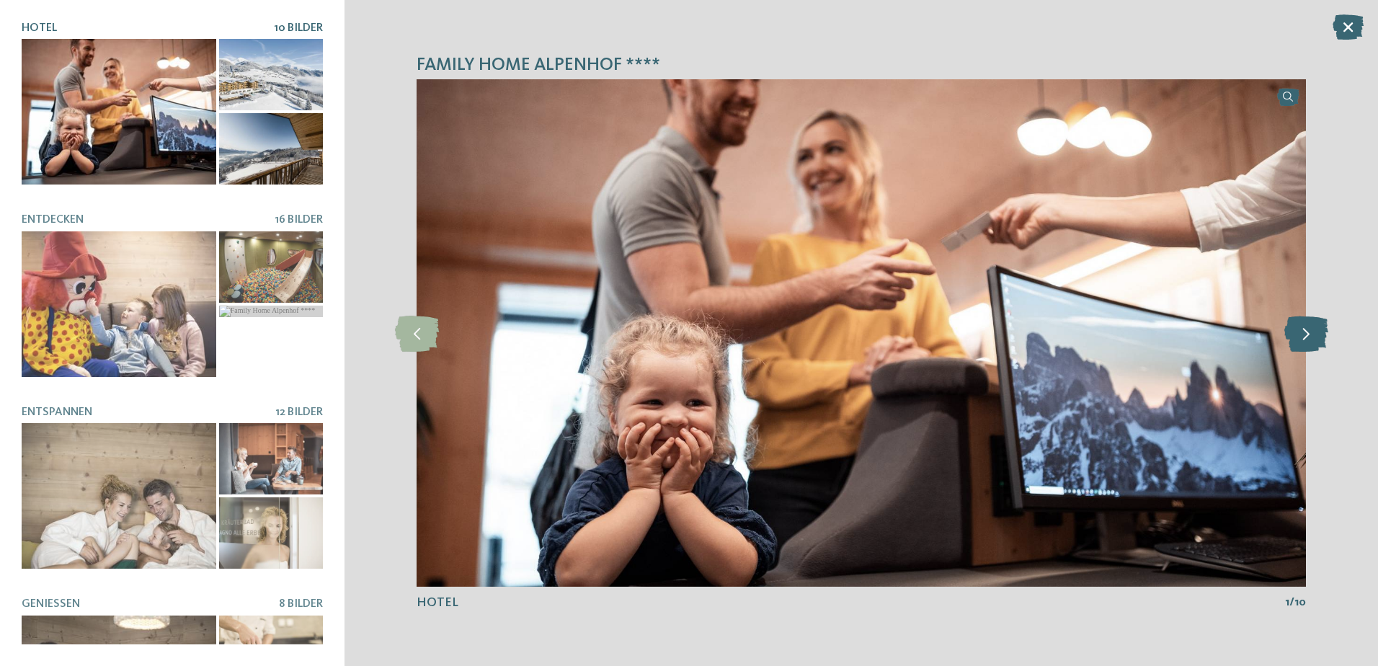
click at [1314, 336] on icon at bounding box center [1307, 333] width 44 height 36
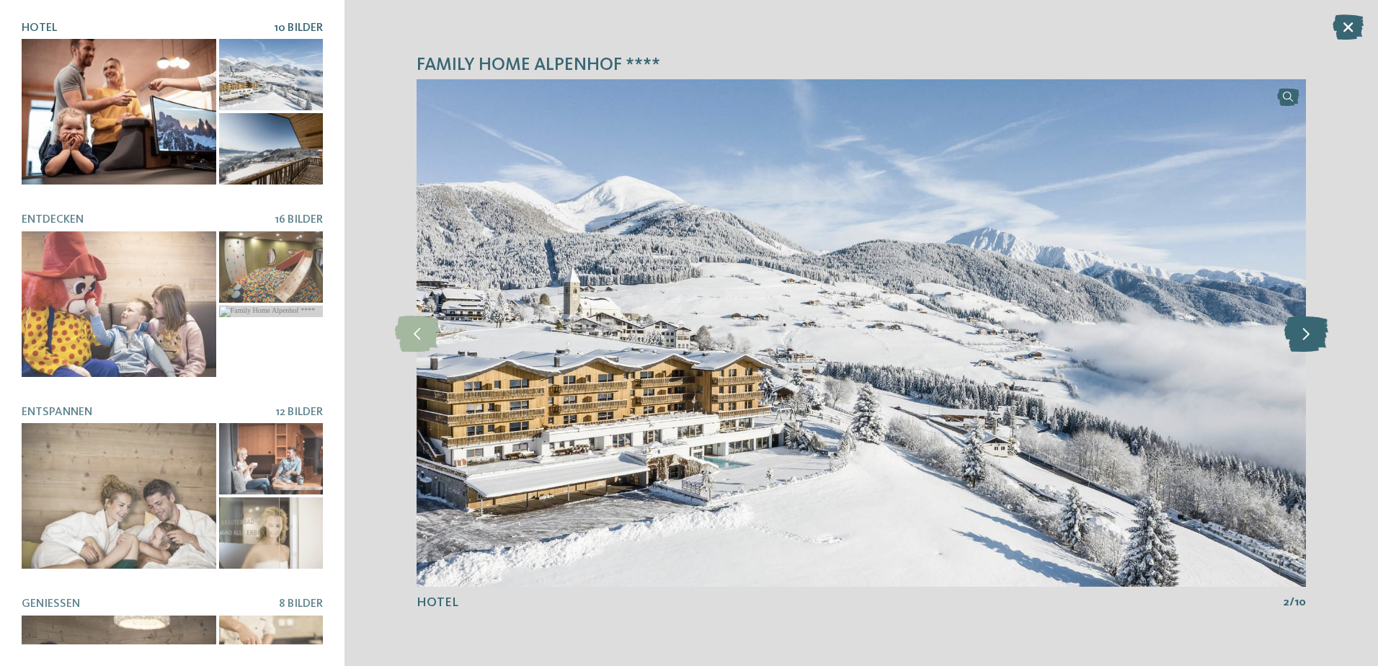
click at [1314, 335] on icon at bounding box center [1307, 333] width 44 height 36
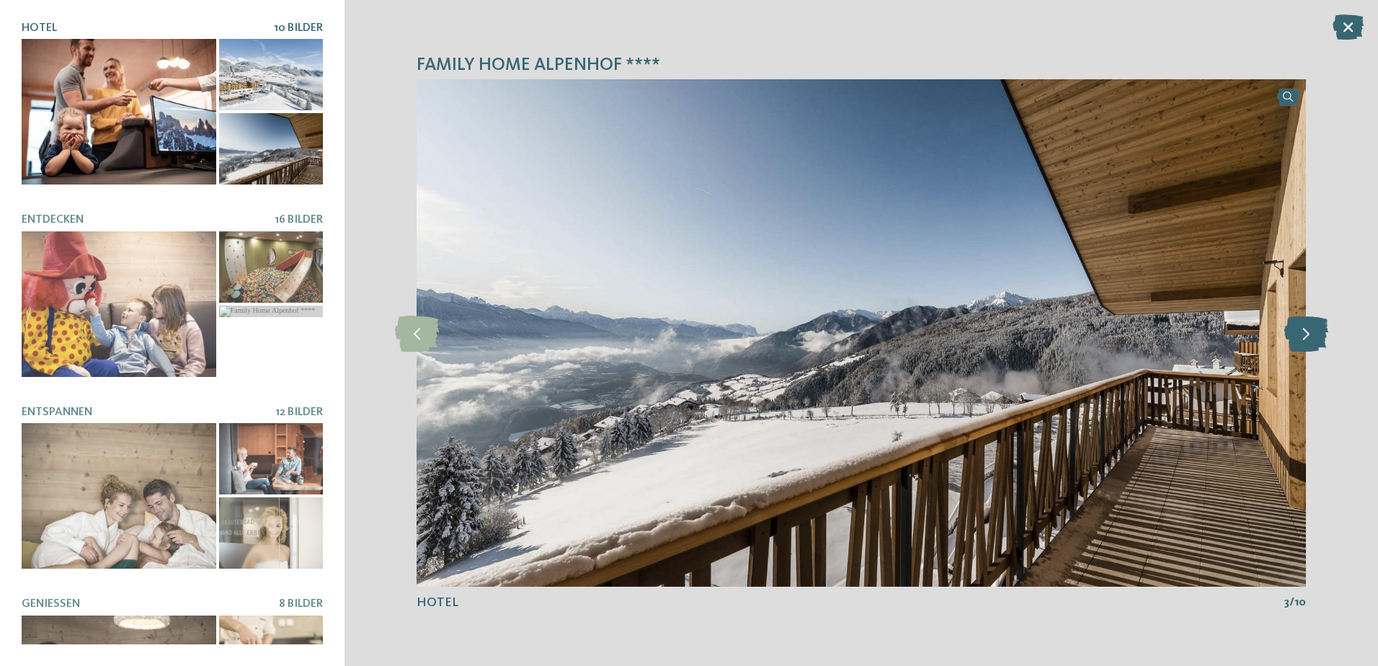
click at [1314, 335] on icon at bounding box center [1307, 333] width 44 height 36
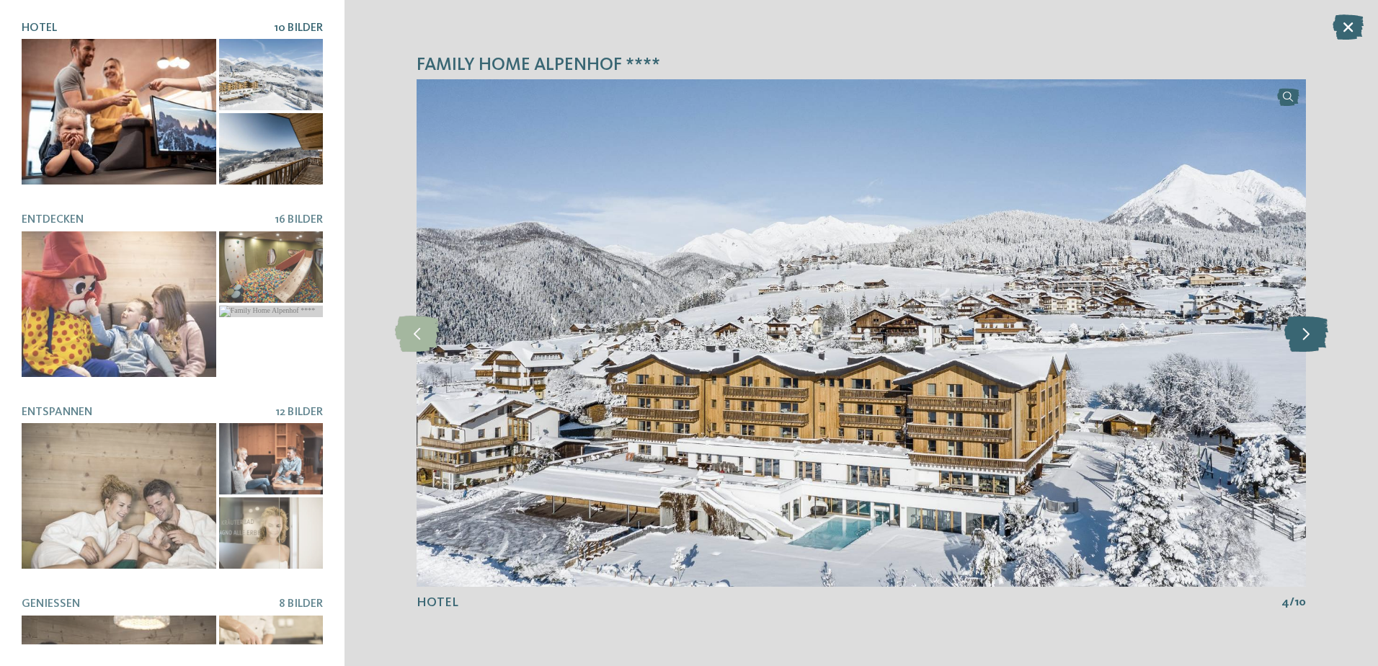
click at [1314, 335] on icon at bounding box center [1307, 333] width 44 height 36
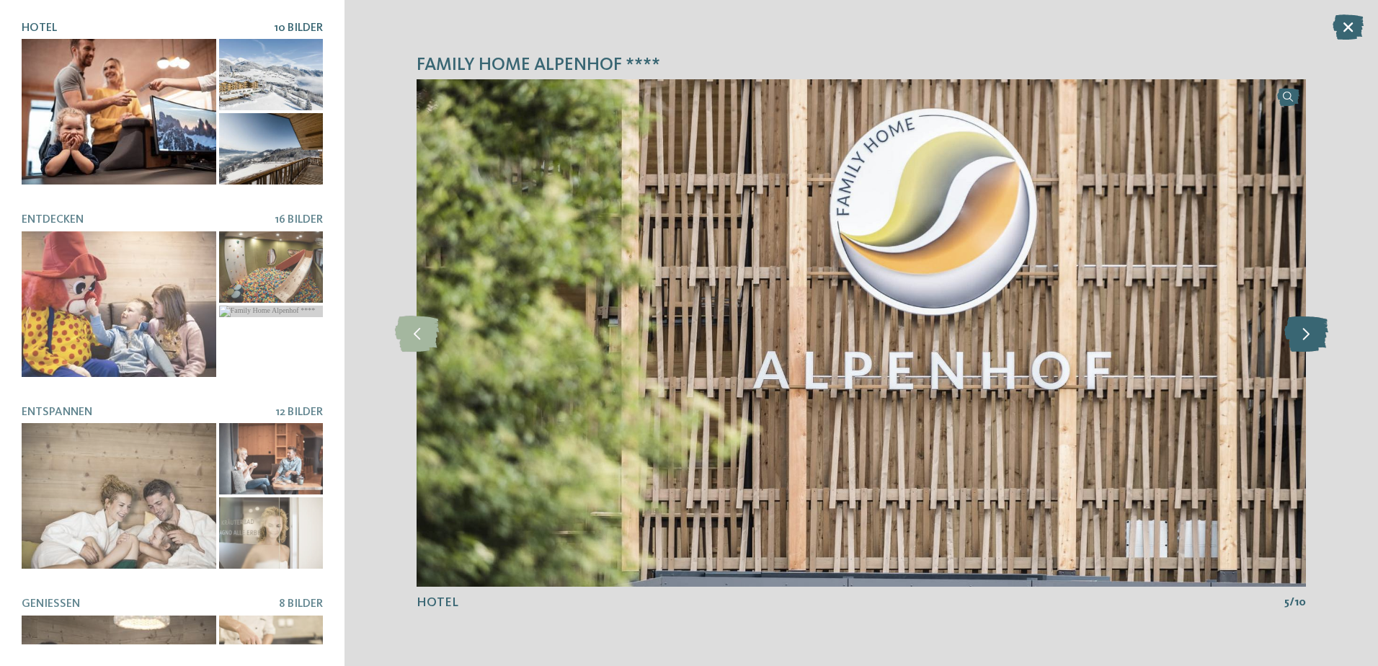
click at [1314, 335] on icon at bounding box center [1307, 333] width 44 height 36
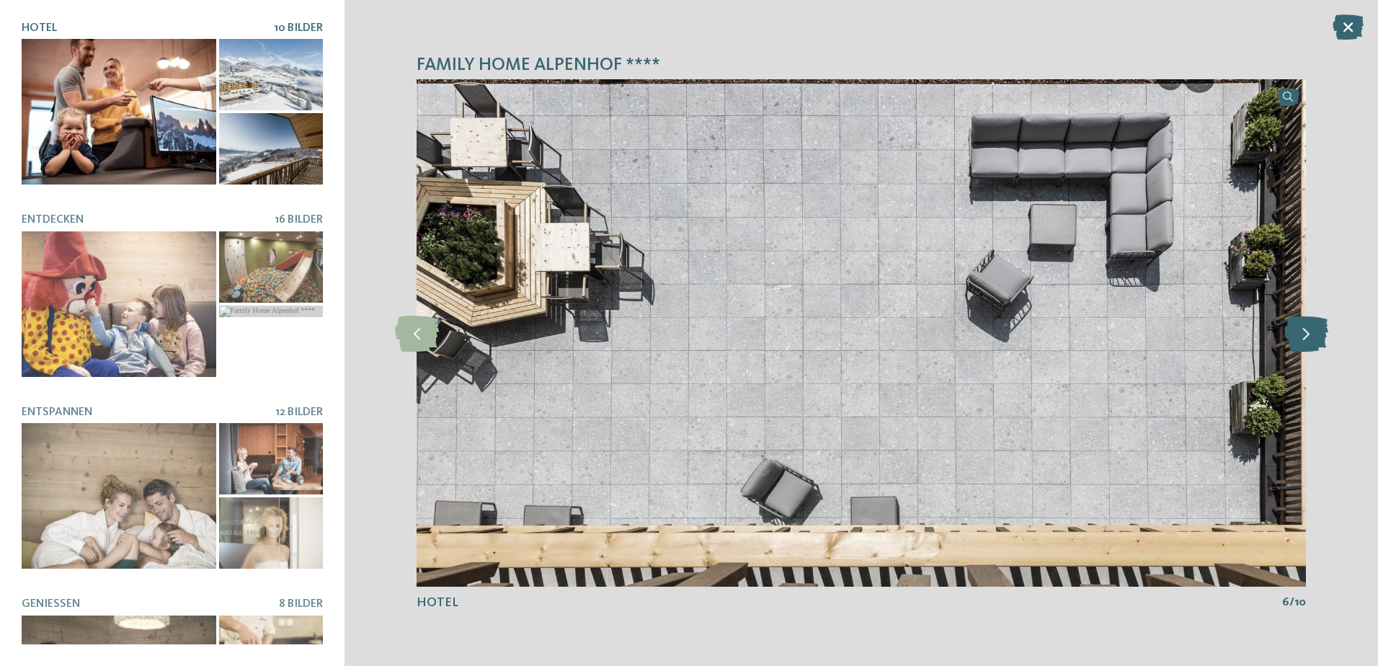
click at [1314, 335] on icon at bounding box center [1307, 333] width 44 height 36
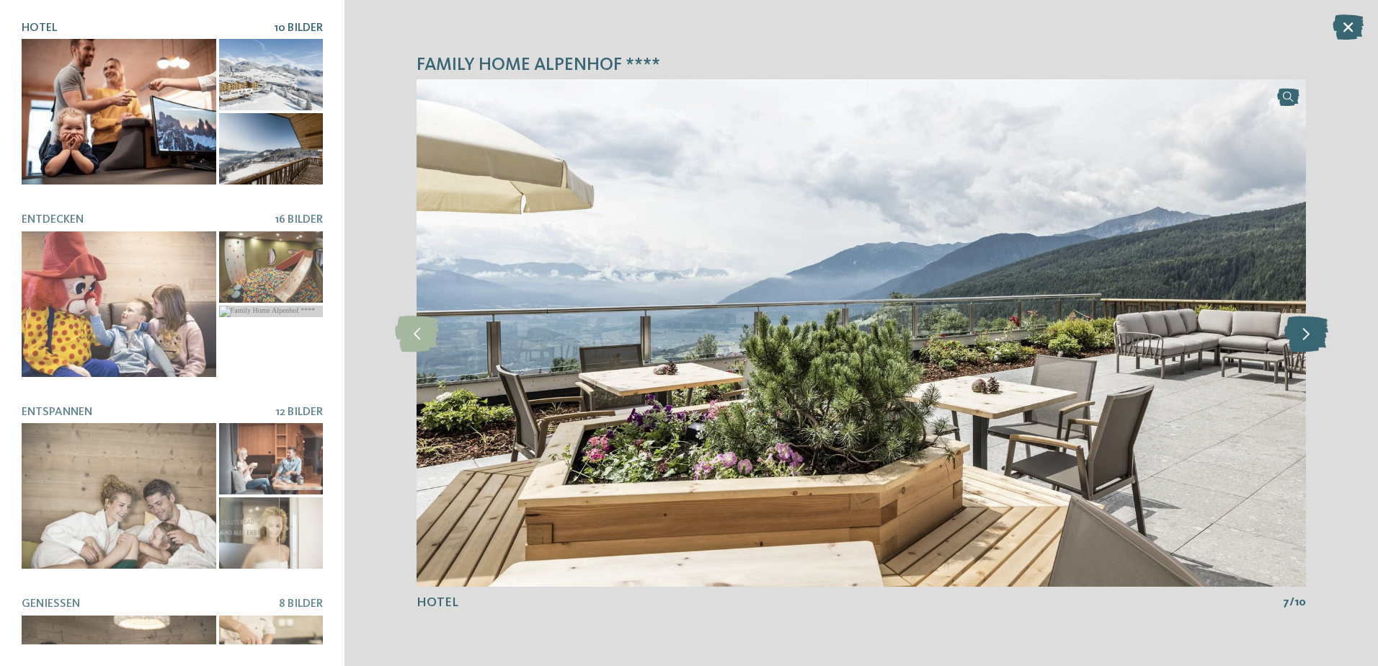
click at [1314, 335] on icon at bounding box center [1307, 333] width 44 height 36
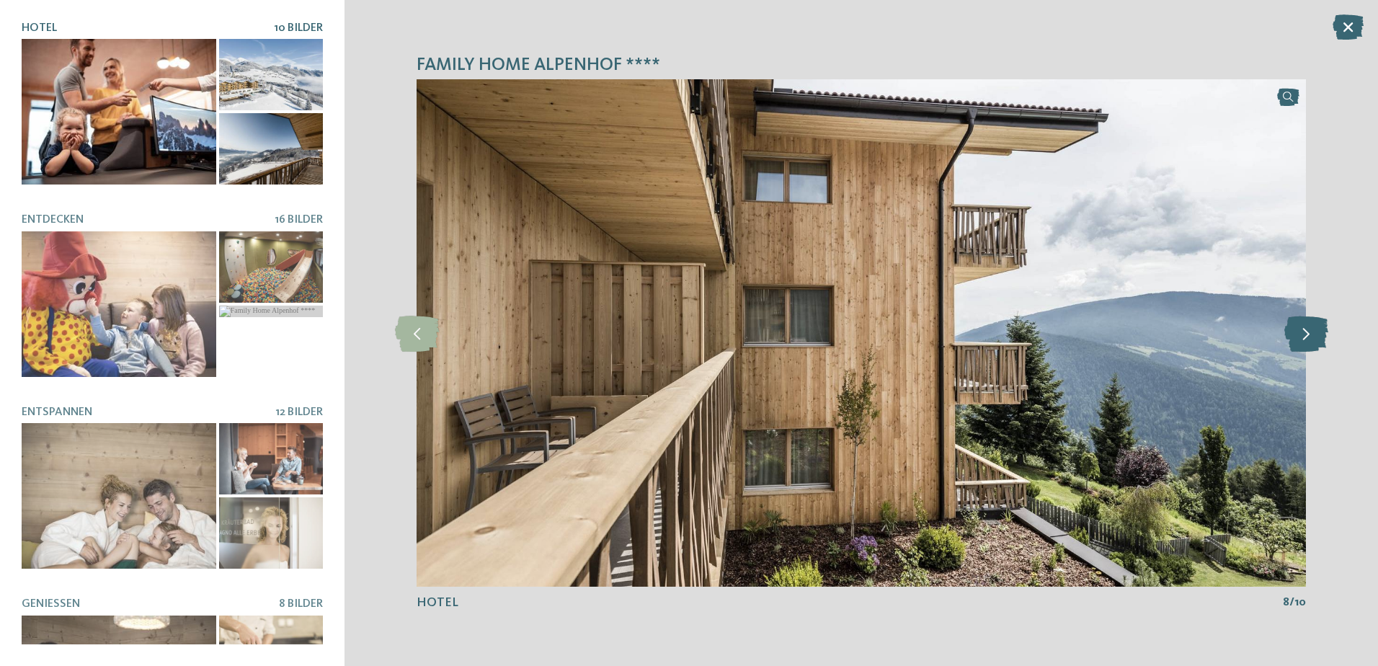
click at [1314, 335] on icon at bounding box center [1307, 333] width 44 height 36
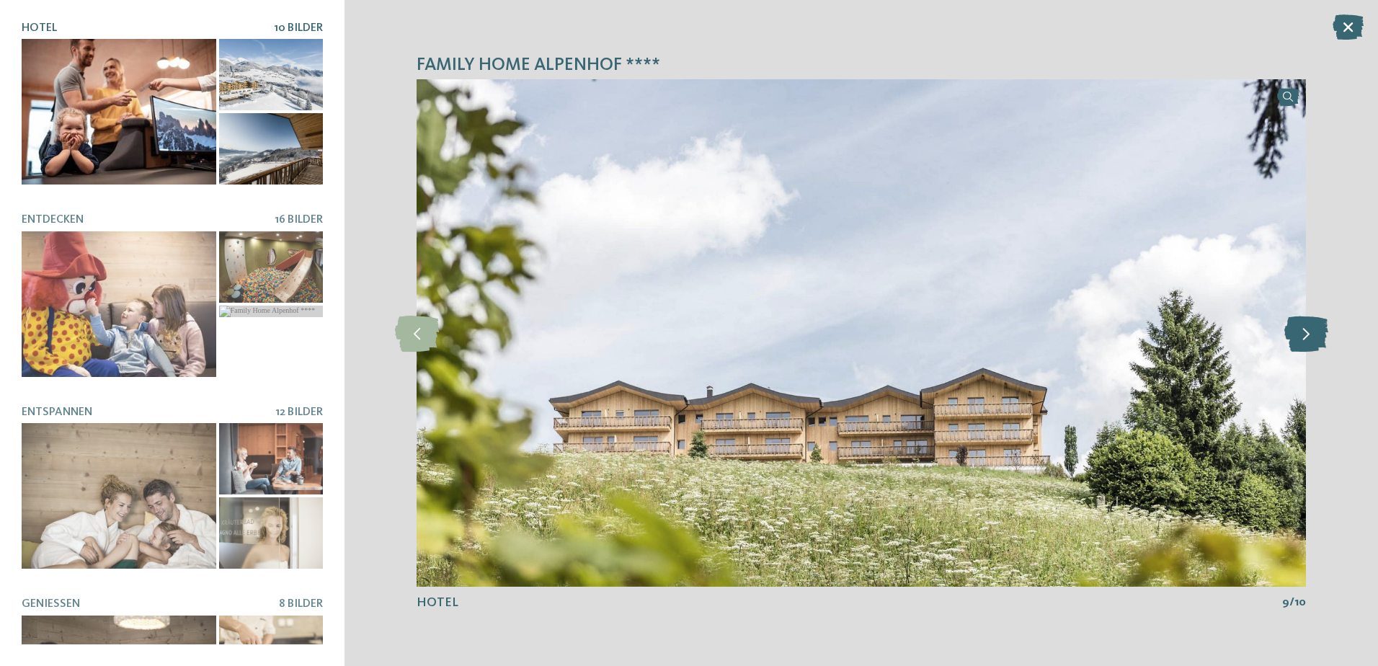
click at [1314, 335] on icon at bounding box center [1307, 333] width 44 height 36
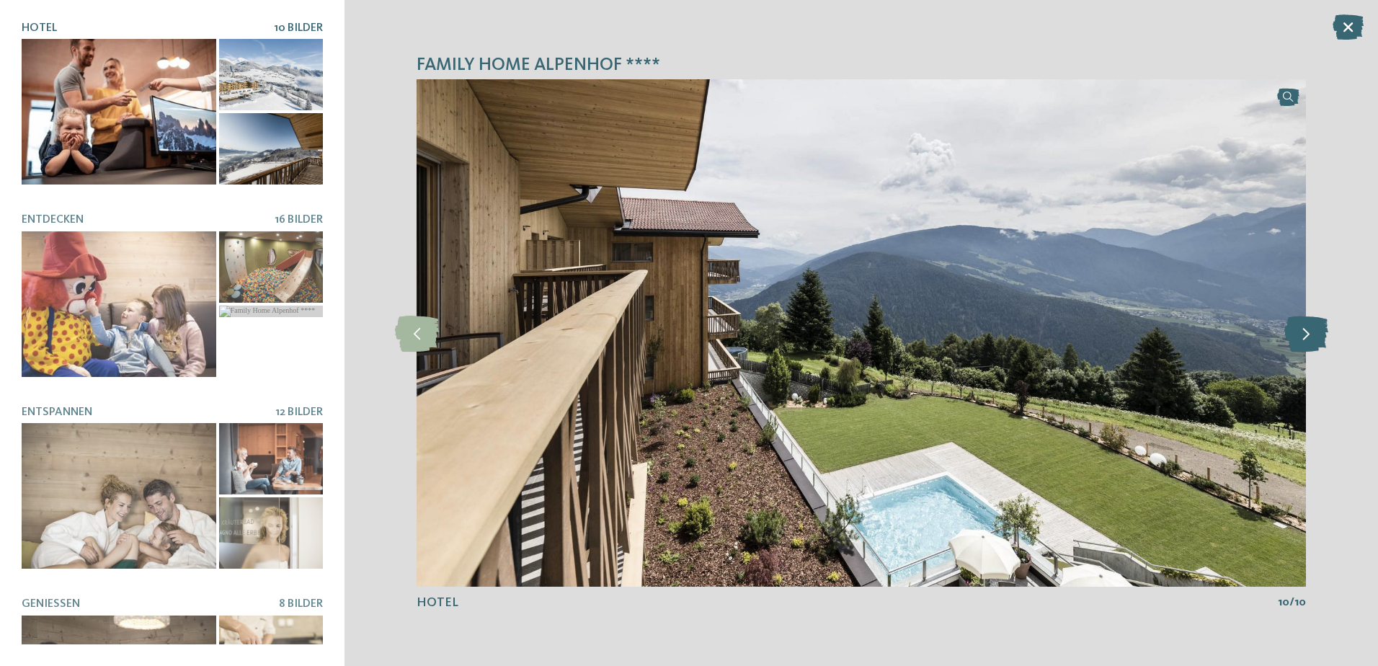
click at [1314, 335] on icon at bounding box center [1307, 333] width 44 height 36
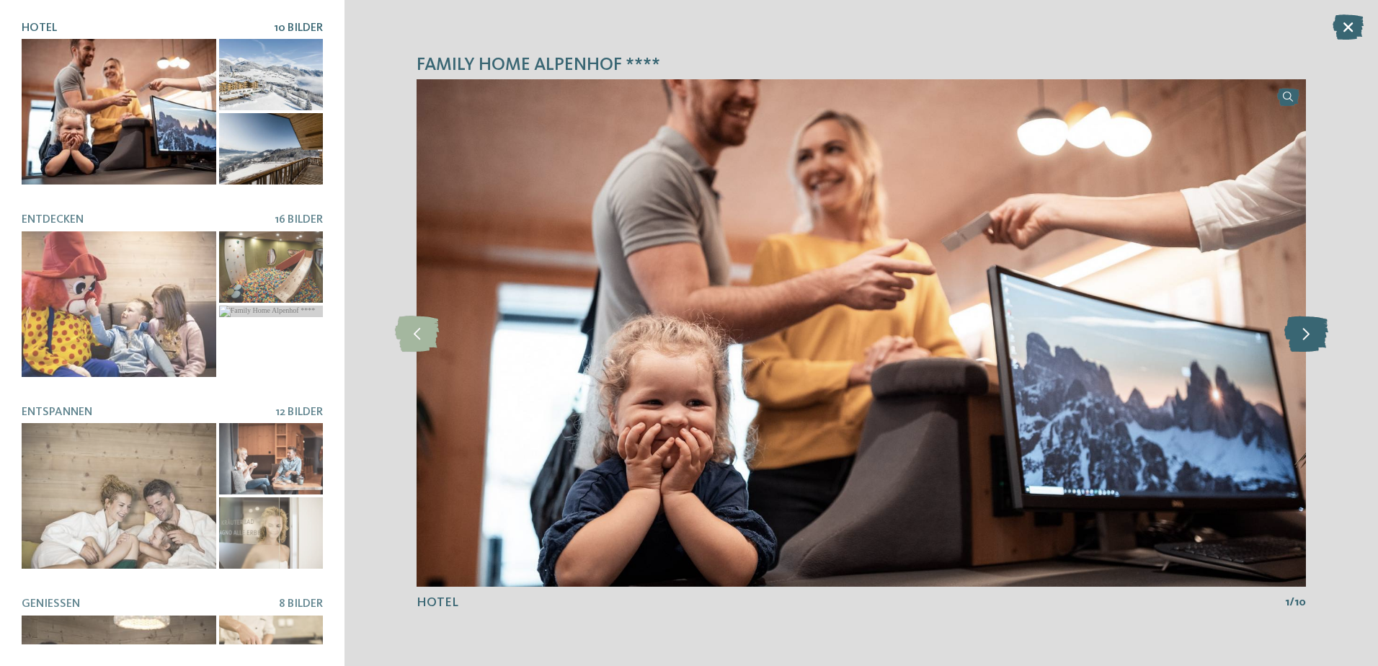
click at [1314, 335] on icon at bounding box center [1307, 333] width 44 height 36
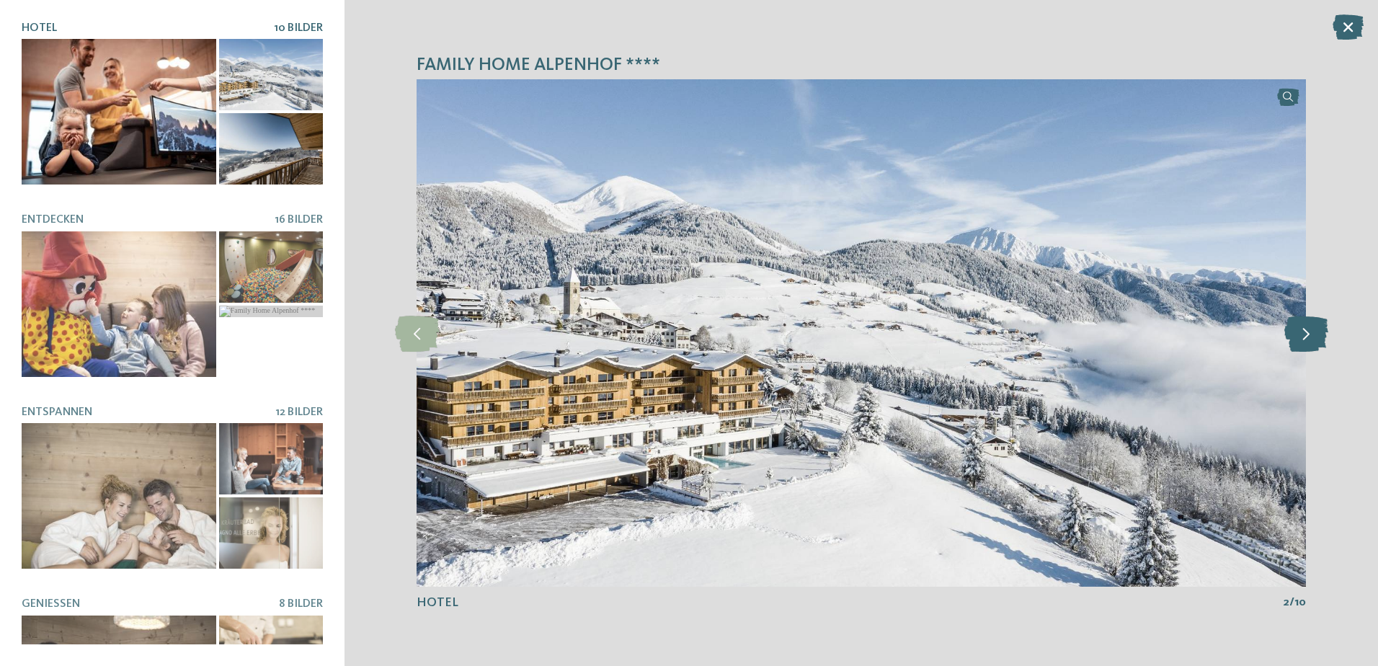
click at [1314, 335] on icon at bounding box center [1307, 333] width 44 height 36
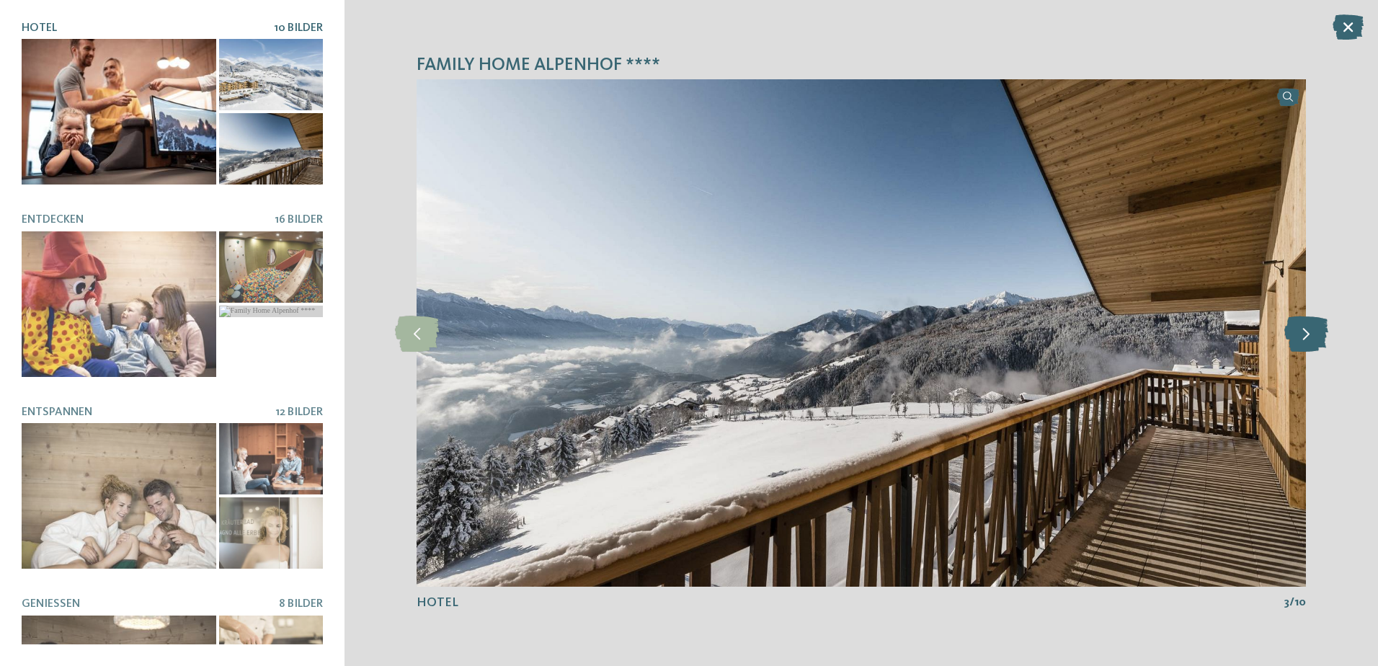
click at [1314, 335] on icon at bounding box center [1307, 333] width 44 height 36
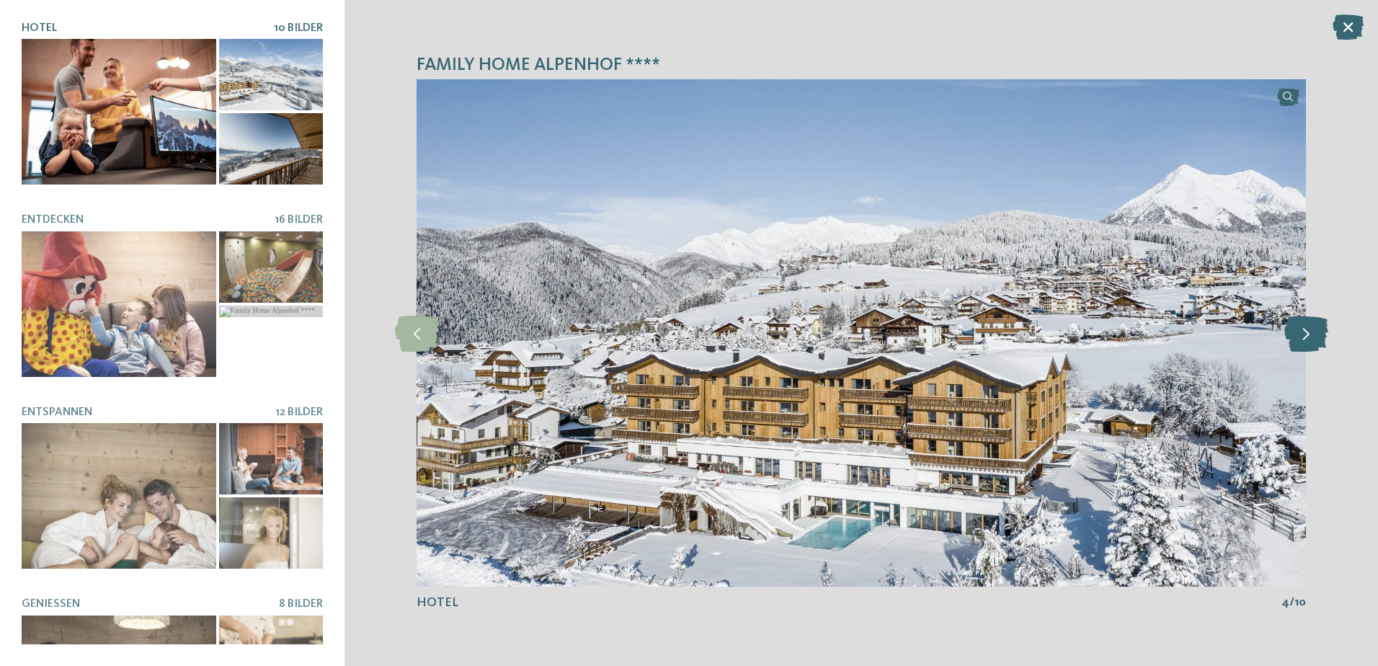
click at [1314, 335] on icon at bounding box center [1307, 333] width 44 height 36
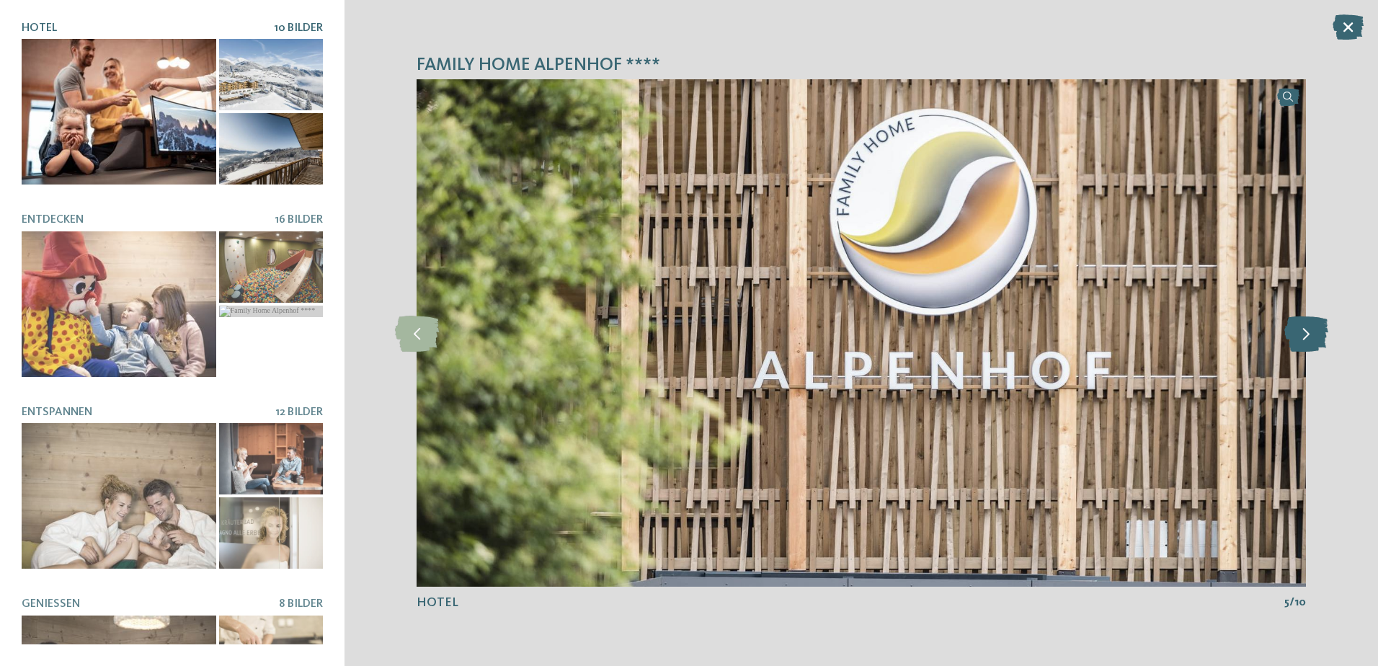
click at [1314, 335] on icon at bounding box center [1307, 333] width 44 height 36
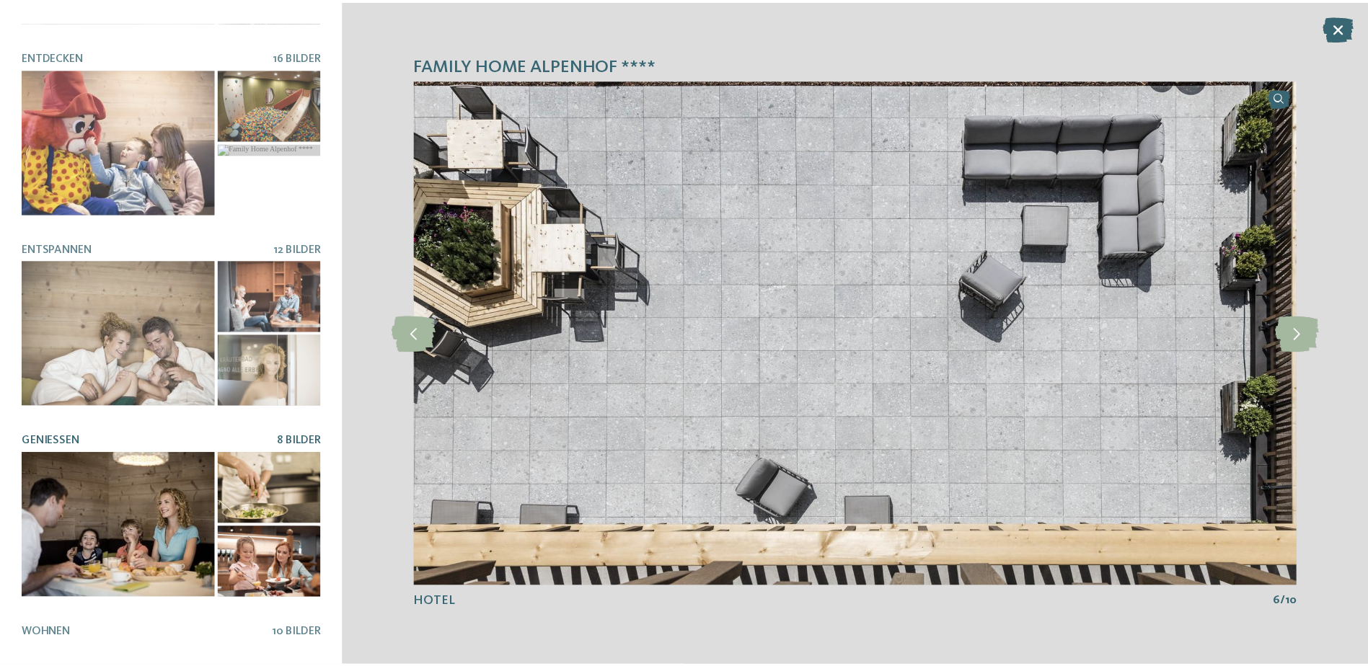
scroll to position [288, 0]
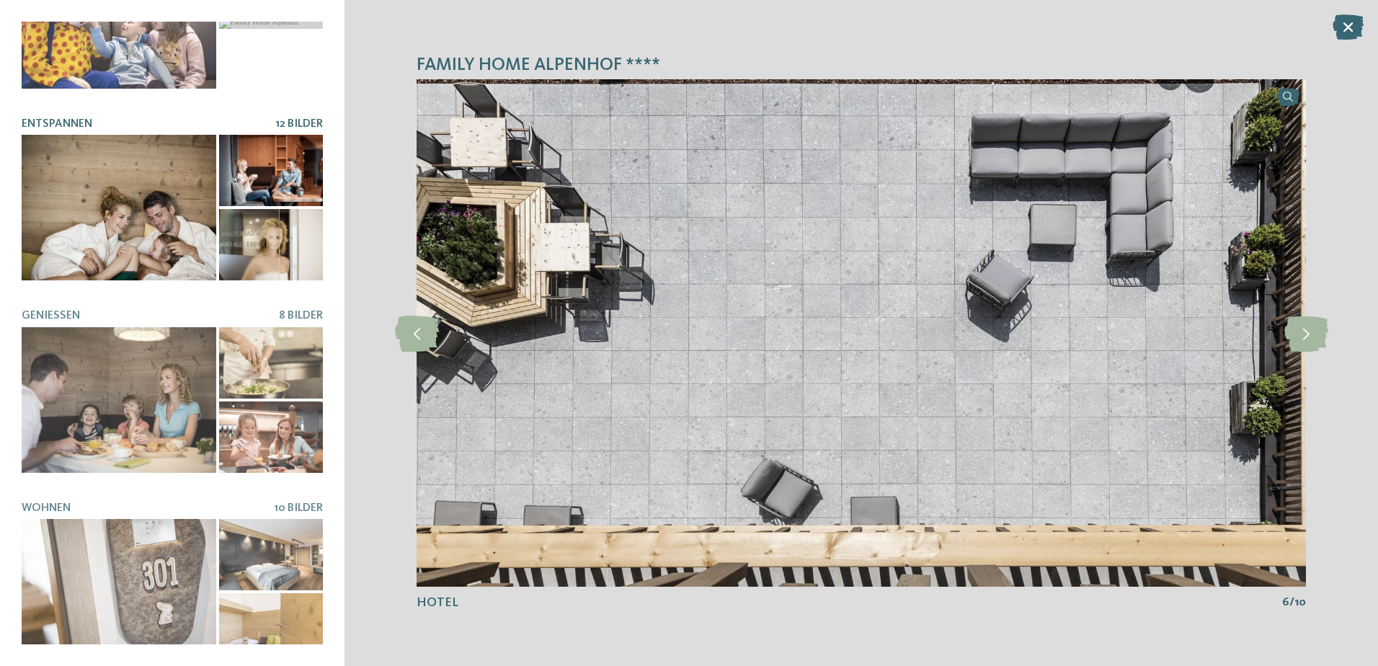
click at [142, 208] on div at bounding box center [119, 208] width 195 height 146
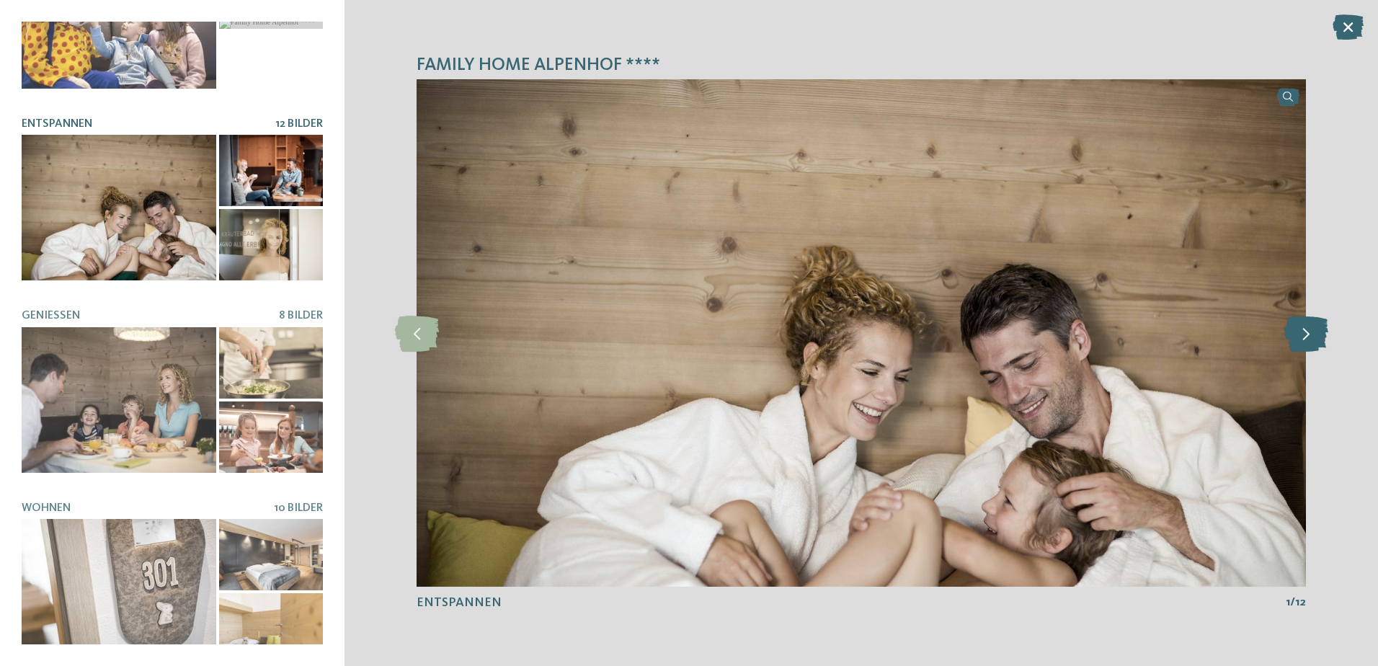
click at [1305, 342] on icon at bounding box center [1307, 333] width 44 height 36
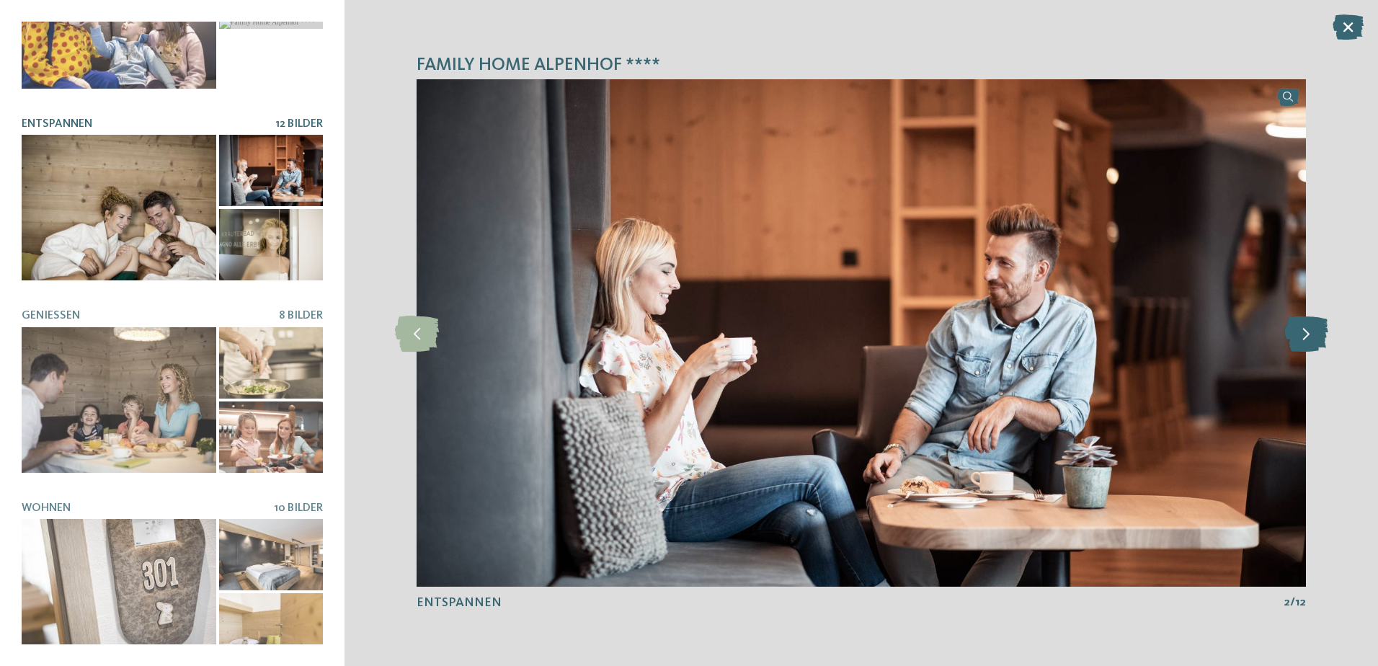
click at [1305, 342] on icon at bounding box center [1307, 333] width 44 height 36
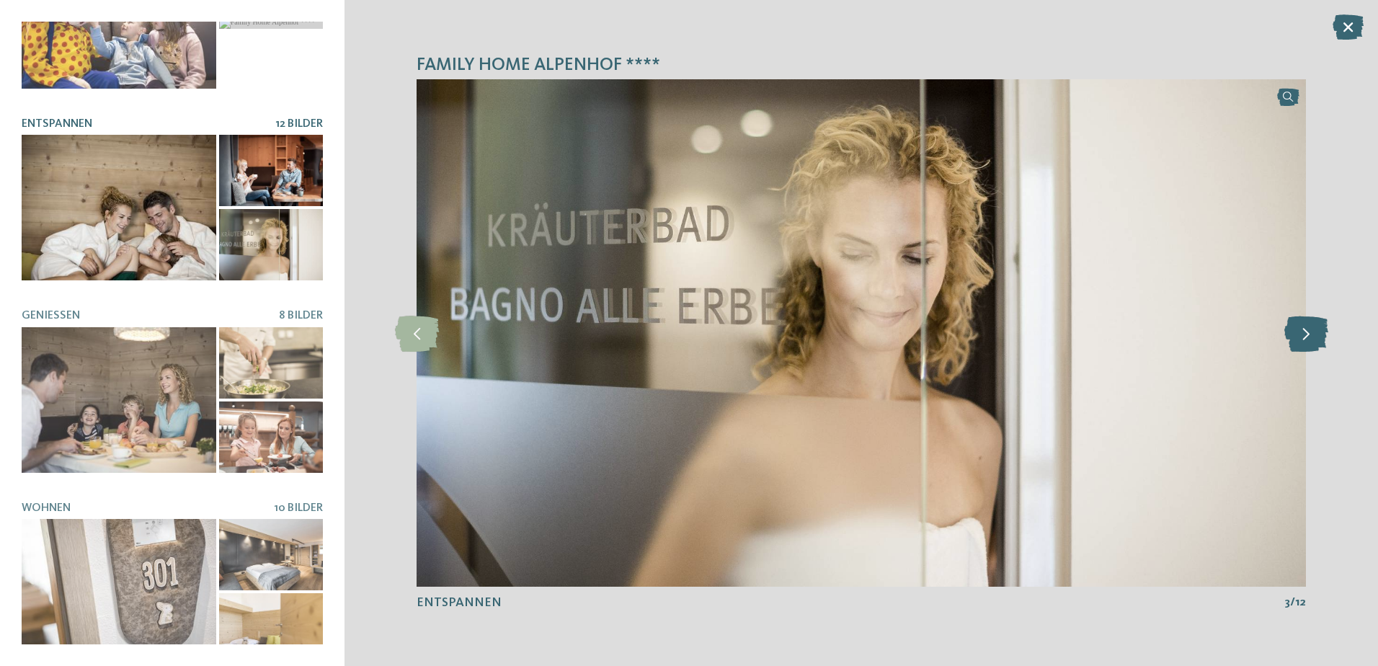
click at [1305, 342] on icon at bounding box center [1307, 333] width 44 height 36
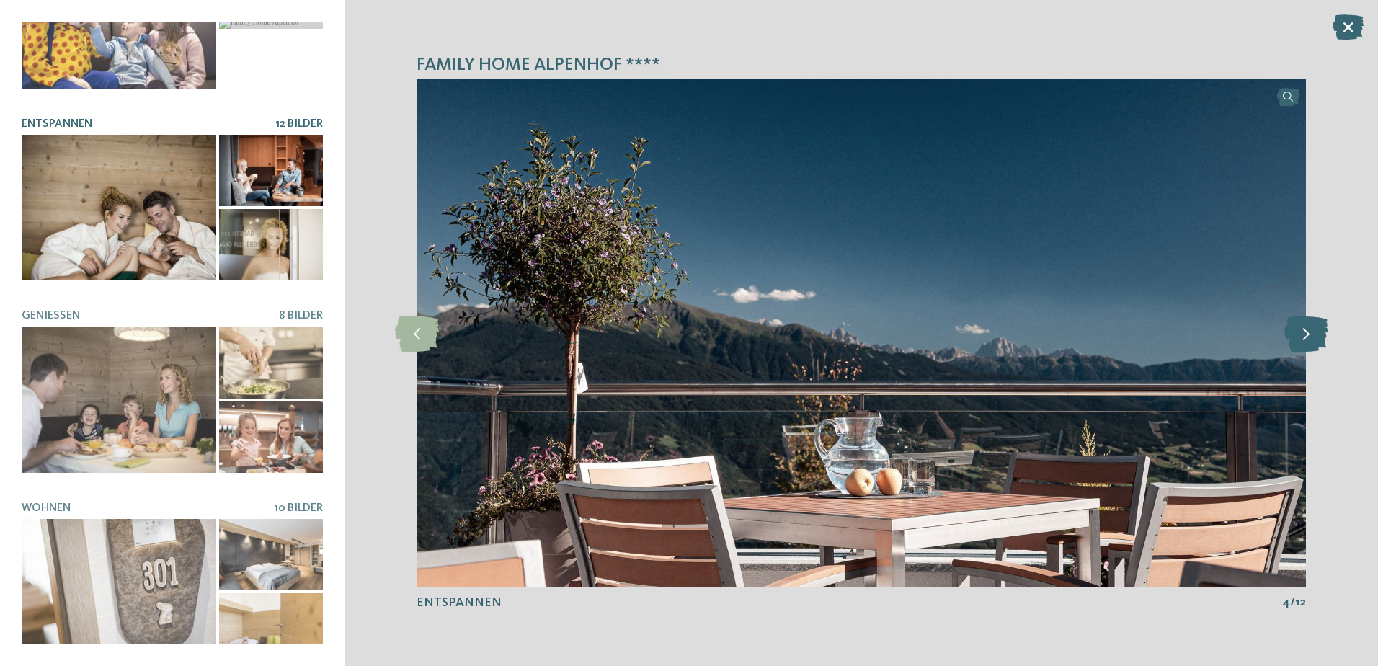
click at [1305, 342] on icon at bounding box center [1307, 333] width 44 height 36
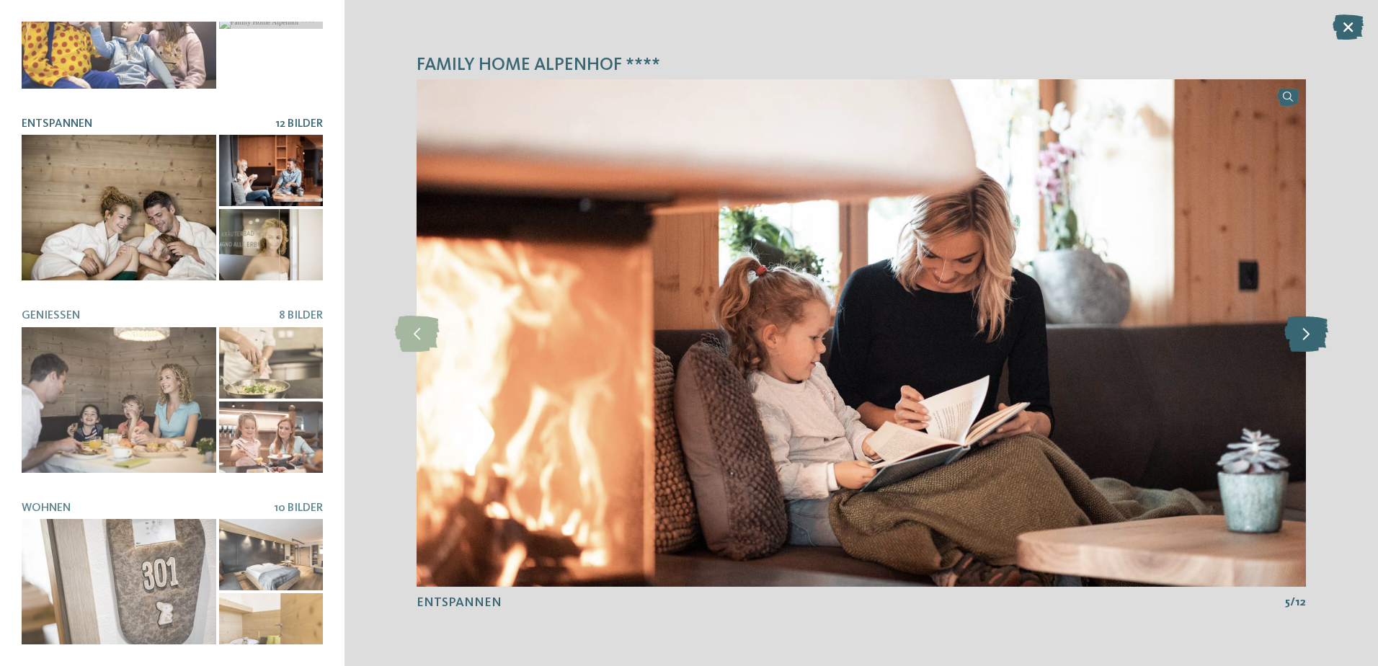
click at [1305, 342] on icon at bounding box center [1307, 333] width 44 height 36
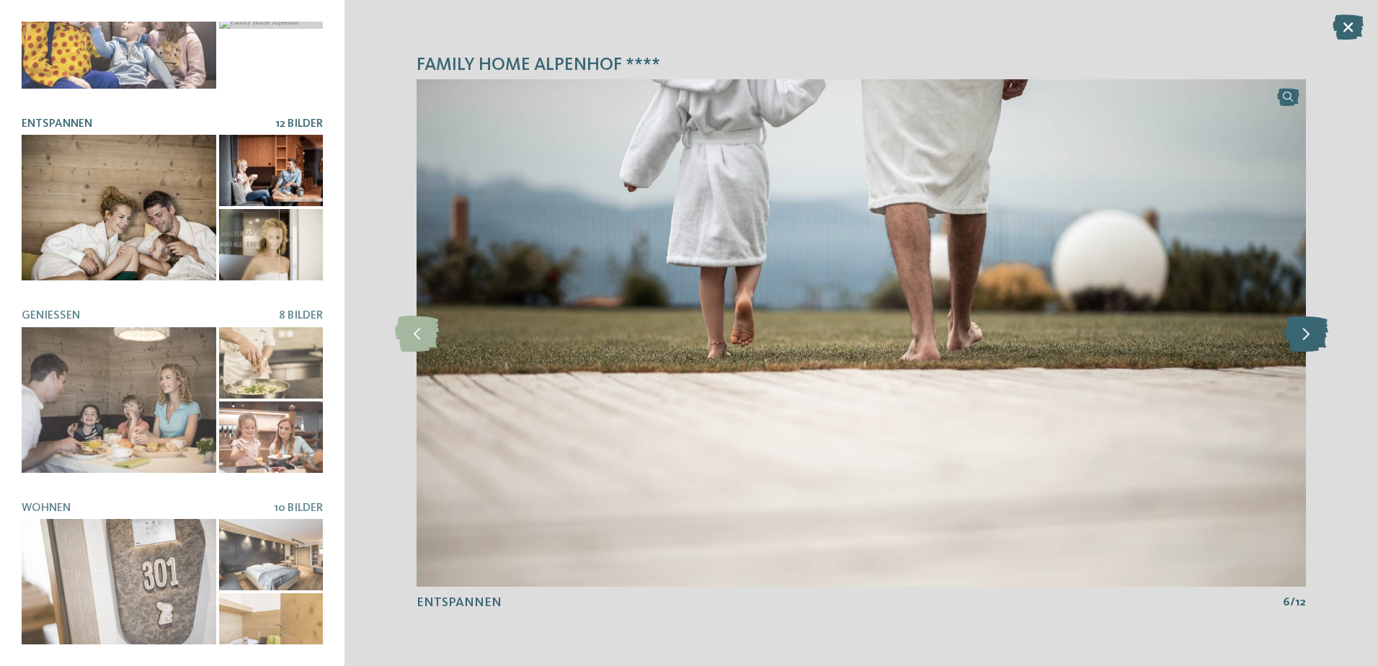
click at [1305, 342] on icon at bounding box center [1307, 333] width 44 height 36
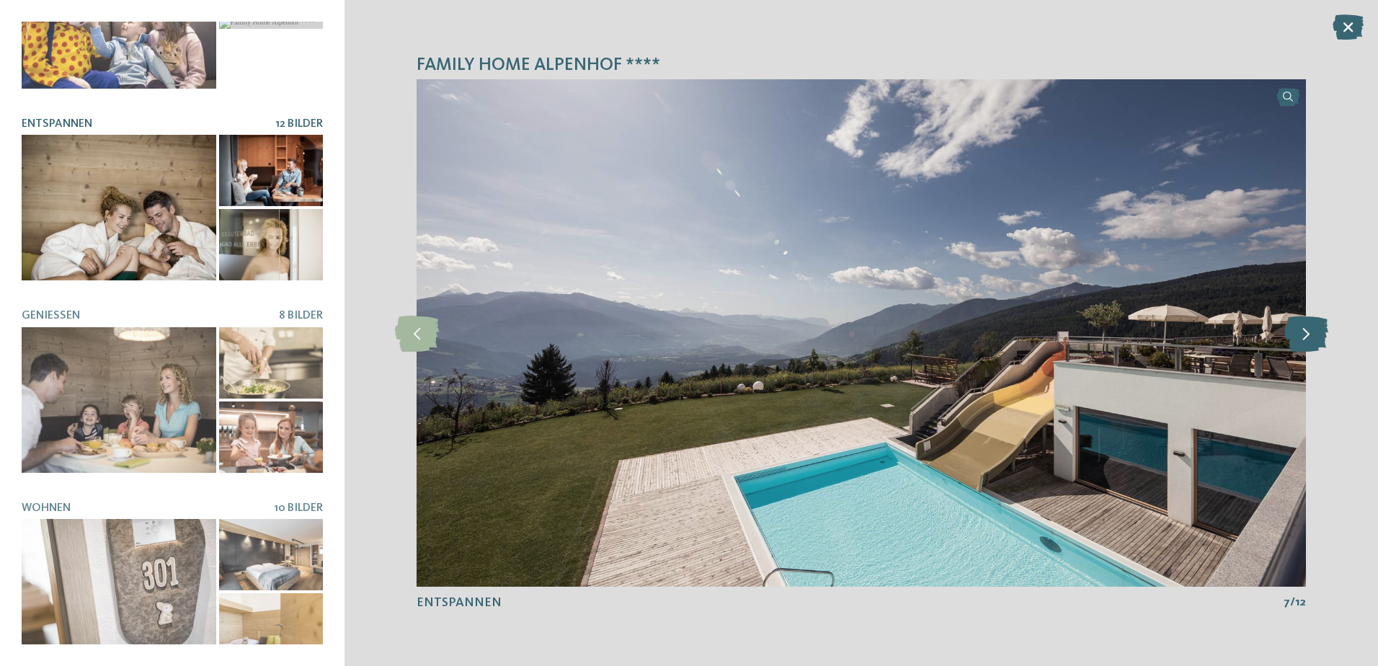
click at [1305, 339] on icon at bounding box center [1307, 333] width 44 height 36
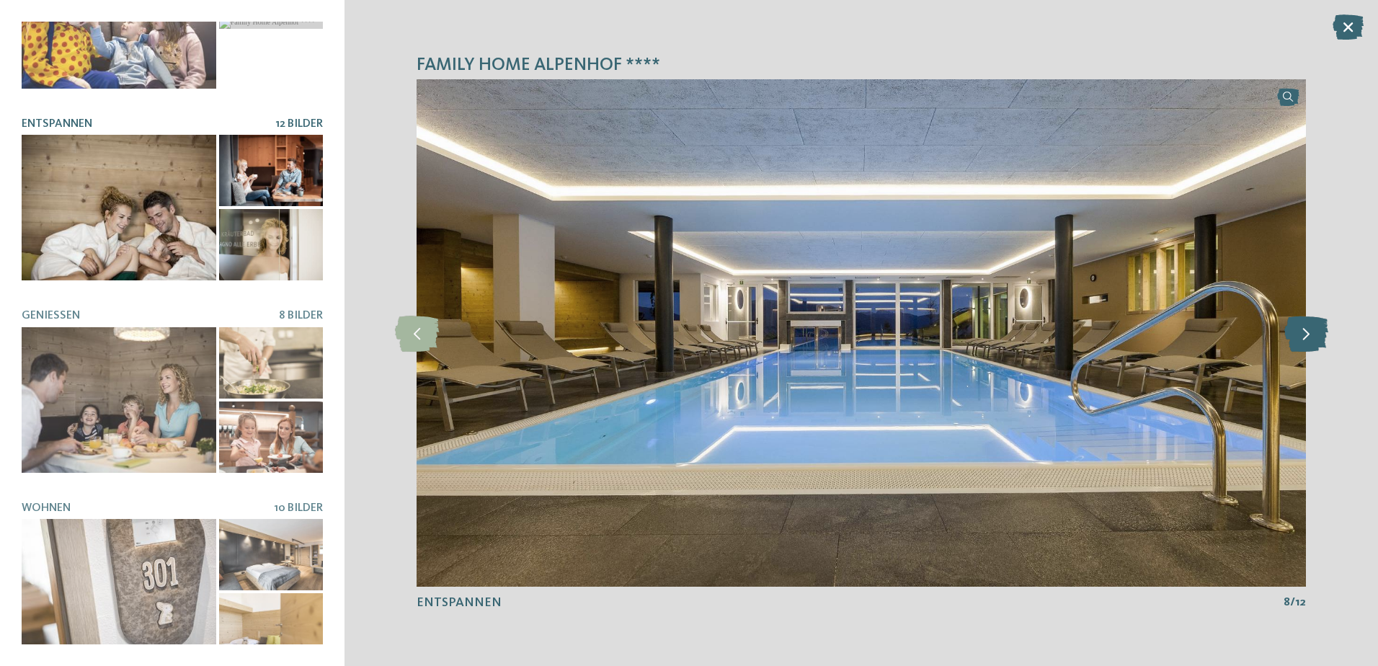
click at [1305, 339] on icon at bounding box center [1307, 333] width 44 height 36
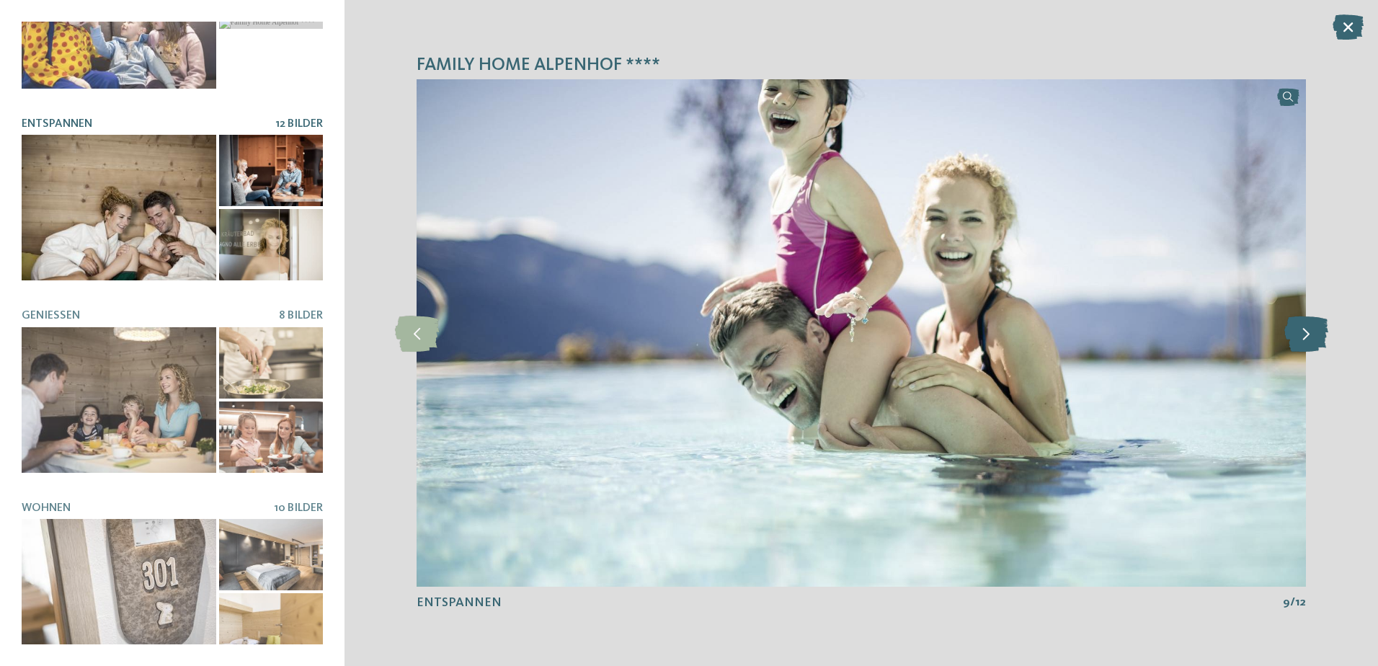
click at [1305, 339] on icon at bounding box center [1307, 333] width 44 height 36
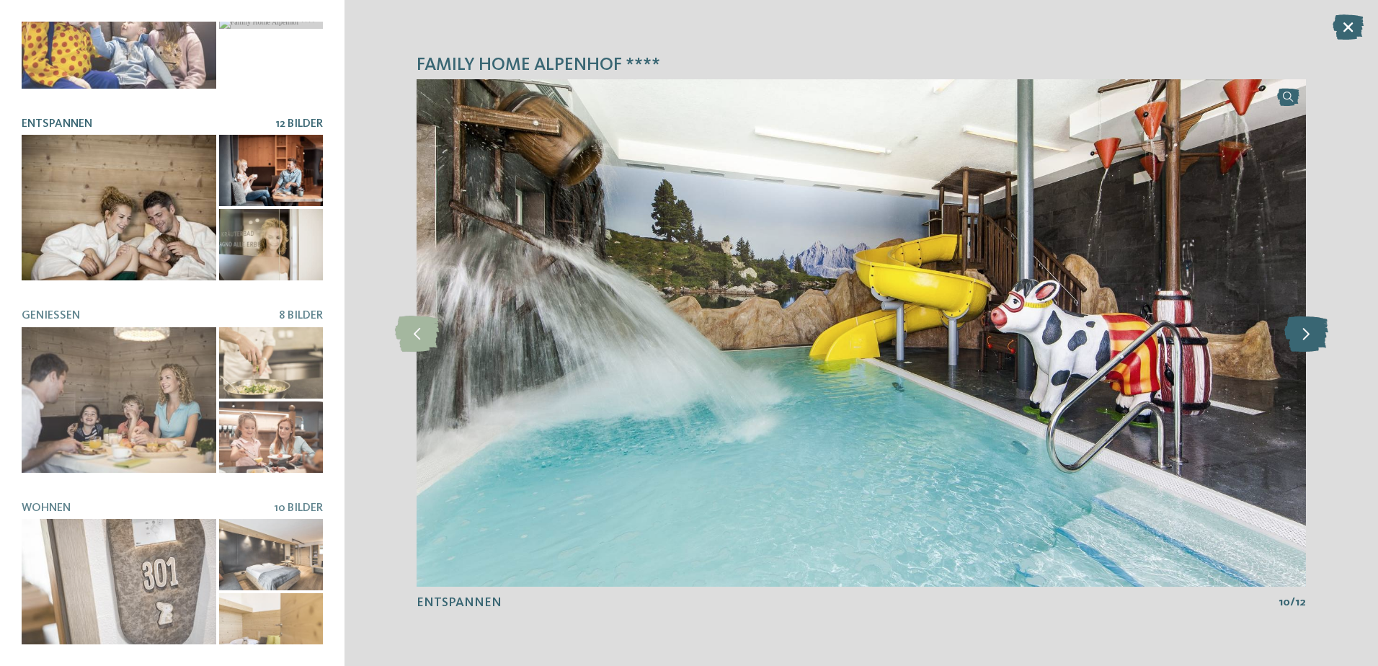
click at [1305, 339] on icon at bounding box center [1307, 333] width 44 height 36
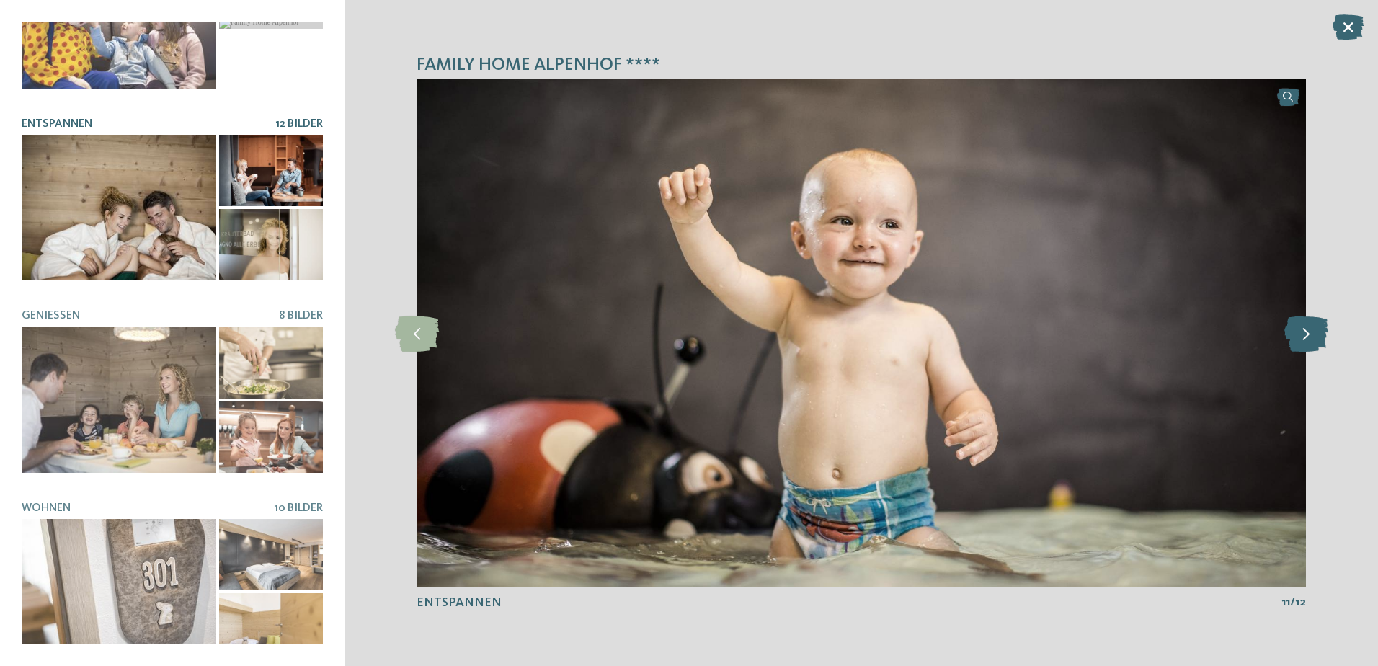
click at [1305, 339] on icon at bounding box center [1307, 333] width 44 height 36
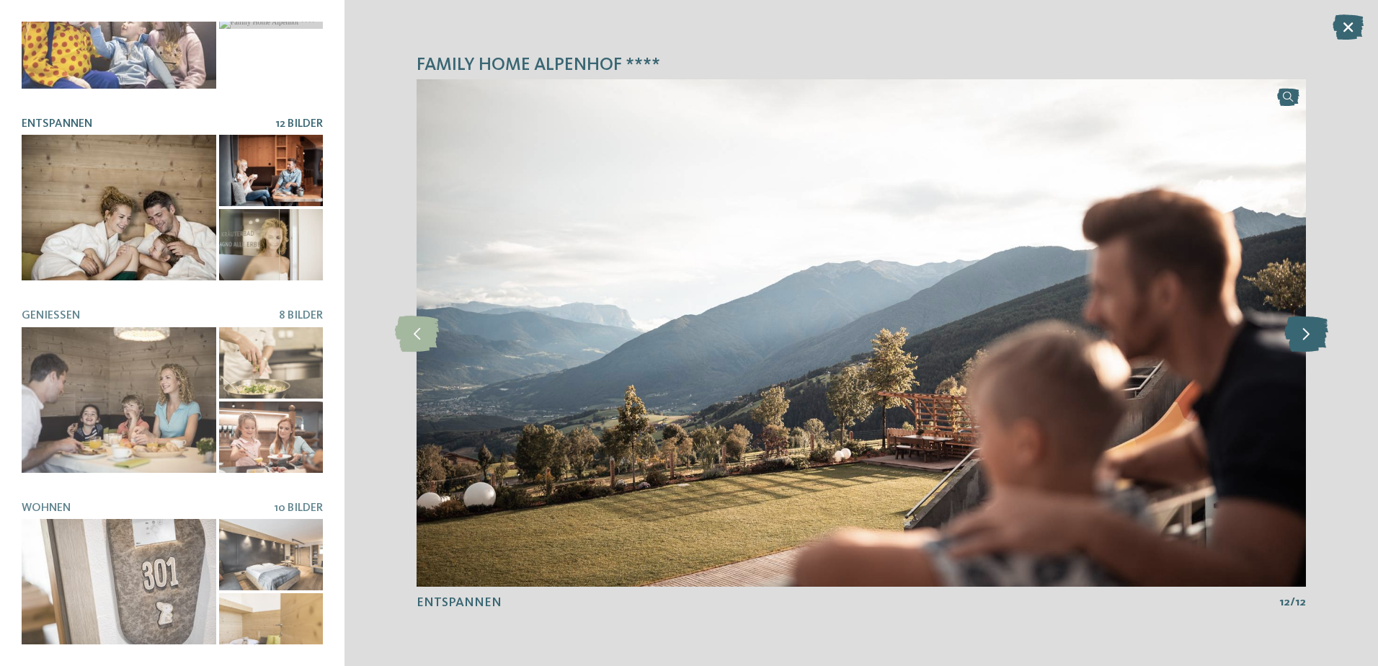
click at [1305, 339] on icon at bounding box center [1307, 333] width 44 height 36
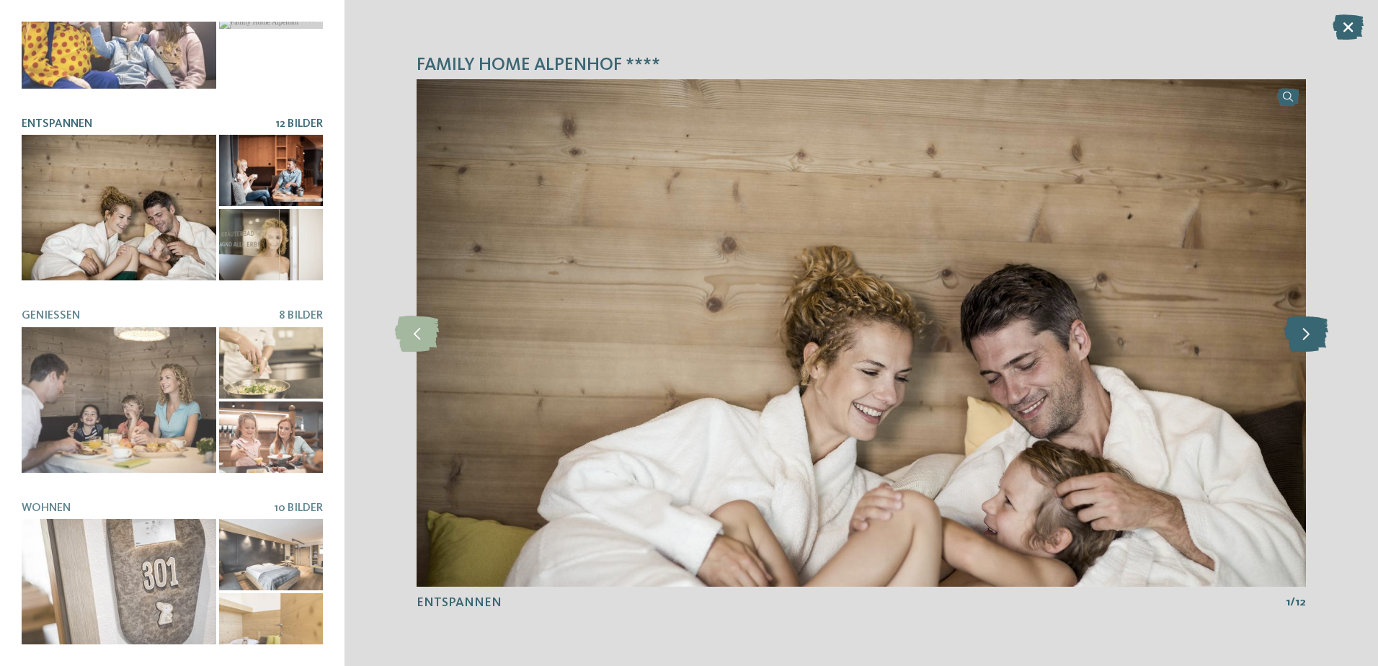
click at [1305, 339] on icon at bounding box center [1307, 333] width 44 height 36
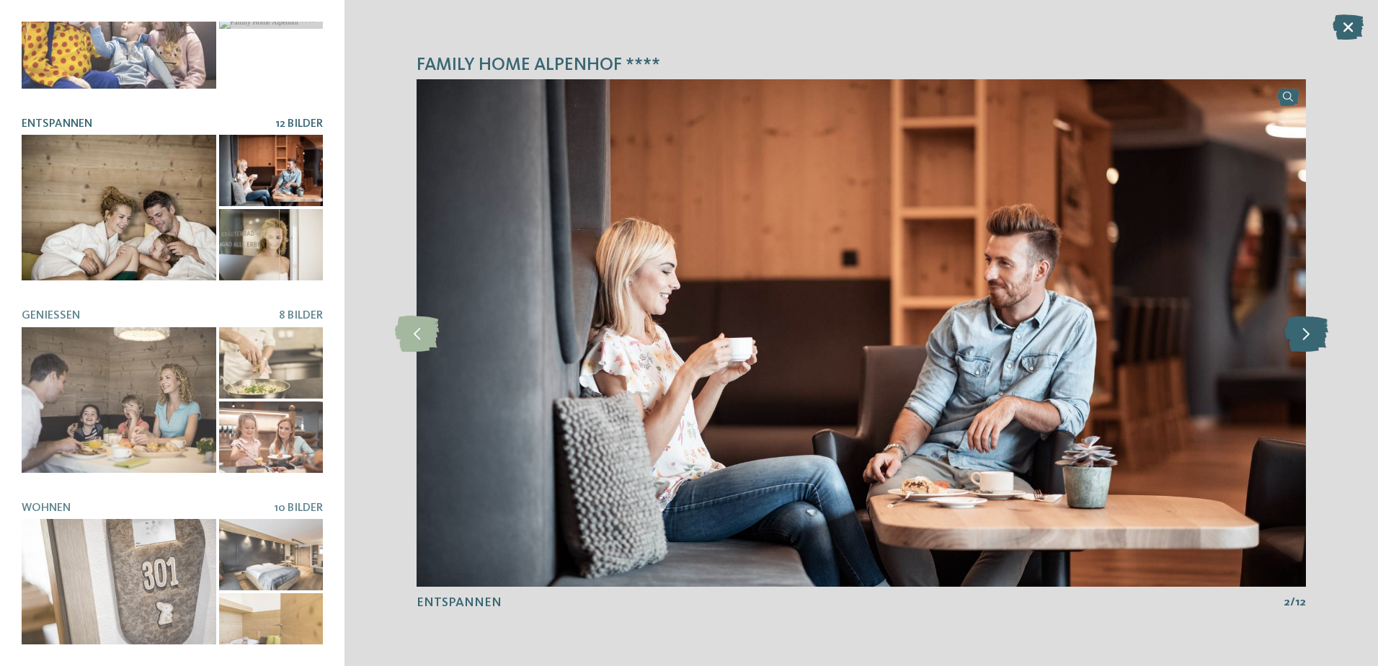
click at [1305, 339] on icon at bounding box center [1307, 333] width 44 height 36
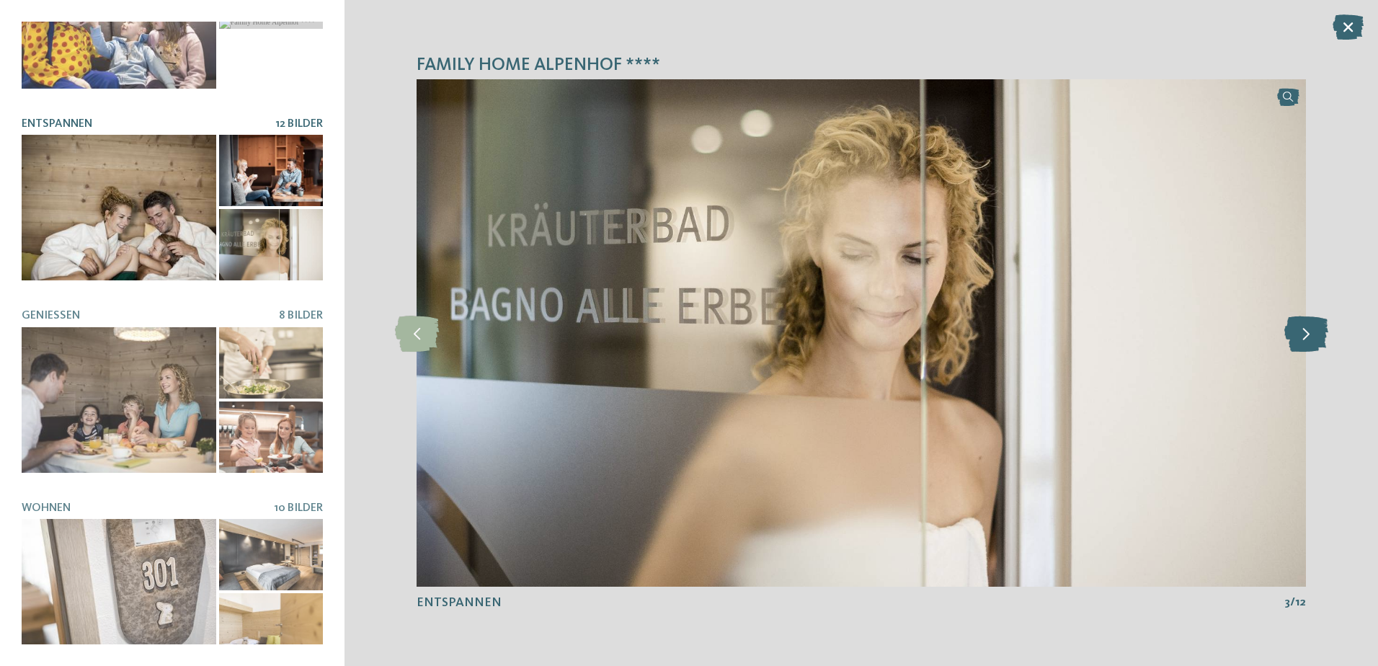
click at [1305, 339] on icon at bounding box center [1307, 333] width 44 height 36
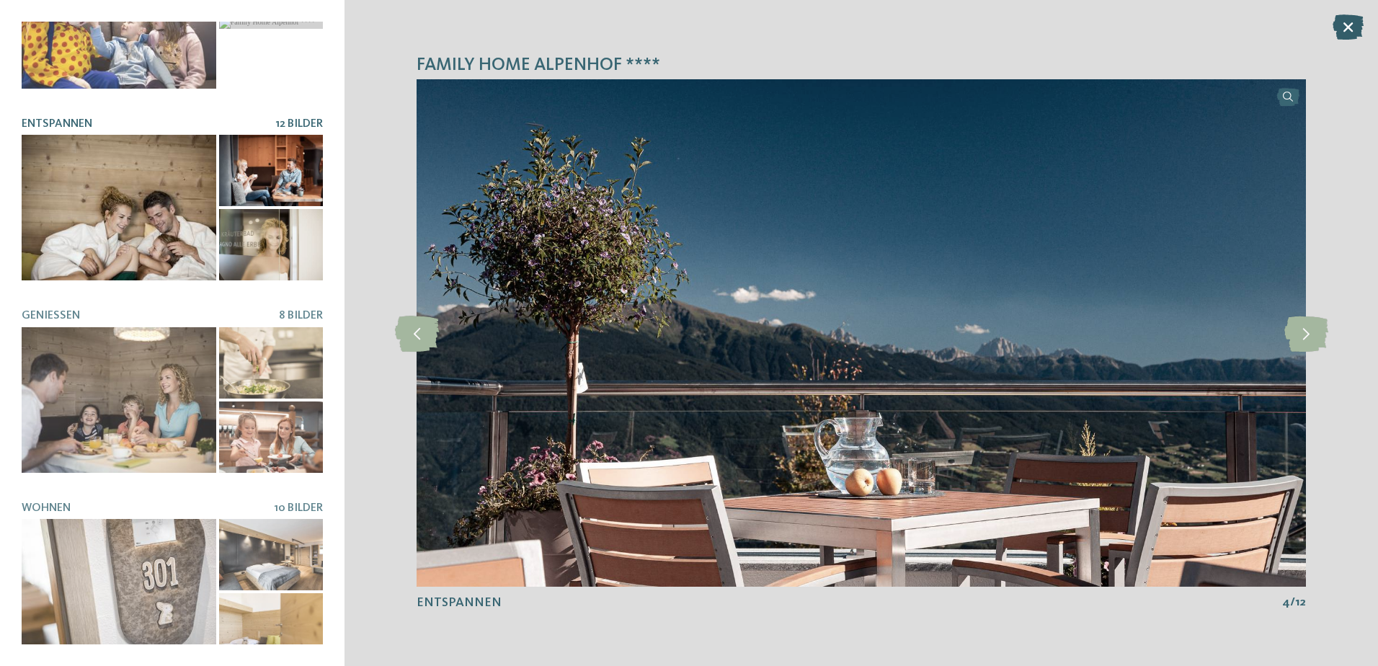
click at [1356, 25] on icon at bounding box center [1348, 26] width 31 height 25
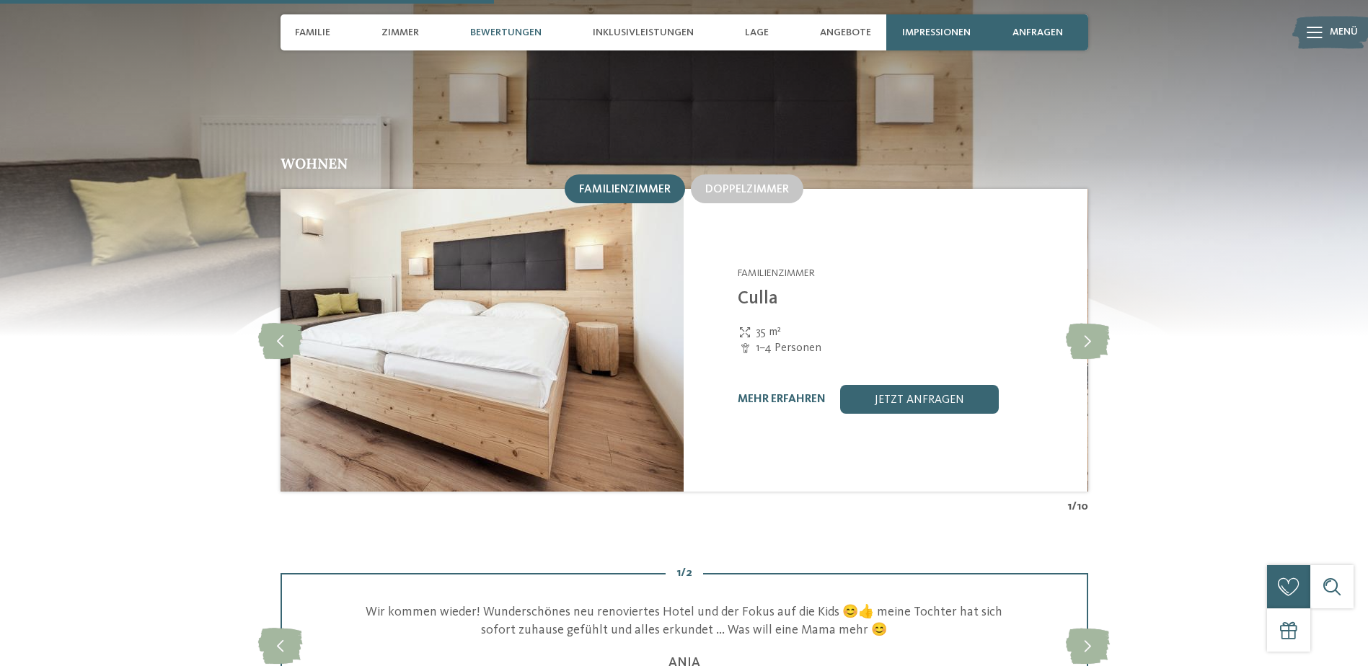
scroll to position [1370, 0]
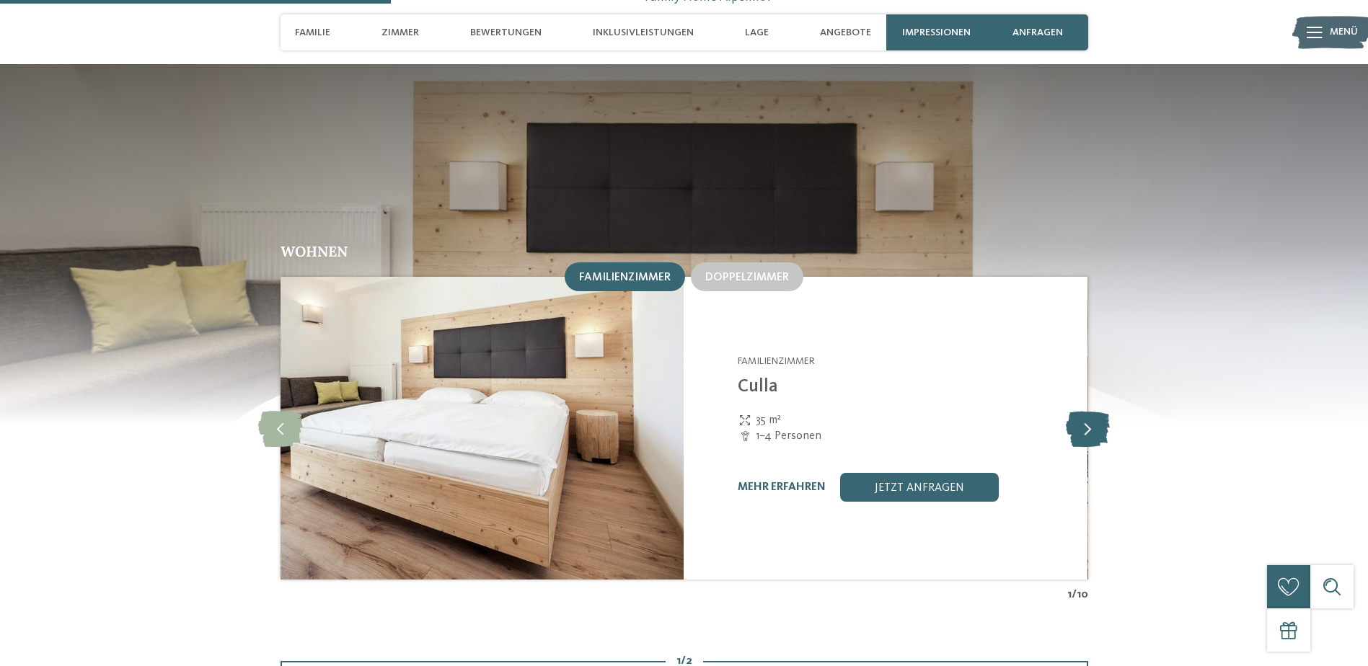
click at [1101, 421] on icon at bounding box center [1088, 428] width 44 height 36
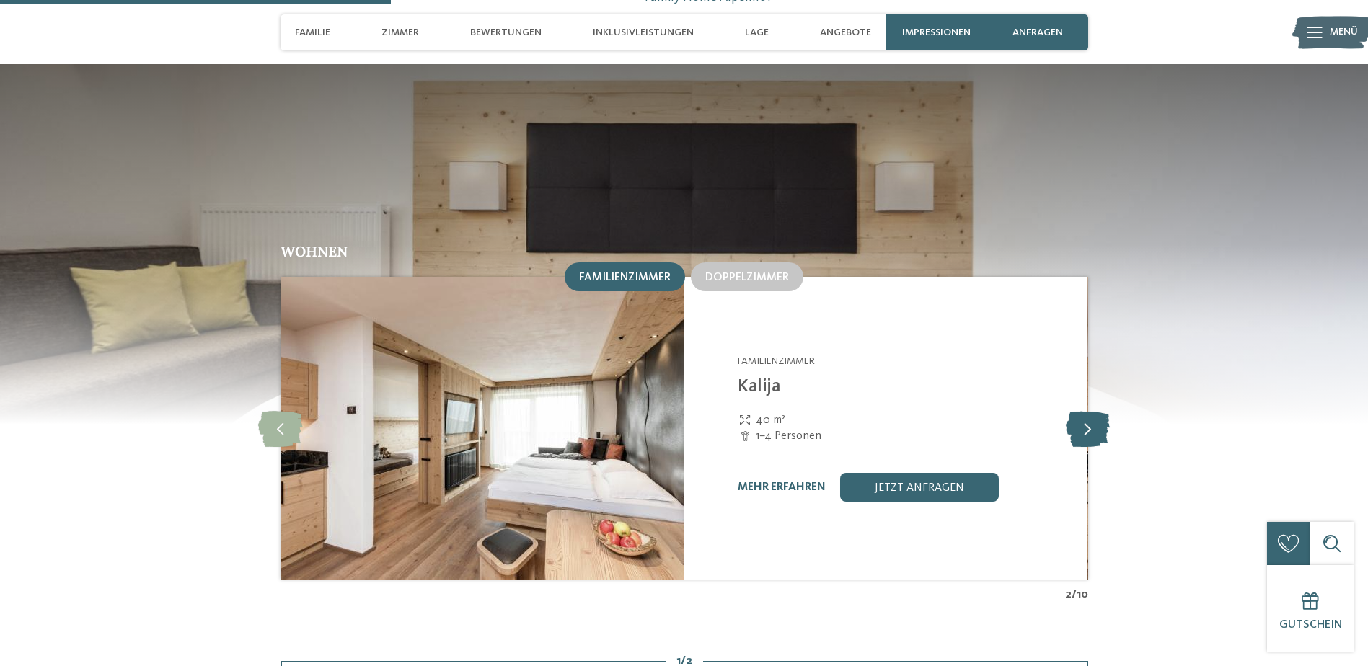
click at [1098, 417] on icon at bounding box center [1088, 428] width 44 height 36
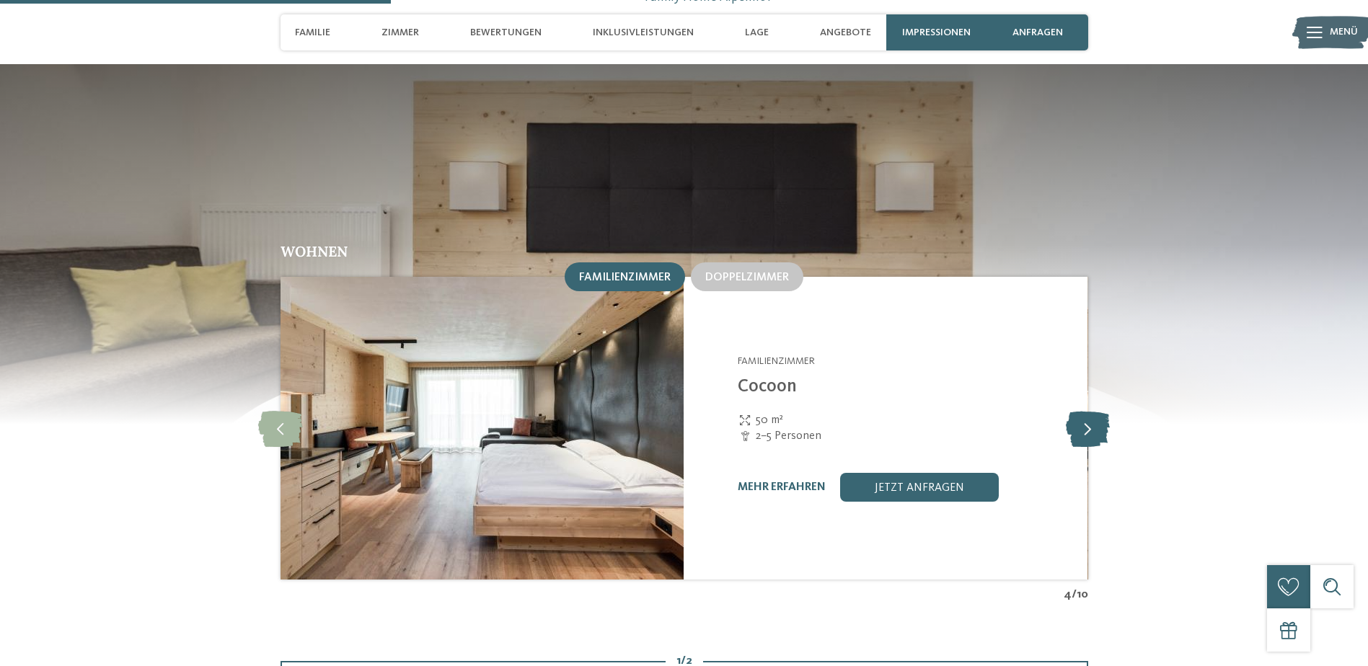
click at [1098, 417] on icon at bounding box center [1088, 428] width 44 height 36
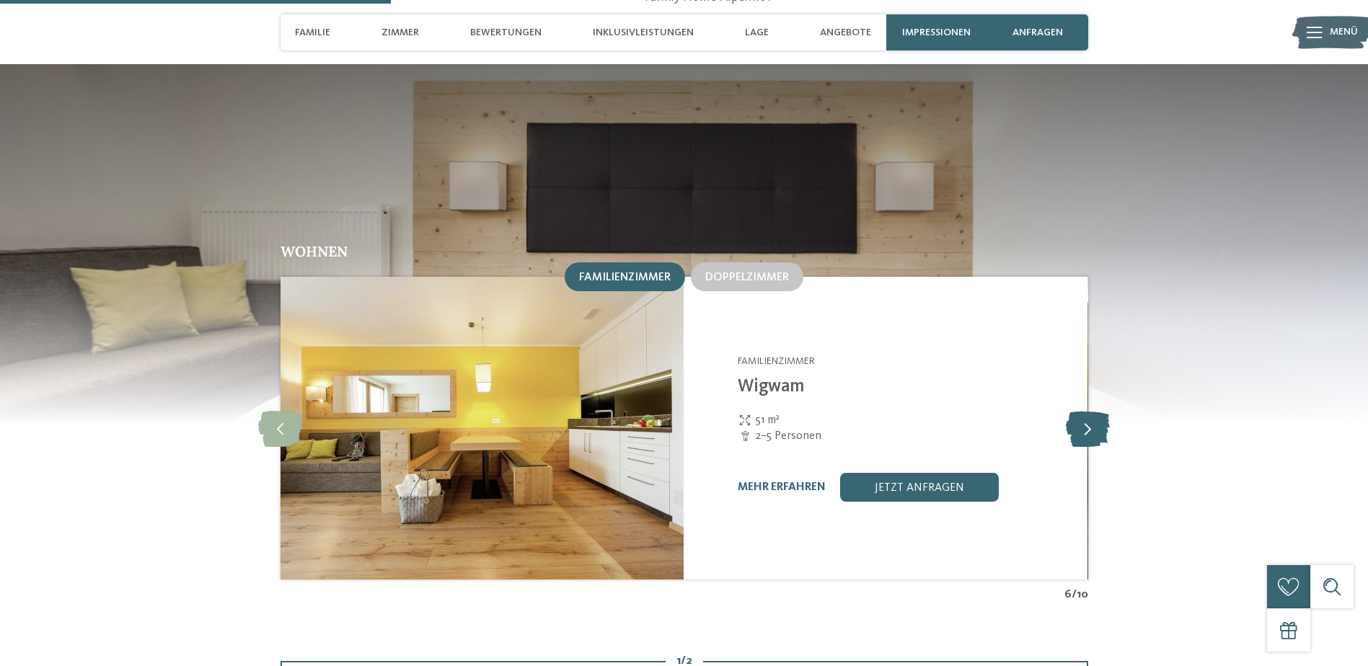
click at [1098, 417] on icon at bounding box center [1088, 428] width 44 height 36
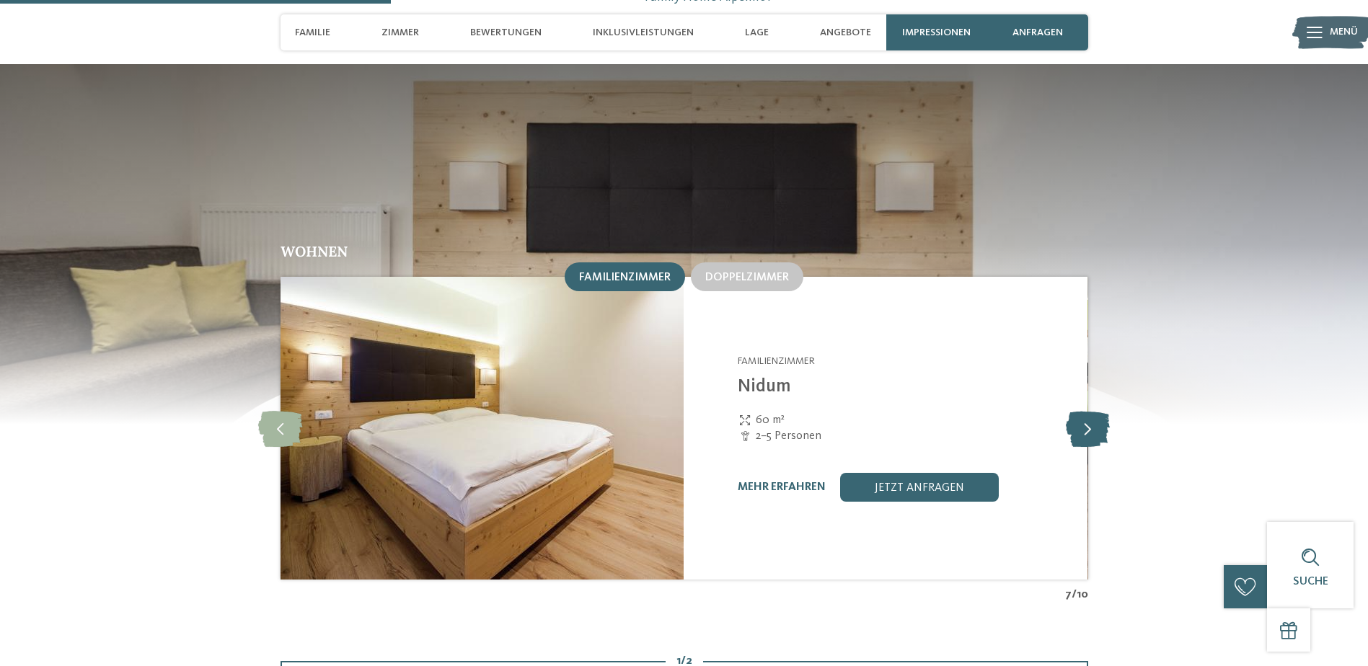
click at [1098, 417] on icon at bounding box center [1088, 428] width 44 height 36
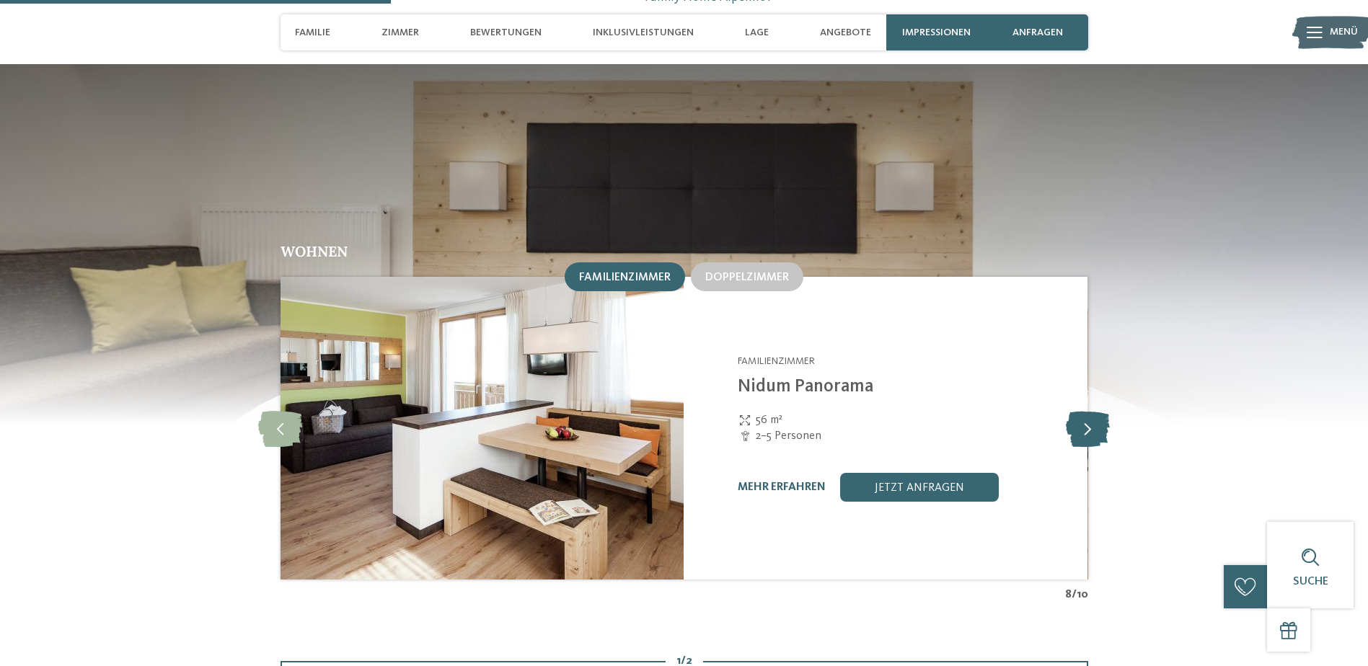
click at [1098, 417] on icon at bounding box center [1088, 428] width 44 height 36
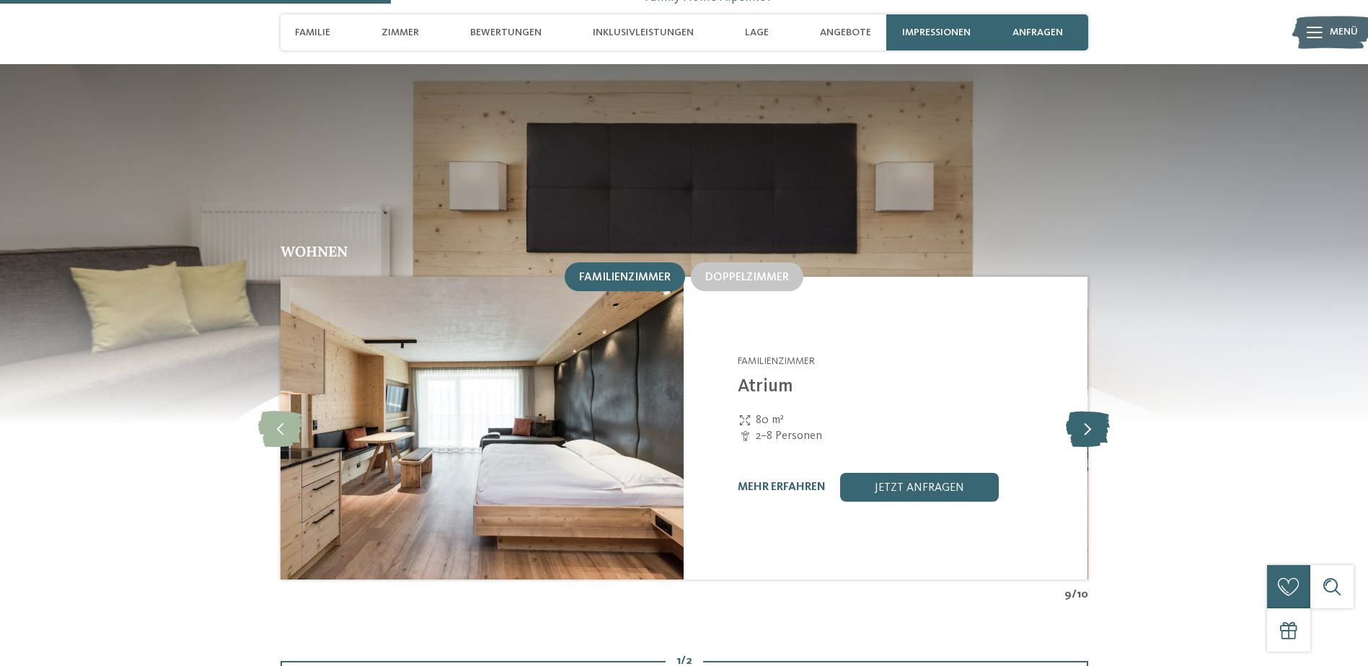
click at [1098, 417] on icon at bounding box center [1088, 428] width 44 height 36
click at [280, 410] on icon at bounding box center [280, 428] width 44 height 36
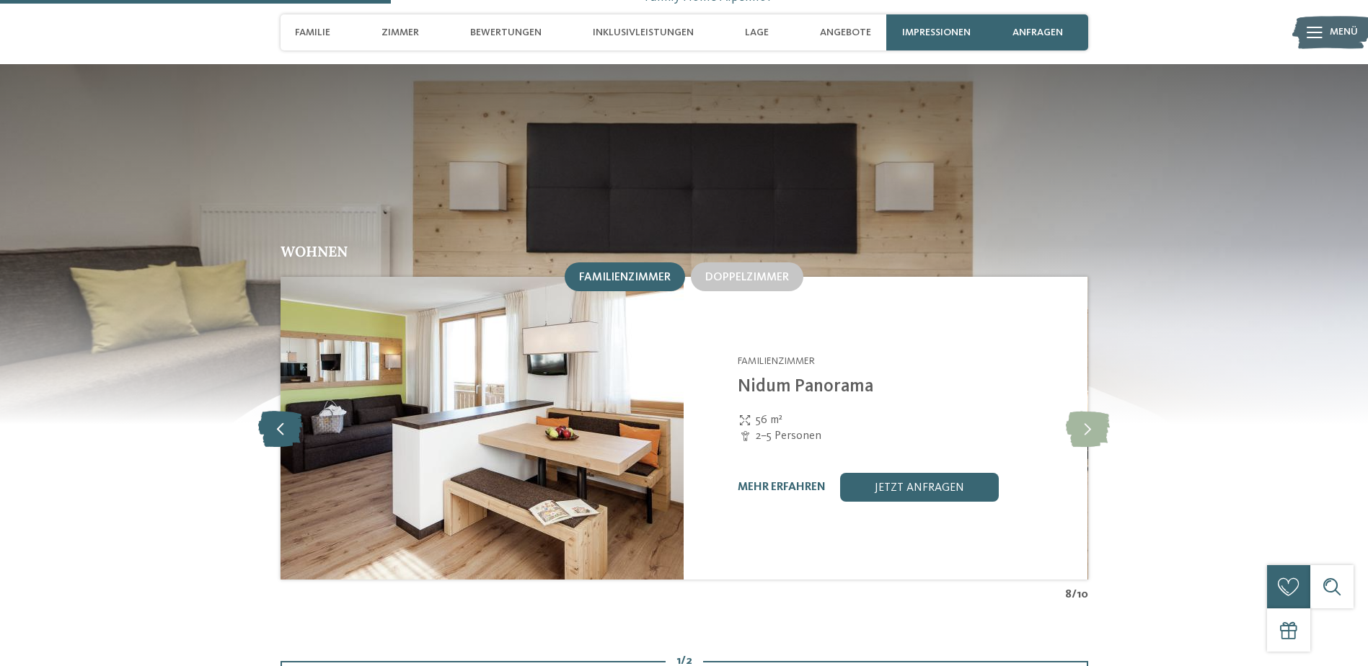
click at [280, 410] on icon at bounding box center [280, 428] width 44 height 36
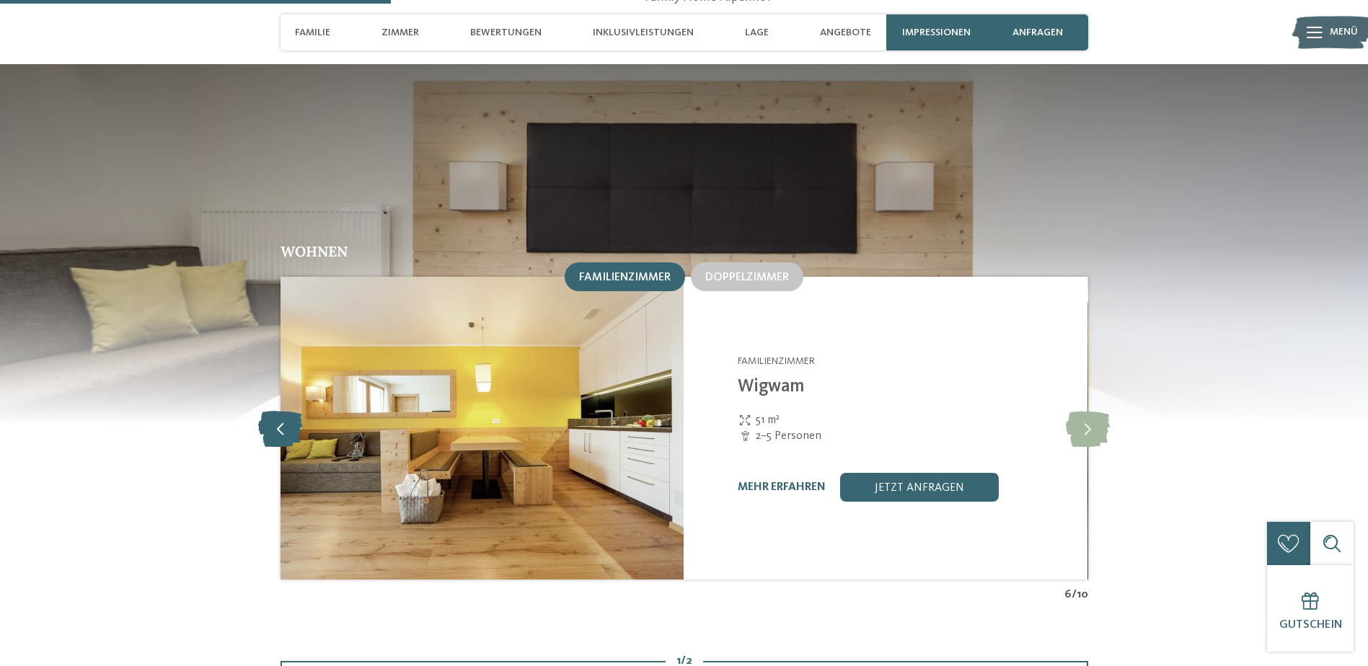
click at [280, 410] on icon at bounding box center [280, 428] width 44 height 36
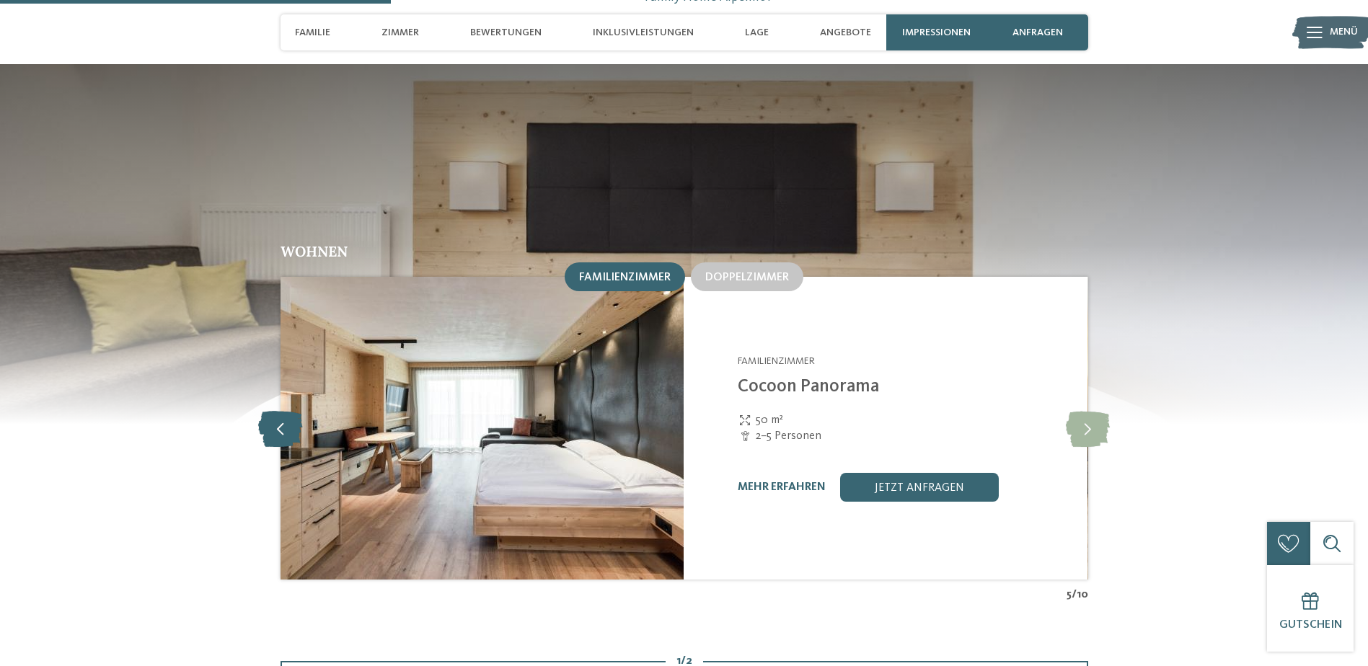
click at [280, 410] on icon at bounding box center [280, 428] width 44 height 36
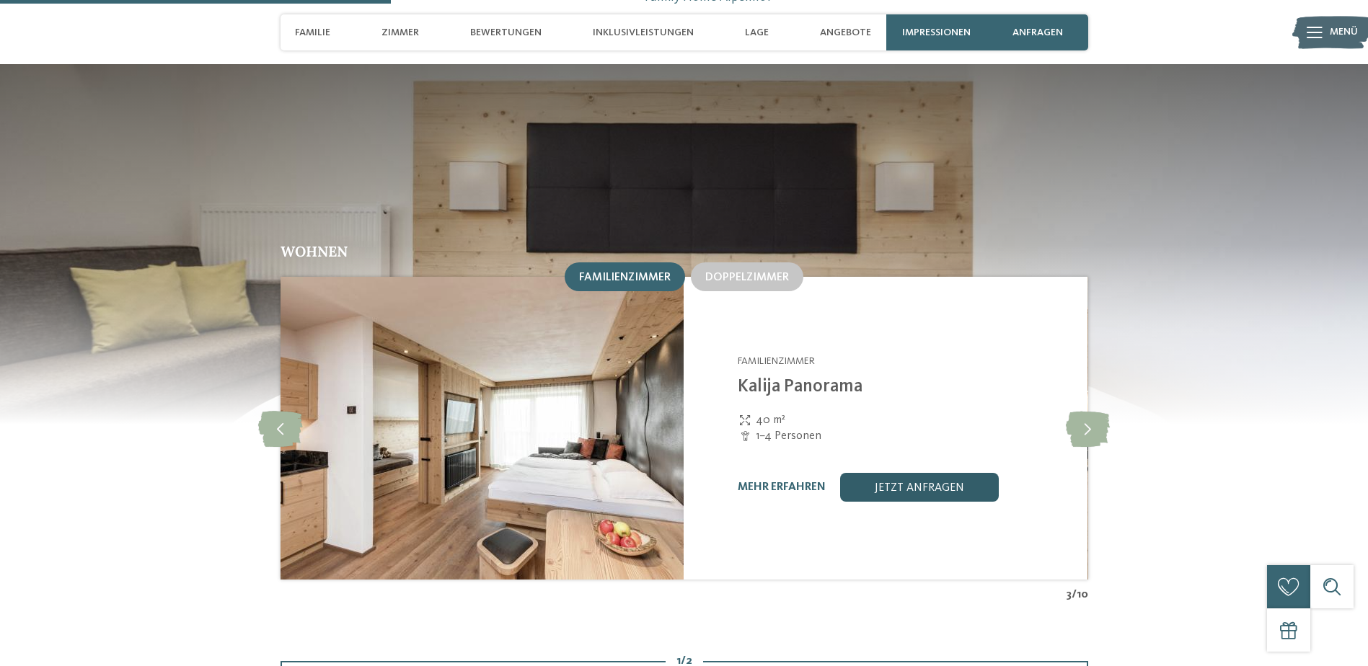
click at [938, 473] on link "jetzt anfragen" at bounding box center [919, 487] width 159 height 29
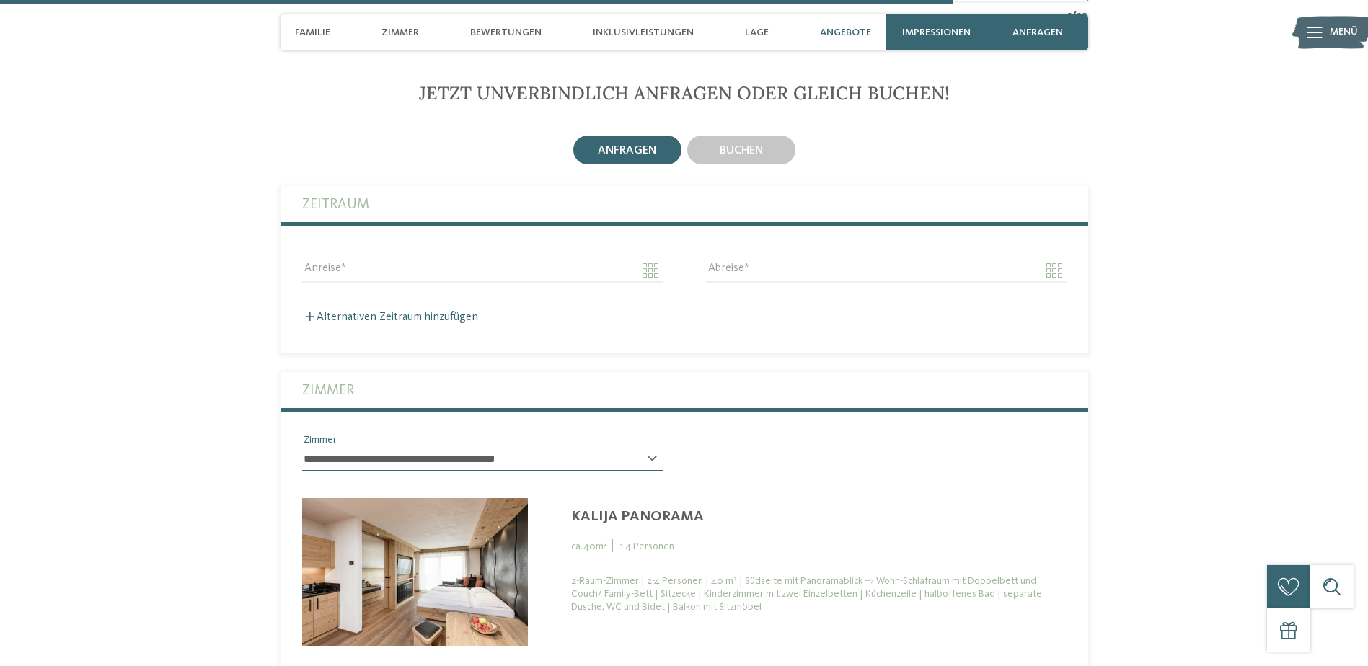
scroll to position [3544, 0]
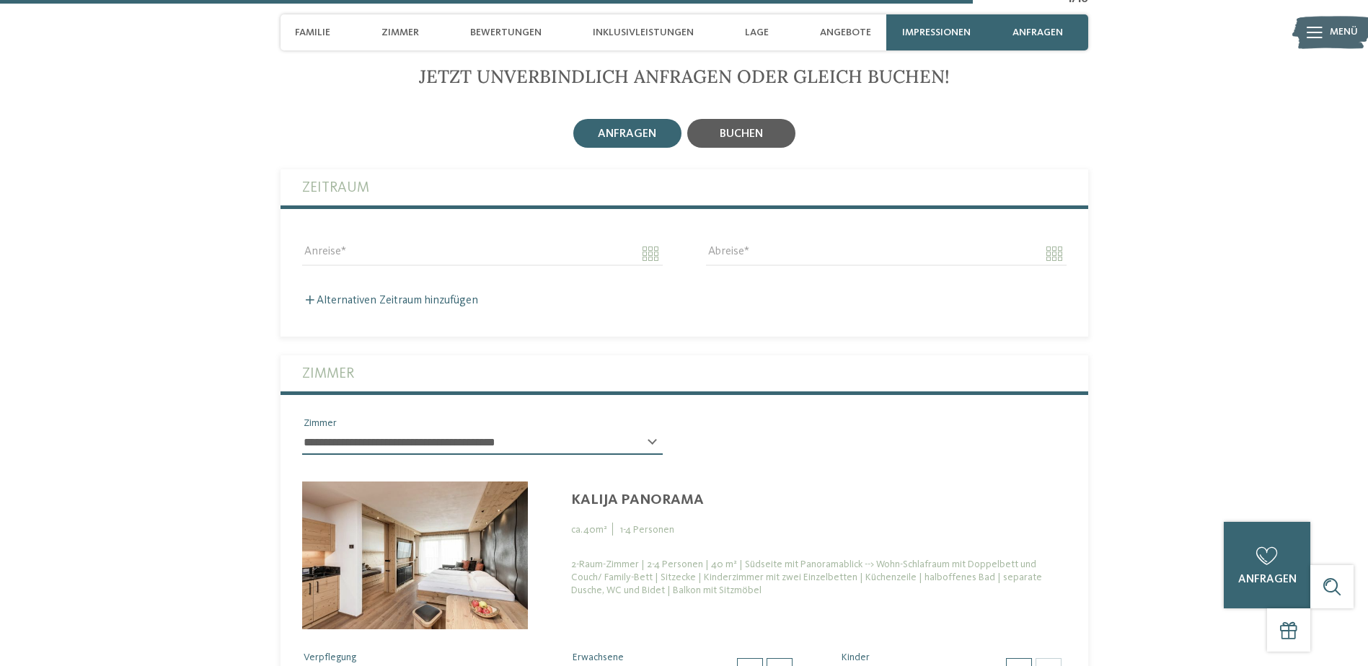
click at [740, 119] on div "buchen" at bounding box center [741, 133] width 108 height 29
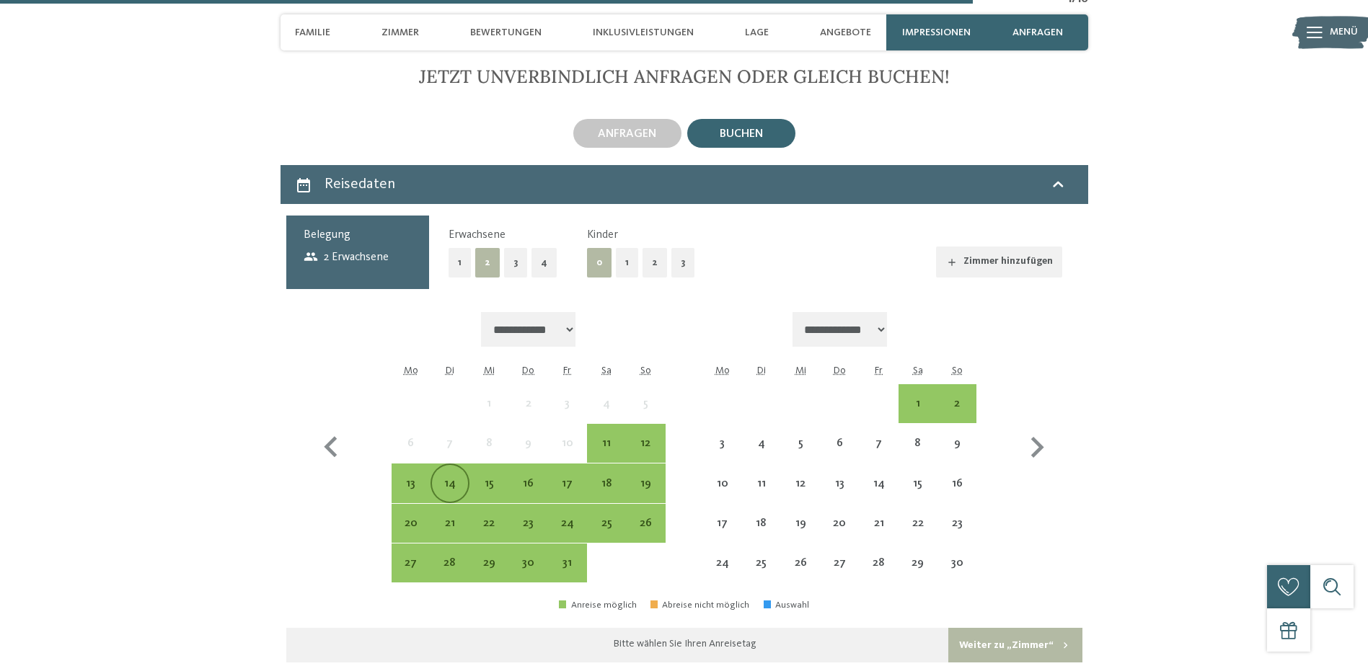
click at [446, 478] on div "14" at bounding box center [450, 496] width 36 height 36
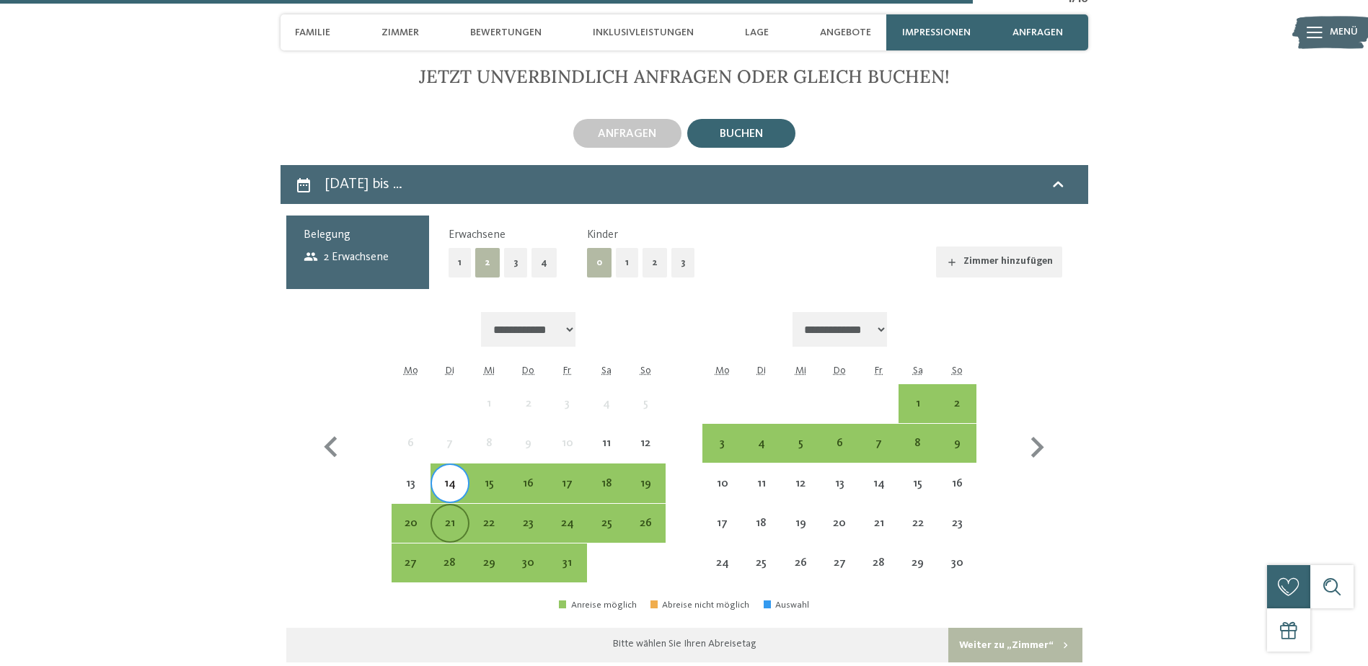
click at [451, 518] on div "21" at bounding box center [450, 536] width 36 height 36
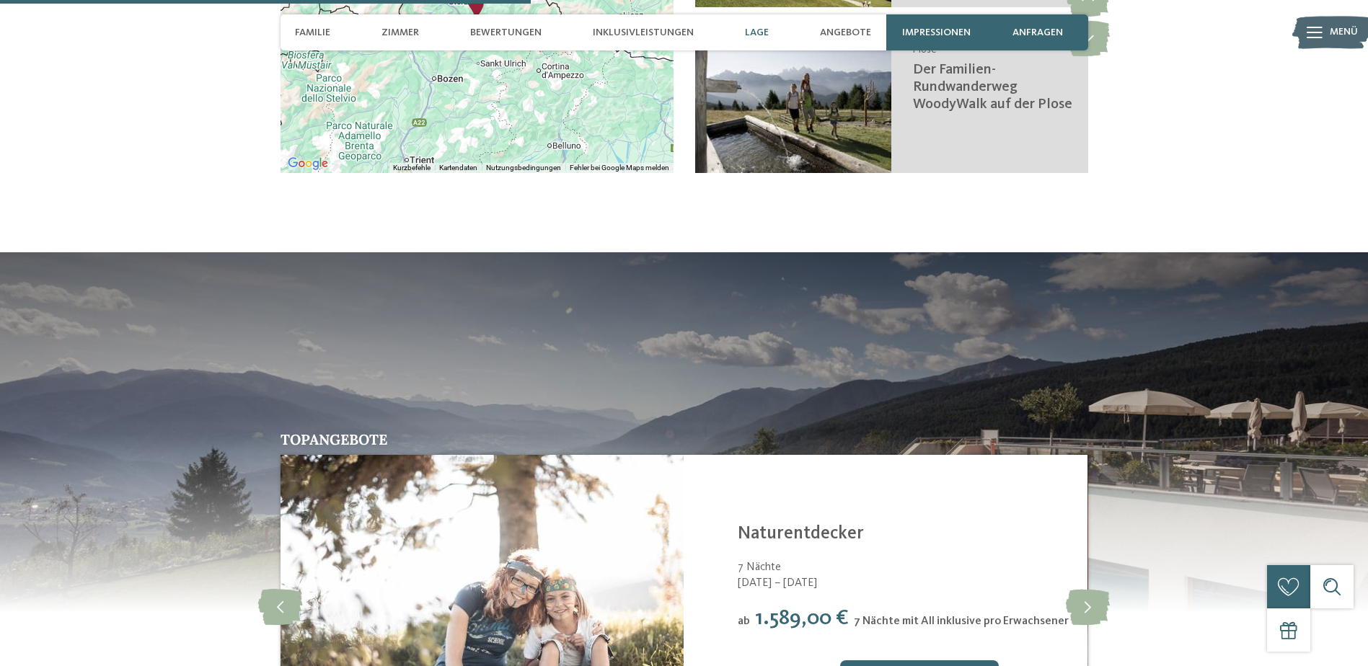
scroll to position [2895, 0]
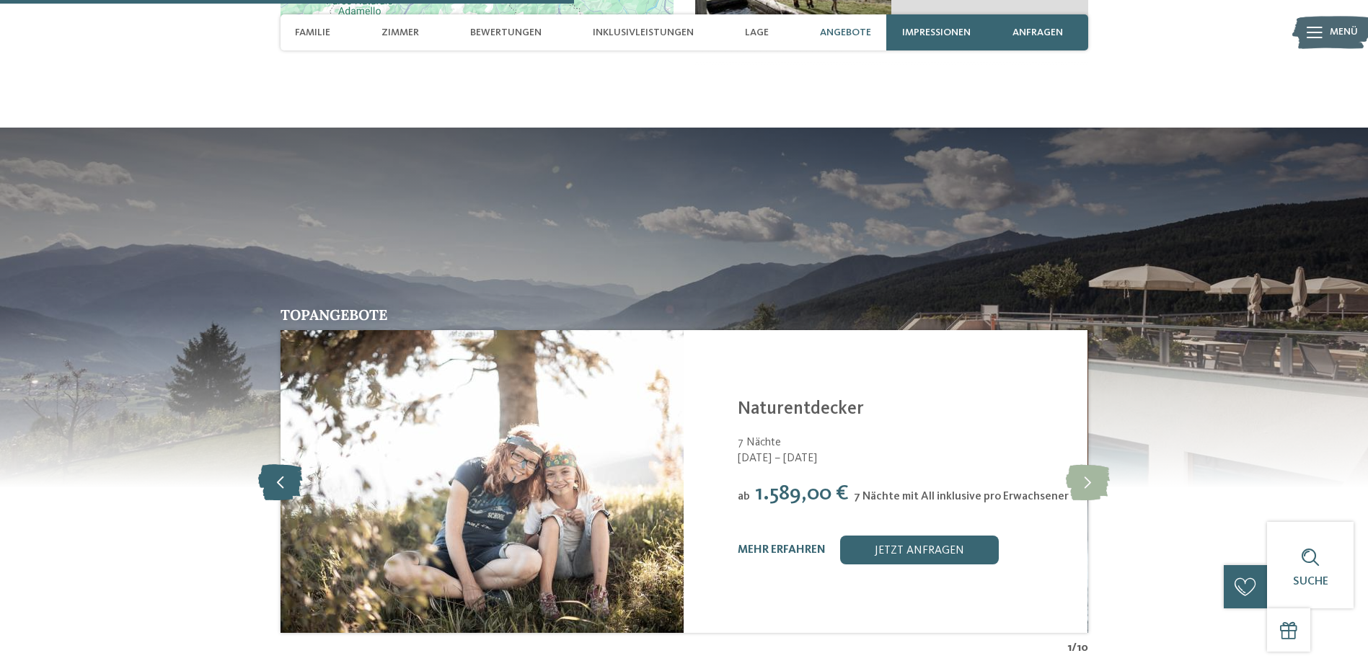
click at [297, 464] on icon at bounding box center [280, 482] width 44 height 36
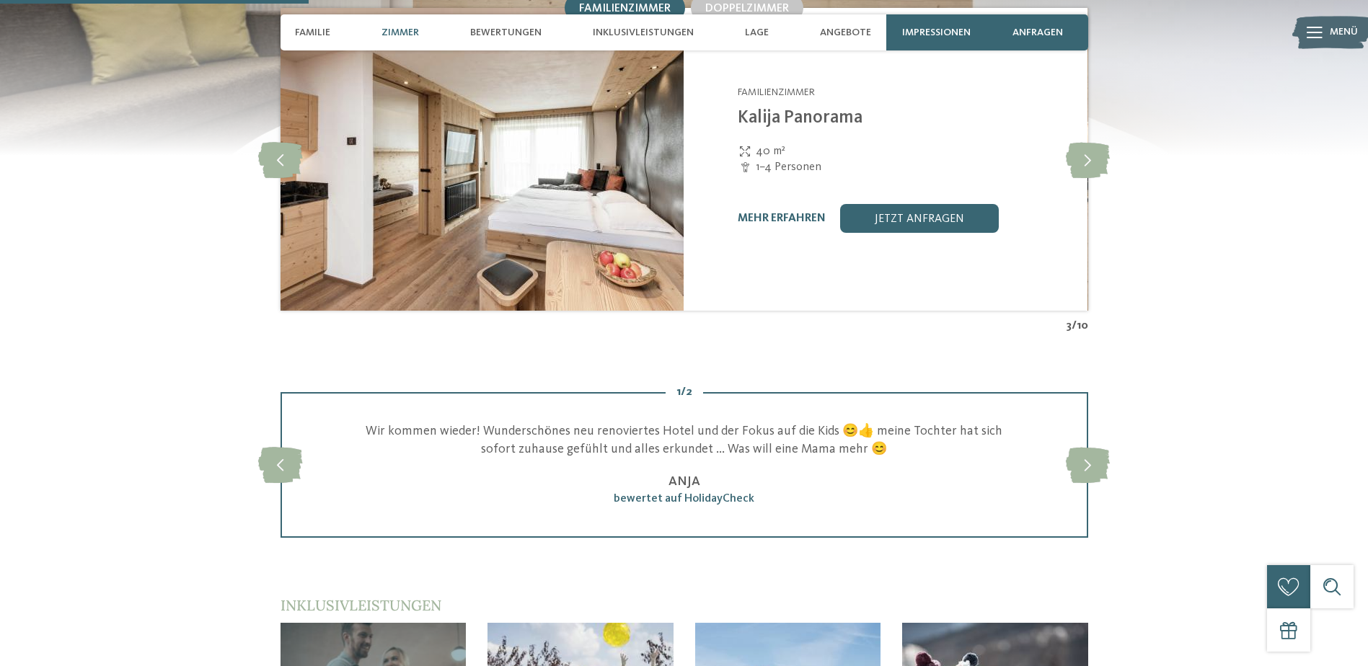
scroll to position [1453, 0]
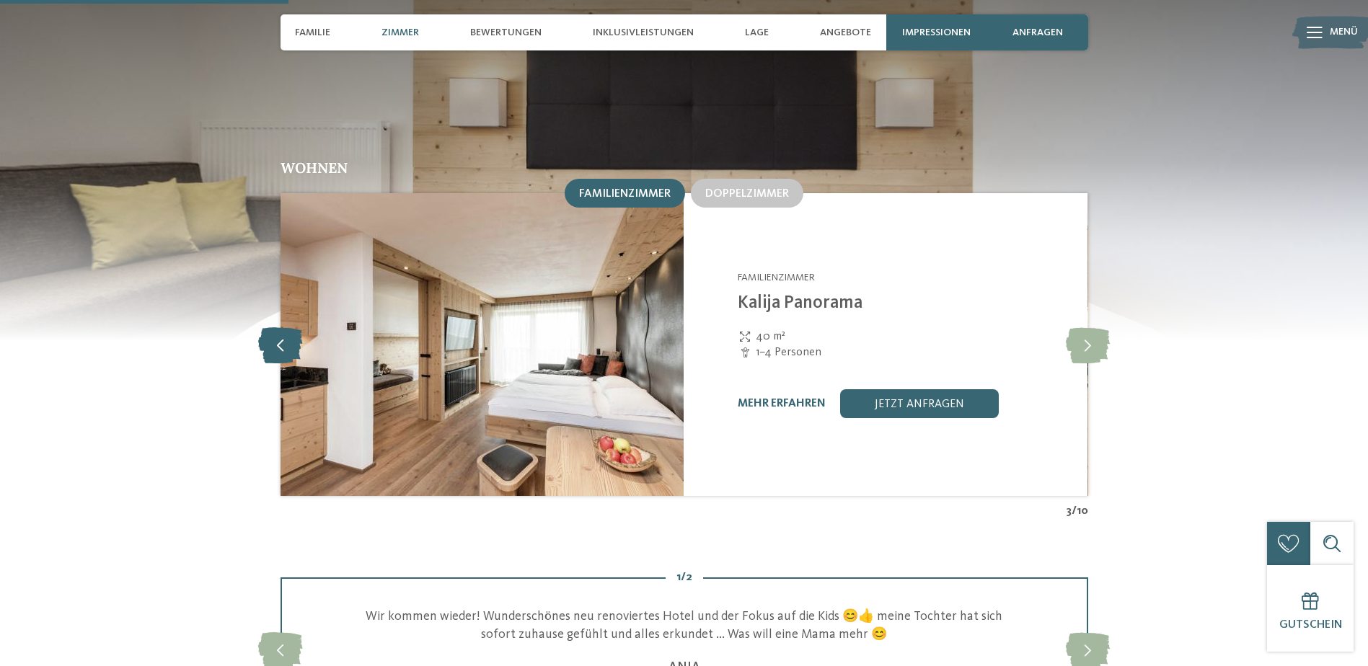
click at [263, 327] on icon at bounding box center [280, 345] width 44 height 36
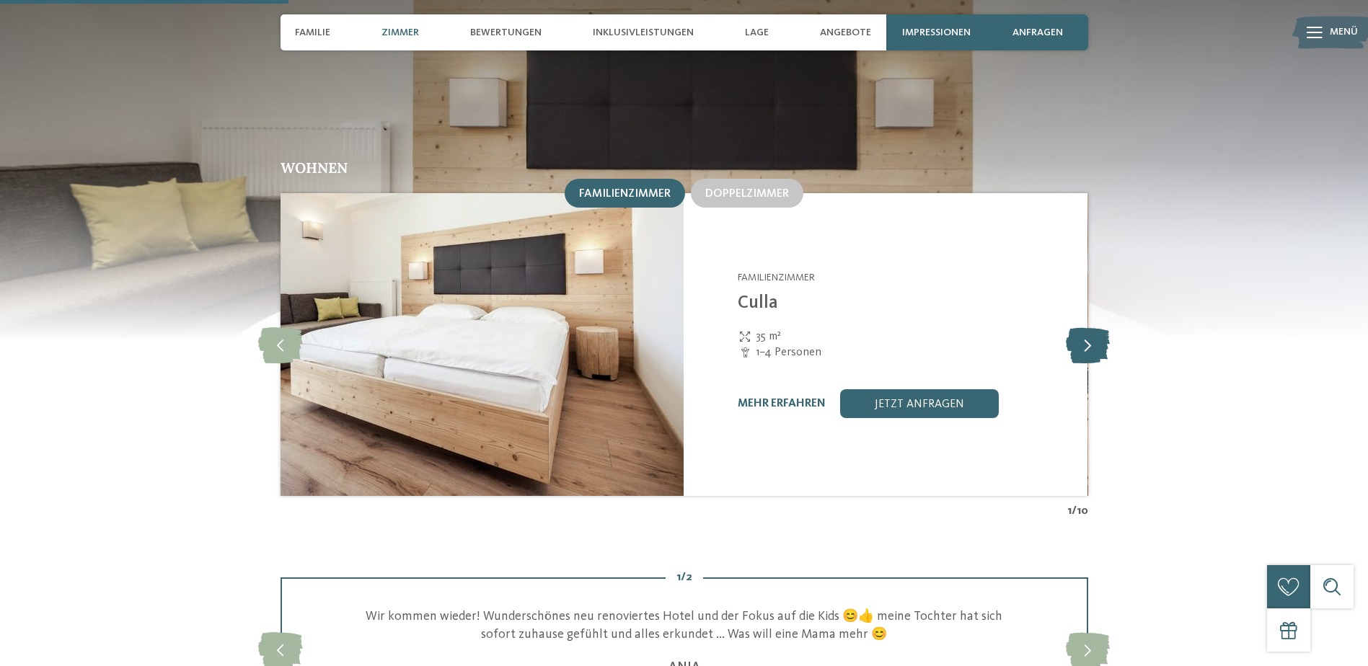
click at [1105, 327] on icon at bounding box center [1088, 345] width 44 height 36
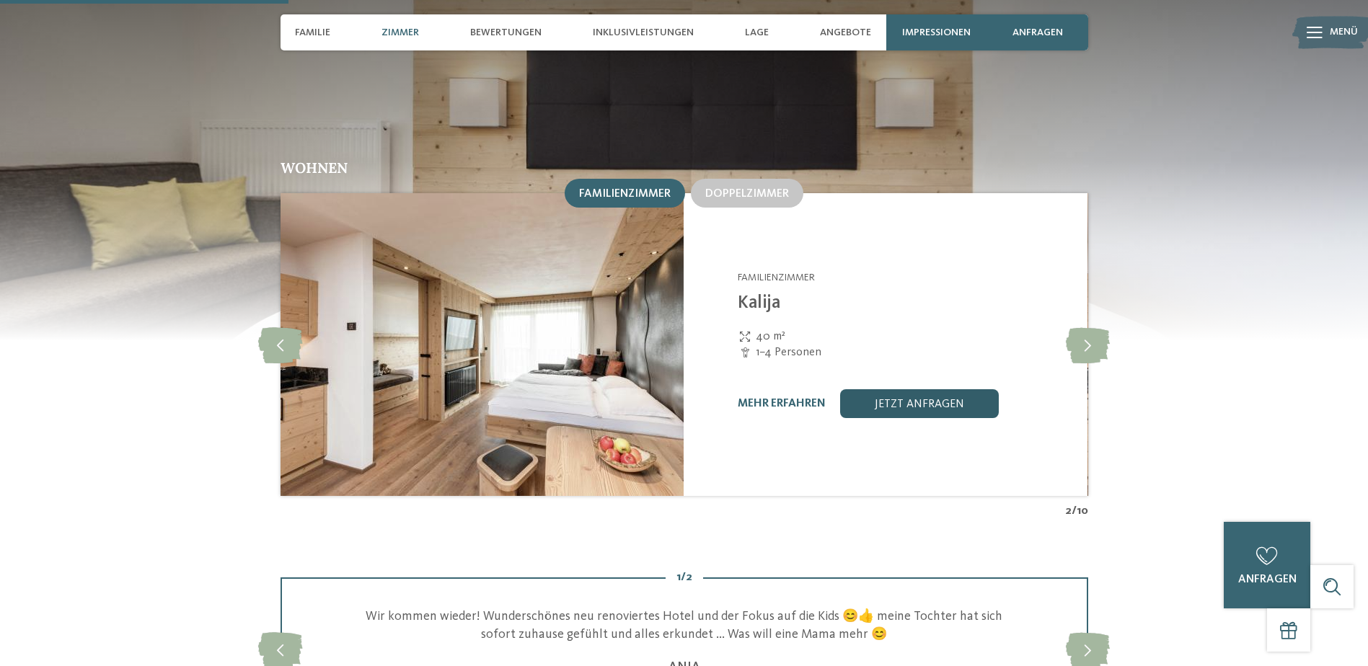
click at [890, 389] on link "jetzt anfragen" at bounding box center [919, 403] width 159 height 29
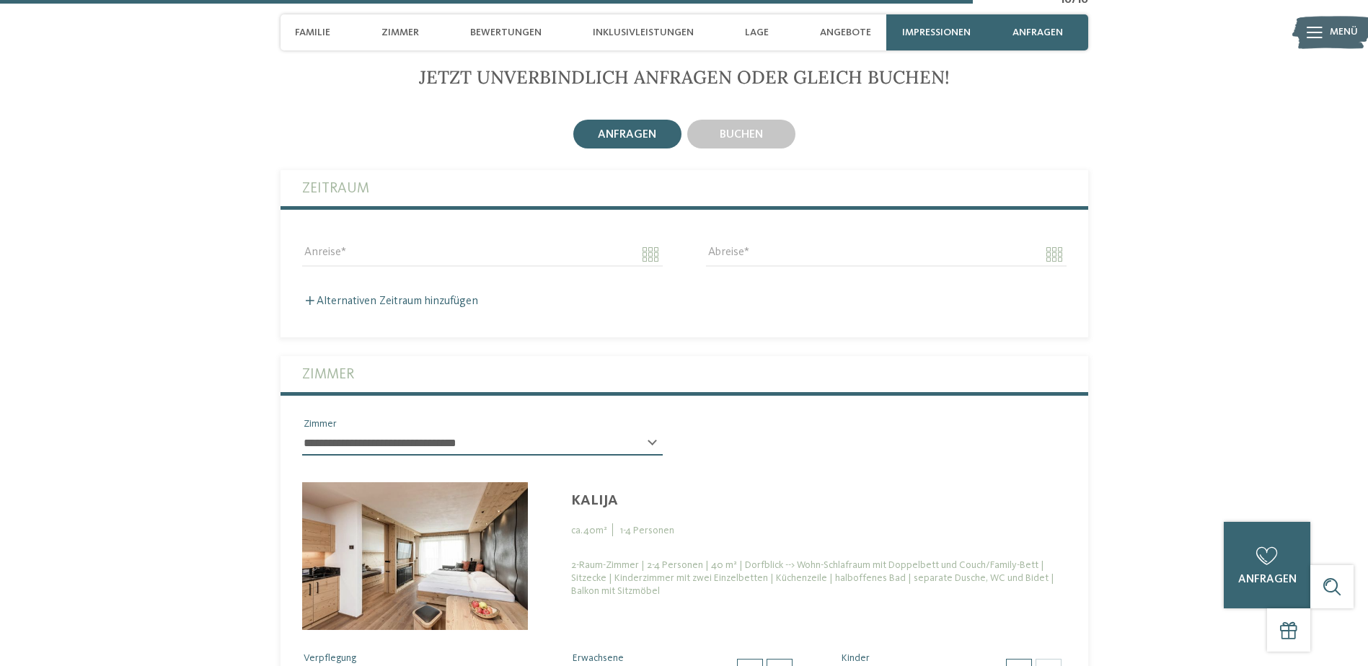
scroll to position [3544, 0]
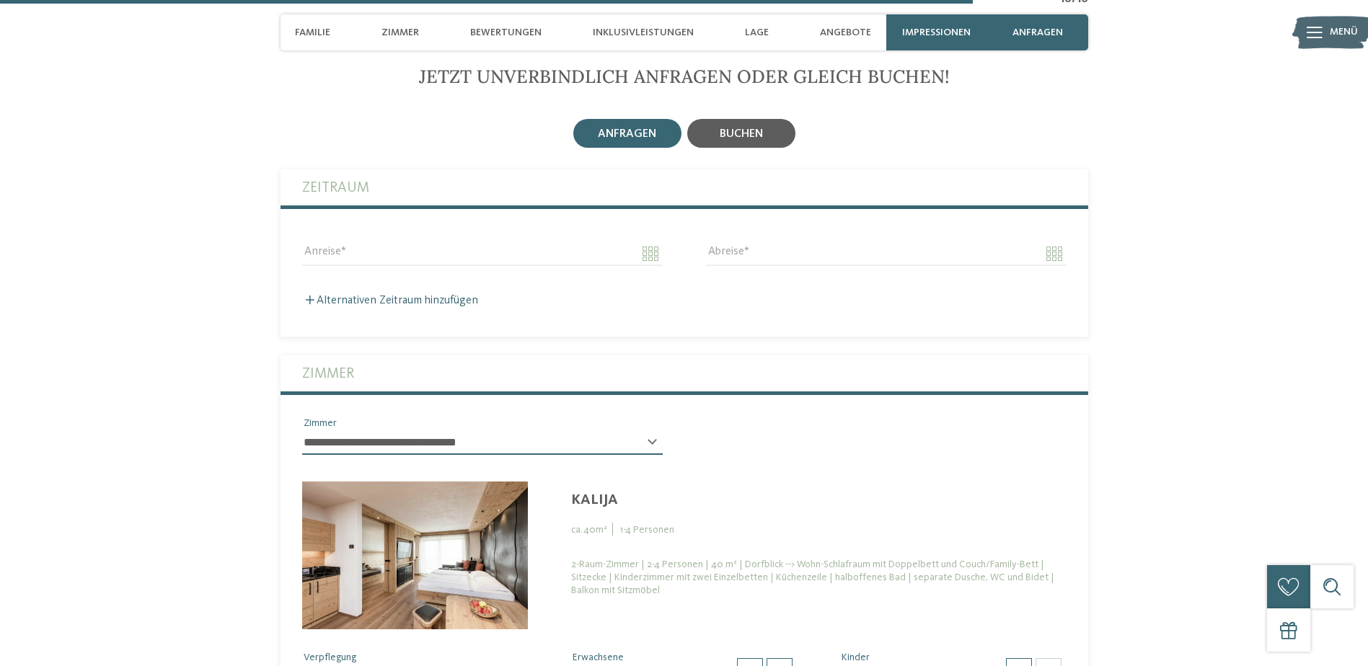
click at [747, 119] on div "buchen" at bounding box center [741, 133] width 108 height 29
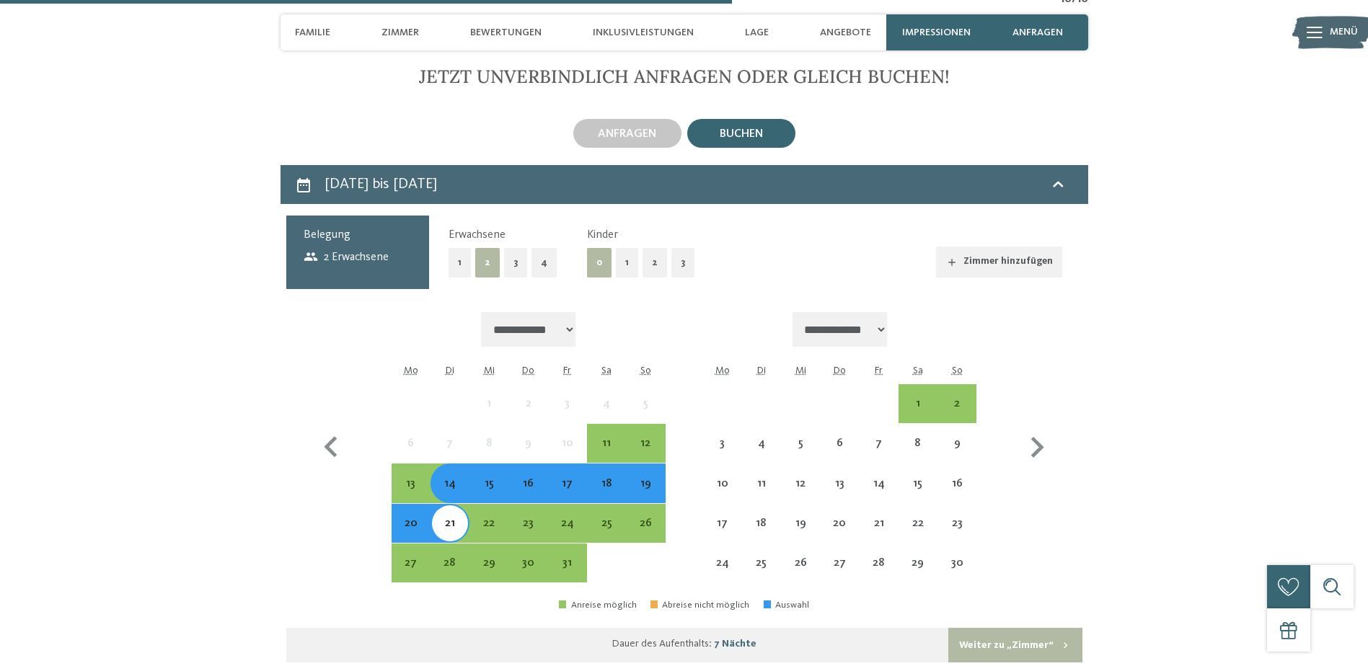
scroll to position [3905, 0]
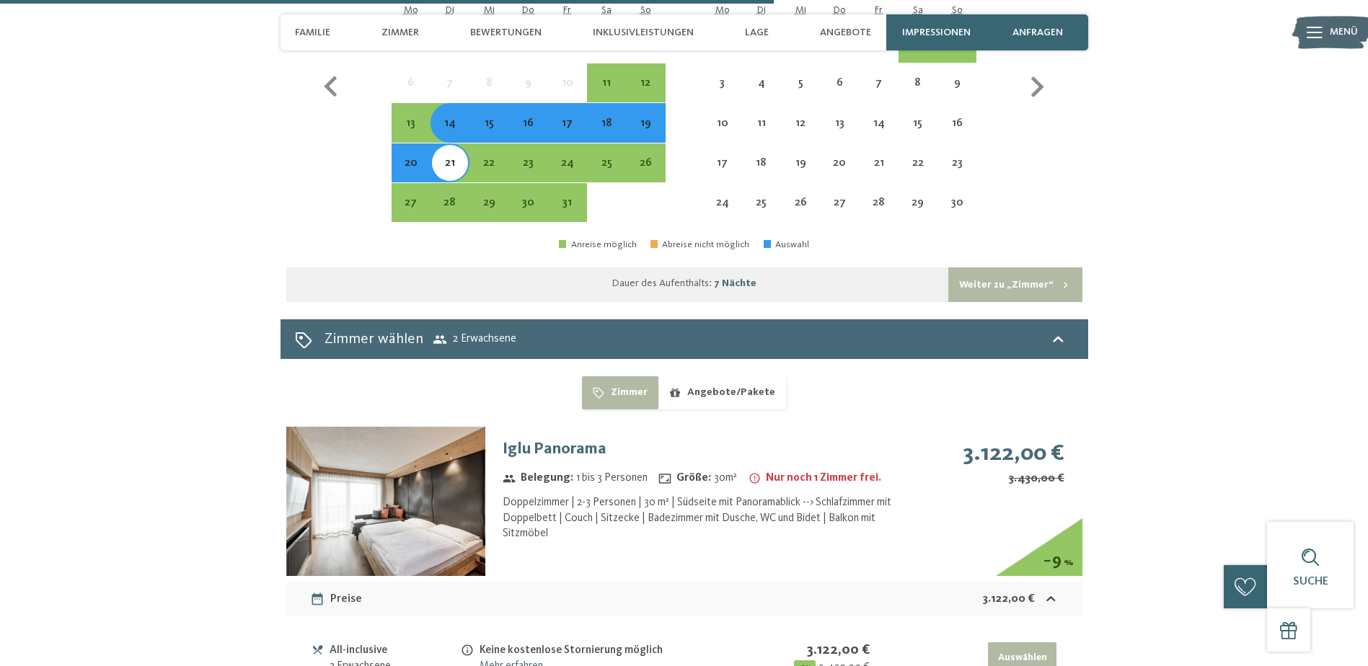
click at [536, 438] on h3 "Iglu Panorama" at bounding box center [703, 449] width 400 height 22
click at [633, 376] on button "Zimmer" at bounding box center [620, 392] width 76 height 33
click at [714, 376] on button "Angebote/Pakete" at bounding box center [722, 392] width 128 height 33
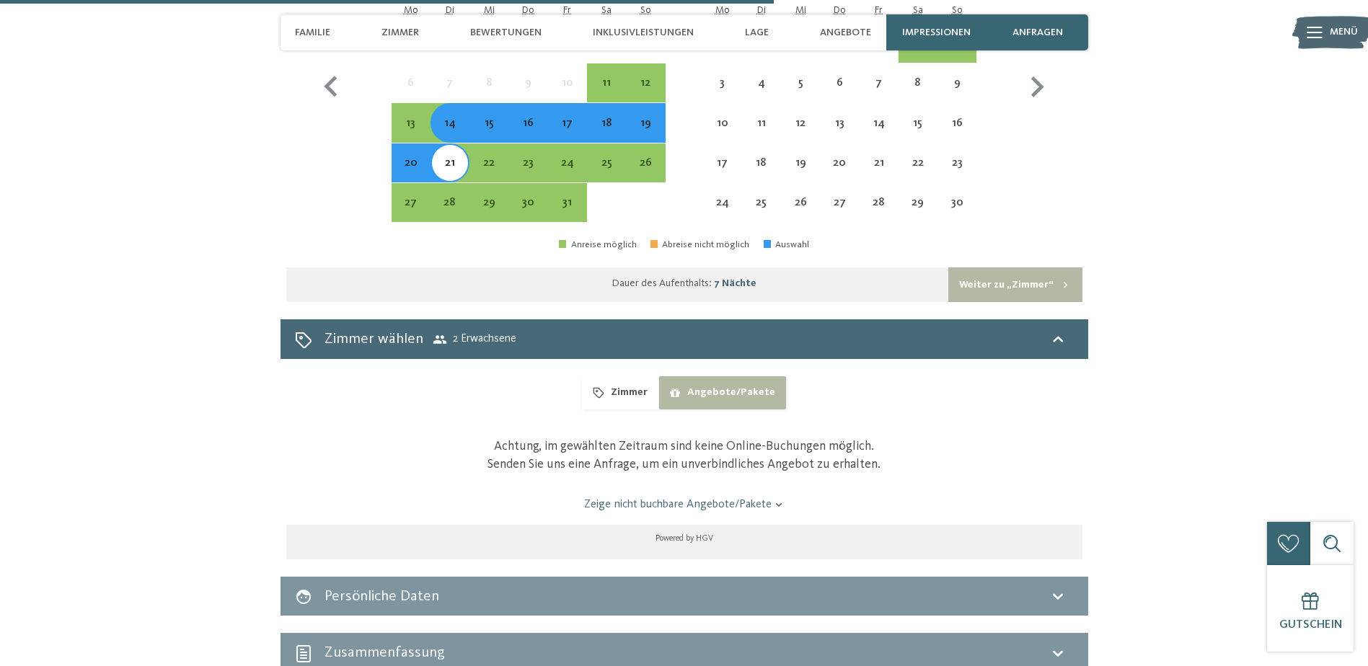
click at [617, 376] on button "Zimmer" at bounding box center [620, 392] width 76 height 33
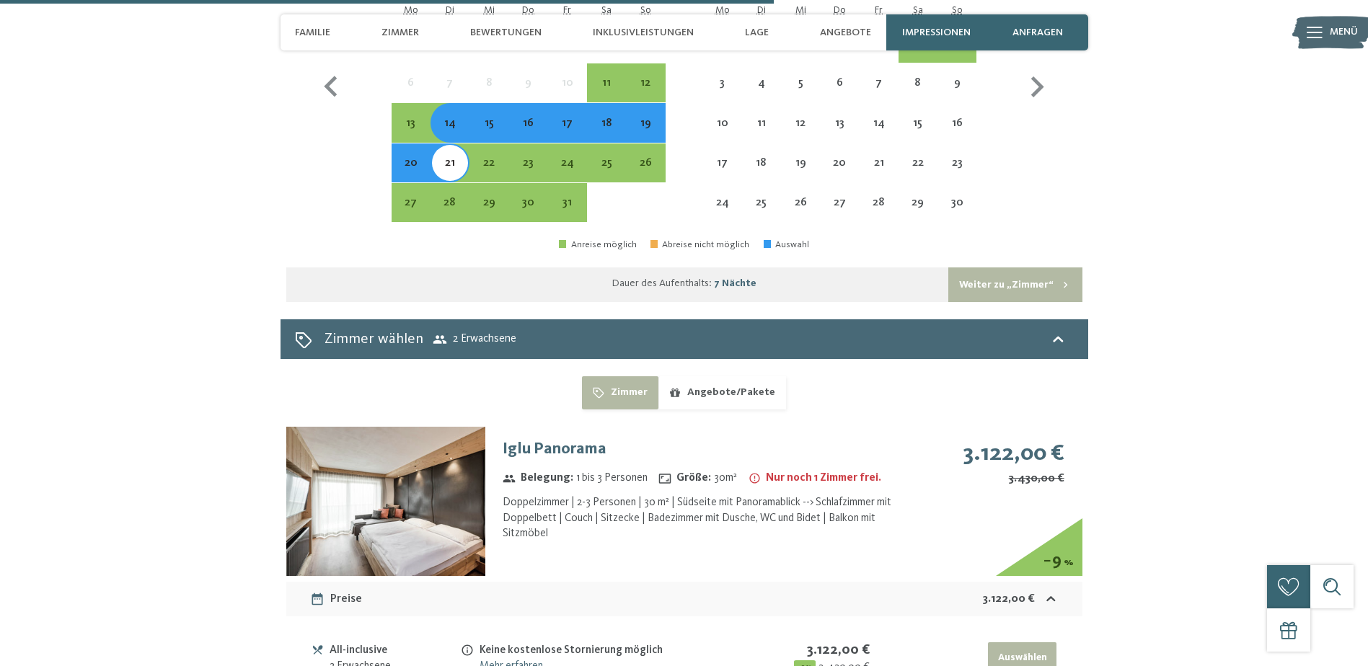
click at [1006, 267] on button "Weiter zu „Zimmer“" at bounding box center [1014, 284] width 133 height 35
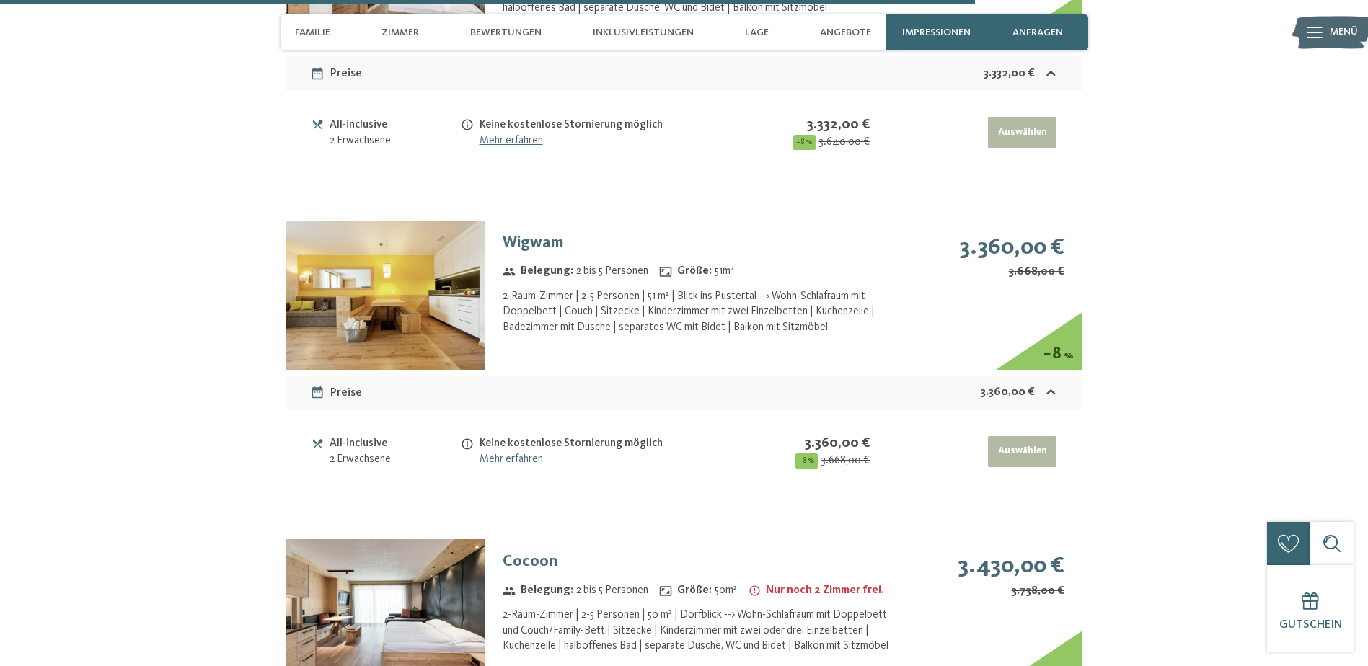
scroll to position [4466, 0]
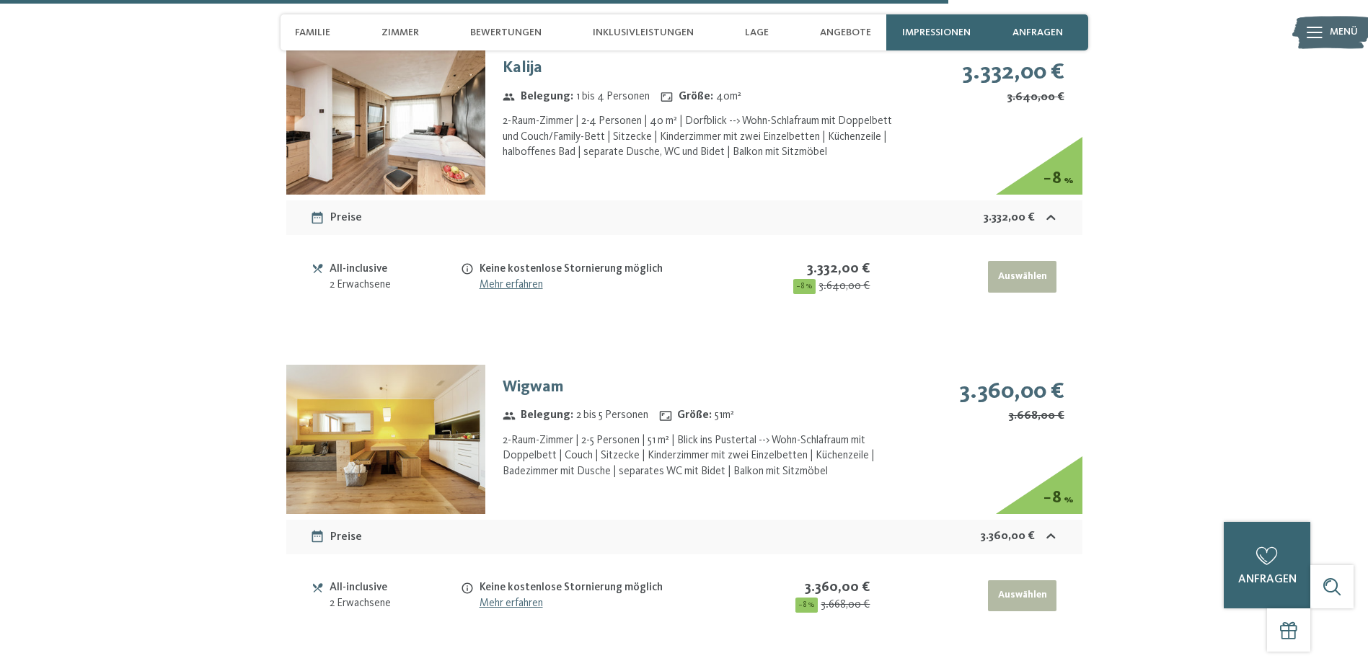
click at [378, 410] on img at bounding box center [385, 439] width 199 height 149
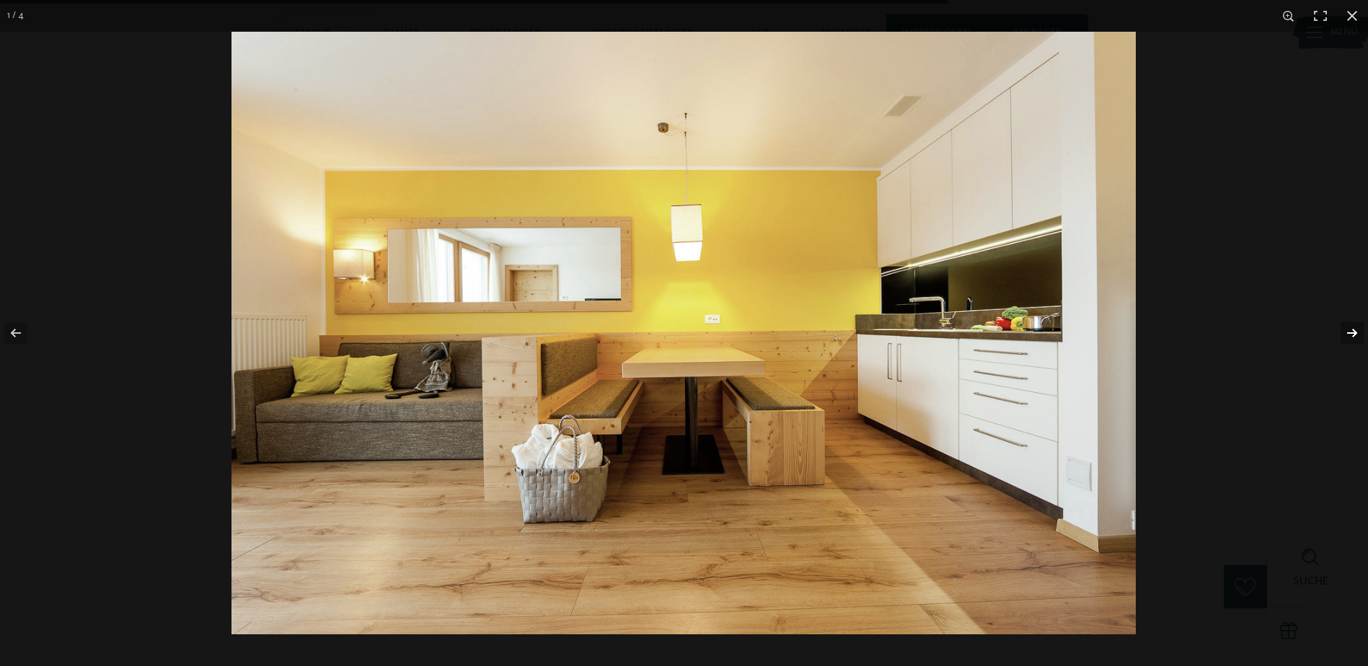
click at [1349, 331] on button "button" at bounding box center [1342, 333] width 50 height 72
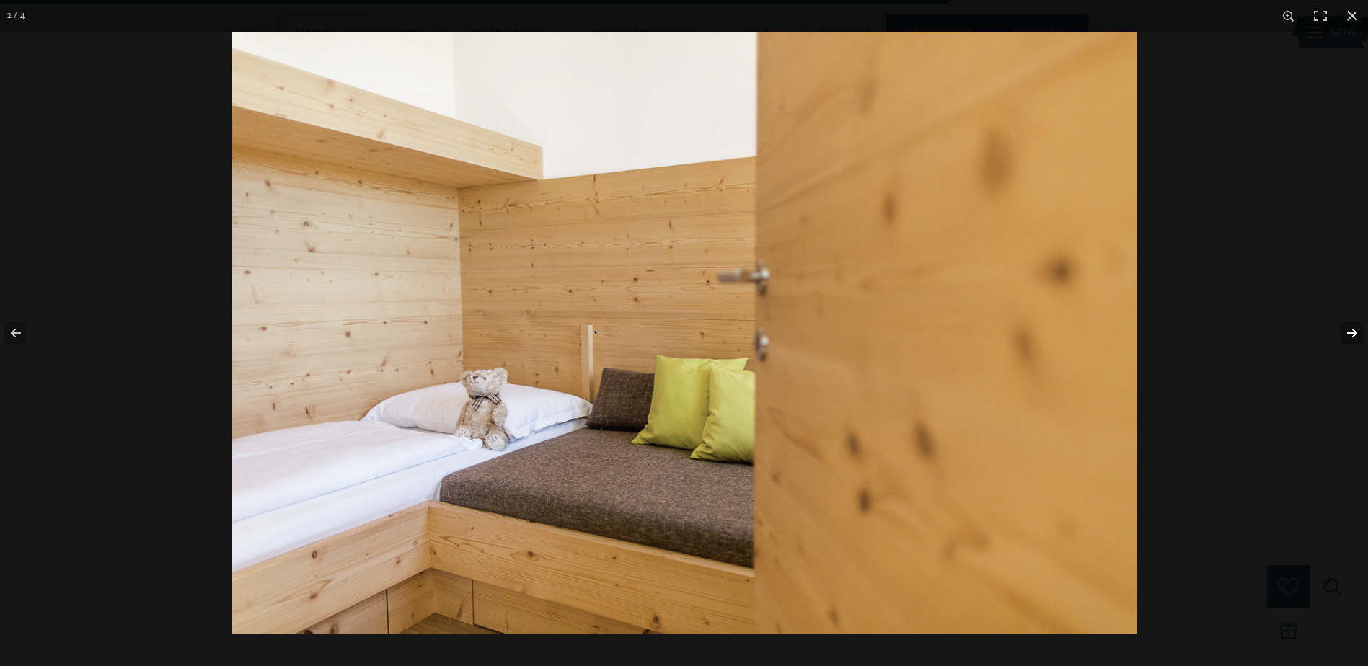
click at [1349, 331] on button "button" at bounding box center [1342, 333] width 50 height 72
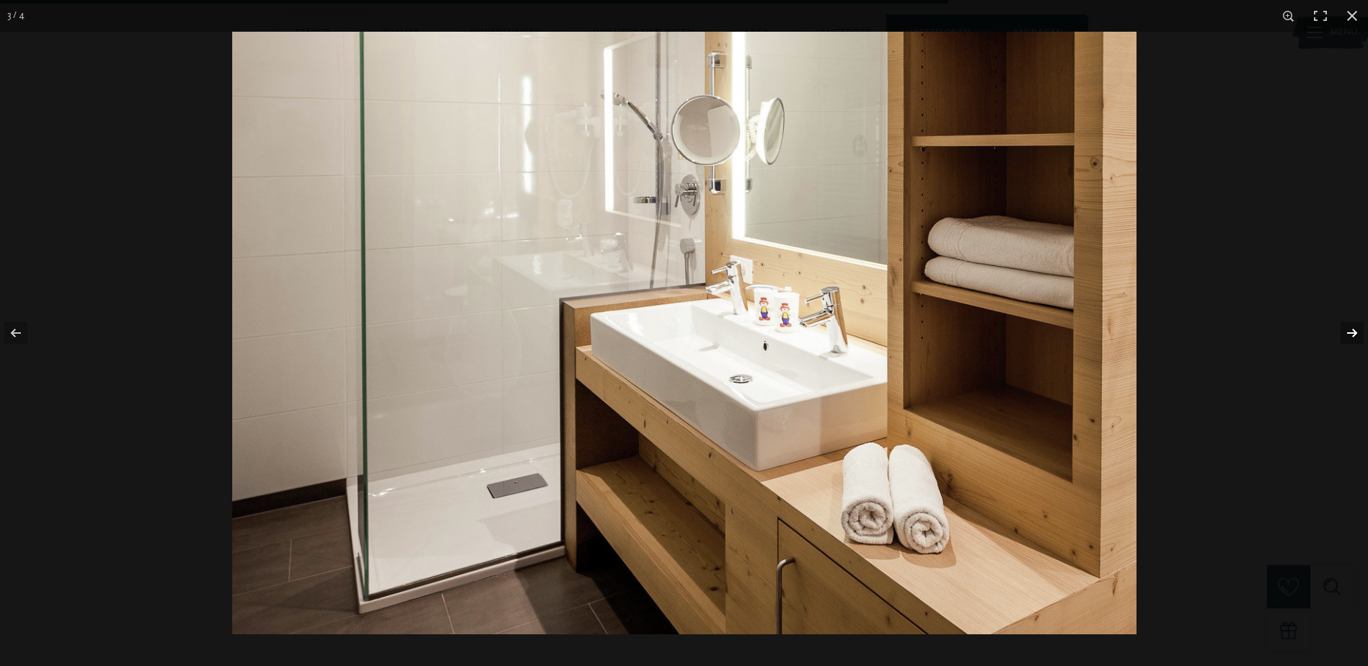
click at [1349, 331] on button "button" at bounding box center [1342, 333] width 50 height 72
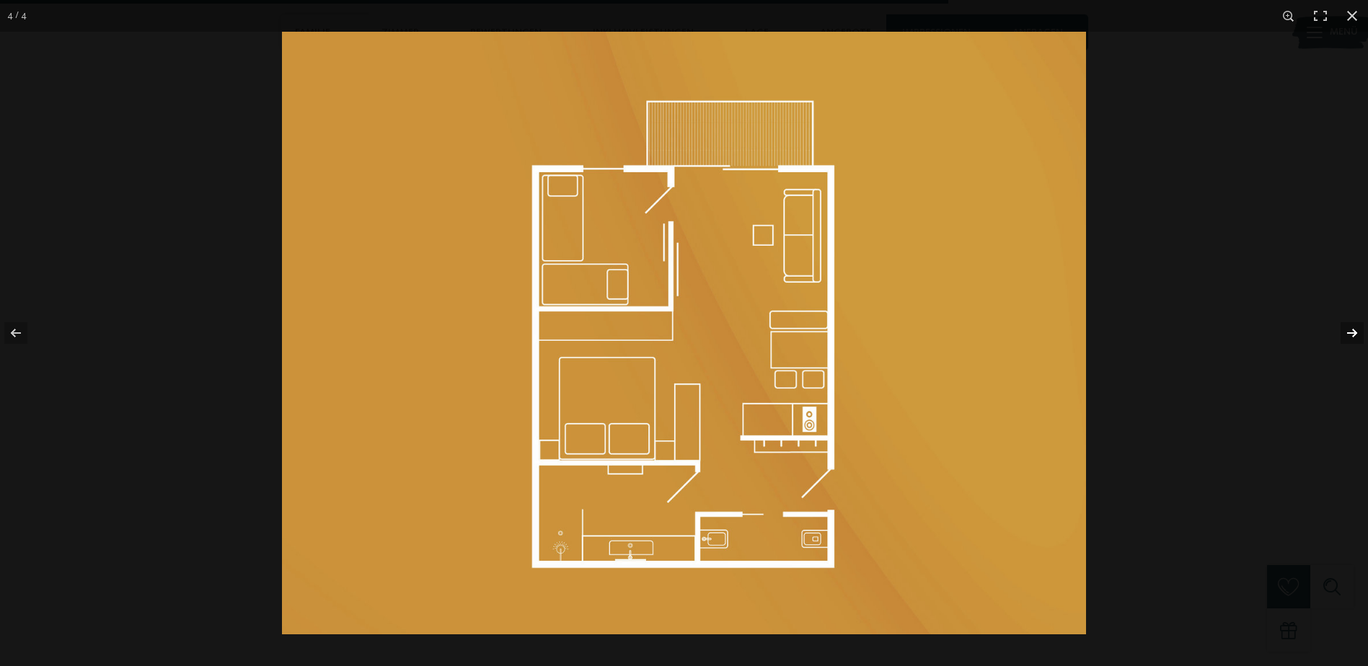
click at [1349, 331] on button "button" at bounding box center [1342, 333] width 50 height 72
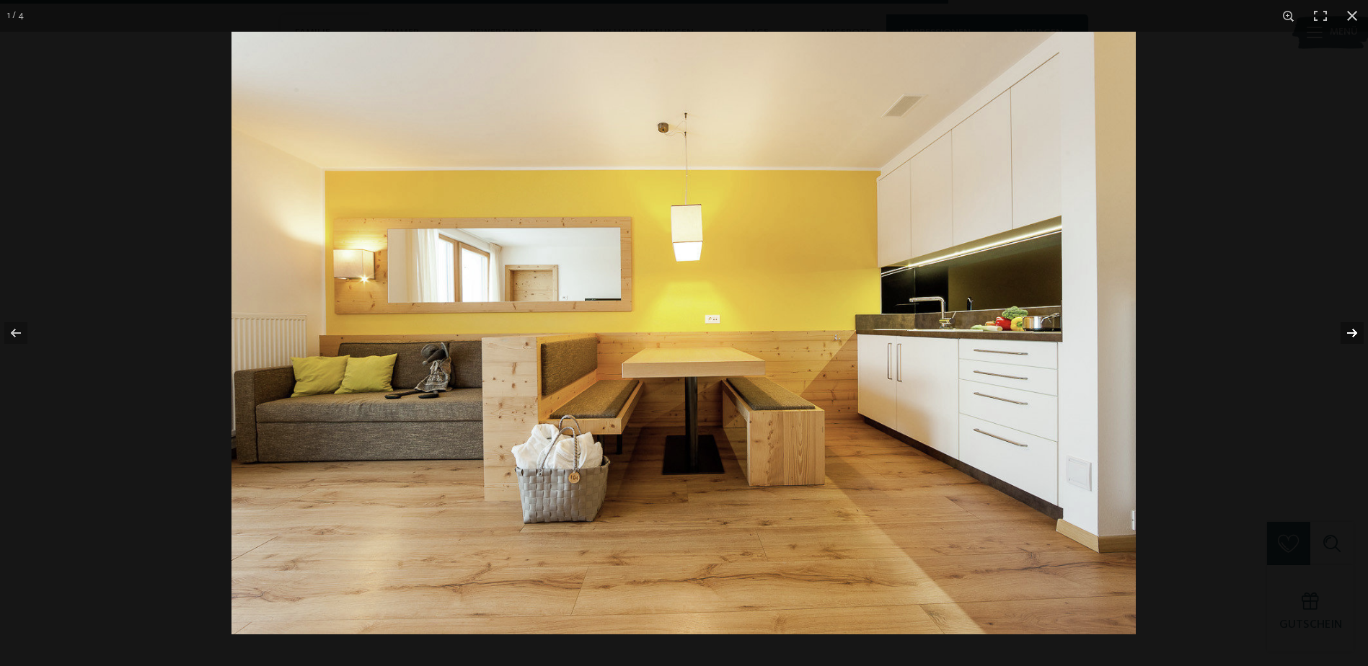
click at [1349, 331] on button "button" at bounding box center [1342, 333] width 50 height 72
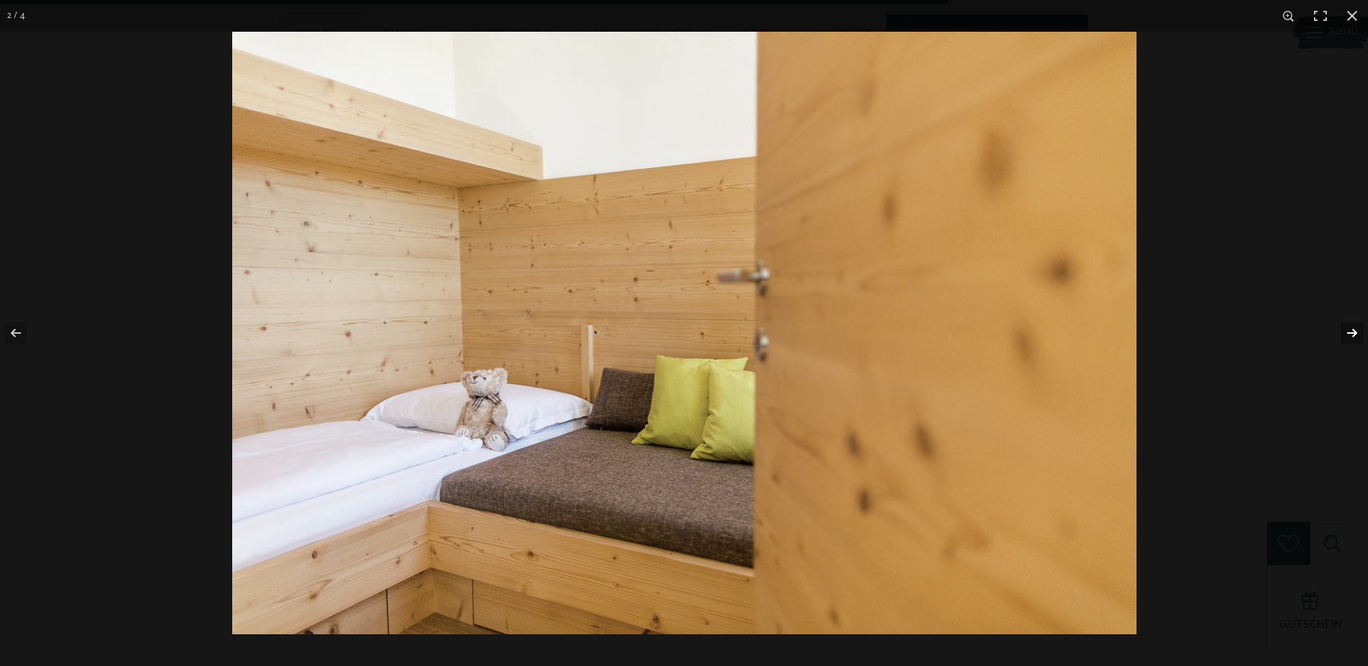
click at [1349, 331] on button "button" at bounding box center [1342, 333] width 50 height 72
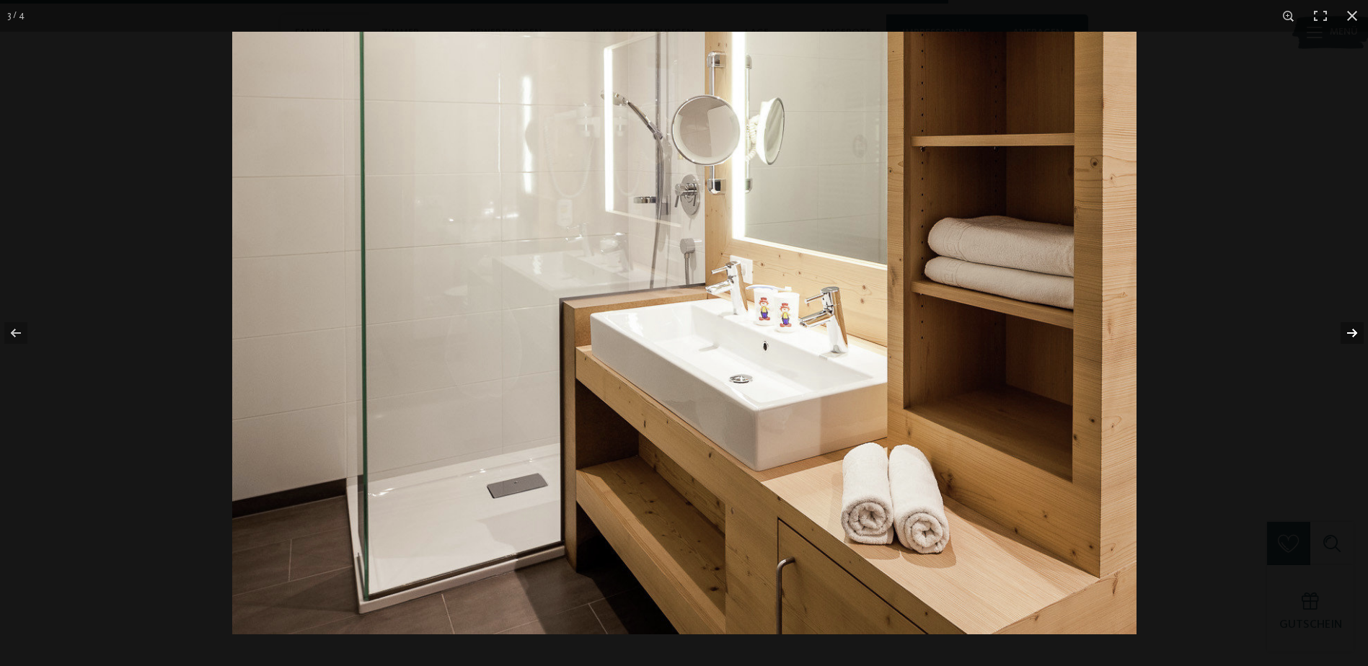
click at [1349, 331] on button "button" at bounding box center [1342, 333] width 50 height 72
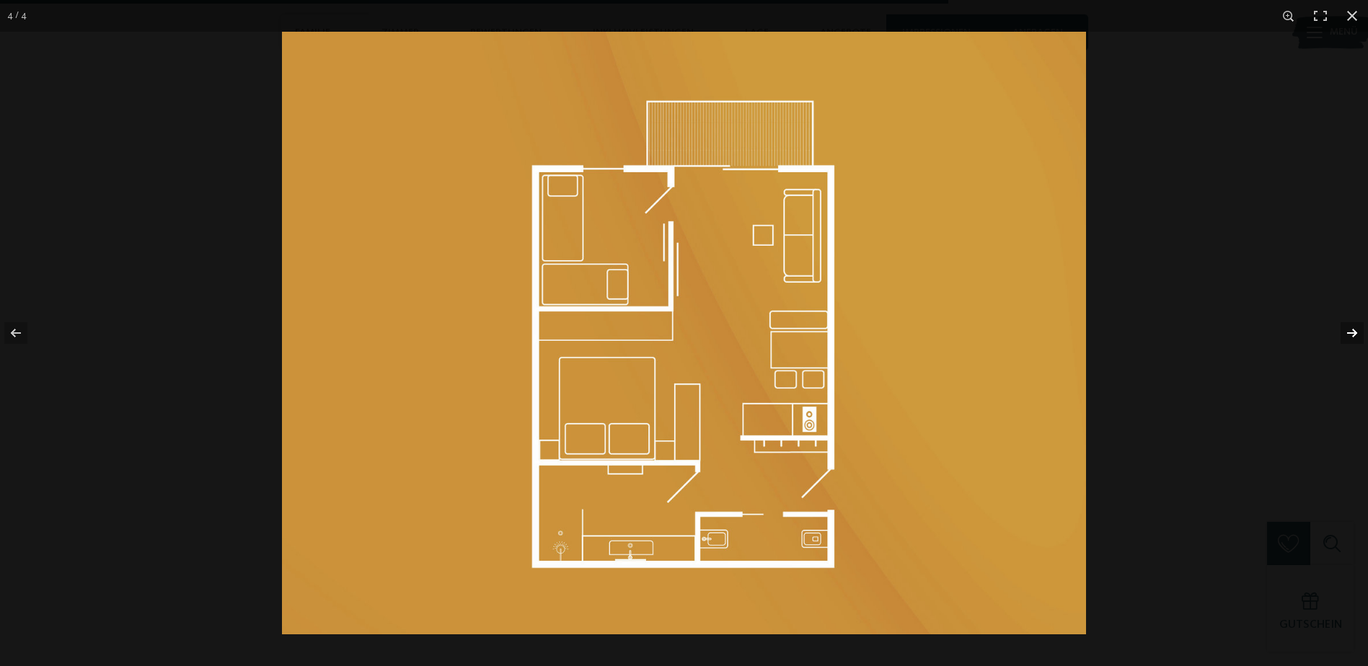
click at [1349, 331] on button "button" at bounding box center [1342, 333] width 50 height 72
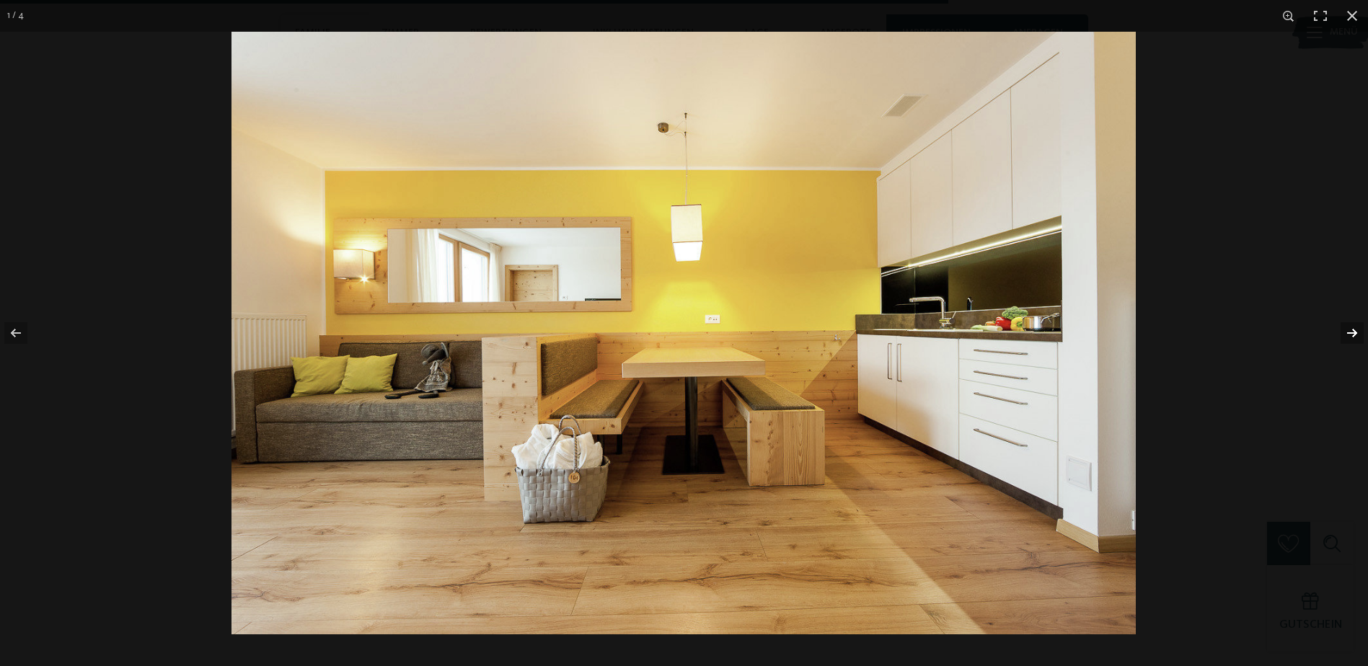
click at [1349, 331] on button "button" at bounding box center [1342, 333] width 50 height 72
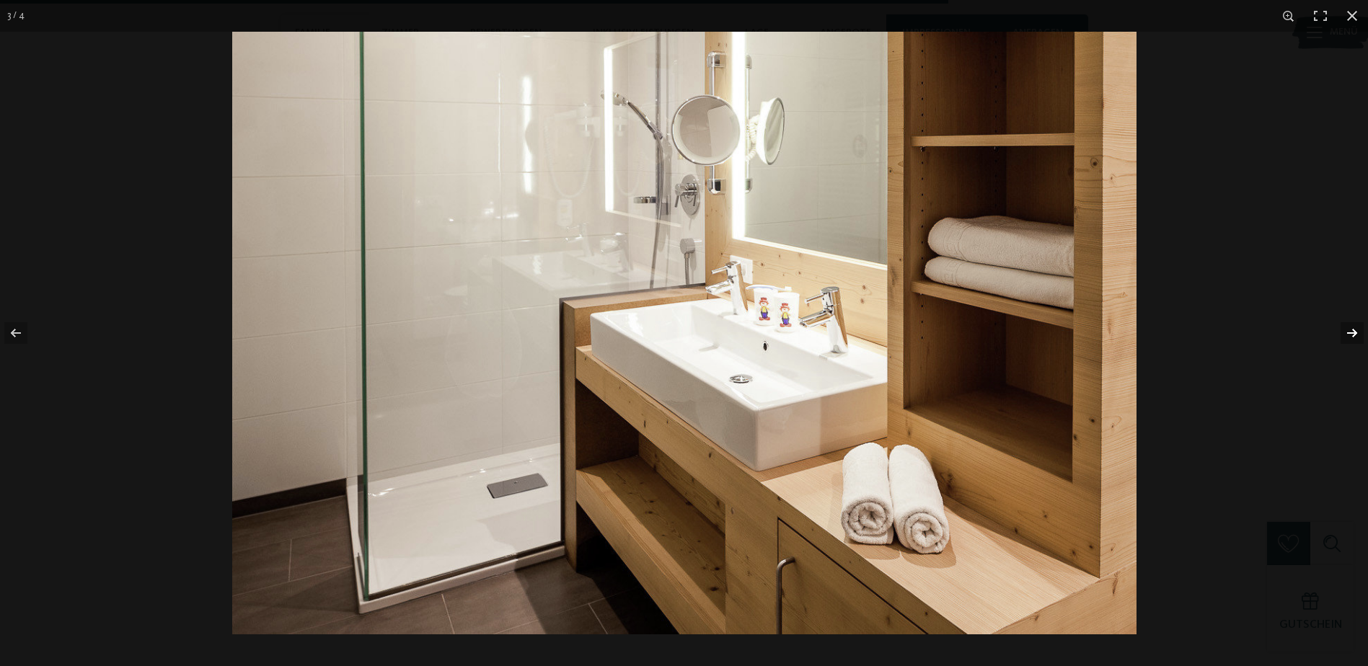
click at [1349, 331] on button "button" at bounding box center [1342, 333] width 50 height 72
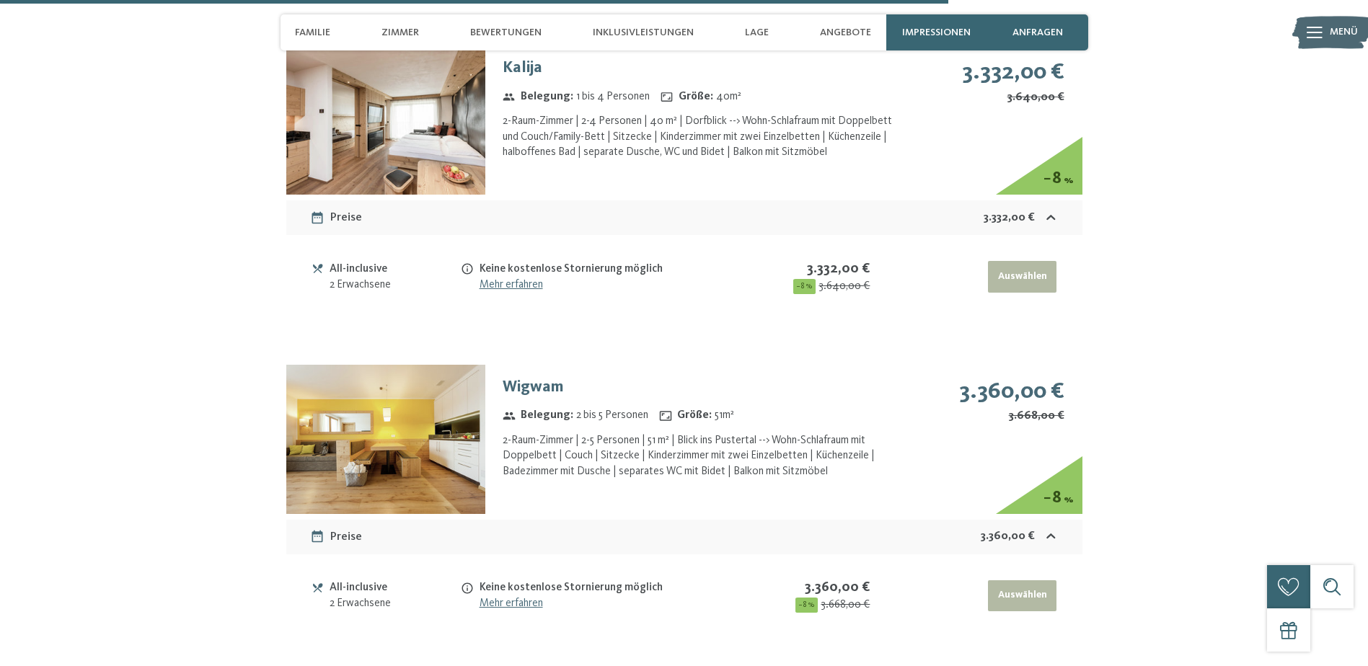
click at [0, 0] on button "button" at bounding box center [0, 0] width 0 height 0
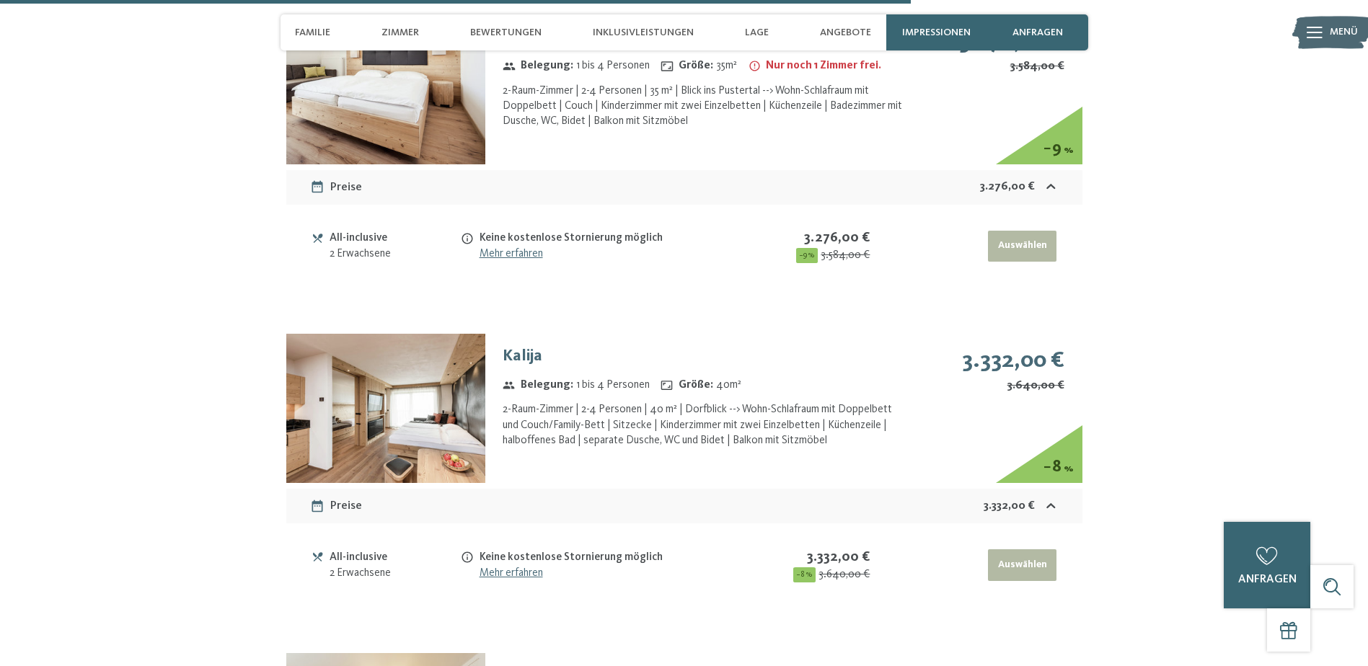
scroll to position [4538, 0]
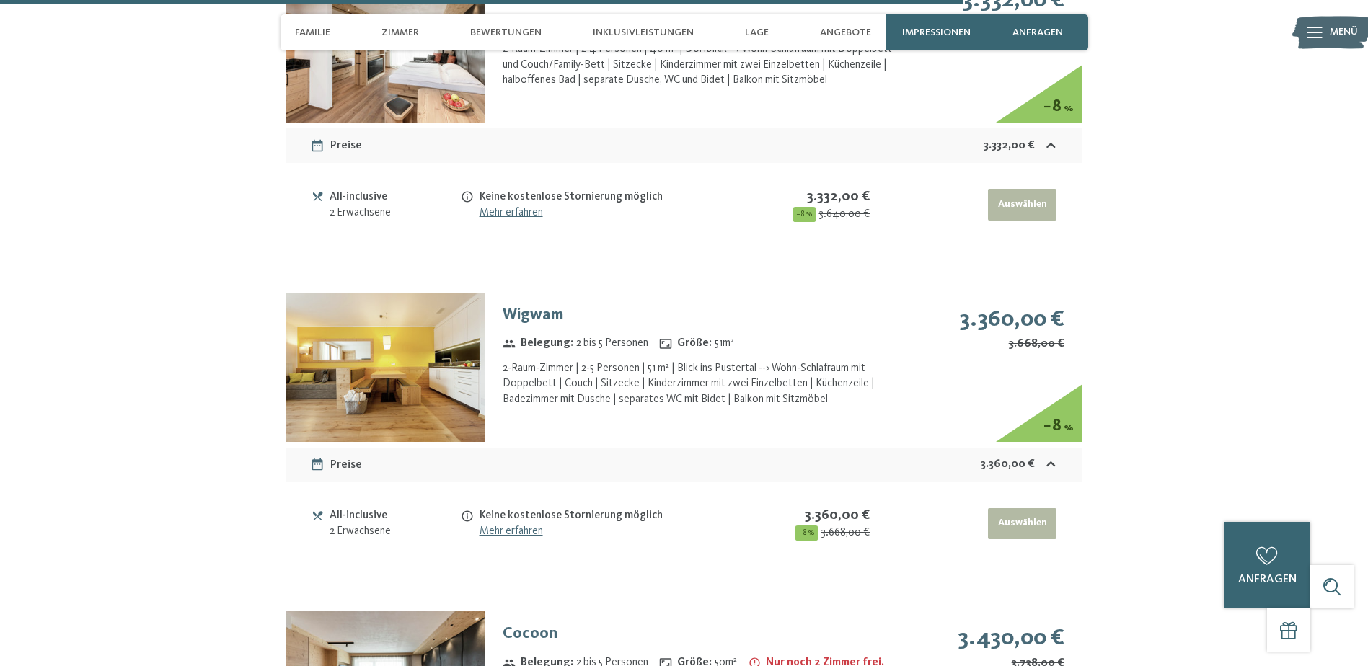
click at [353, 189] on div "All-inclusive" at bounding box center [394, 197] width 130 height 17
click at [337, 508] on div "All-inclusive" at bounding box center [394, 516] width 130 height 17
click at [322, 511] on icon at bounding box center [318, 515] width 10 height 9
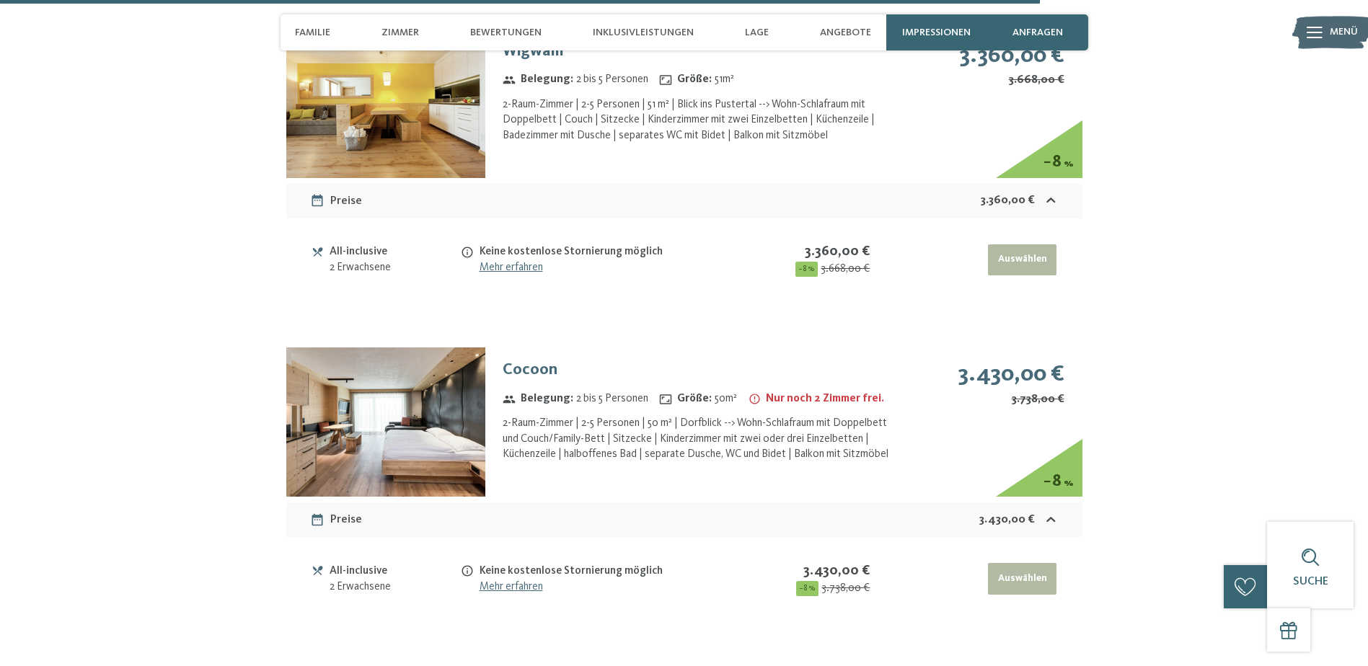
scroll to position [4898, 0]
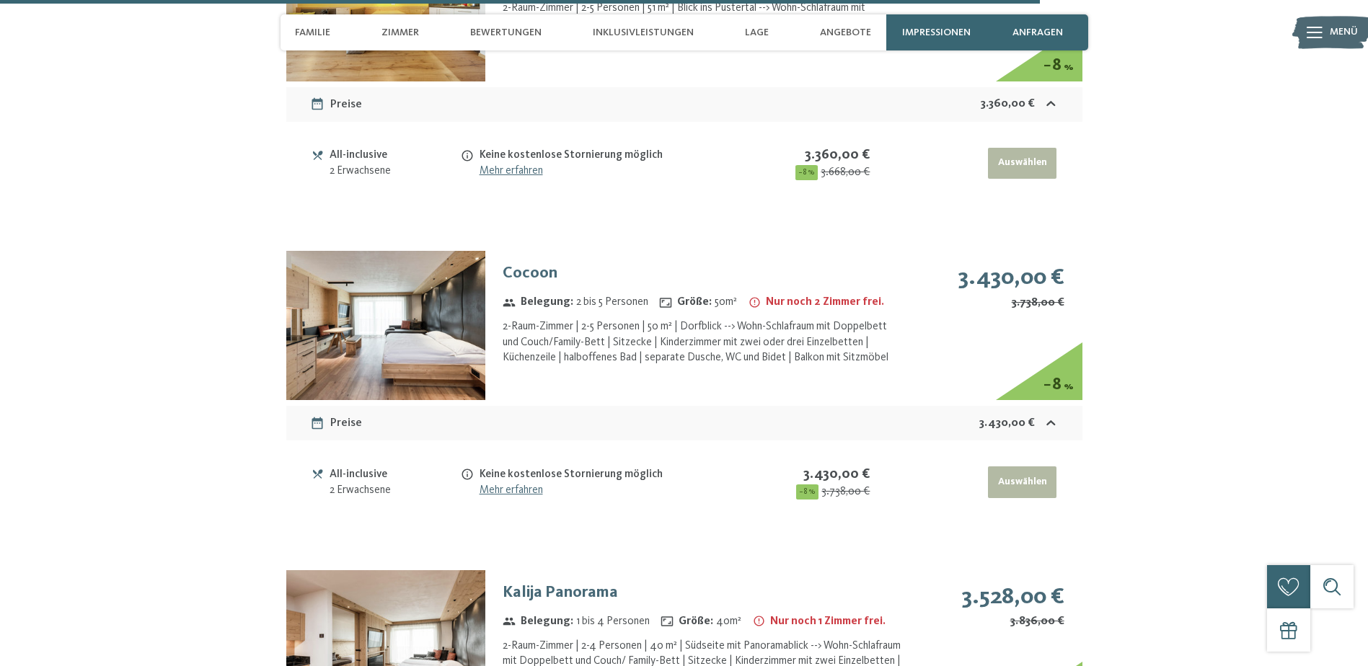
click at [507, 165] on link "Mehr erfahren" at bounding box center [510, 171] width 63 height 12
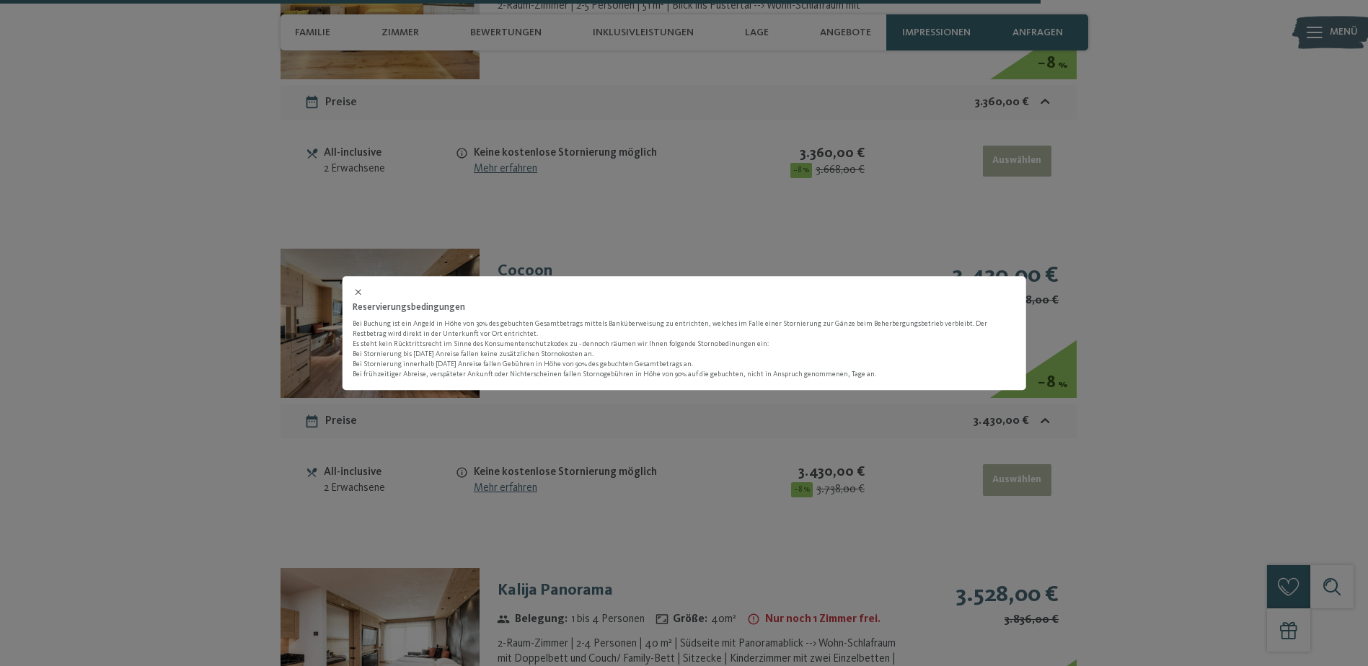
scroll to position [4900, 0]
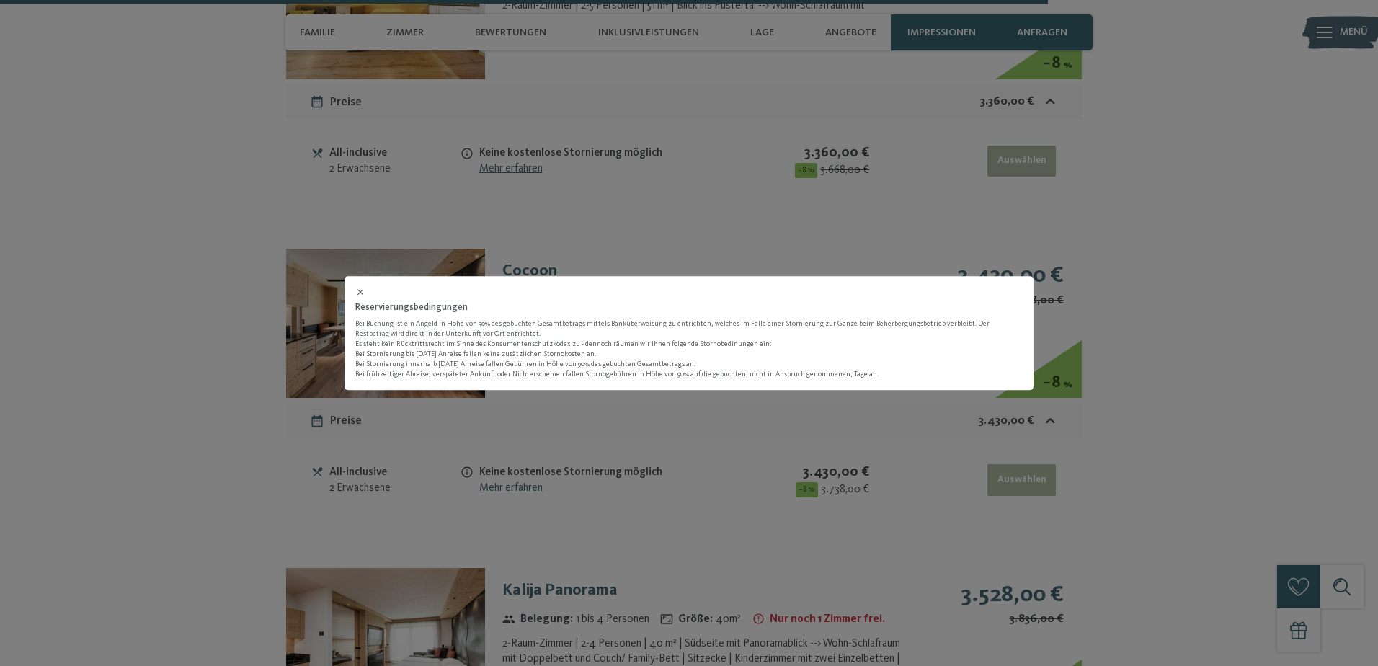
click at [360, 288] on icon at bounding box center [360, 292] width 10 height 10
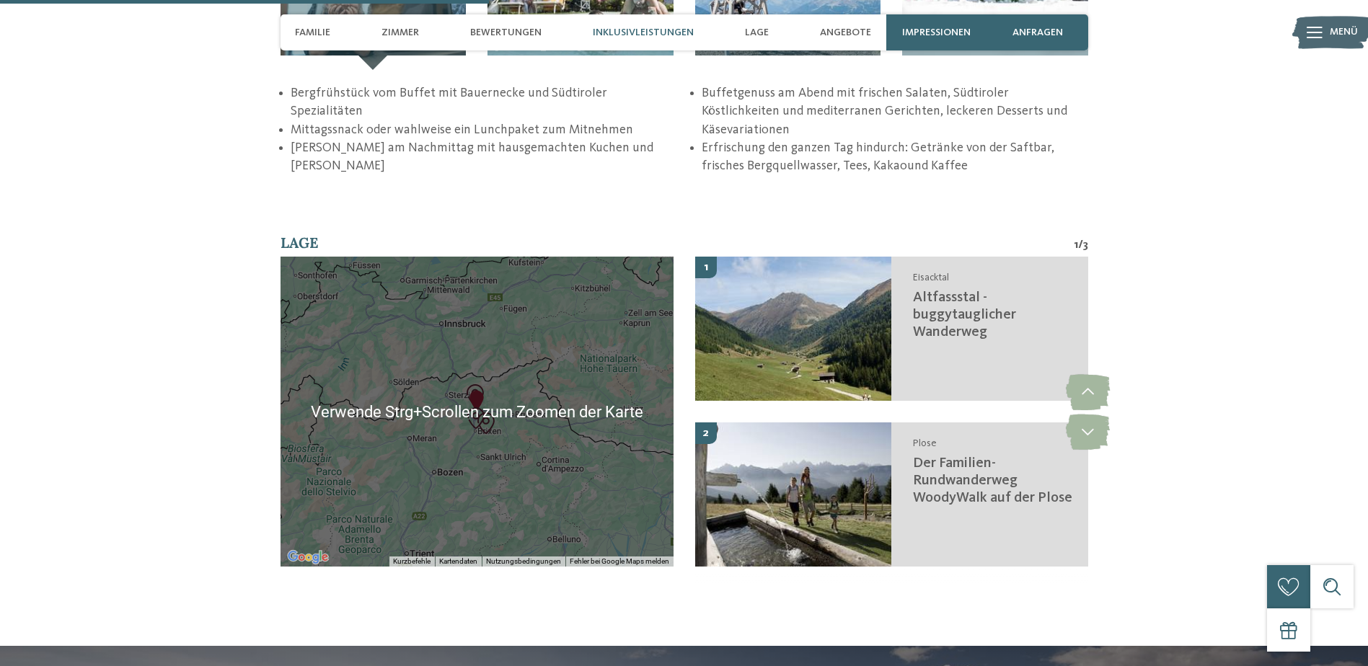
scroll to position [2017, 0]
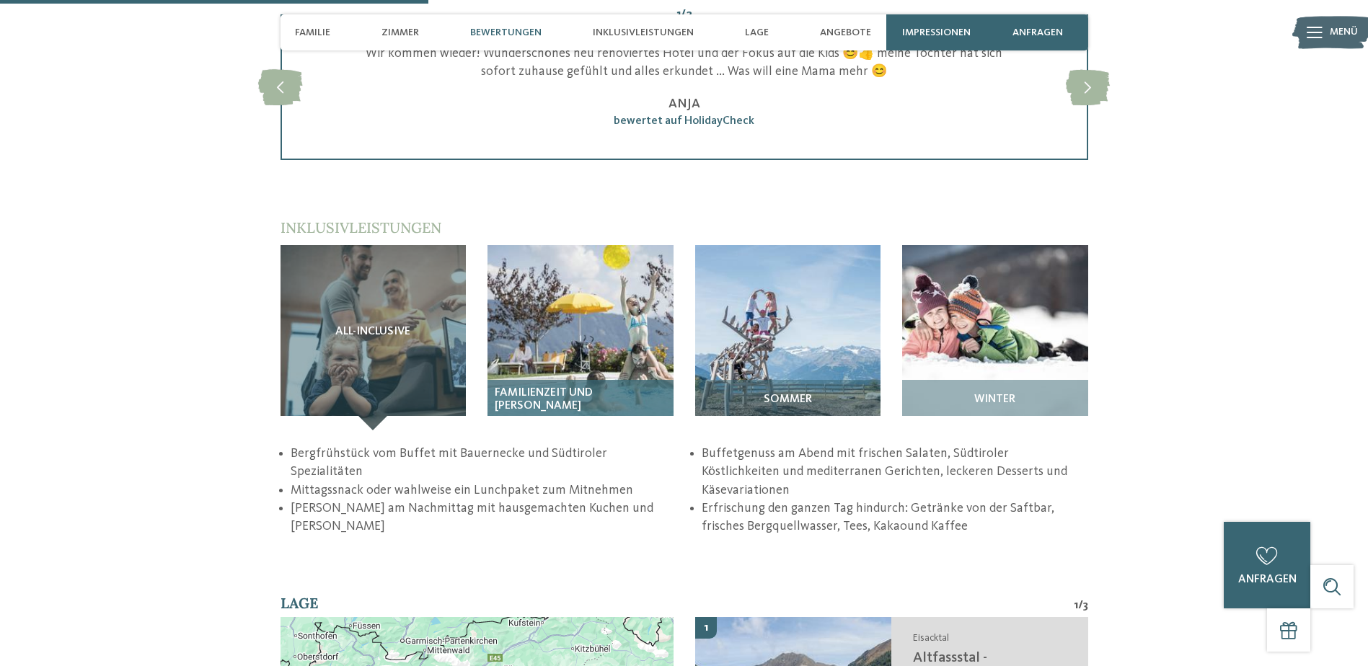
click at [599, 327] on img at bounding box center [580, 338] width 186 height 186
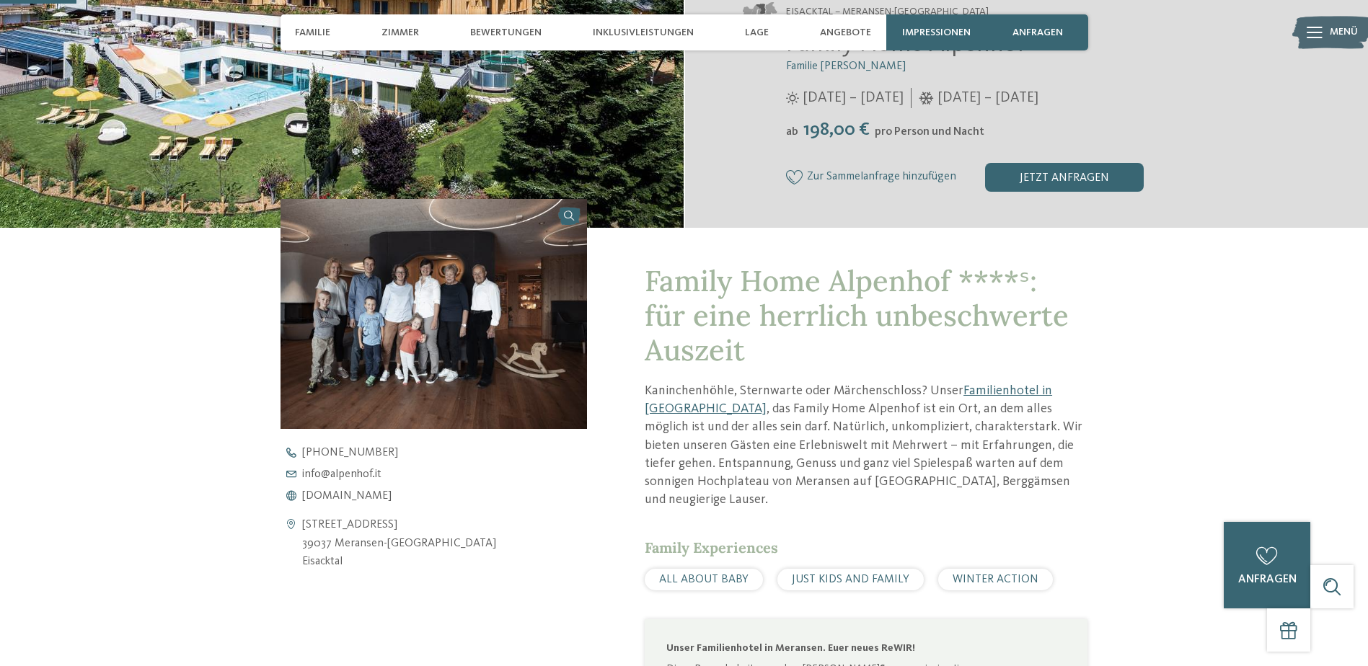
scroll to position [433, 0]
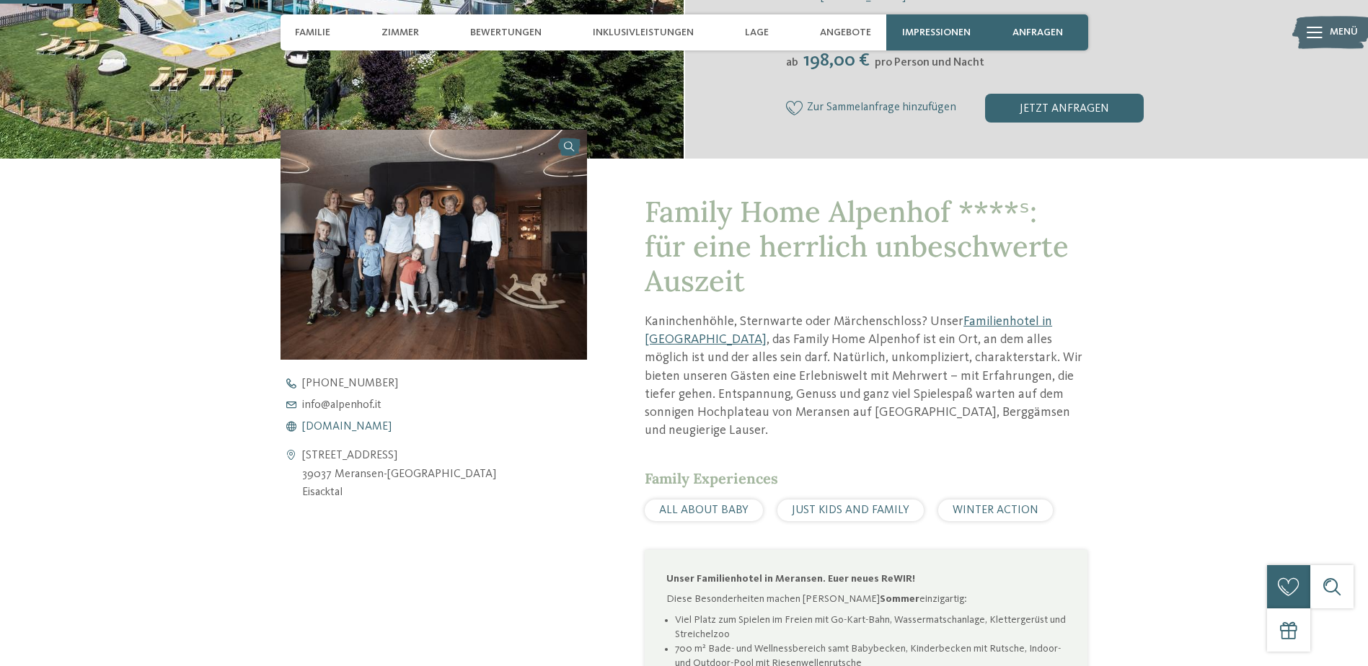
click at [324, 427] on span "www.alpenhof.it" at bounding box center [346, 427] width 89 height 12
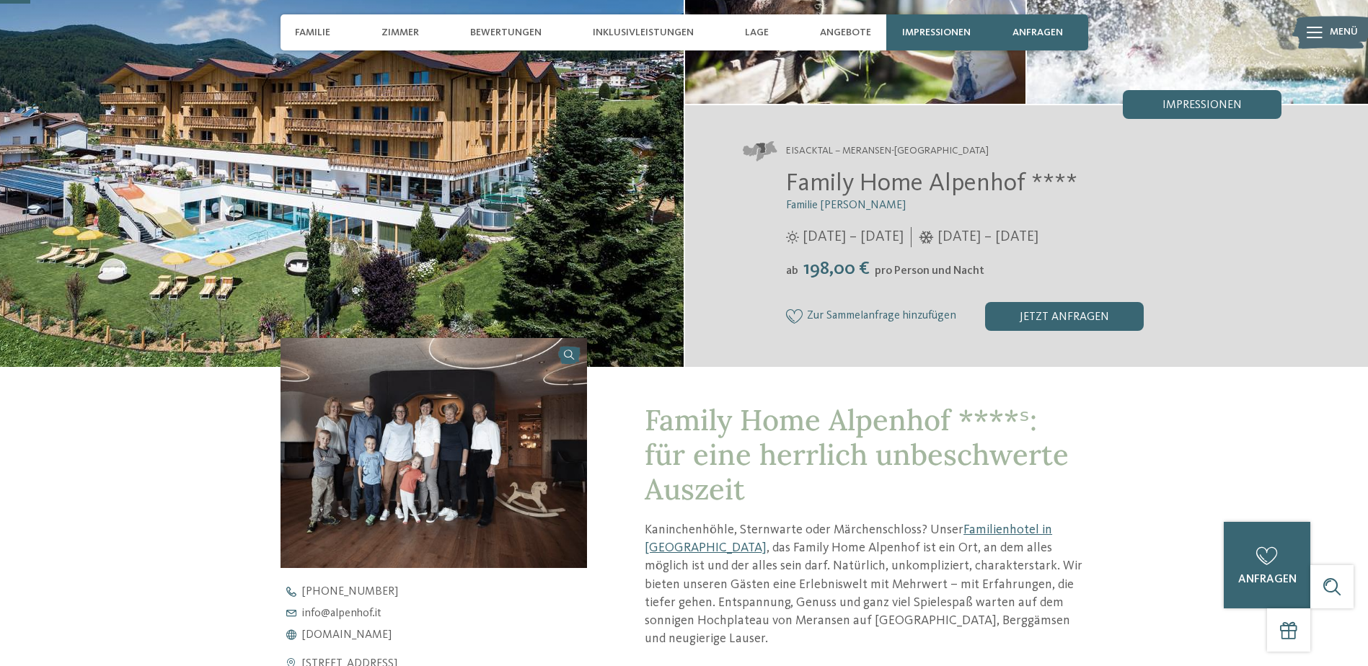
scroll to position [144, 0]
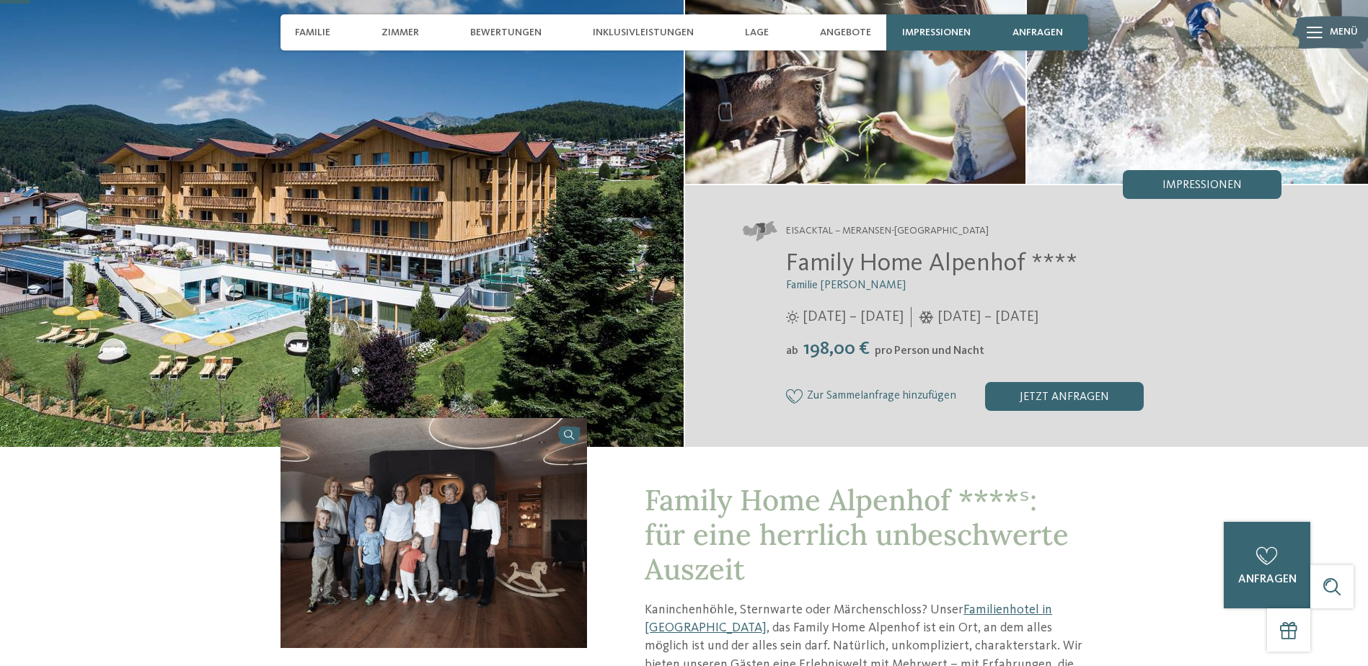
click at [164, 278] on img at bounding box center [341, 187] width 683 height 519
click at [304, 267] on img at bounding box center [341, 187] width 683 height 519
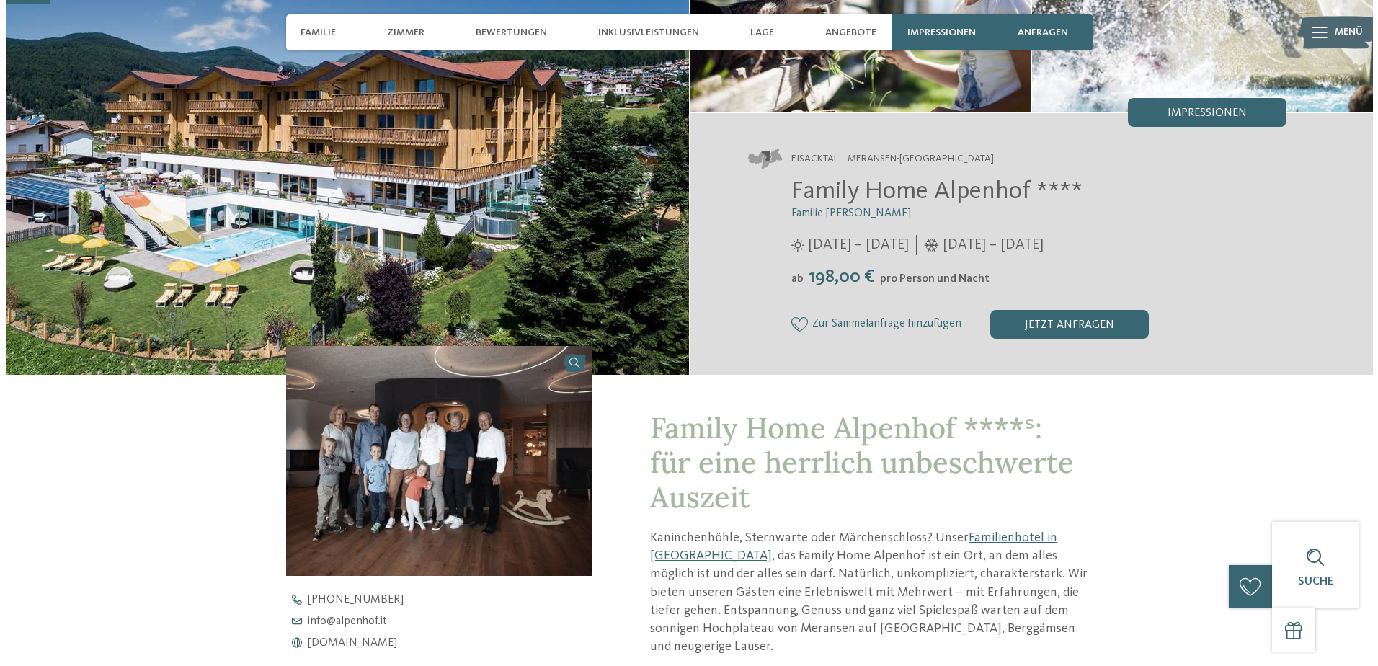
scroll to position [0, 0]
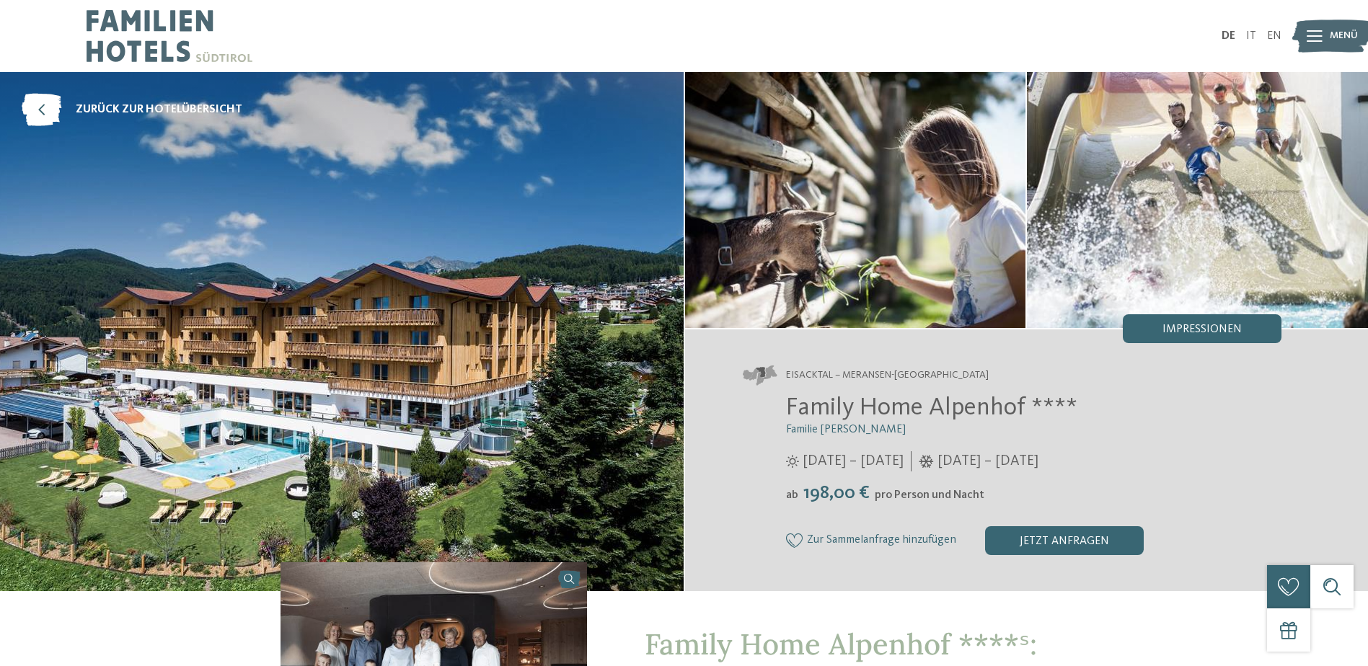
click at [1148, 222] on img at bounding box center [1197, 200] width 341 height 256
click at [1177, 332] on span "Impressionen" at bounding box center [1201, 330] width 79 height 12
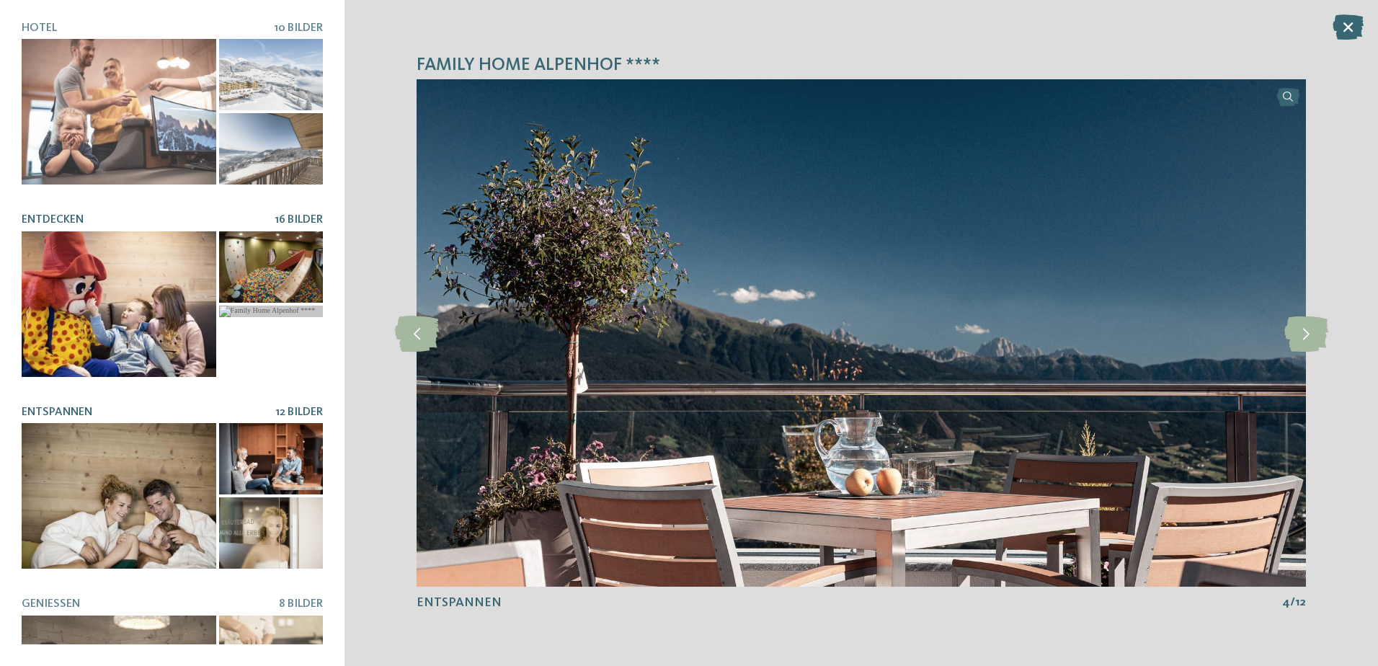
click at [159, 276] on div at bounding box center [119, 304] width 195 height 146
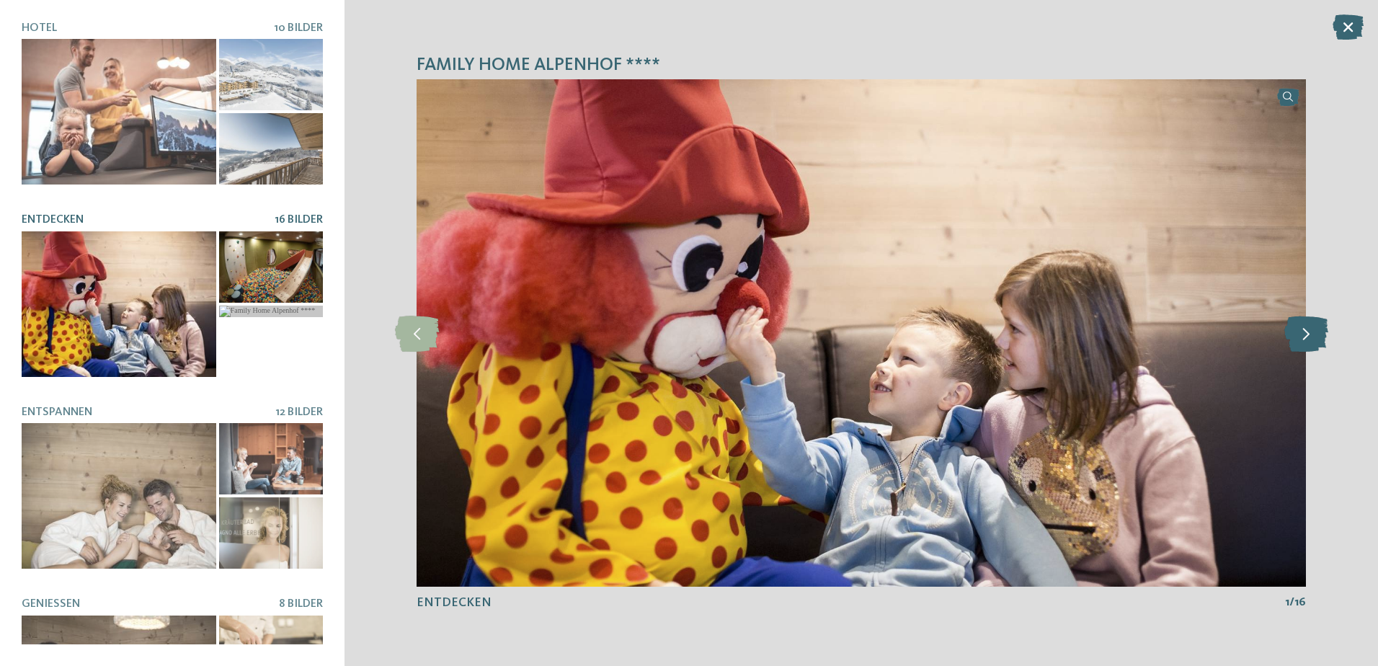
click at [1304, 342] on icon at bounding box center [1307, 333] width 44 height 36
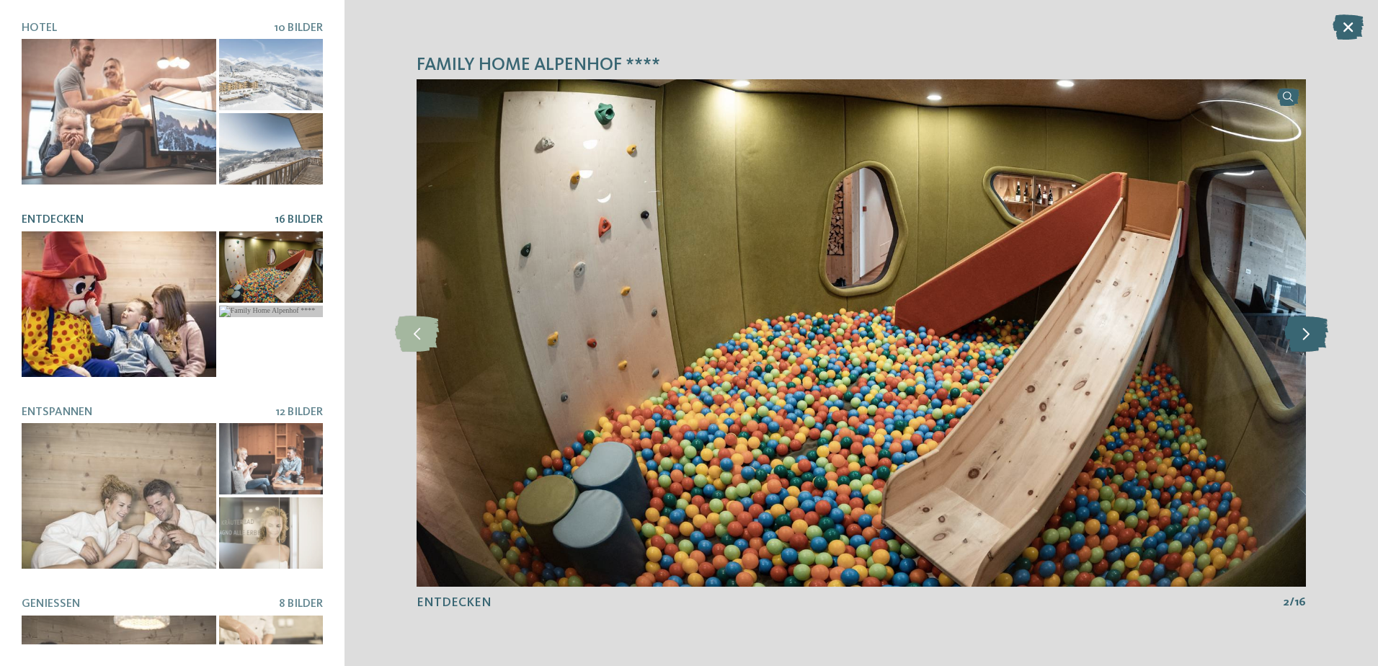
click at [1305, 341] on icon at bounding box center [1307, 333] width 44 height 36
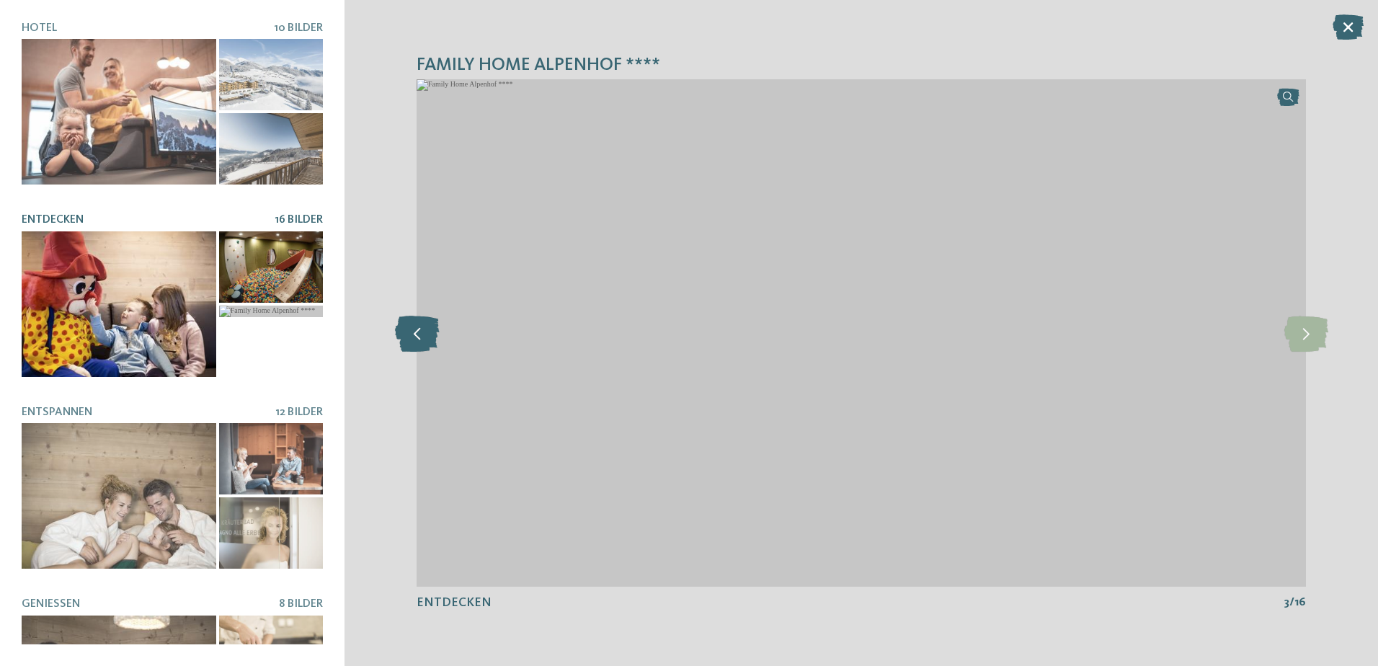
click at [397, 337] on icon at bounding box center [417, 333] width 44 height 36
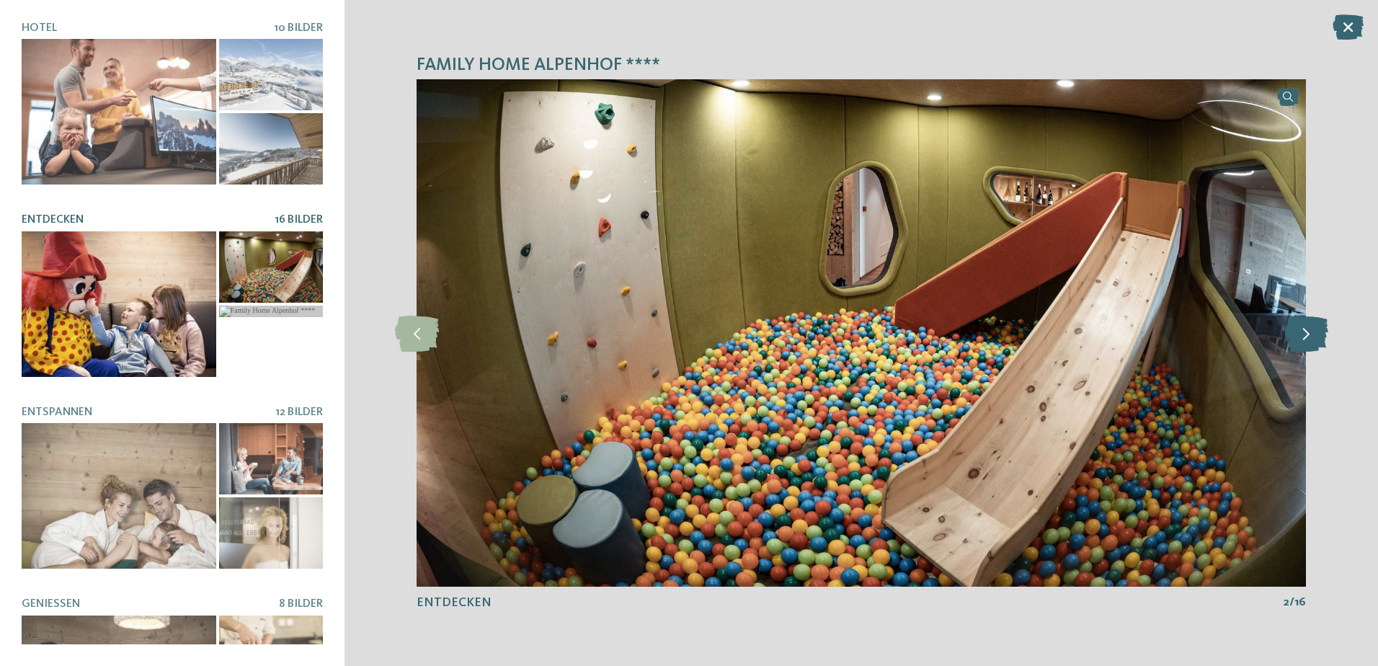
click at [1303, 338] on icon at bounding box center [1307, 333] width 44 height 36
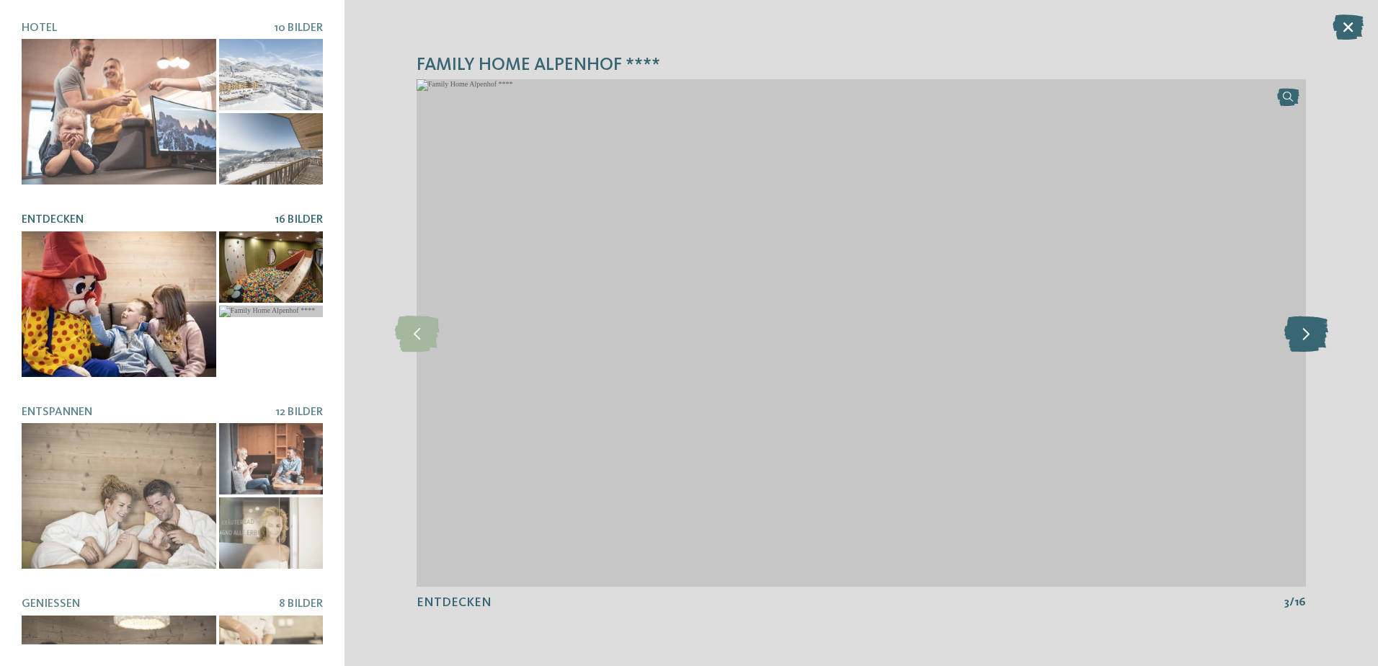
click at [1304, 335] on icon at bounding box center [1307, 333] width 44 height 36
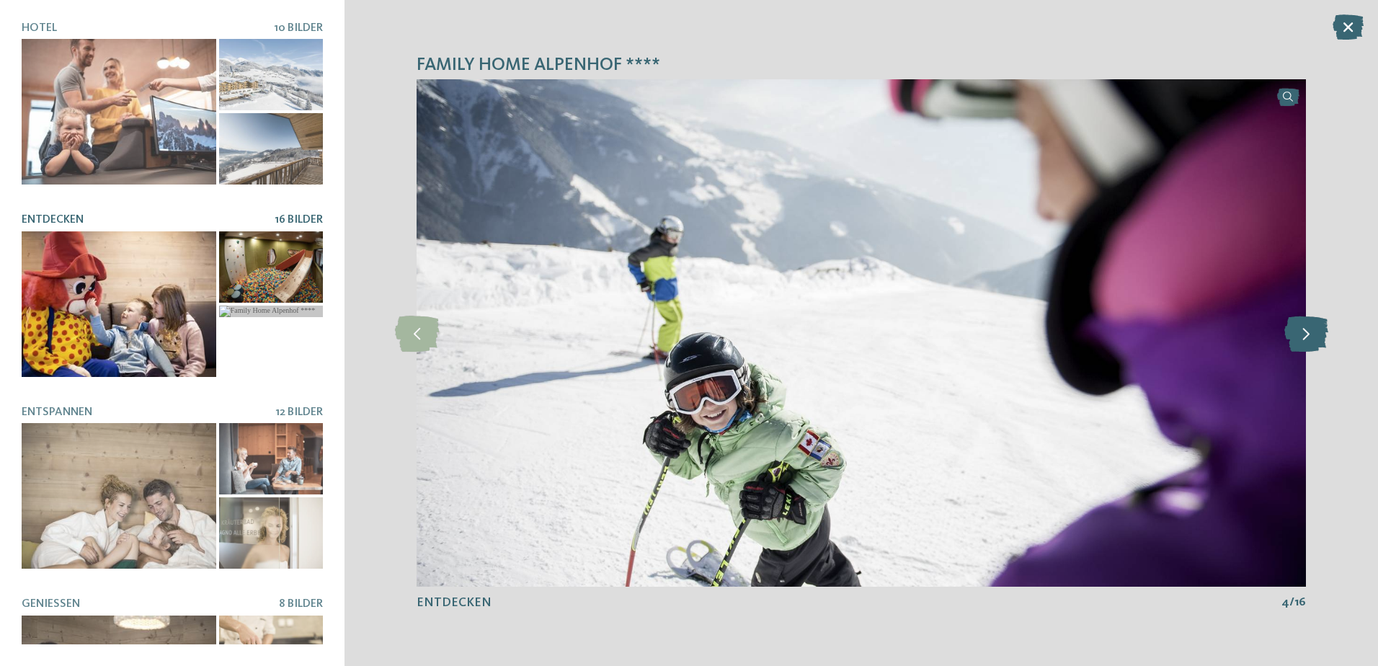
click at [1304, 335] on icon at bounding box center [1307, 333] width 44 height 36
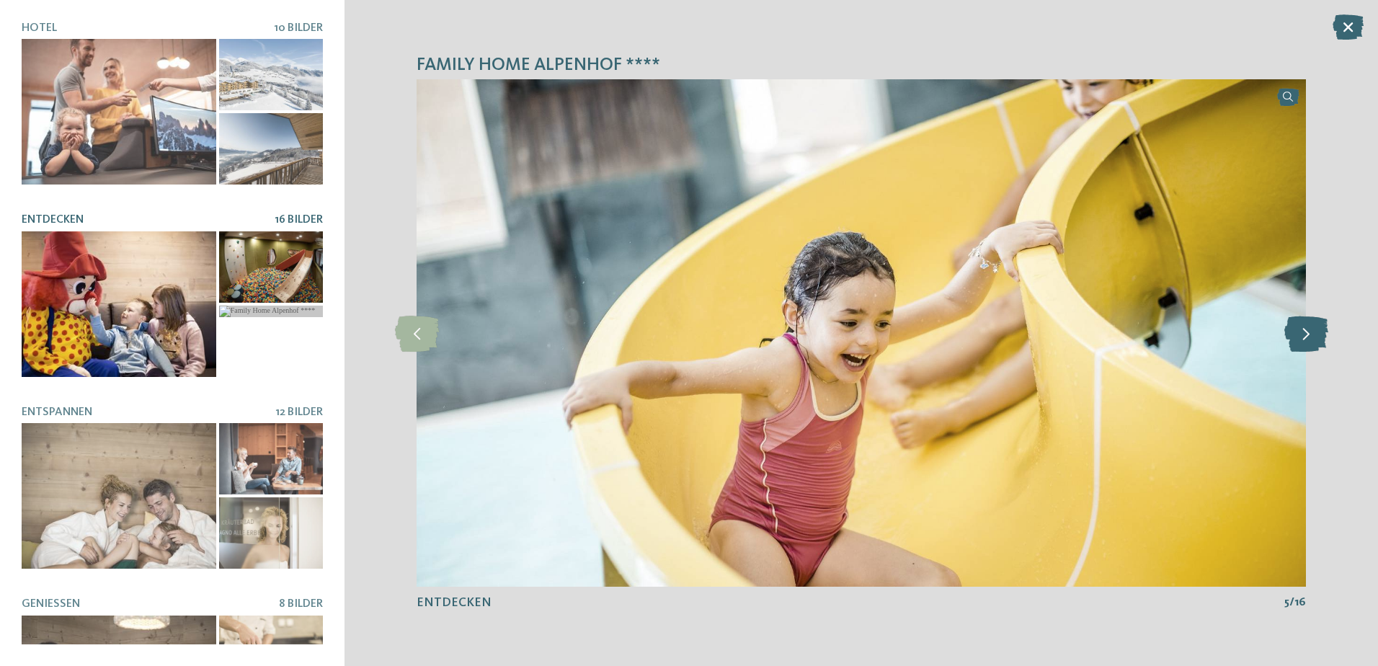
click at [1304, 335] on icon at bounding box center [1307, 333] width 44 height 36
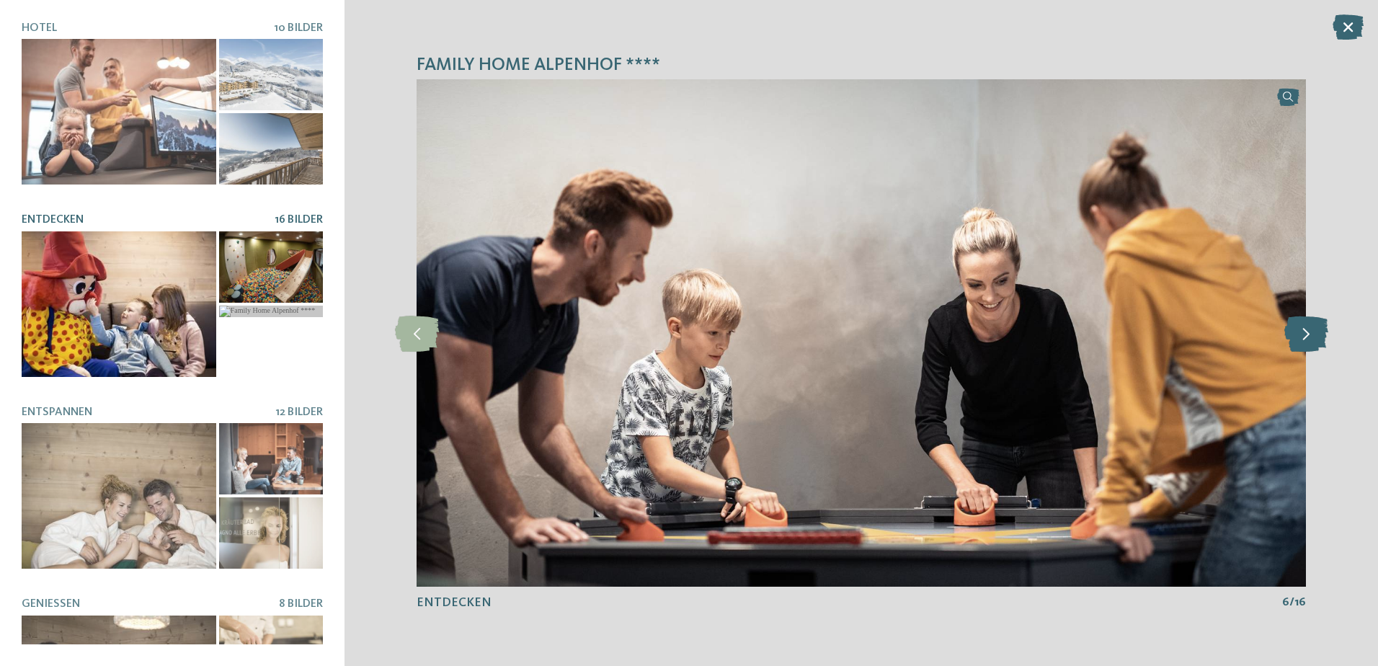
click at [1304, 335] on icon at bounding box center [1307, 333] width 44 height 36
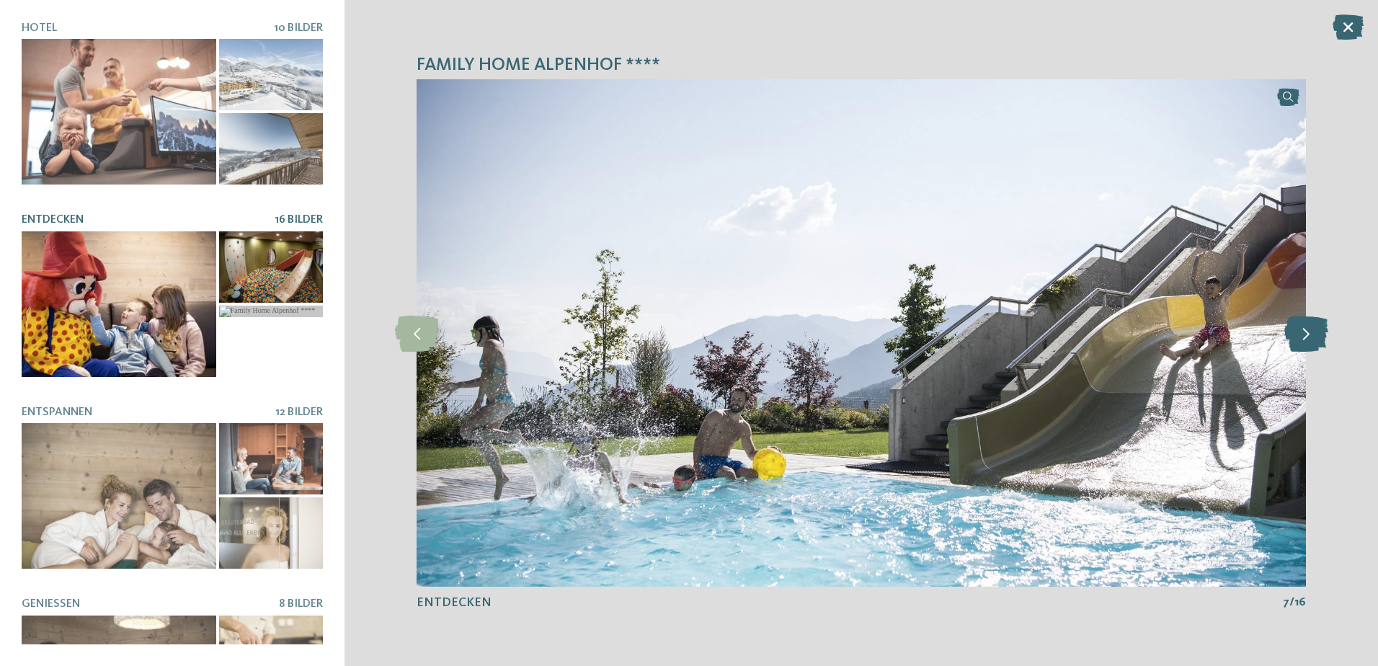
click at [1304, 335] on icon at bounding box center [1307, 333] width 44 height 36
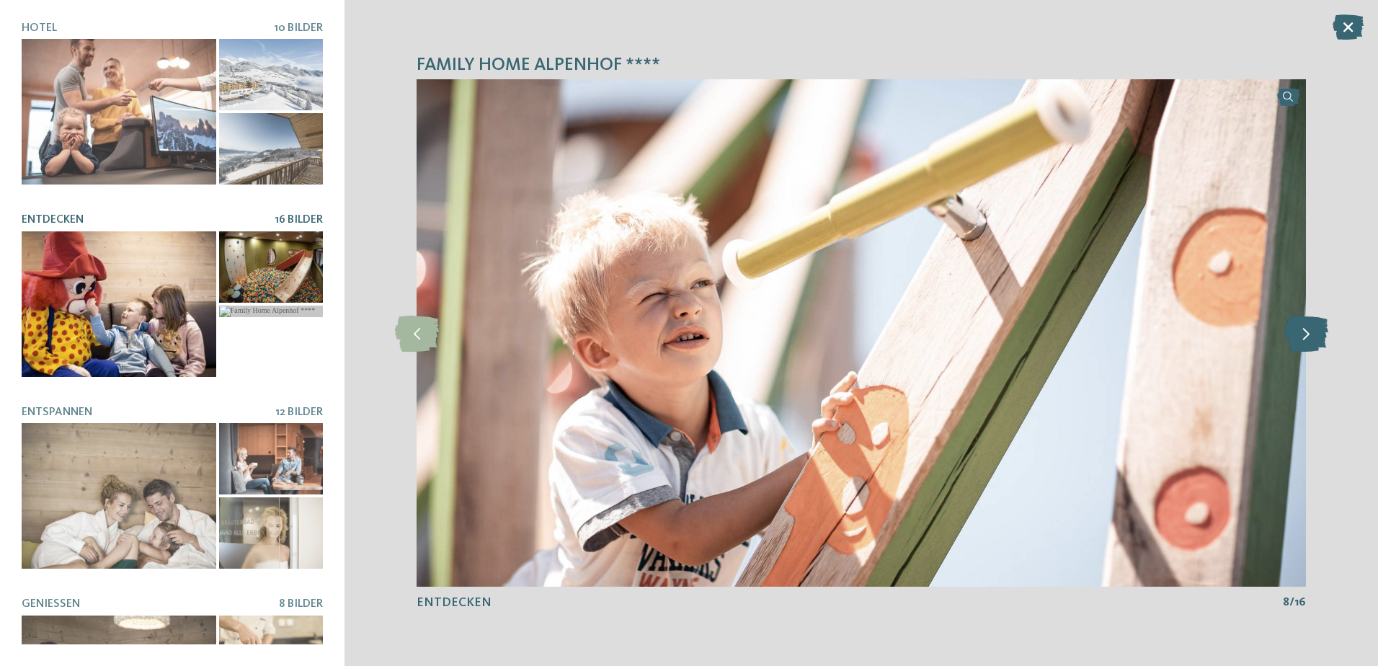
click at [1304, 335] on icon at bounding box center [1307, 333] width 44 height 36
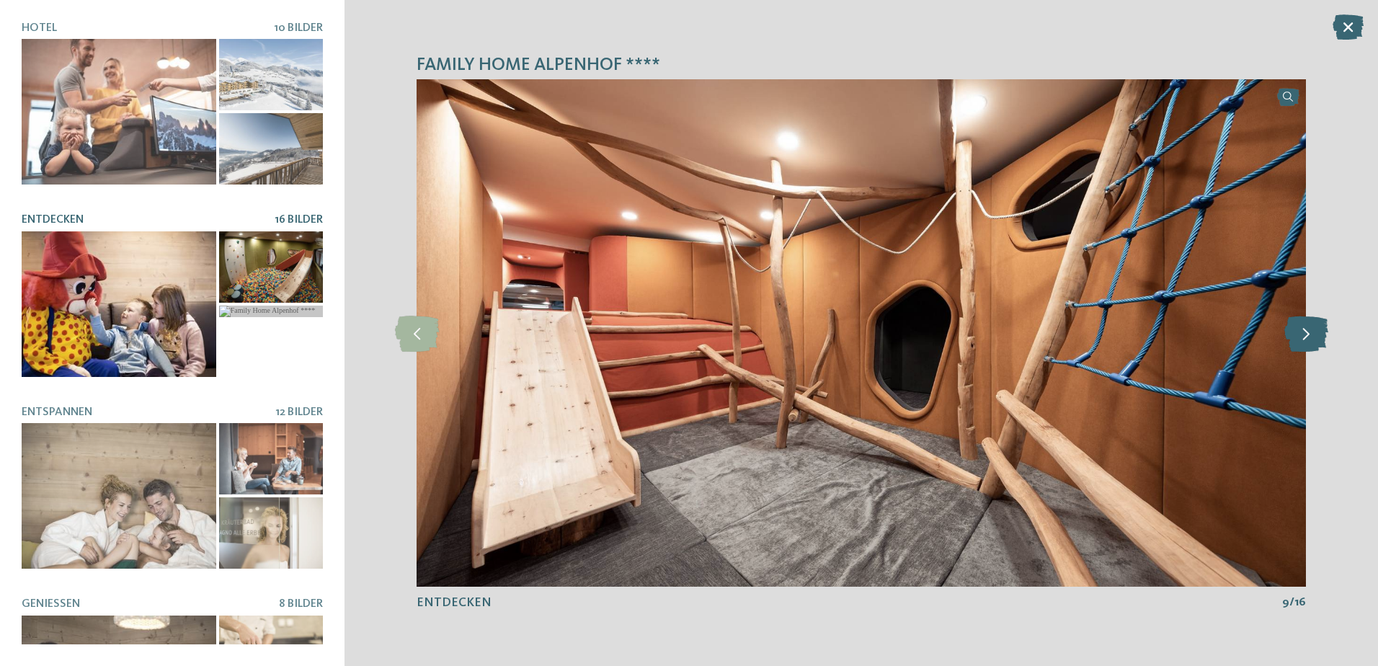
click at [1304, 335] on icon at bounding box center [1307, 333] width 44 height 36
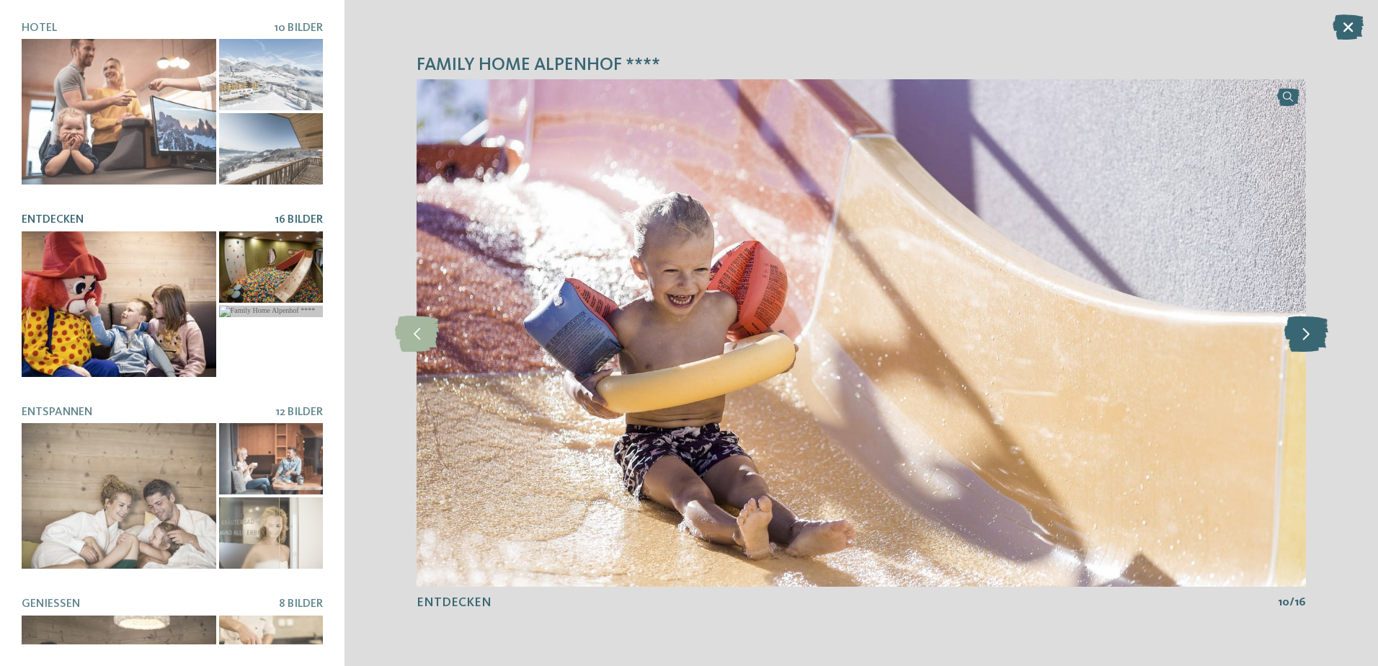
click at [1304, 335] on icon at bounding box center [1307, 333] width 44 height 36
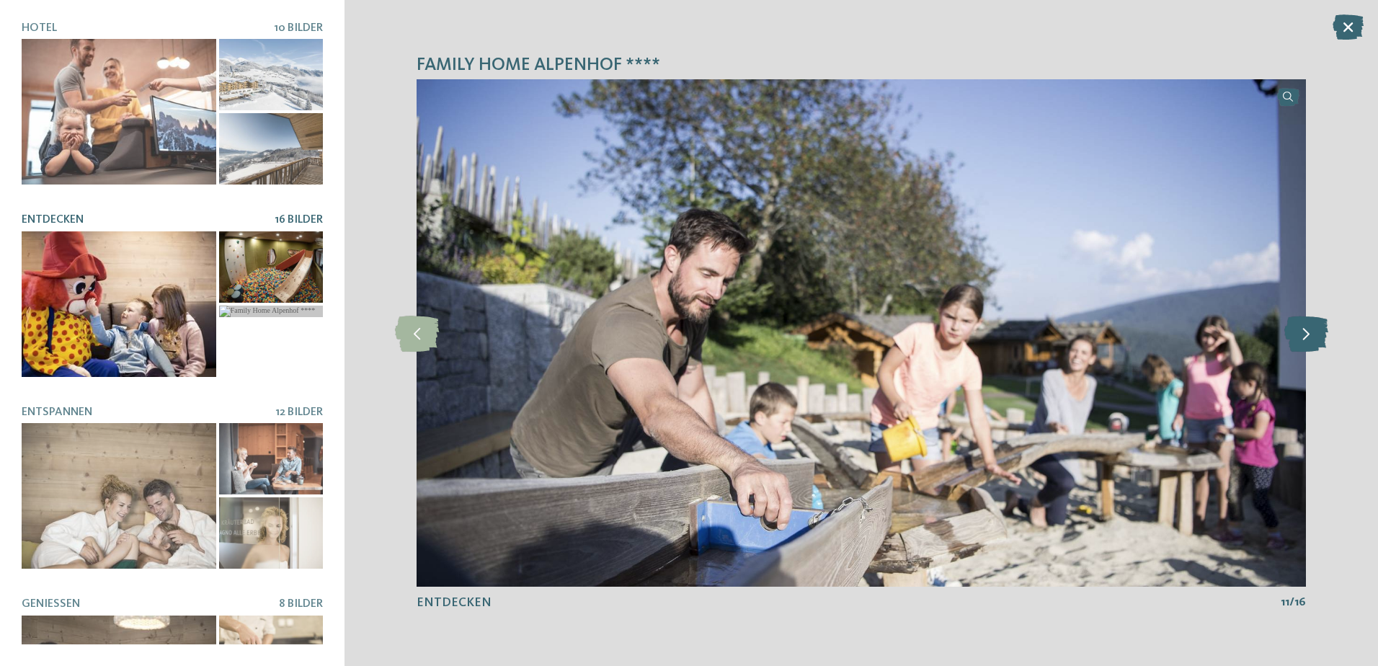
click at [1304, 335] on icon at bounding box center [1307, 333] width 44 height 36
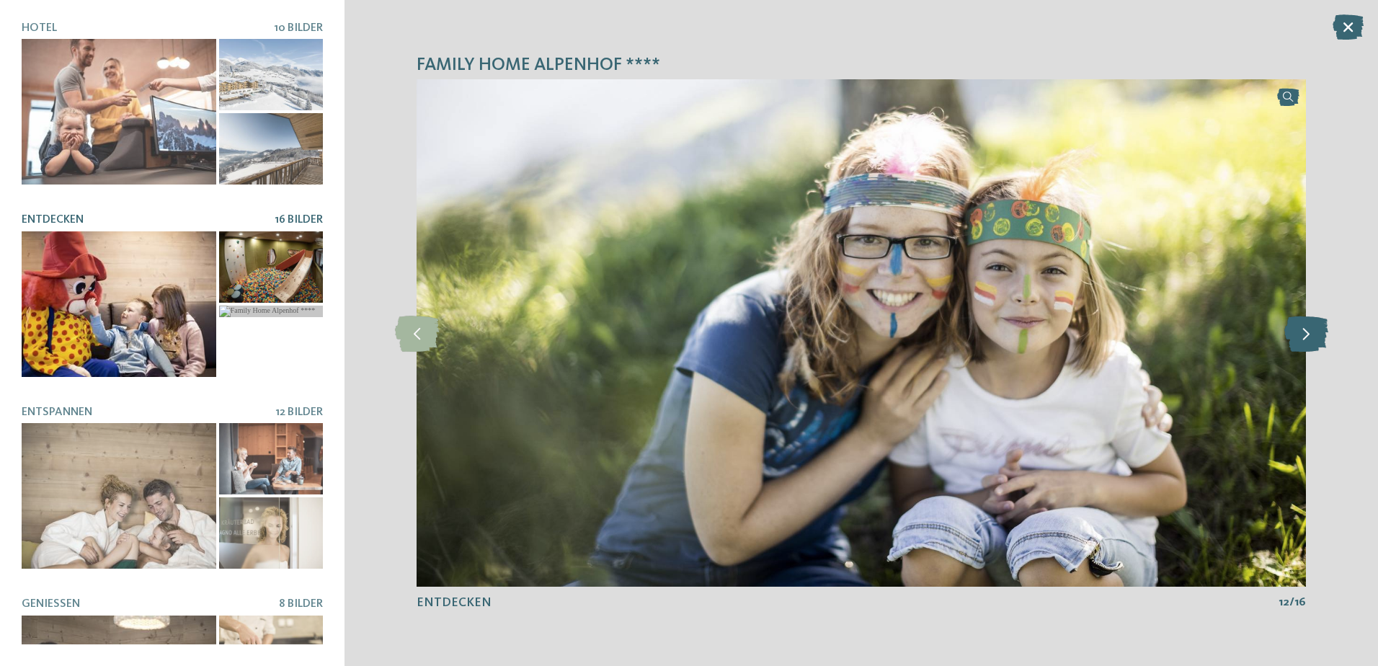
click at [1304, 335] on icon at bounding box center [1307, 333] width 44 height 36
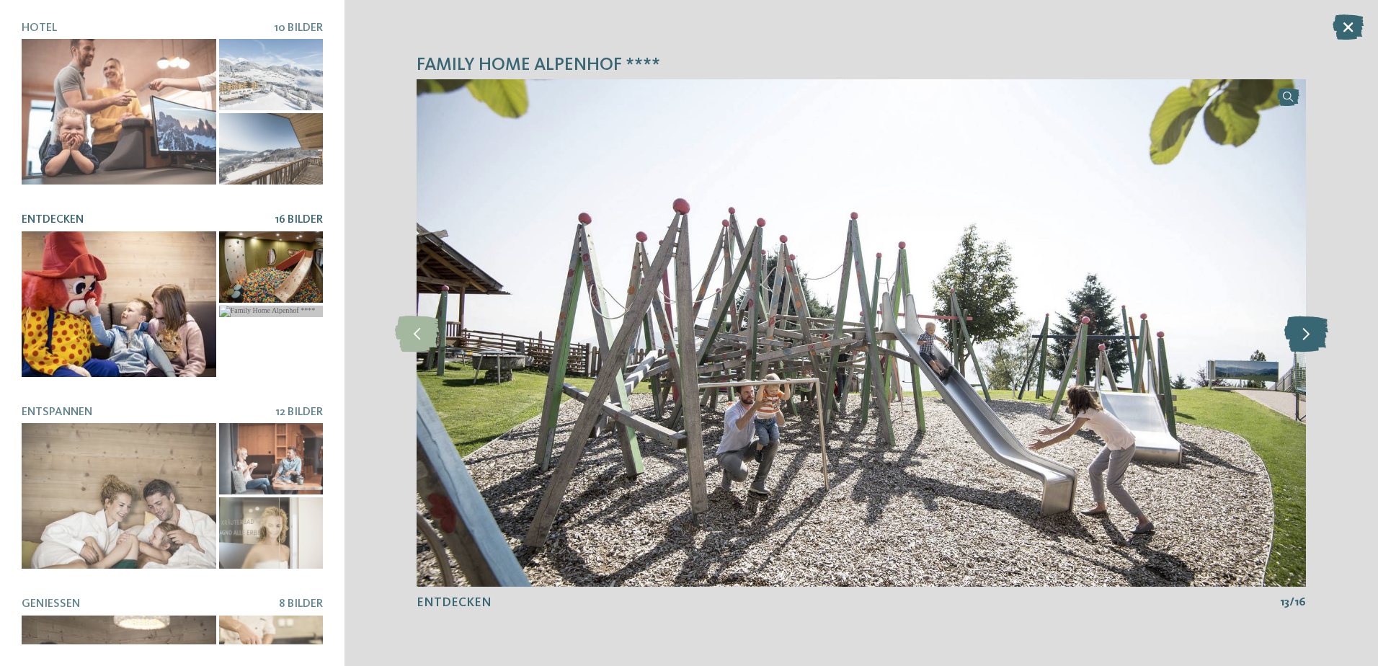
click at [1304, 335] on icon at bounding box center [1307, 333] width 44 height 36
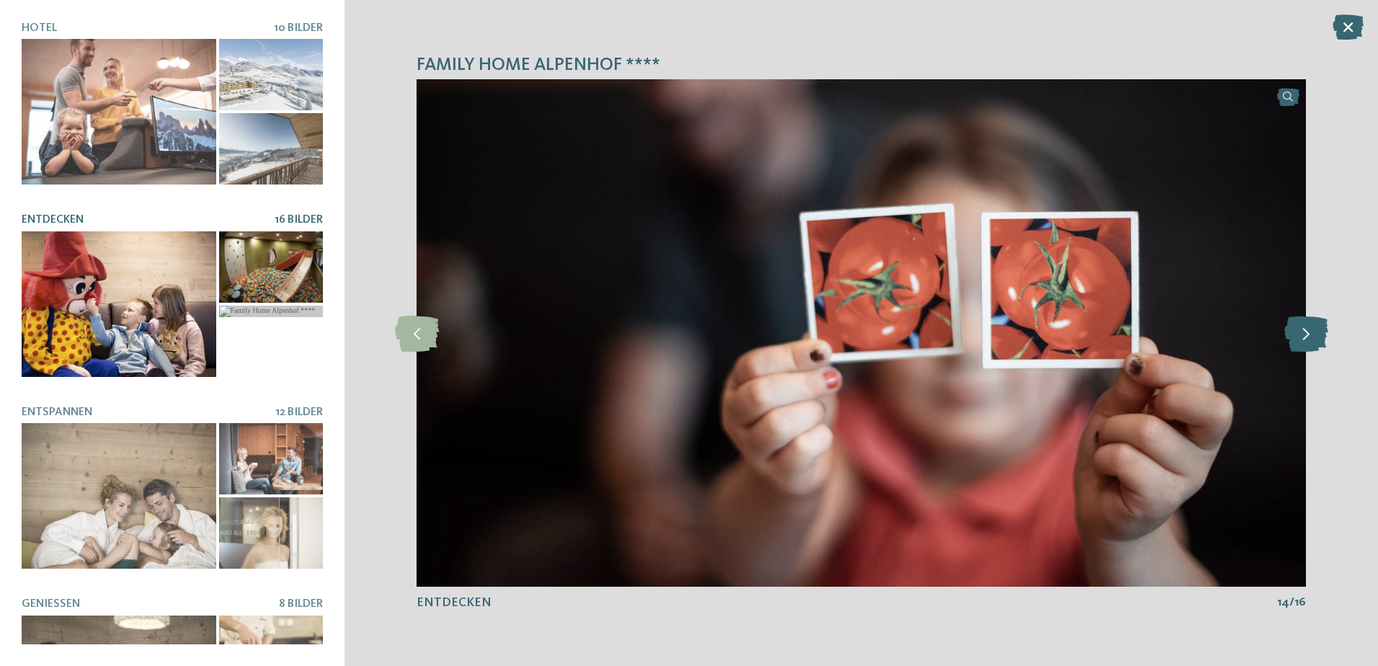
click at [1304, 335] on icon at bounding box center [1307, 333] width 44 height 36
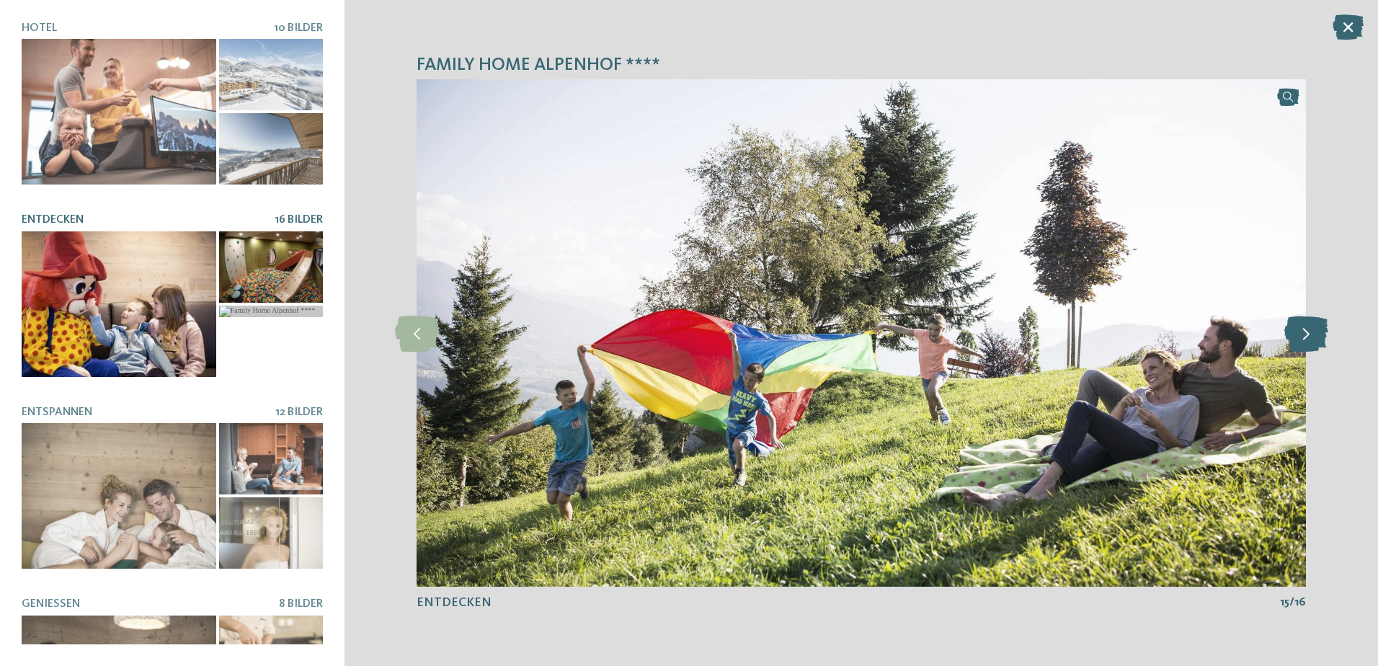
click at [1304, 335] on icon at bounding box center [1307, 333] width 44 height 36
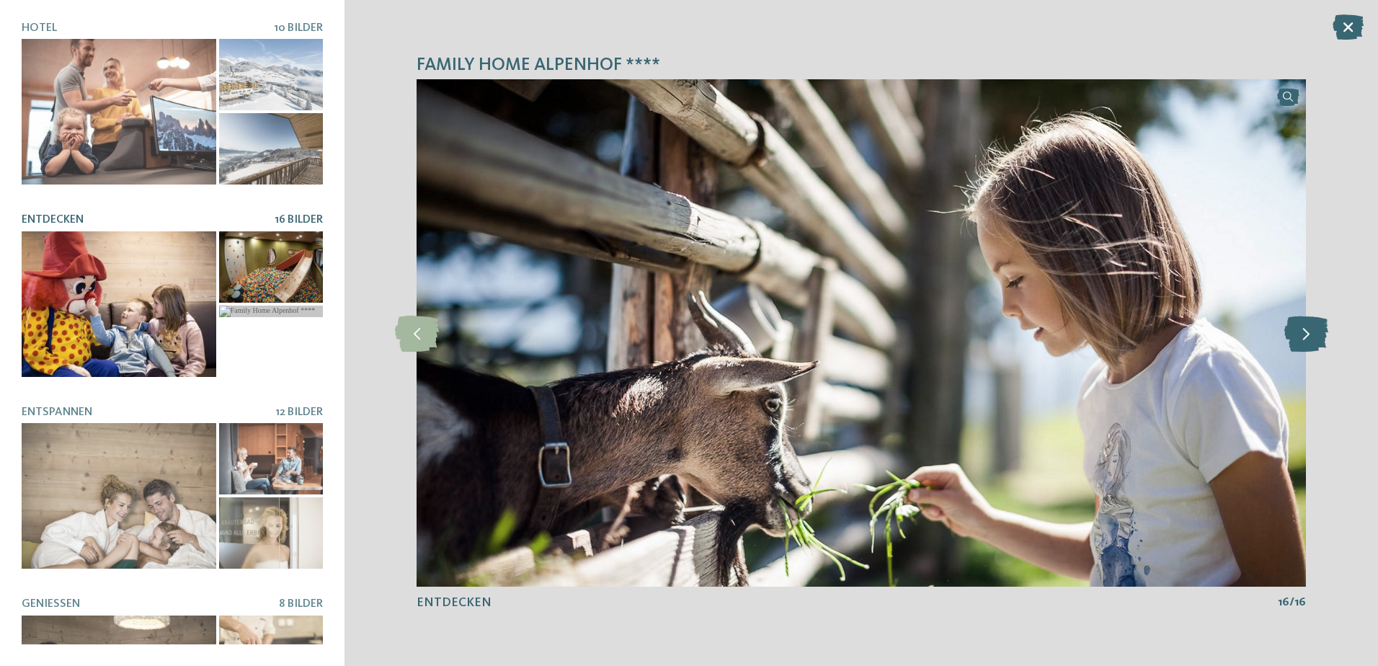
click at [1304, 335] on icon at bounding box center [1307, 333] width 44 height 36
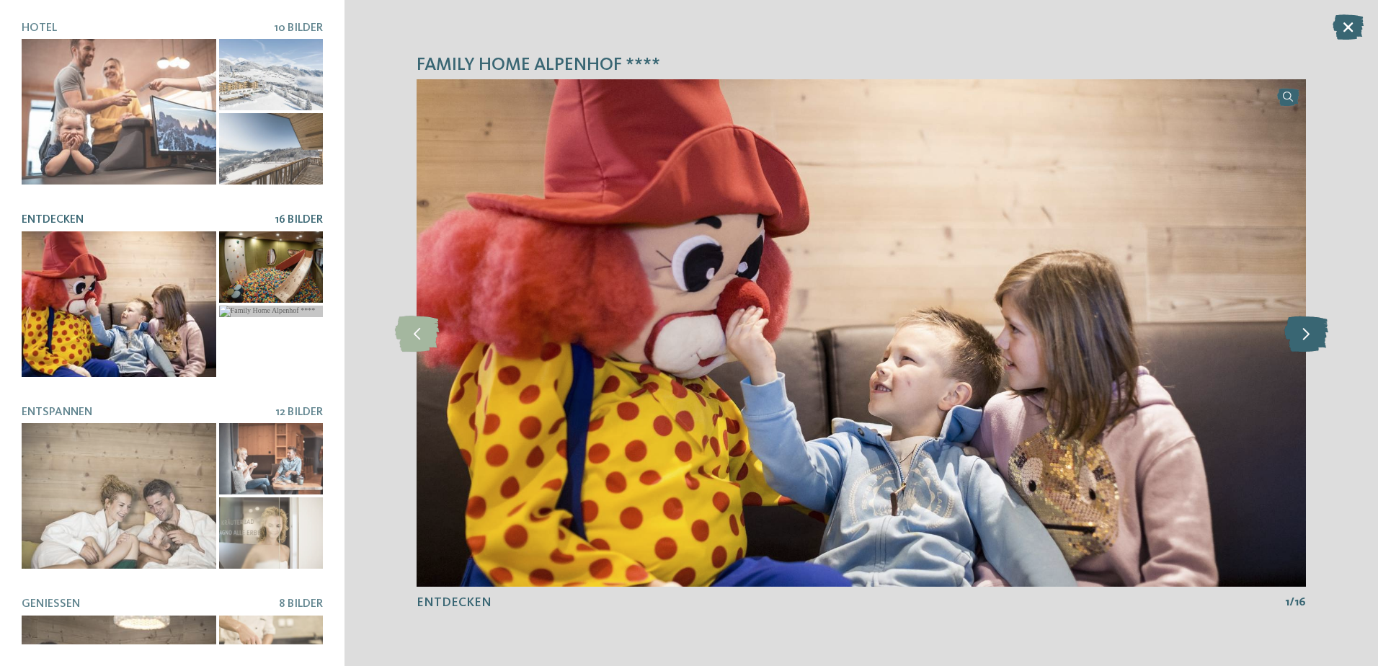
click at [1304, 335] on icon at bounding box center [1307, 333] width 44 height 36
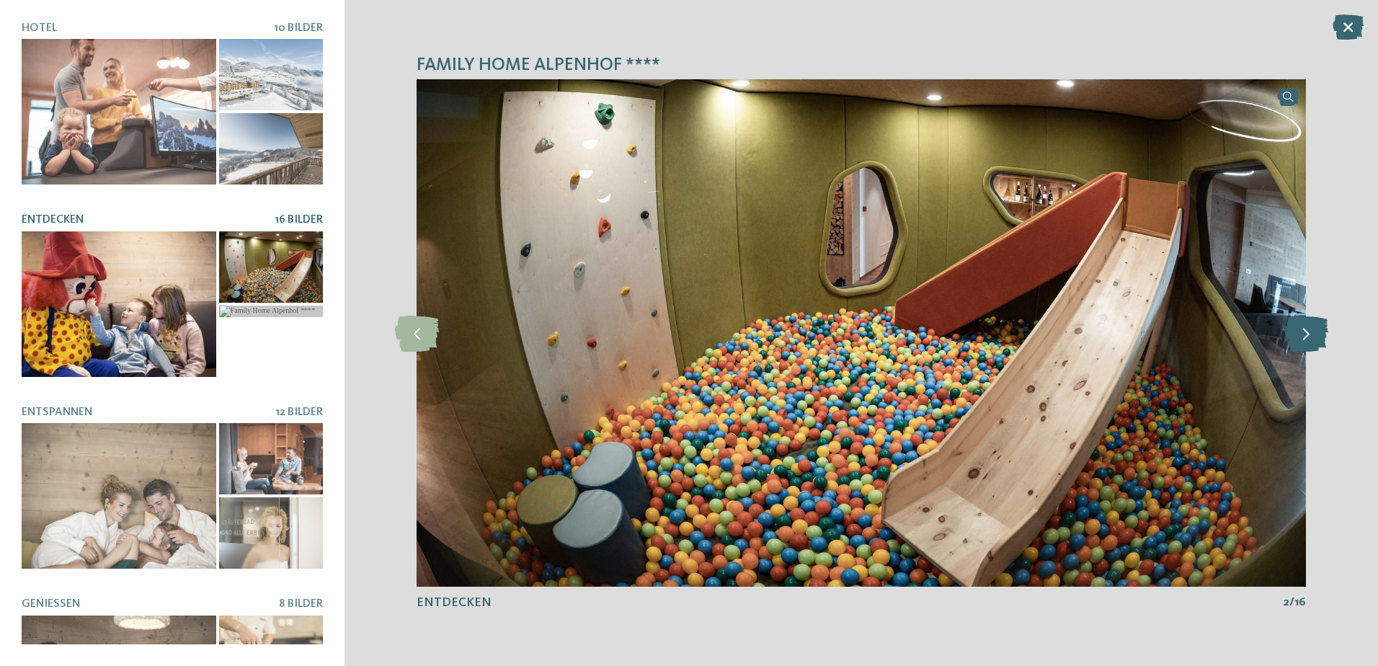
click at [1304, 335] on icon at bounding box center [1307, 333] width 44 height 36
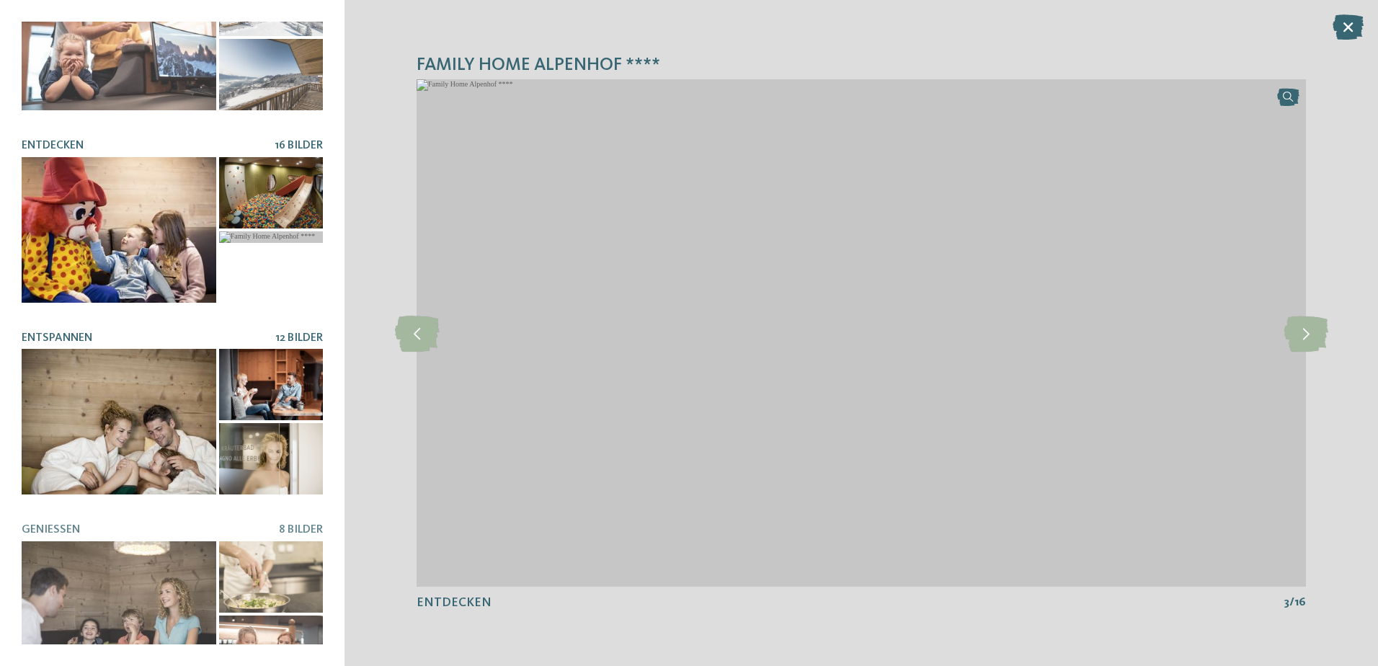
scroll to position [144, 0]
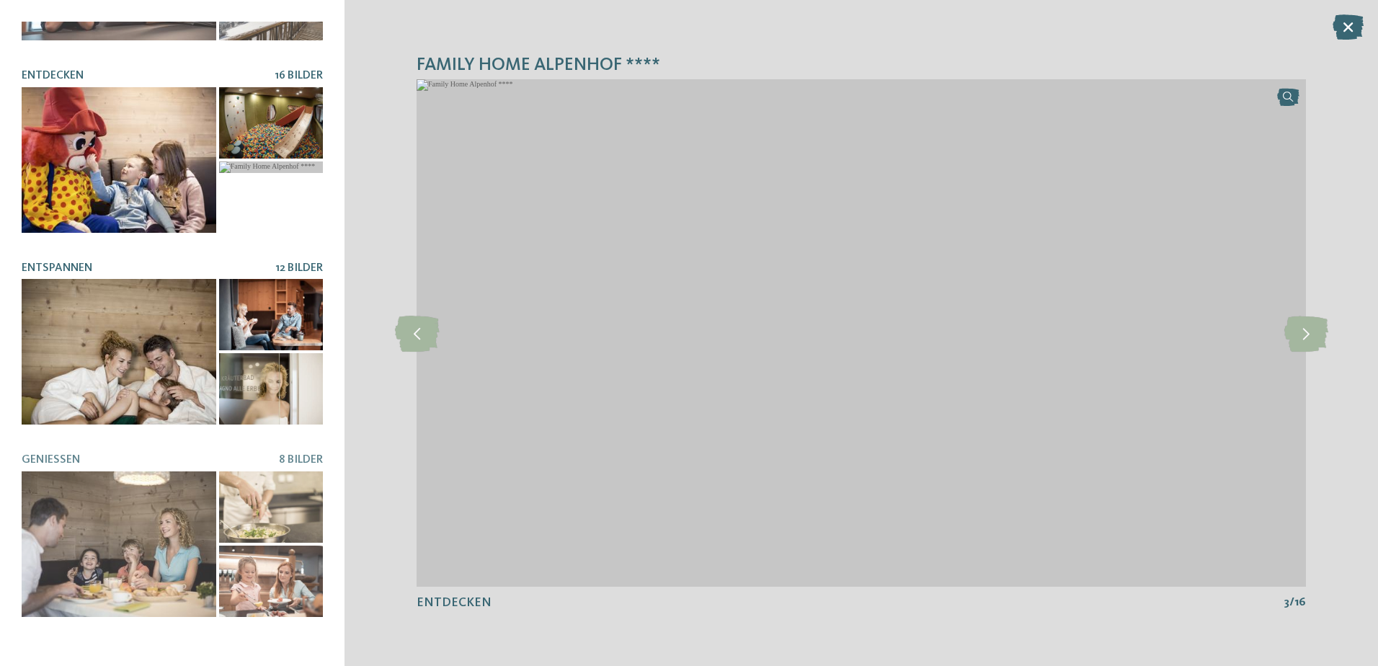
click at [161, 354] on div at bounding box center [119, 352] width 195 height 146
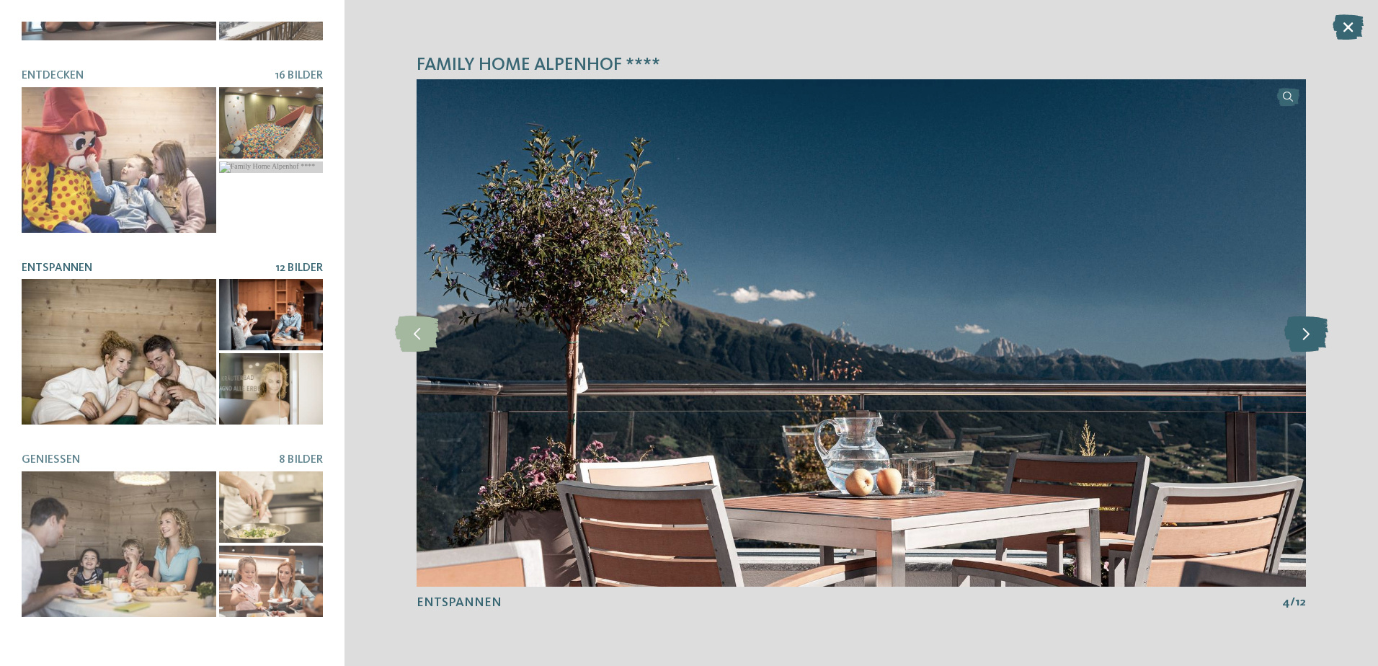
click at [1295, 337] on icon at bounding box center [1307, 333] width 44 height 36
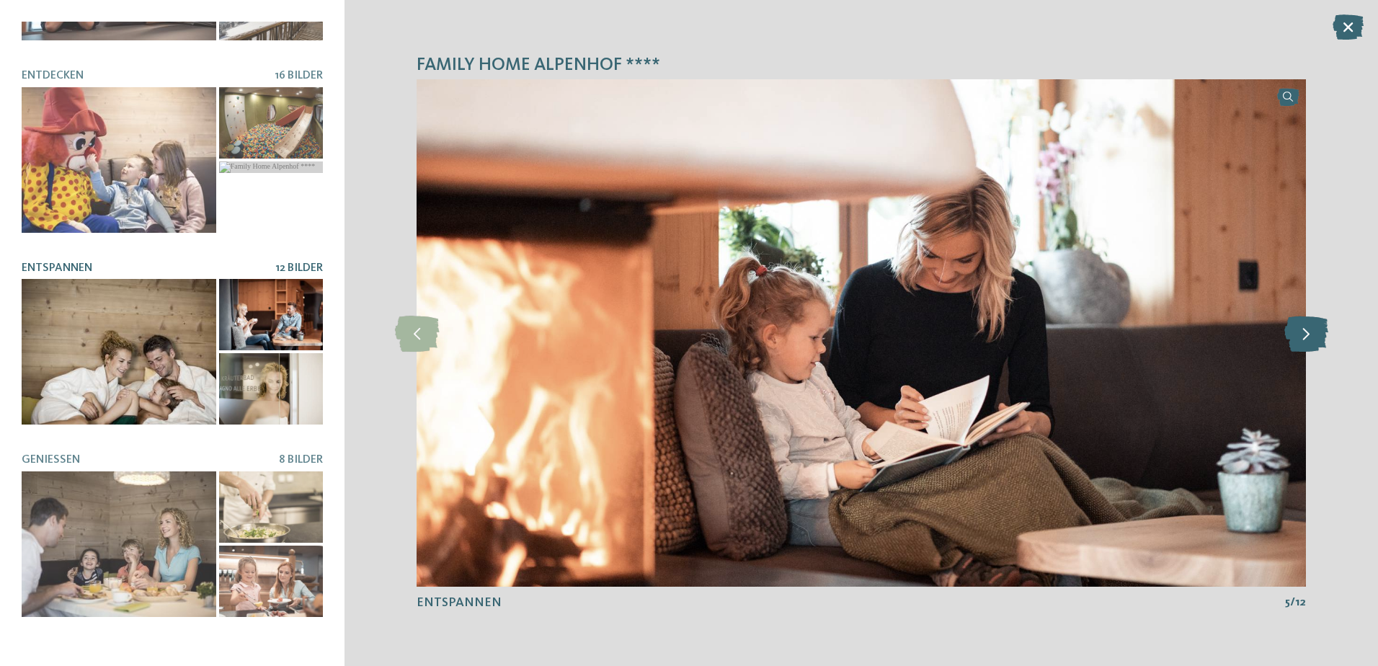
click at [1295, 337] on icon at bounding box center [1307, 333] width 44 height 36
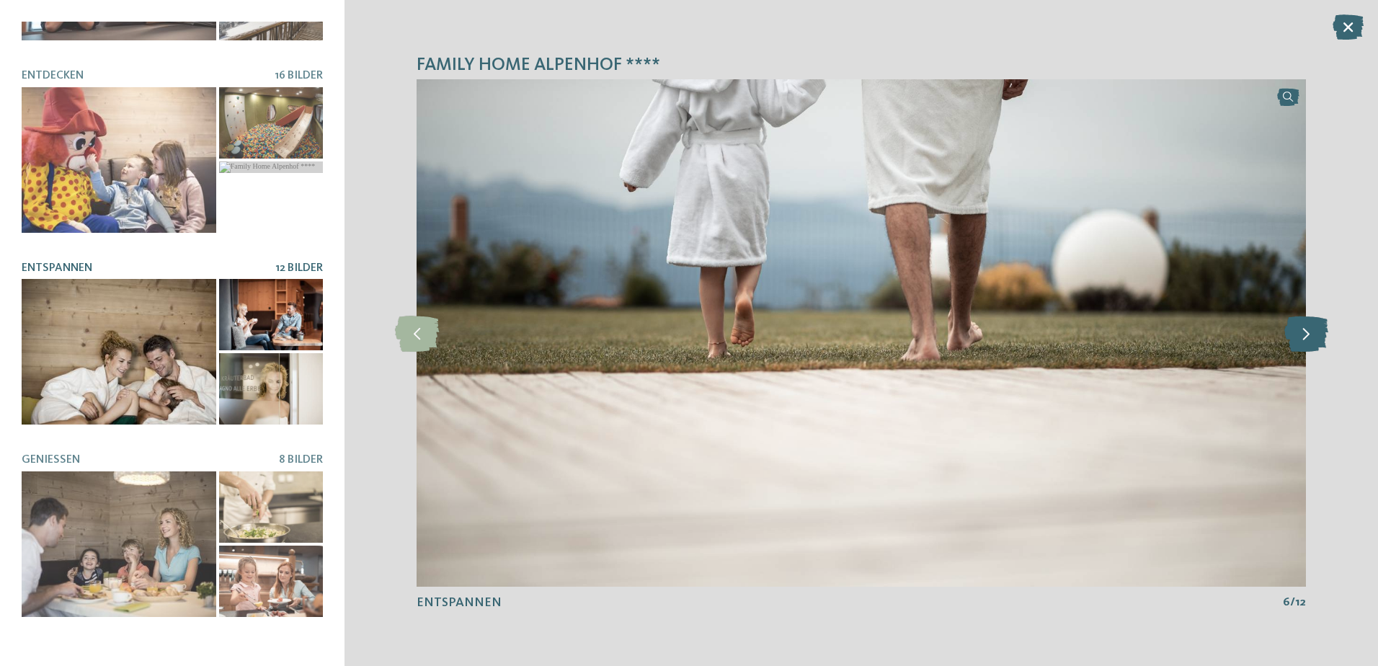
click at [1295, 337] on icon at bounding box center [1307, 333] width 44 height 36
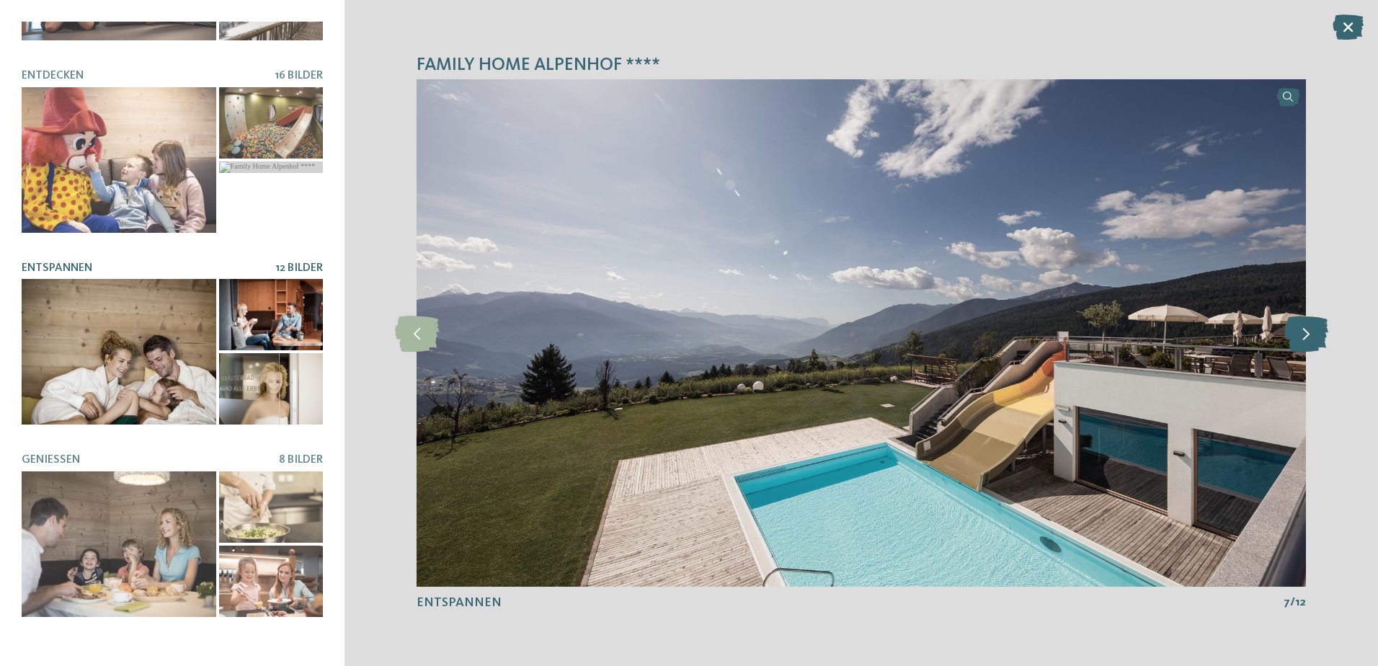
click at [1295, 337] on icon at bounding box center [1307, 333] width 44 height 36
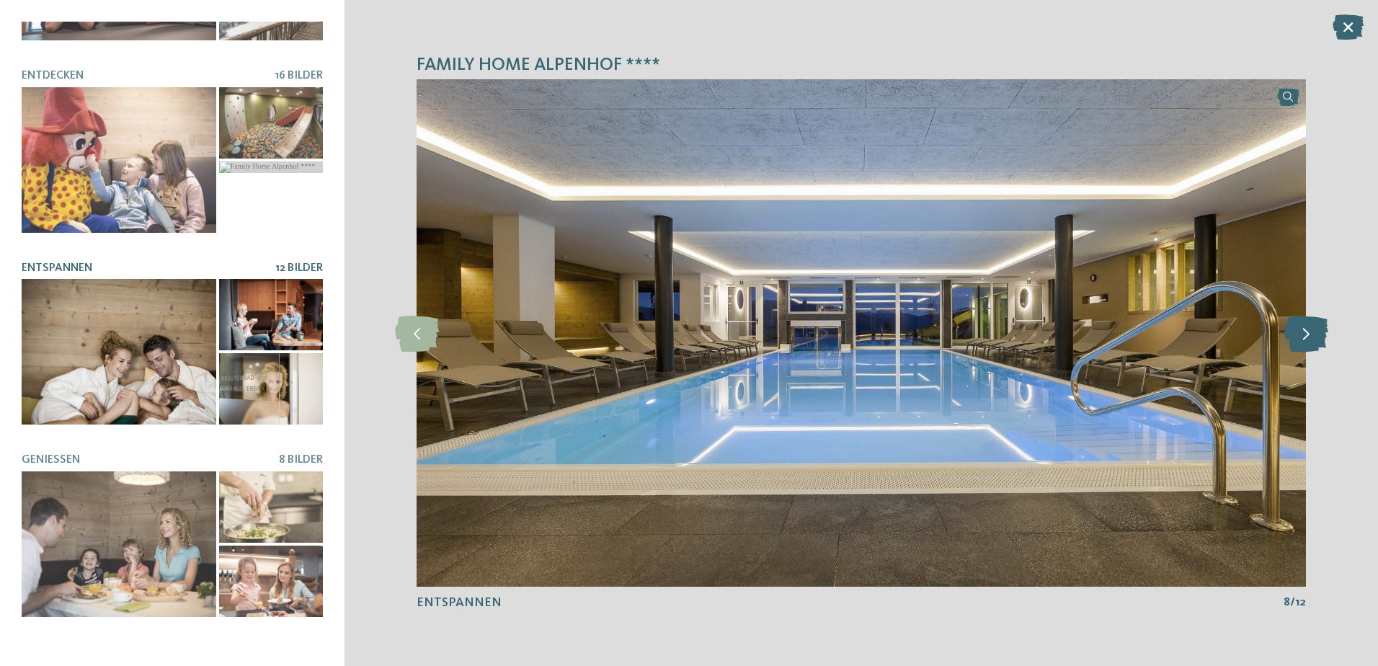
click at [1298, 339] on icon at bounding box center [1307, 333] width 44 height 36
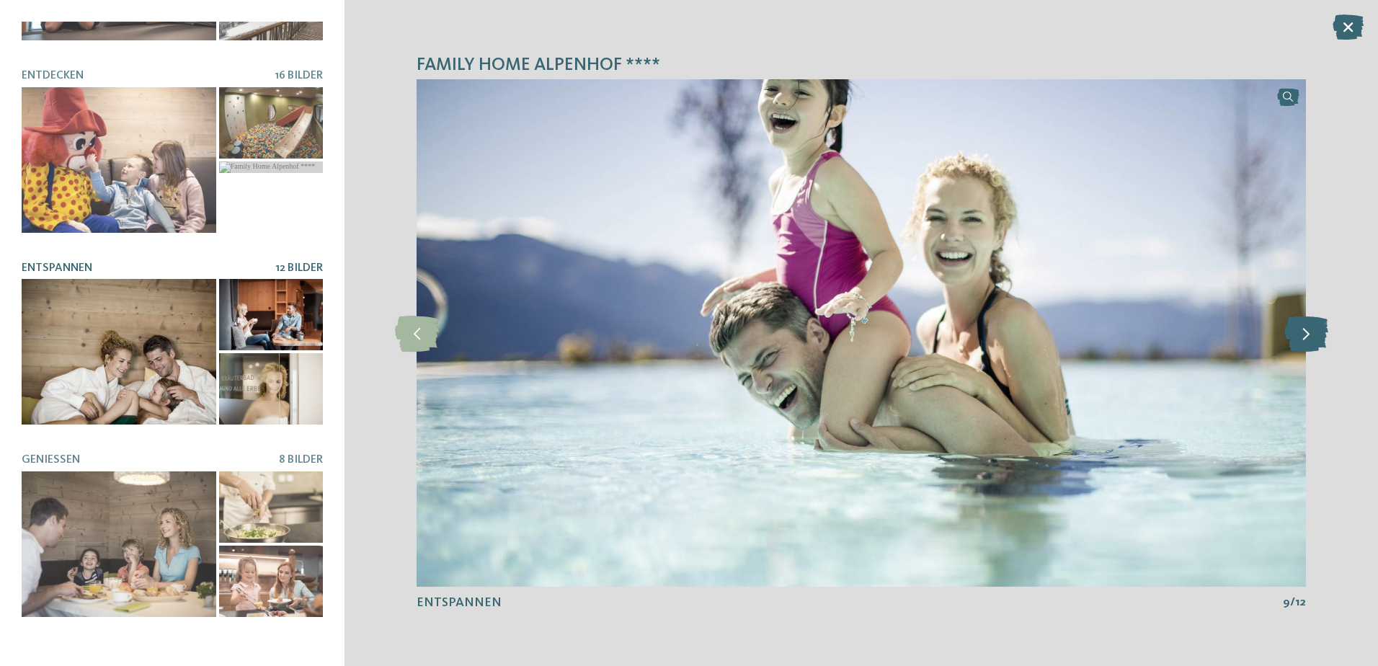
click at [1298, 339] on icon at bounding box center [1307, 333] width 44 height 36
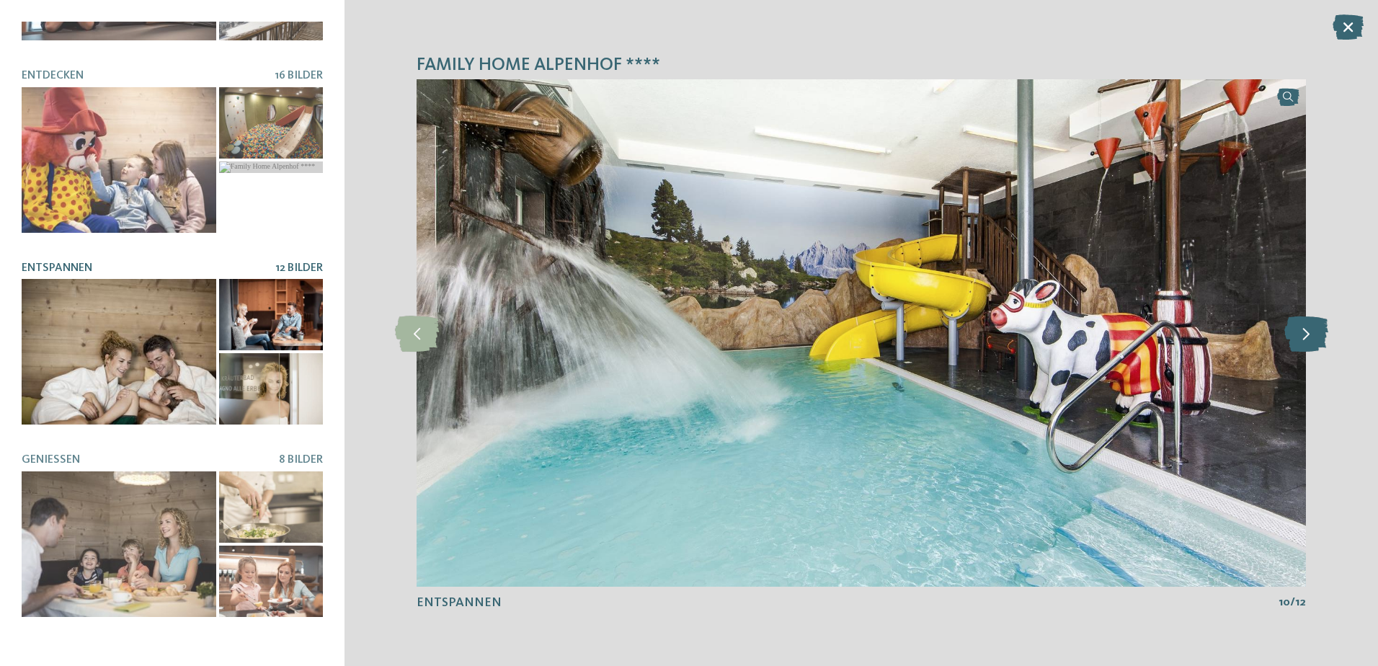
click at [1298, 339] on icon at bounding box center [1307, 333] width 44 height 36
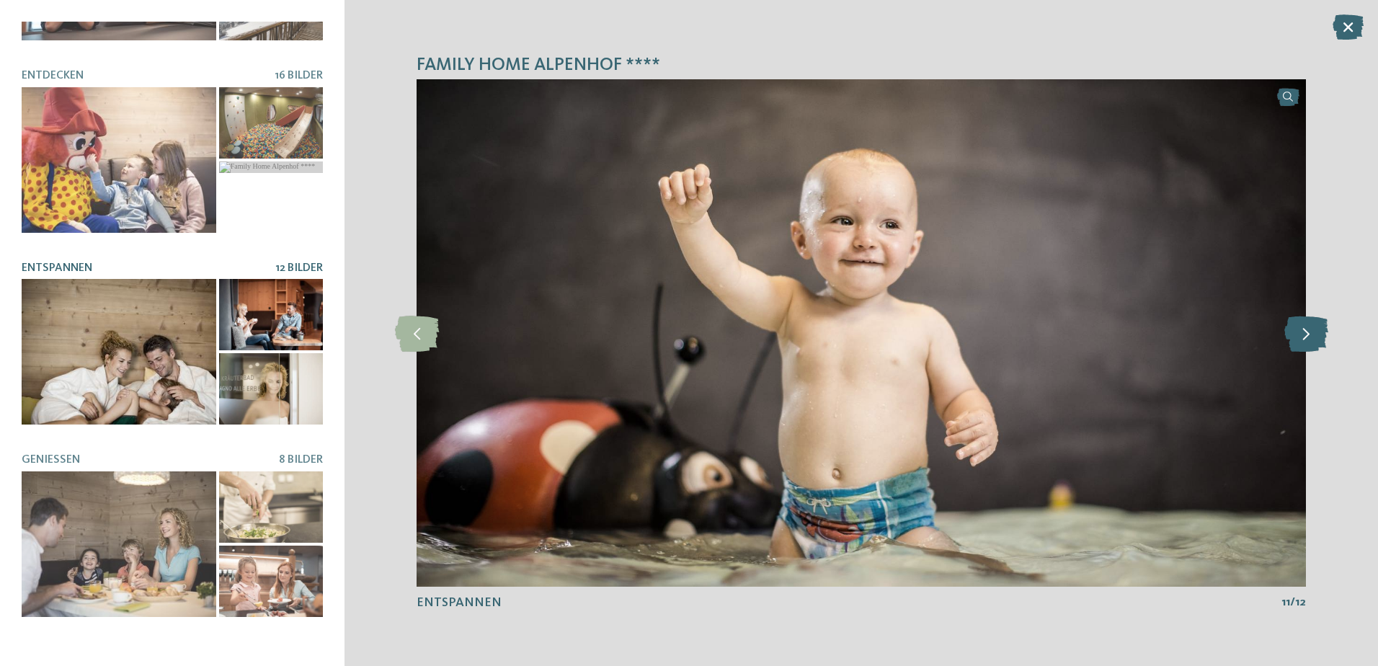
click at [1298, 339] on icon at bounding box center [1307, 333] width 44 height 36
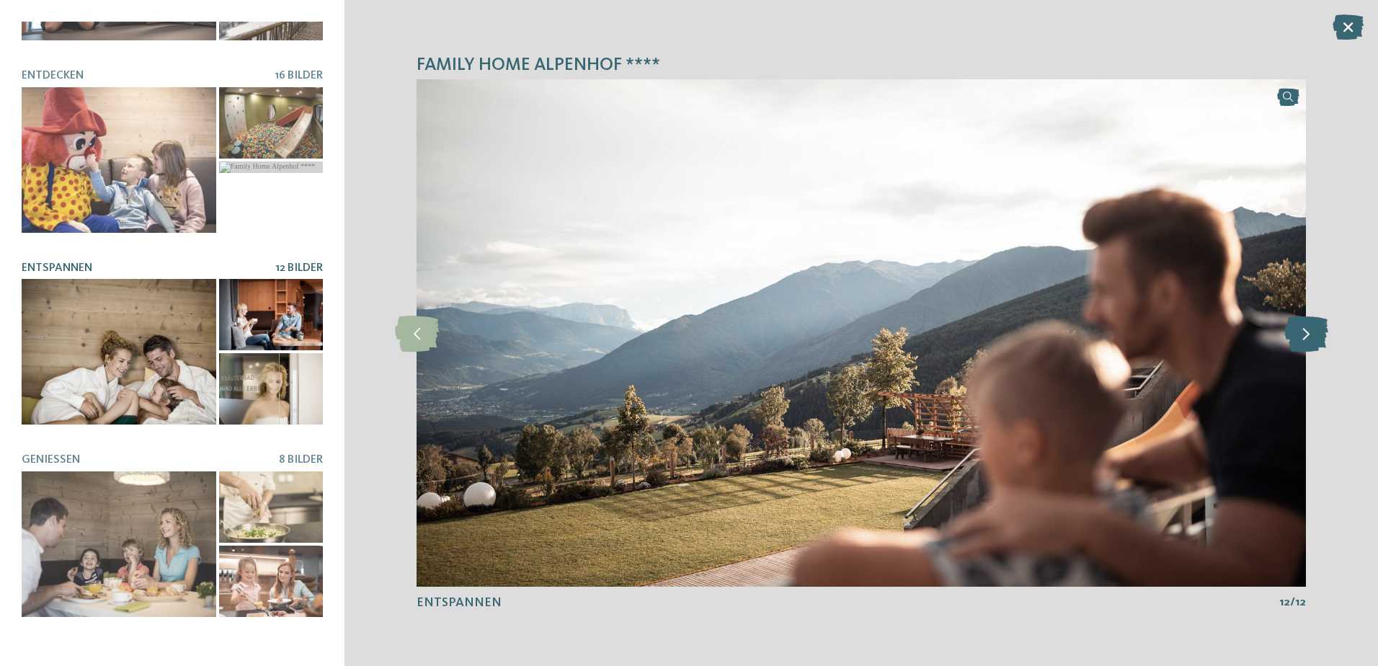
click at [1298, 339] on icon at bounding box center [1307, 333] width 44 height 36
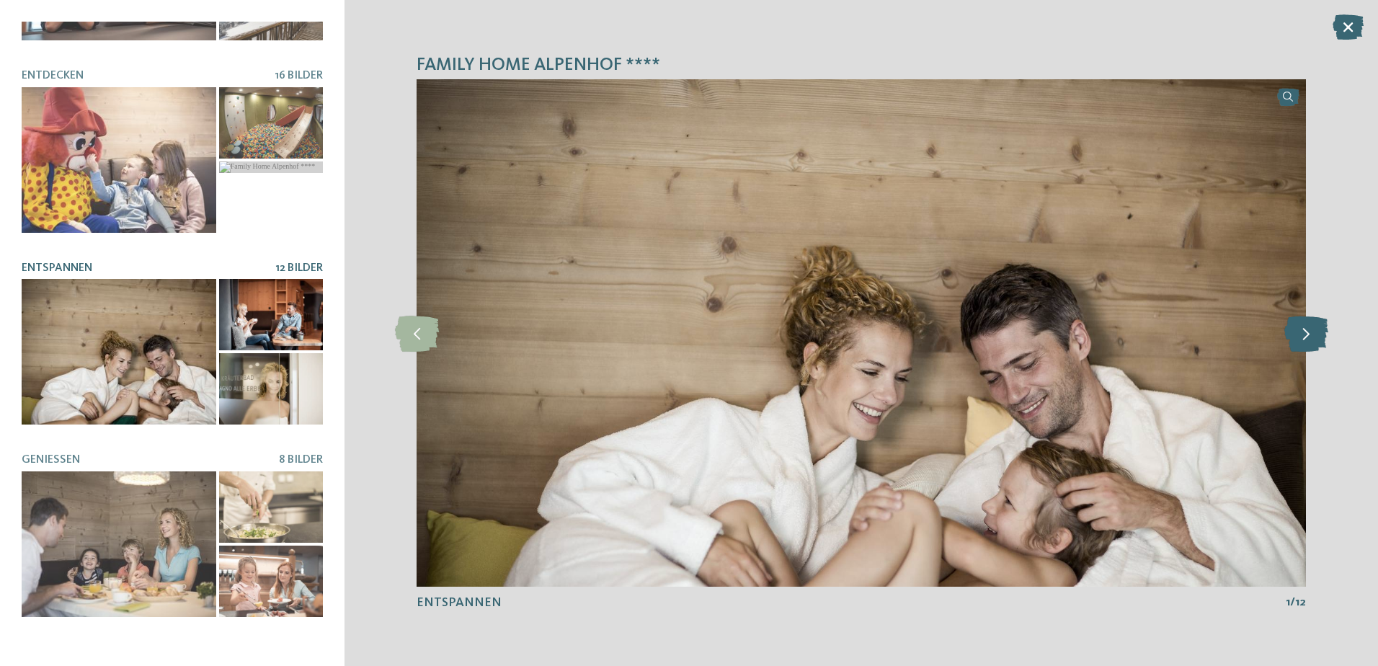
click at [1298, 339] on icon at bounding box center [1307, 333] width 44 height 36
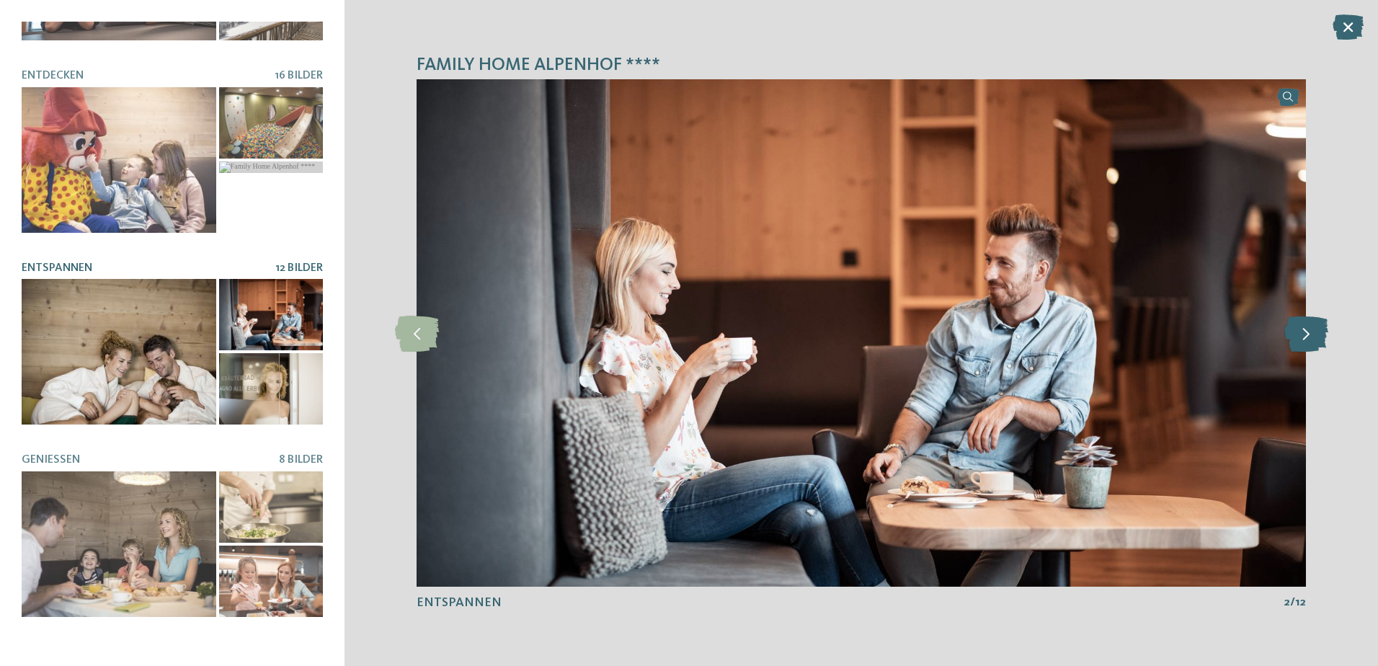
click at [1298, 339] on icon at bounding box center [1307, 333] width 44 height 36
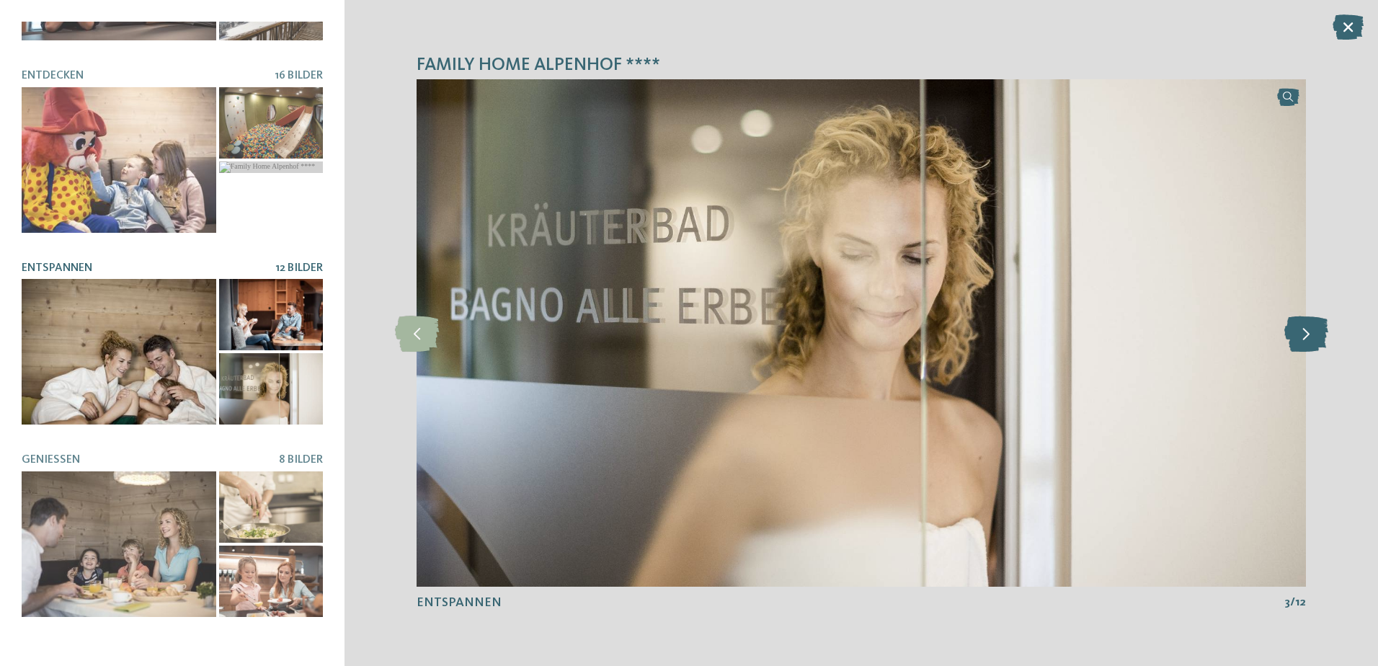
click at [1298, 339] on icon at bounding box center [1307, 333] width 44 height 36
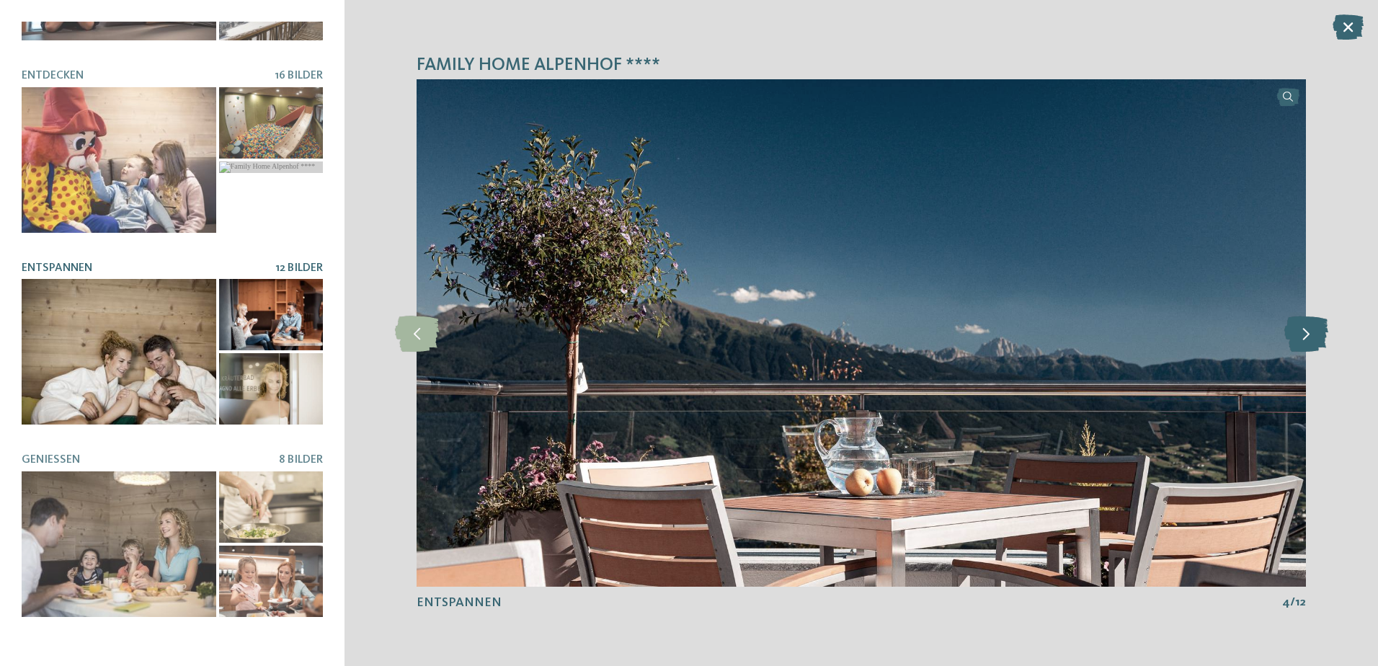
click at [1298, 339] on icon at bounding box center [1307, 333] width 44 height 36
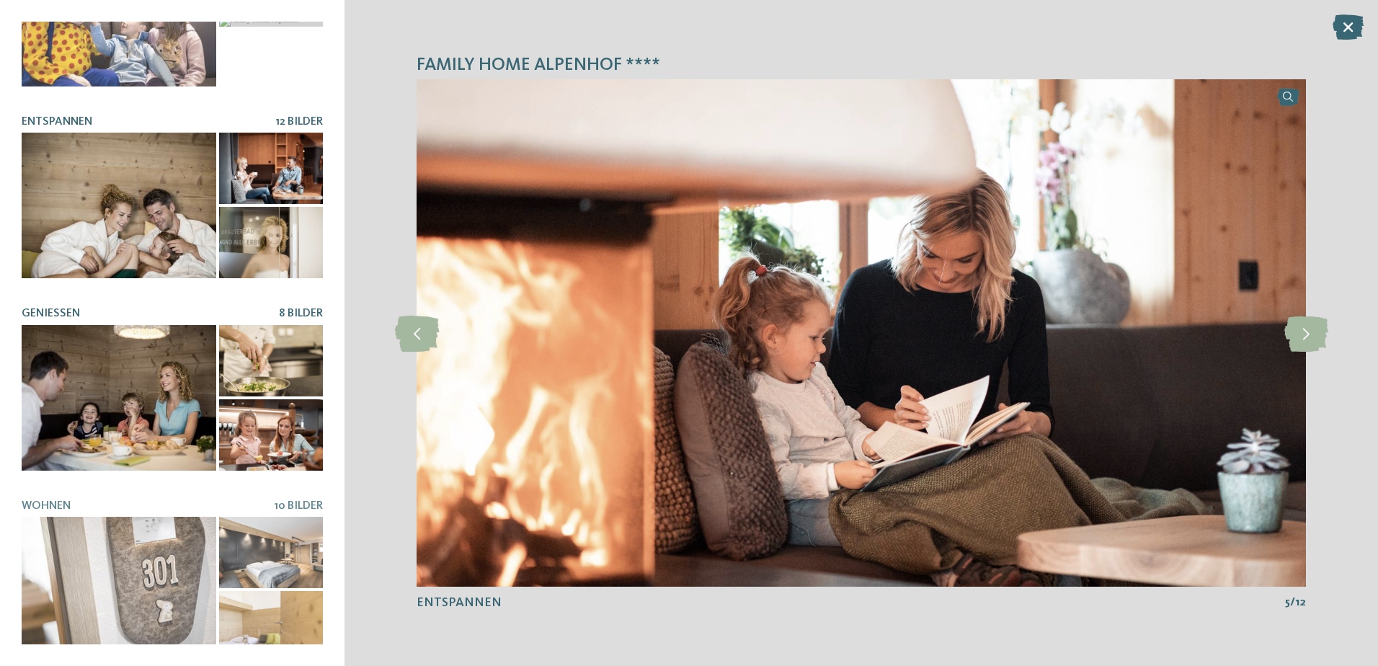
scroll to position [291, 0]
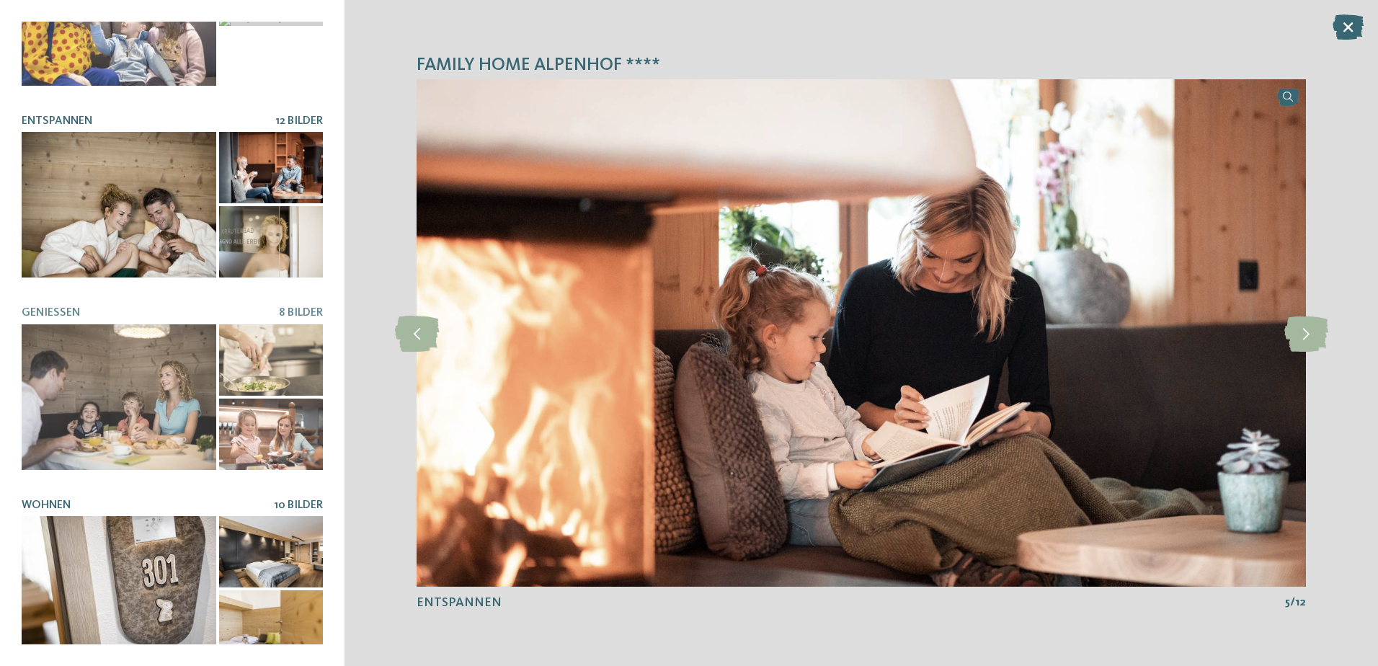
click at [160, 564] on div at bounding box center [119, 589] width 195 height 146
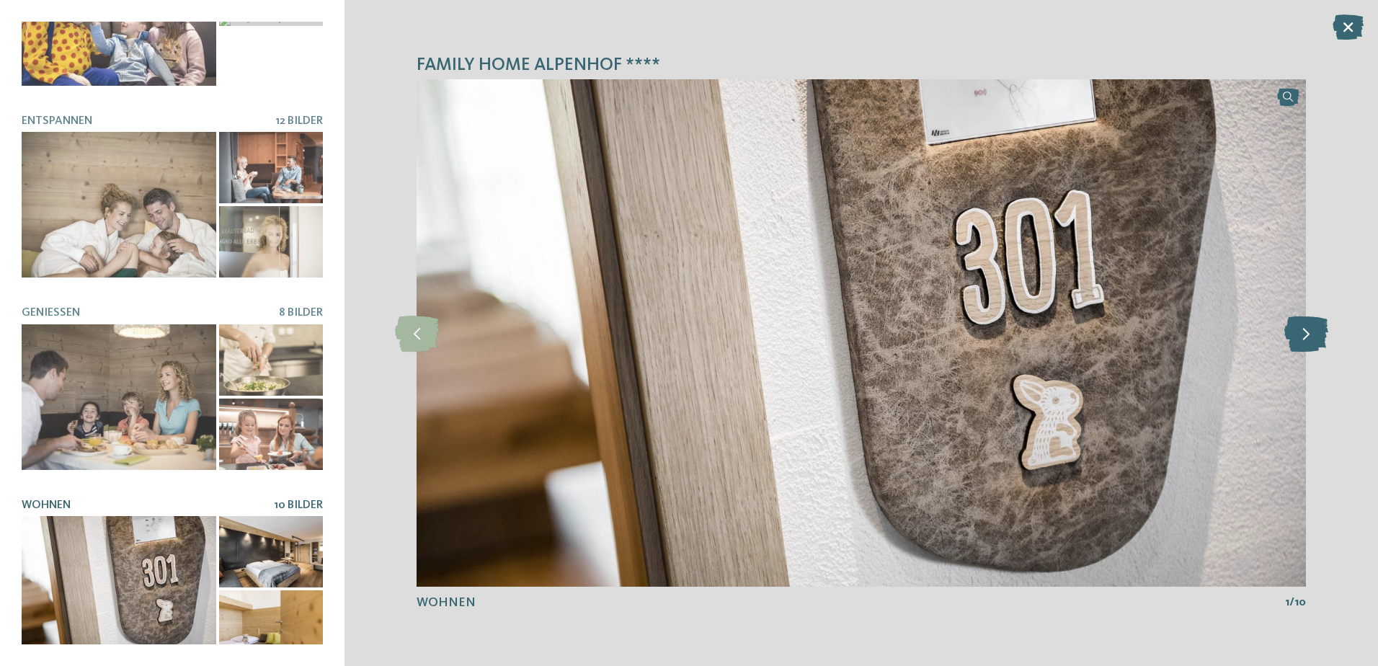
click at [1305, 334] on icon at bounding box center [1307, 333] width 44 height 36
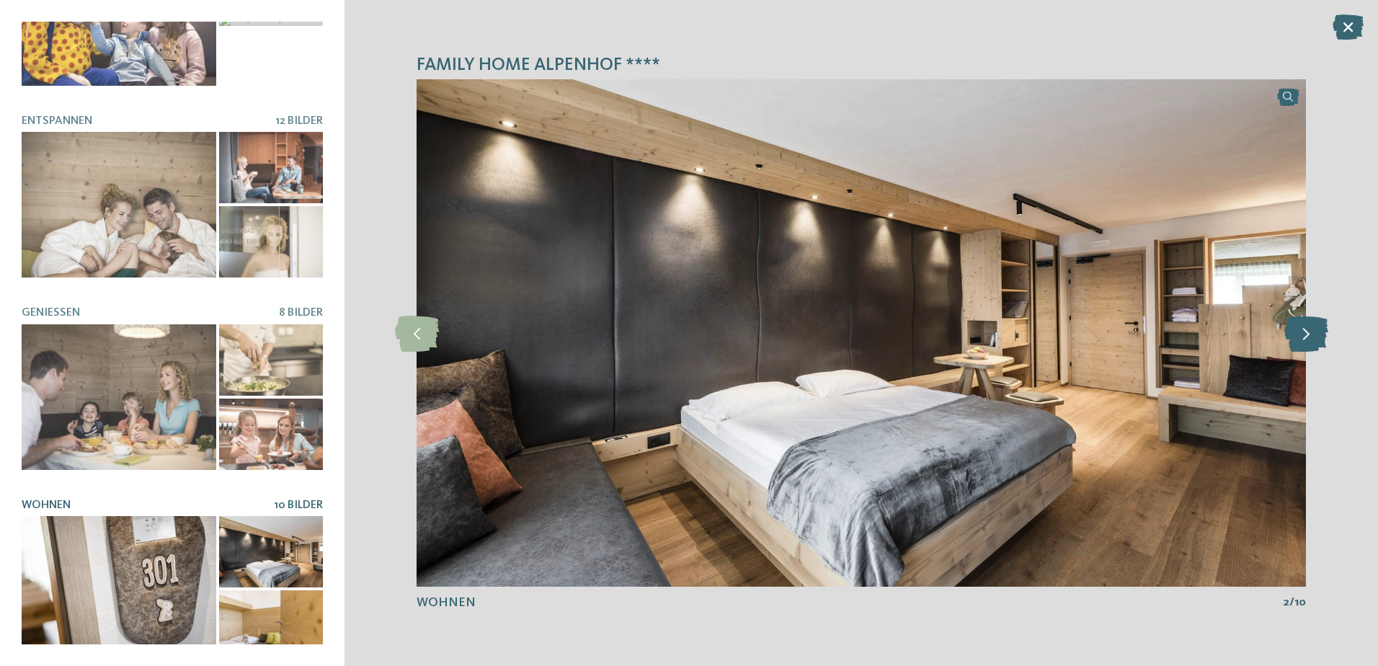
click at [1314, 332] on icon at bounding box center [1307, 333] width 44 height 36
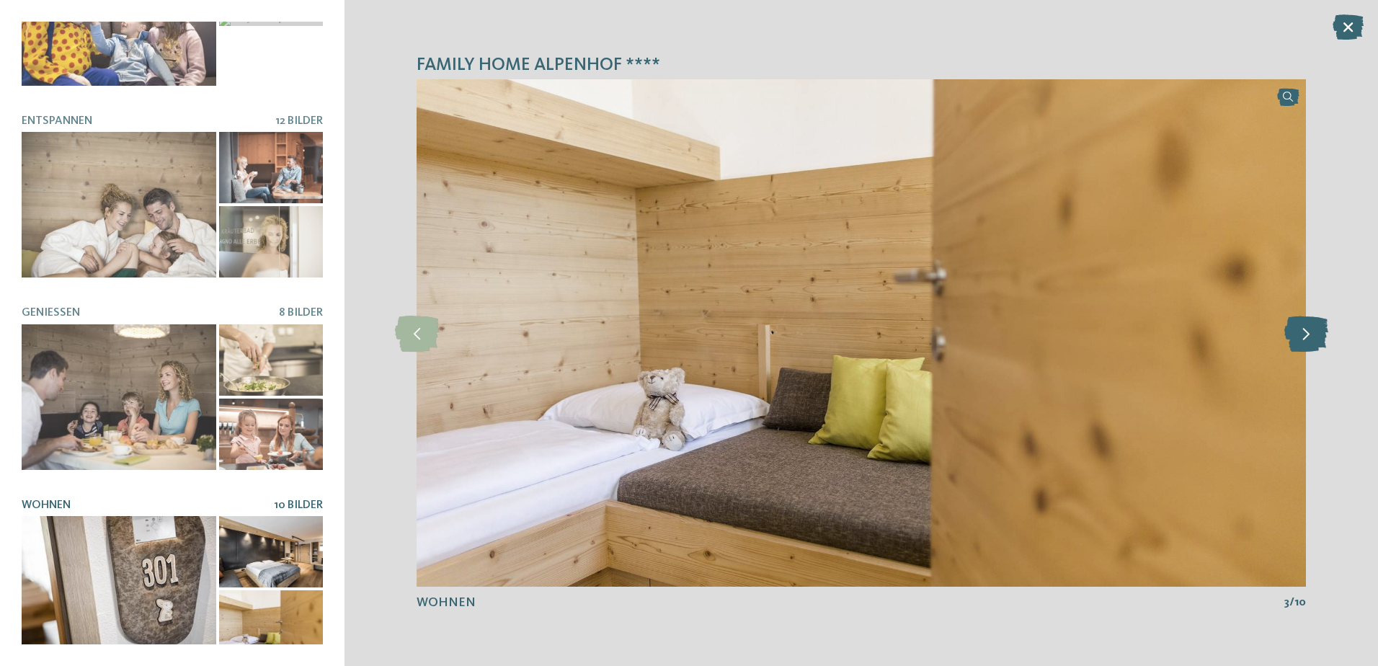
click at [1314, 332] on icon at bounding box center [1307, 333] width 44 height 36
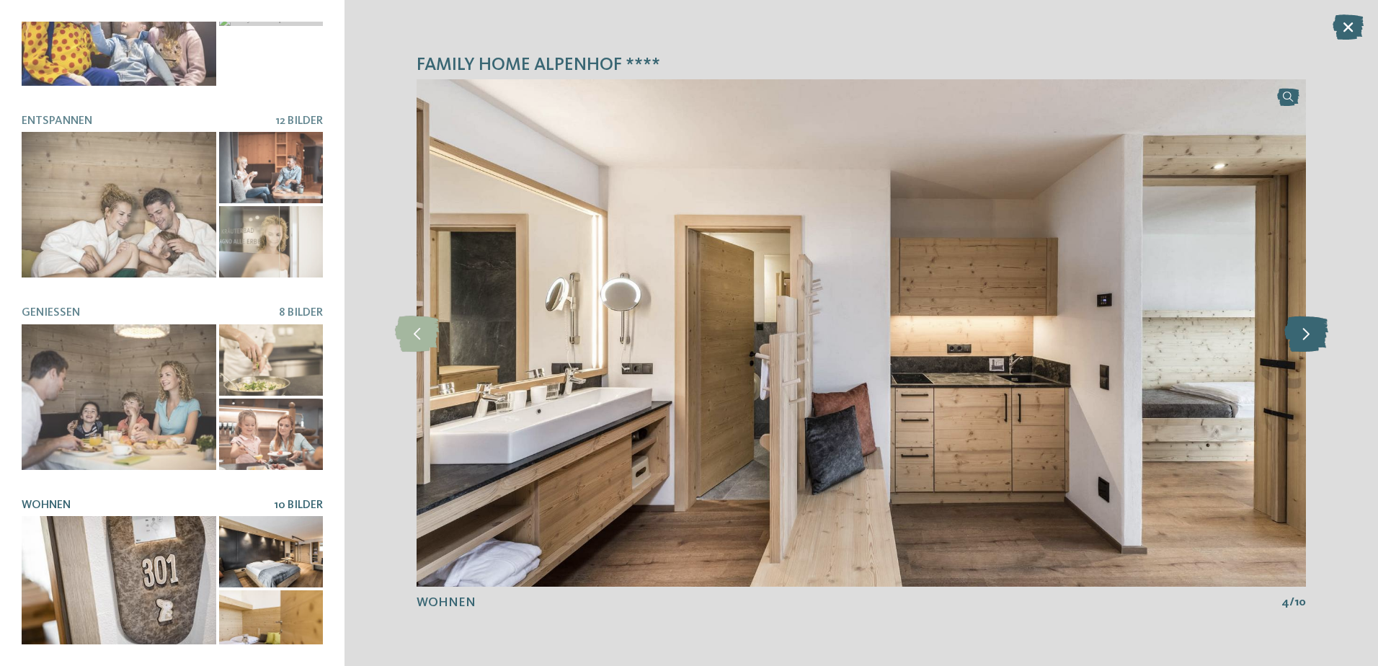
click at [1314, 332] on icon at bounding box center [1307, 333] width 44 height 36
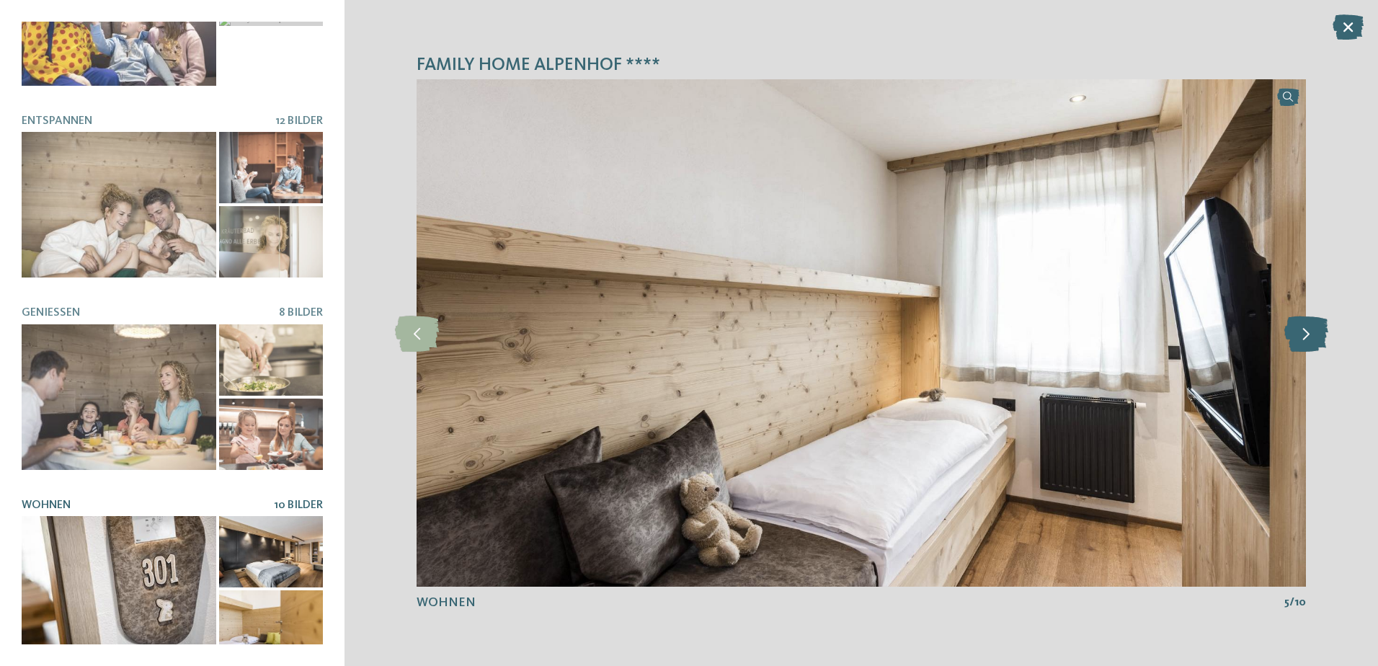
click at [1314, 332] on icon at bounding box center [1307, 333] width 44 height 36
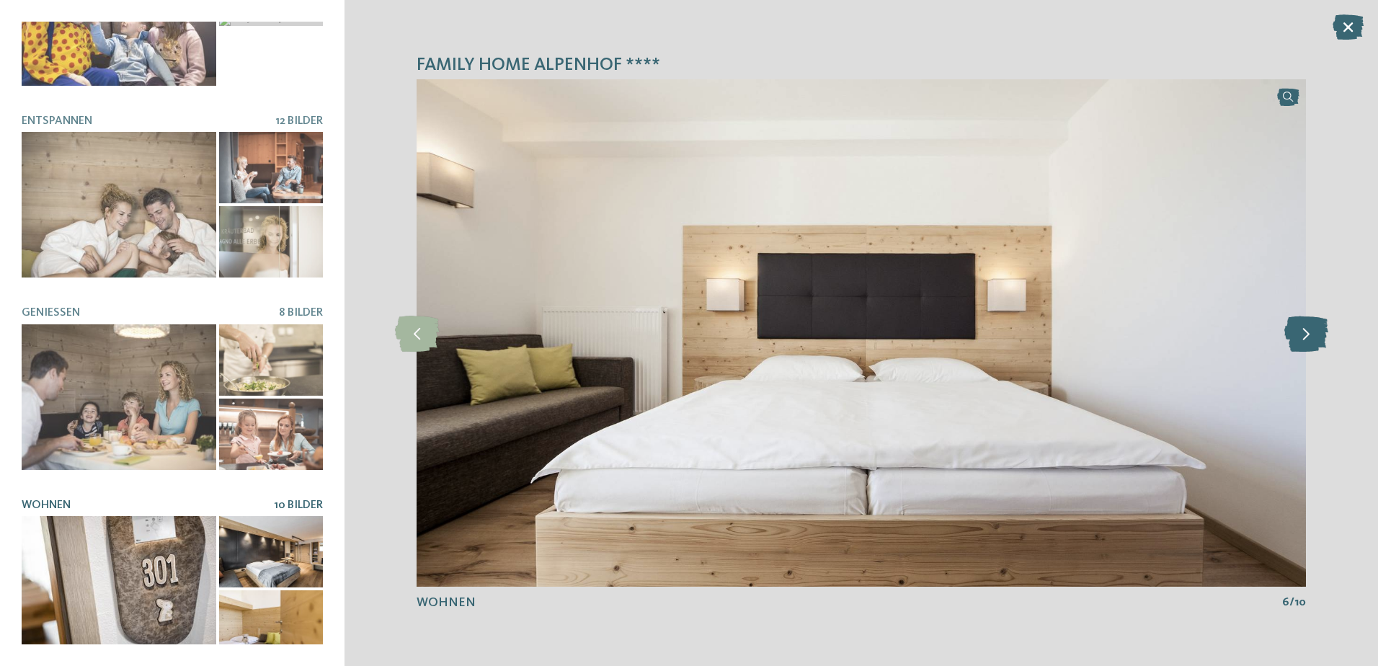
click at [1314, 332] on icon at bounding box center [1307, 333] width 44 height 36
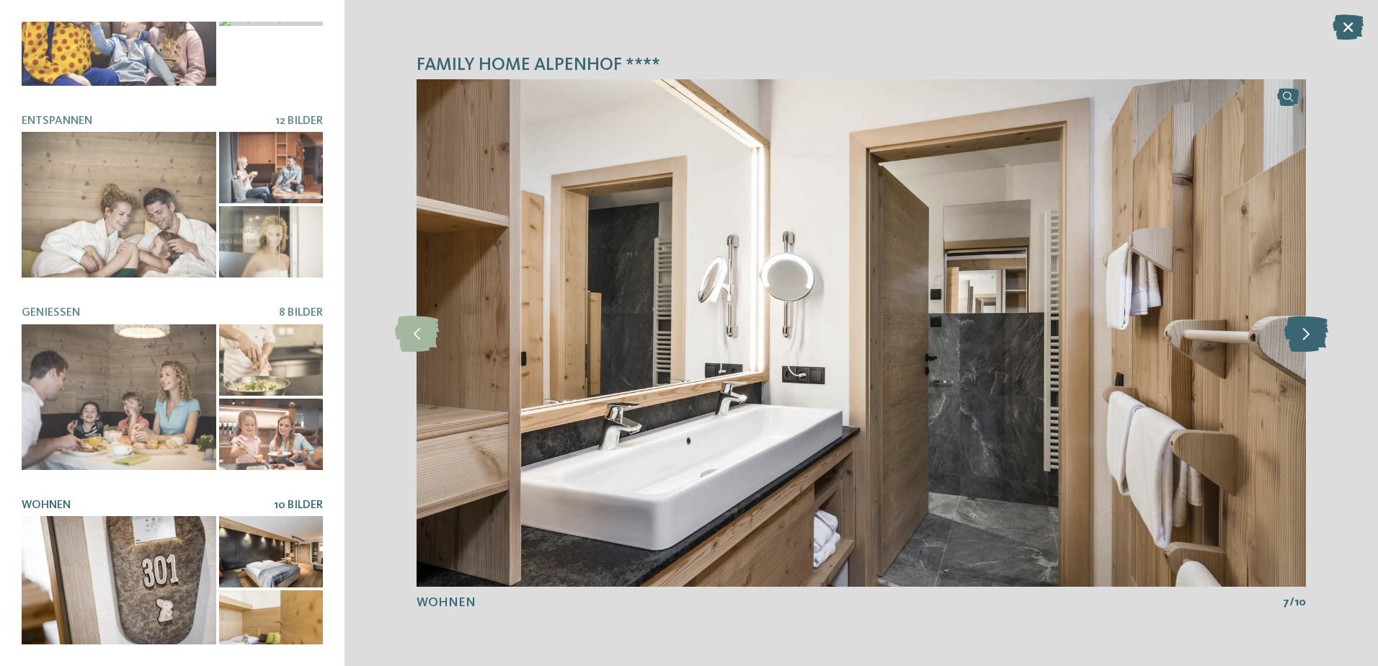
click at [1314, 332] on icon at bounding box center [1307, 333] width 44 height 36
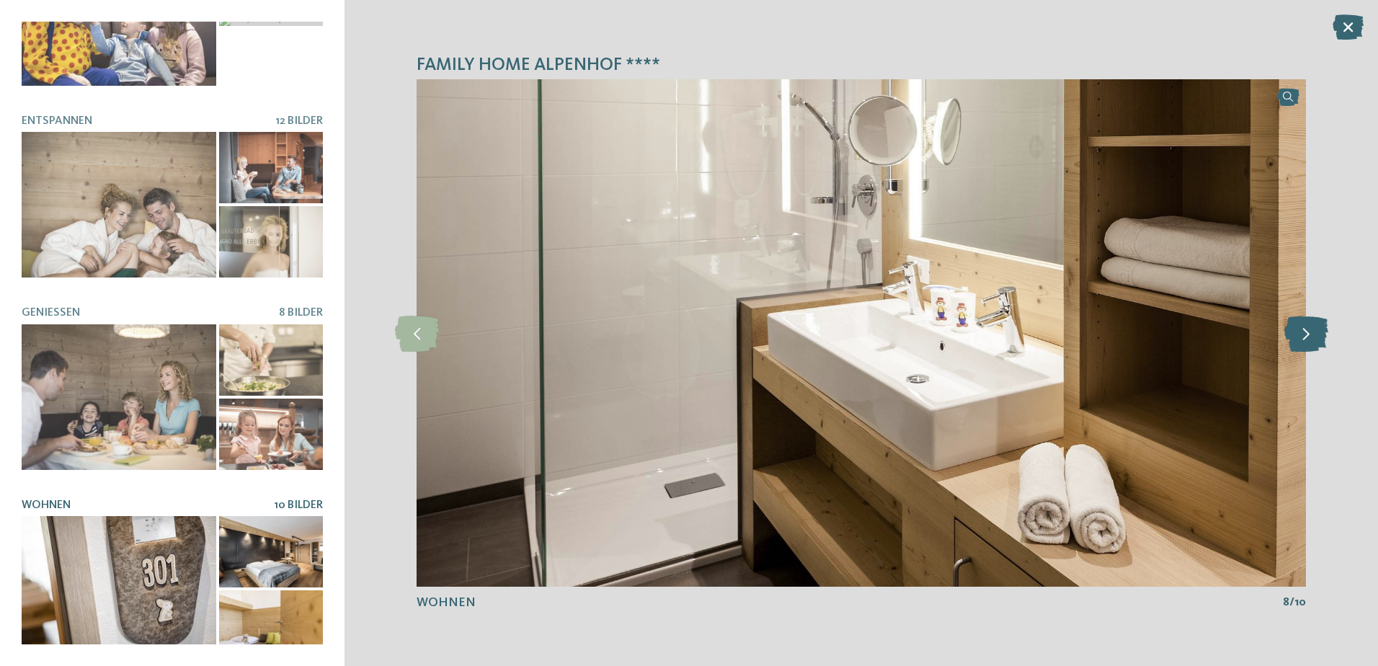
click at [1314, 332] on icon at bounding box center [1307, 333] width 44 height 36
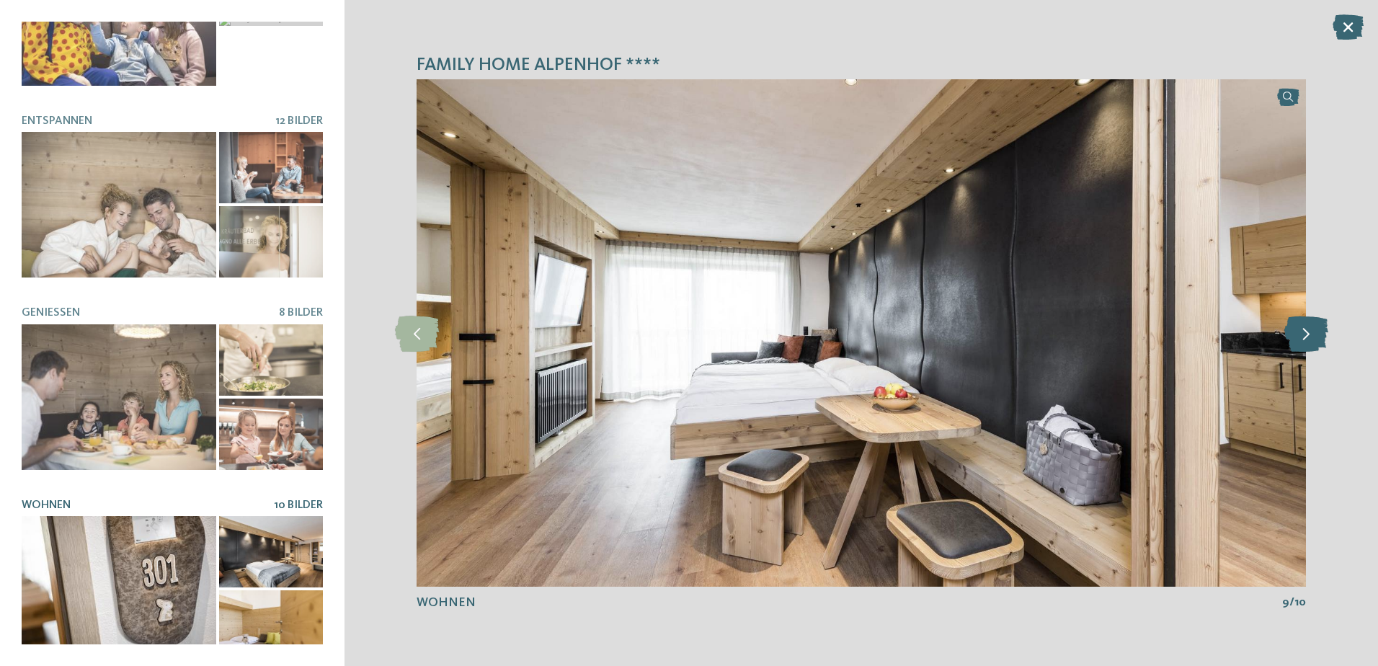
click at [1314, 332] on icon at bounding box center [1307, 333] width 44 height 36
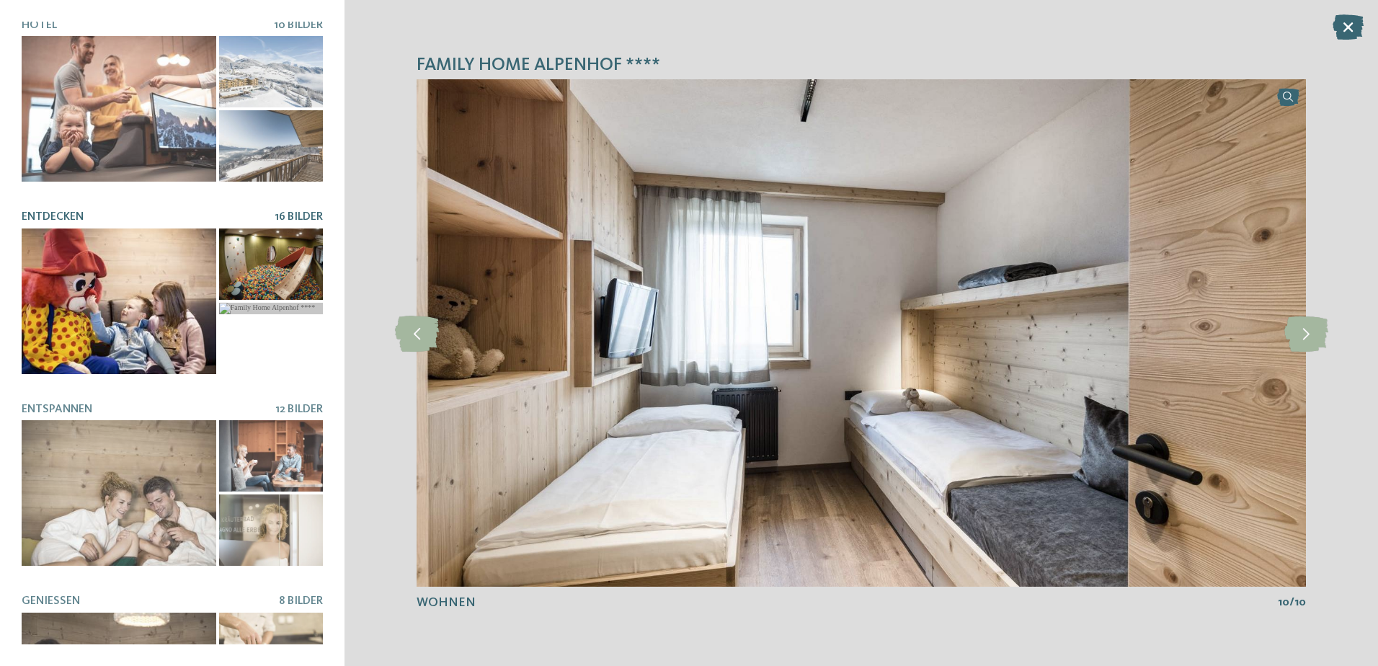
scroll to position [0, 0]
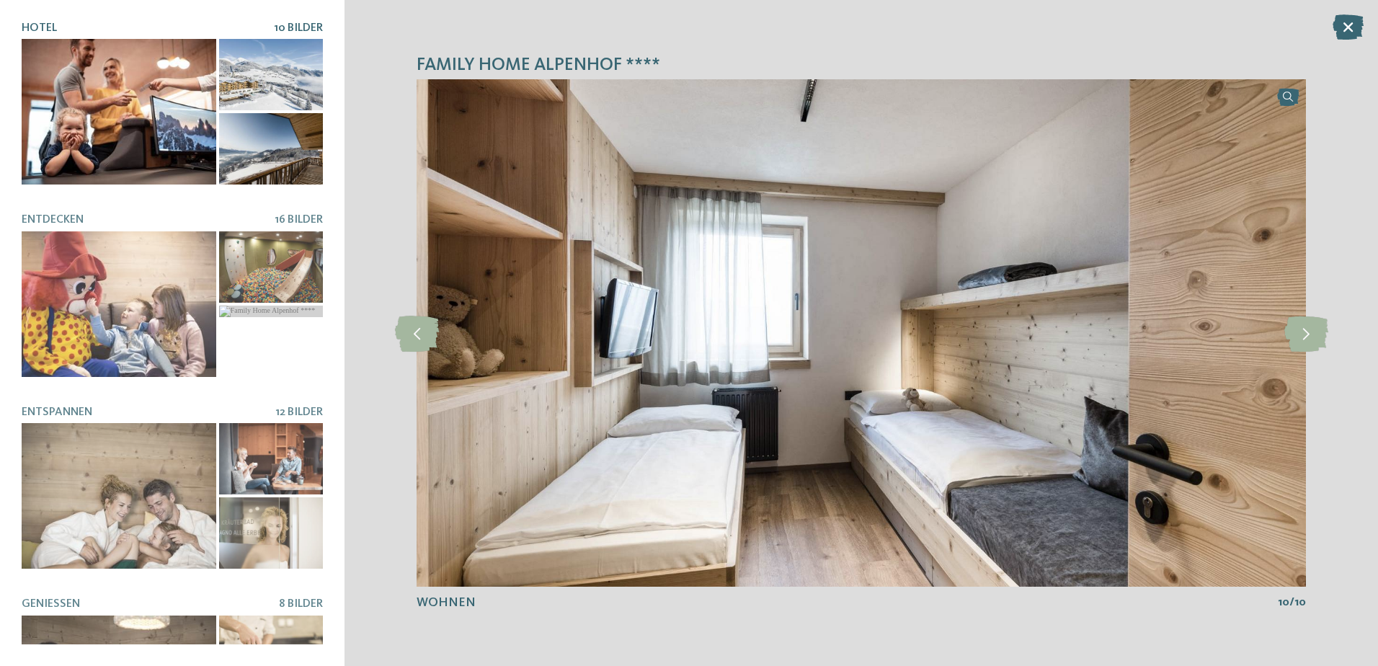
click at [239, 125] on div at bounding box center [271, 148] width 104 height 71
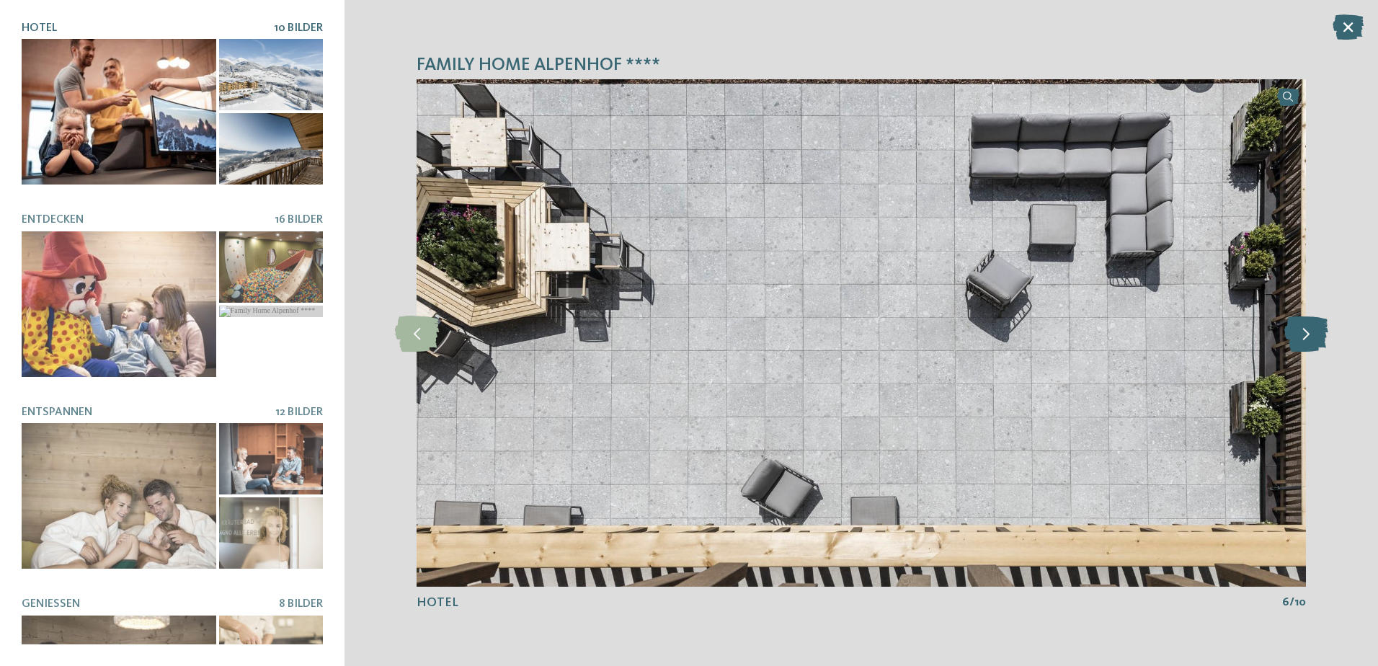
click at [1293, 337] on icon at bounding box center [1307, 333] width 44 height 36
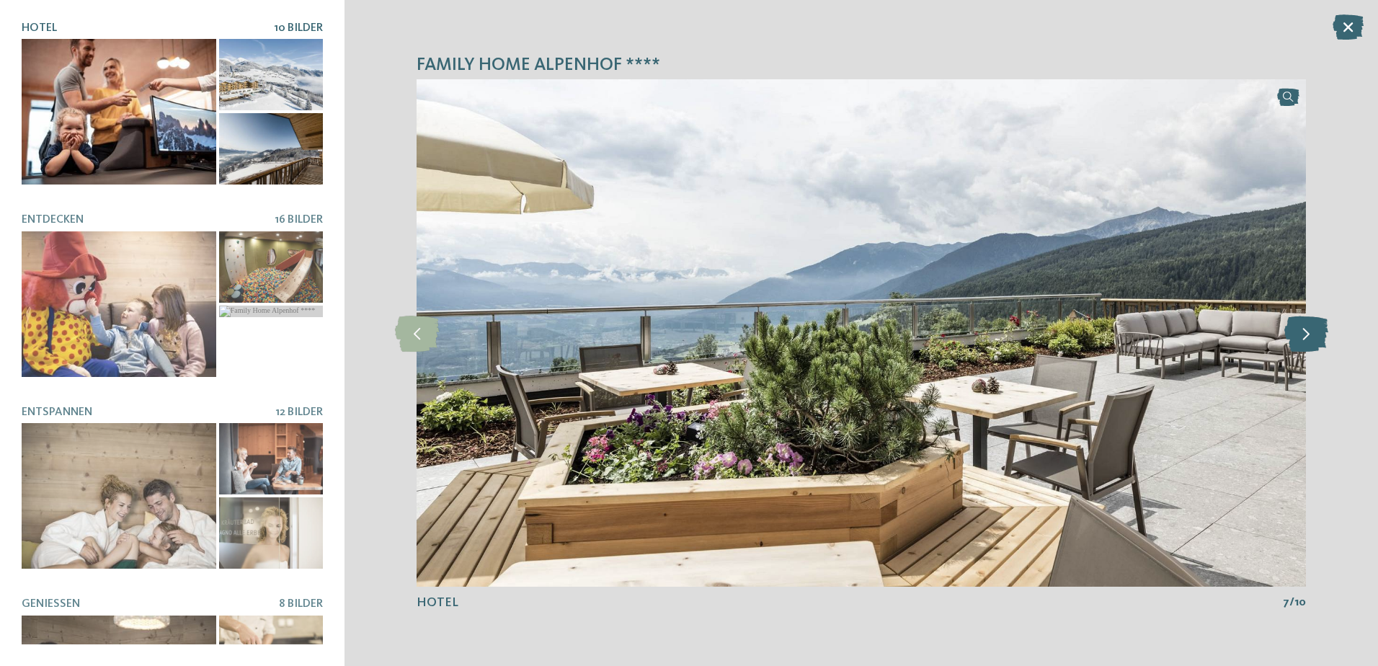
click at [1293, 337] on icon at bounding box center [1307, 333] width 44 height 36
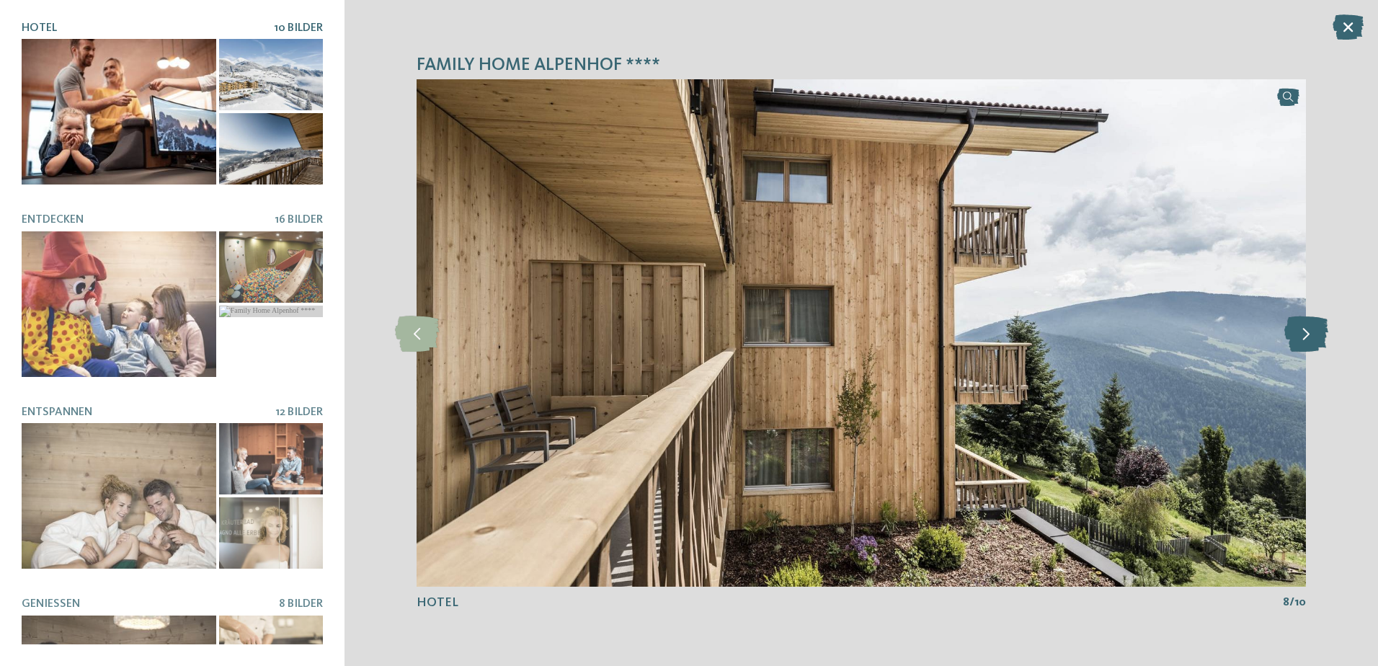
click at [1293, 337] on icon at bounding box center [1307, 333] width 44 height 36
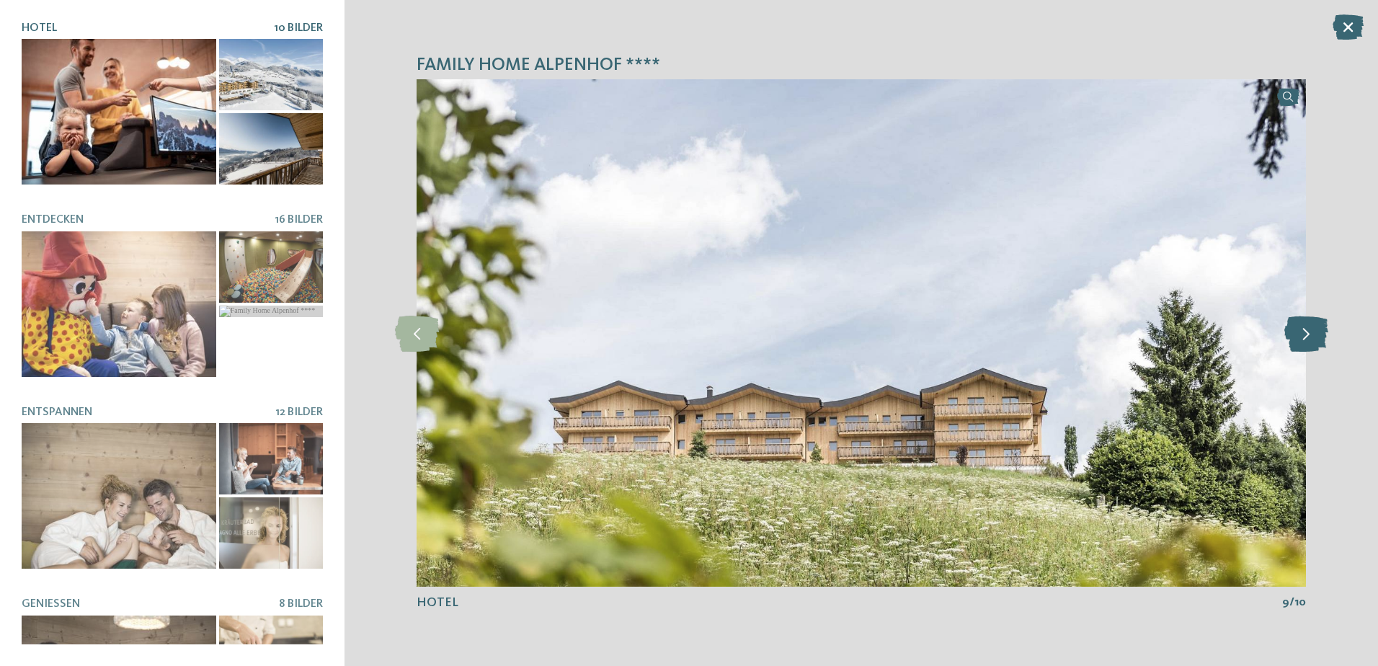
click at [1293, 337] on icon at bounding box center [1307, 333] width 44 height 36
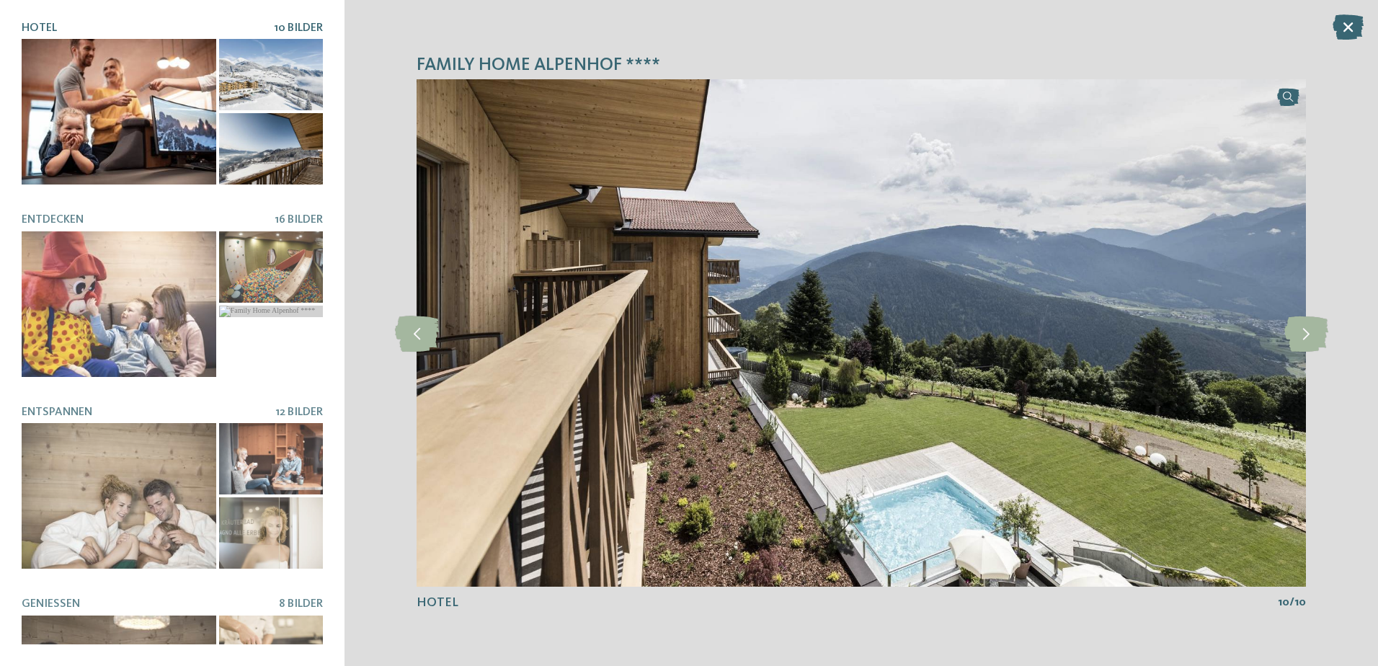
click at [63, 105] on div at bounding box center [119, 112] width 195 height 146
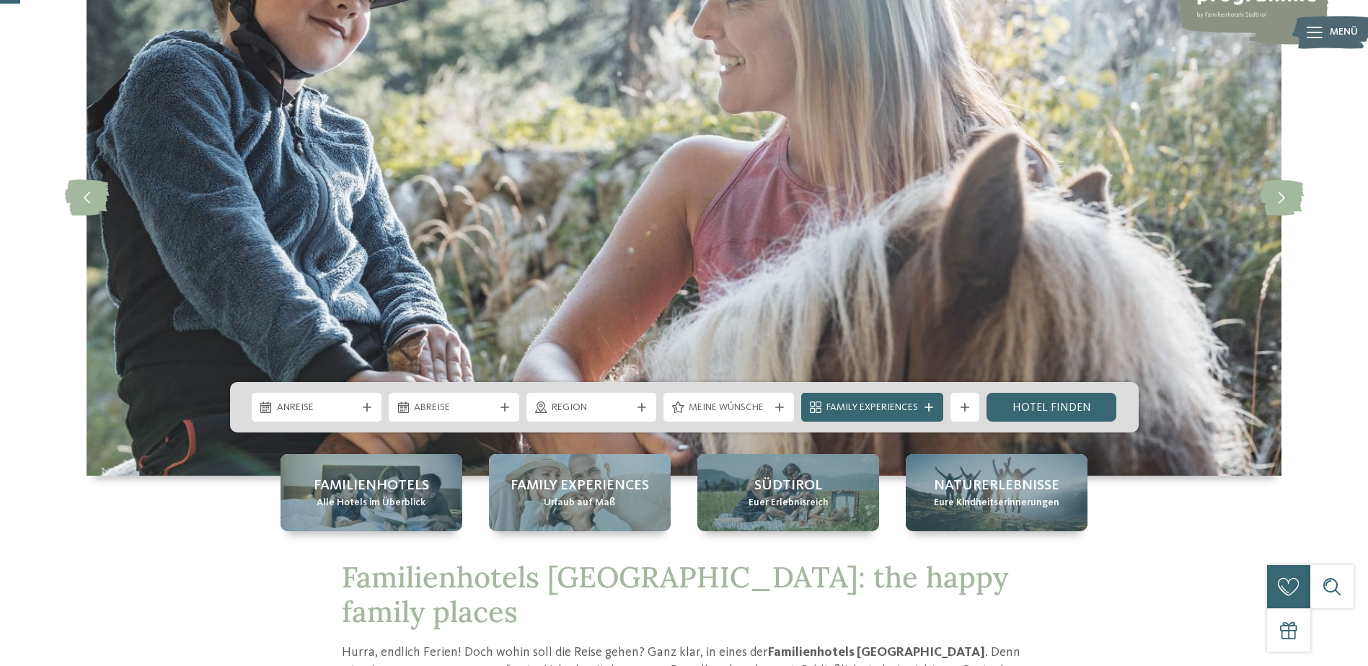
scroll to position [72, 0]
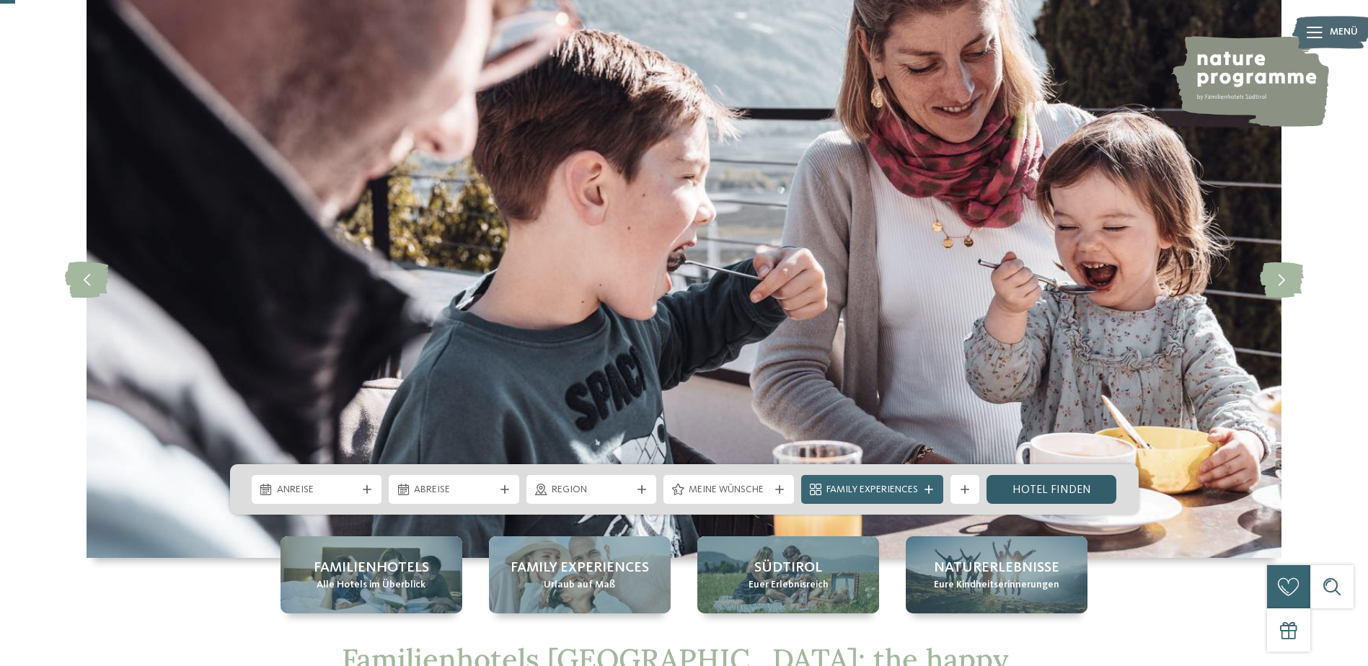
click at [1066, 482] on link "Hotel finden" at bounding box center [1051, 489] width 130 height 29
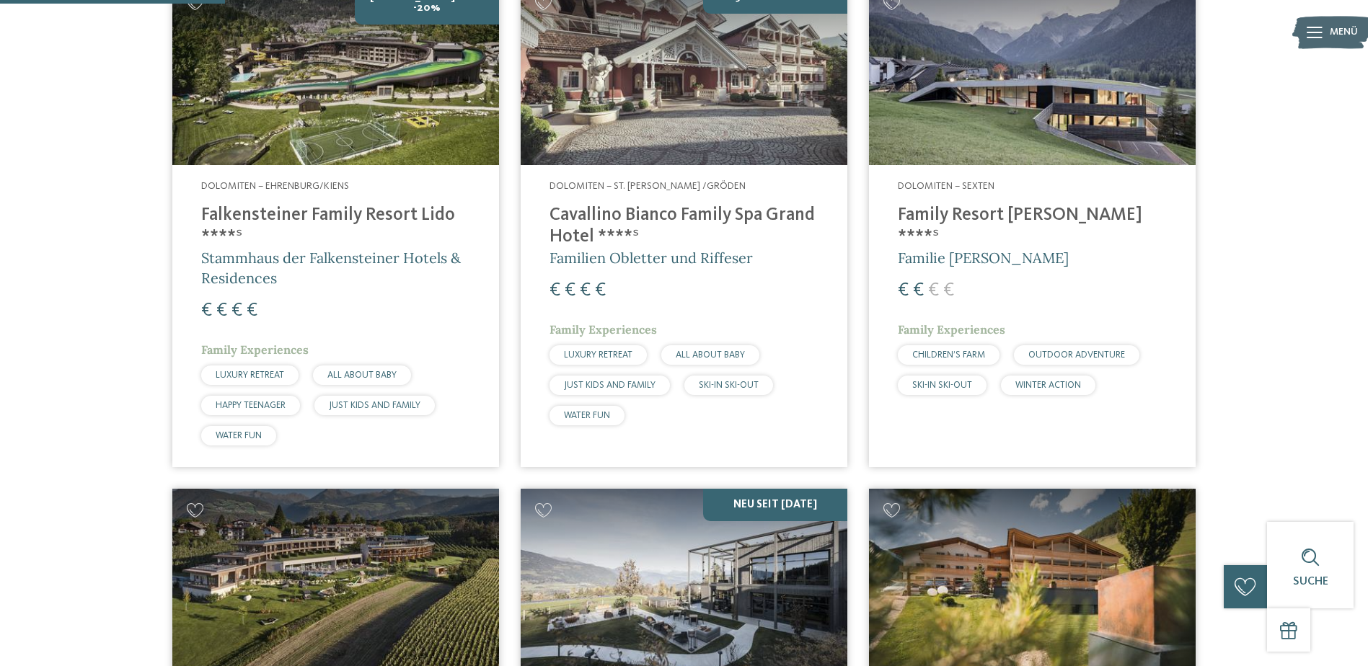
scroll to position [793, 0]
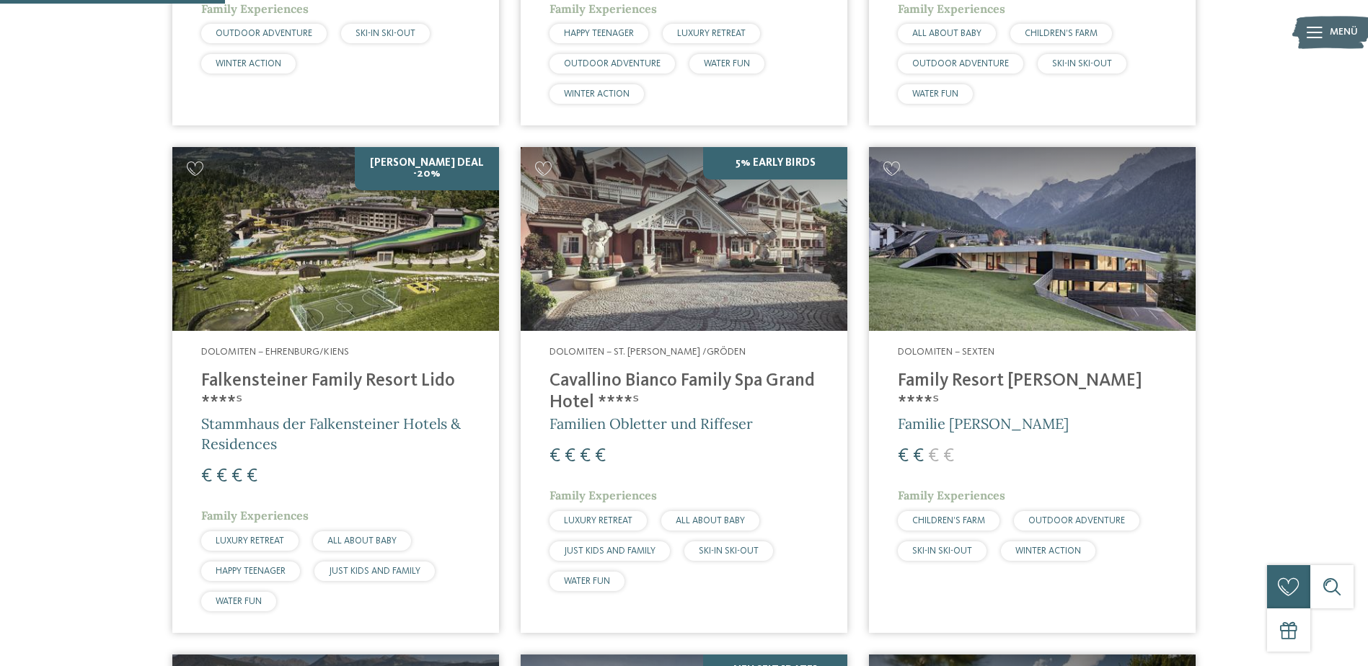
click at [378, 228] on img at bounding box center [335, 239] width 327 height 184
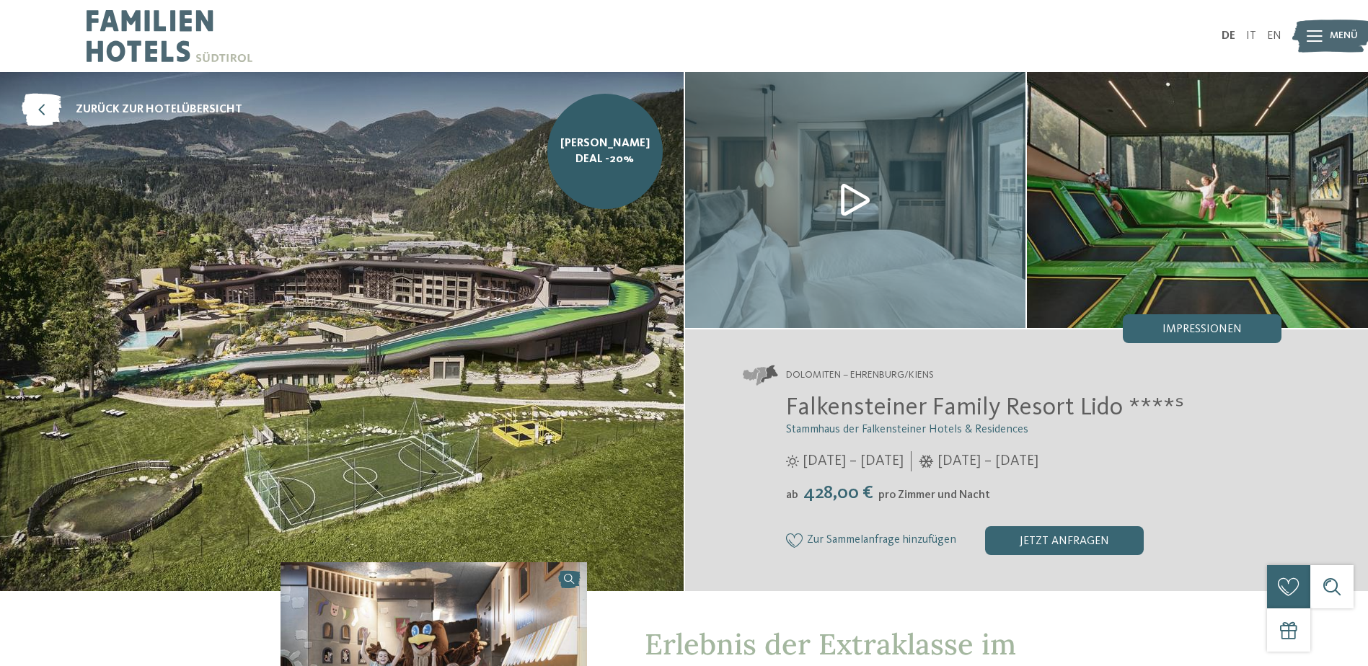
click at [846, 197] on img at bounding box center [855, 200] width 341 height 256
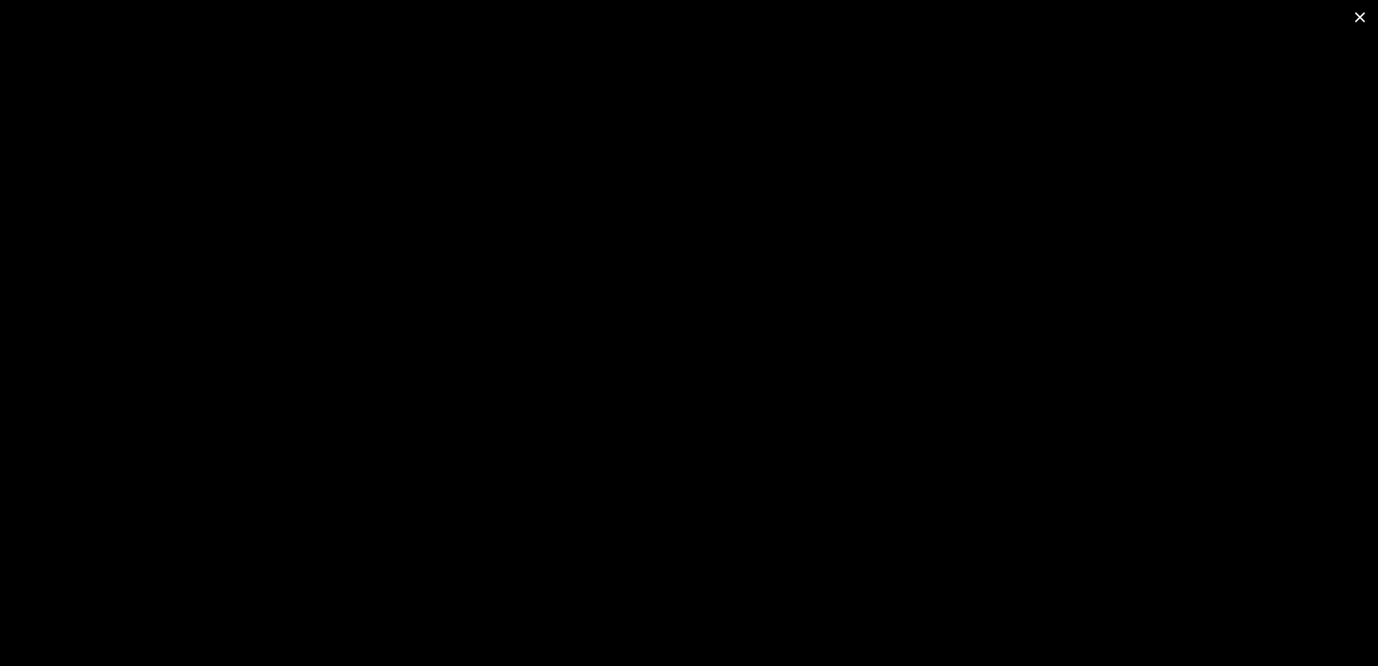
click at [1366, 18] on span at bounding box center [1360, 17] width 36 height 34
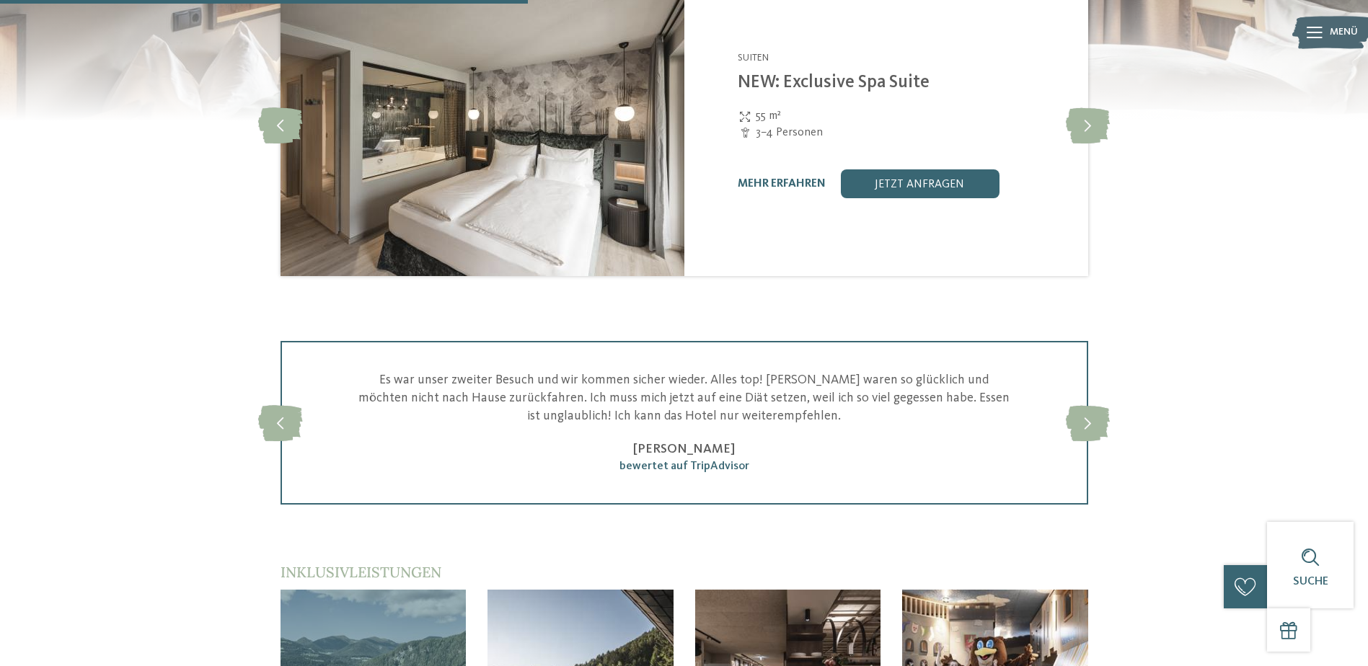
scroll to position [1586, 0]
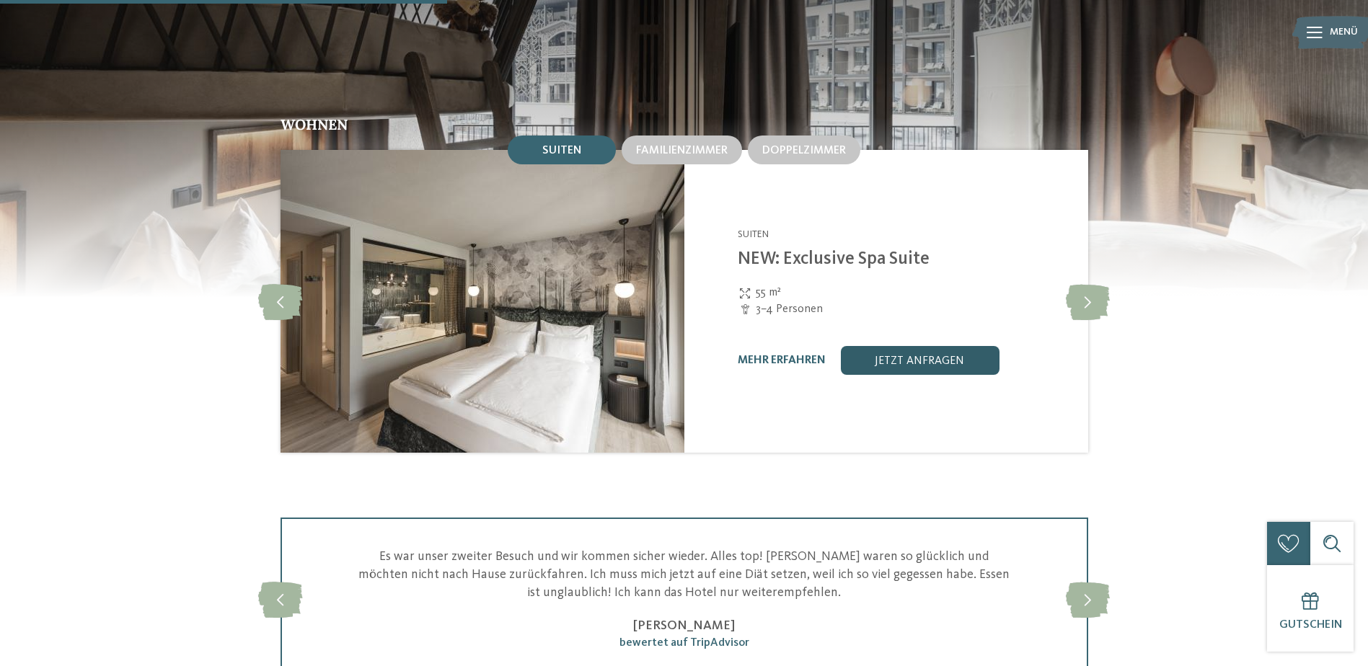
click at [916, 346] on link "jetzt anfragen" at bounding box center [919, 360] width 159 height 29
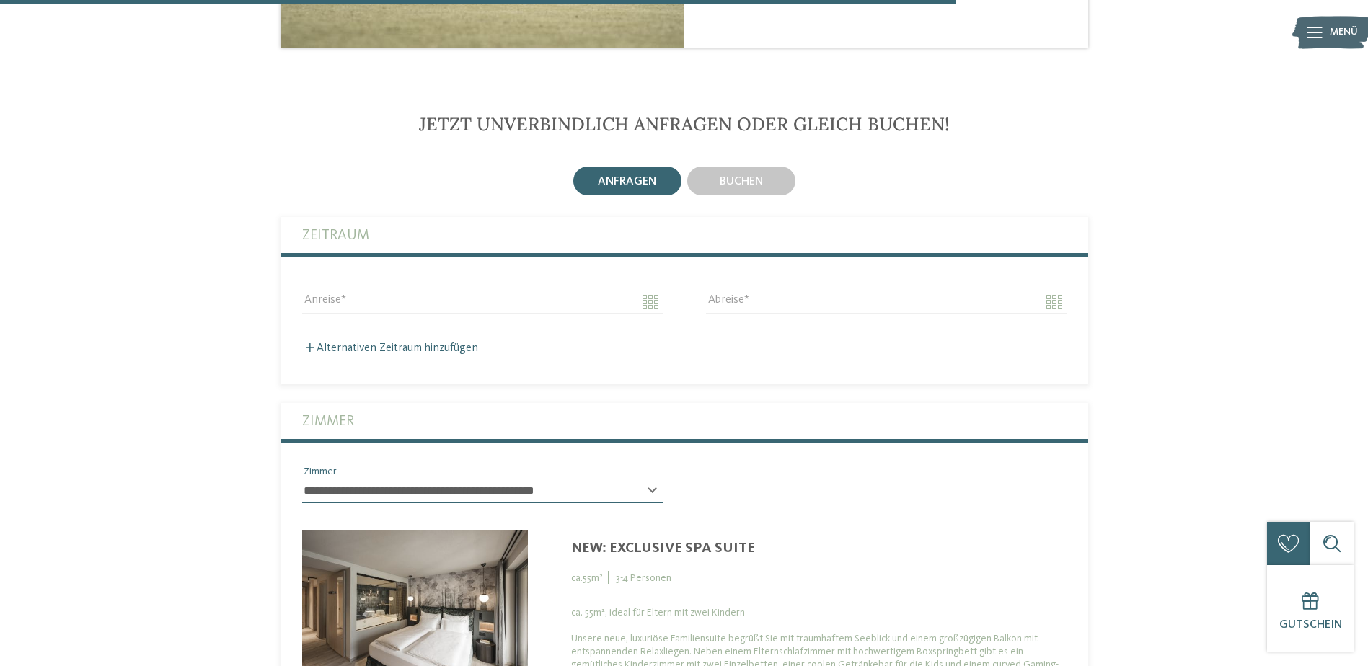
scroll to position [3641, 0]
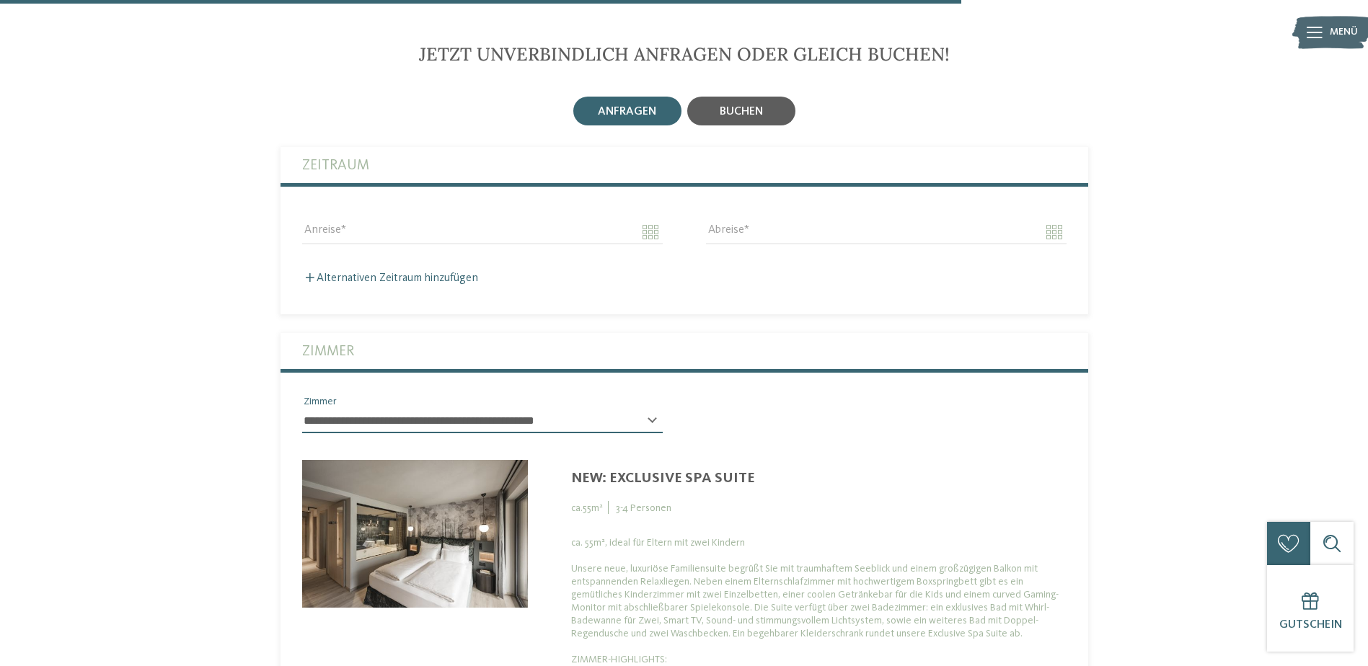
click at [716, 109] on div "buchen" at bounding box center [741, 111] width 108 height 29
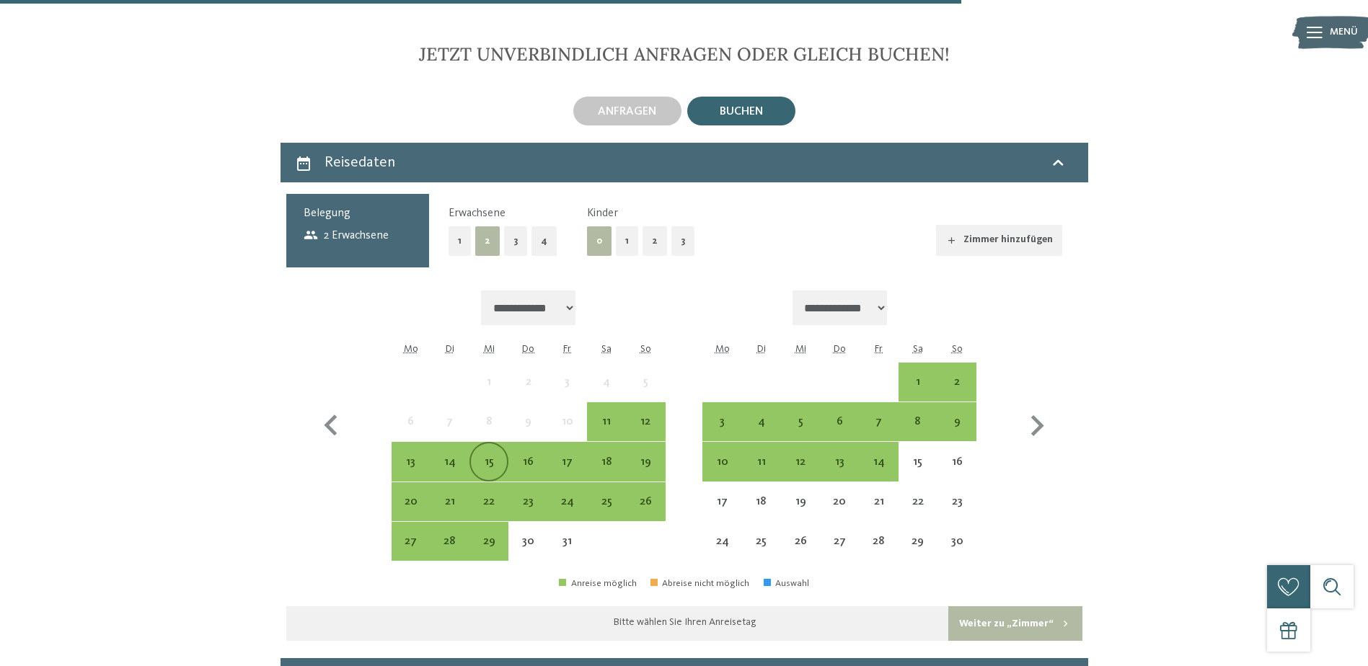
click at [484, 456] on div "15" at bounding box center [489, 474] width 36 height 36
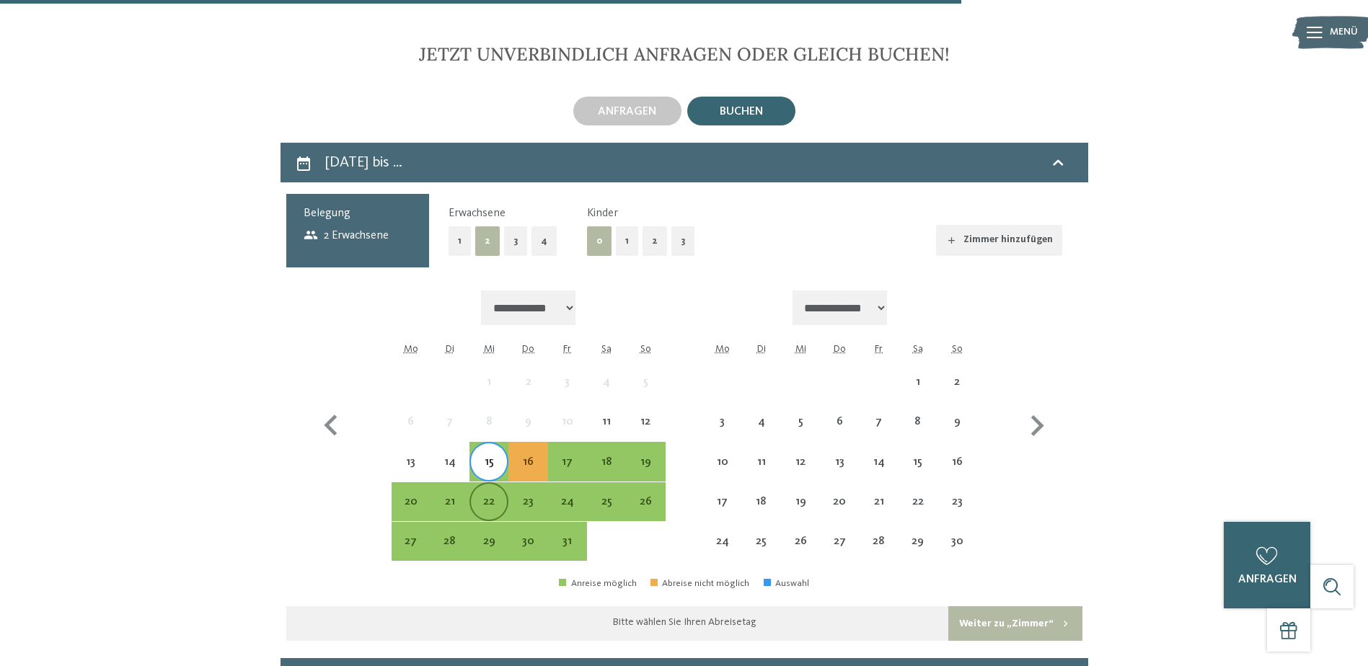
click at [490, 496] on div "22" at bounding box center [489, 514] width 36 height 36
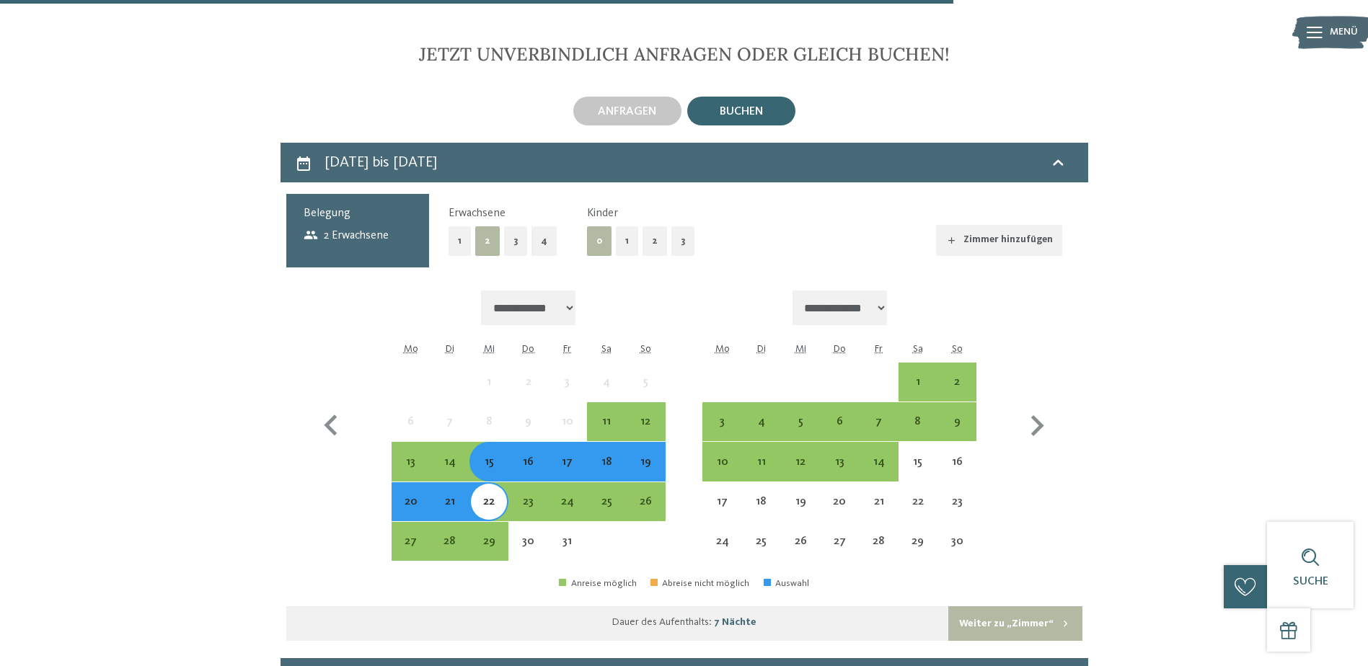
click at [650, 230] on button "2" at bounding box center [654, 241] width 25 height 30
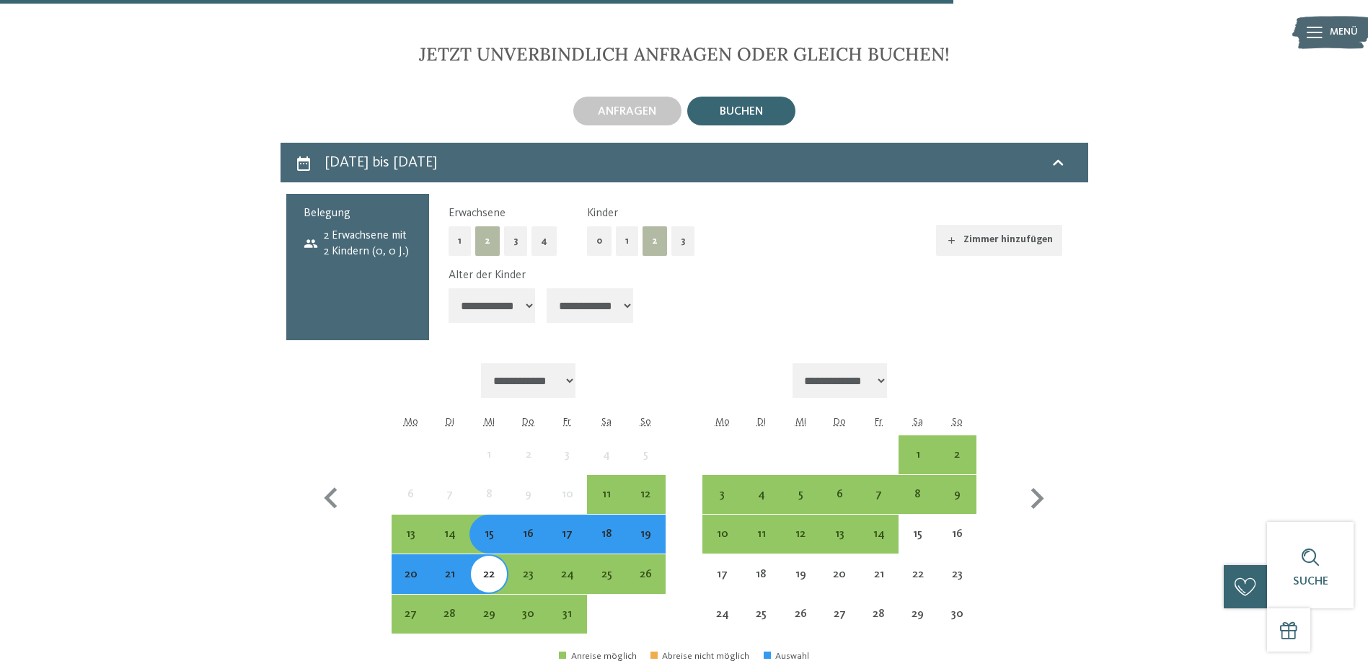
click at [520, 290] on select "**********" at bounding box center [491, 305] width 87 height 35
select select "*"
click at [448, 288] on select "**********" at bounding box center [491, 305] width 87 height 35
click at [616, 288] on select "**********" at bounding box center [589, 305] width 87 height 35
select select "**"
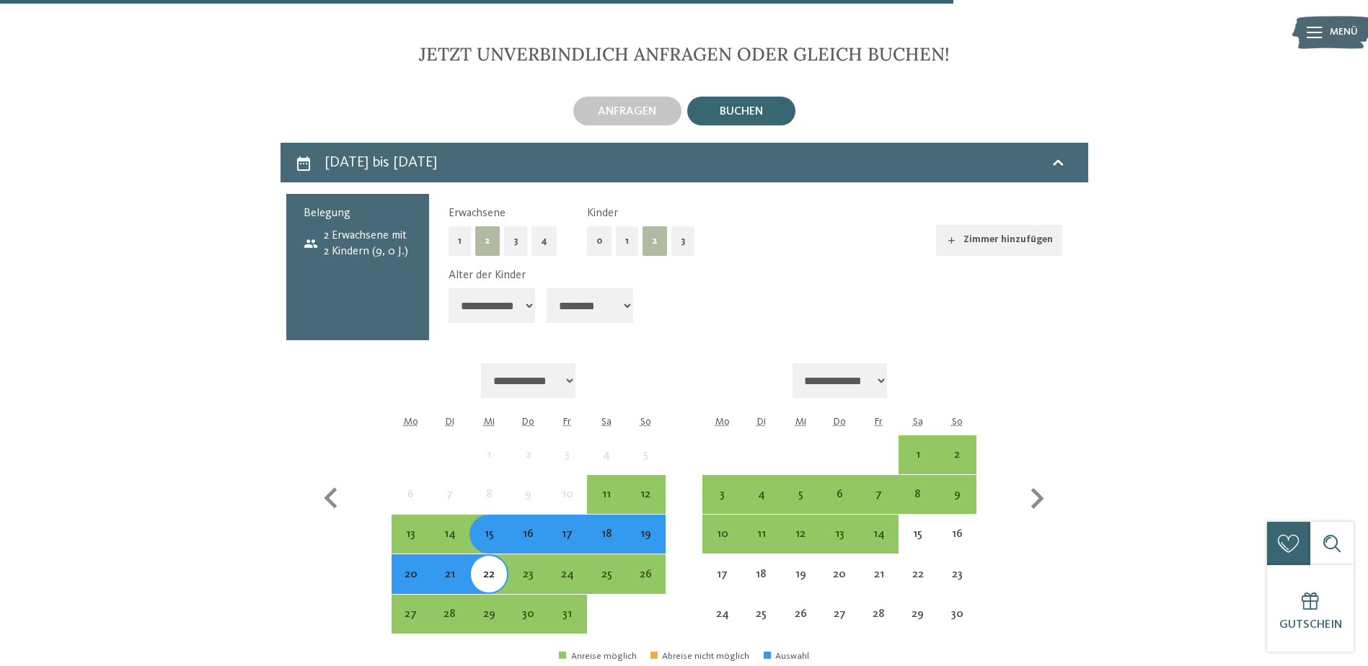
click at [548, 288] on select "**********" at bounding box center [589, 305] width 87 height 35
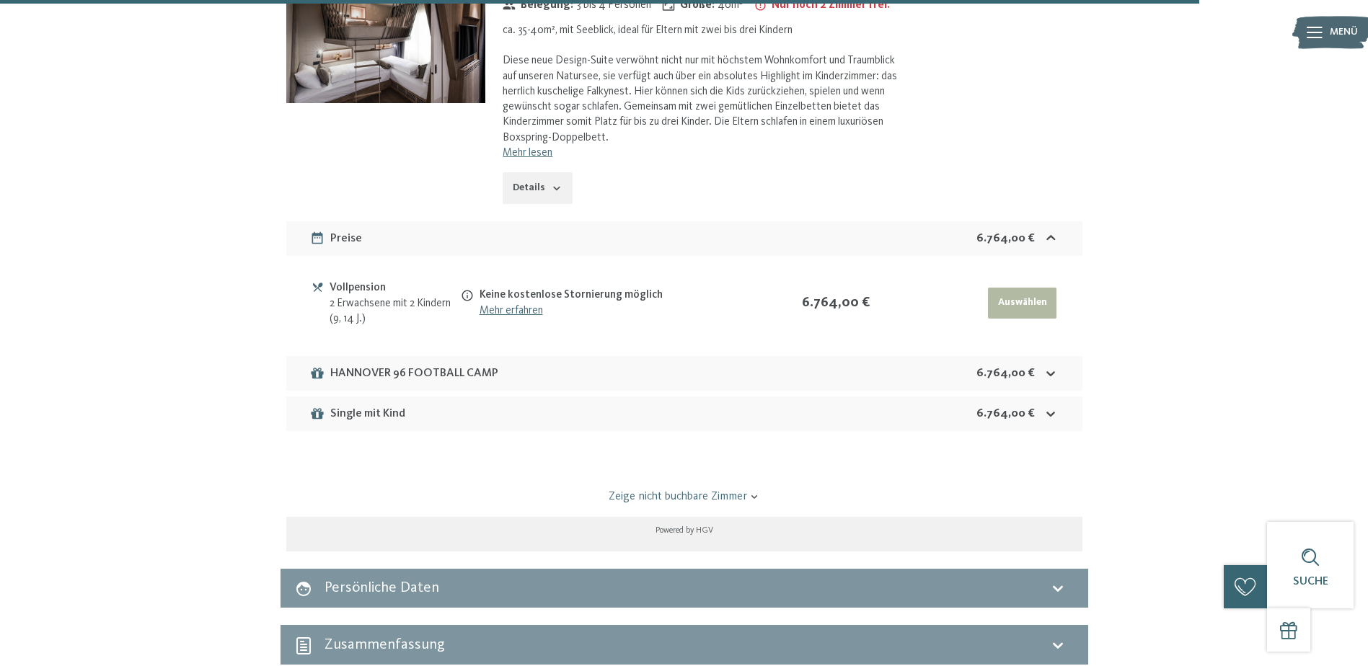
scroll to position [5155, 0]
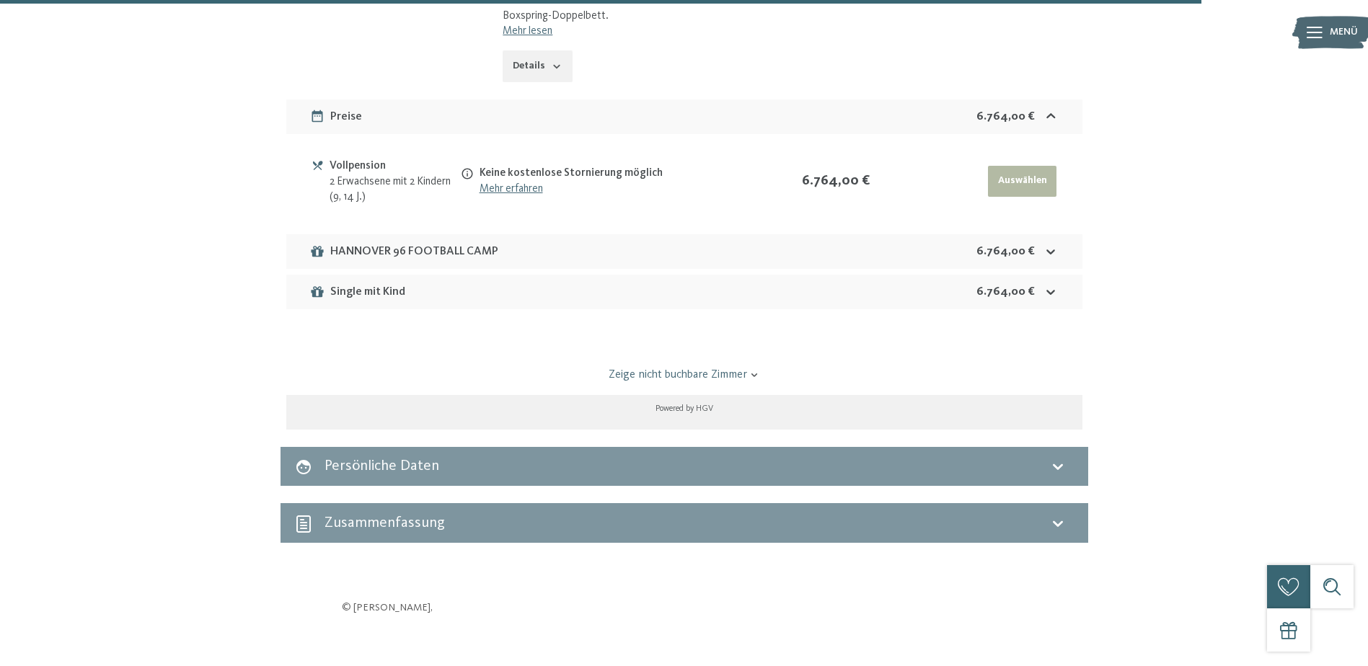
click at [1046, 244] on icon at bounding box center [1050, 251] width 15 height 15
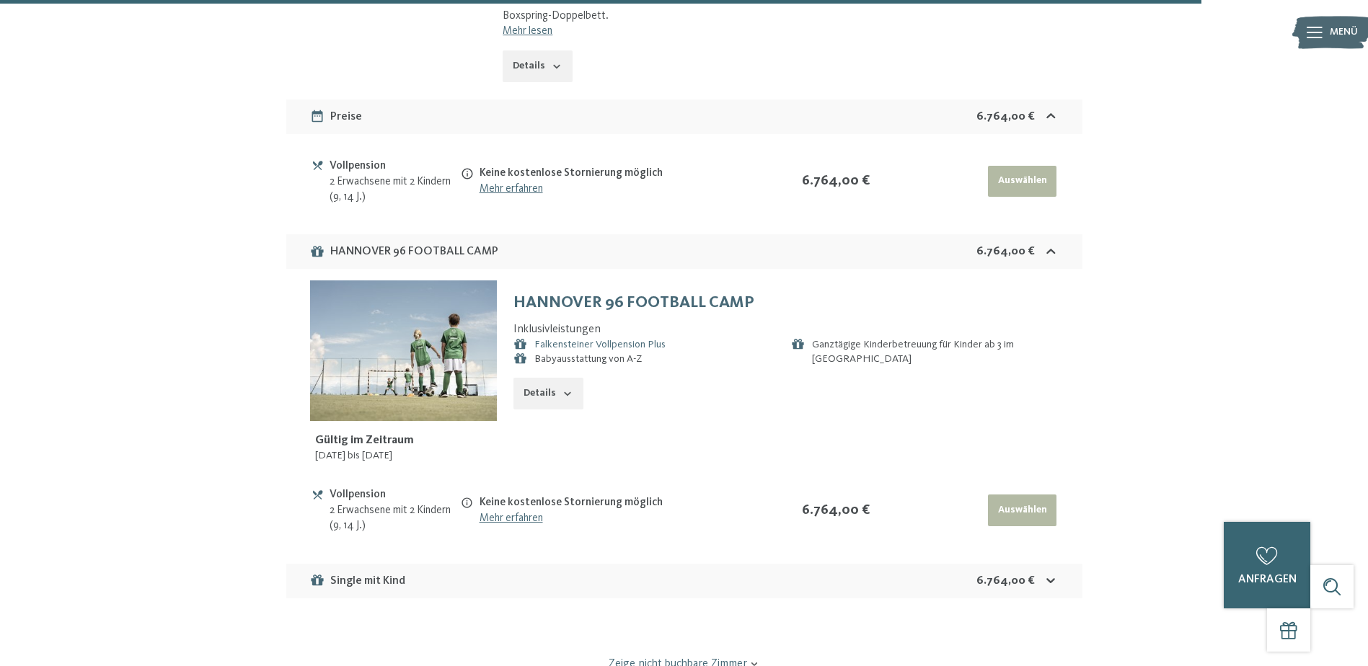
click at [1046, 244] on icon at bounding box center [1050, 251] width 15 height 15
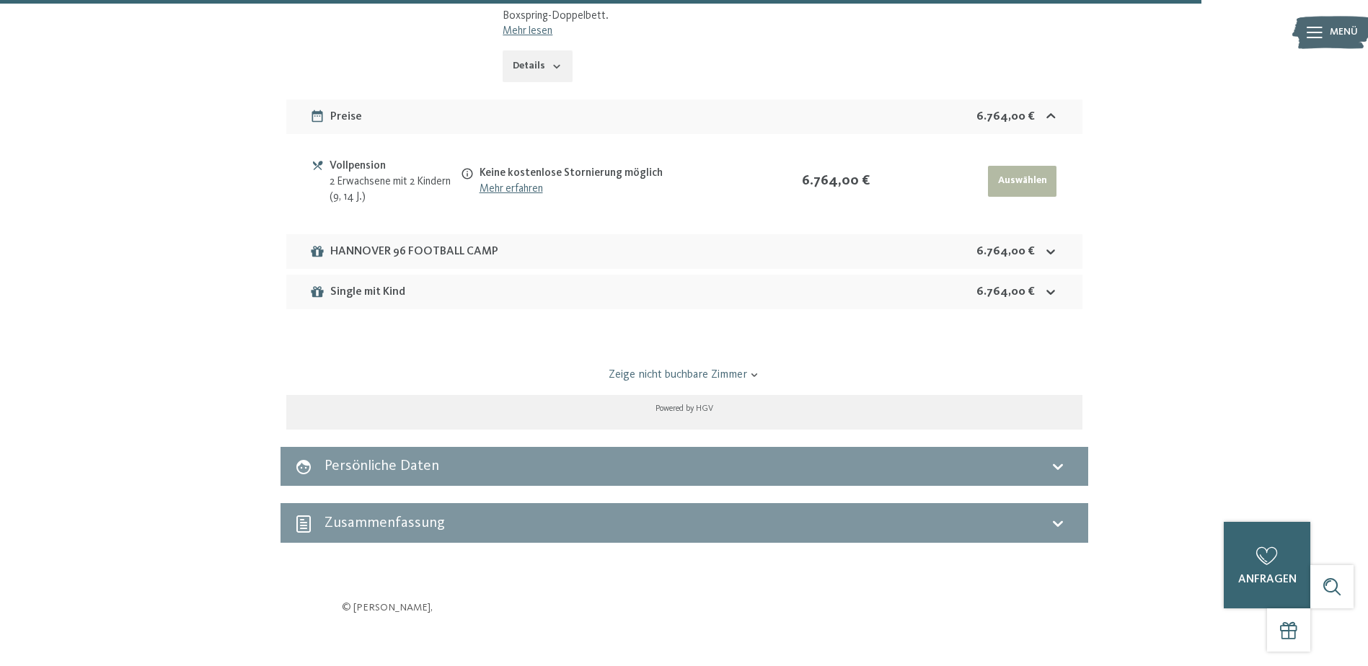
click at [1050, 285] on icon at bounding box center [1050, 292] width 15 height 15
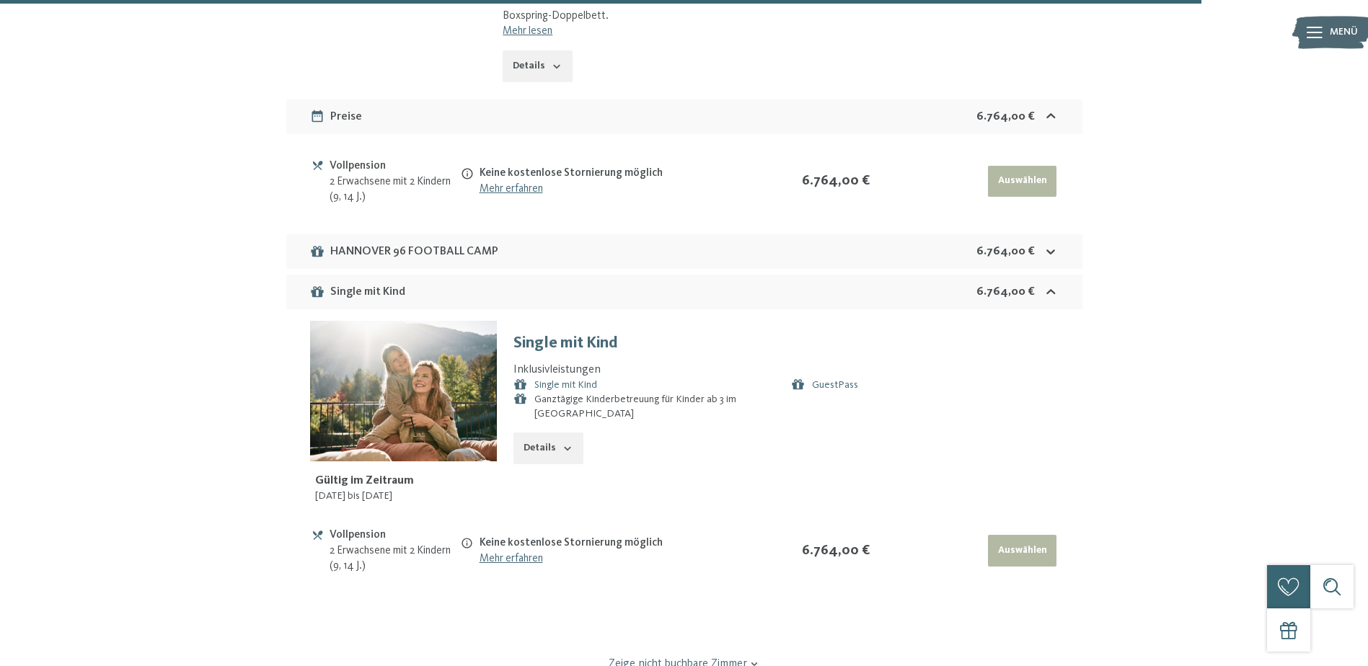
click at [1050, 285] on icon at bounding box center [1050, 292] width 15 height 15
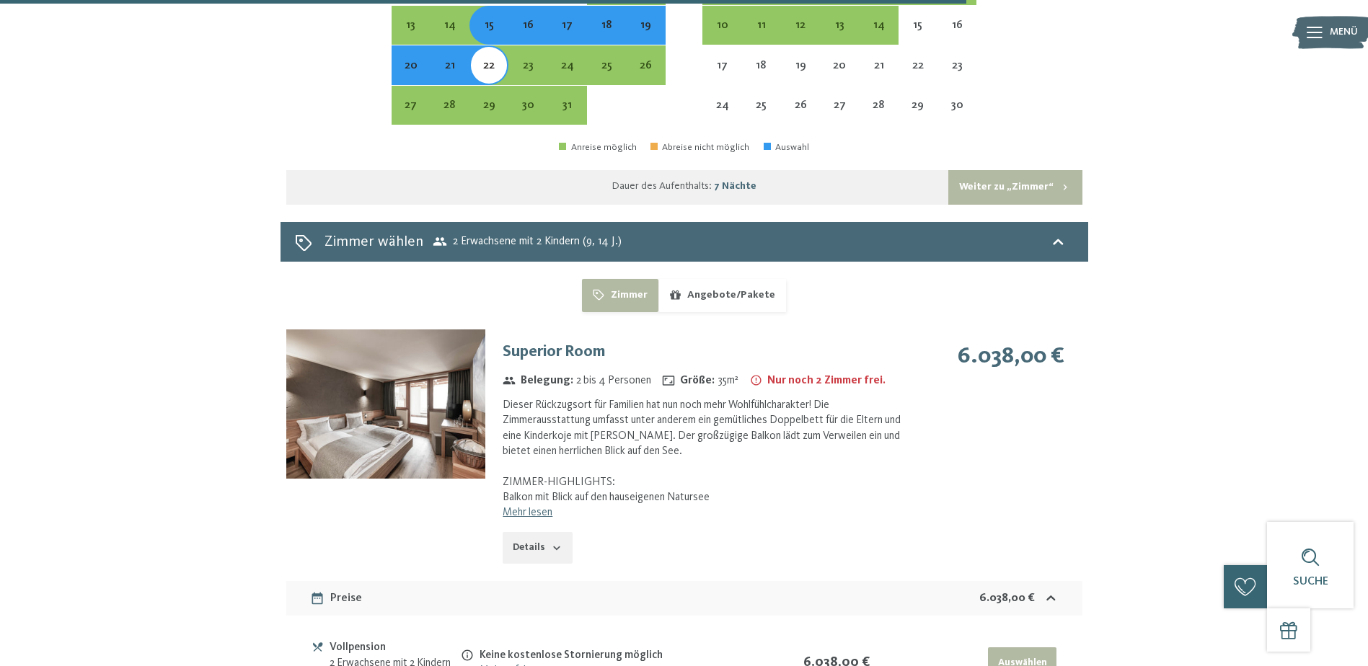
scroll to position [4146, 0]
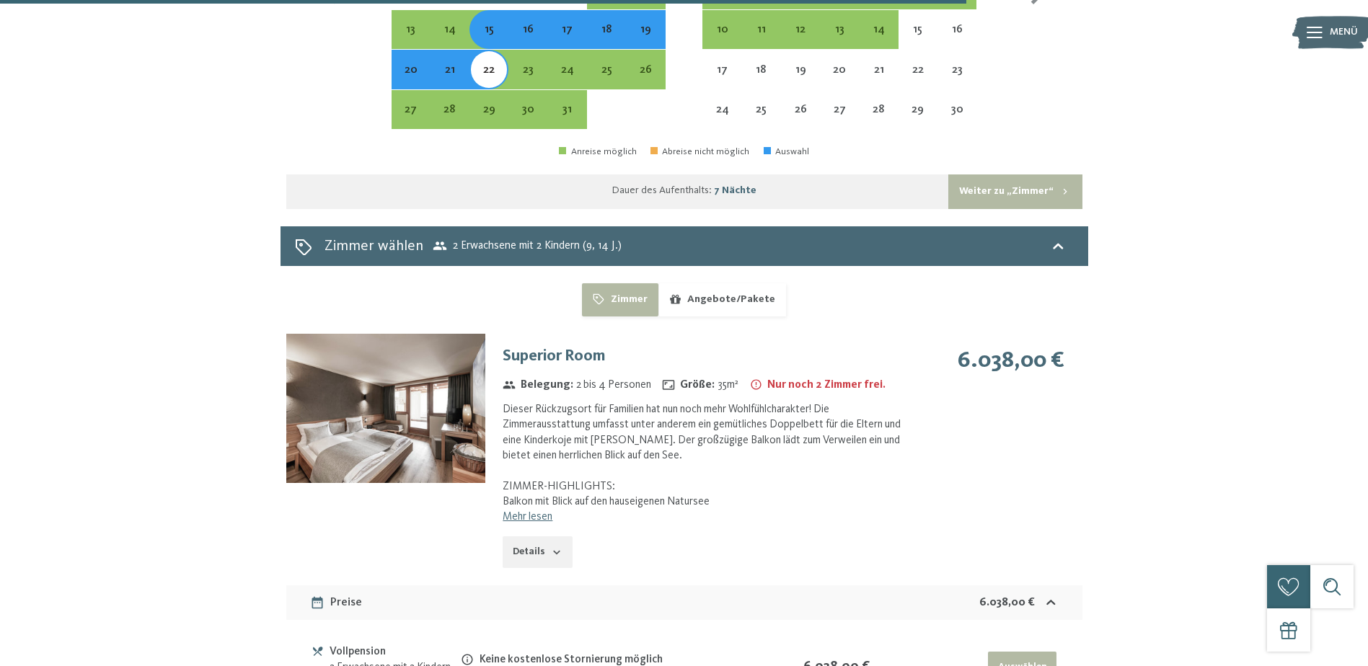
click at [637, 286] on button "Zimmer" at bounding box center [620, 299] width 76 height 33
click at [1030, 174] on button "Weiter zu „Zimmer“" at bounding box center [1014, 191] width 133 height 35
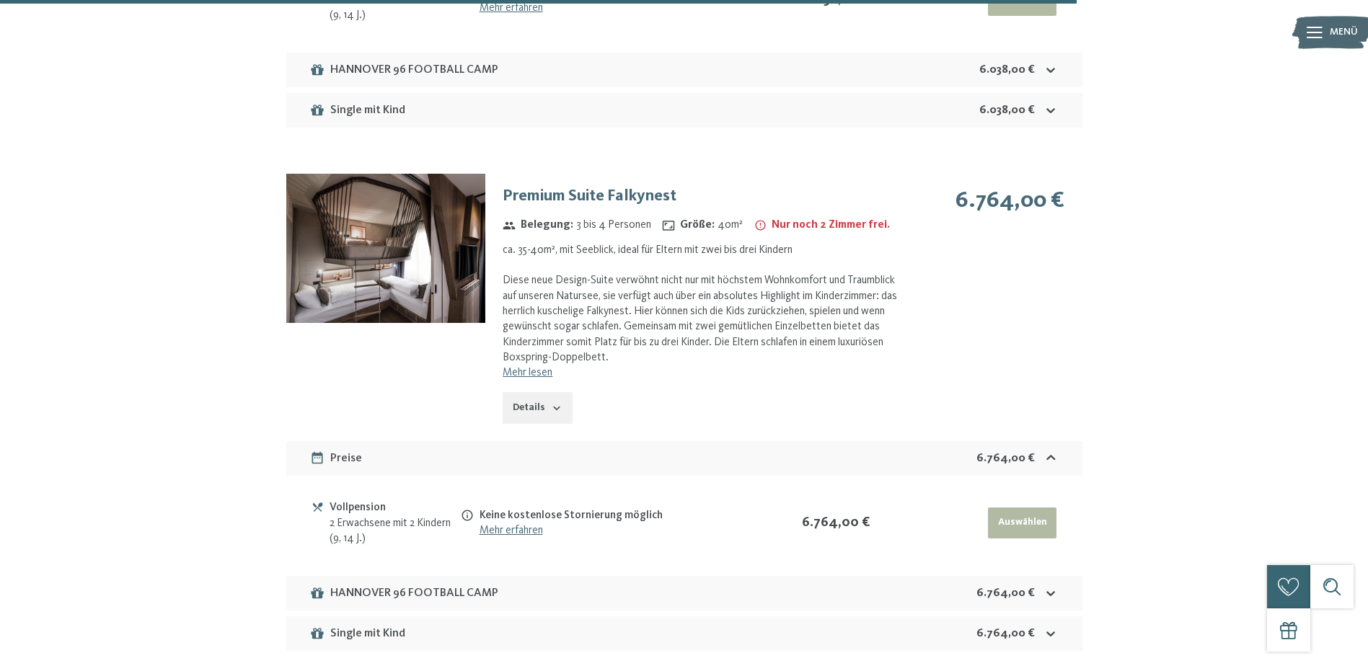
scroll to position [4202, 0]
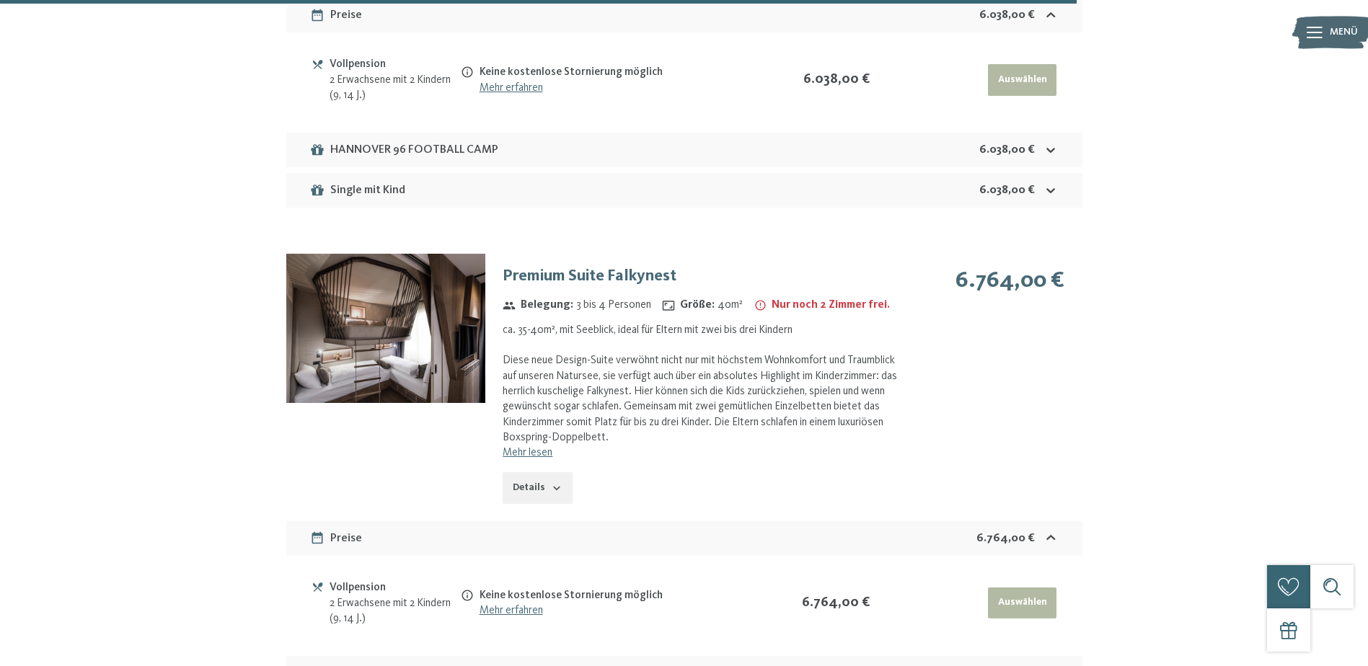
click at [1050, 189] on icon at bounding box center [1050, 191] width 9 height 5
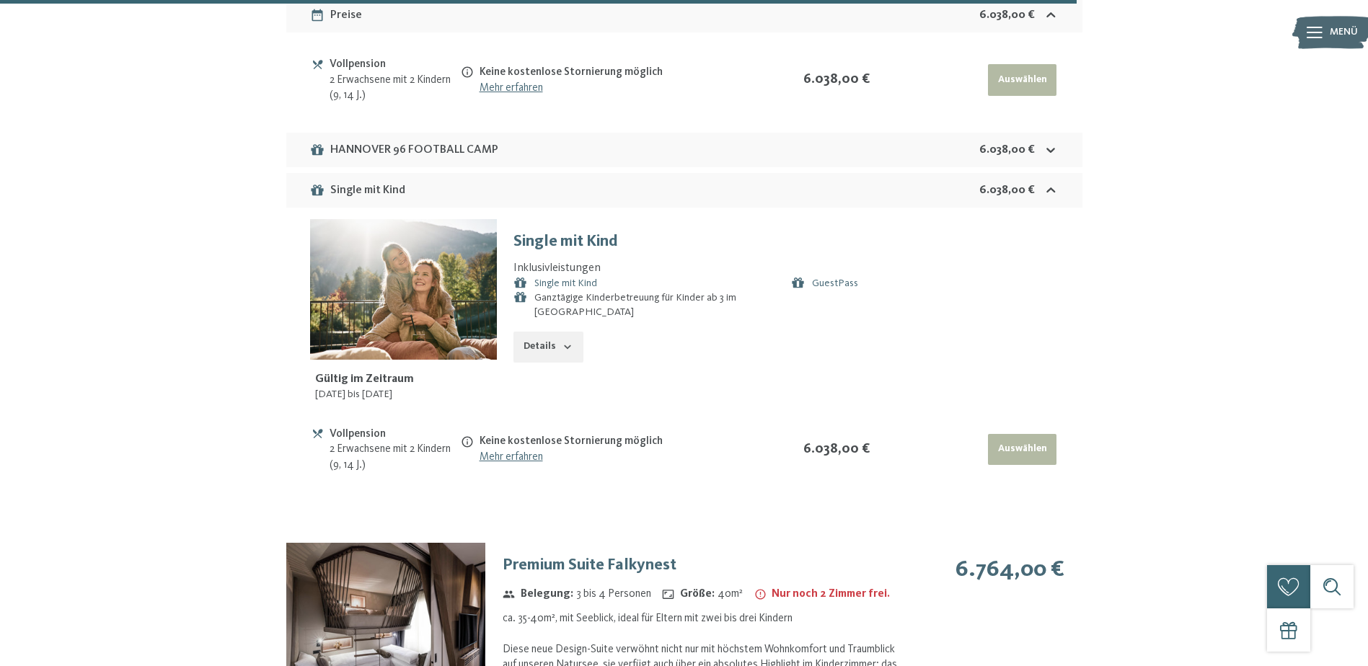
click at [1050, 183] on icon at bounding box center [1050, 190] width 15 height 15
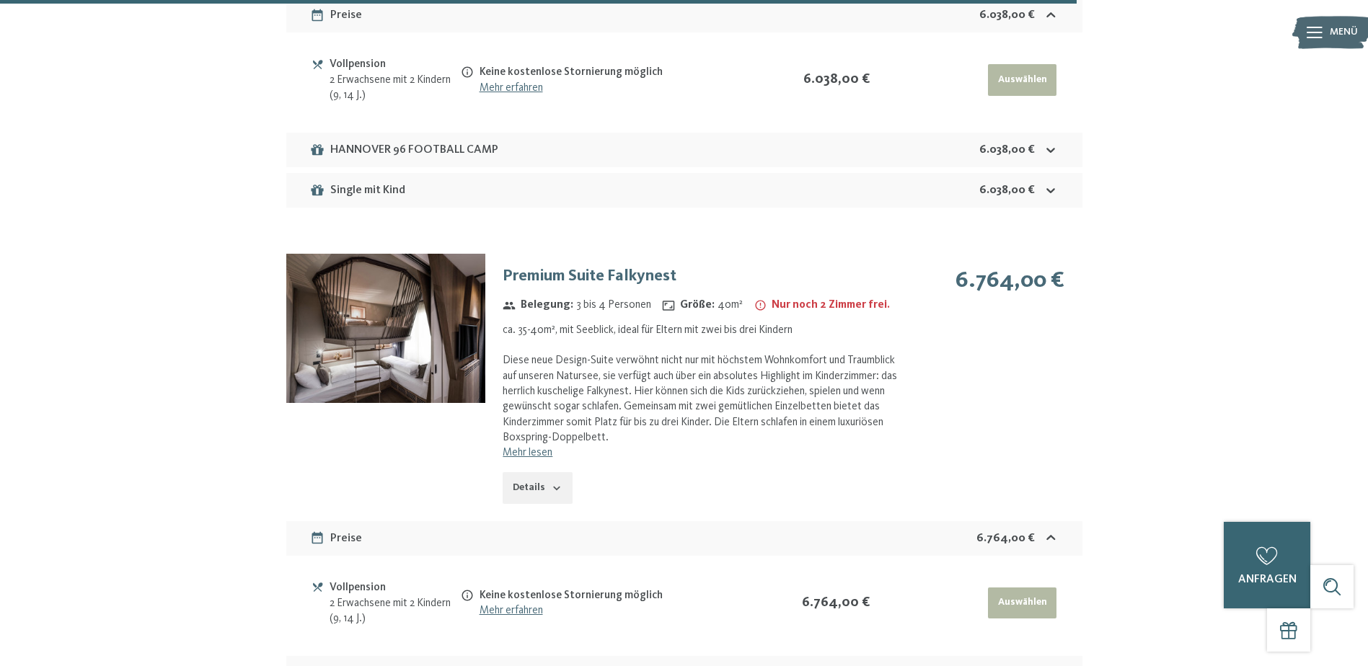
click at [1053, 536] on icon at bounding box center [1050, 538] width 9 height 5
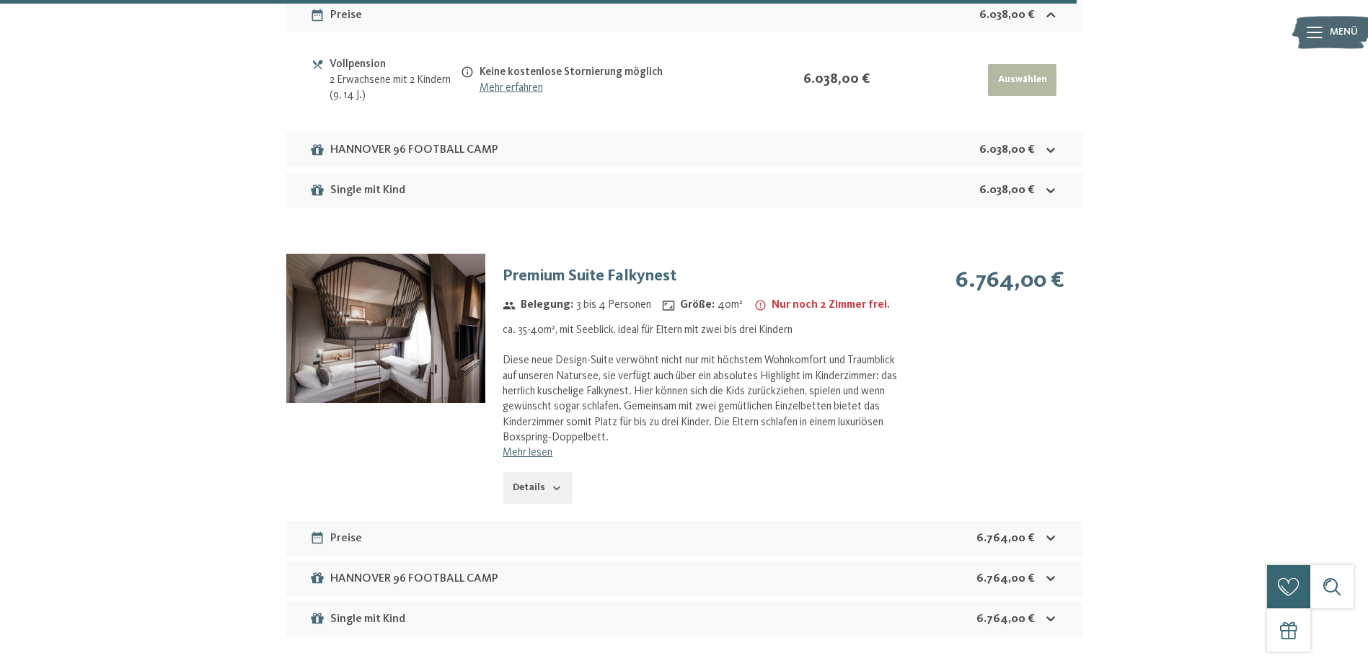
click at [522, 447] on link "Mehr lesen" at bounding box center [528, 453] width 50 height 12
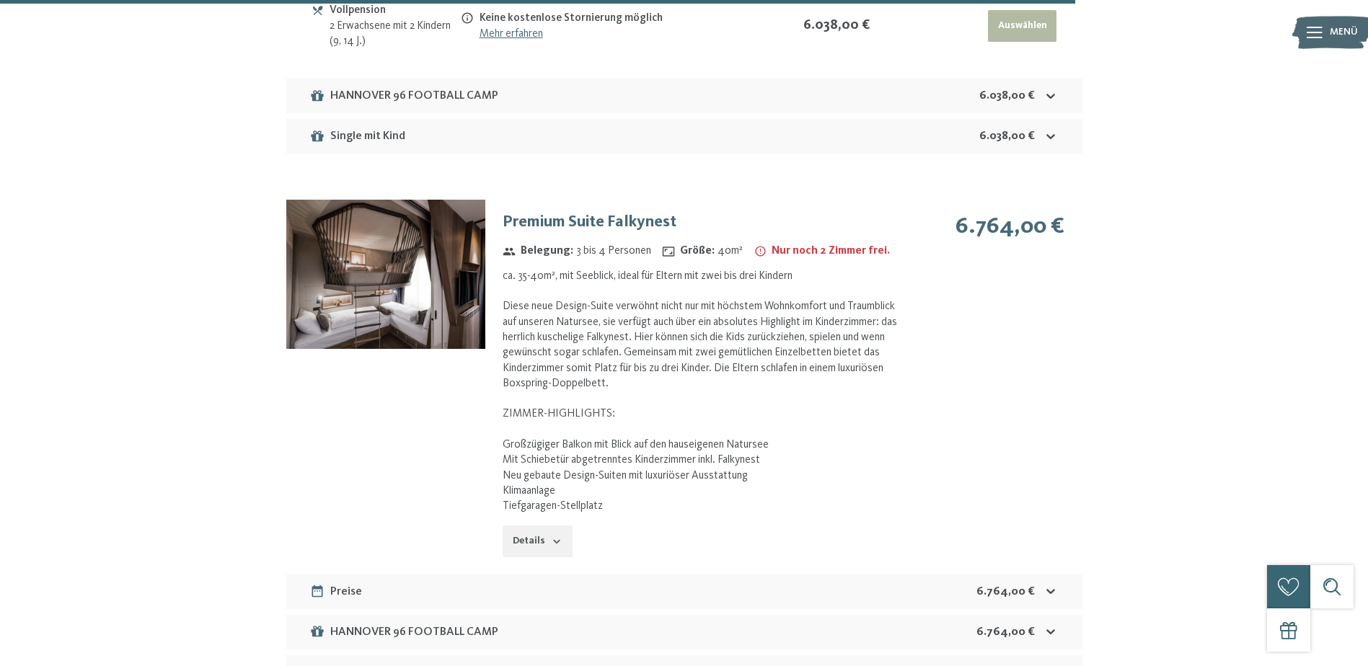
scroll to position [4418, 0]
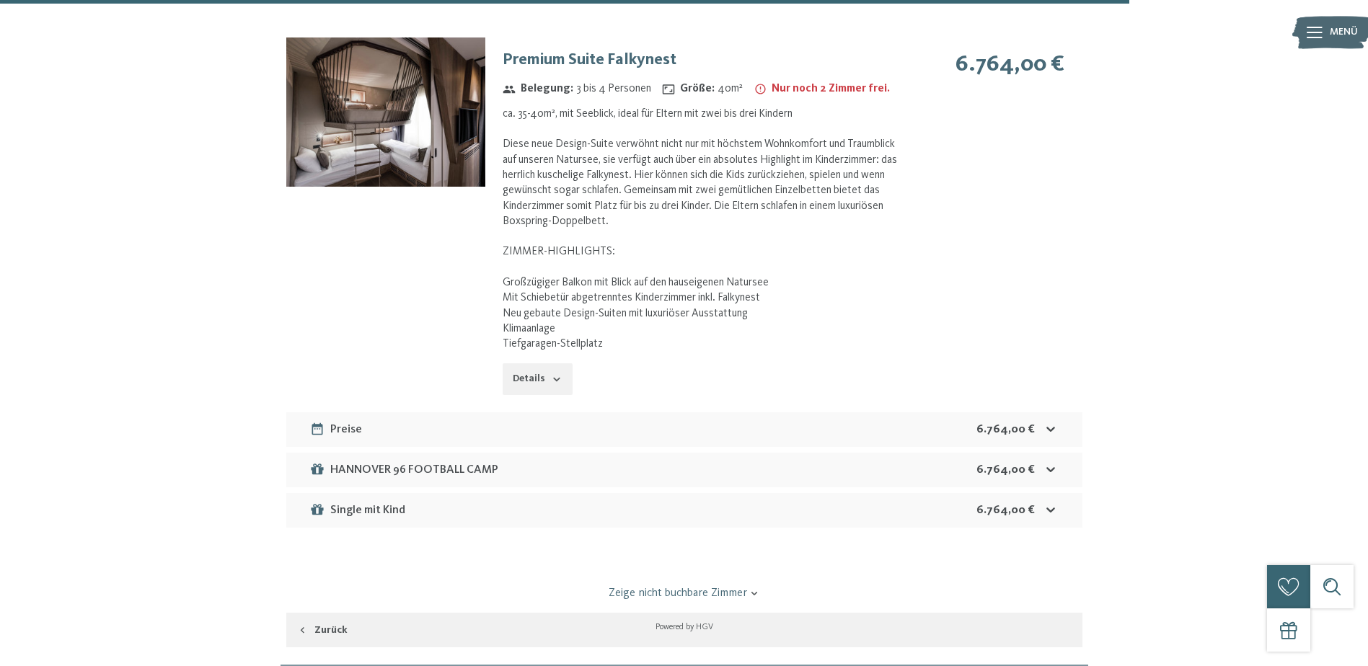
click at [542, 363] on button "Details" at bounding box center [537, 379] width 69 height 32
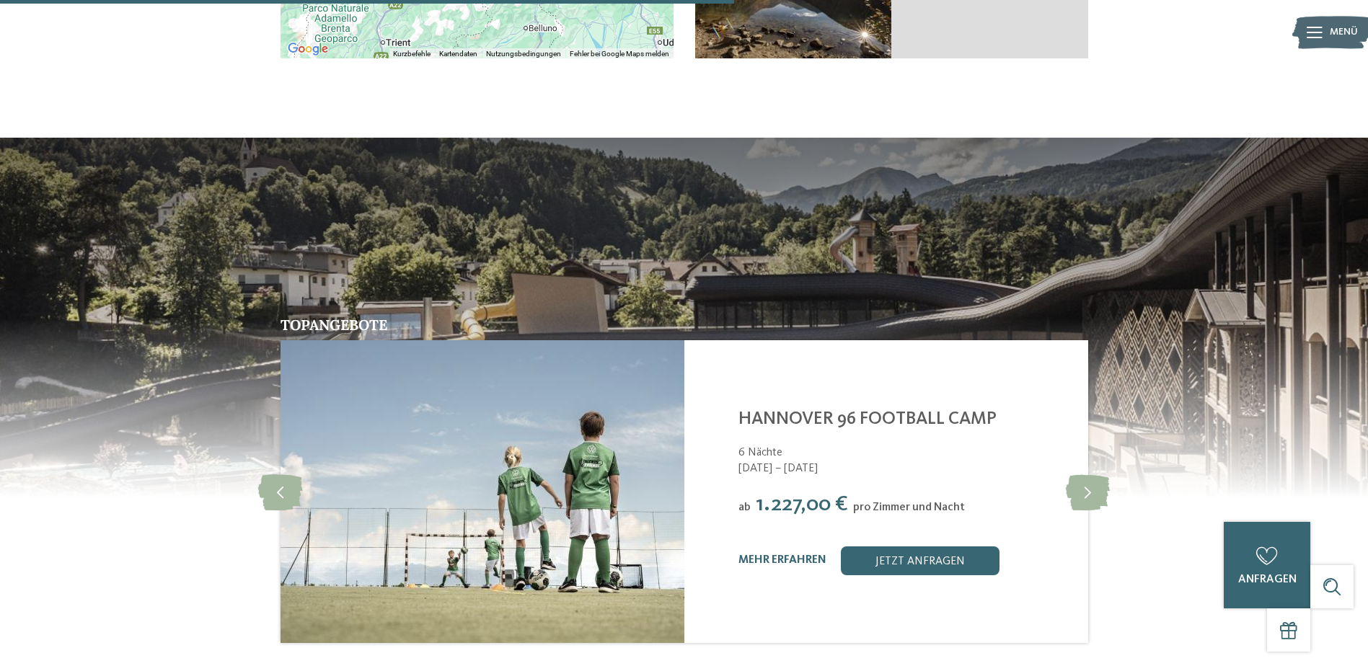
scroll to position [3481, 0]
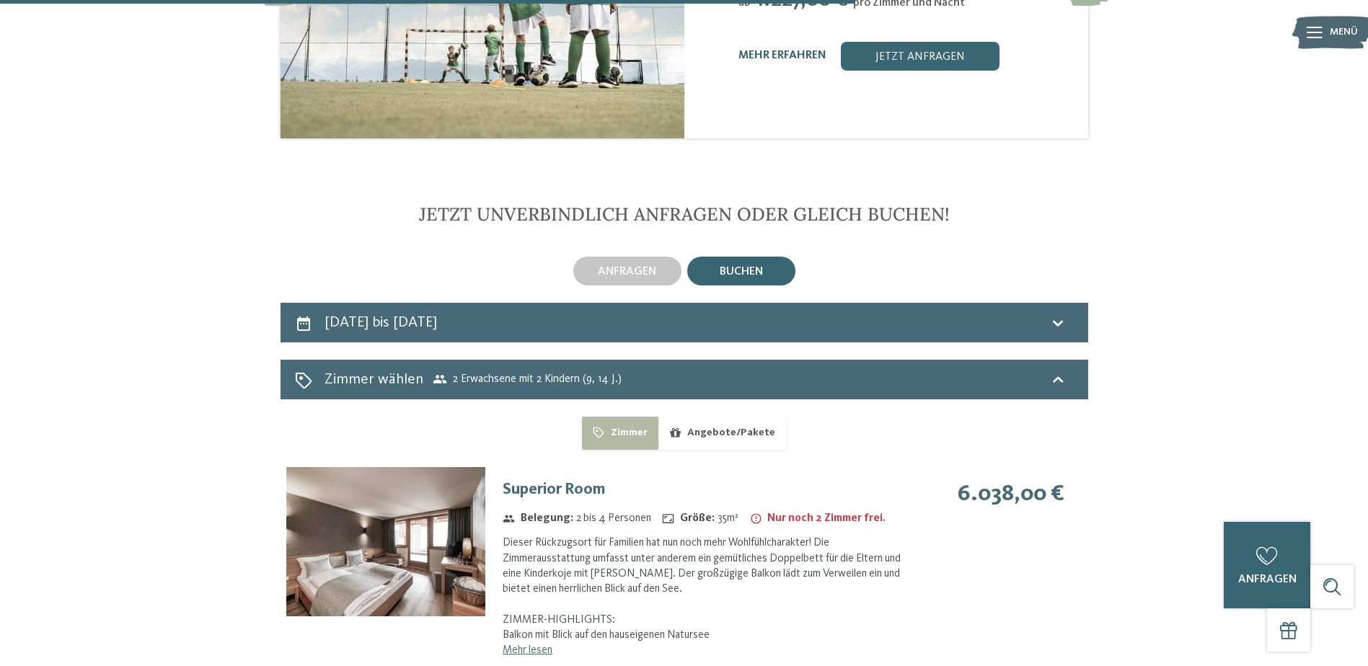
click at [438, 502] on img at bounding box center [385, 541] width 199 height 149
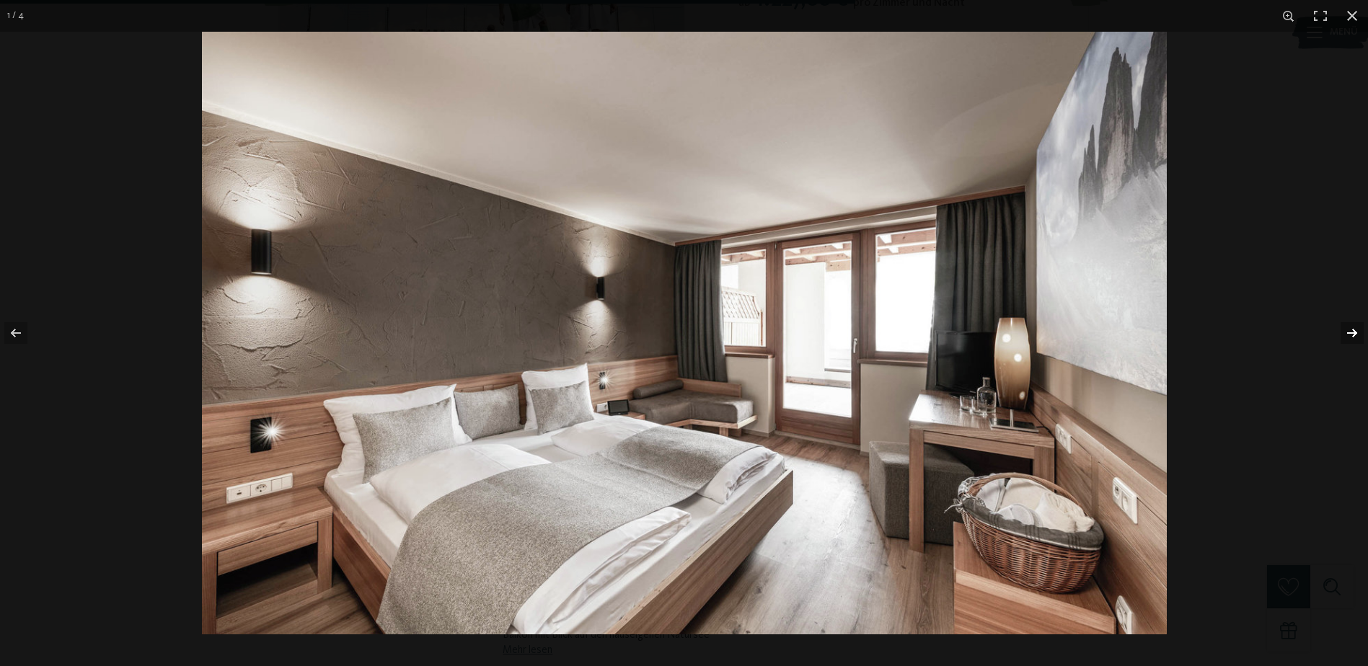
click at [1344, 333] on button "button" at bounding box center [1342, 333] width 50 height 72
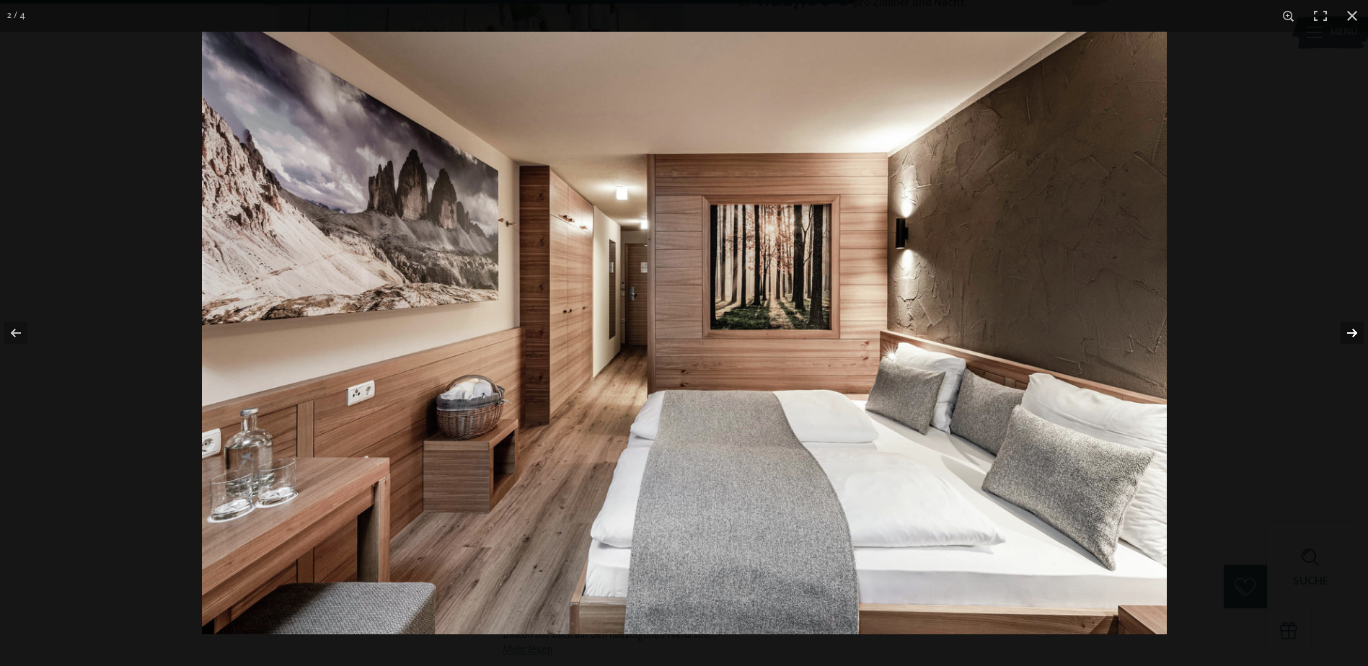
click at [1344, 333] on button "button" at bounding box center [1342, 333] width 50 height 72
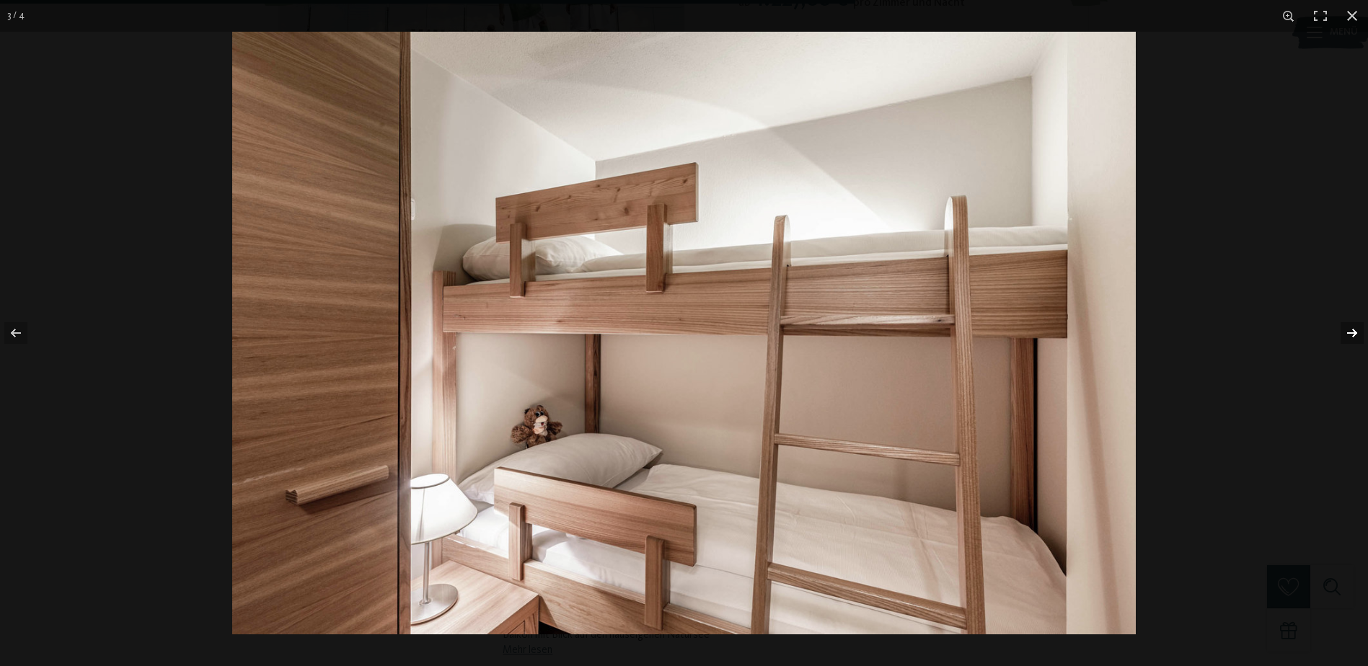
click at [1344, 335] on button "button" at bounding box center [1342, 333] width 50 height 72
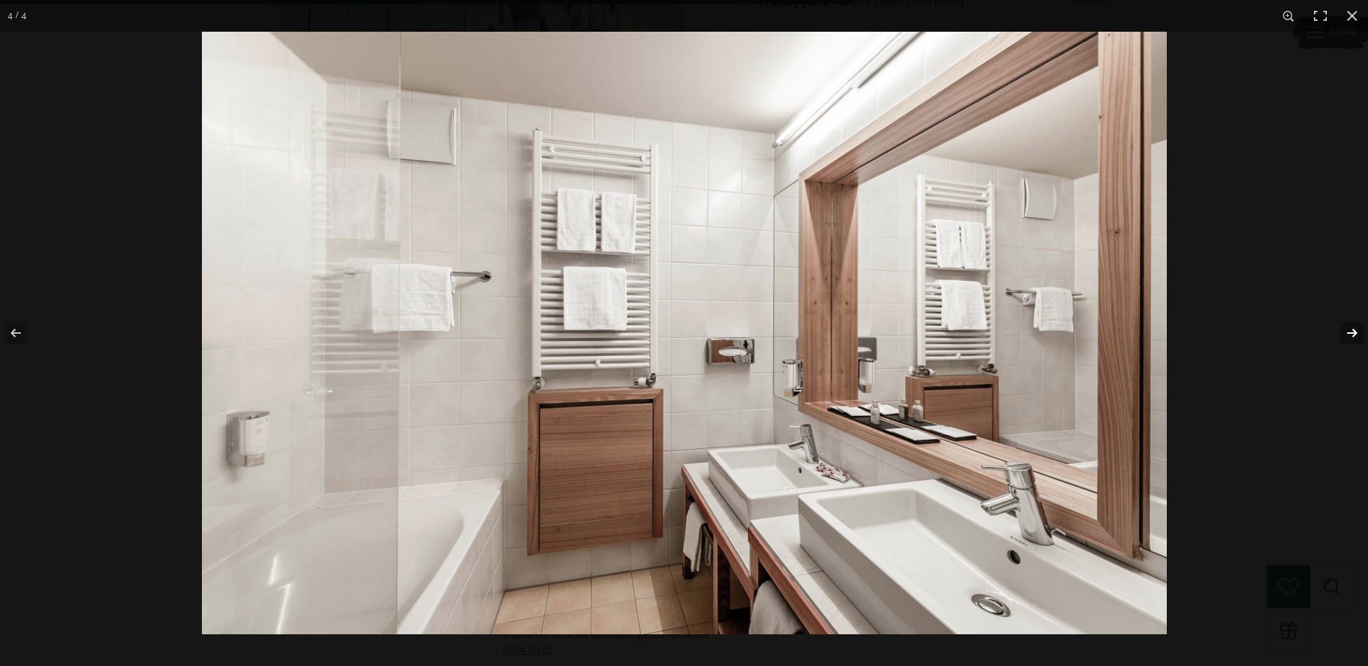
click at [1344, 335] on button "button" at bounding box center [1342, 333] width 50 height 72
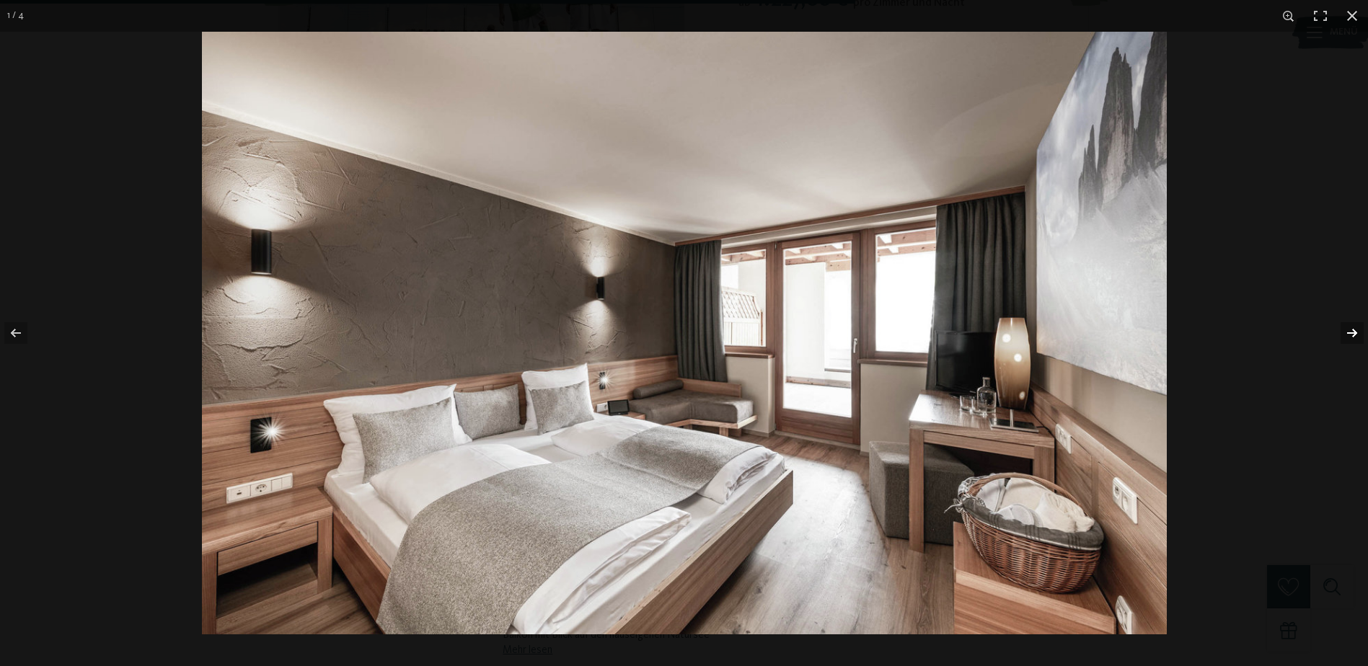
click at [1344, 335] on button "button" at bounding box center [1342, 333] width 50 height 72
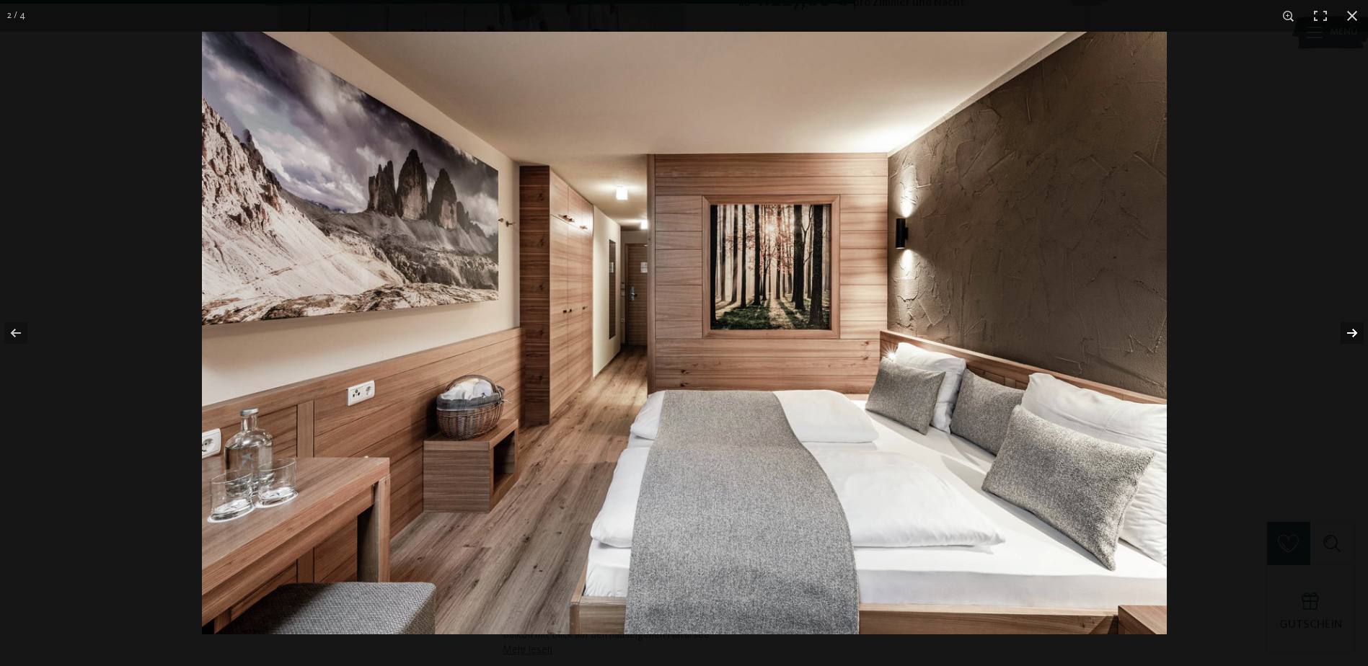
click at [1344, 335] on button "button" at bounding box center [1342, 333] width 50 height 72
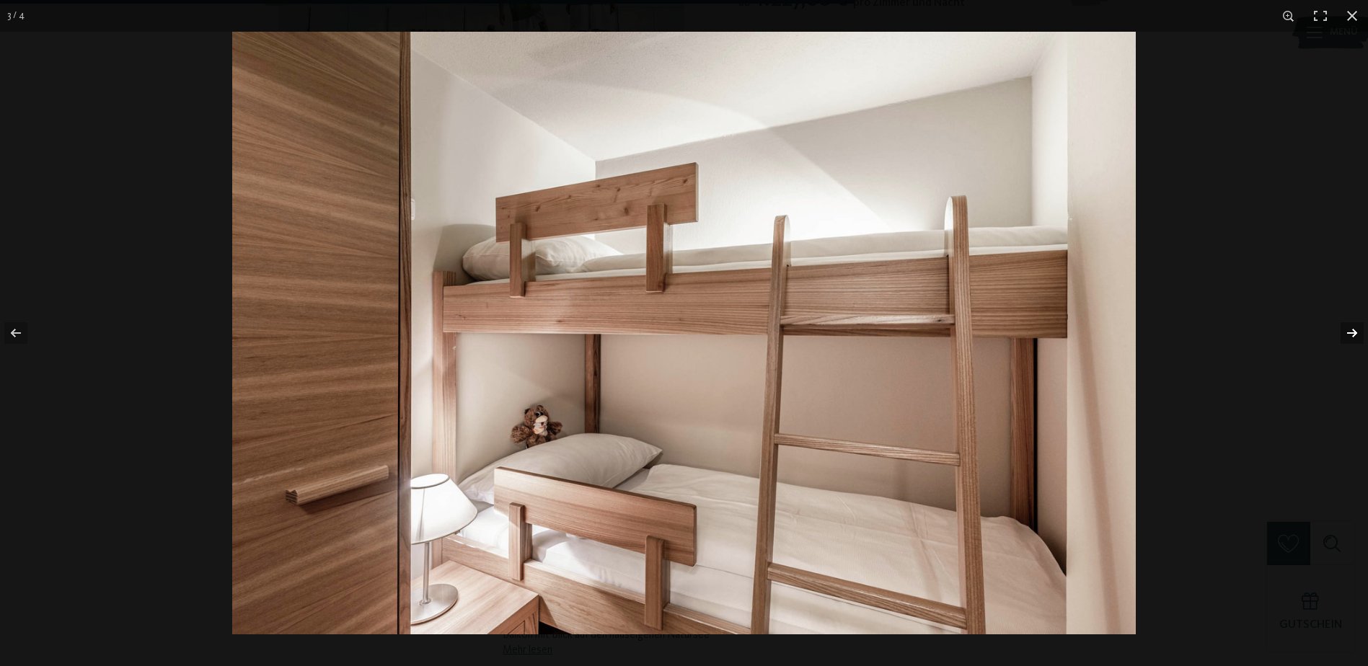
click at [1344, 335] on button "button" at bounding box center [1342, 333] width 50 height 72
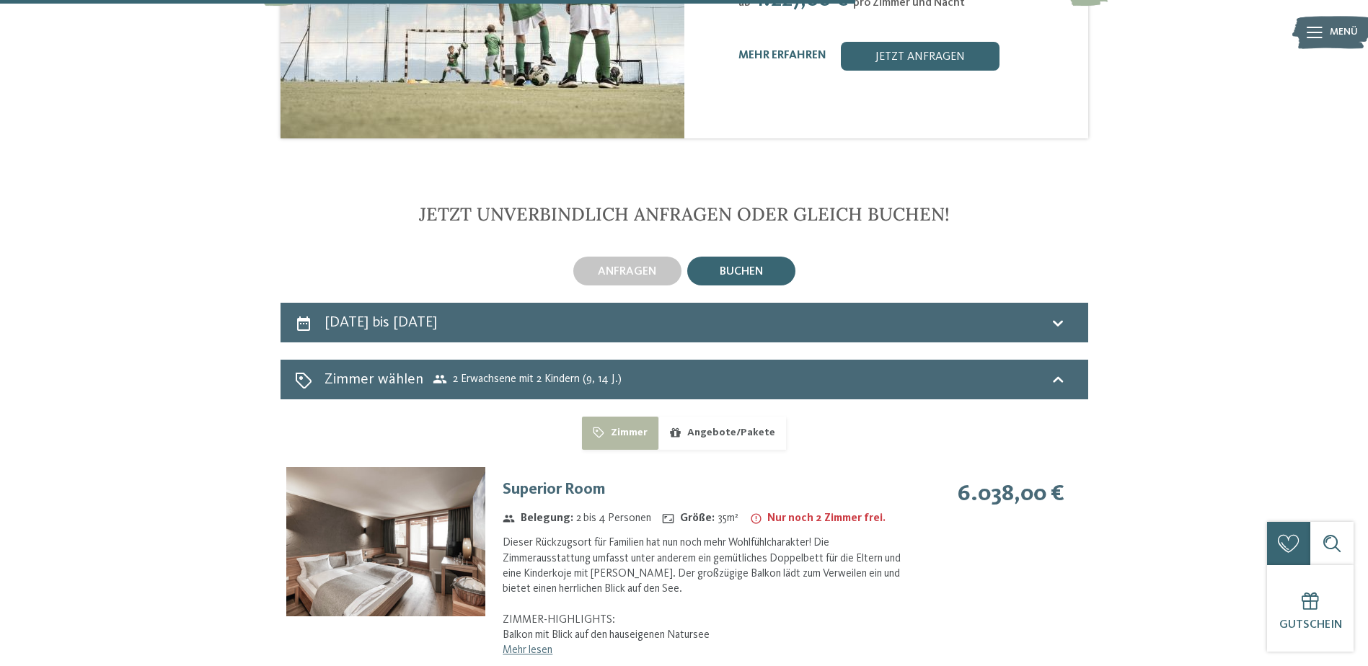
click at [0, 0] on button "button" at bounding box center [0, 0] width 0 height 0
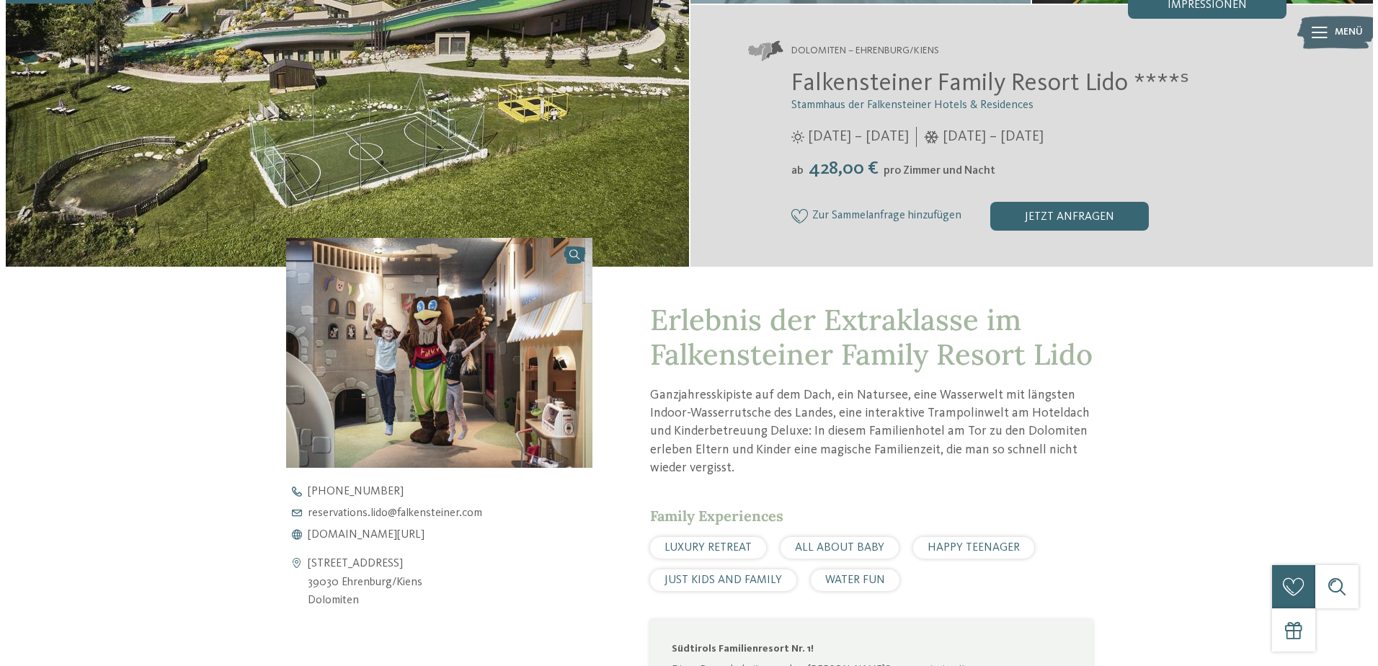
scroll to position [72, 0]
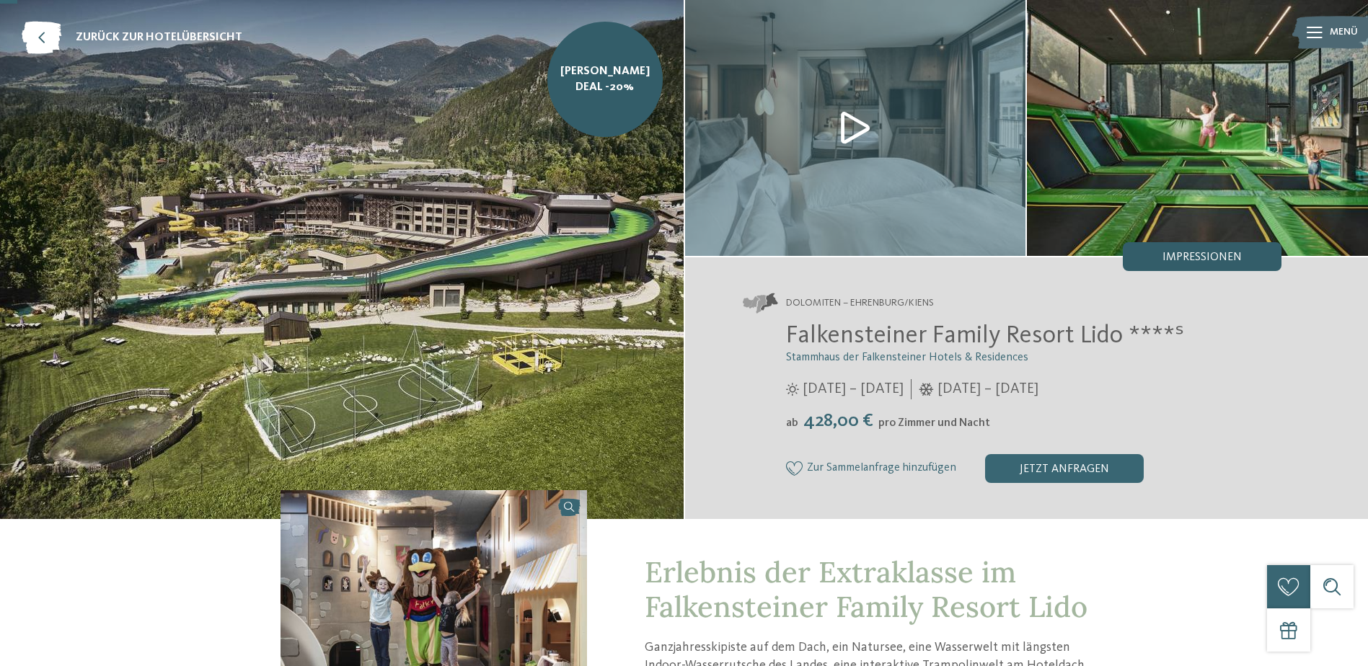
click at [1192, 249] on div "Impressionen" at bounding box center [1202, 256] width 159 height 29
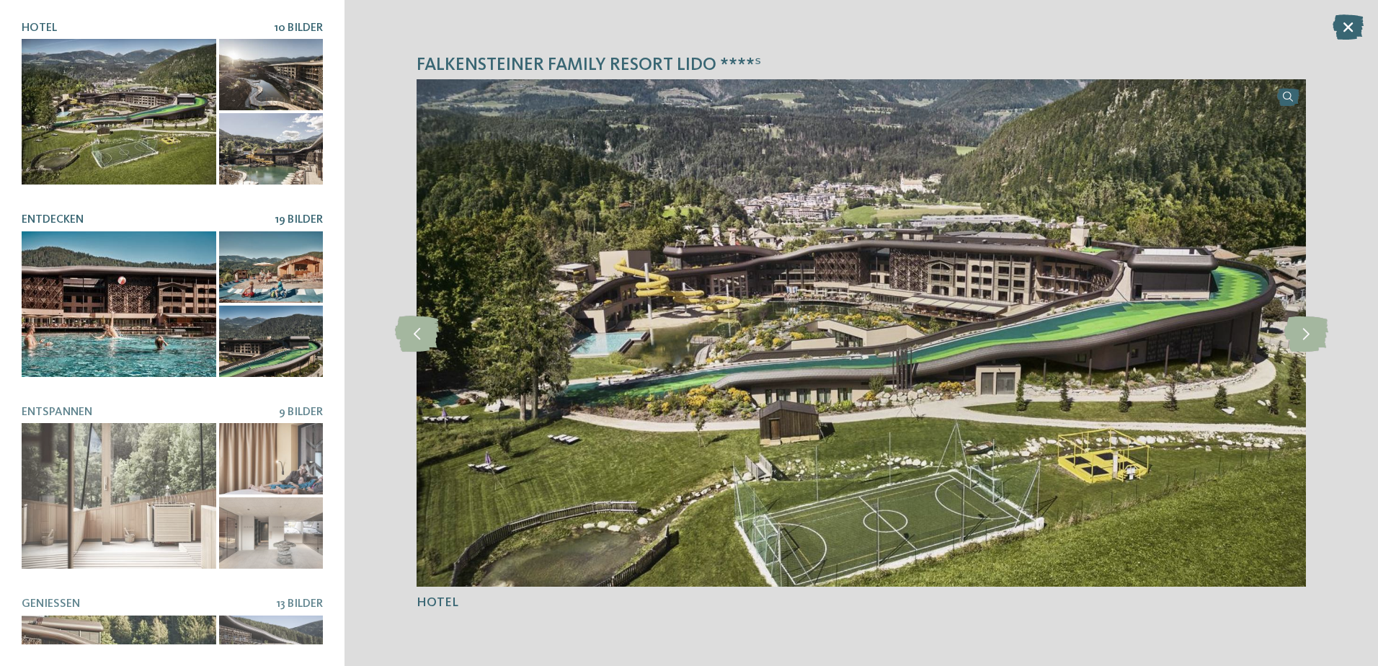
click at [112, 299] on div at bounding box center [119, 304] width 195 height 146
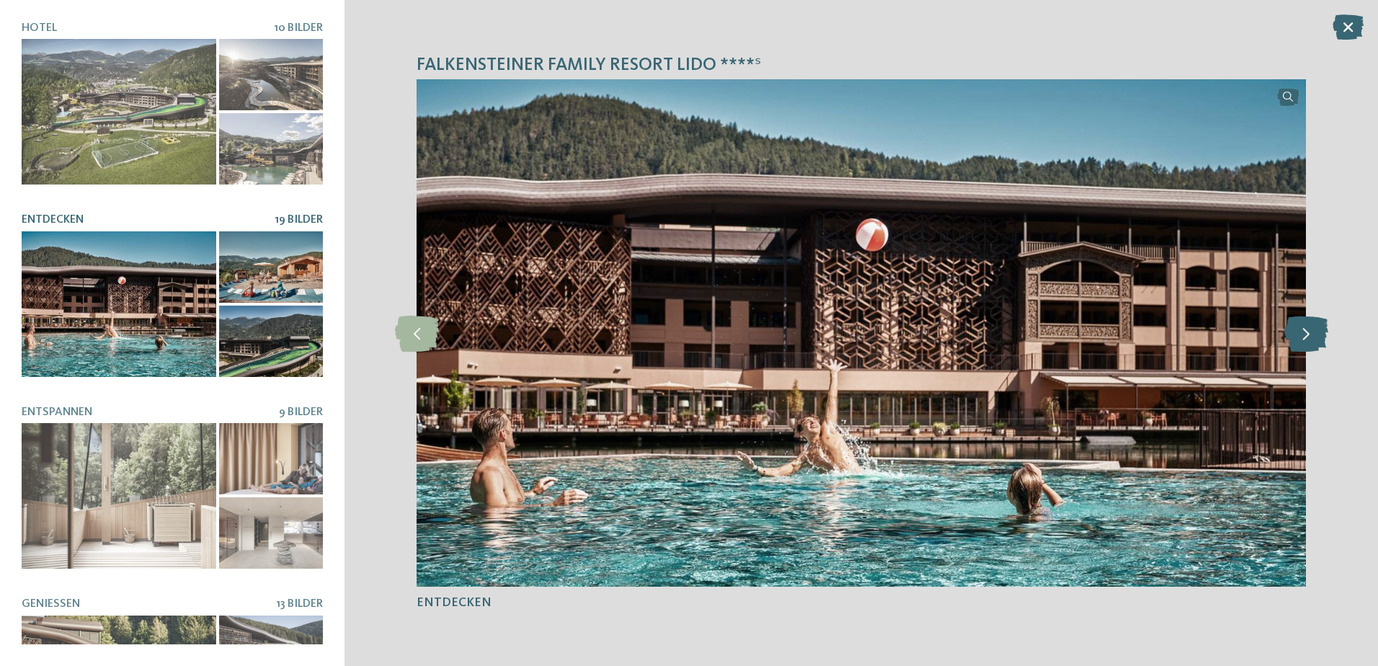
click at [1314, 333] on icon at bounding box center [1307, 333] width 44 height 36
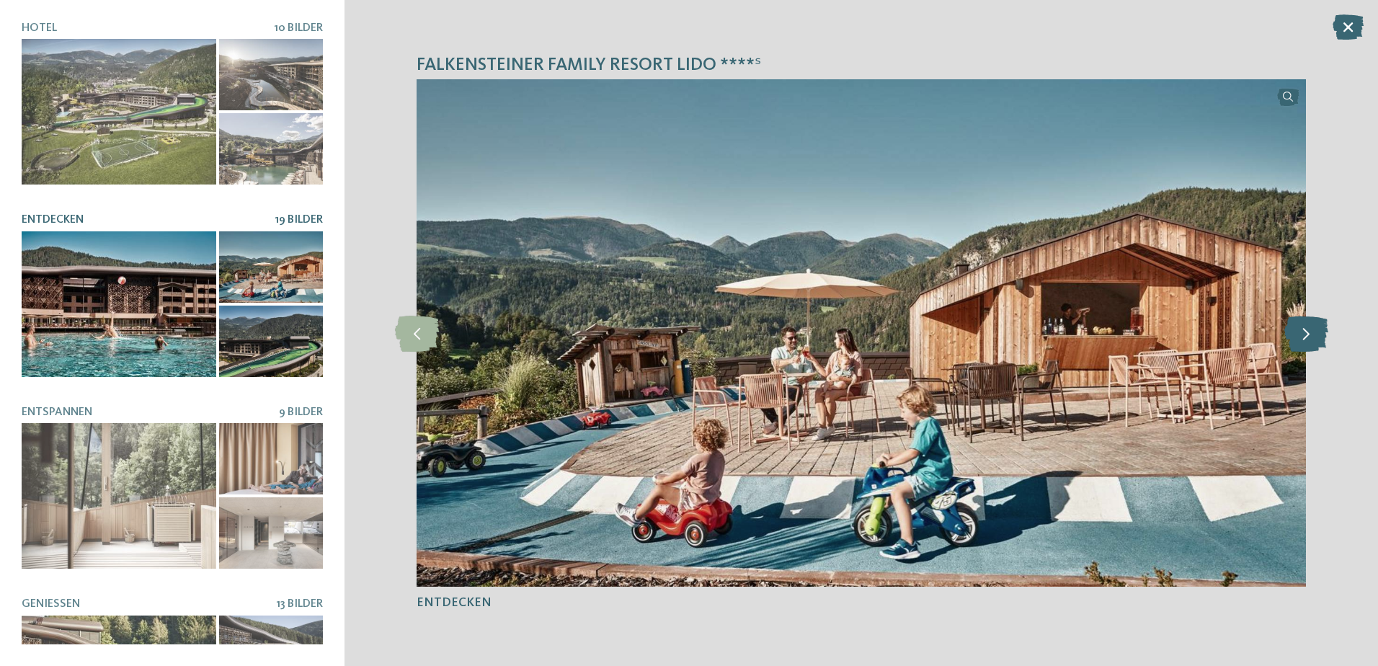
click at [1314, 333] on icon at bounding box center [1307, 333] width 44 height 36
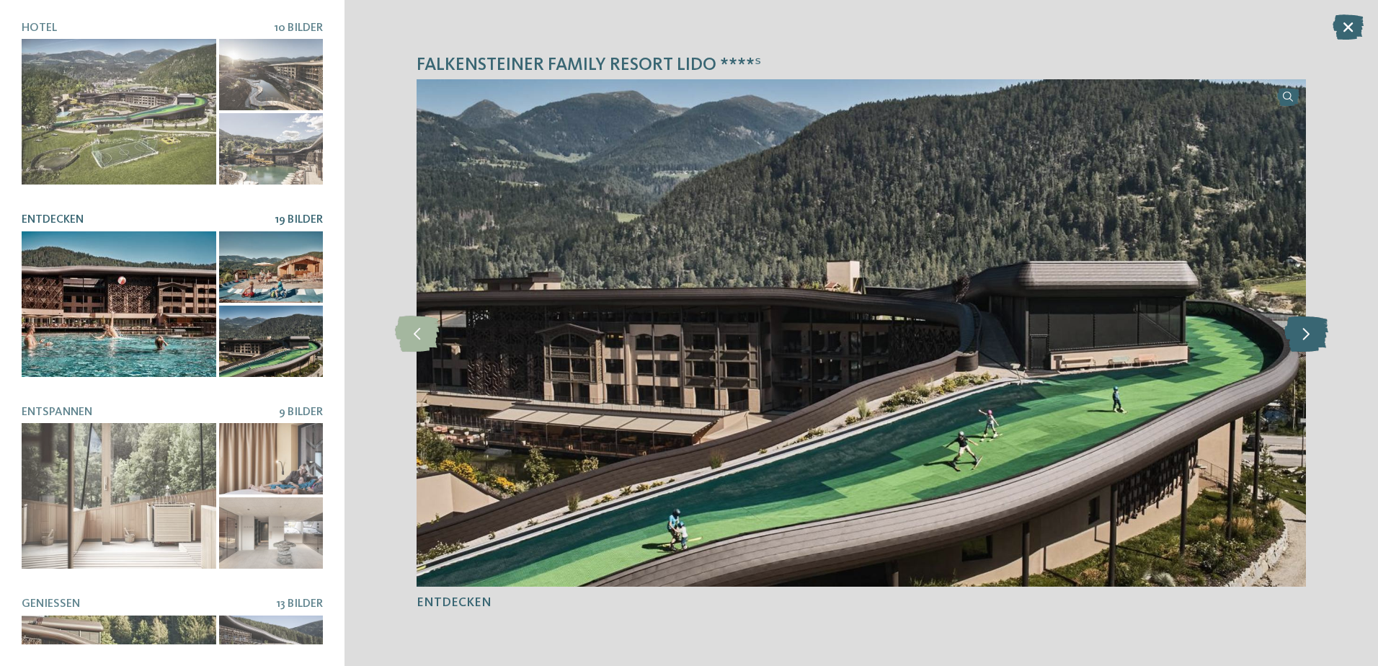
click at [1309, 330] on icon at bounding box center [1307, 333] width 44 height 36
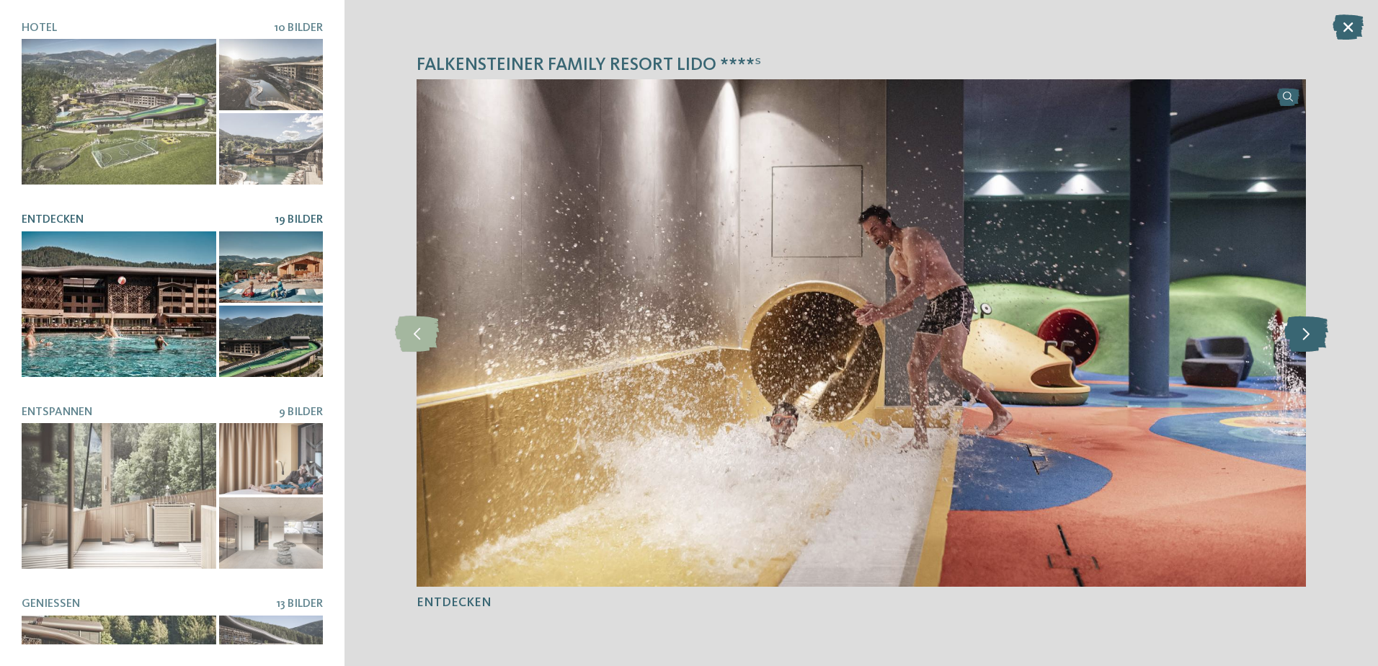
click at [1314, 335] on icon at bounding box center [1307, 333] width 44 height 36
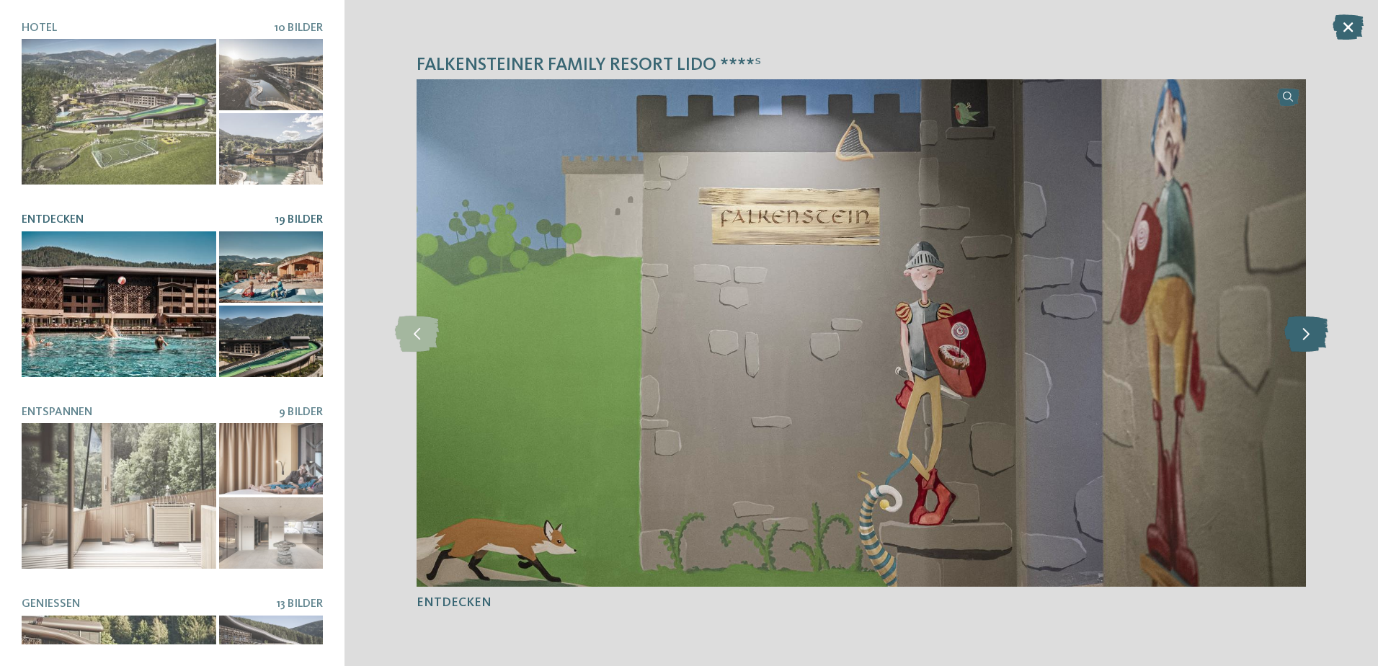
click at [1314, 335] on icon at bounding box center [1307, 333] width 44 height 36
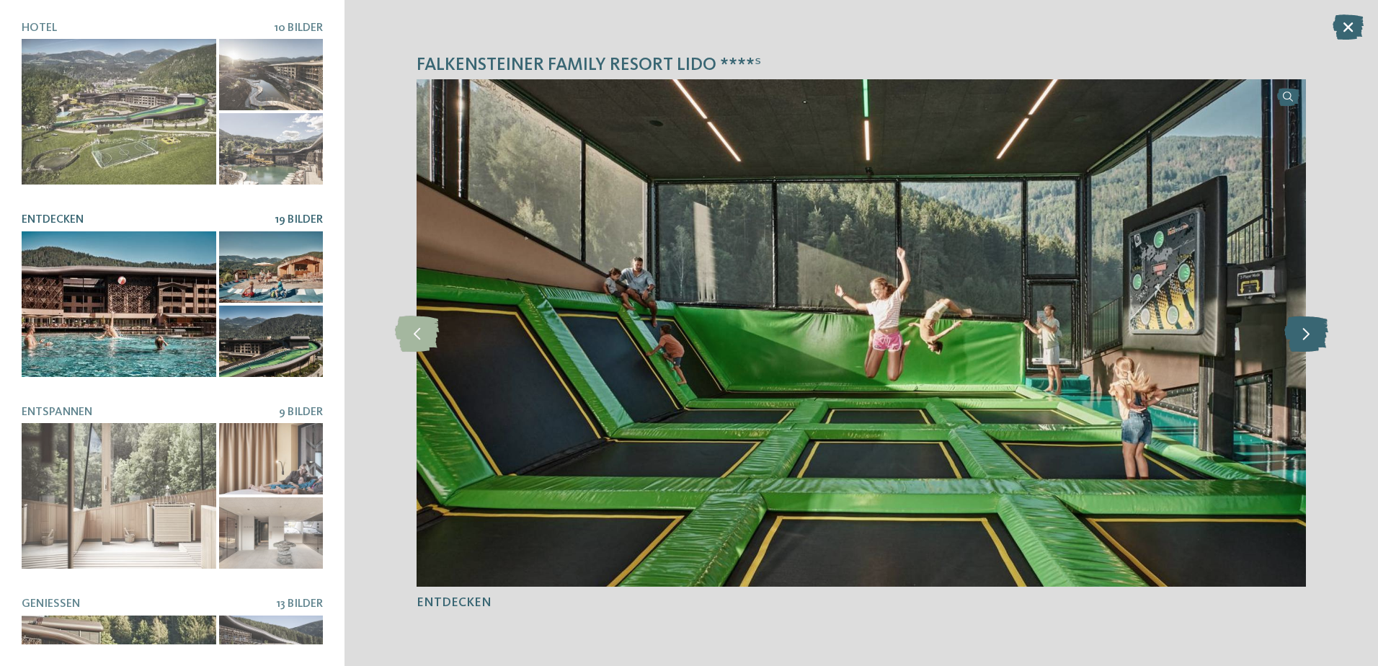
click at [1314, 335] on icon at bounding box center [1307, 333] width 44 height 36
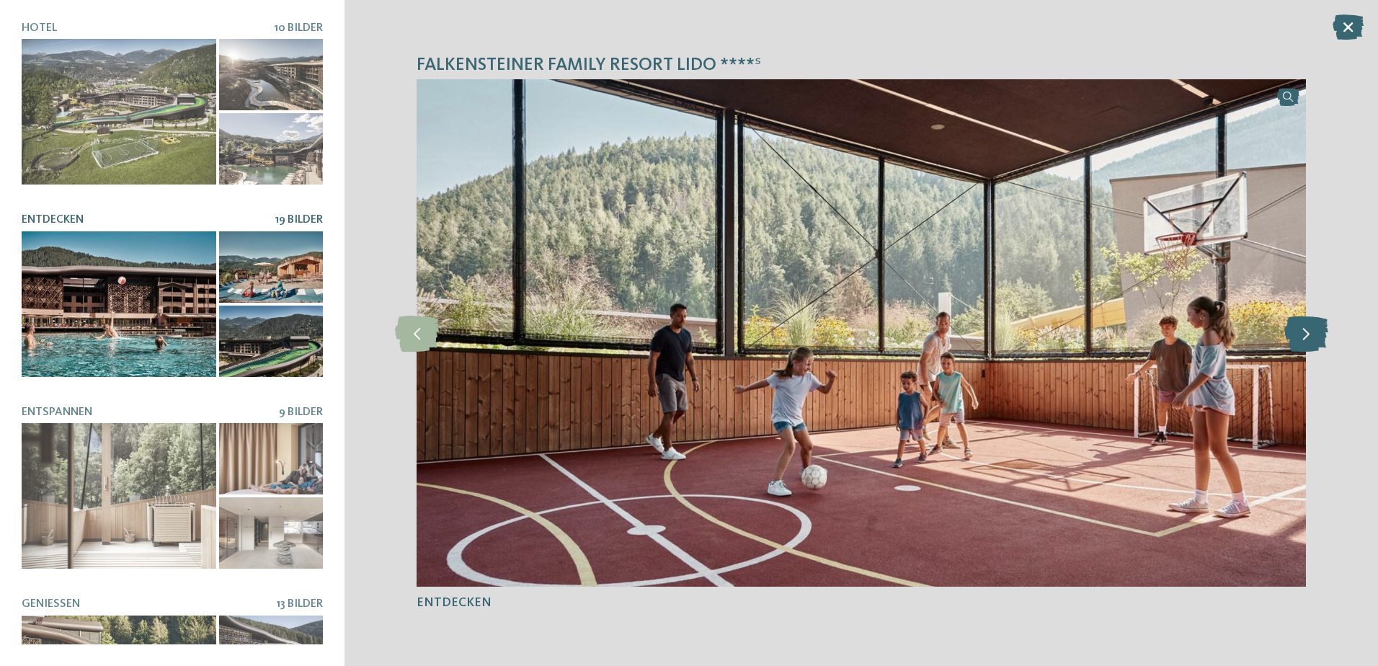
click at [1314, 335] on icon at bounding box center [1307, 333] width 44 height 36
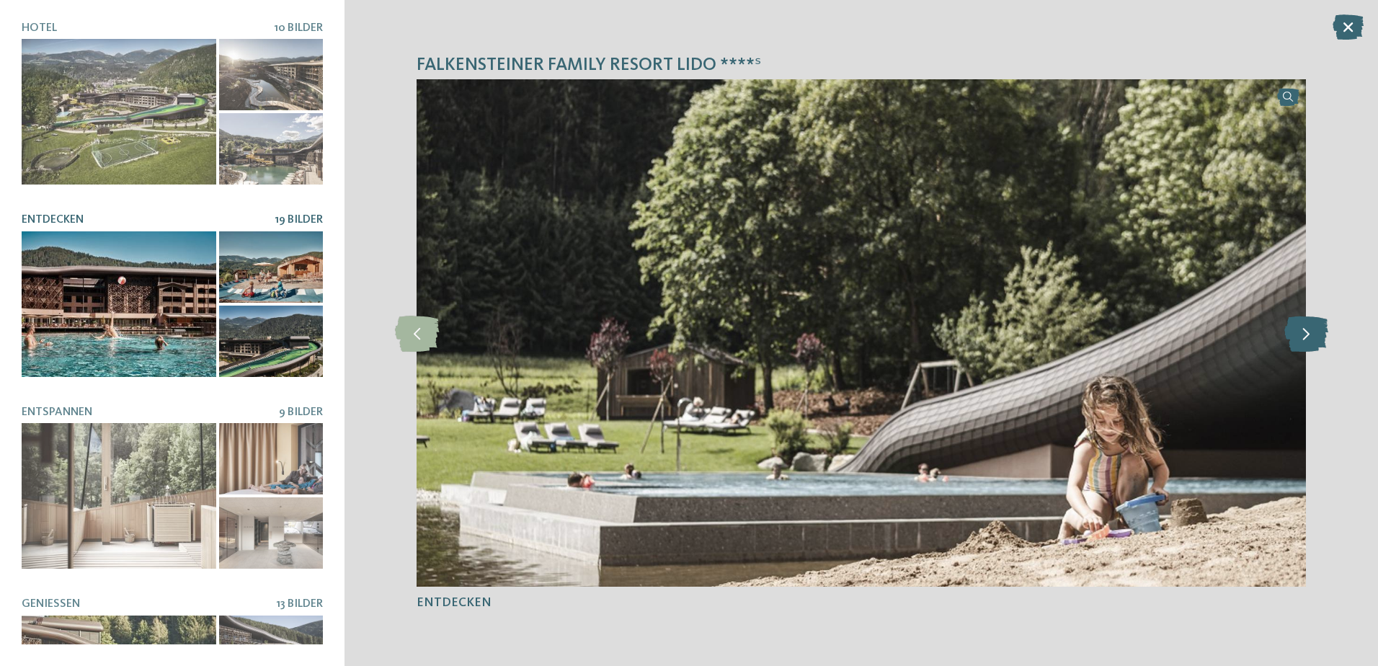
click at [1314, 335] on icon at bounding box center [1307, 333] width 44 height 36
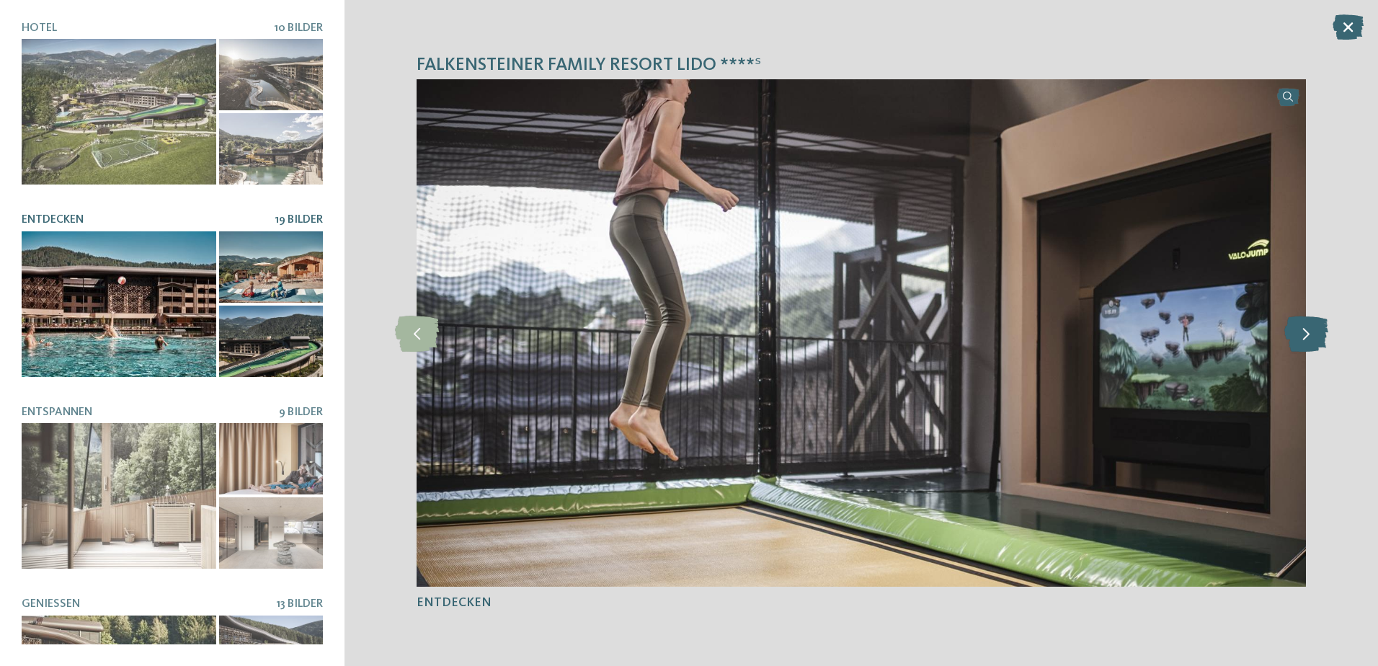
click at [1314, 335] on icon at bounding box center [1307, 333] width 44 height 36
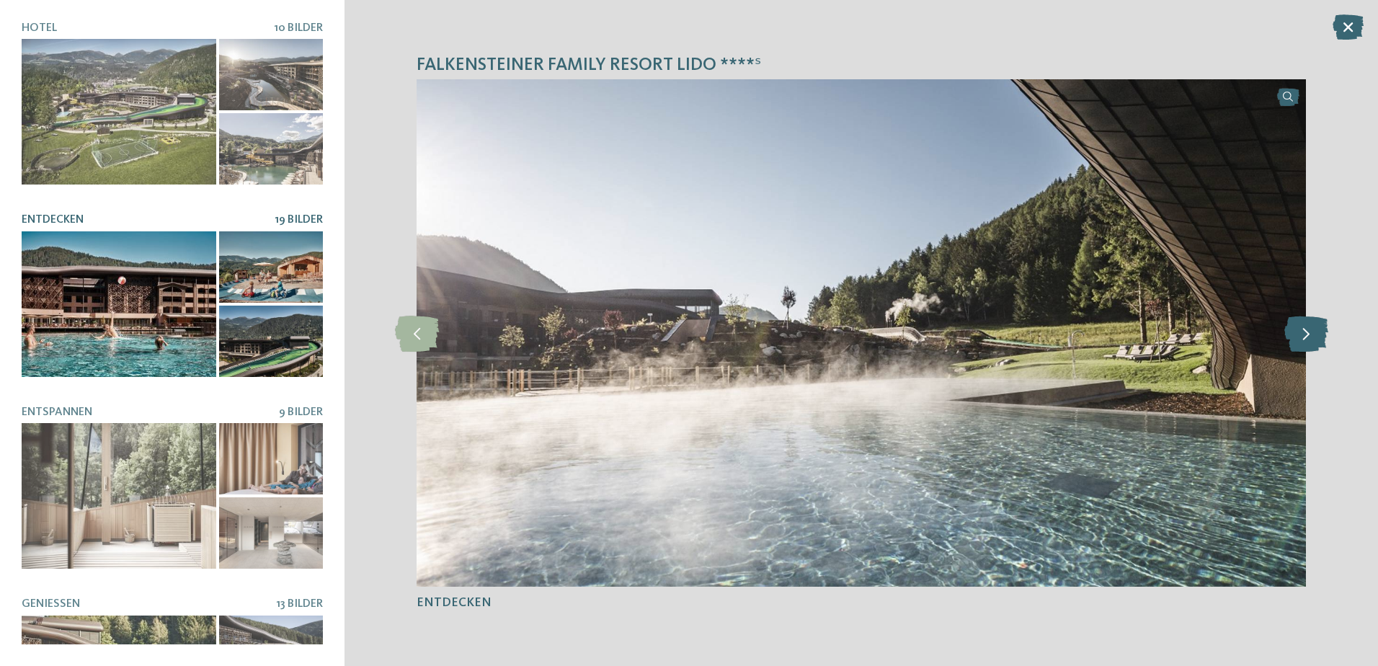
click at [1314, 335] on icon at bounding box center [1307, 333] width 44 height 36
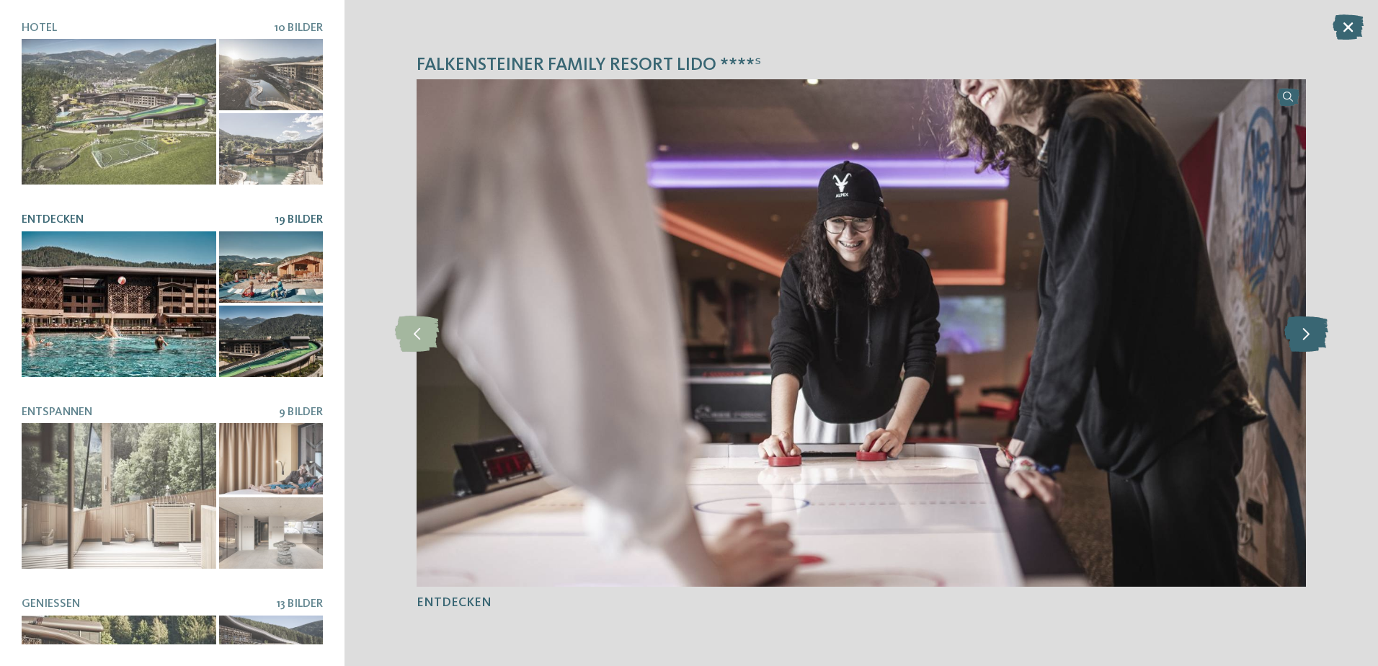
click at [1314, 335] on icon at bounding box center [1307, 333] width 44 height 36
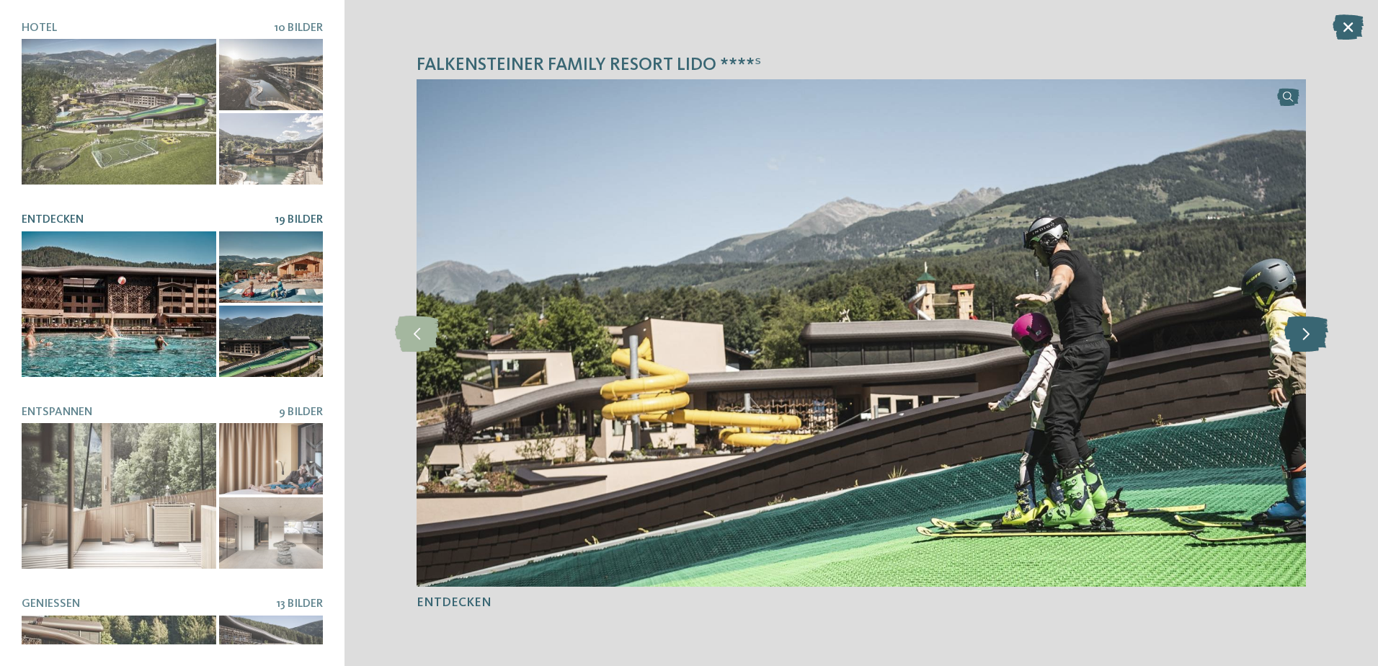
click at [1314, 335] on icon at bounding box center [1307, 333] width 44 height 36
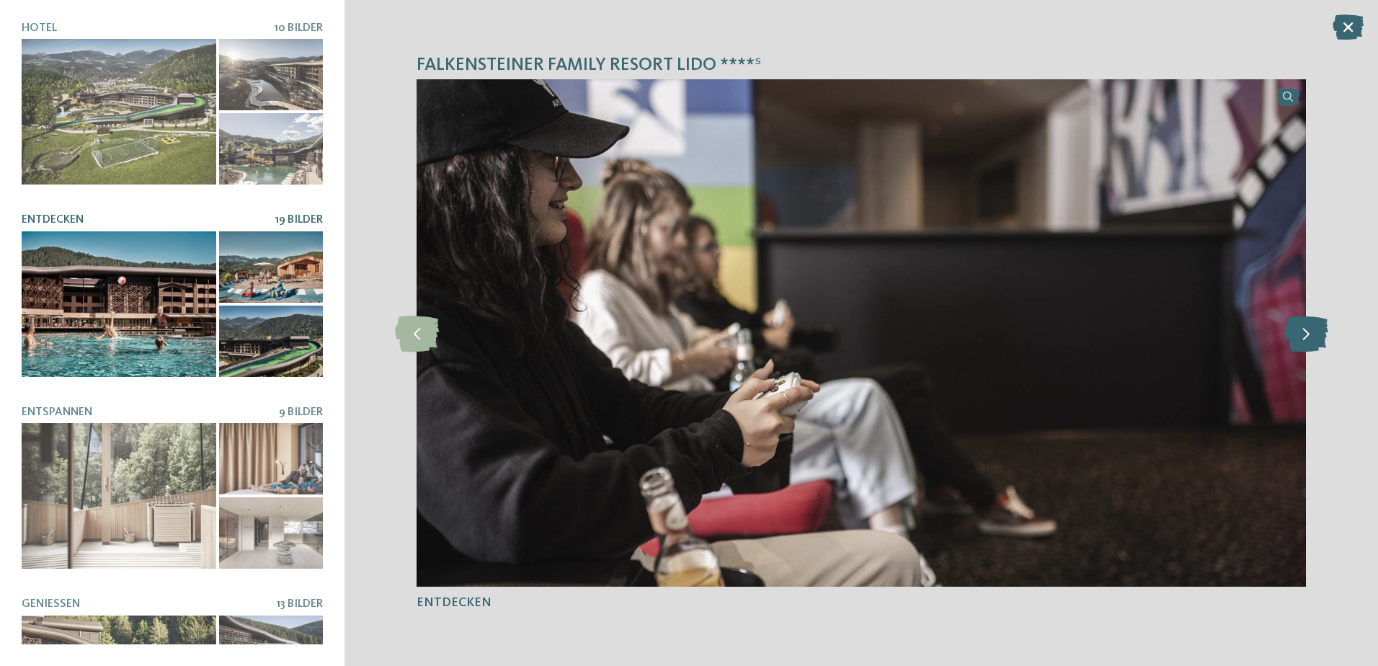
click at [1314, 335] on icon at bounding box center [1307, 333] width 44 height 36
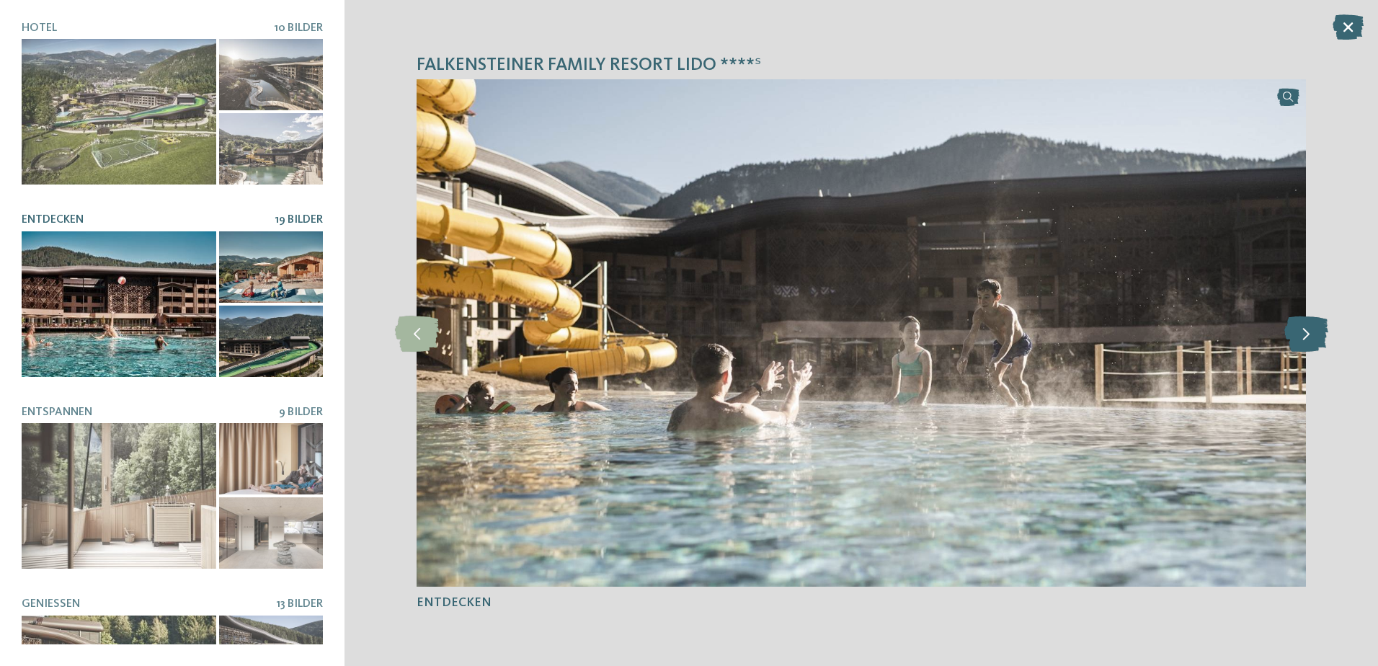
click at [1314, 335] on icon at bounding box center [1307, 333] width 44 height 36
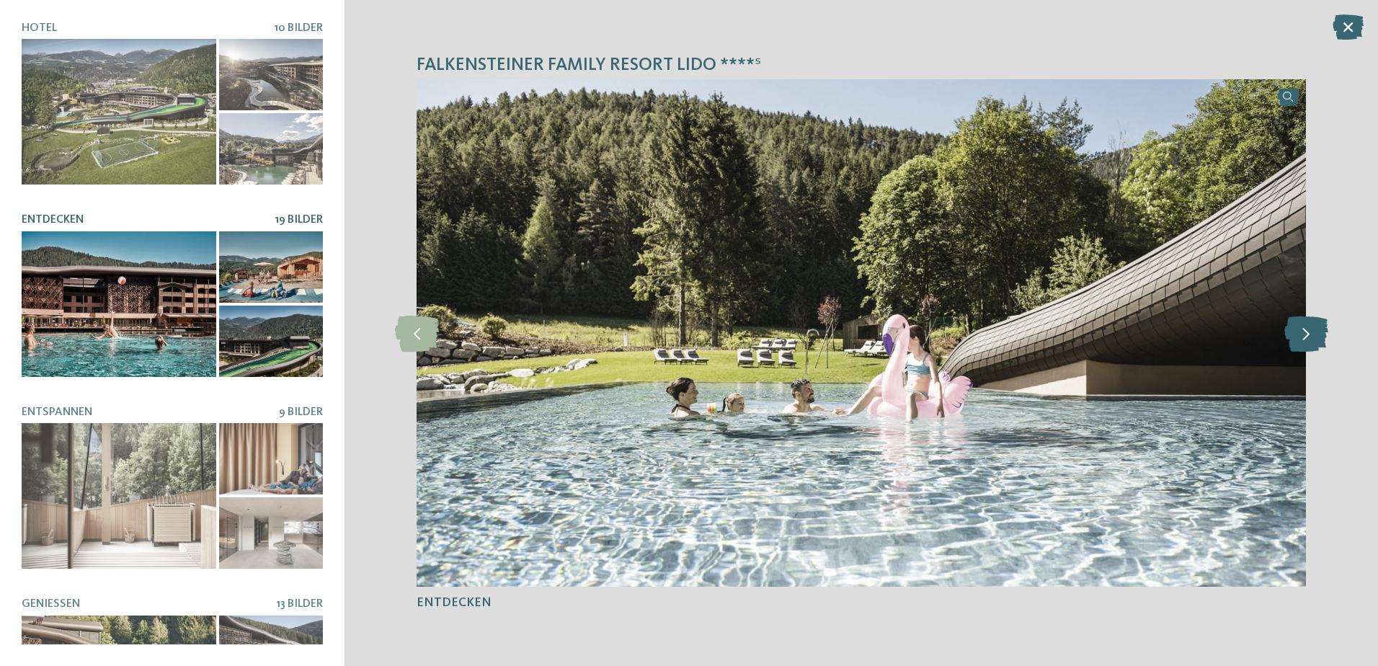
click at [1314, 335] on icon at bounding box center [1307, 333] width 44 height 36
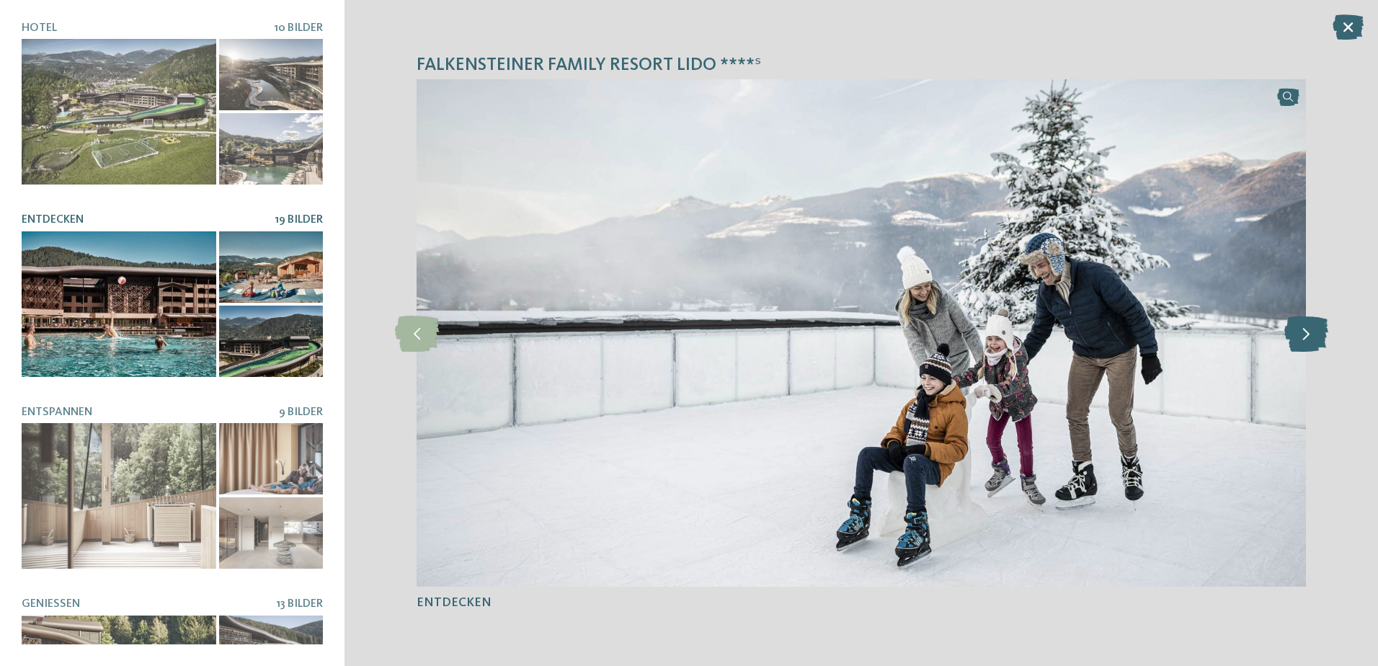
click at [1314, 335] on icon at bounding box center [1307, 333] width 44 height 36
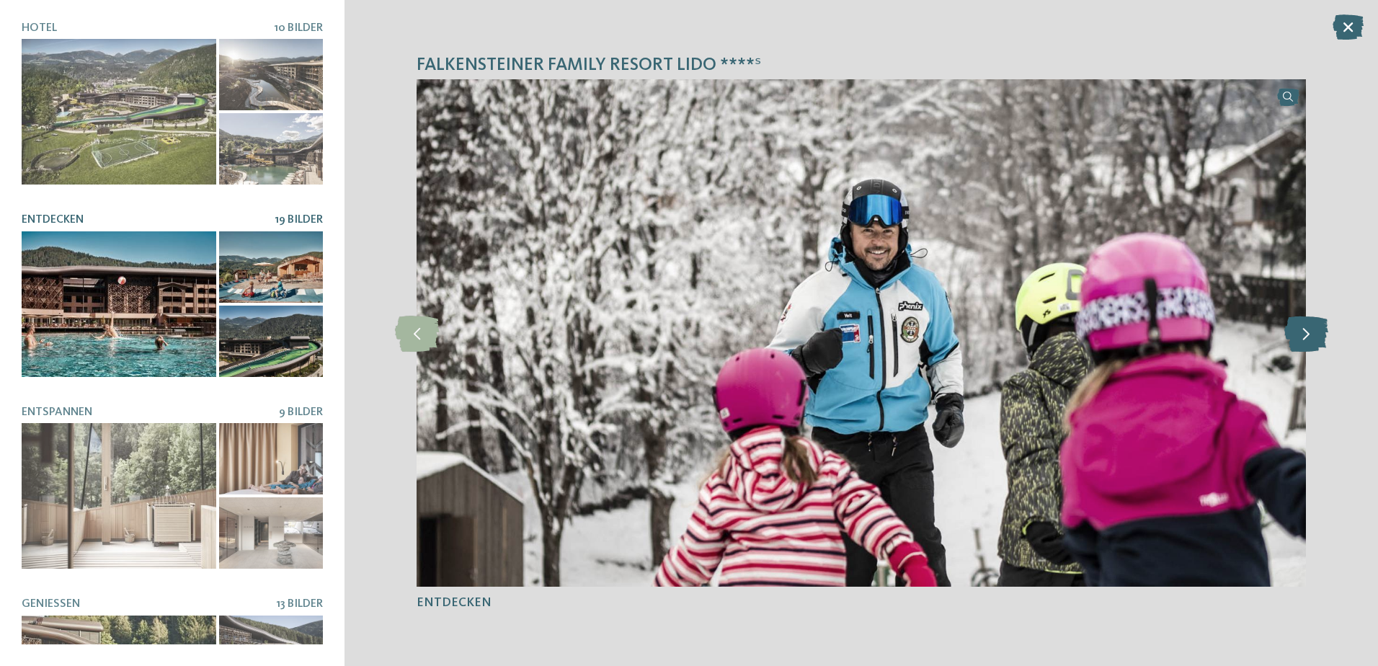
click at [1314, 335] on icon at bounding box center [1307, 333] width 44 height 36
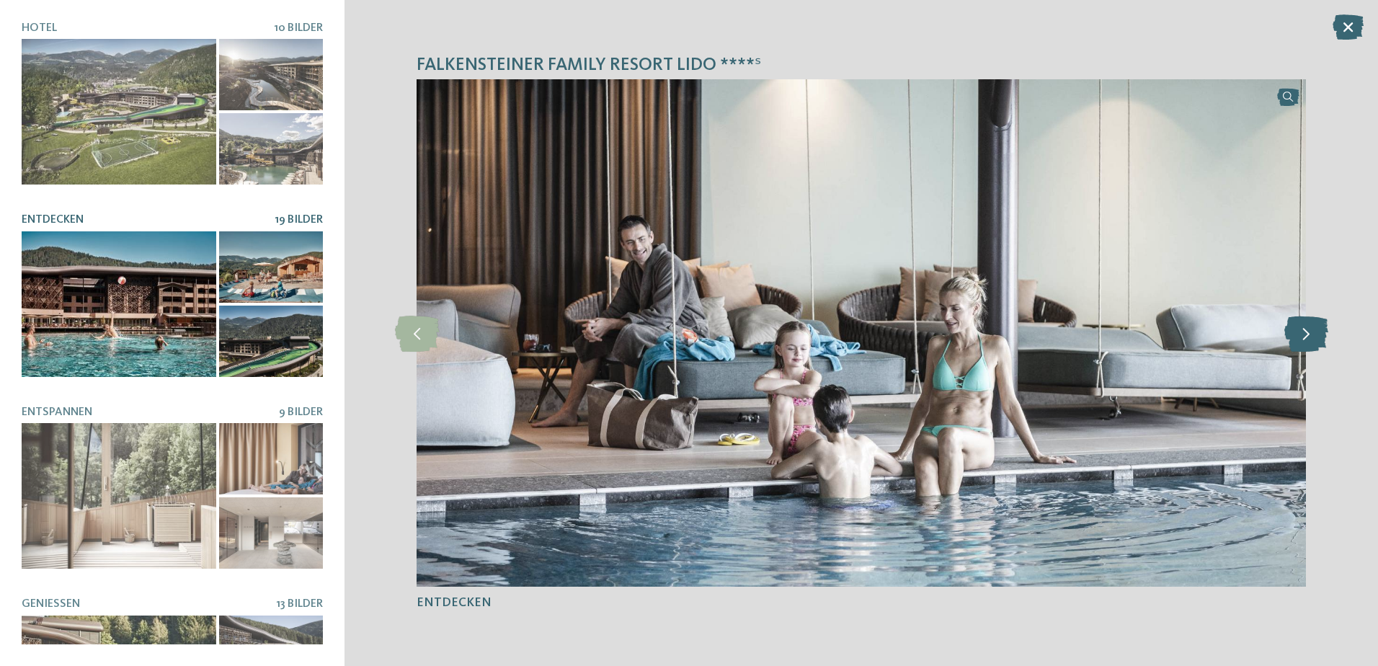
click at [1314, 335] on icon at bounding box center [1307, 333] width 44 height 36
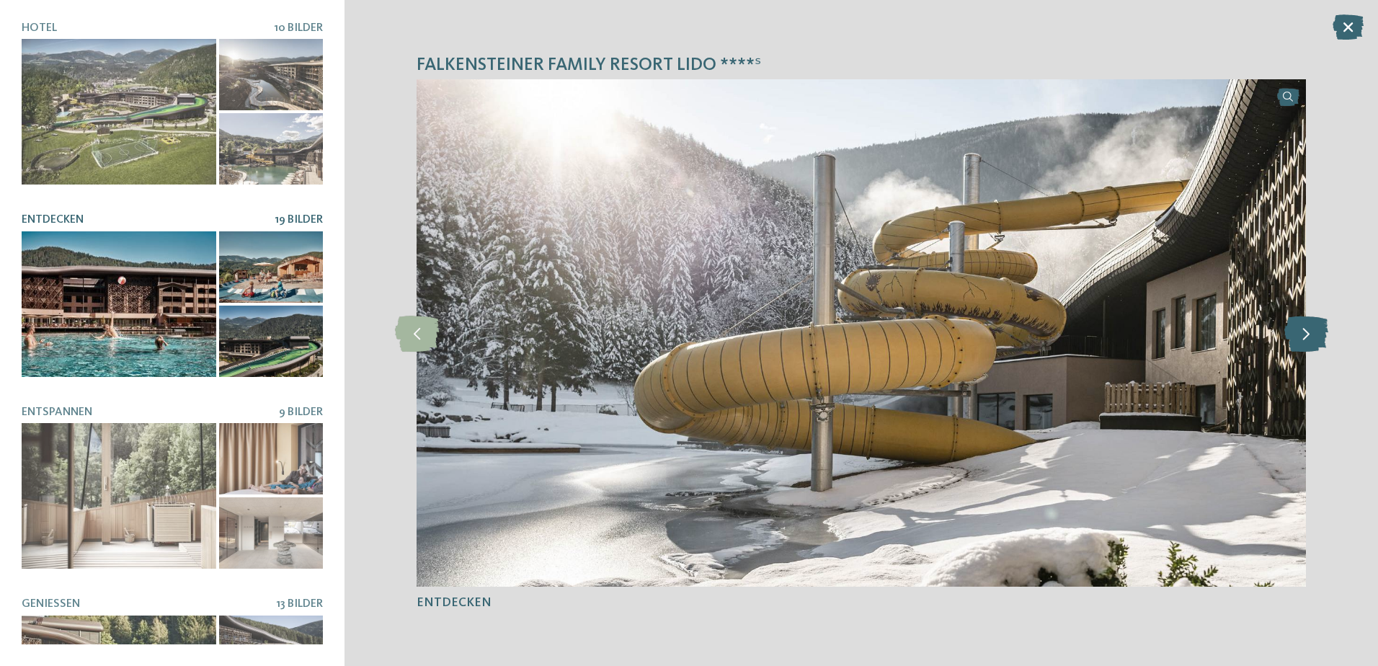
click at [1314, 335] on icon at bounding box center [1307, 333] width 44 height 36
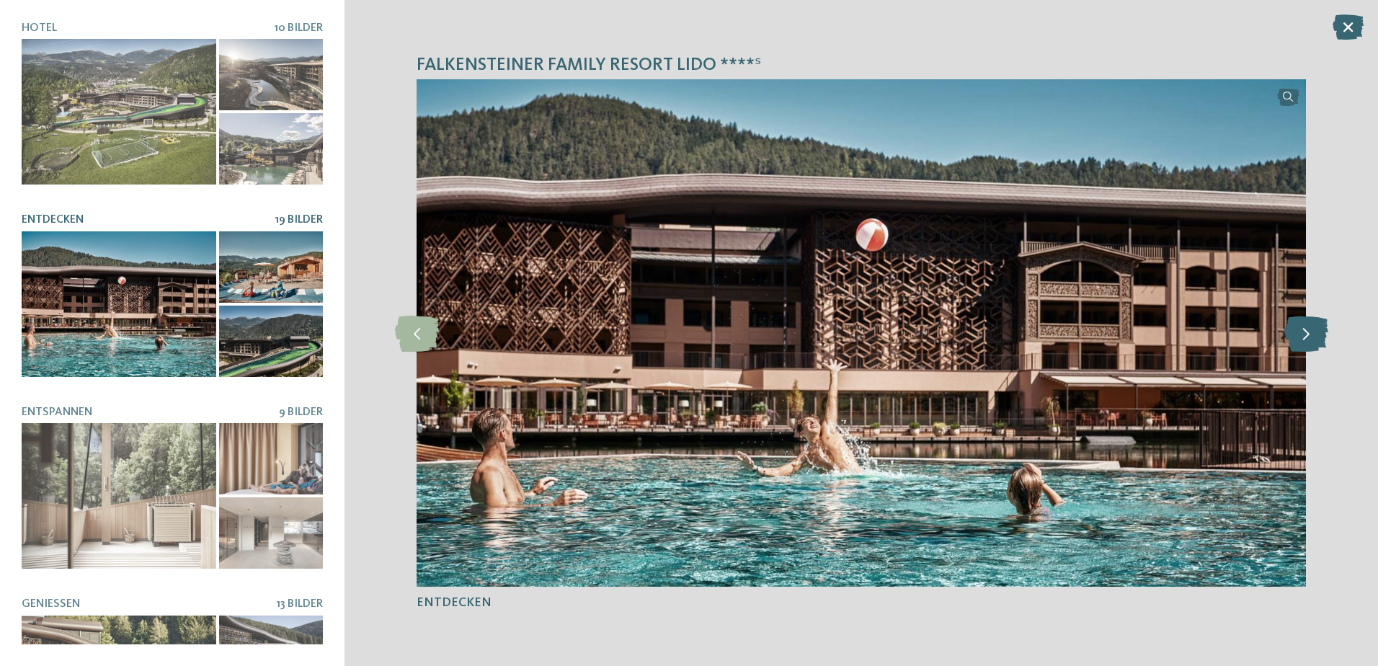
click at [1314, 335] on icon at bounding box center [1307, 333] width 44 height 36
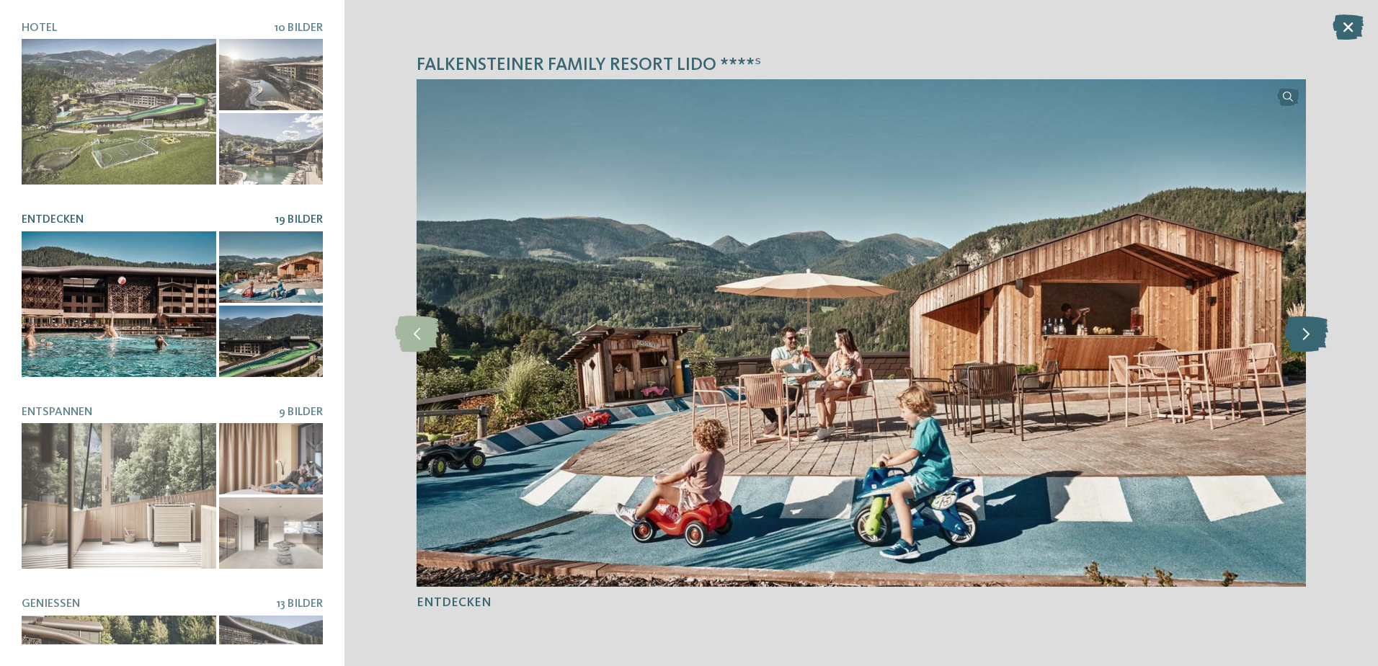
click at [1314, 335] on icon at bounding box center [1307, 333] width 44 height 36
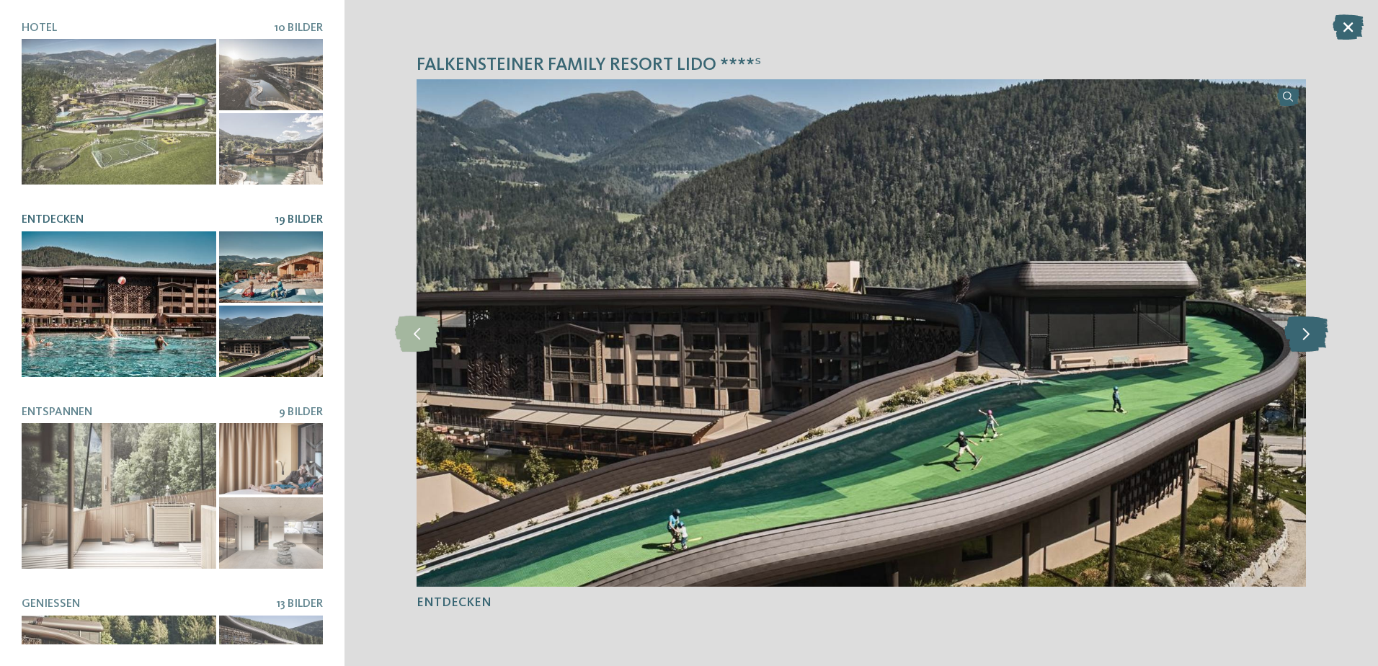
click at [1314, 335] on icon at bounding box center [1307, 333] width 44 height 36
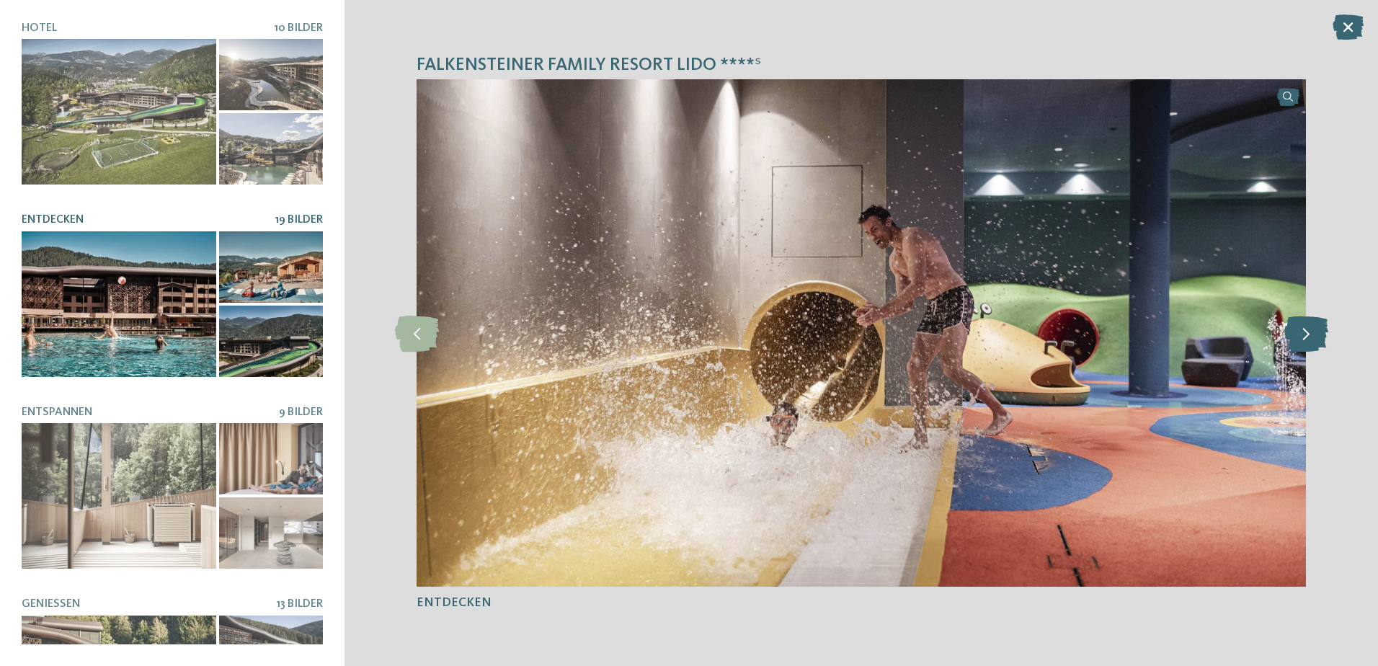
click at [1314, 335] on icon at bounding box center [1307, 333] width 44 height 36
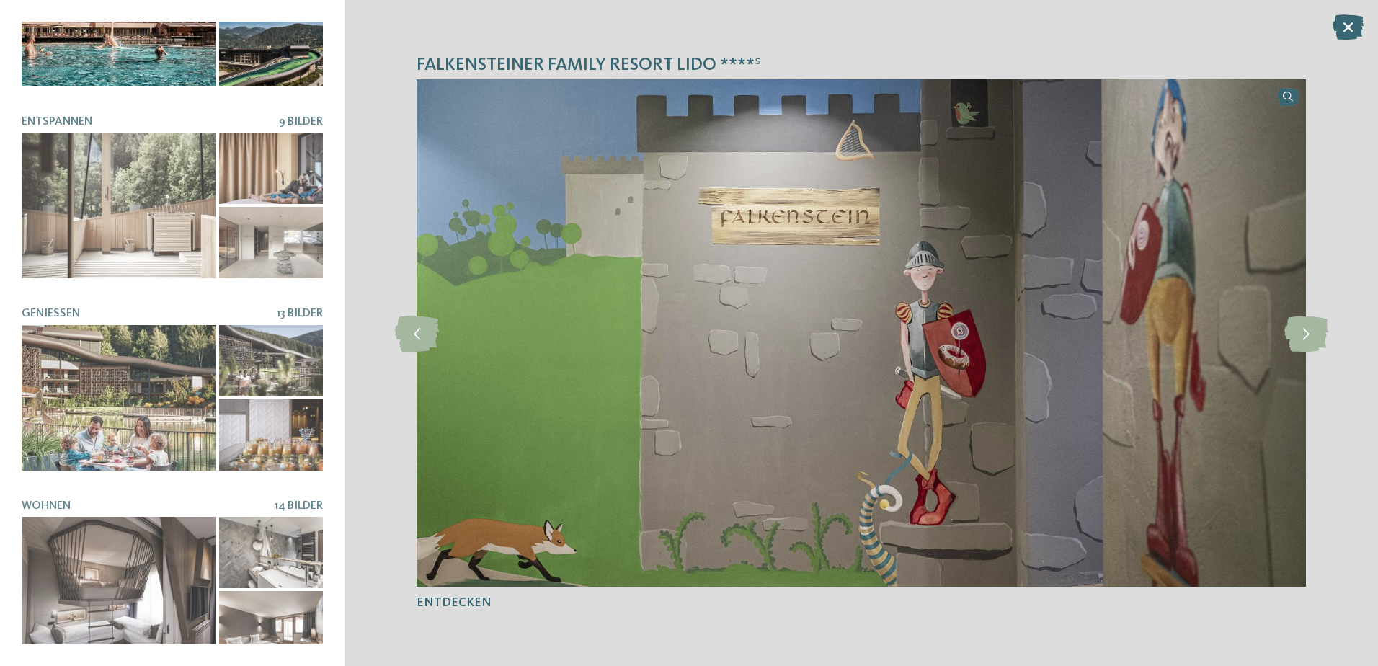
scroll to position [291, 0]
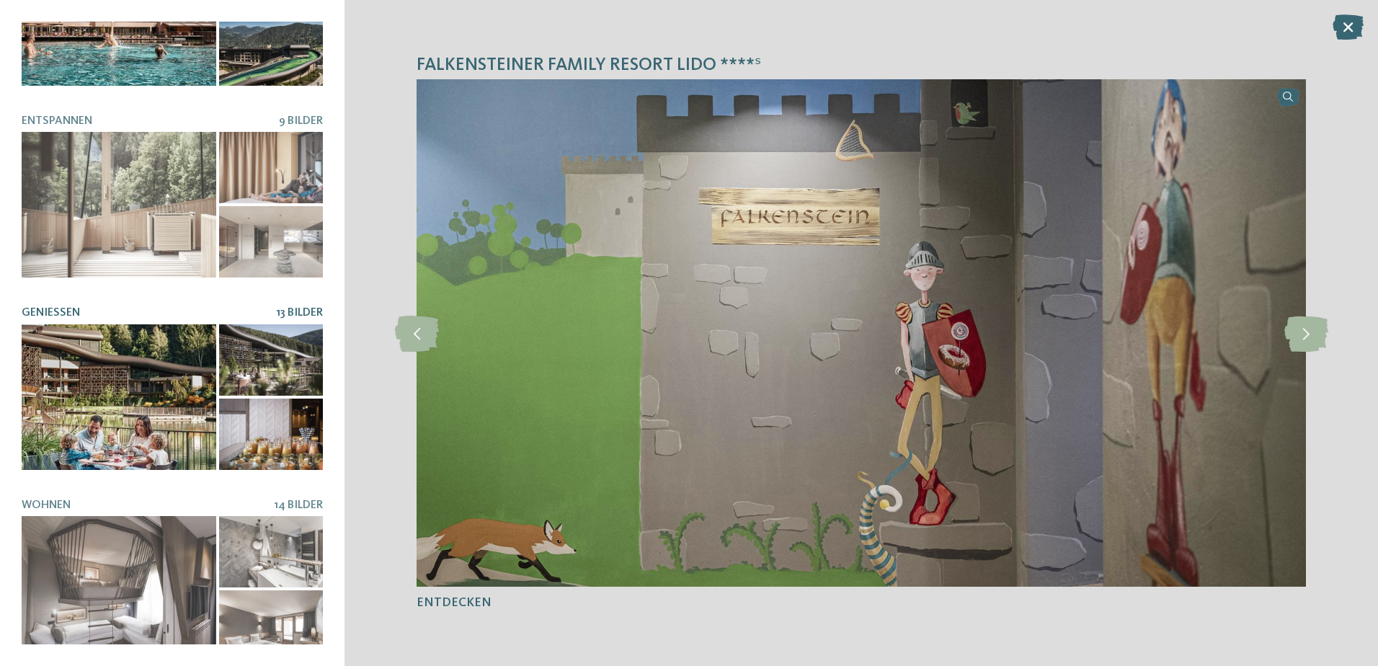
click at [123, 402] on div at bounding box center [119, 397] width 195 height 146
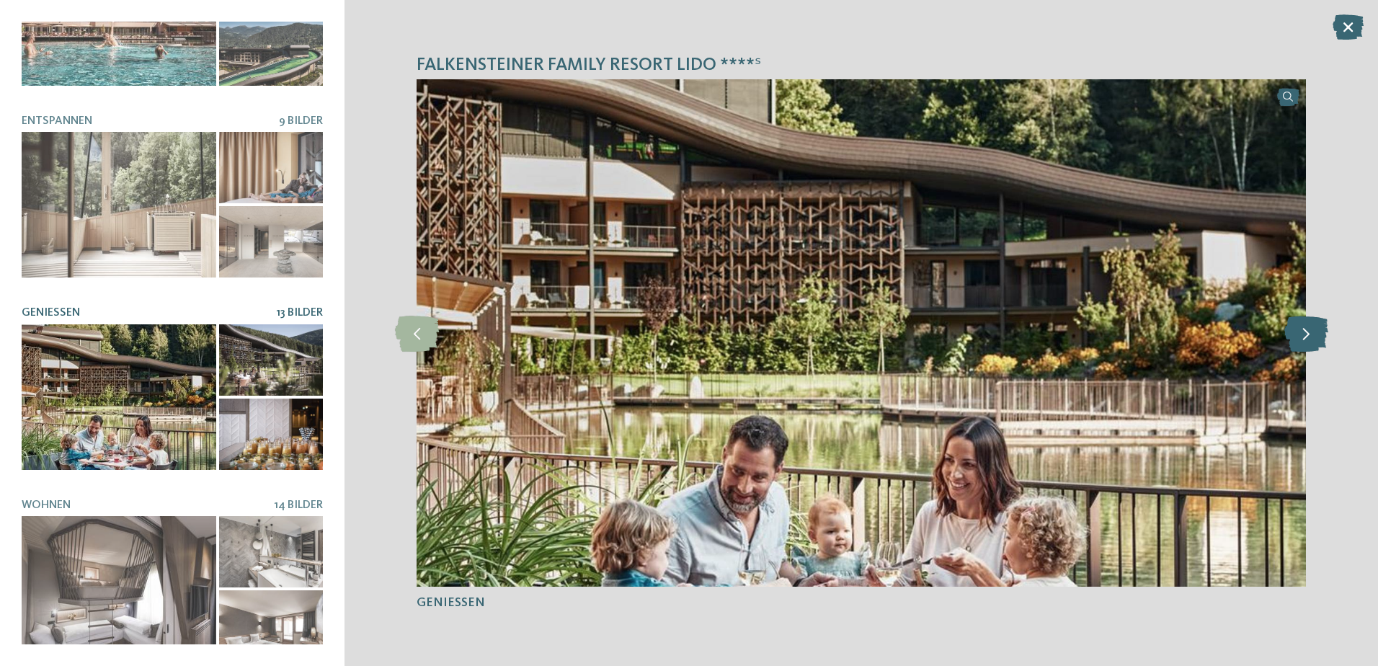
click at [1312, 334] on icon at bounding box center [1307, 333] width 44 height 36
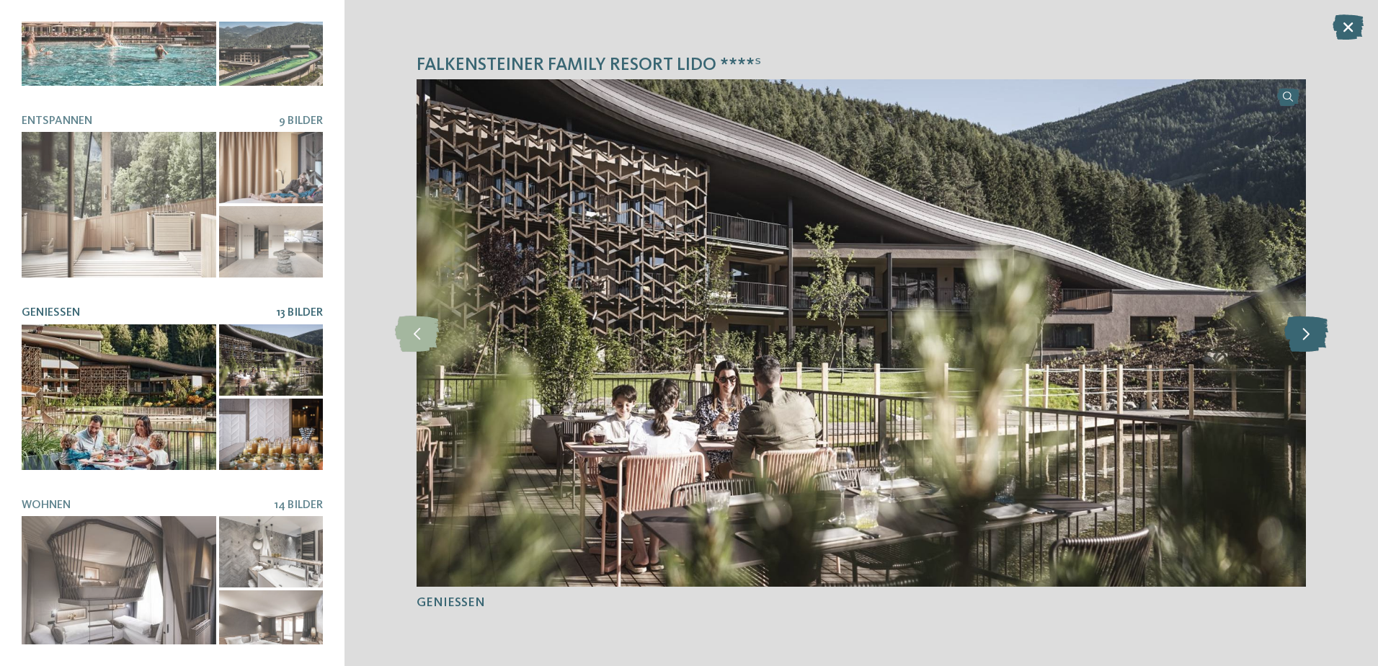
click at [1312, 334] on icon at bounding box center [1307, 333] width 44 height 36
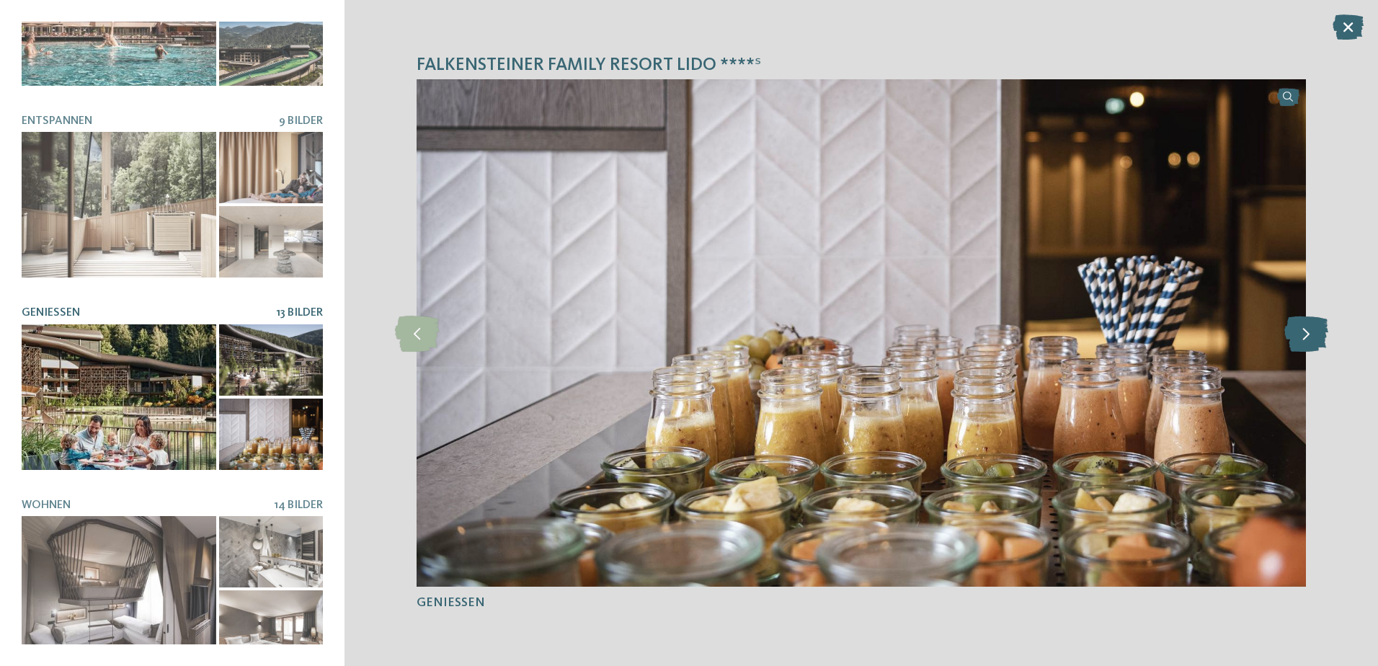
click at [1312, 334] on icon at bounding box center [1307, 333] width 44 height 36
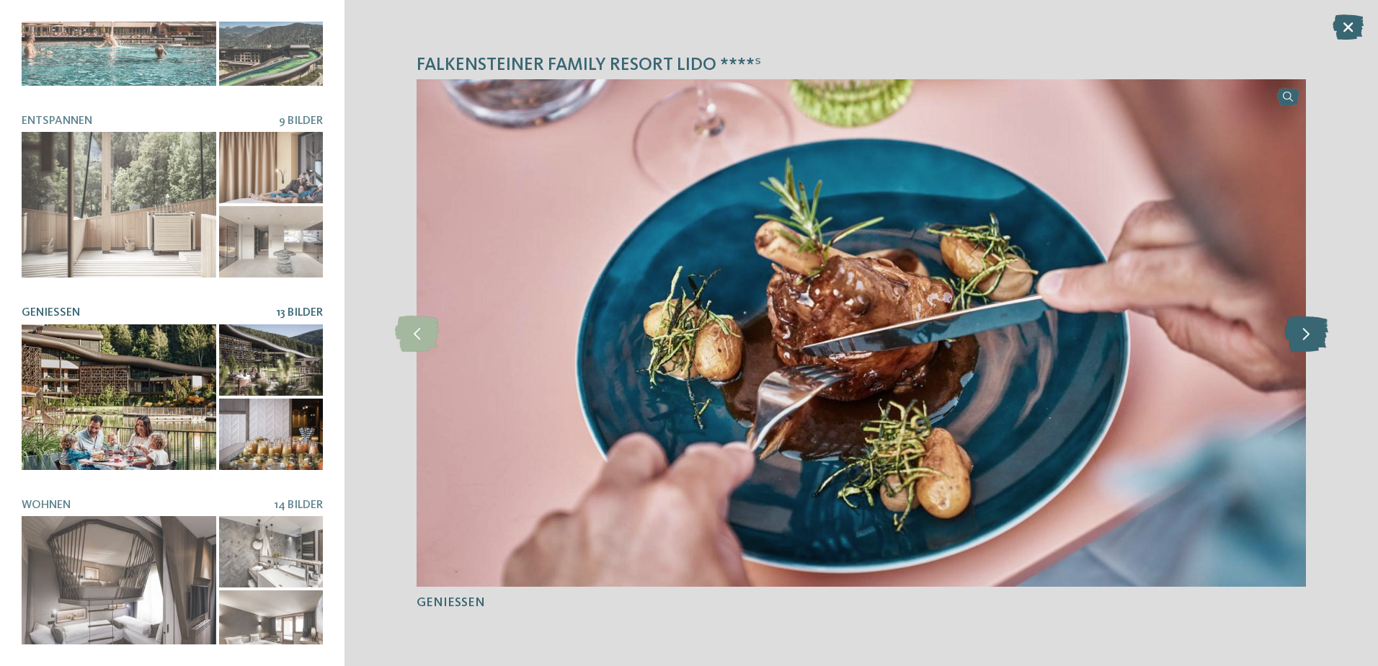
click at [1312, 334] on icon at bounding box center [1307, 333] width 44 height 36
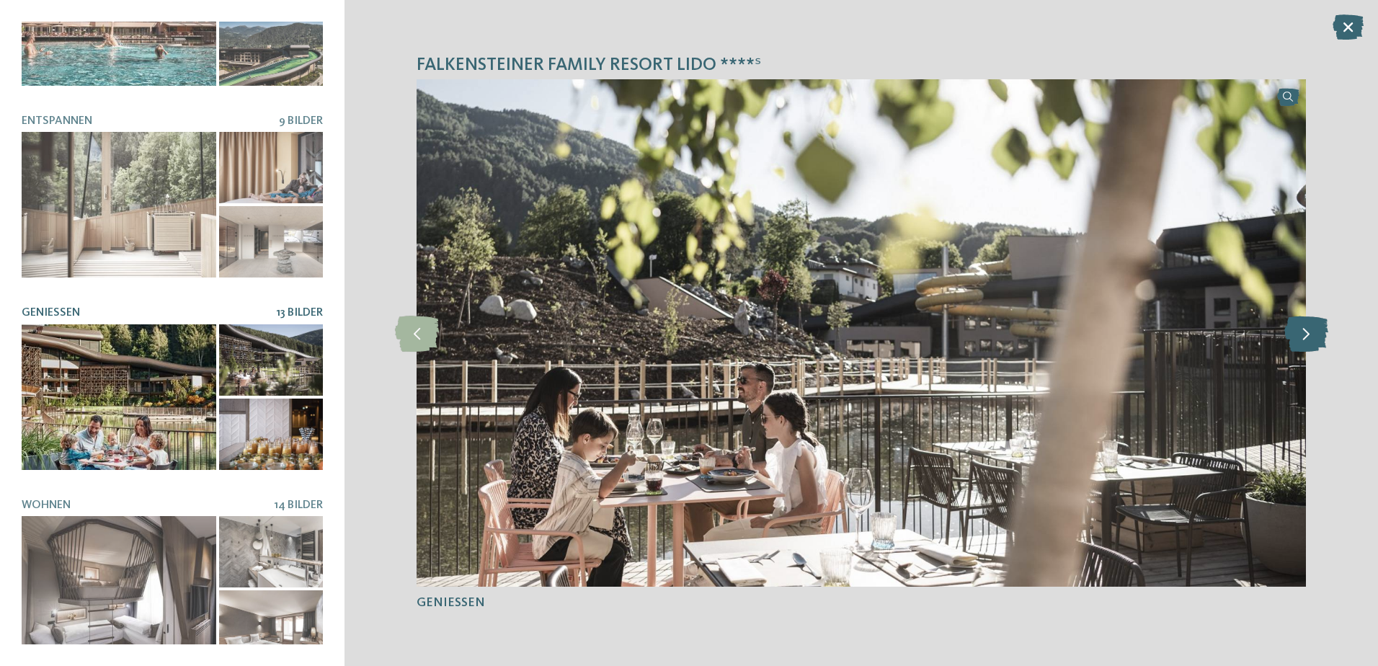
click at [1312, 334] on icon at bounding box center [1307, 333] width 44 height 36
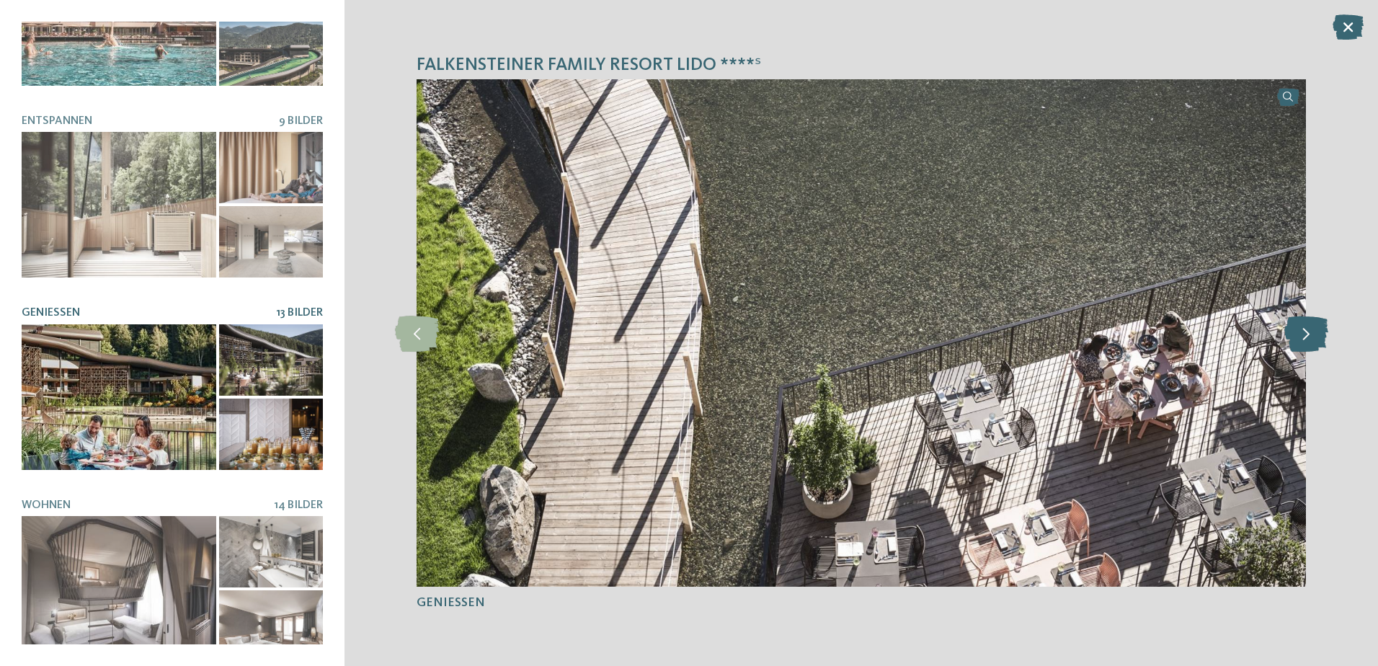
click at [1312, 334] on icon at bounding box center [1307, 333] width 44 height 36
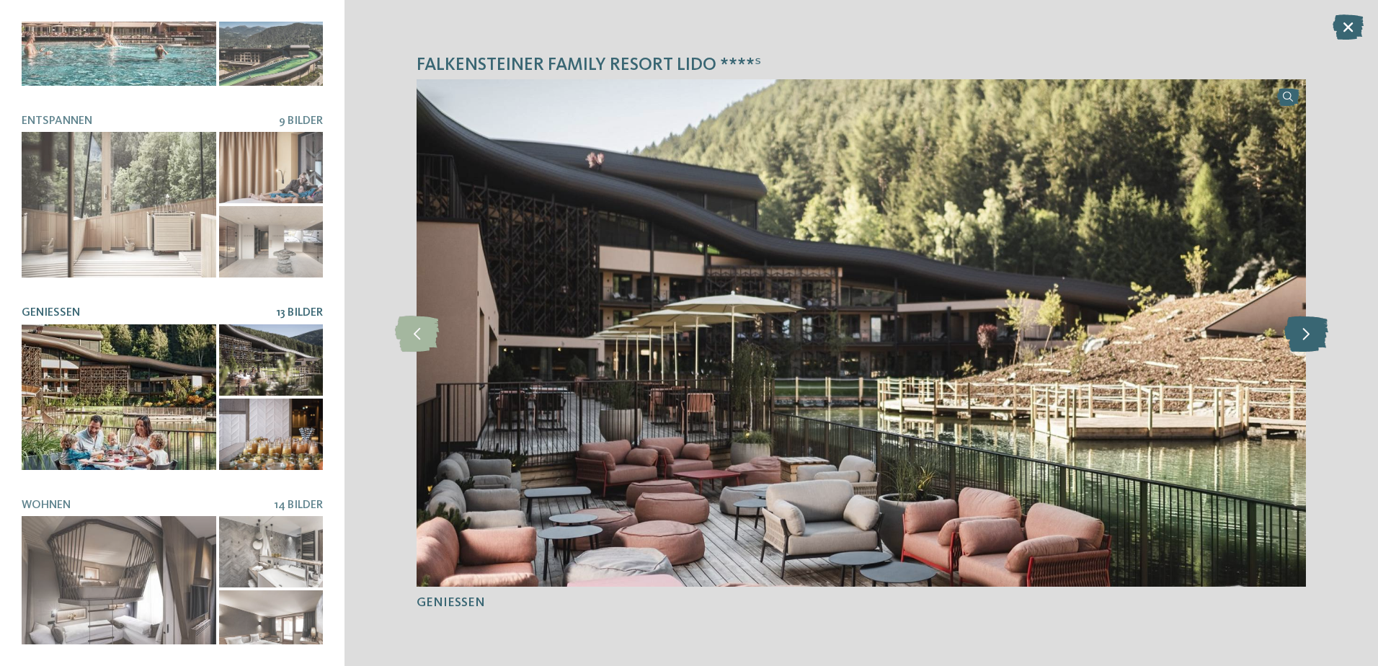
click at [1312, 334] on icon at bounding box center [1307, 333] width 44 height 36
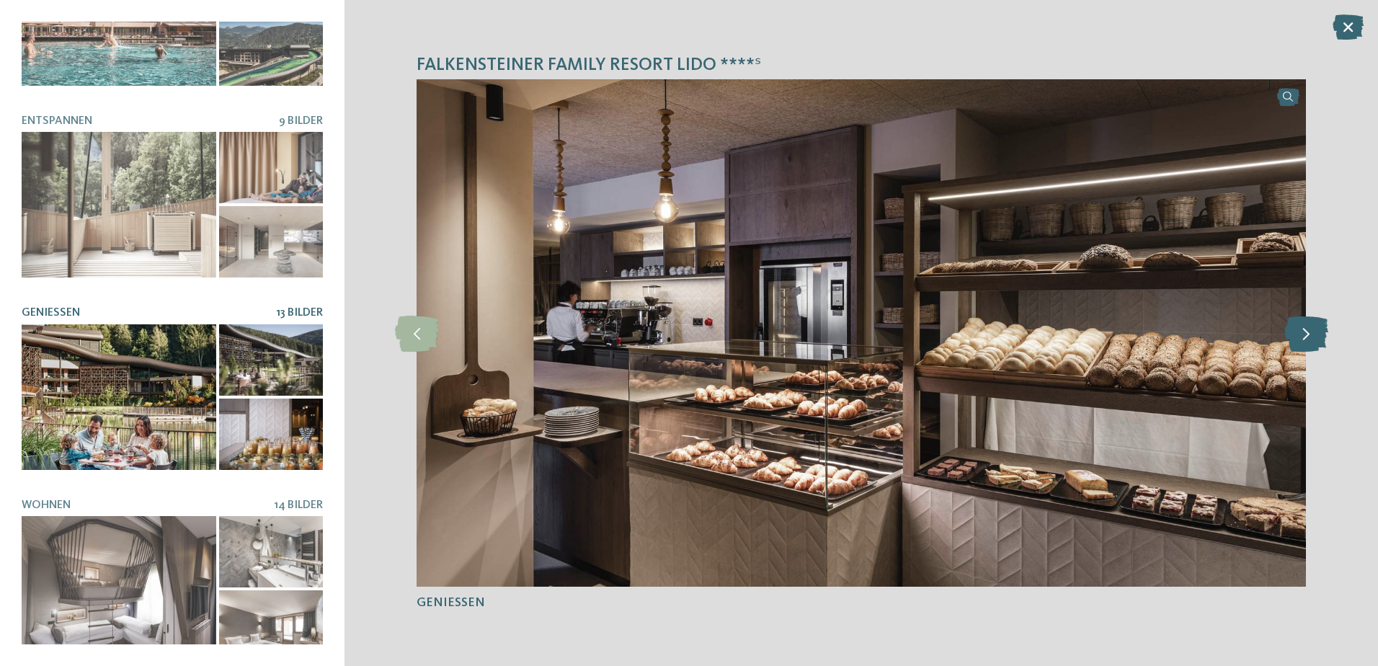
click at [1312, 334] on icon at bounding box center [1307, 333] width 44 height 36
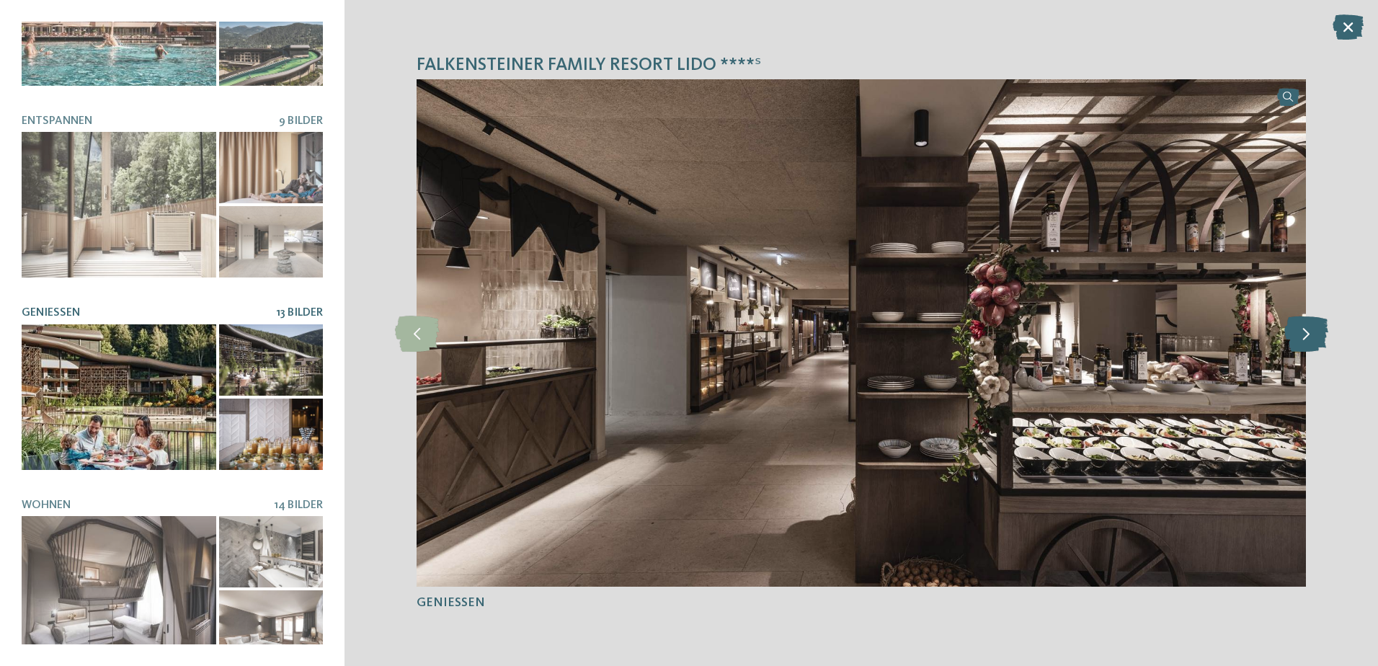
click at [1312, 334] on icon at bounding box center [1307, 333] width 44 height 36
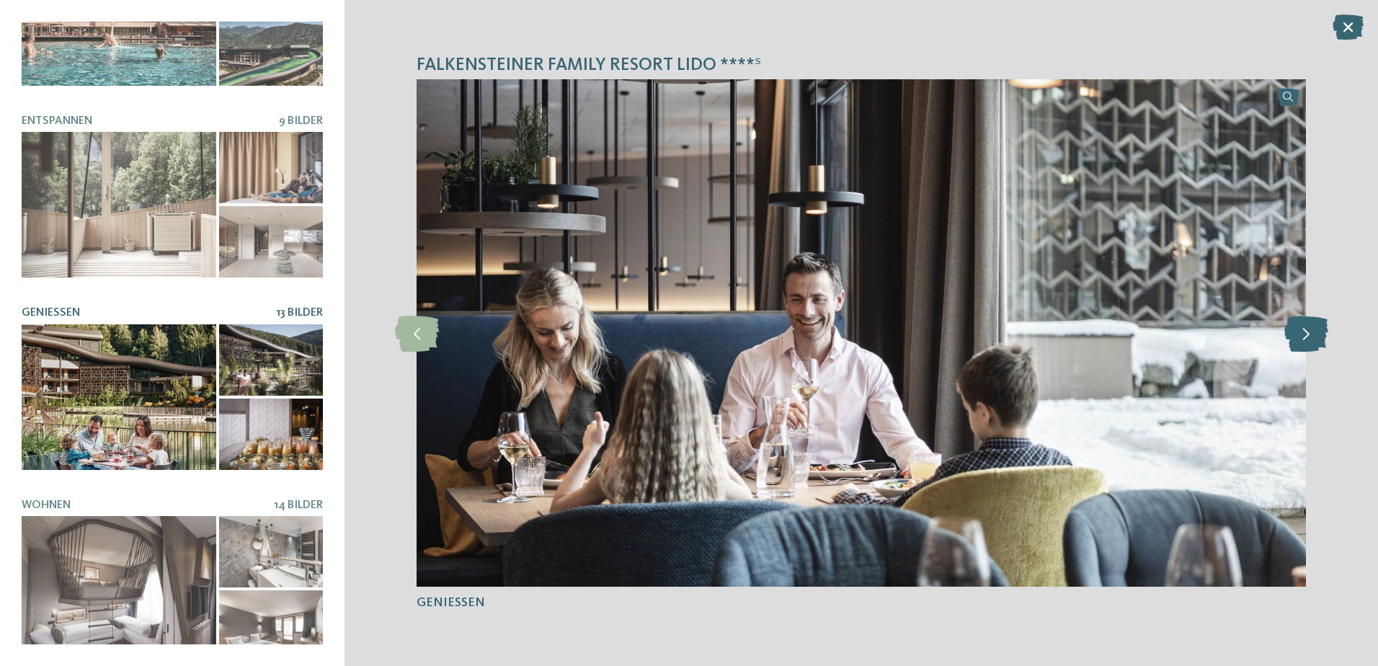
click at [1312, 334] on icon at bounding box center [1307, 333] width 44 height 36
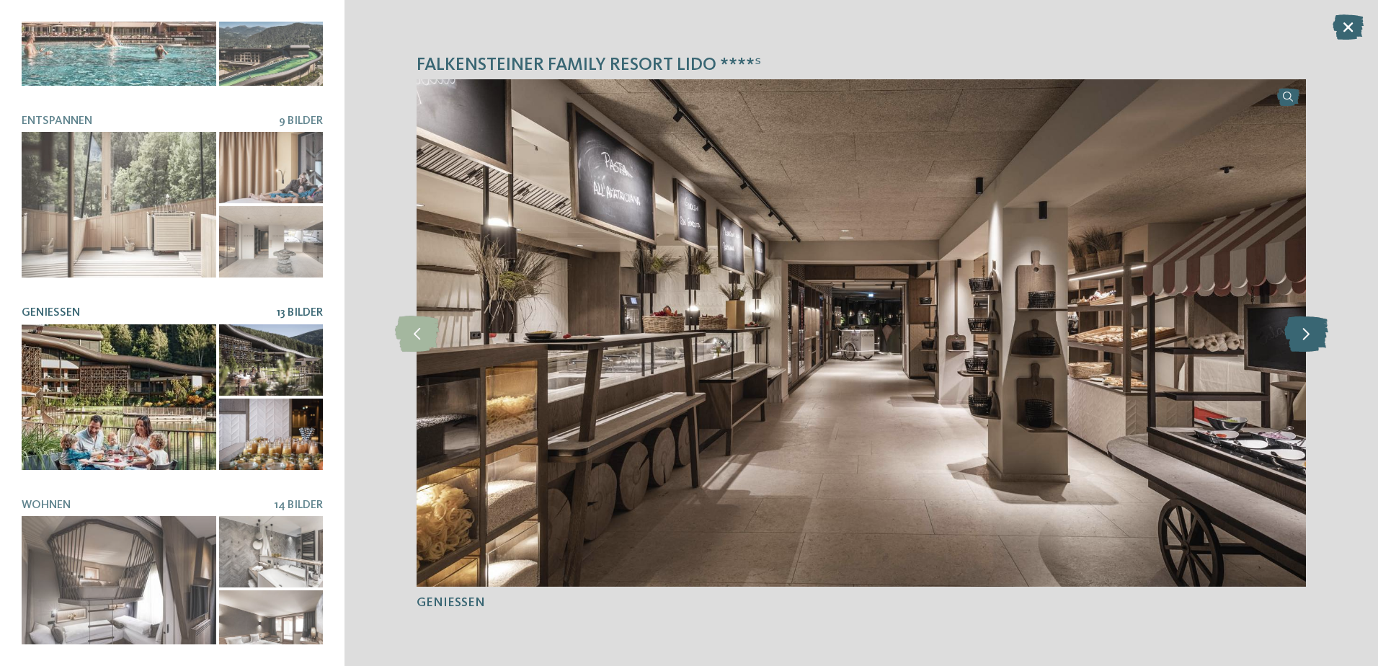
click at [1312, 334] on icon at bounding box center [1307, 333] width 44 height 36
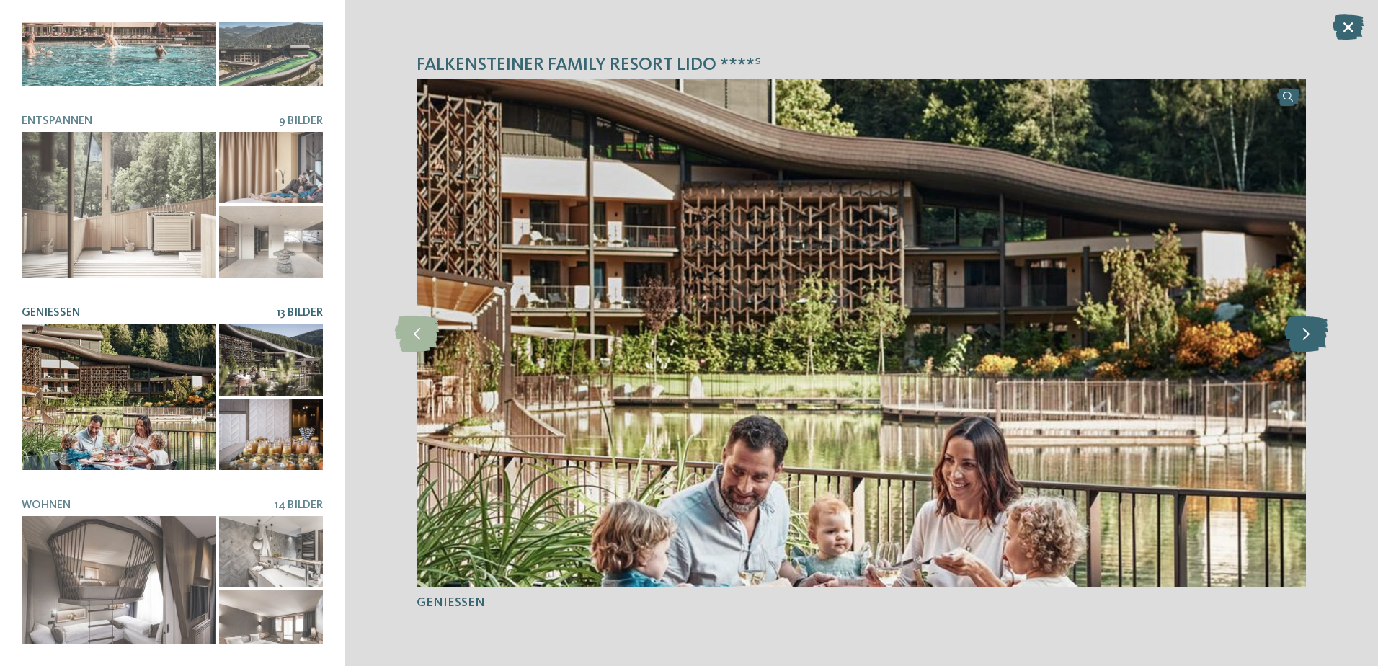
click at [1312, 334] on icon at bounding box center [1307, 333] width 44 height 36
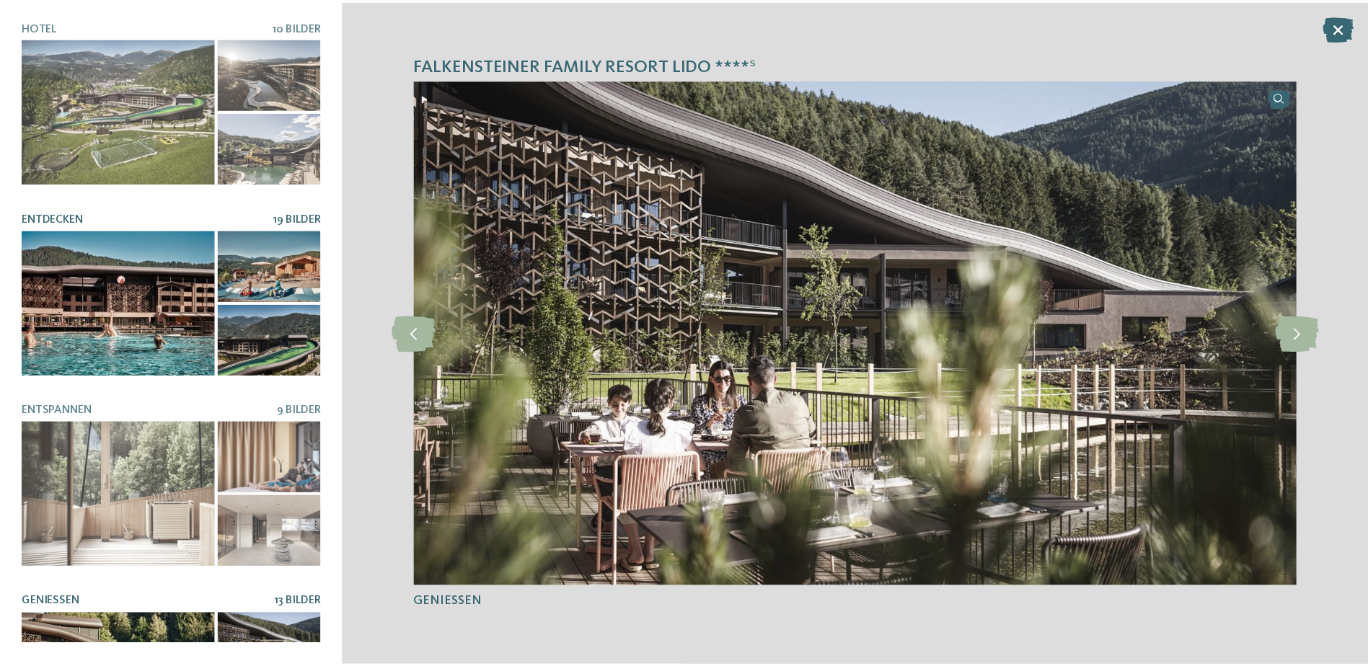
scroll to position [0, 0]
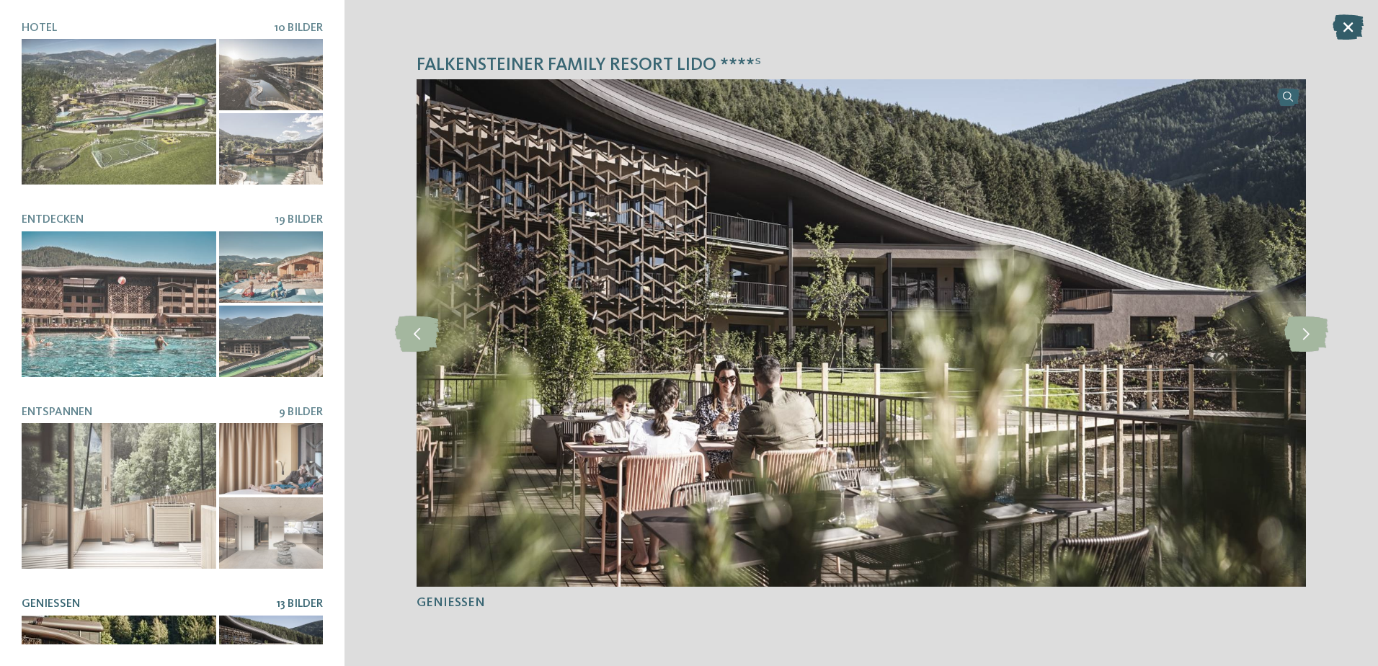
click at [1349, 33] on icon at bounding box center [1348, 26] width 31 height 25
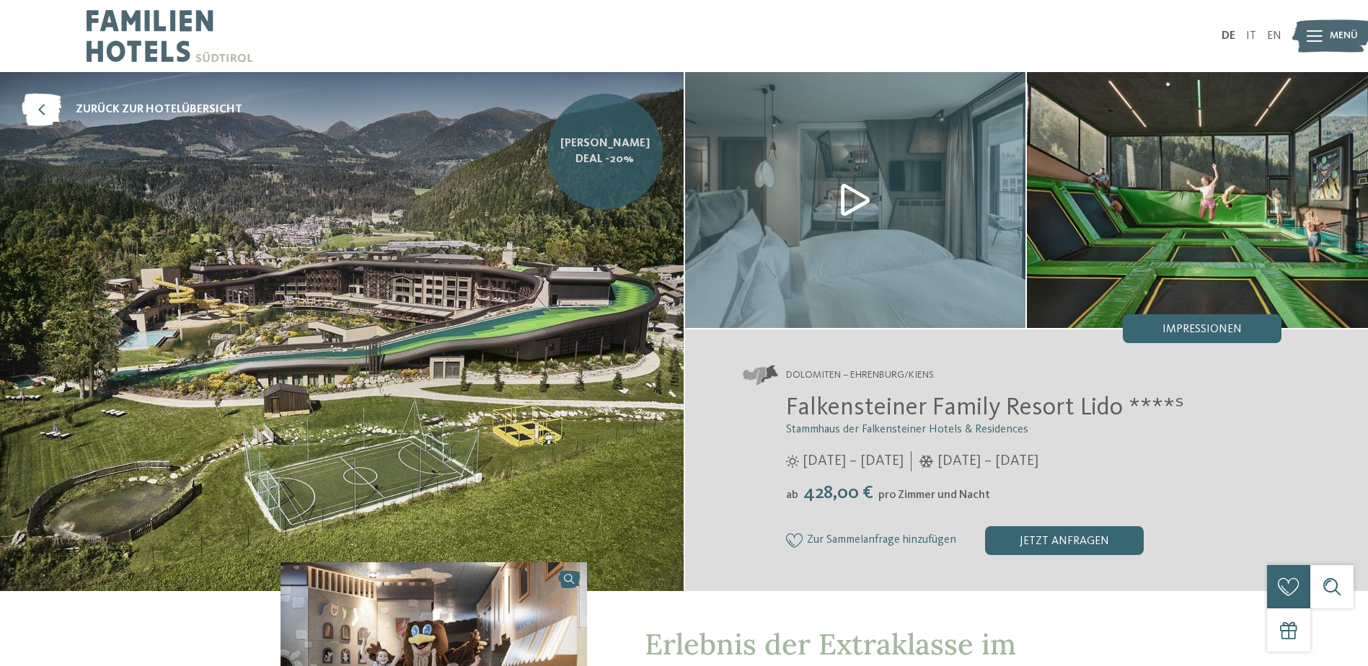
click at [600, 166] on span "[PERSON_NAME] Deal -20%" at bounding box center [605, 152] width 94 height 32
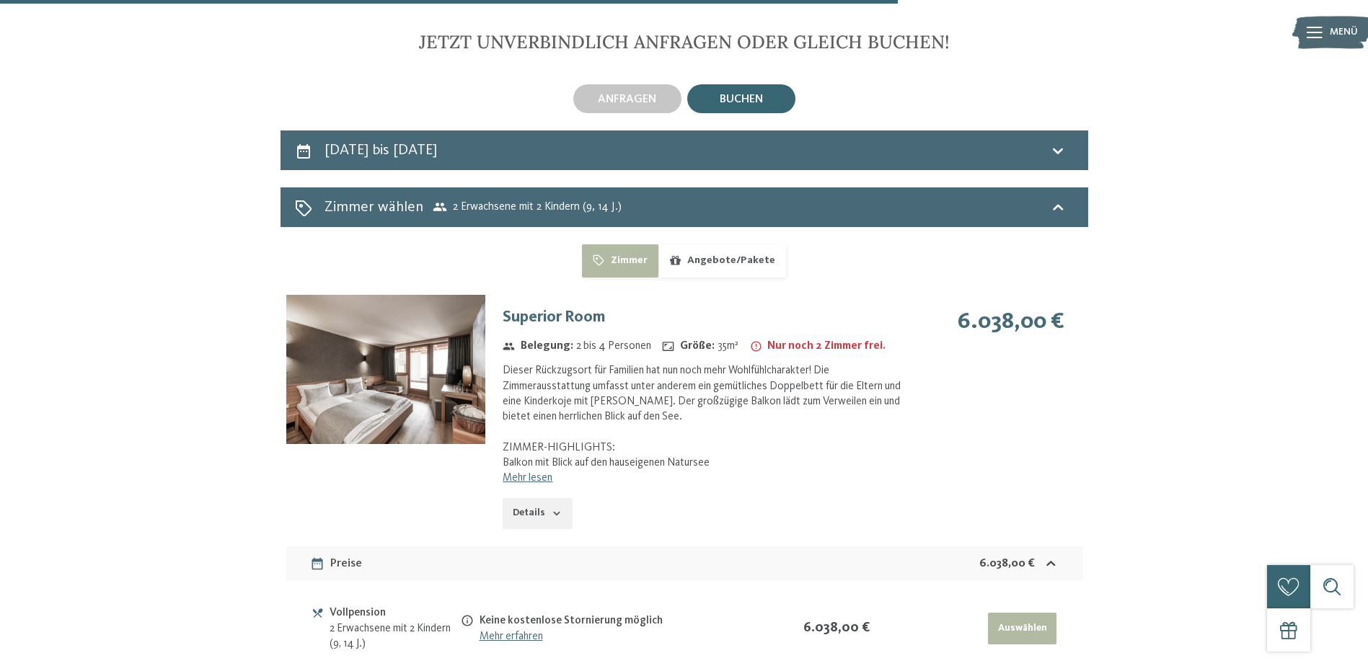
scroll to position [3461, 0]
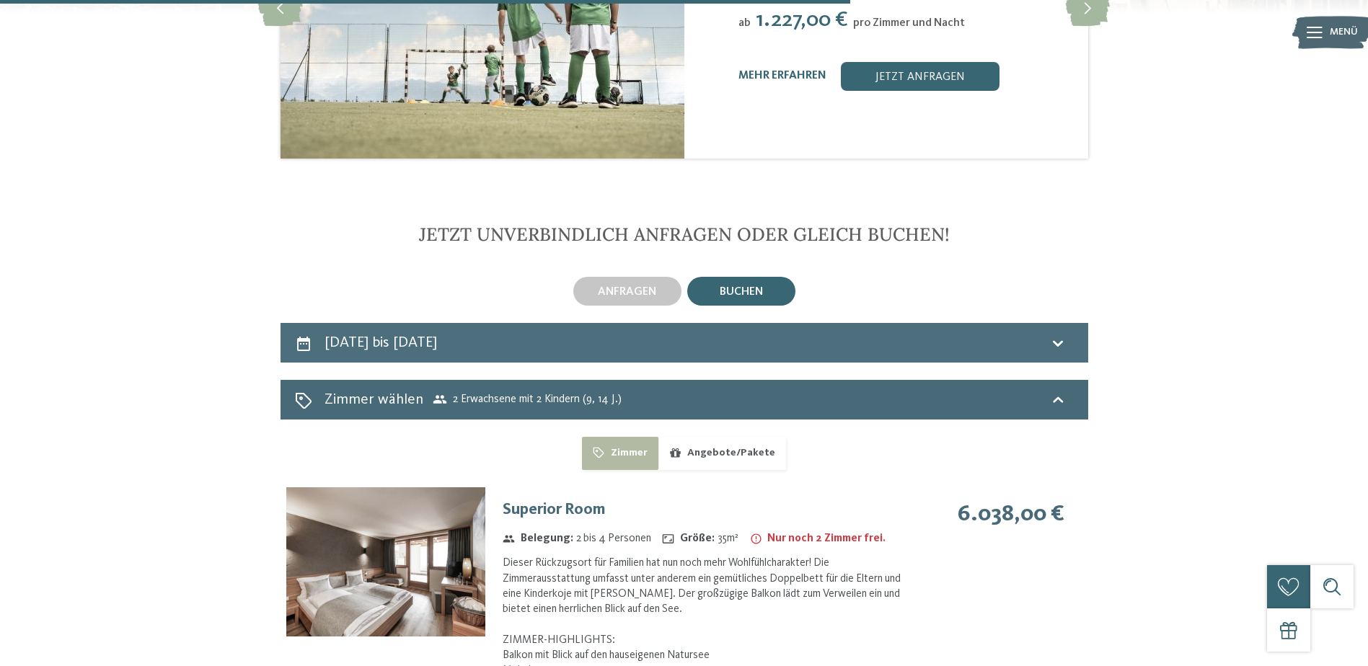
click at [368, 335] on h2 "[DATE] bis [DATE]" at bounding box center [380, 342] width 112 height 15
select select "*"
select select "**"
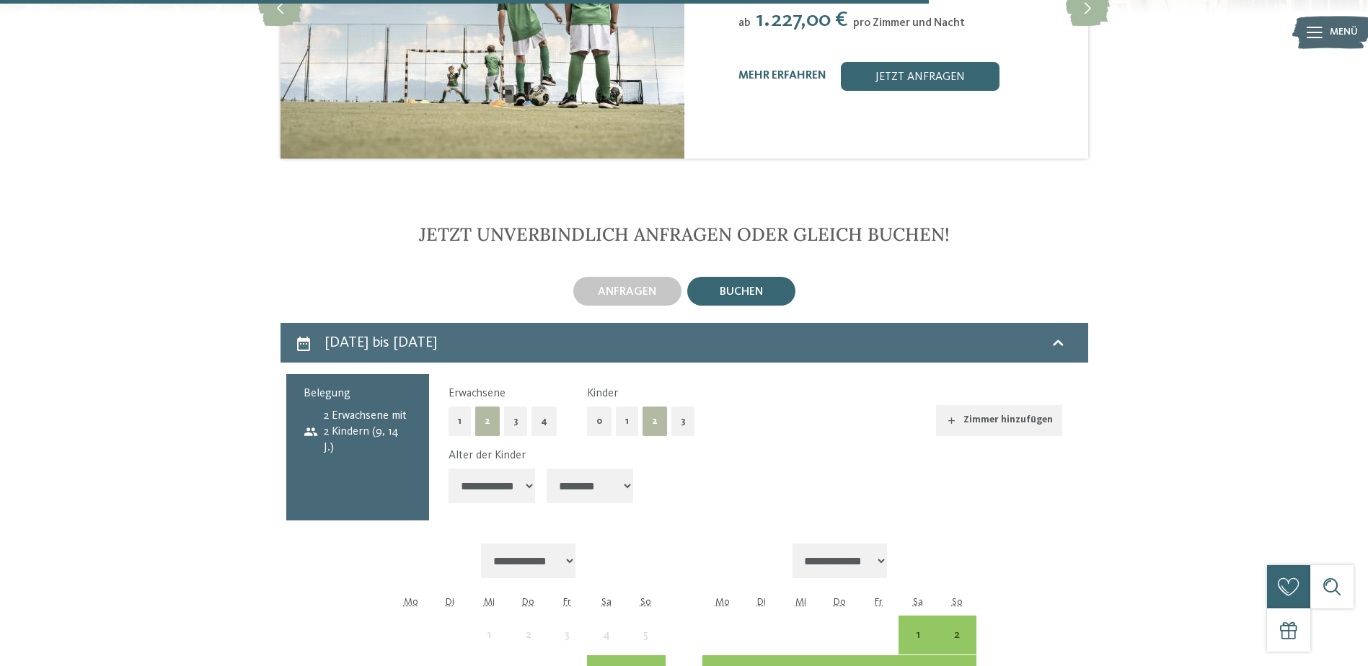
scroll to position [3769, 0]
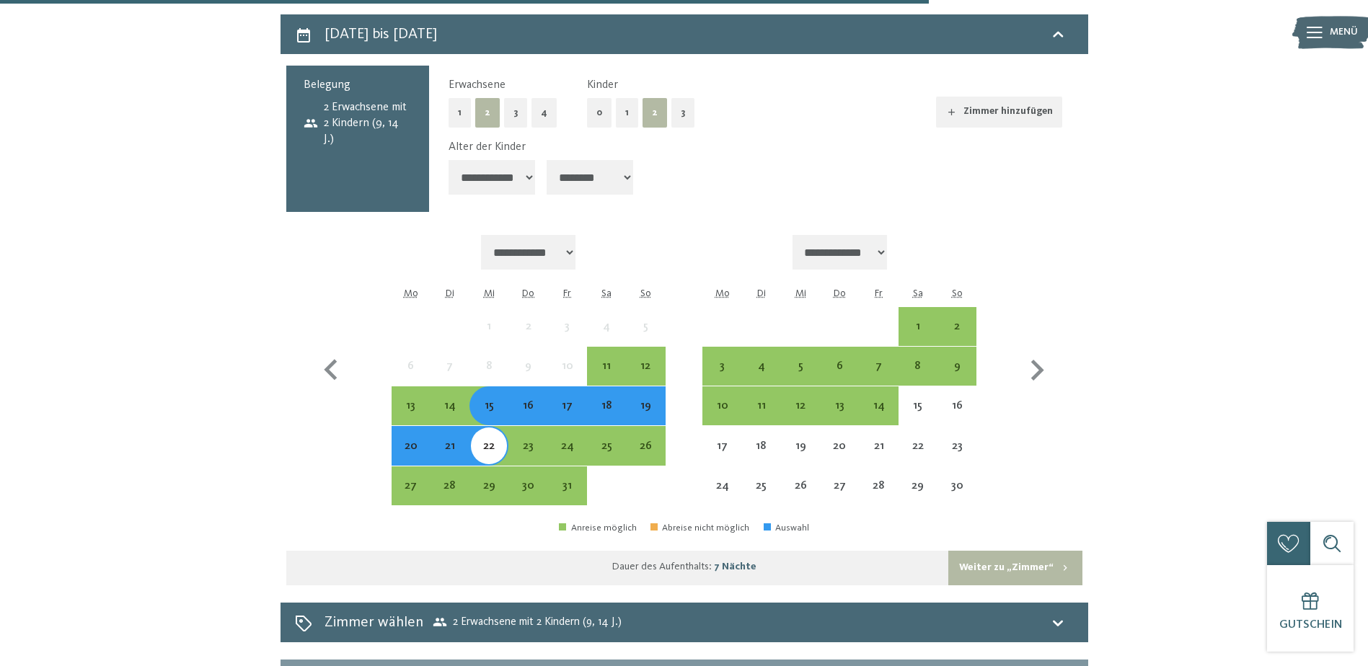
click at [488, 400] on div "15" at bounding box center [489, 418] width 36 height 36
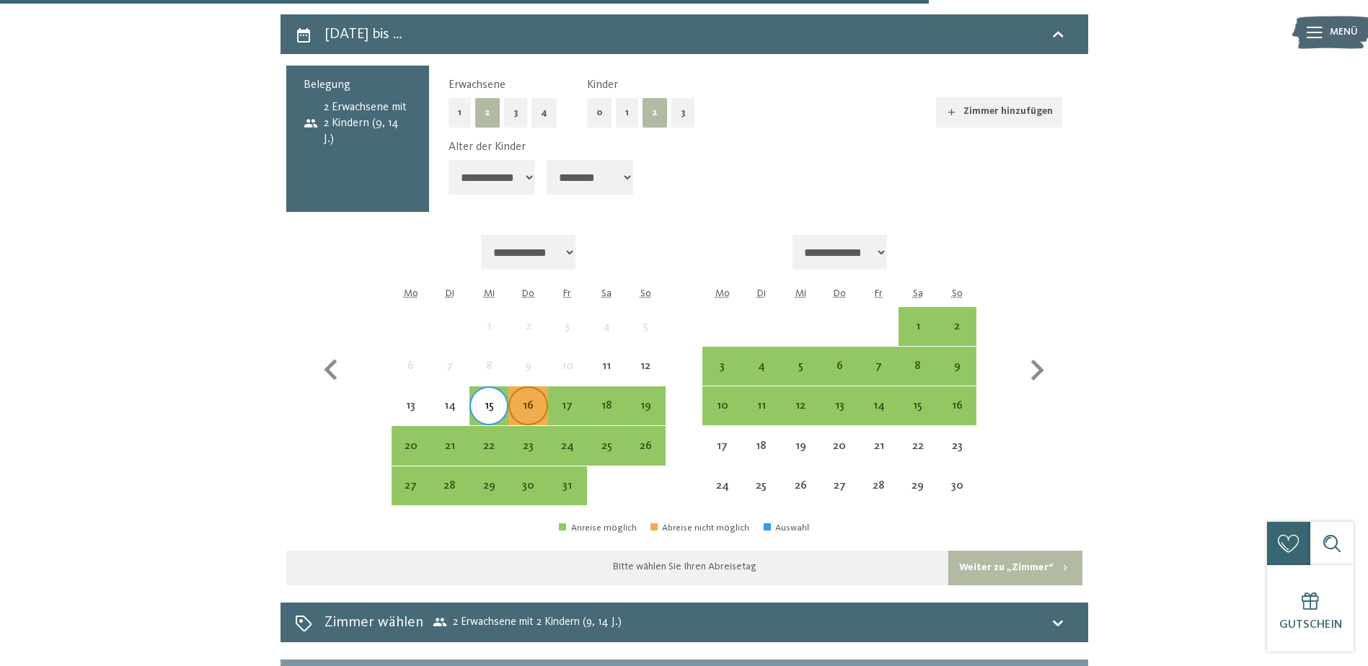
click at [531, 402] on div "16" at bounding box center [528, 418] width 36 height 36
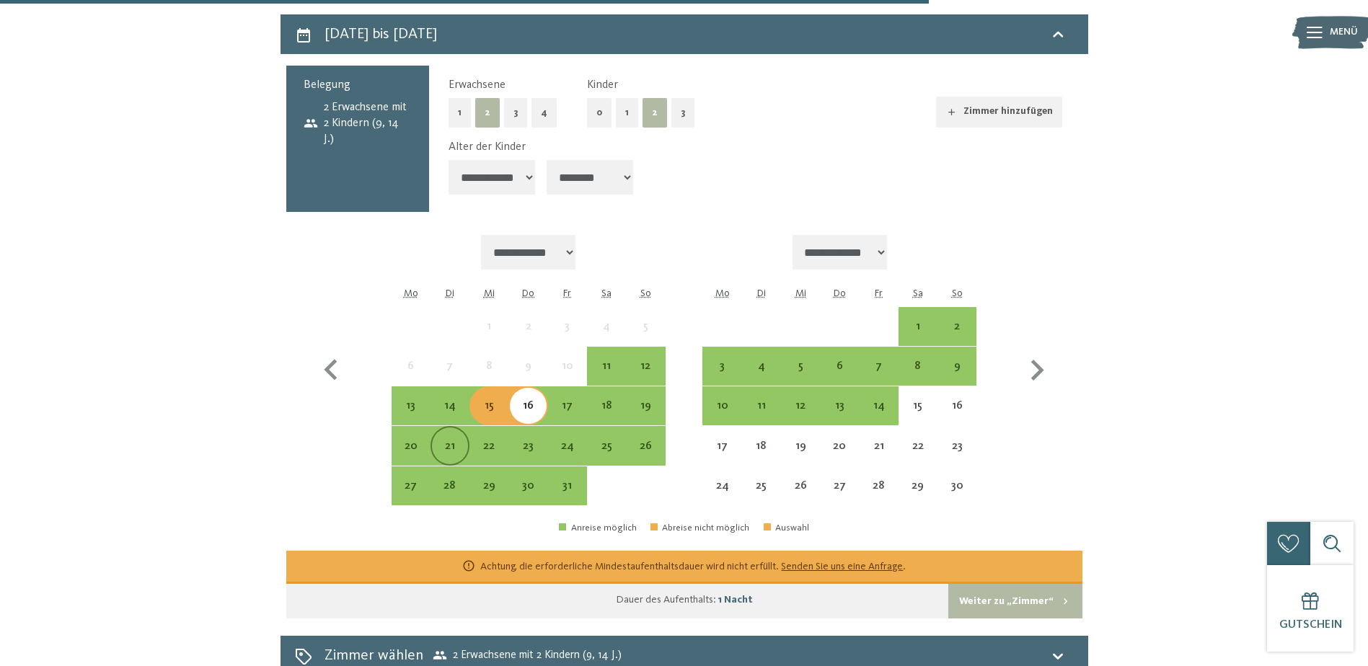
click at [451, 441] on div "21" at bounding box center [450, 459] width 36 height 36
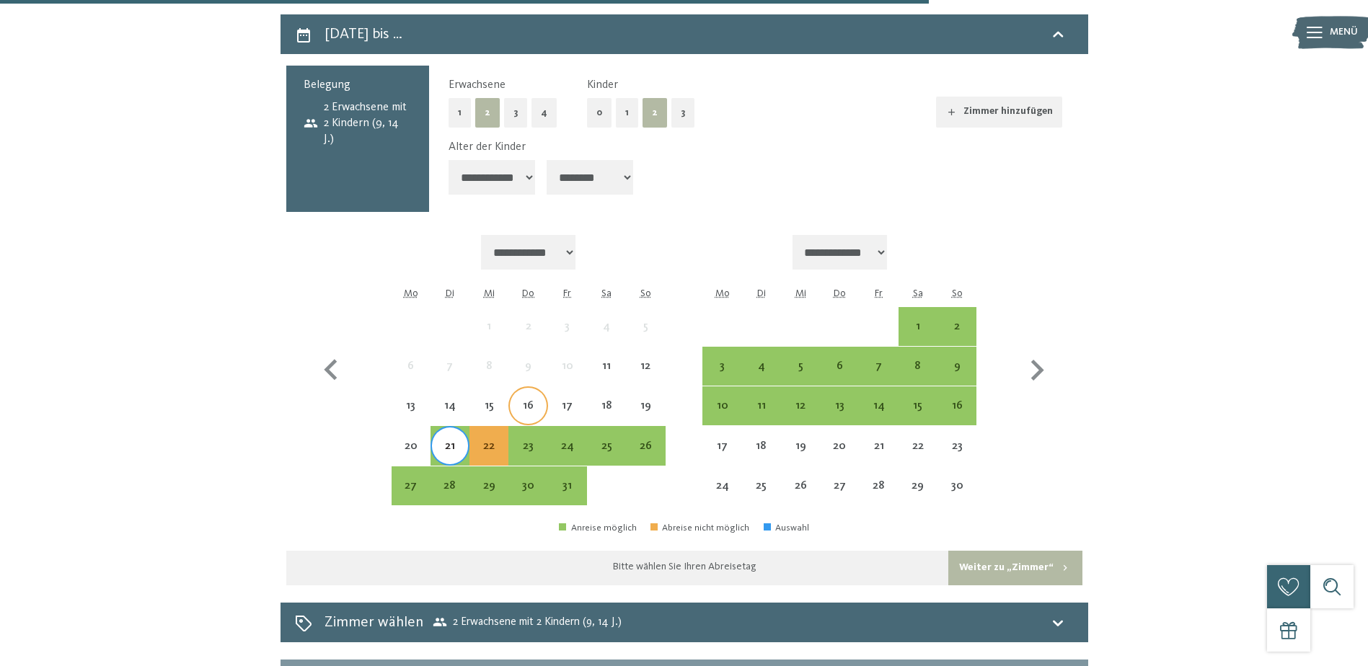
click at [529, 400] on div "16" at bounding box center [528, 418] width 36 height 36
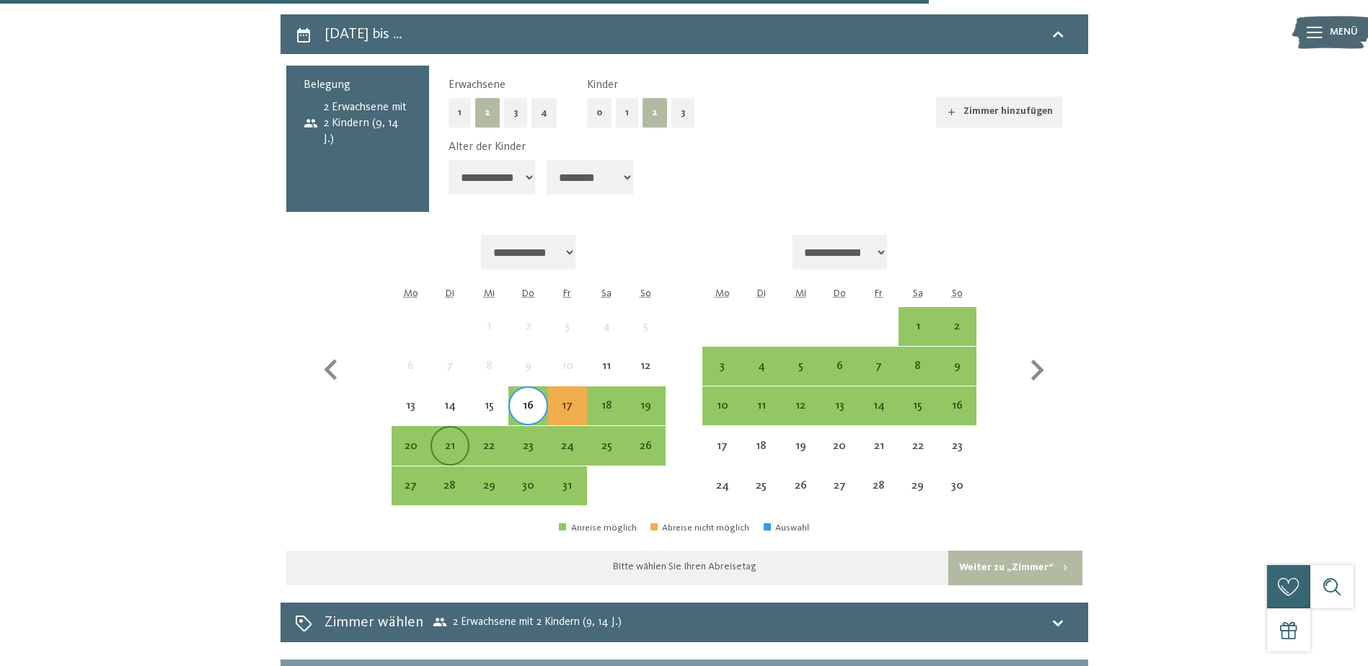
click at [451, 441] on div "21" at bounding box center [450, 459] width 36 height 36
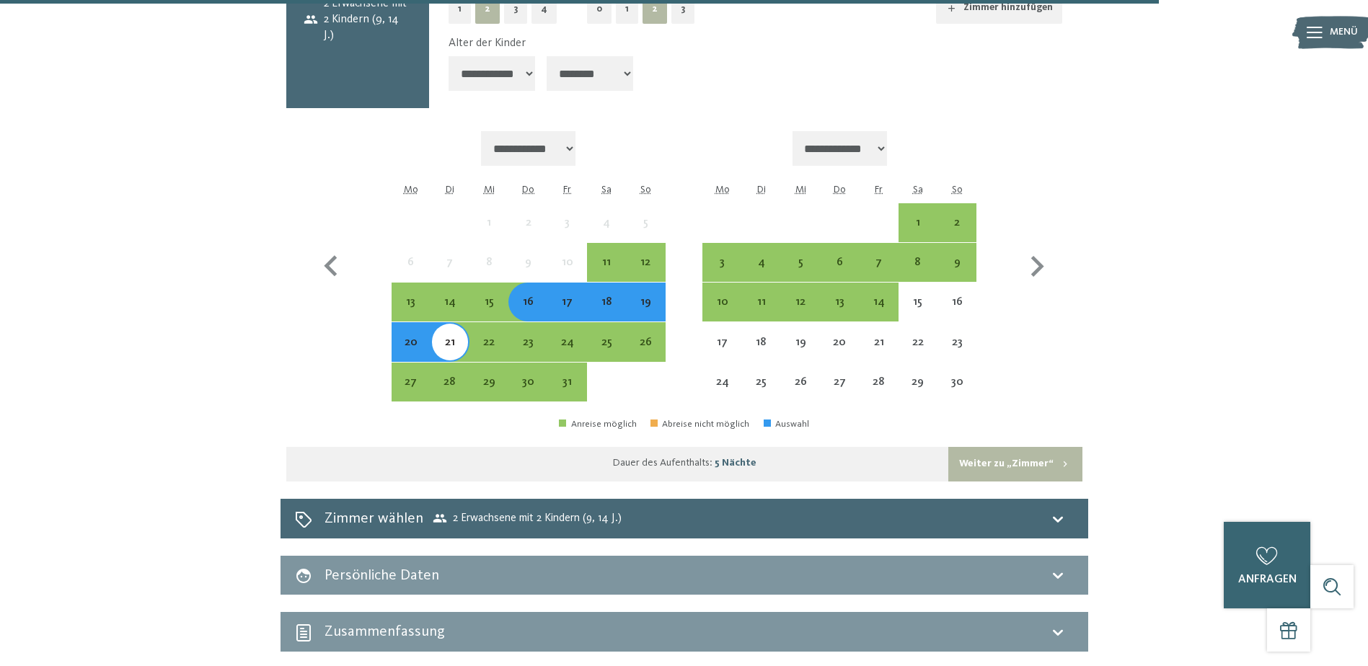
scroll to position [3985, 0]
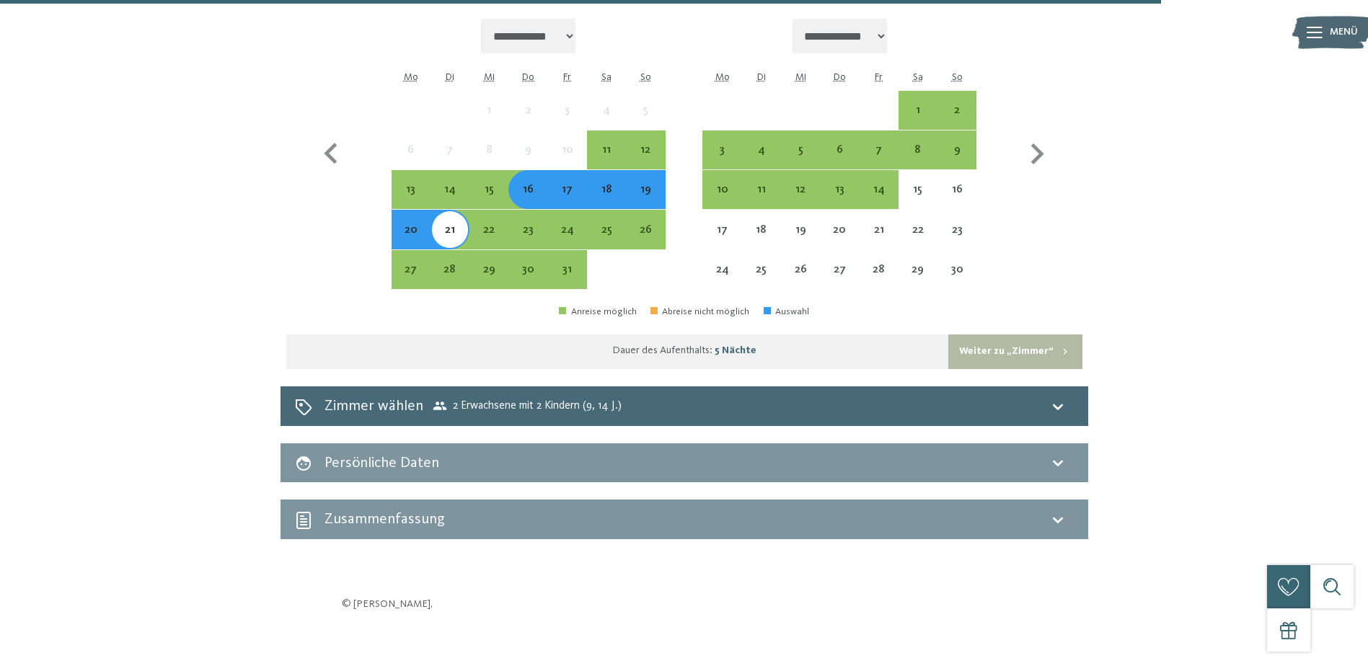
click at [994, 335] on button "Weiter zu „Zimmer“" at bounding box center [1014, 352] width 133 height 35
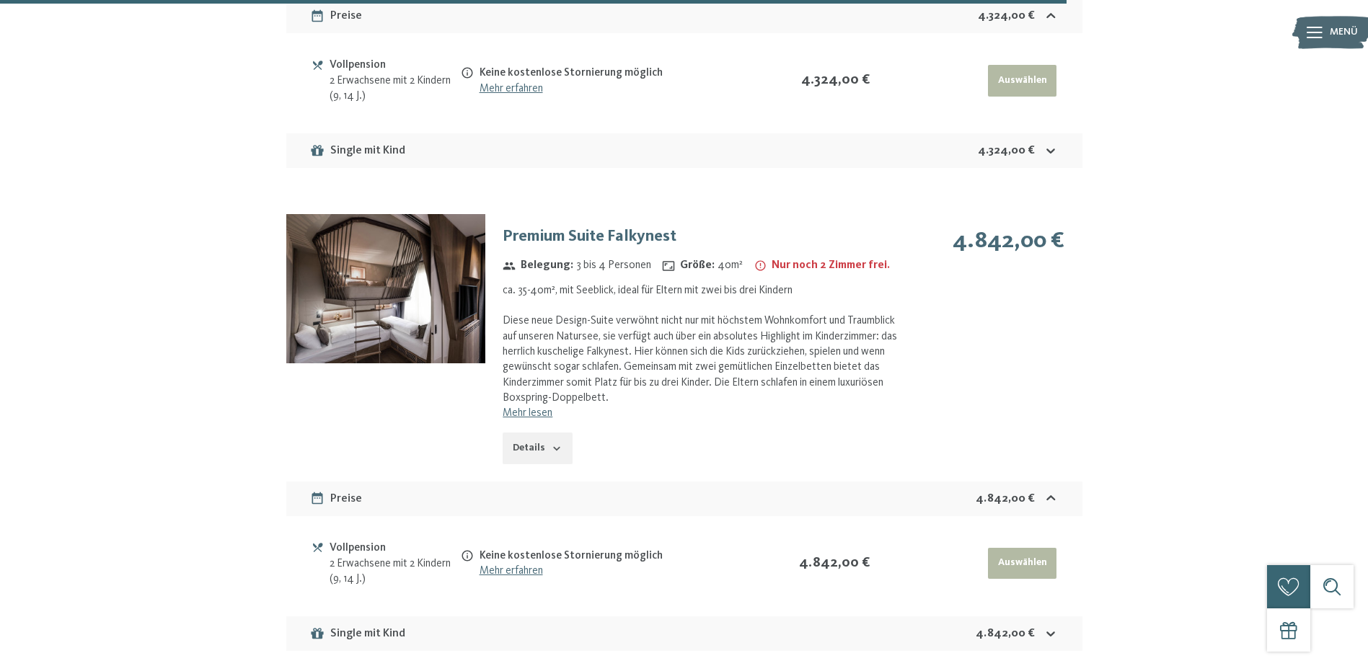
scroll to position [4202, 0]
click at [384, 267] on img at bounding box center [385, 287] width 199 height 149
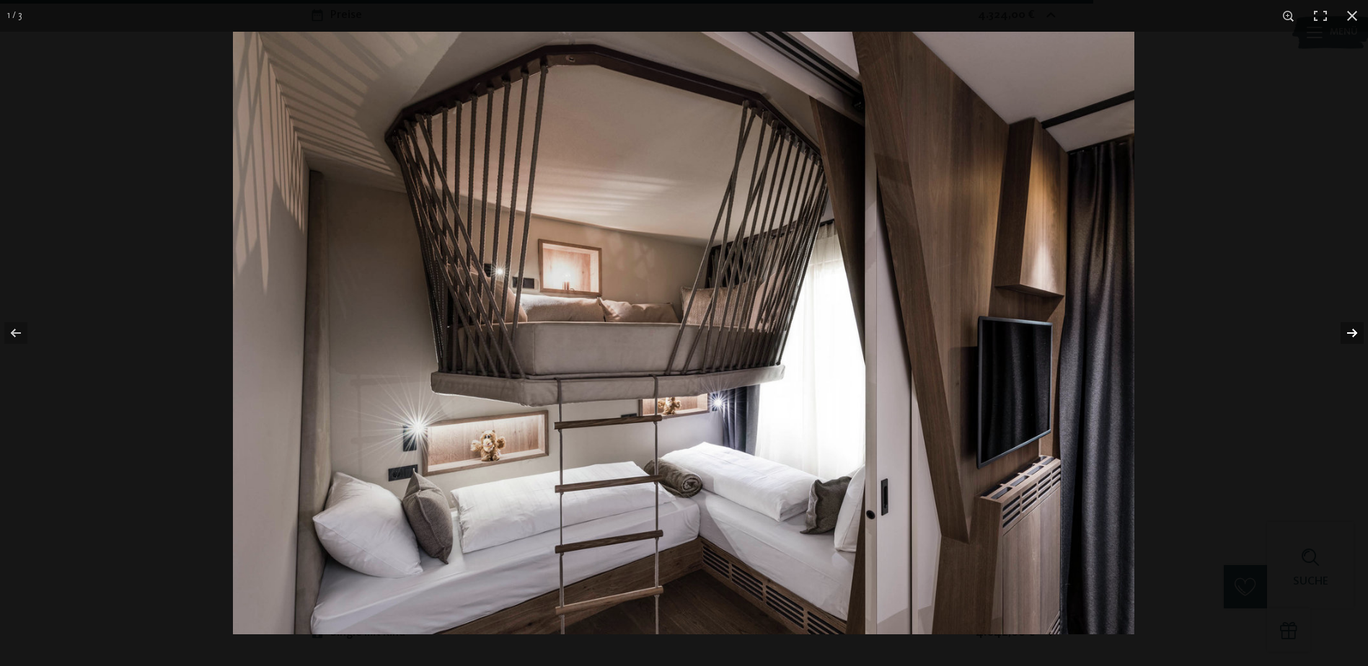
click at [1344, 332] on button "button" at bounding box center [1342, 333] width 50 height 72
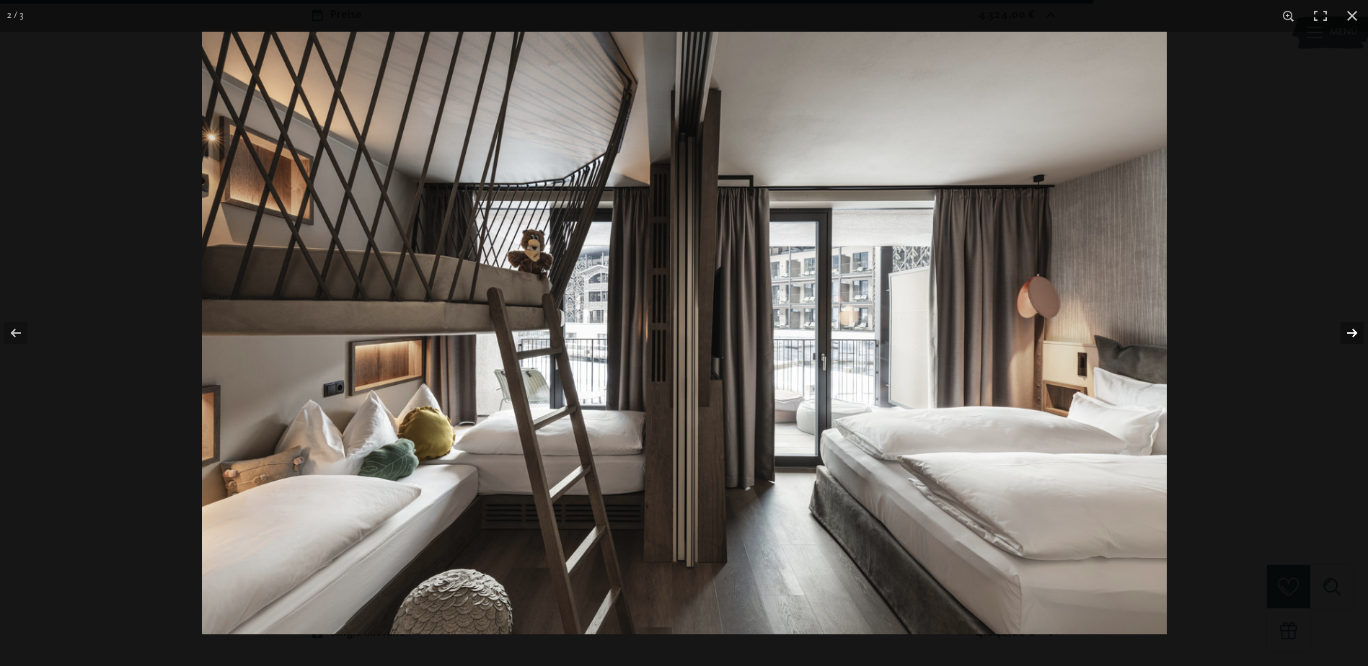
click at [1348, 337] on button "button" at bounding box center [1342, 333] width 50 height 72
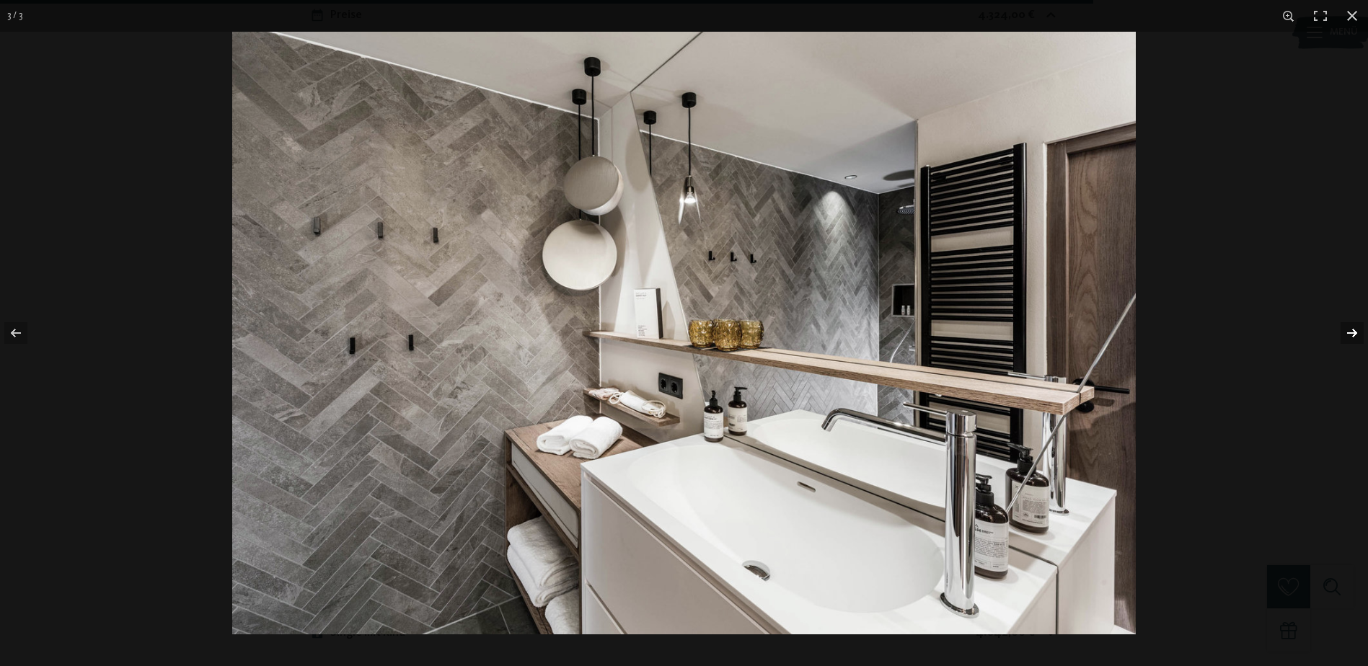
click at [1348, 337] on button "button" at bounding box center [1342, 333] width 50 height 72
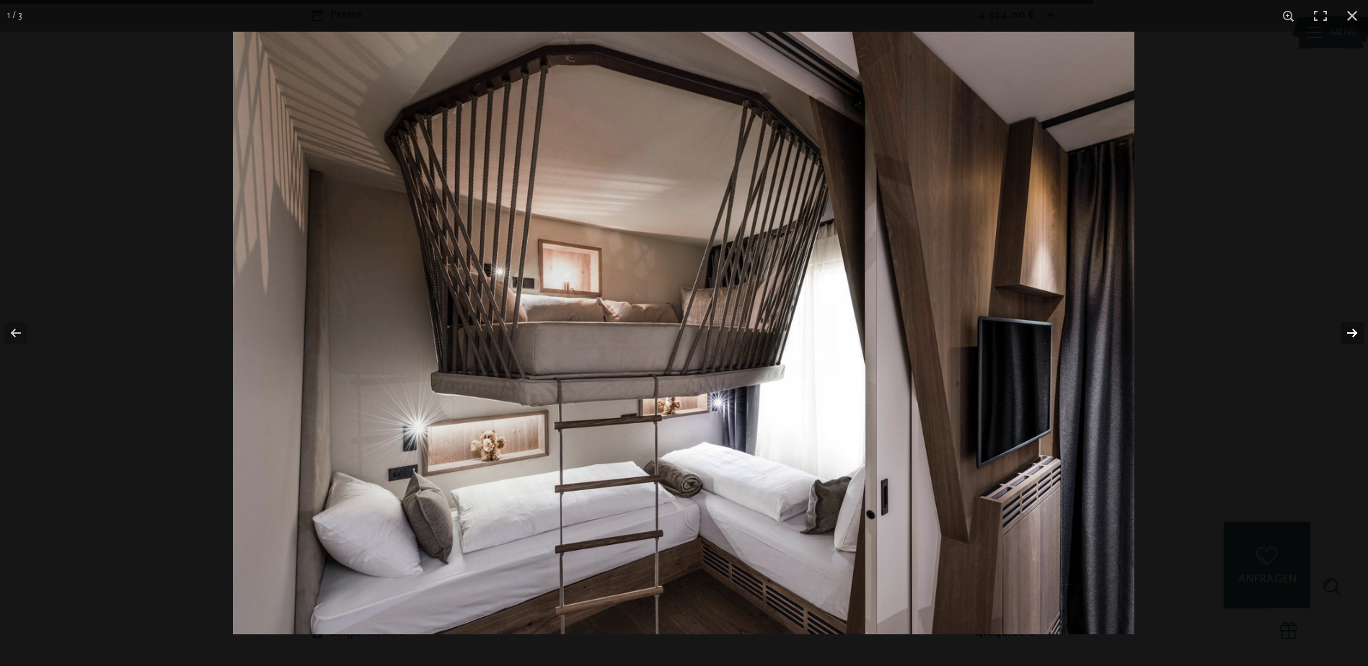
click at [1348, 337] on button "button" at bounding box center [1342, 333] width 50 height 72
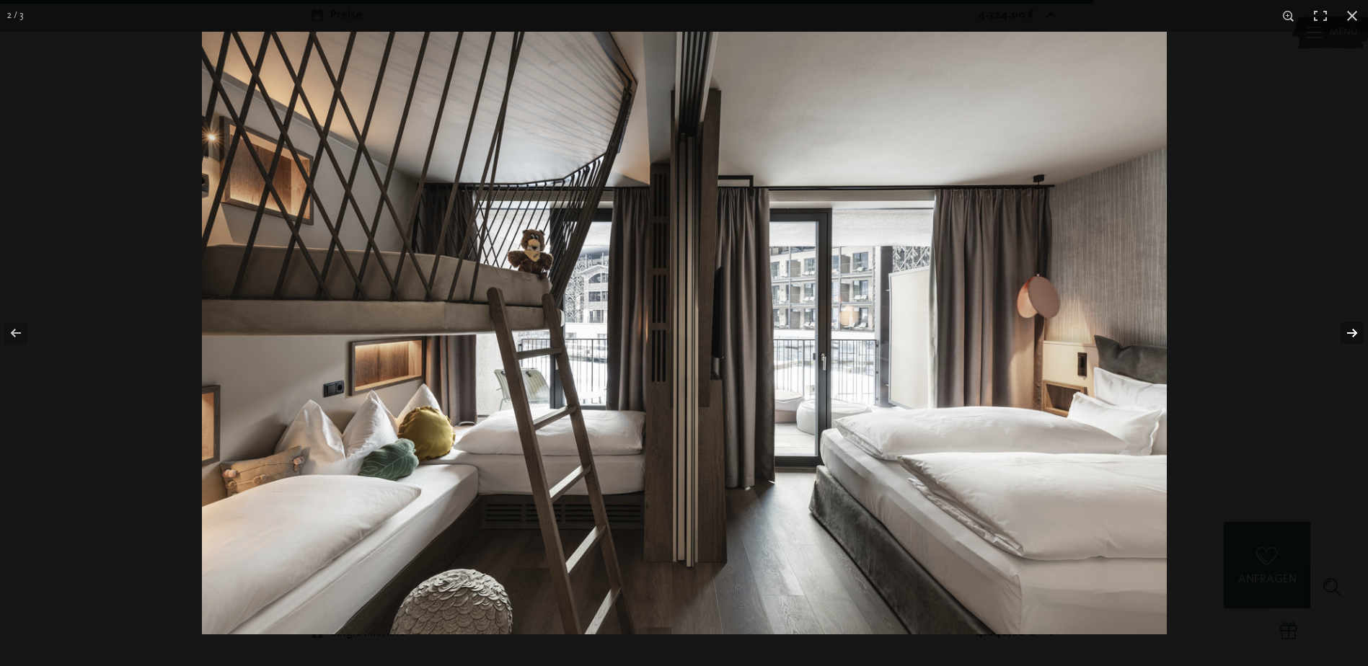
click at [1348, 337] on button "button" at bounding box center [1342, 333] width 50 height 72
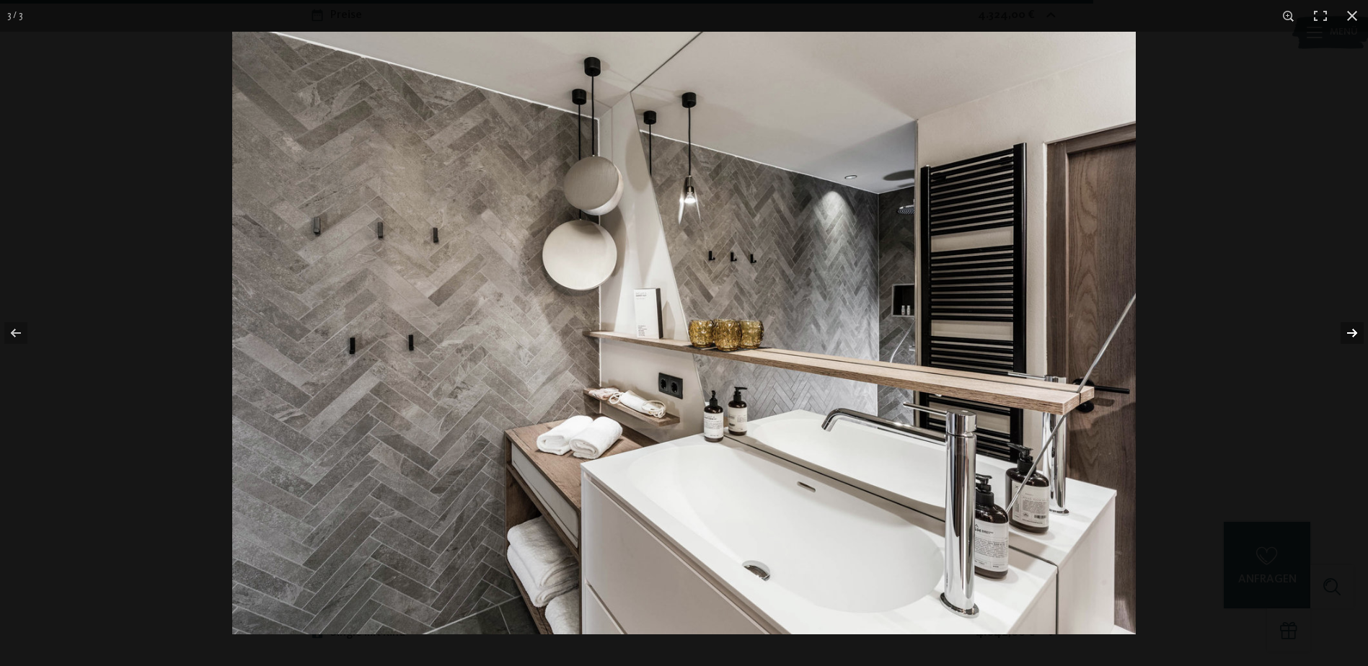
click at [1348, 337] on button "button" at bounding box center [1342, 333] width 50 height 72
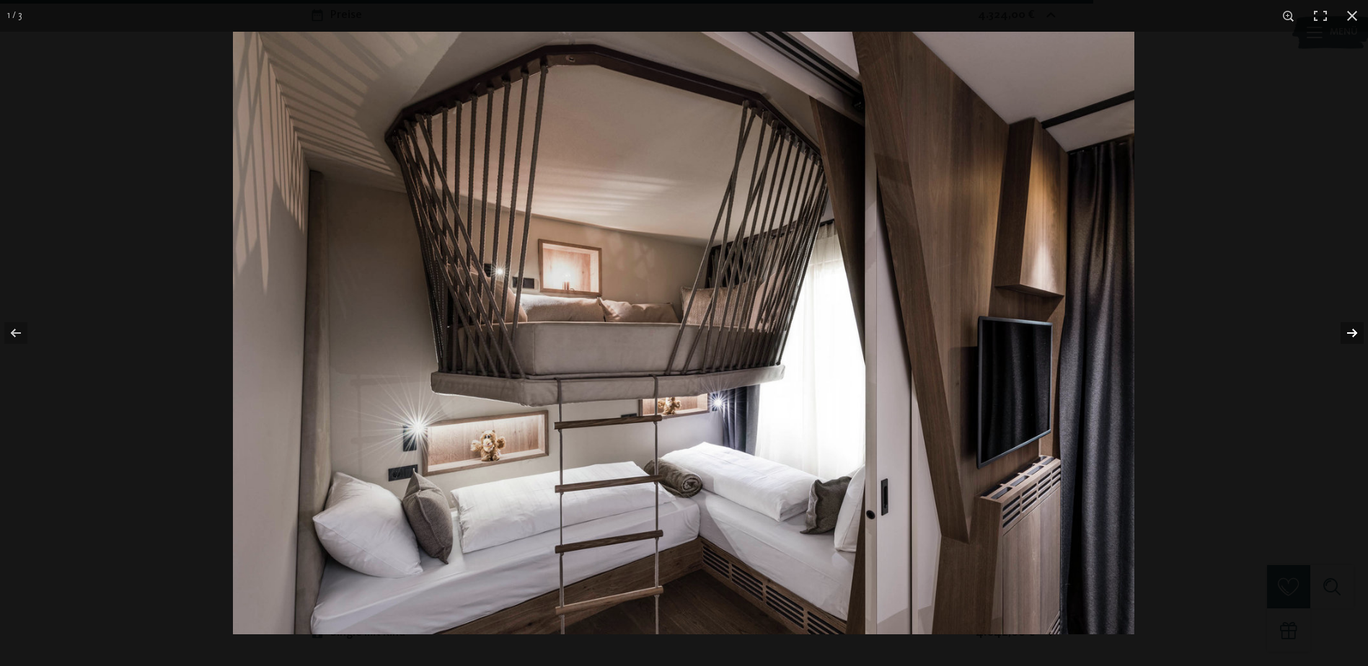
click at [1348, 337] on button "button" at bounding box center [1342, 333] width 50 height 72
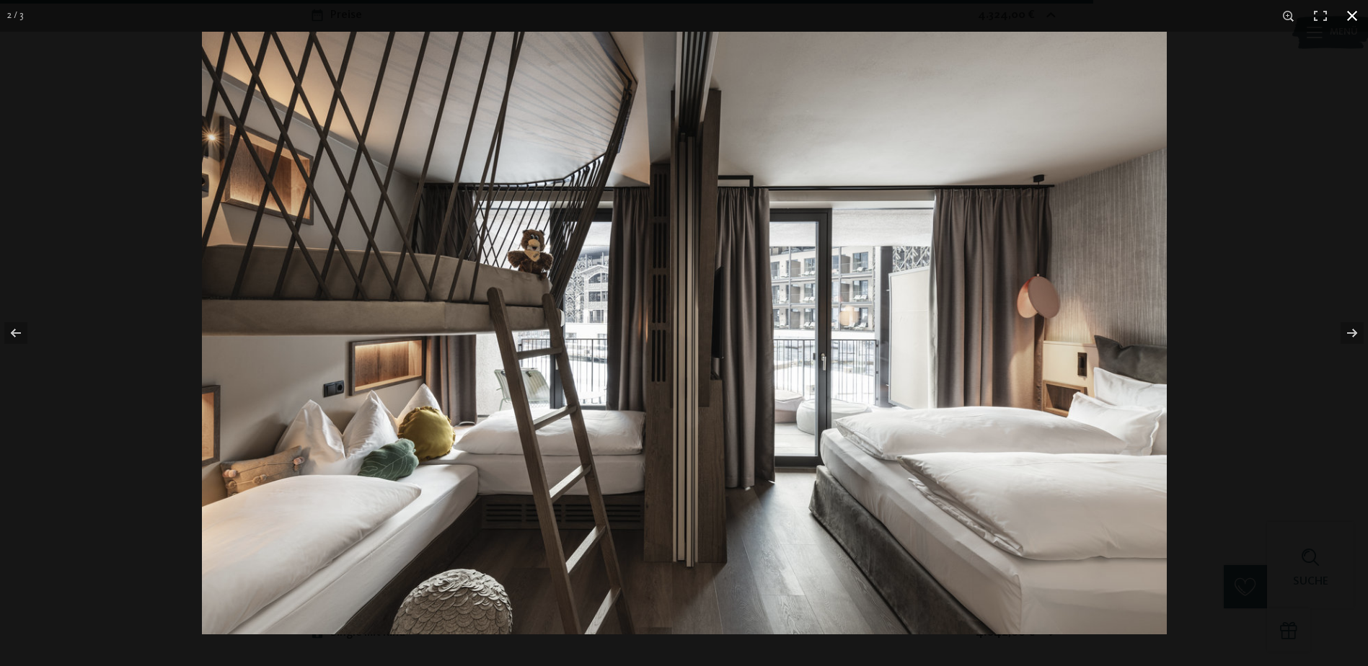
click at [1346, 16] on button "button" at bounding box center [1352, 16] width 32 height 32
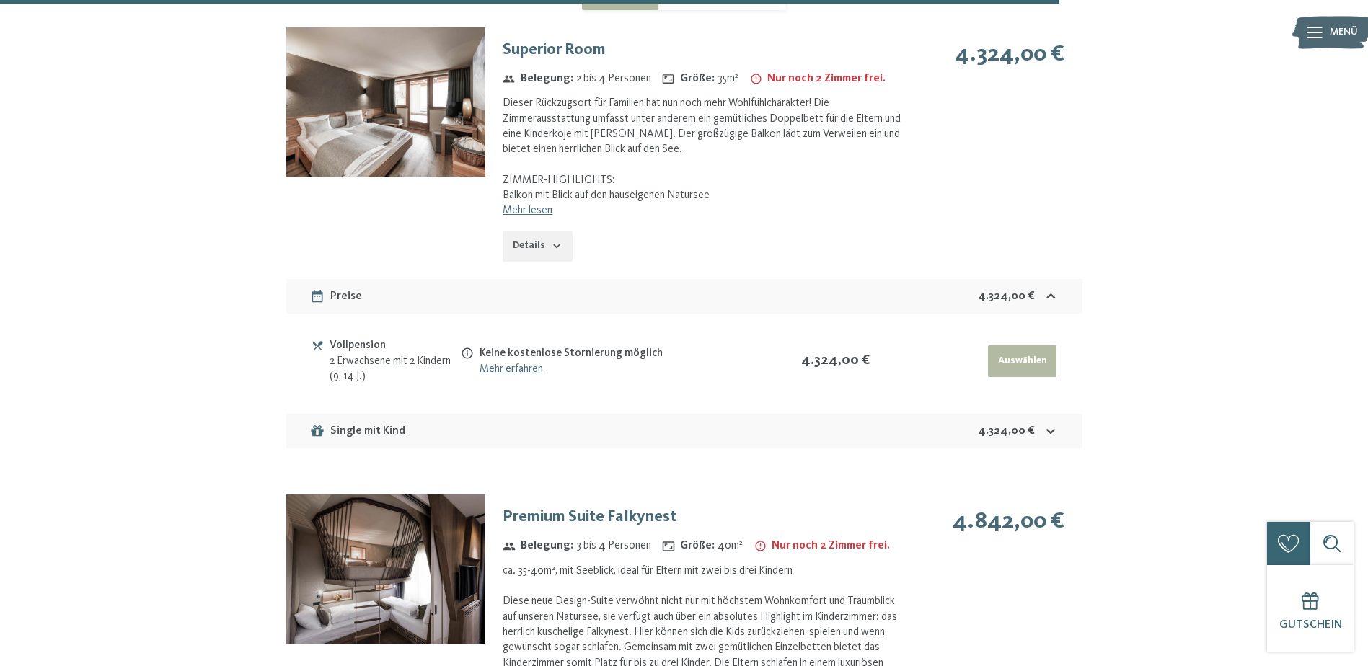
scroll to position [3841, 0]
